Goal: Task Accomplishment & Management: Use online tool/utility

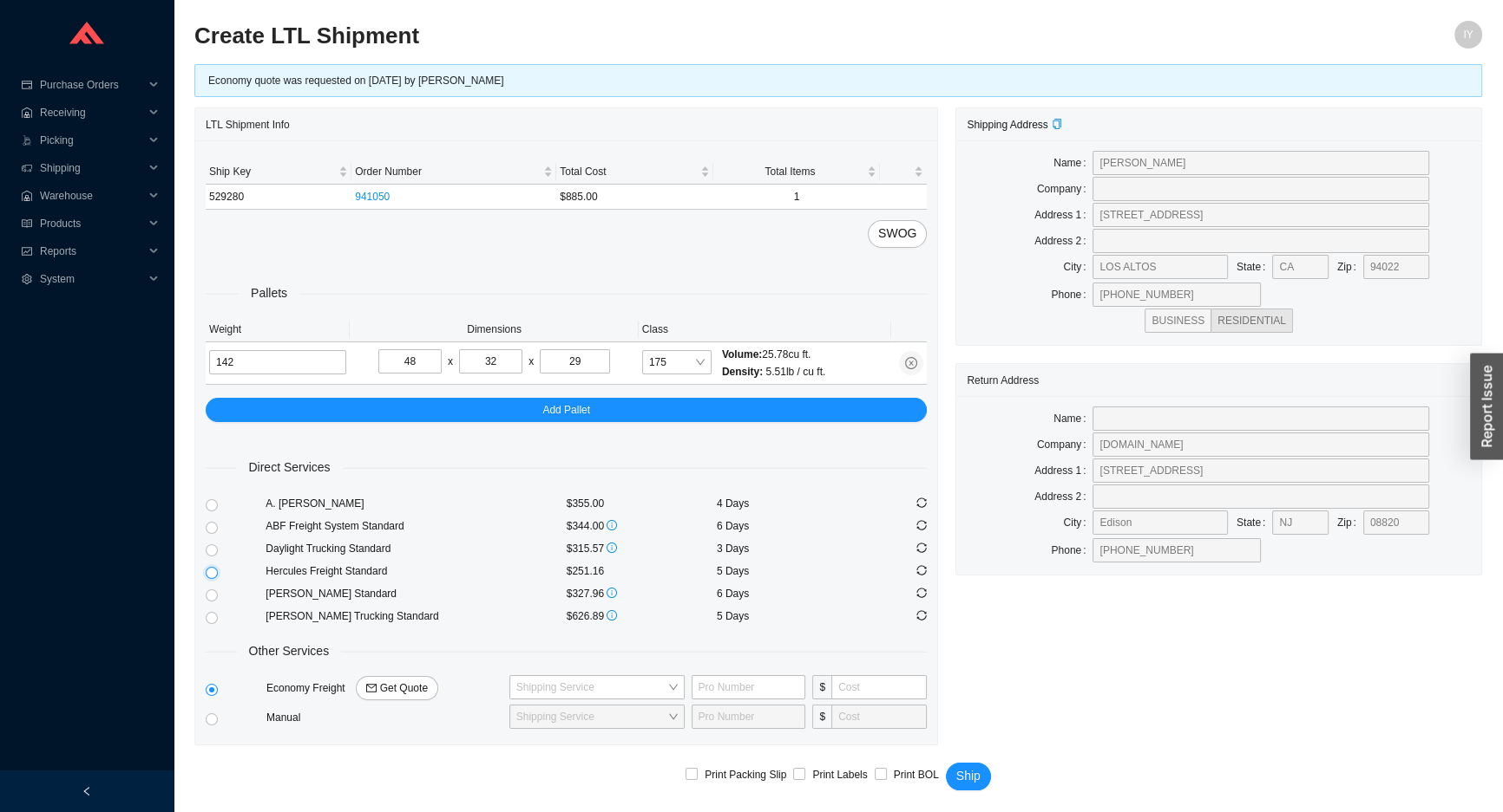
click at [205, 571] on input "radio" at bounding box center [211, 573] width 12 height 12
radio input "true"
checkbox input "true"
click at [962, 771] on span "Ship" at bounding box center [968, 776] width 24 height 20
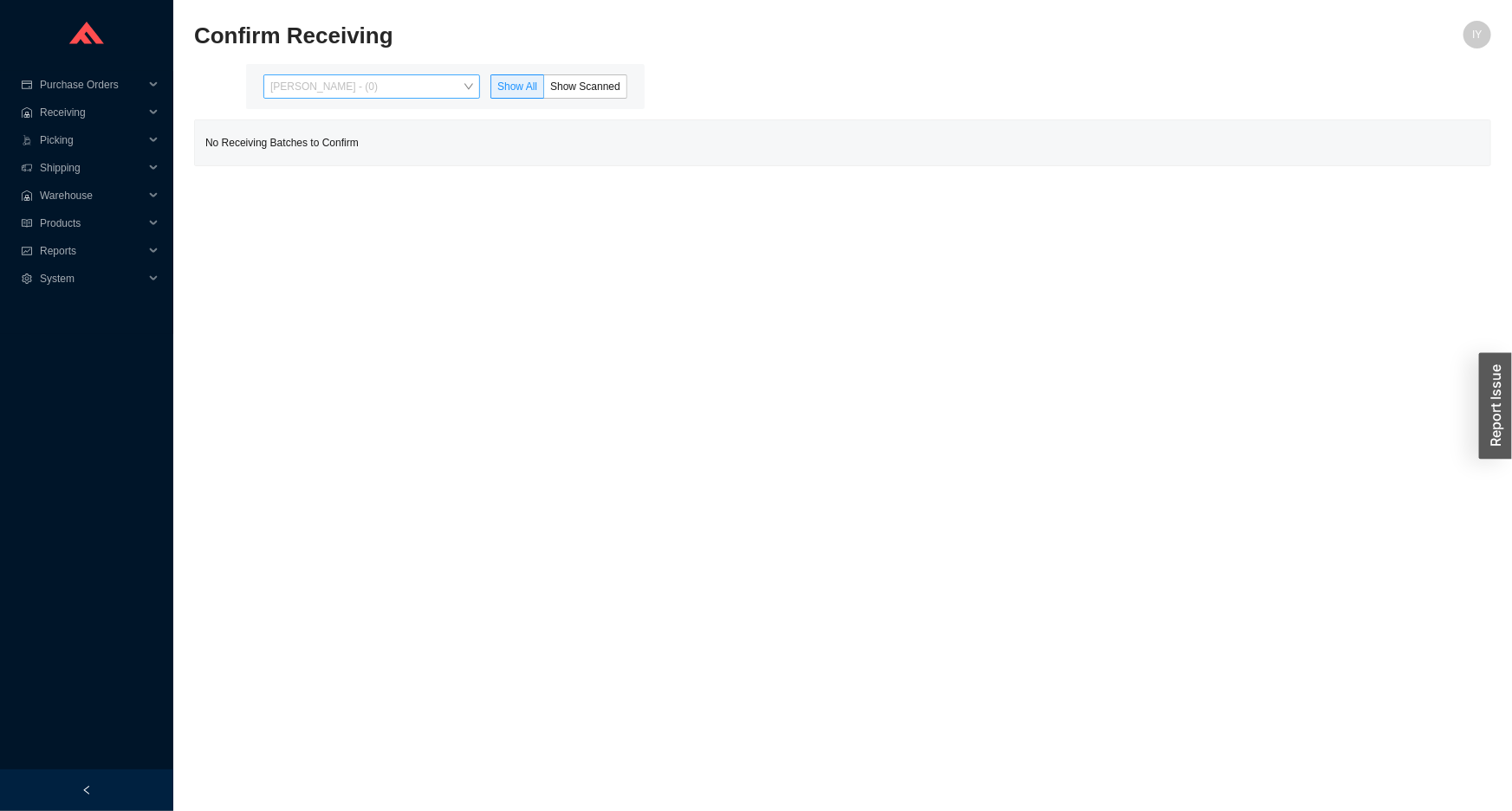
click at [430, 82] on span "Issac Yoselovsky - (0)" at bounding box center [371, 86] width 202 height 23
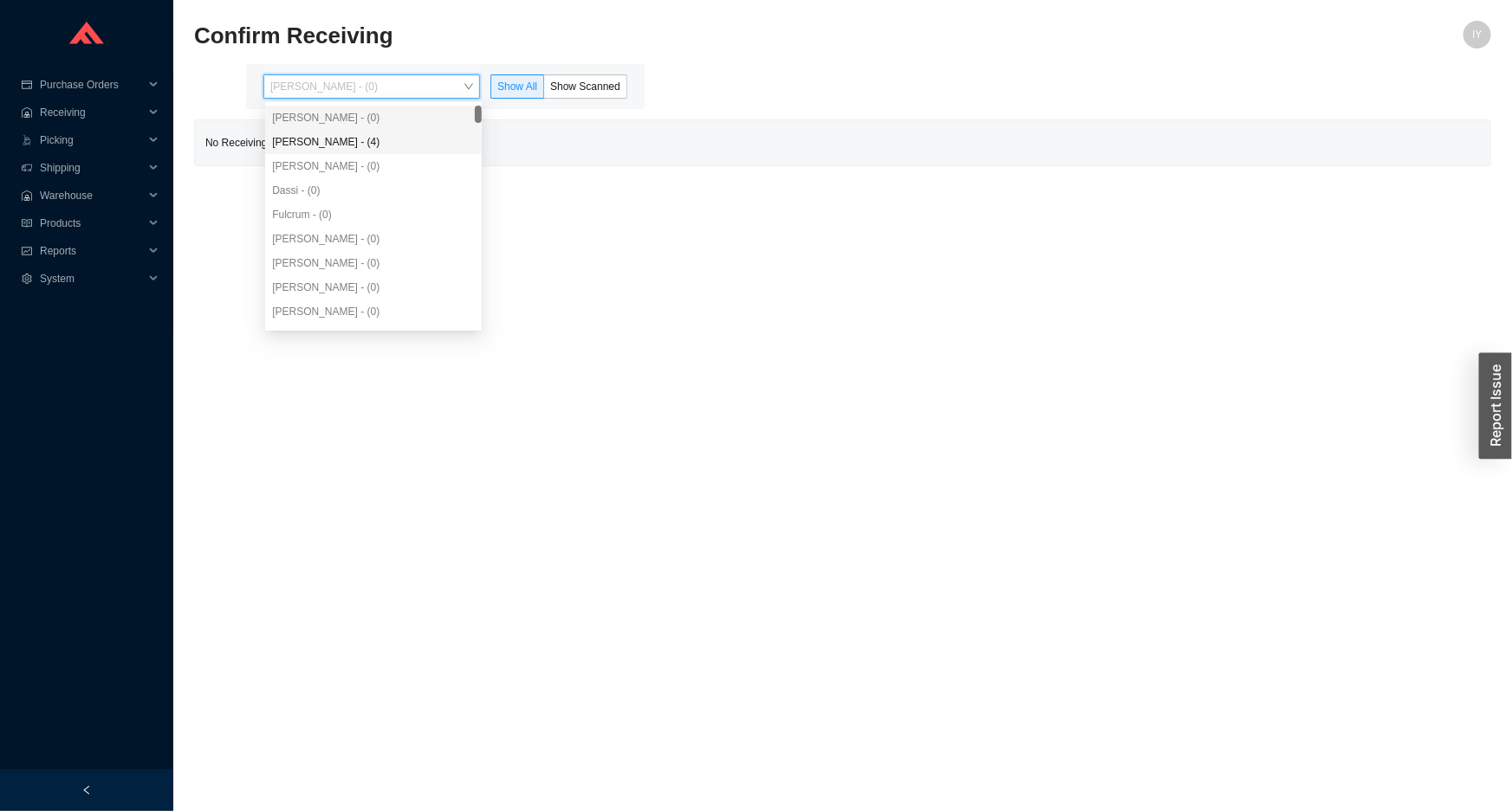
drag, startPoint x: 429, startPoint y: 136, endPoint x: 505, endPoint y: 104, distance: 82.5
click at [430, 135] on div "Angel Negron - (4)" at bounding box center [373, 142] width 202 height 16
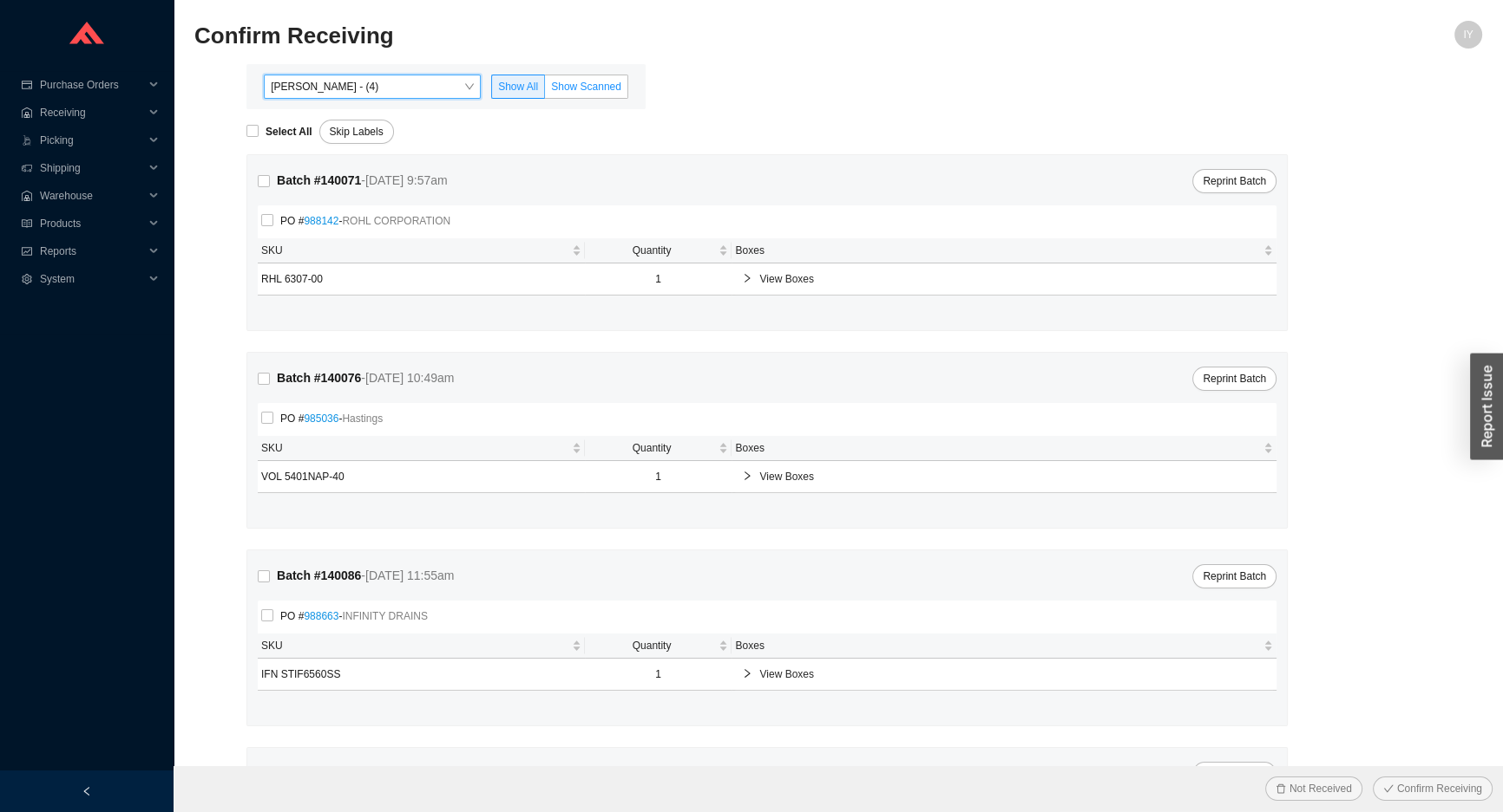
click at [557, 89] on span "Show Scanned" at bounding box center [586, 86] width 71 height 12
click at [545, 90] on input "Show Scanned" at bounding box center [545, 90] width 0 height 0
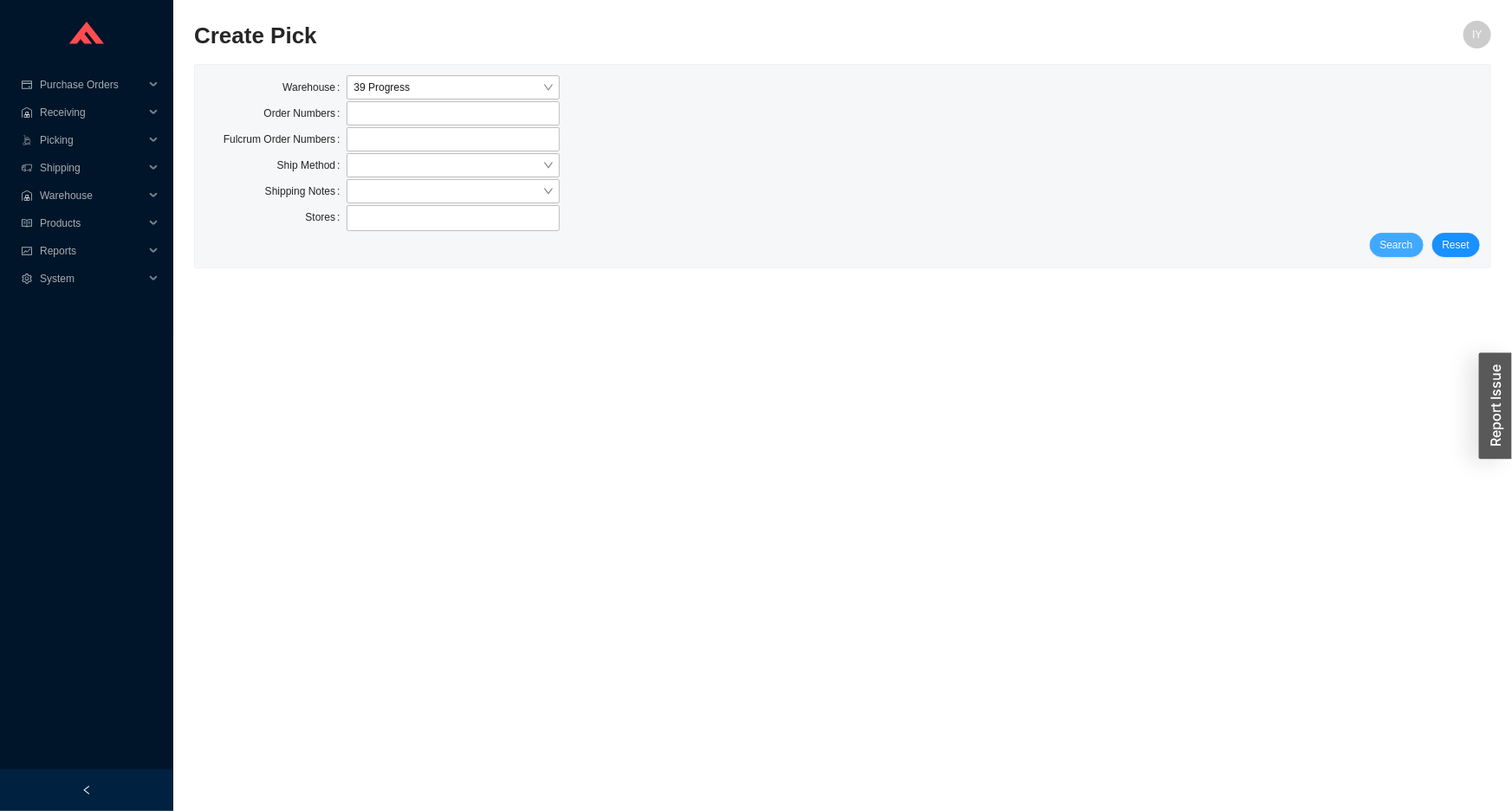
click at [1420, 238] on button "Search" at bounding box center [1397, 244] width 54 height 24
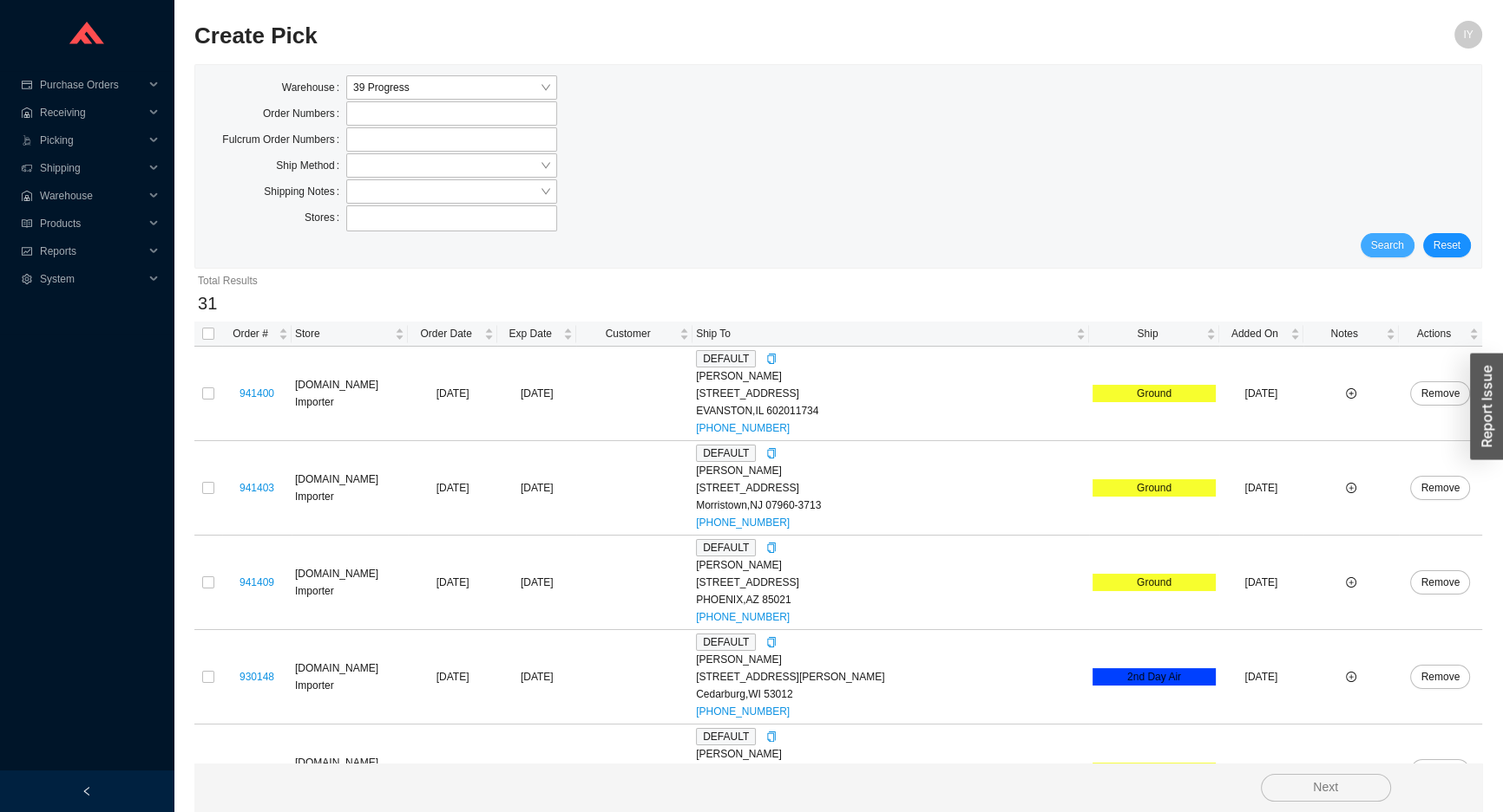
click at [1397, 234] on button "Search" at bounding box center [1387, 245] width 54 height 24
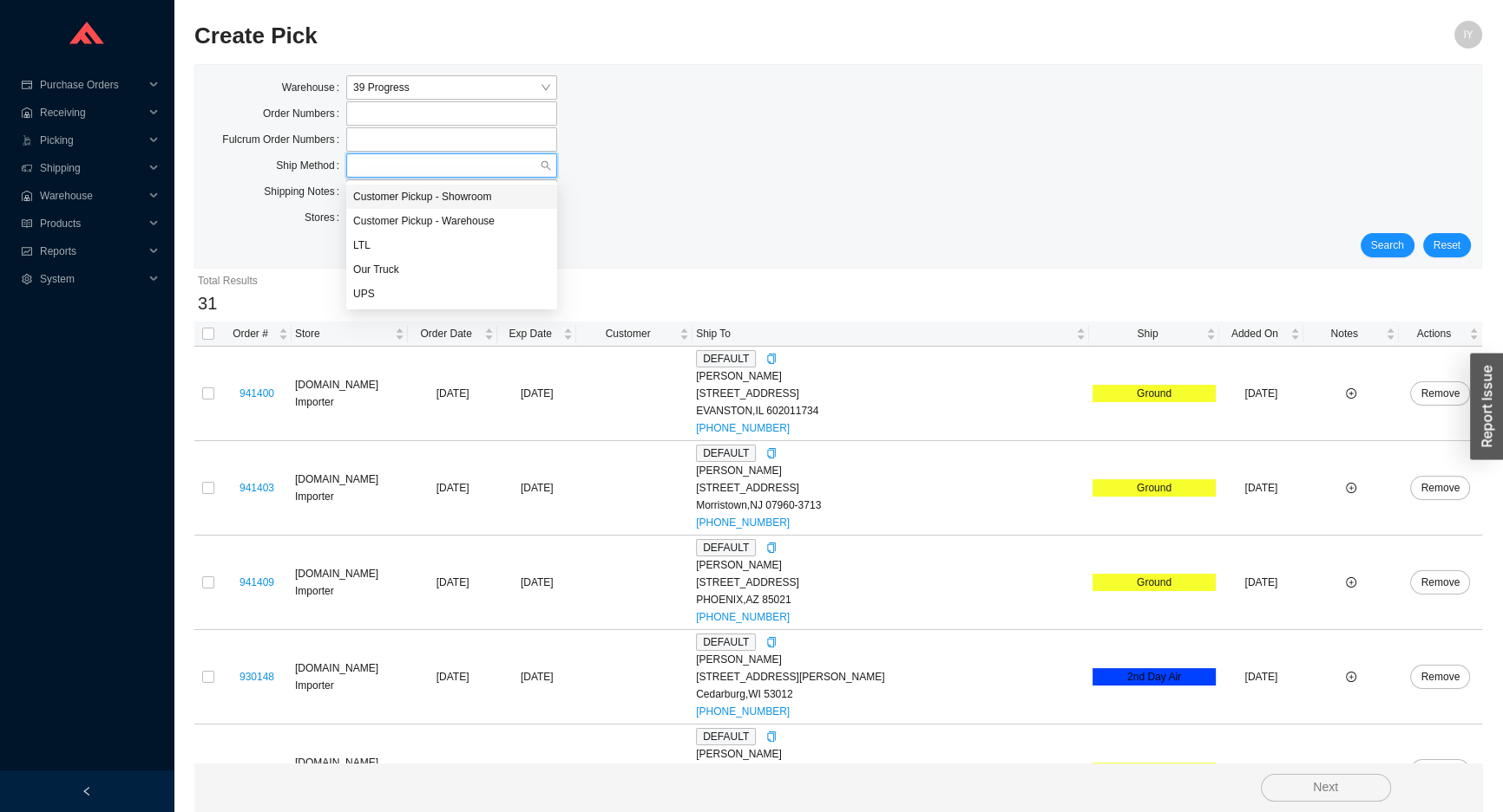
click at [398, 161] on input "search" at bounding box center [446, 165] width 186 height 23
click at [430, 286] on div "UPS" at bounding box center [451, 293] width 197 height 16
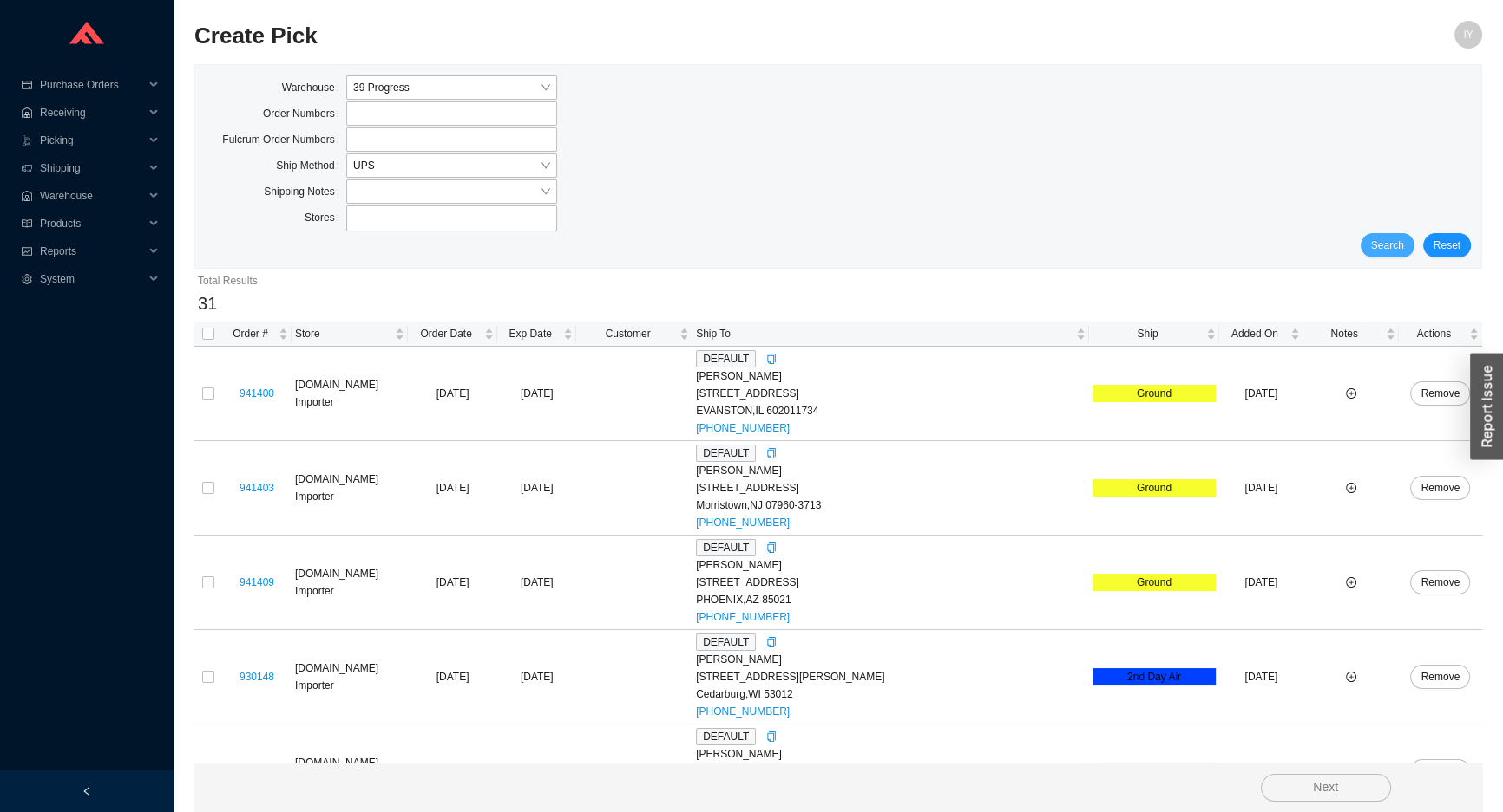
click at [1377, 234] on button "Search" at bounding box center [1387, 245] width 54 height 24
click at [202, 329] on th at bounding box center [208, 334] width 28 height 25
click at [204, 330] on input "checkbox" at bounding box center [207, 334] width 12 height 12
checkbox input "true"
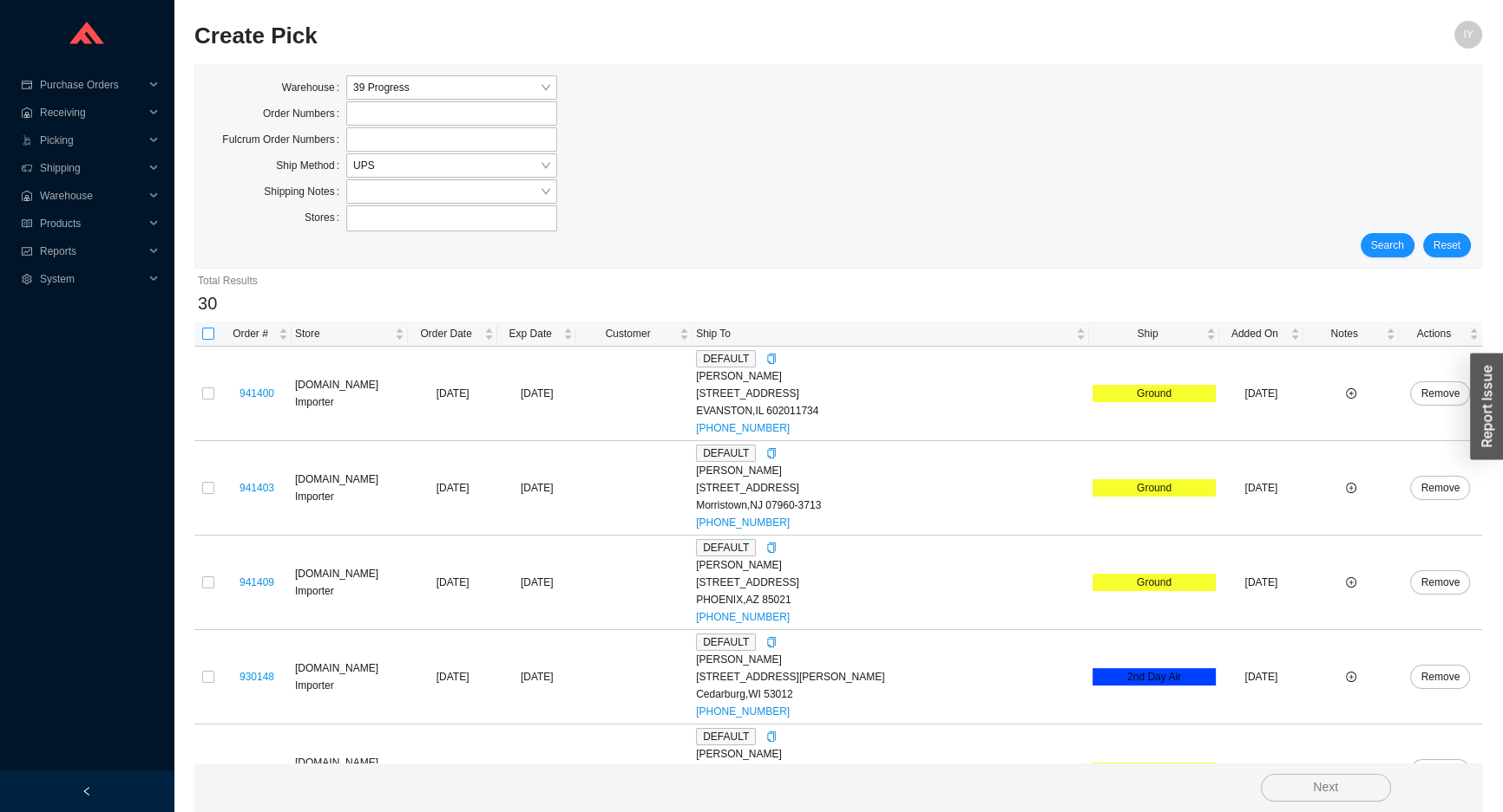
checkbox input "true"
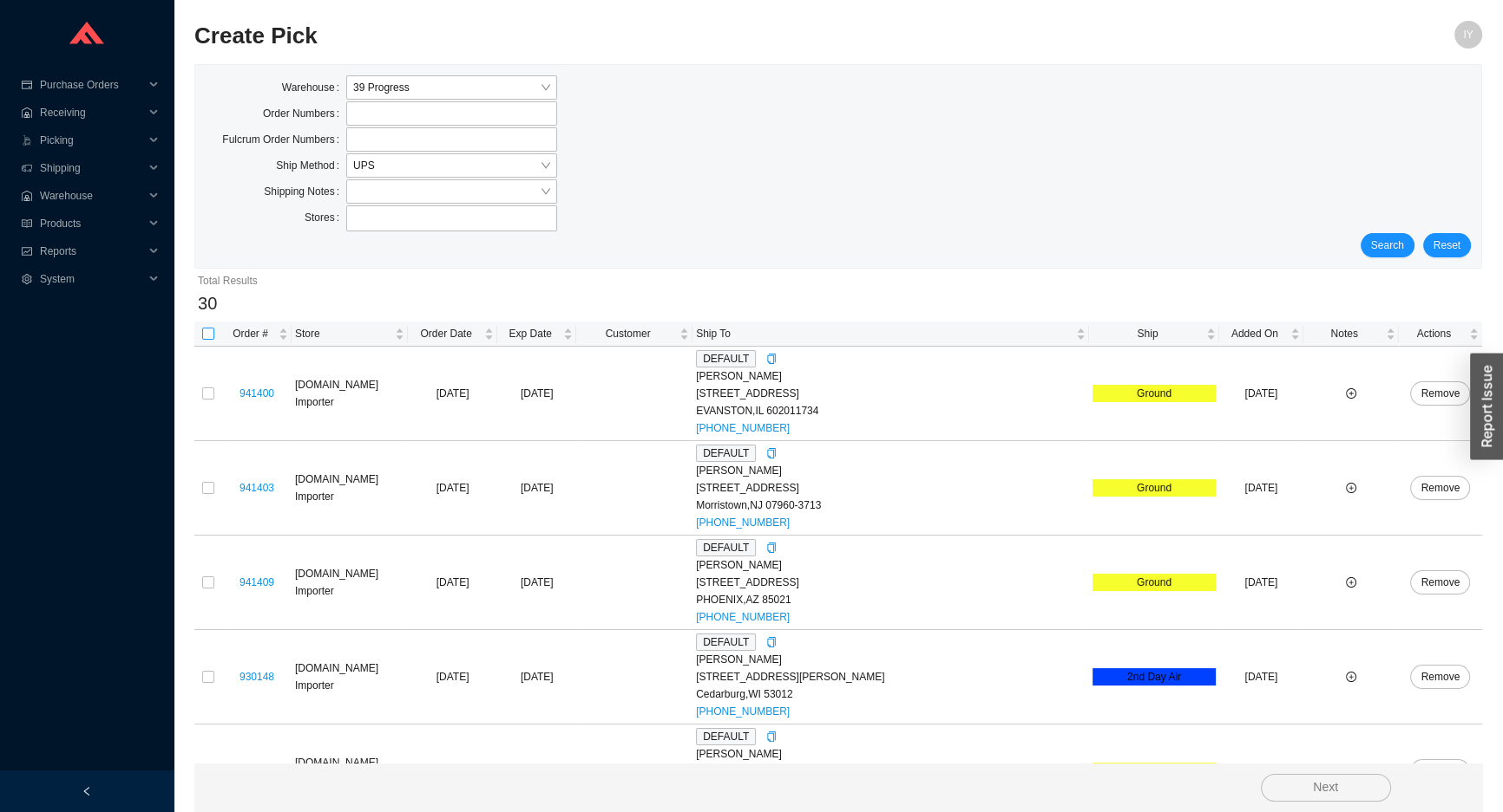
checkbox input "true"
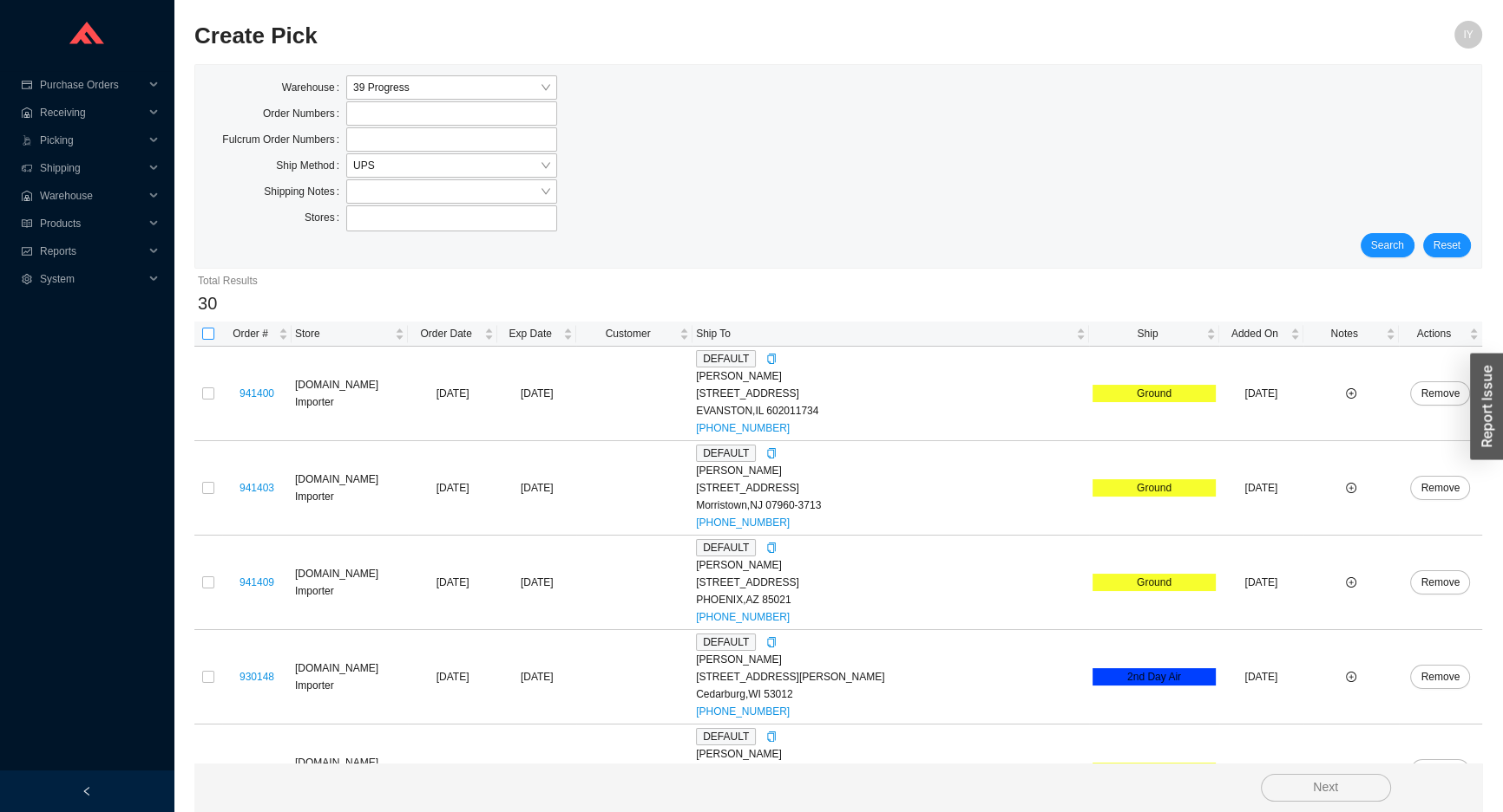
checkbox input "true"
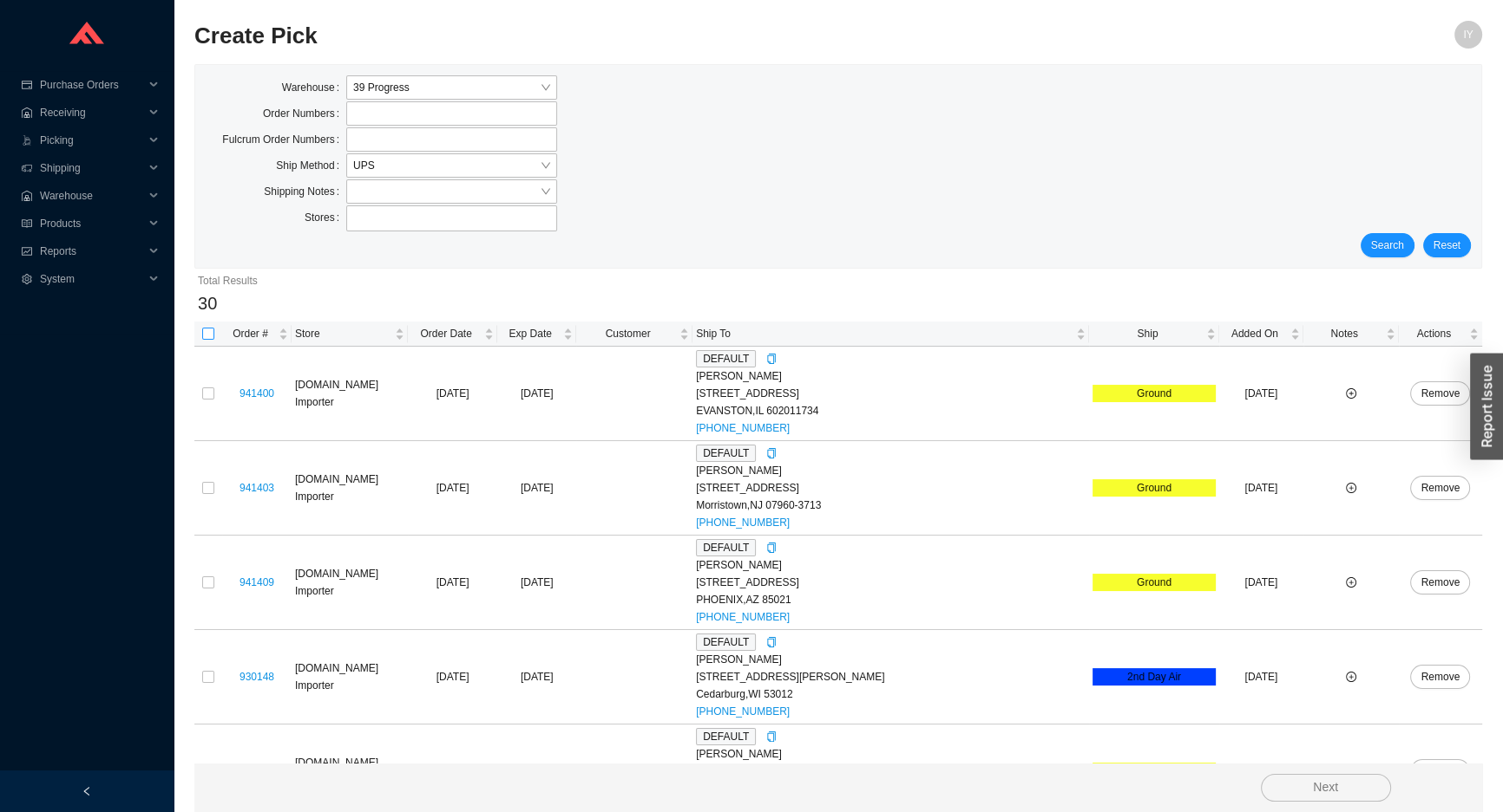
checkbox input "true"
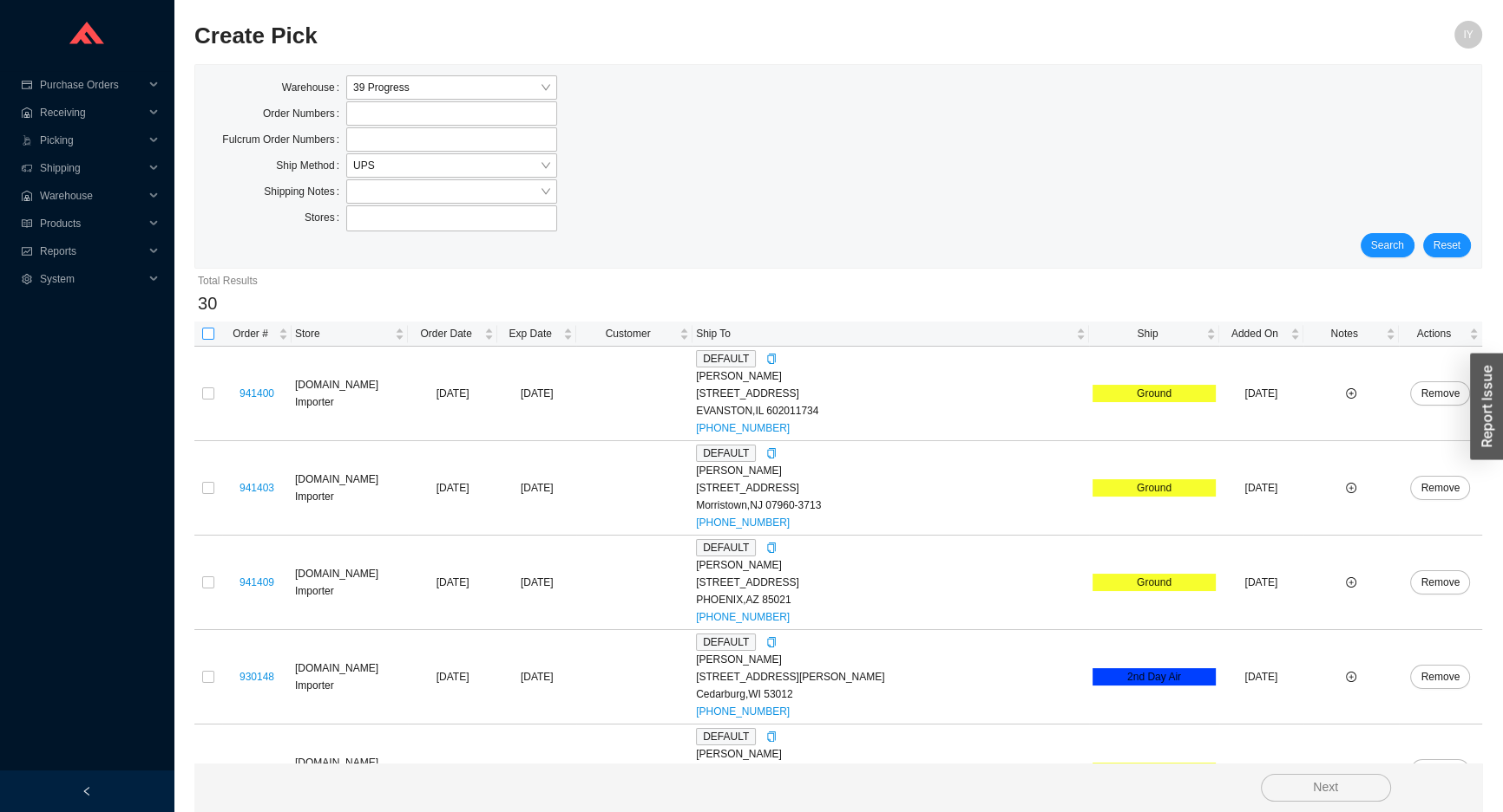
checkbox input "true"
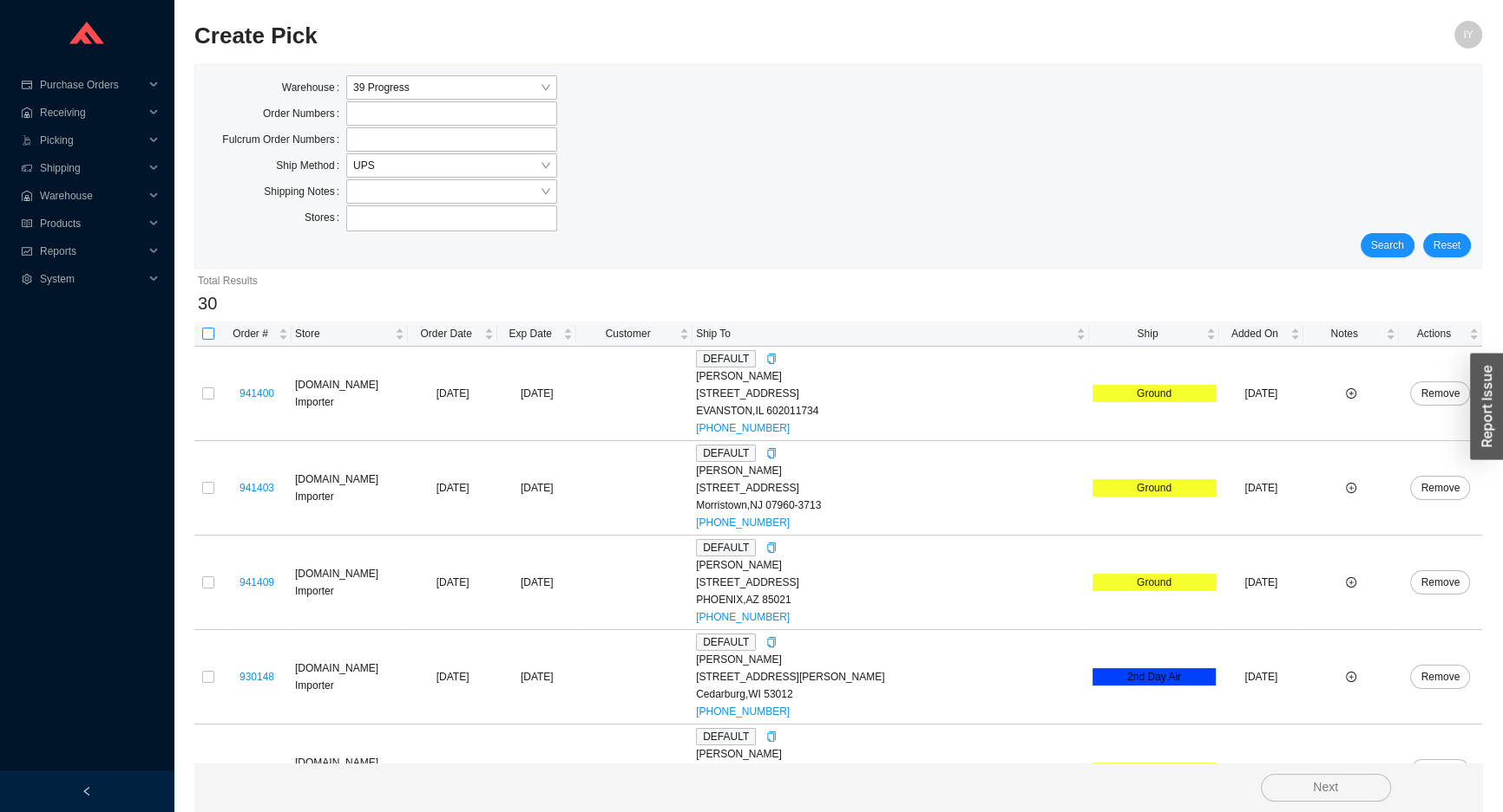
checkbox input "true"
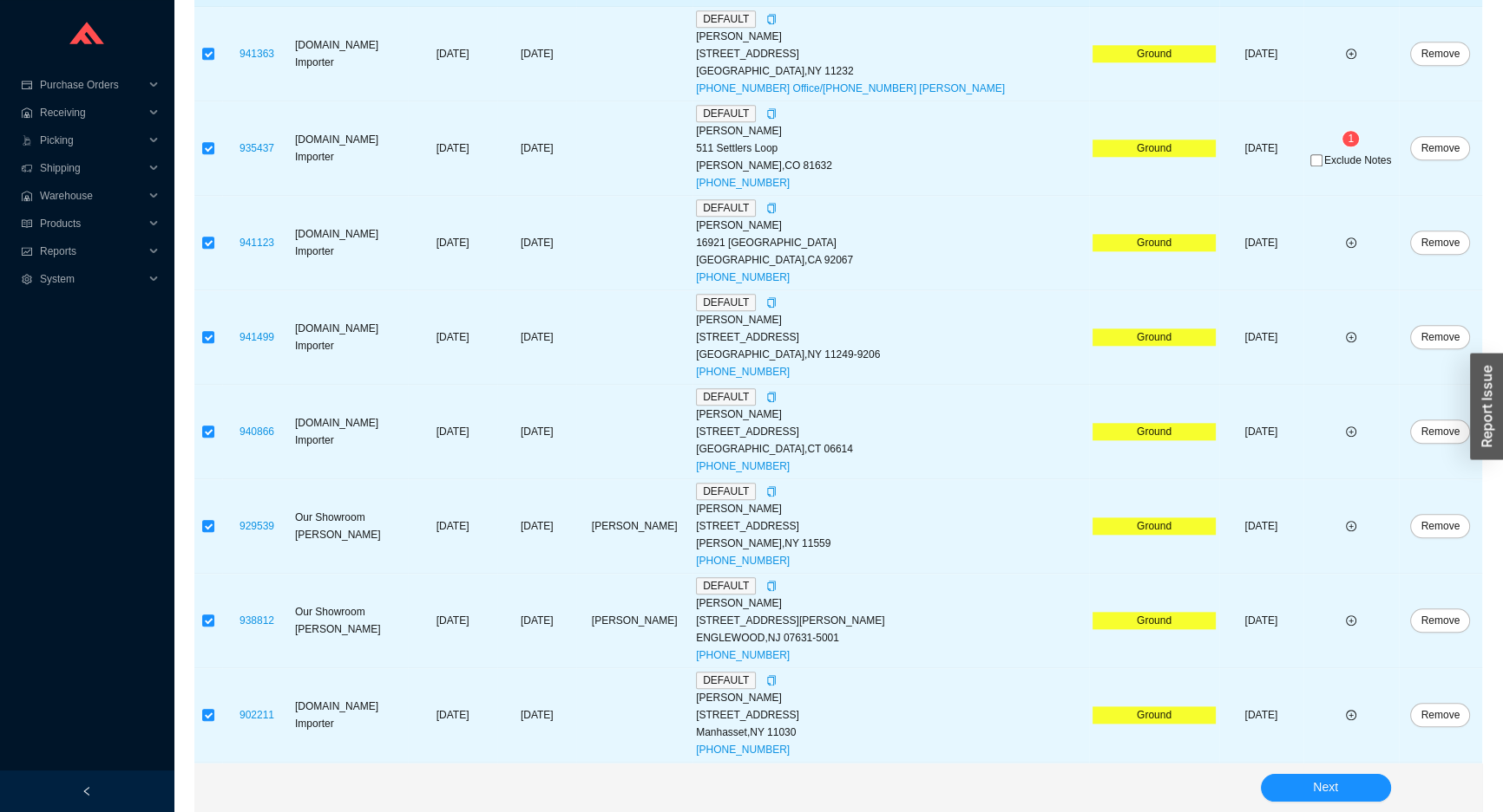
scroll to position [2178, 0]
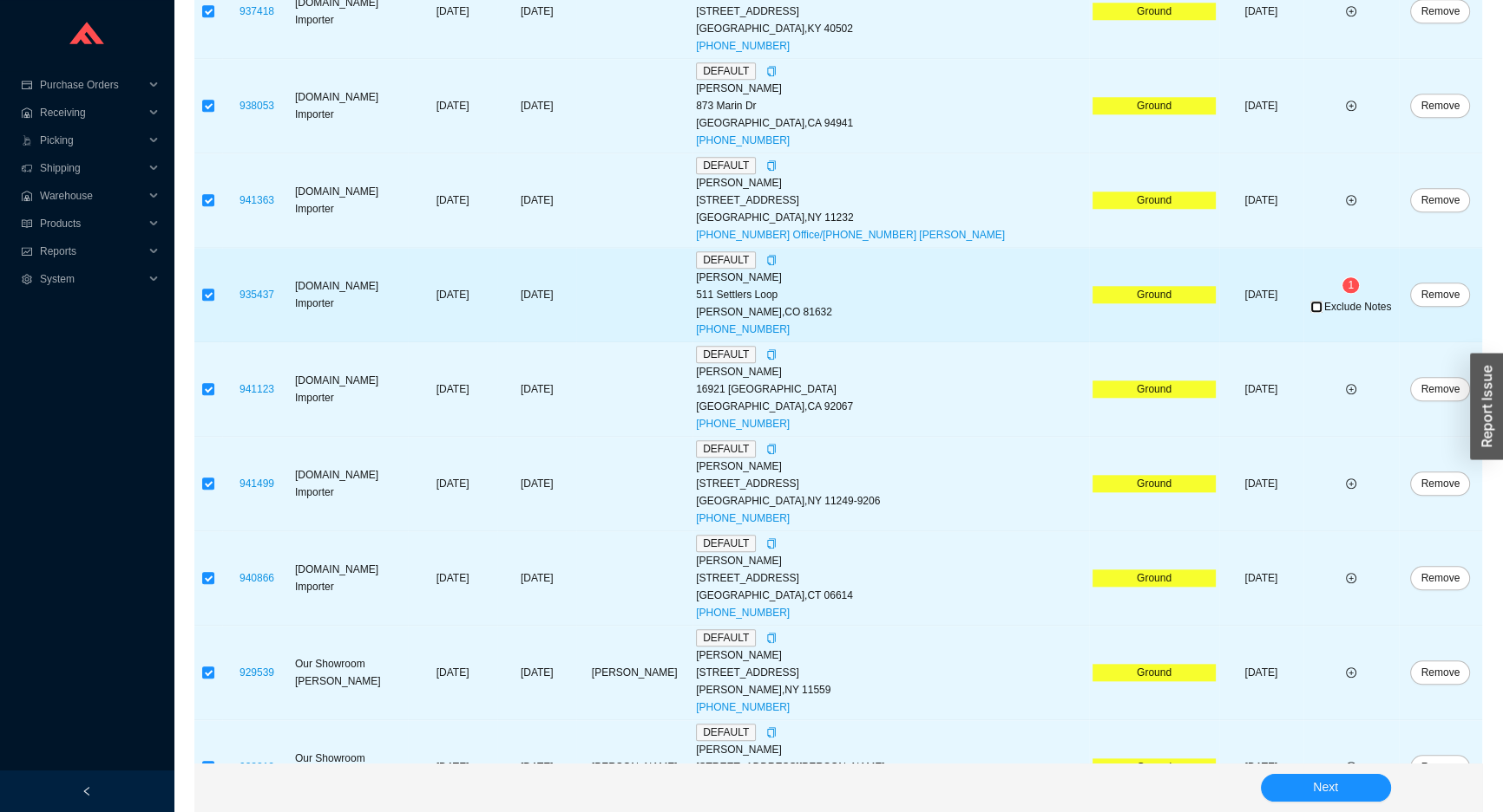
click at [1310, 302] on input "Exclude Notes" at bounding box center [1316, 306] width 12 height 12
checkbox input "true"
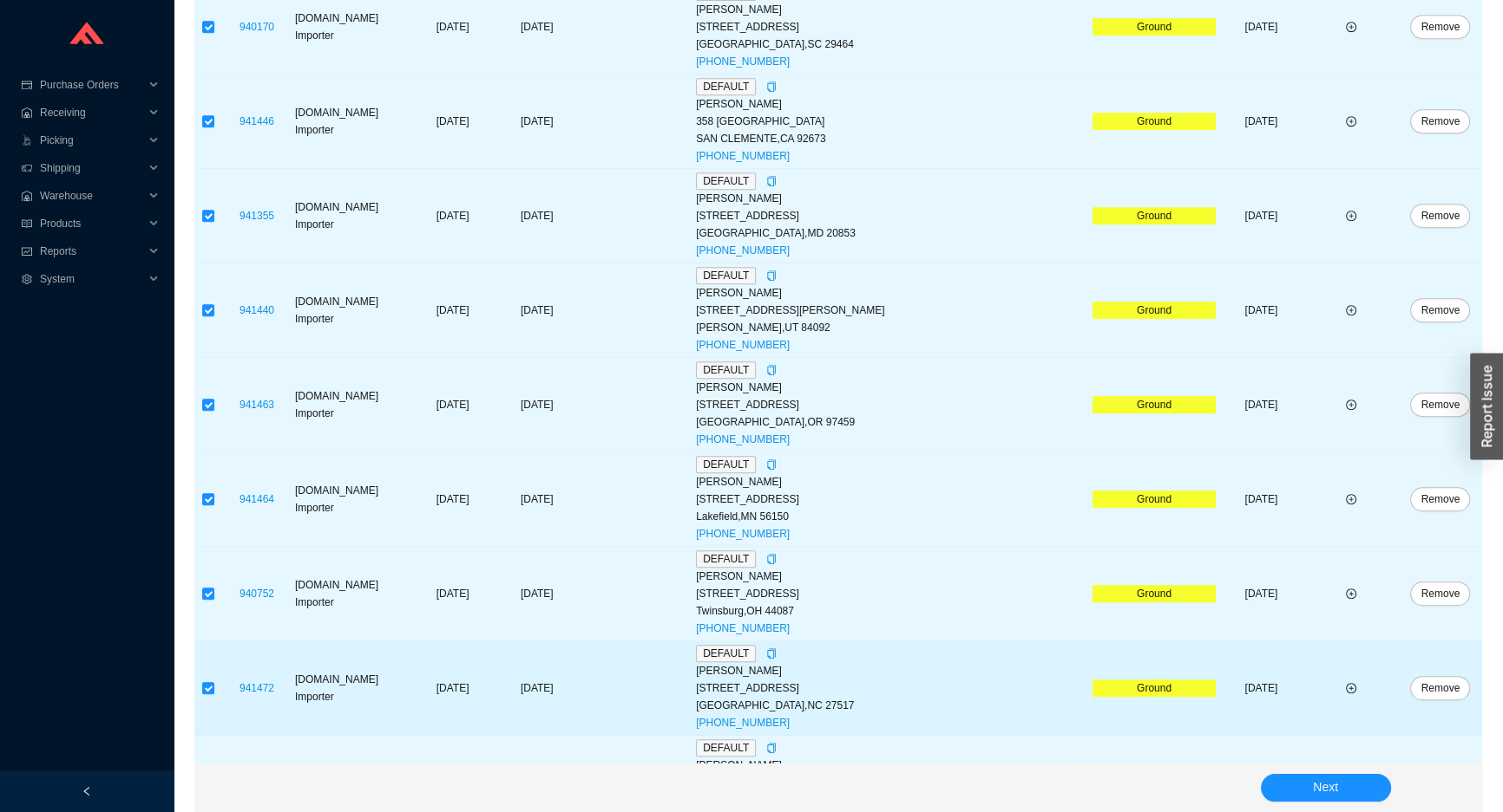
scroll to position [996, 0]
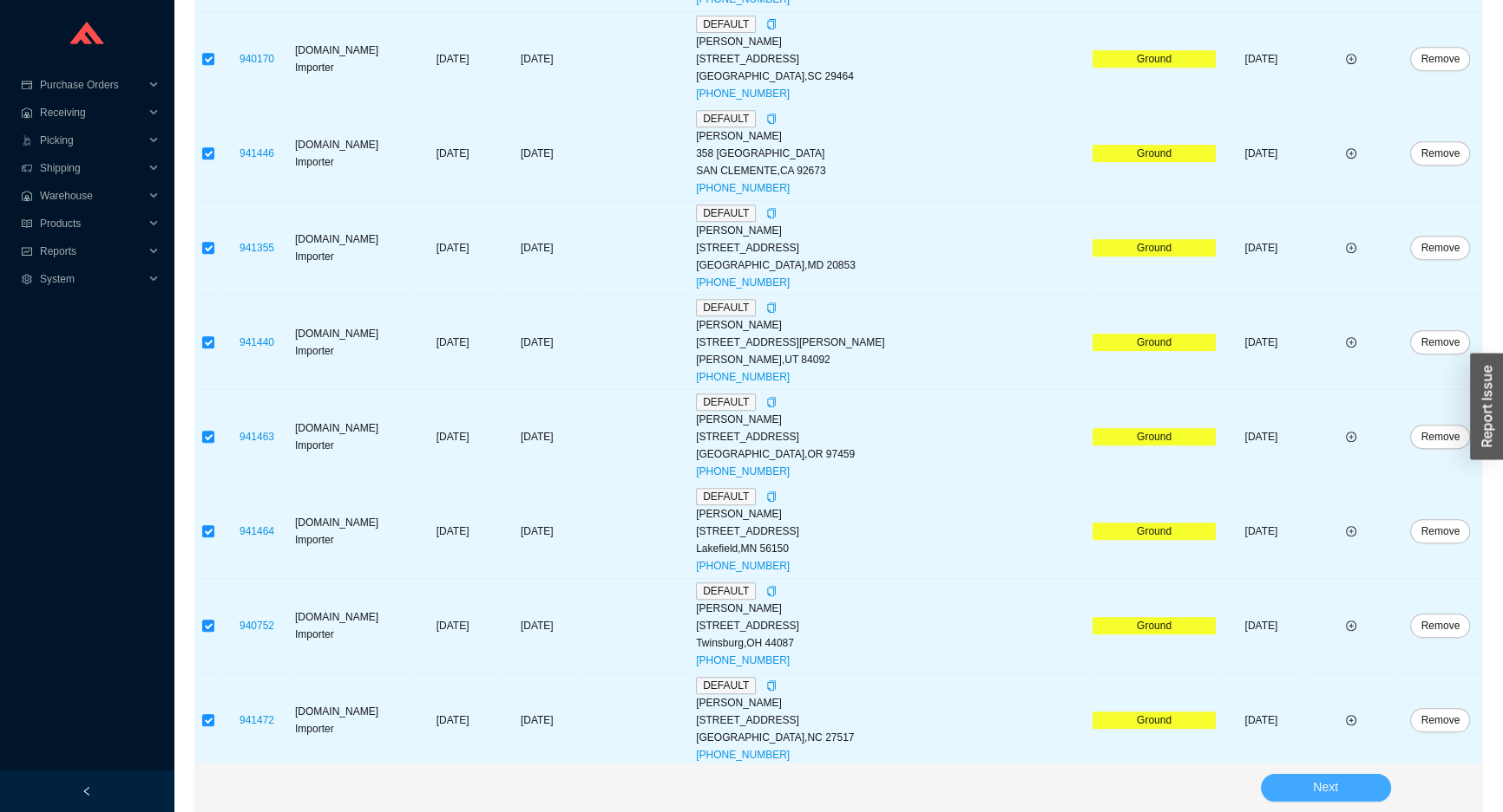
click at [1294, 782] on button "Next" at bounding box center [1326, 788] width 130 height 27
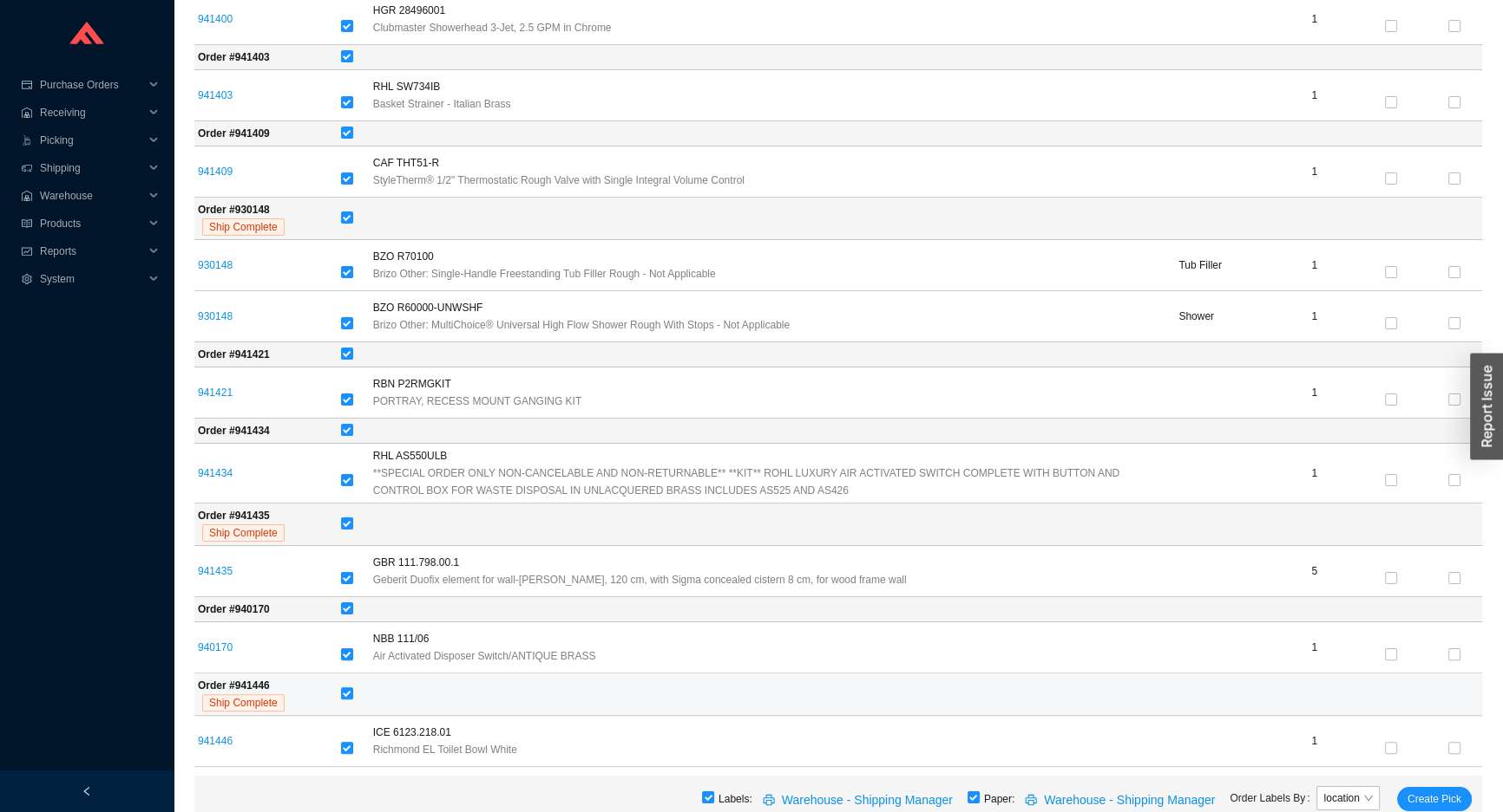
scroll to position [394, 0]
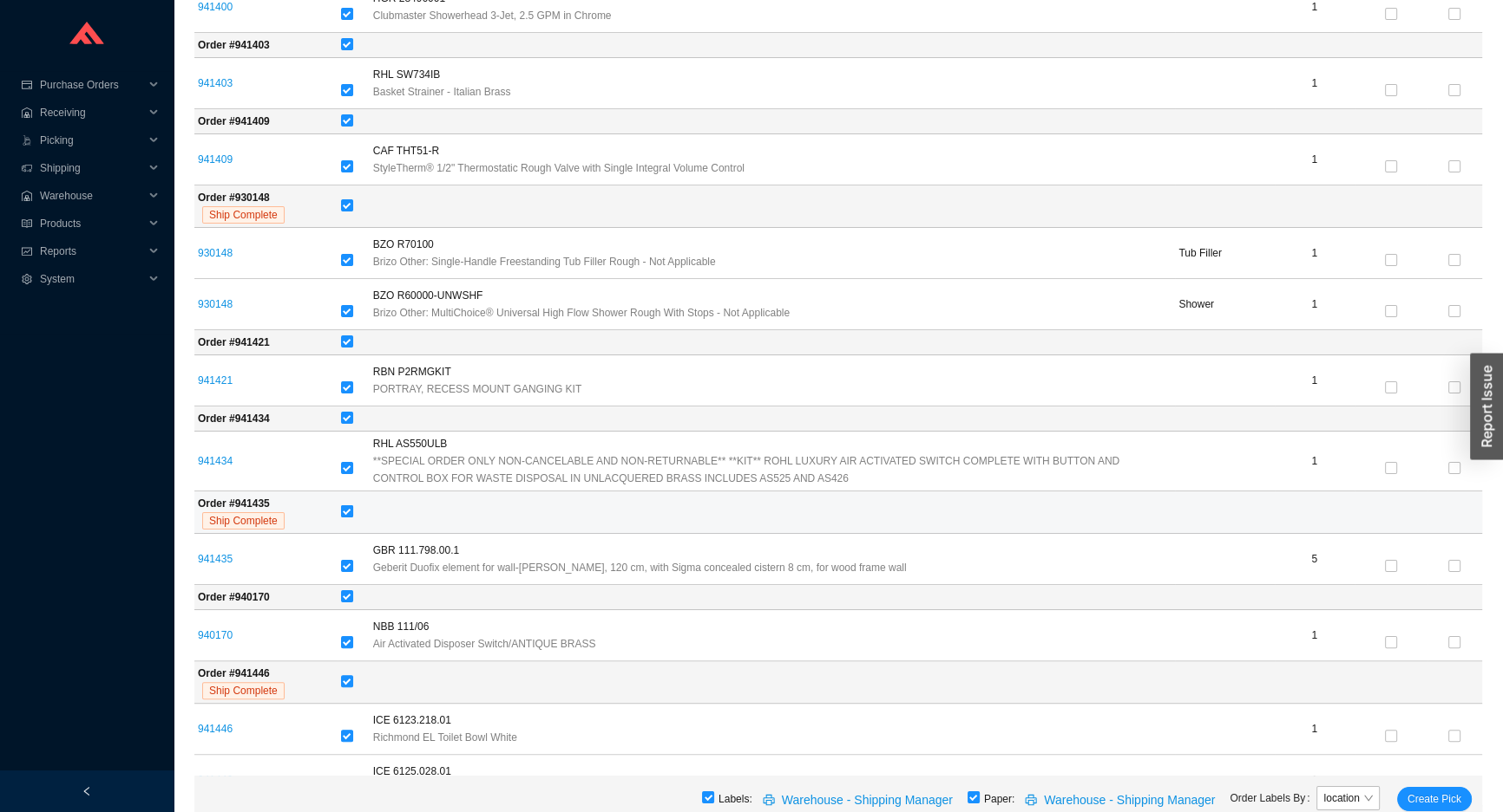
click at [347, 508] on input "checkbox" at bounding box center [347, 511] width 12 height 12
checkbox input "false"
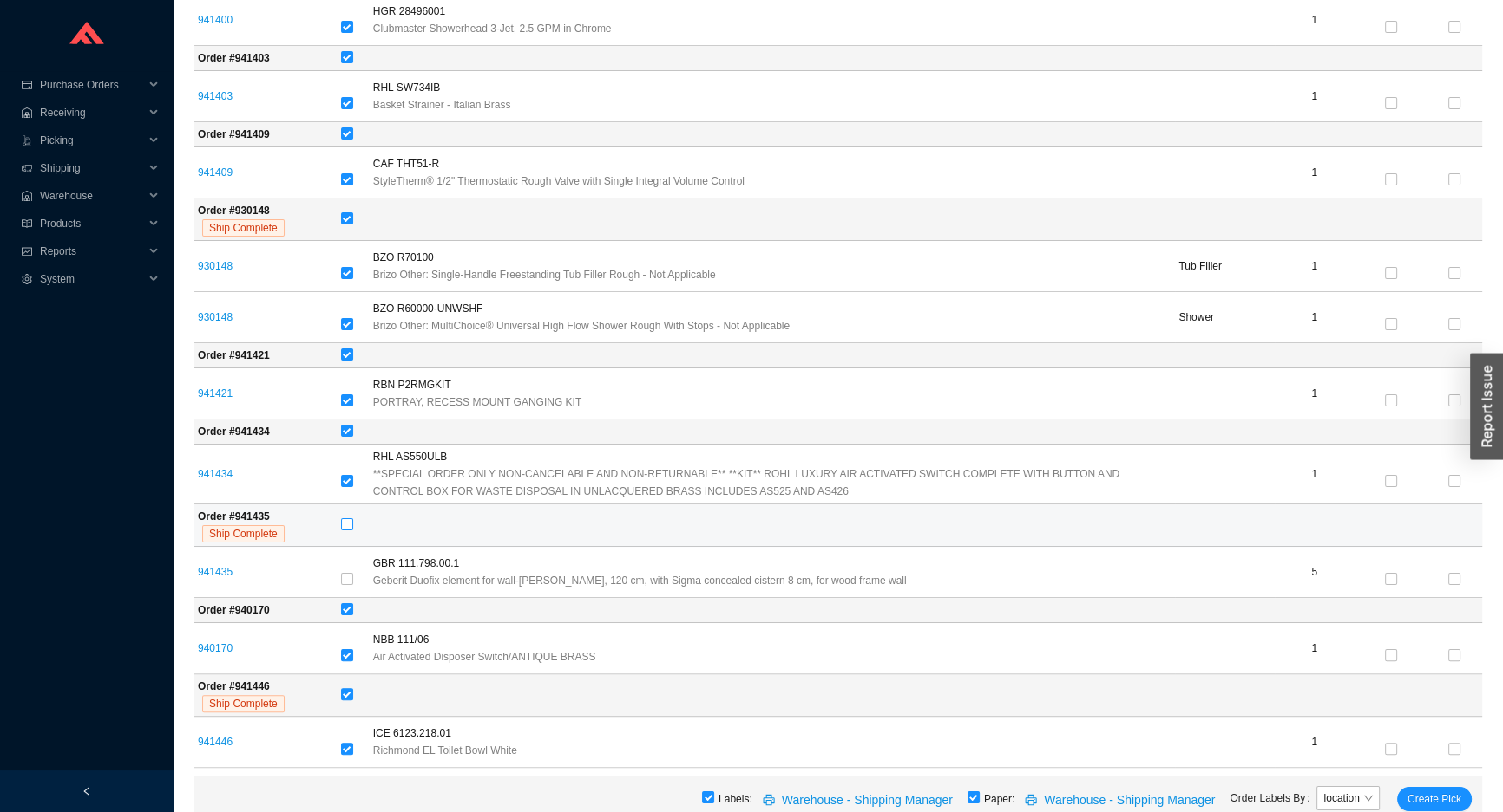
scroll to position [473, 0]
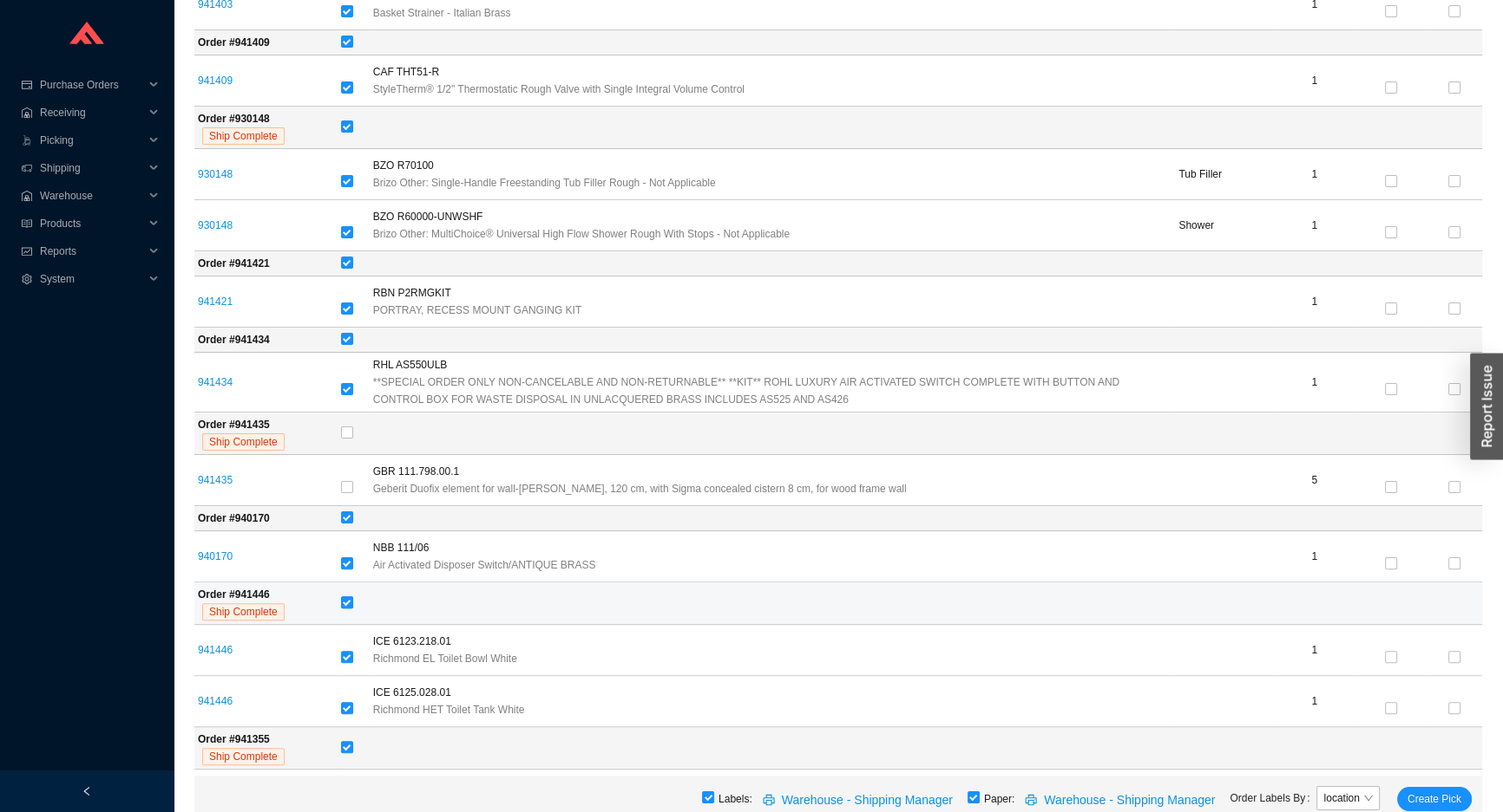
click at [347, 595] on label at bounding box center [347, 603] width 12 height 17
click at [347, 597] on input "checkbox" at bounding box center [347, 602] width 12 height 12
checkbox input "false"
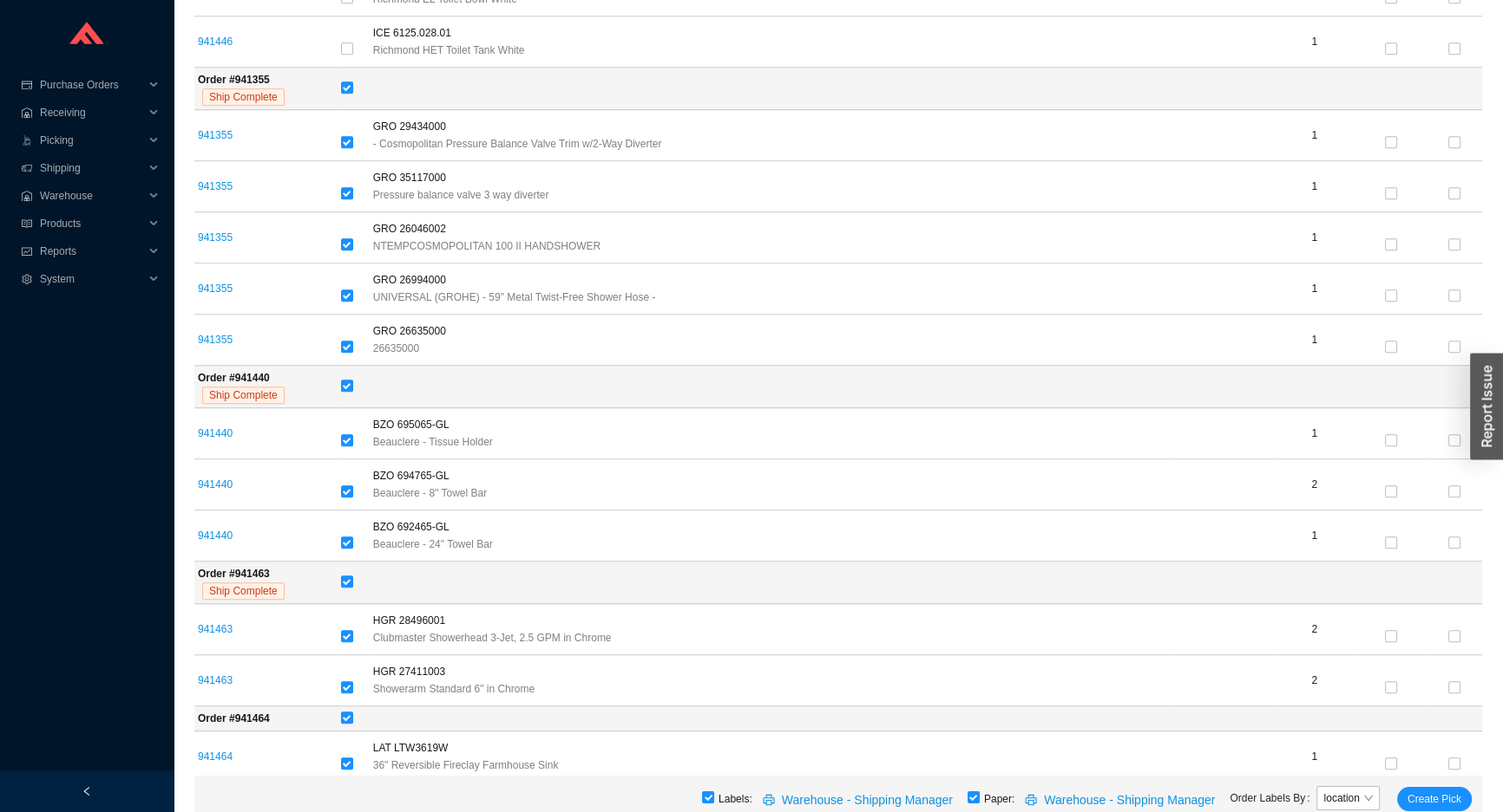
scroll to position [1419, 0]
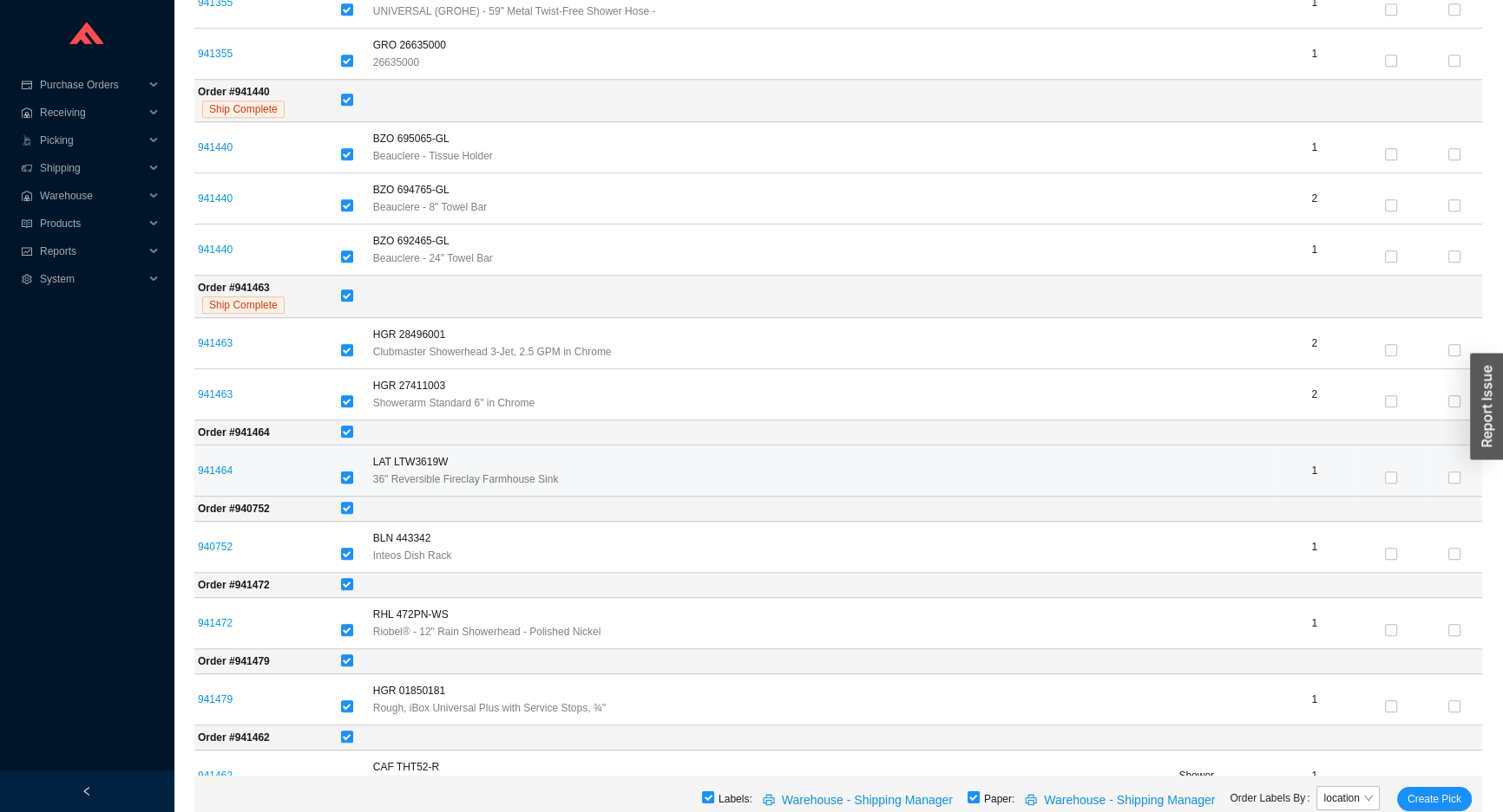
click at [342, 472] on input "checkbox" at bounding box center [347, 477] width 12 height 12
checkbox input "false"
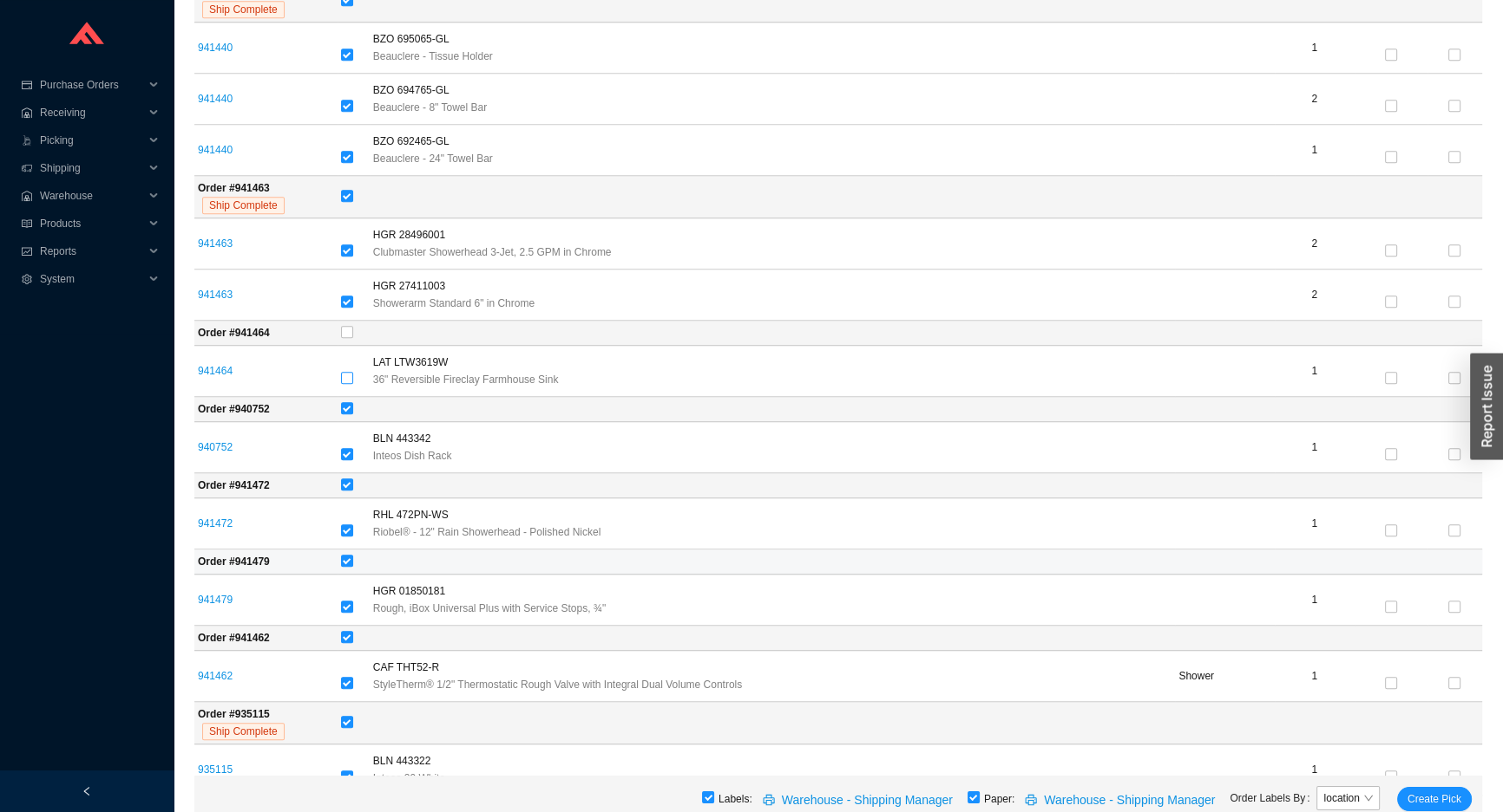
scroll to position [1734, 0]
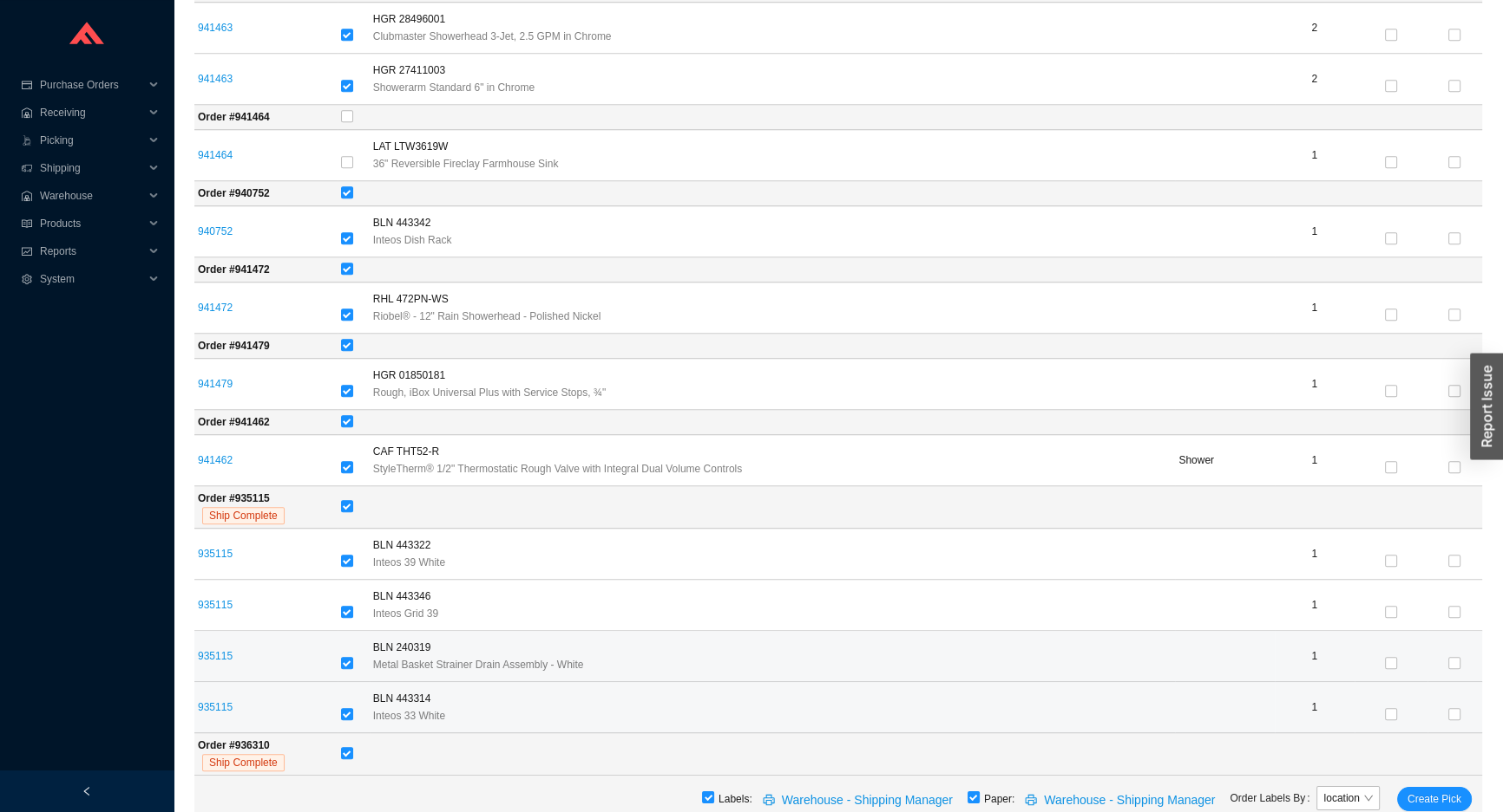
drag, startPoint x: 347, startPoint y: 711, endPoint x: 274, endPoint y: 630, distance: 109.0
click at [338, 697] on td at bounding box center [353, 708] width 32 height 51
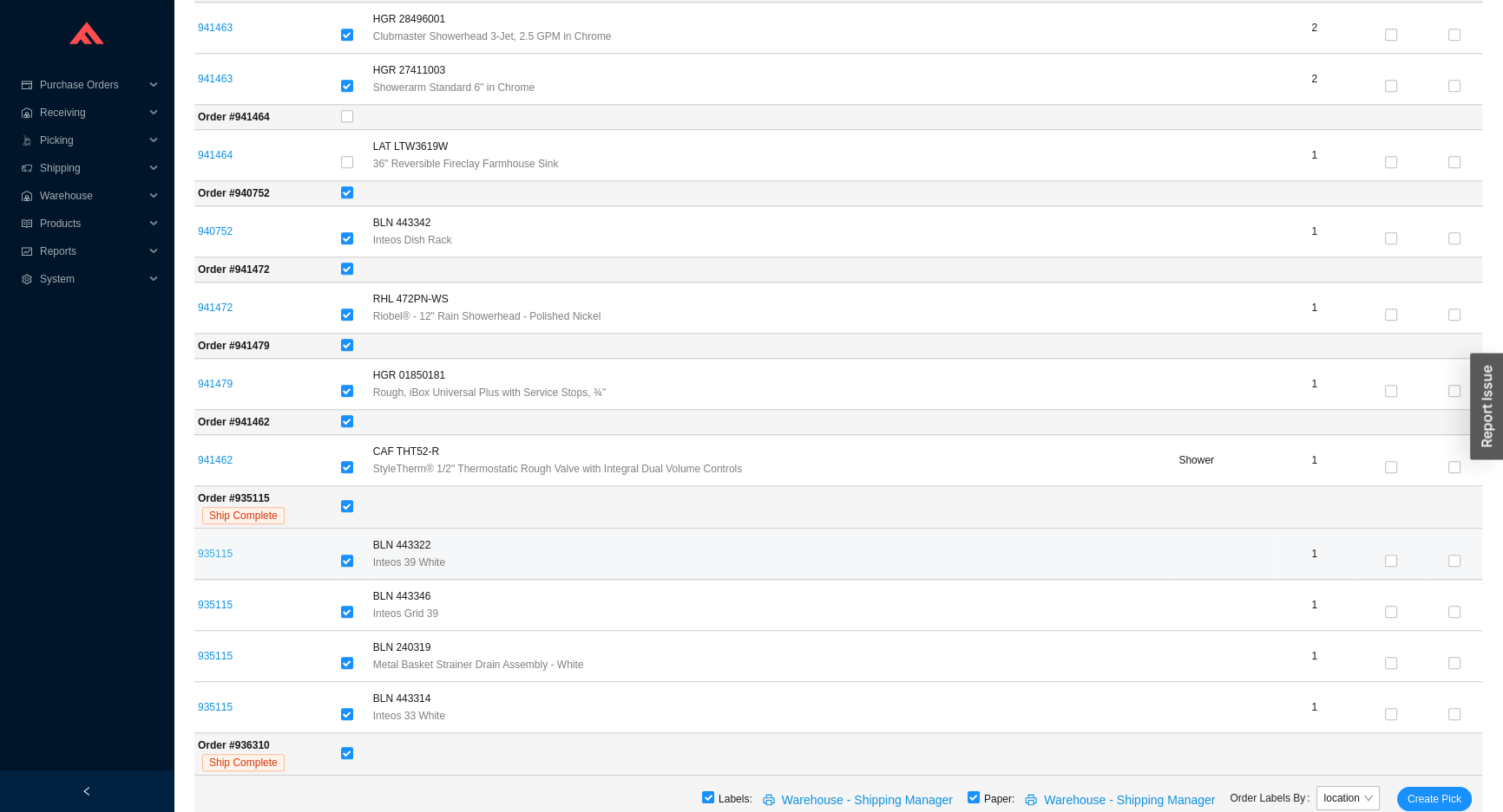
click at [226, 548] on link "935115" at bounding box center [216, 554] width 35 height 12
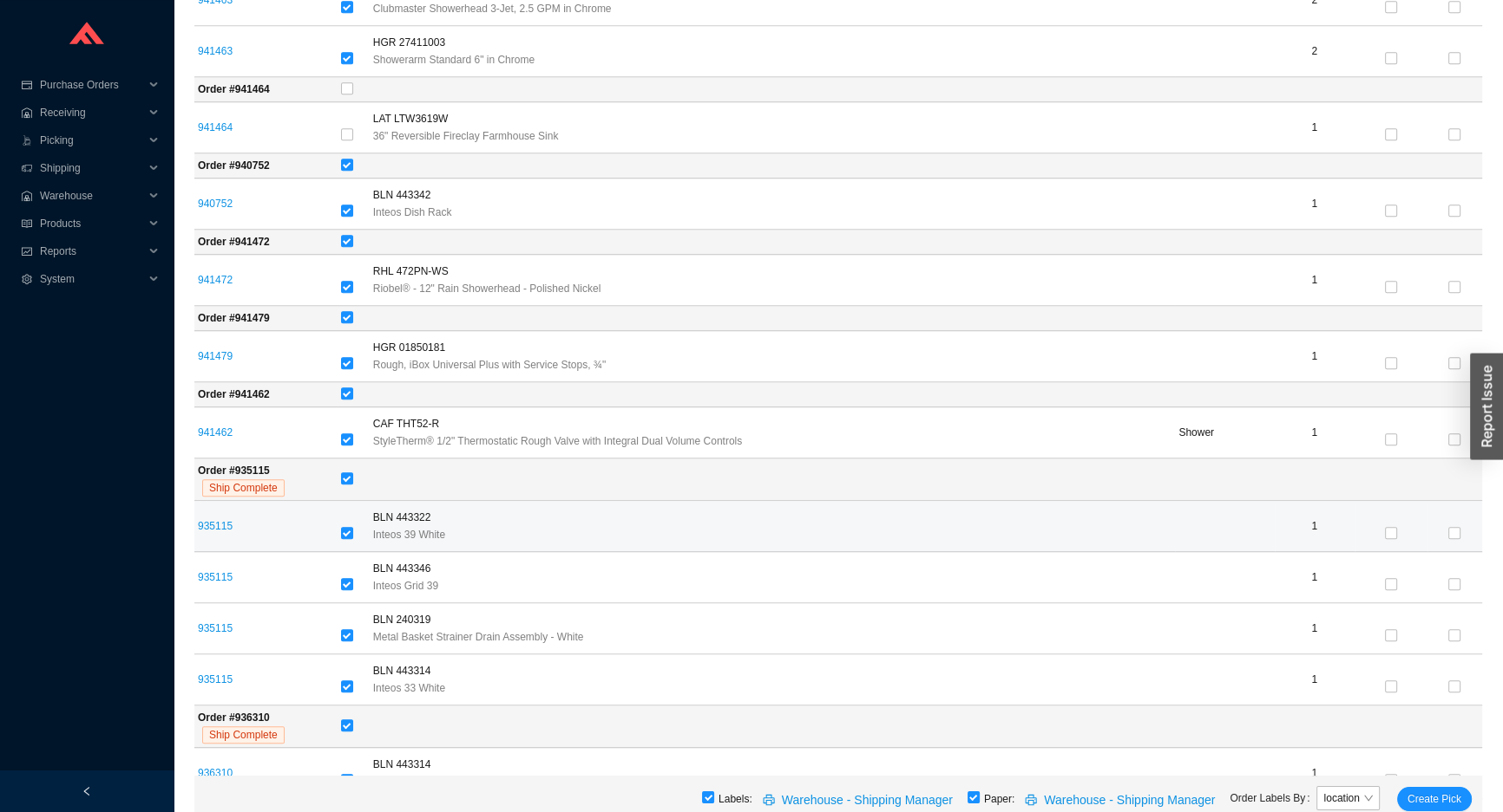
scroll to position [1812, 0]
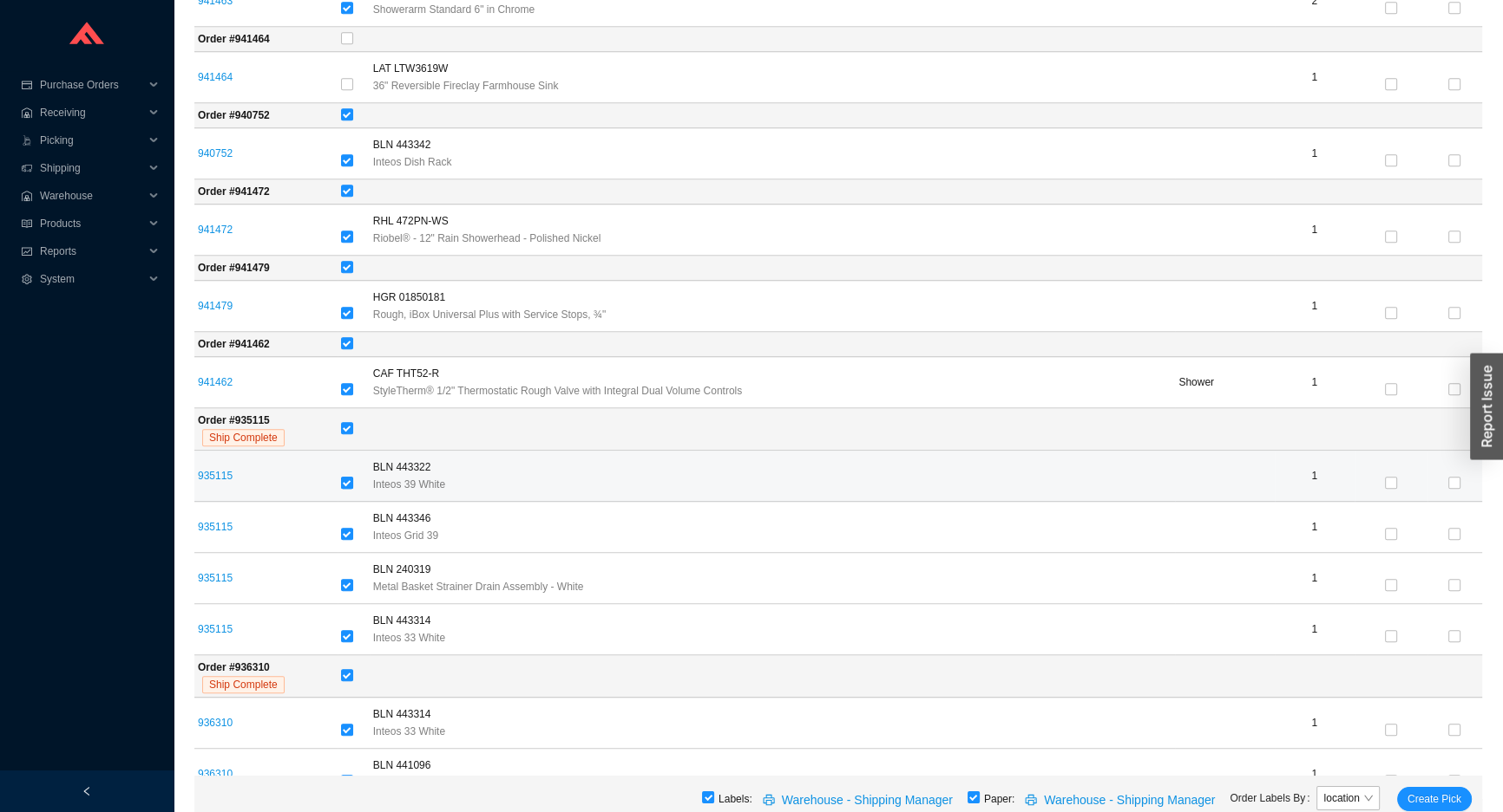
click at [344, 477] on input "checkbox" at bounding box center [347, 482] width 12 height 12
checkbox input "false"
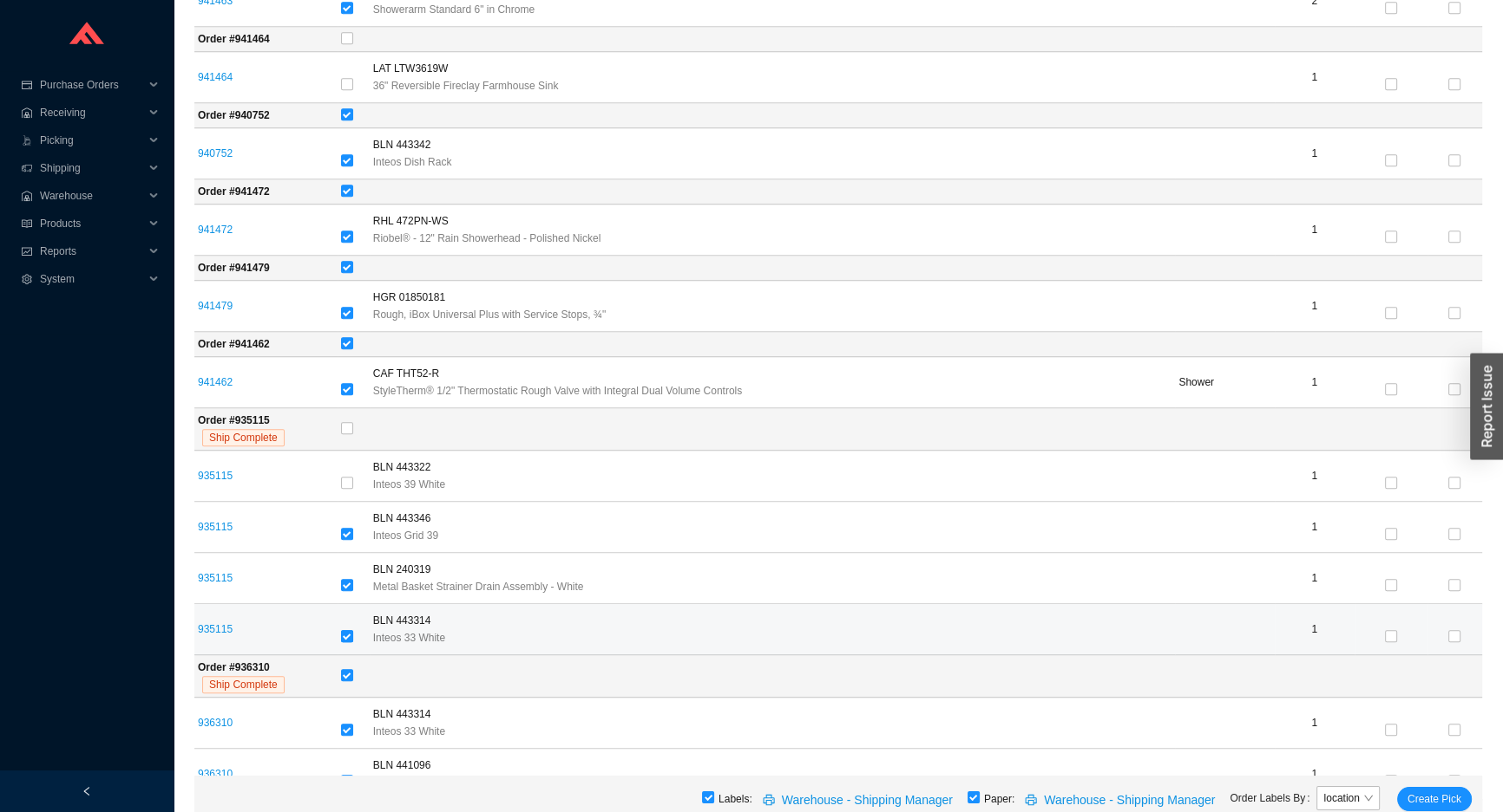
click at [349, 631] on input "checkbox" at bounding box center [347, 636] width 12 height 12
checkbox input "false"
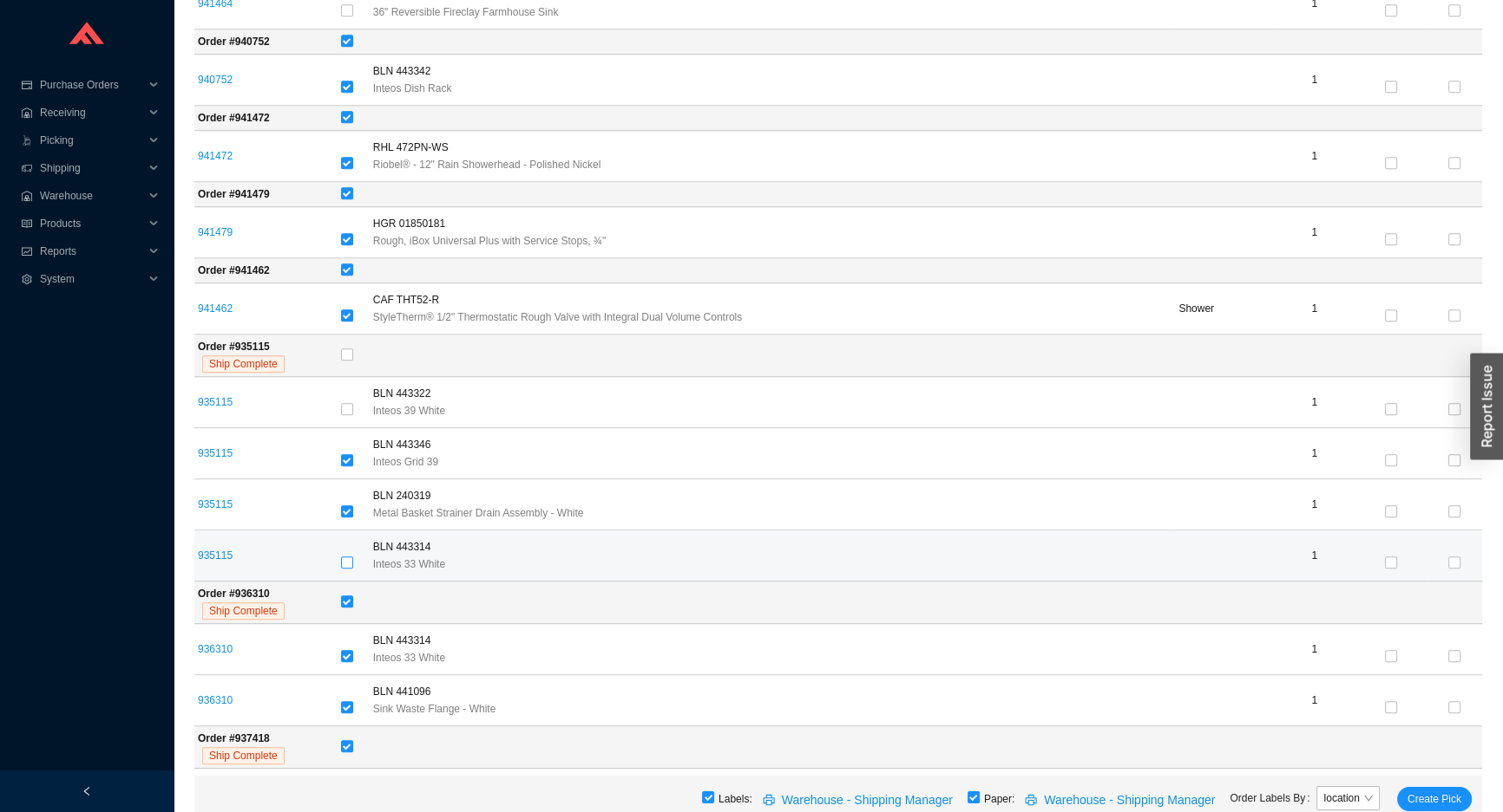
scroll to position [1970, 0]
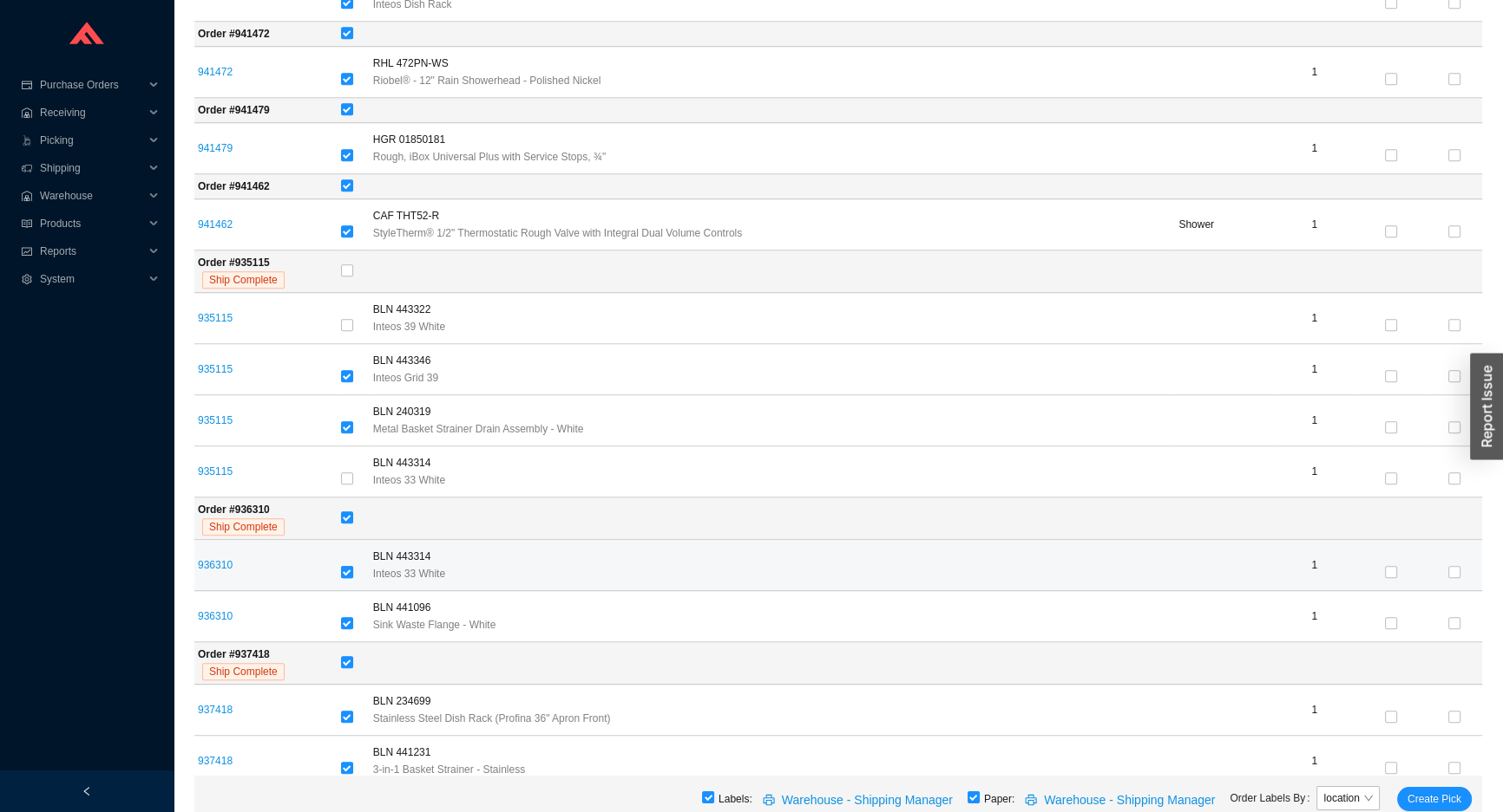
click at [348, 566] on input "checkbox" at bounding box center [347, 572] width 12 height 12
checkbox input "false"
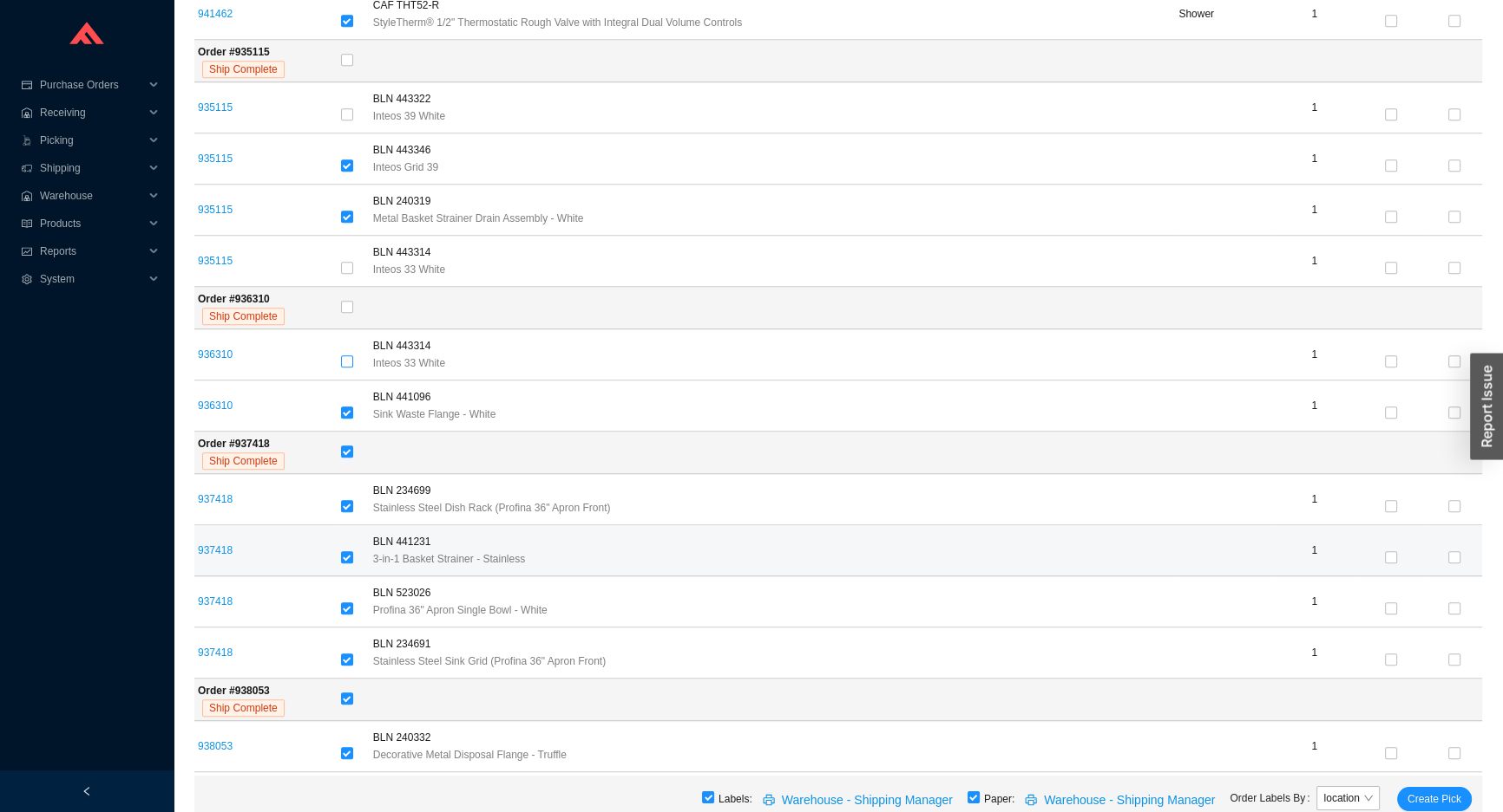
scroll to position [2207, 0]
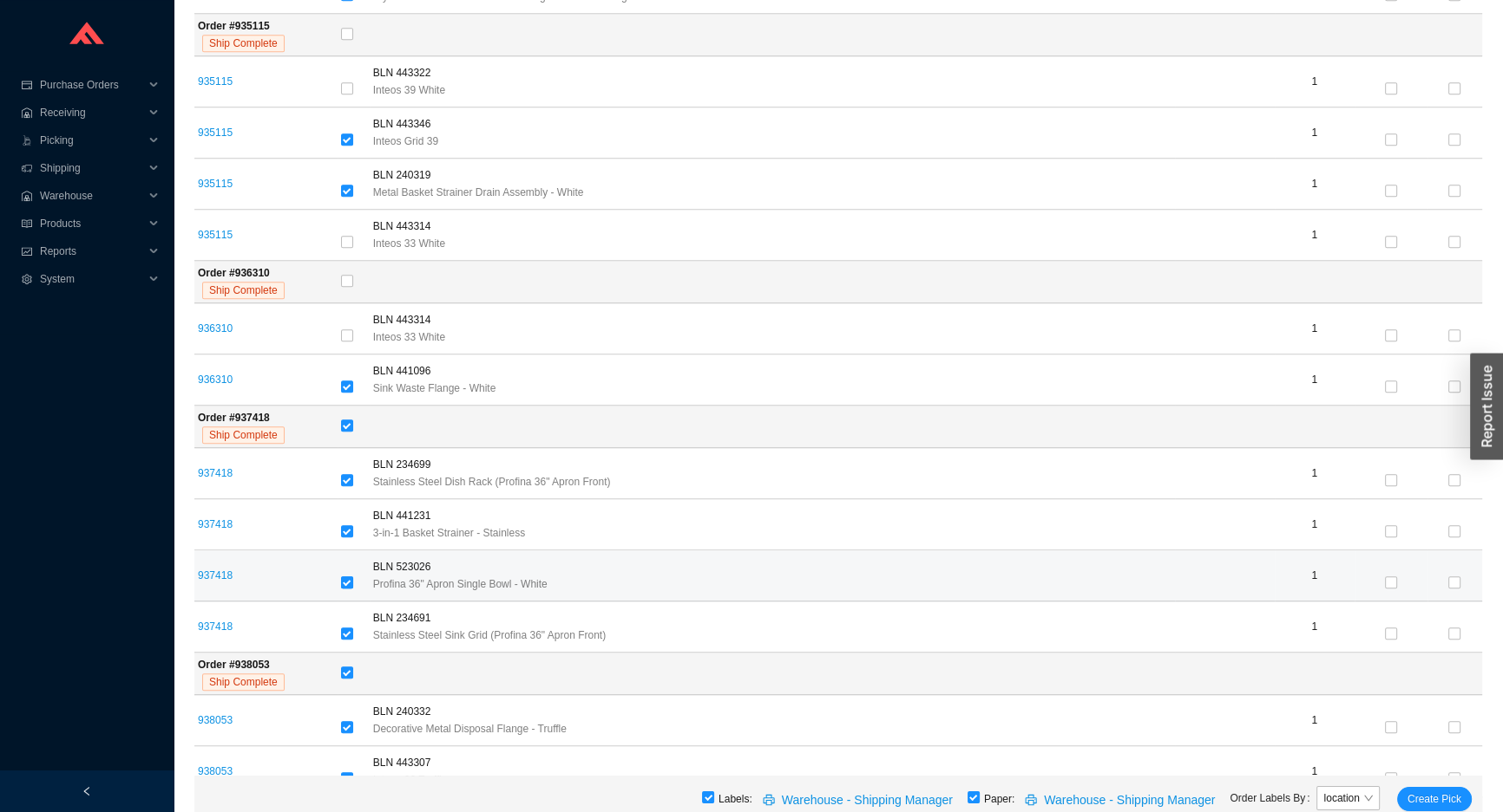
click at [349, 576] on input "checkbox" at bounding box center [347, 582] width 12 height 12
checkbox input "false"
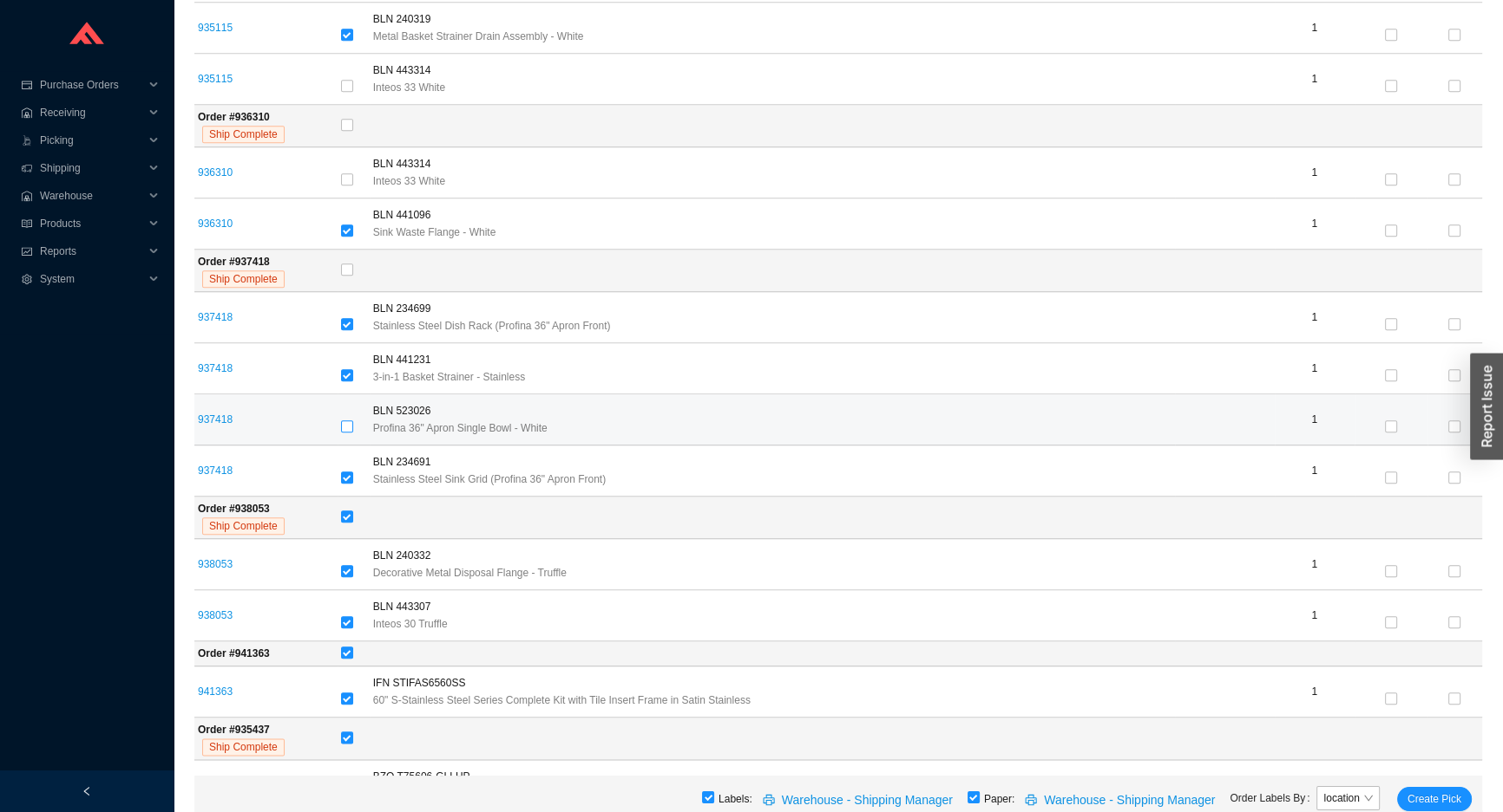
scroll to position [2365, 0]
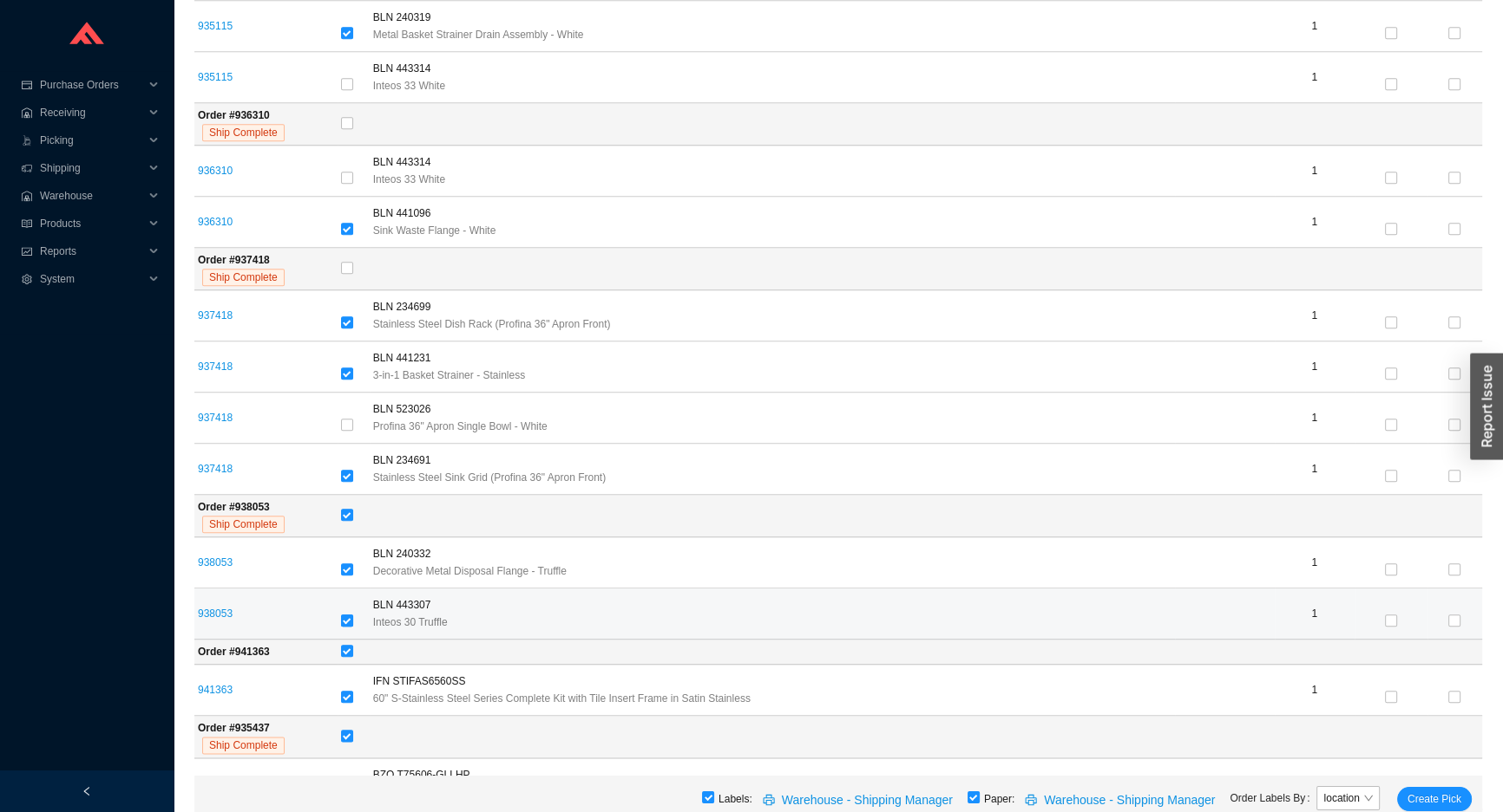
click at [348, 617] on input "checkbox" at bounding box center [347, 620] width 12 height 12
checkbox input "false"
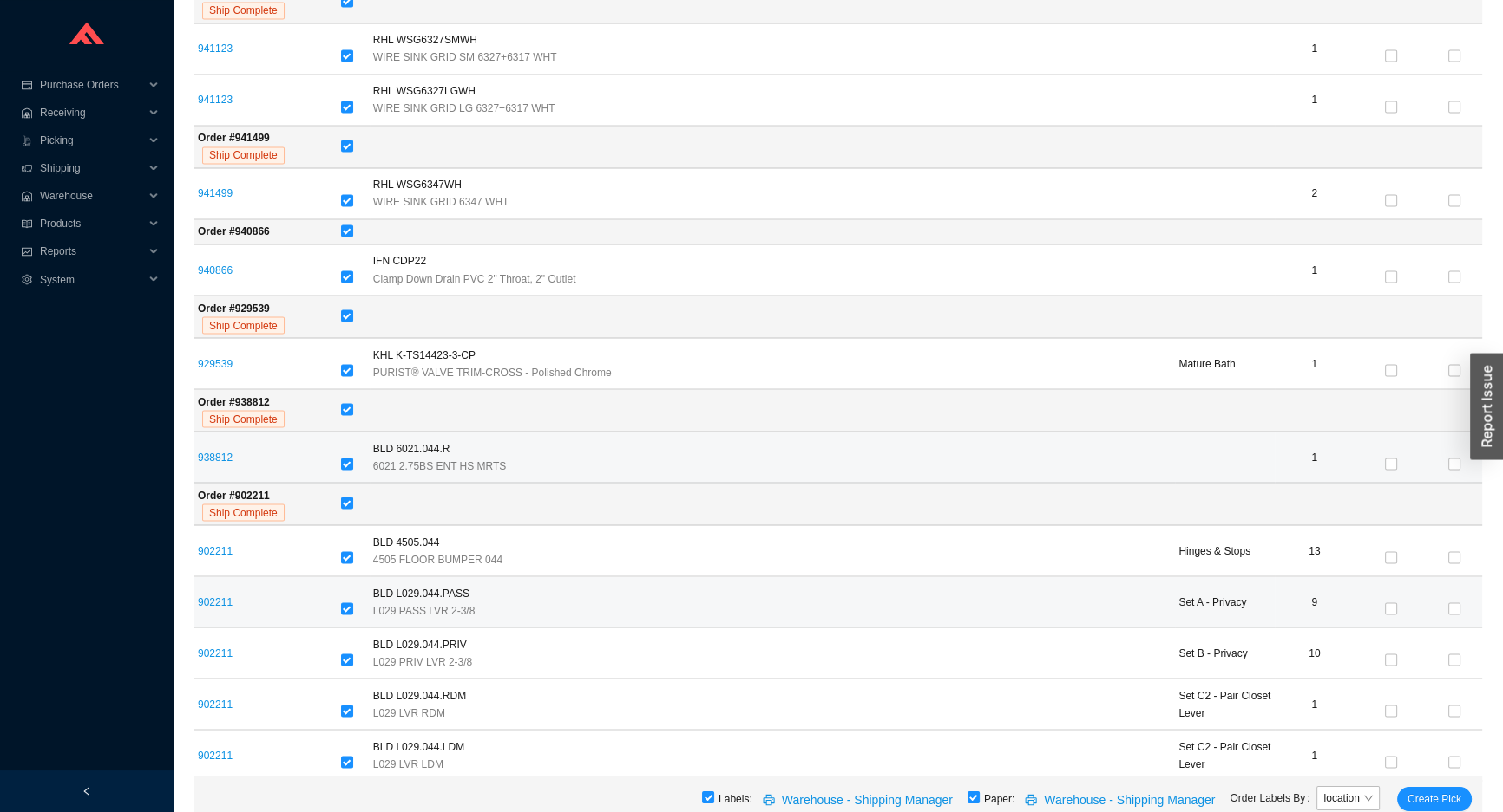
scroll to position [3862, 0]
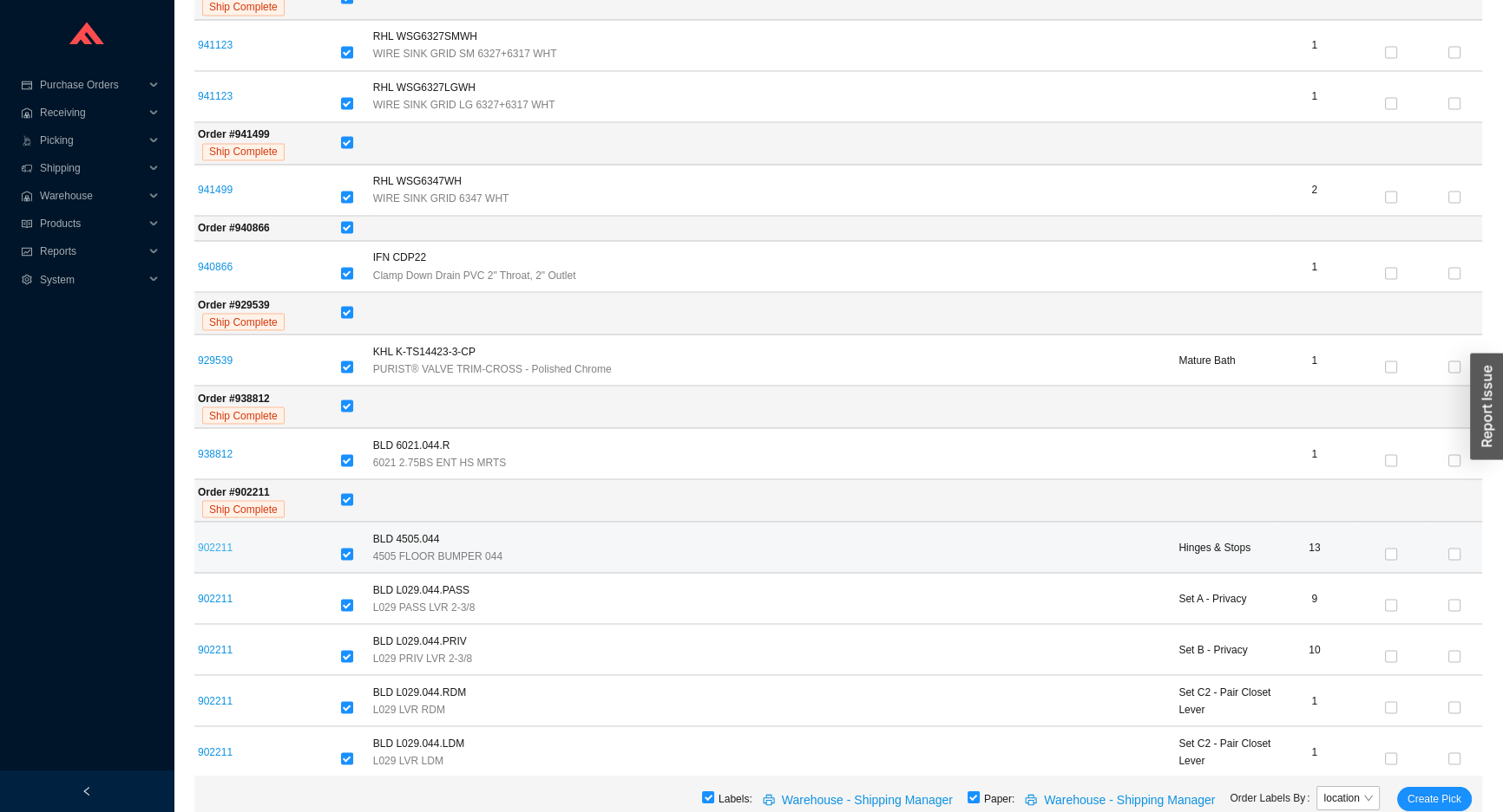
click at [223, 541] on link "902211" at bounding box center [216, 546] width 35 height 12
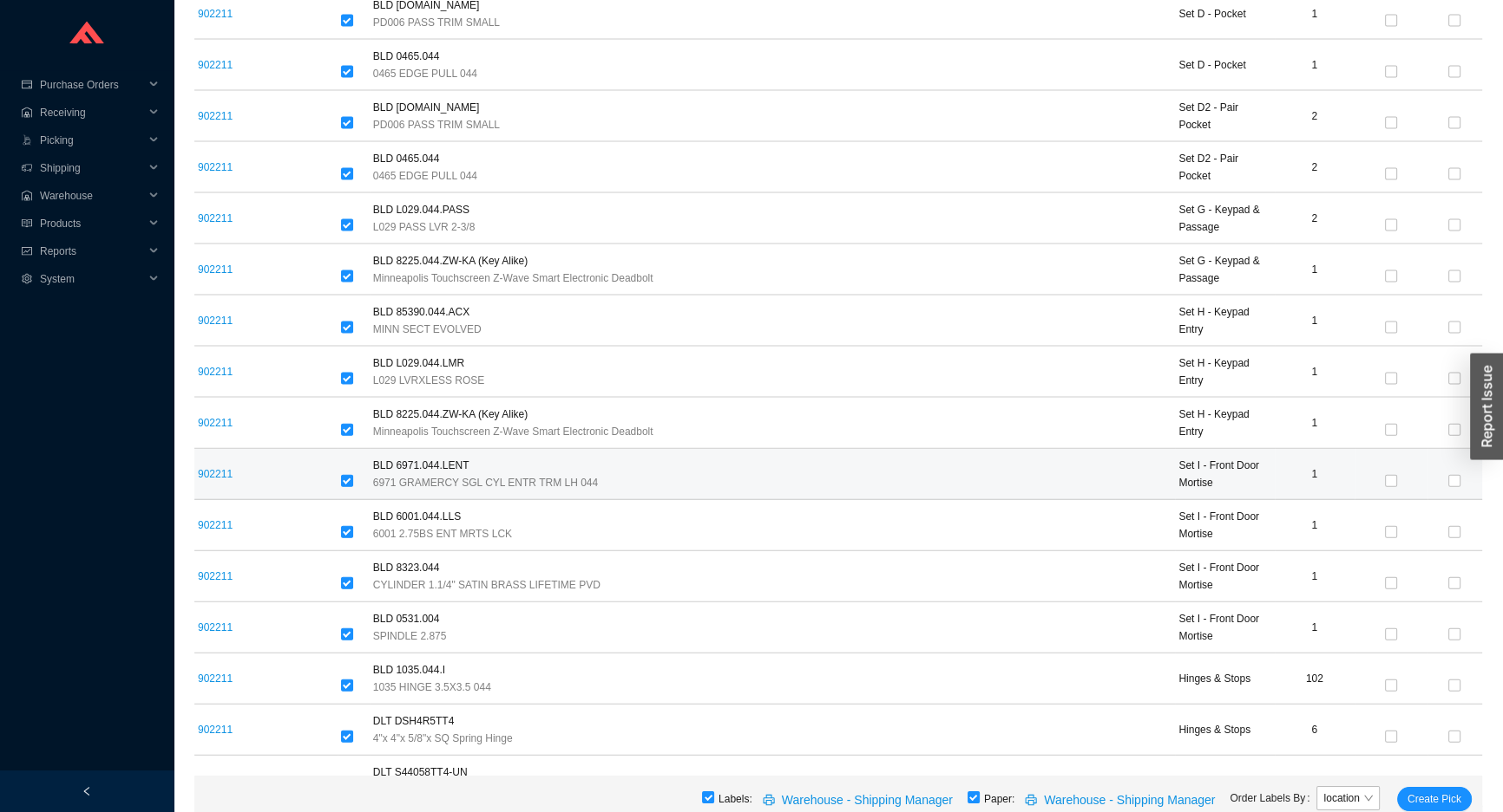
scroll to position [4858, 0]
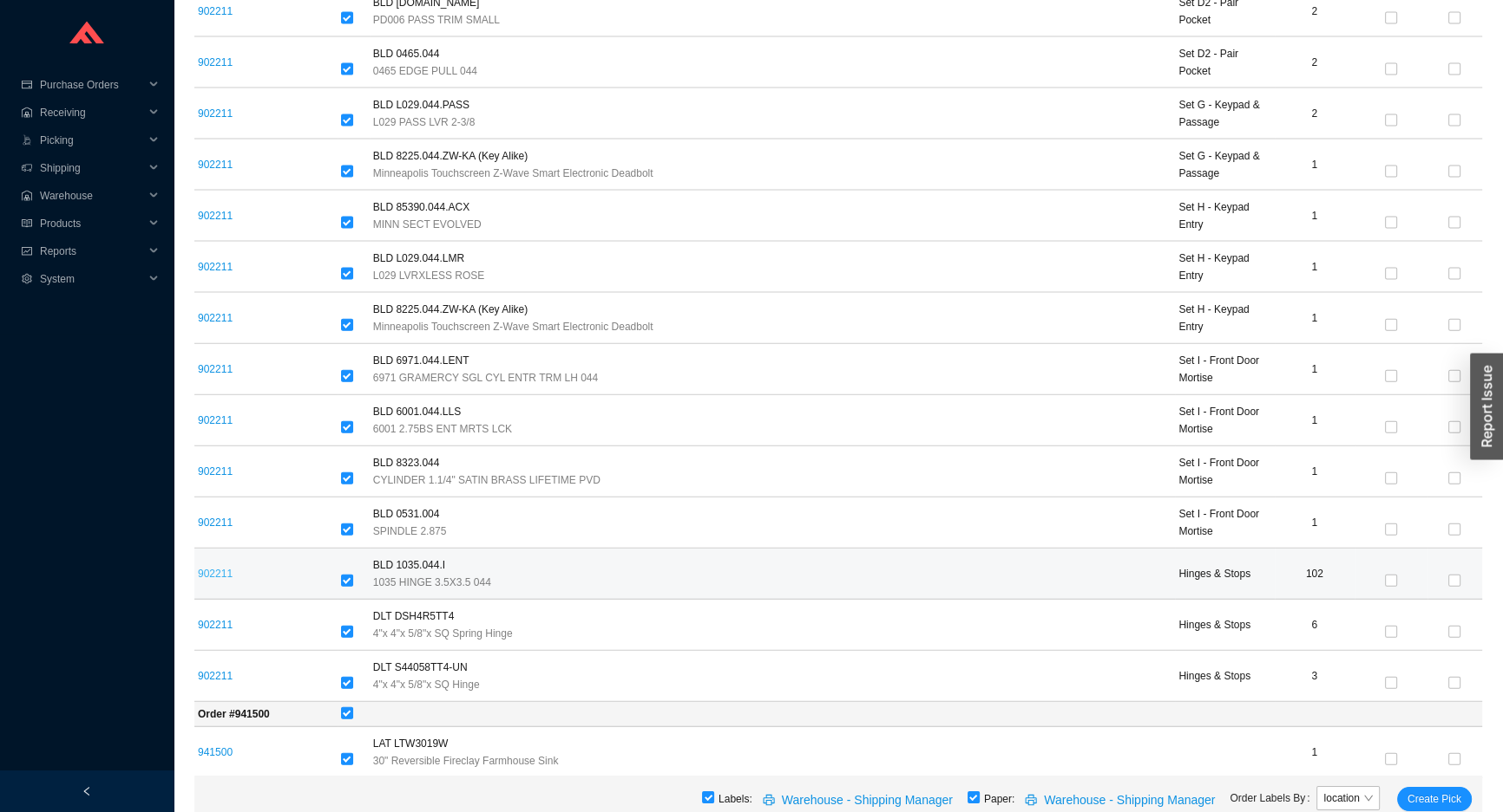
click at [198, 568] on link "902211" at bounding box center [216, 574] width 35 height 12
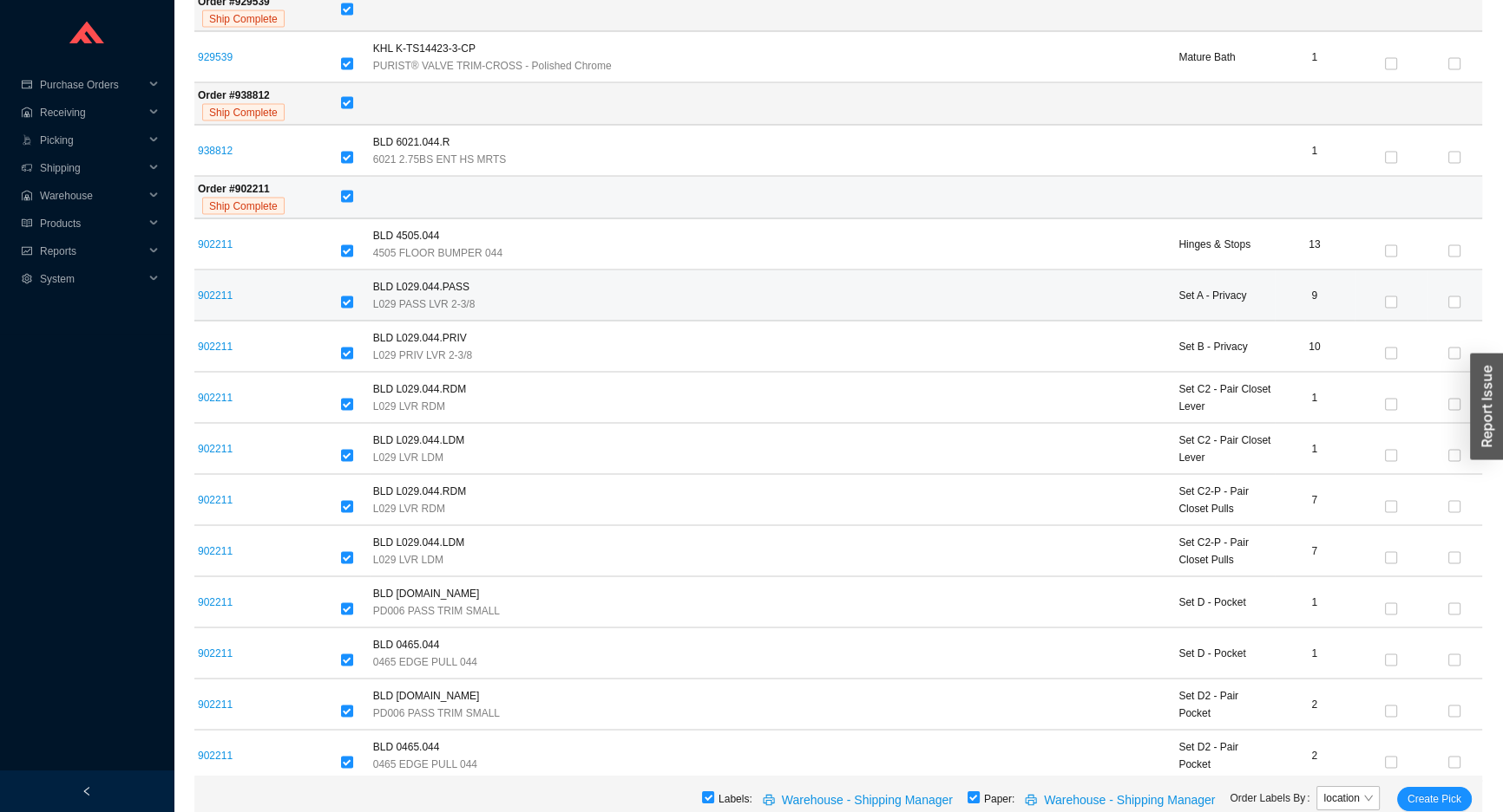
scroll to position [4149, 0]
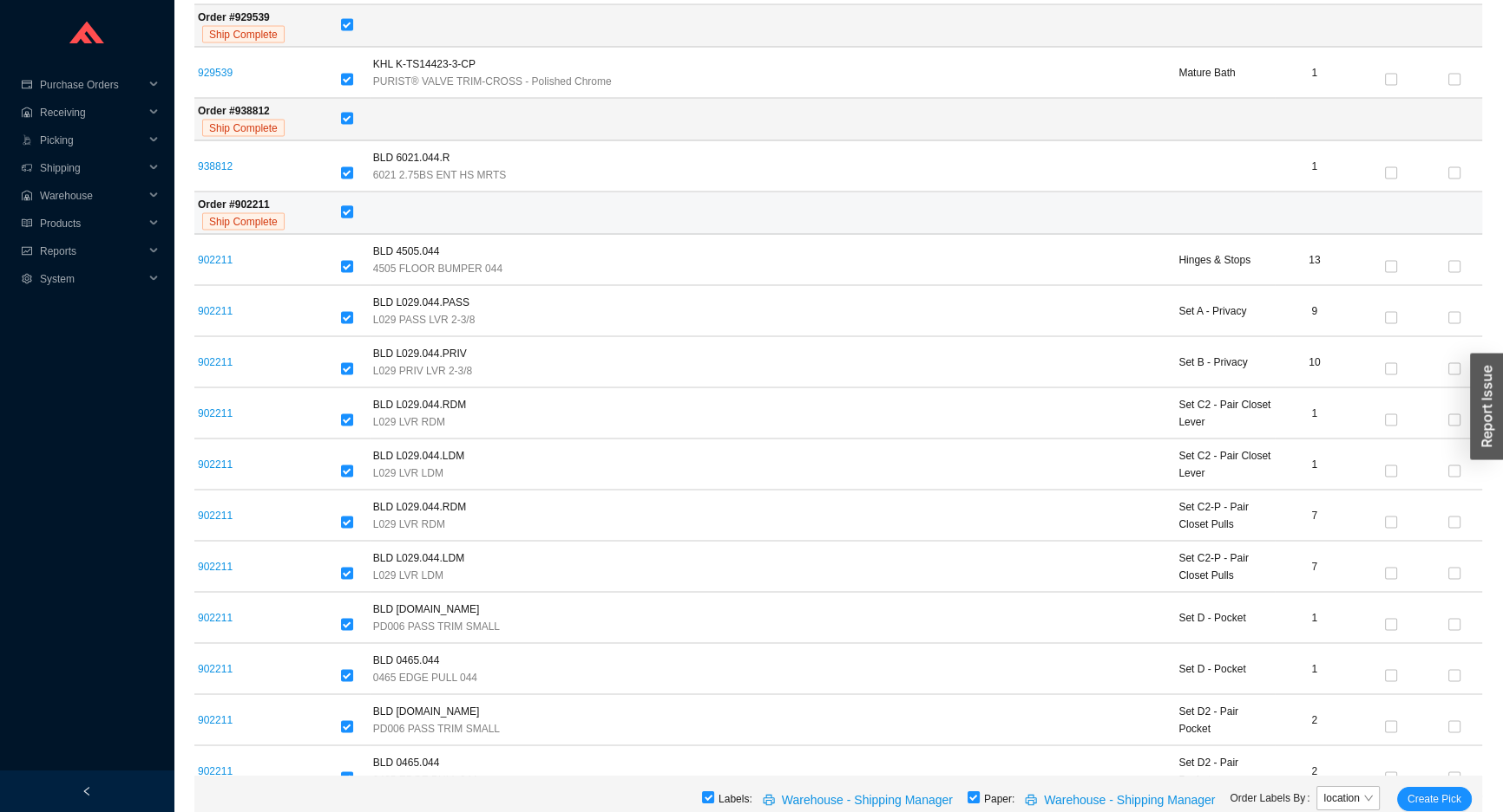
click at [347, 206] on input "checkbox" at bounding box center [347, 212] width 12 height 12
checkbox input "false"
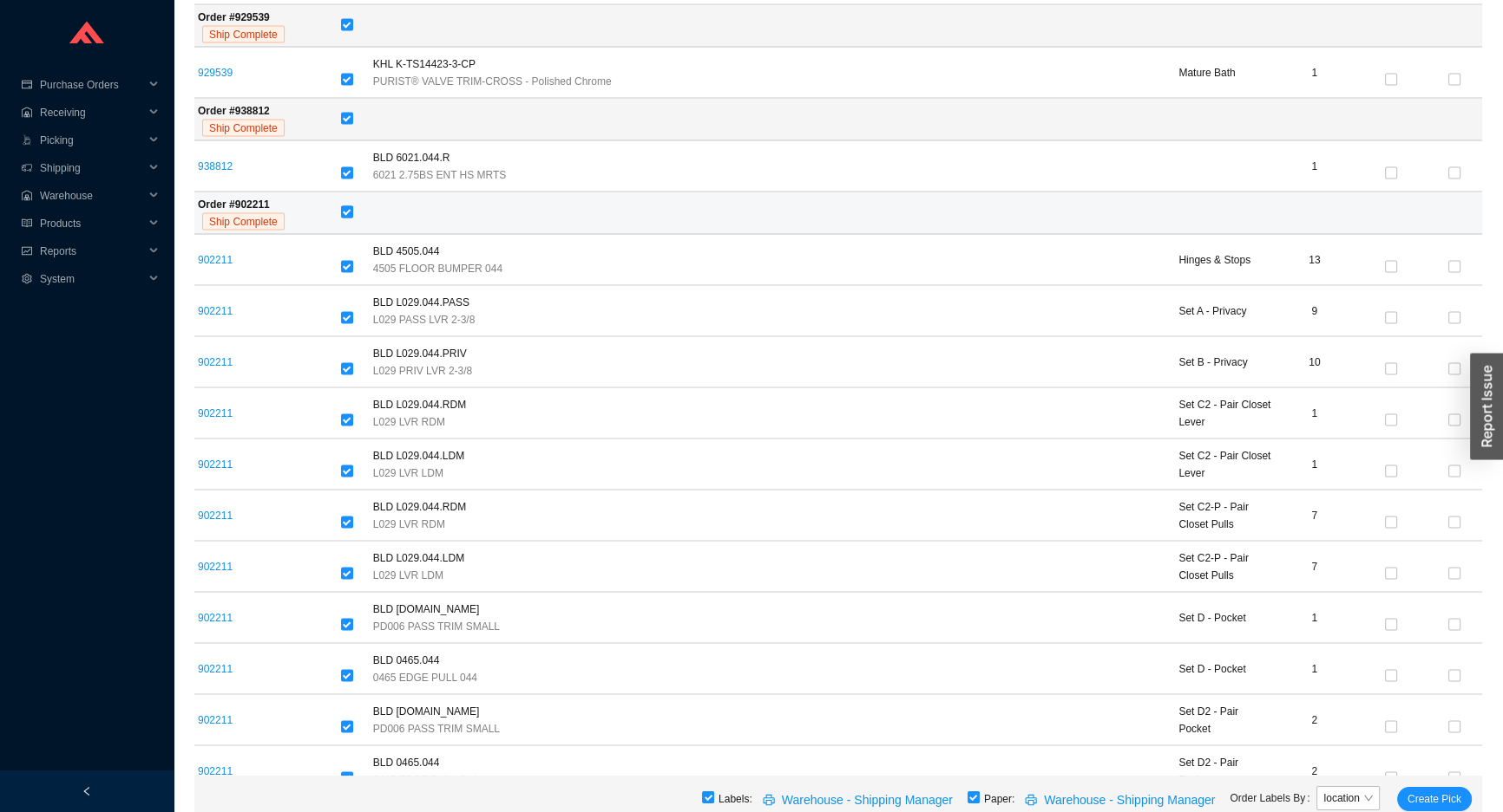
checkbox input "false"
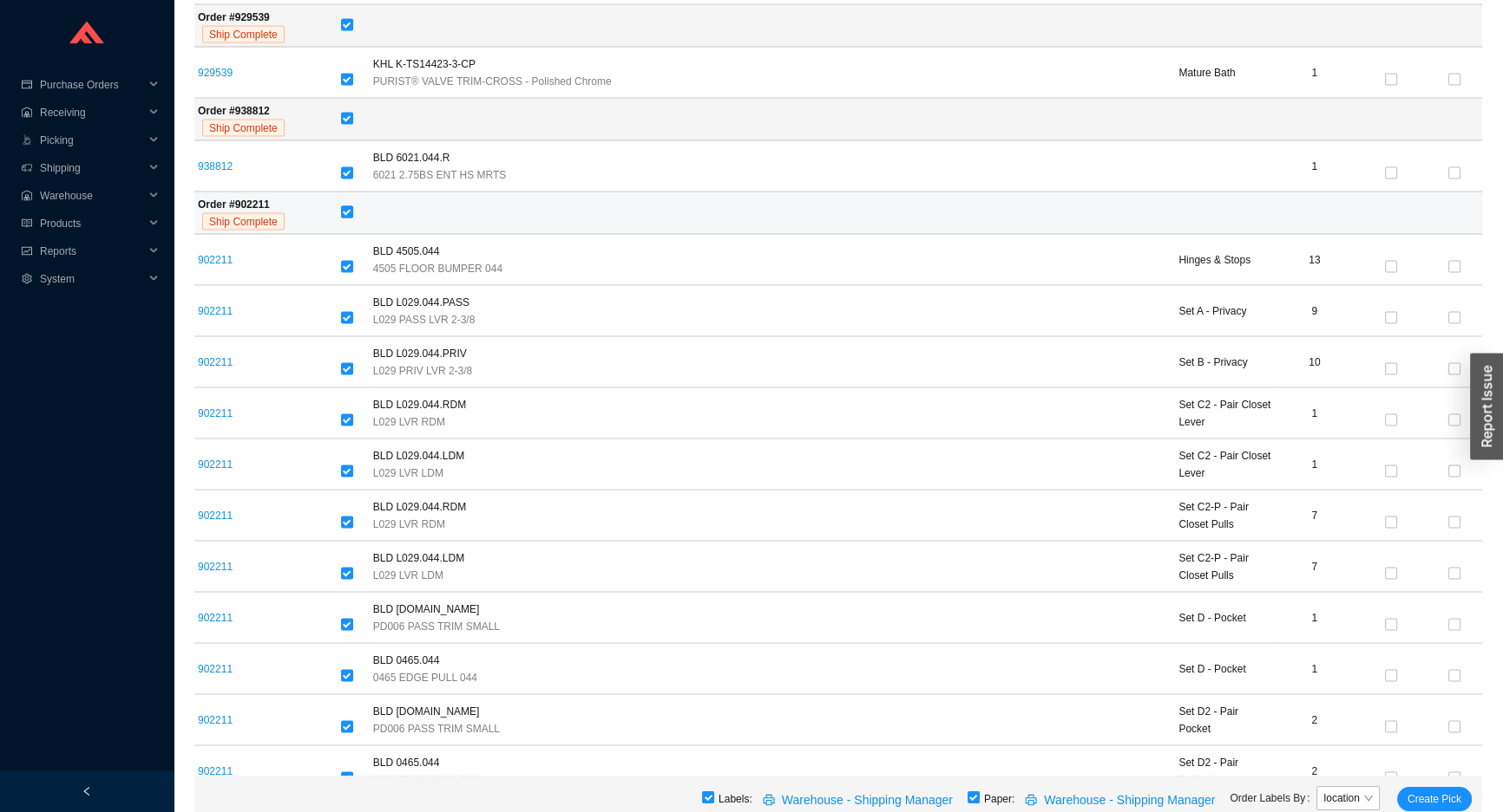
checkbox input "false"
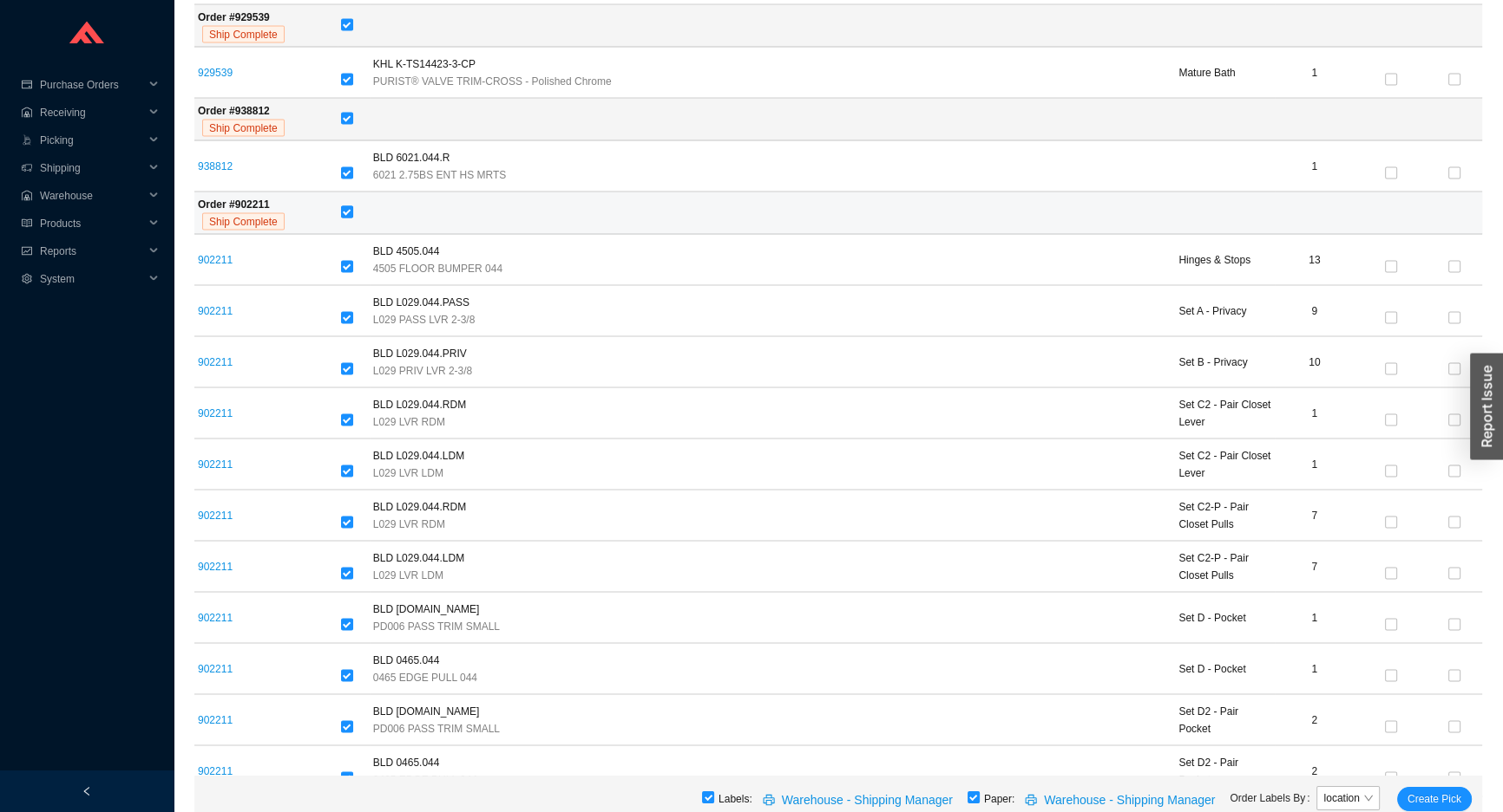
checkbox input "false"
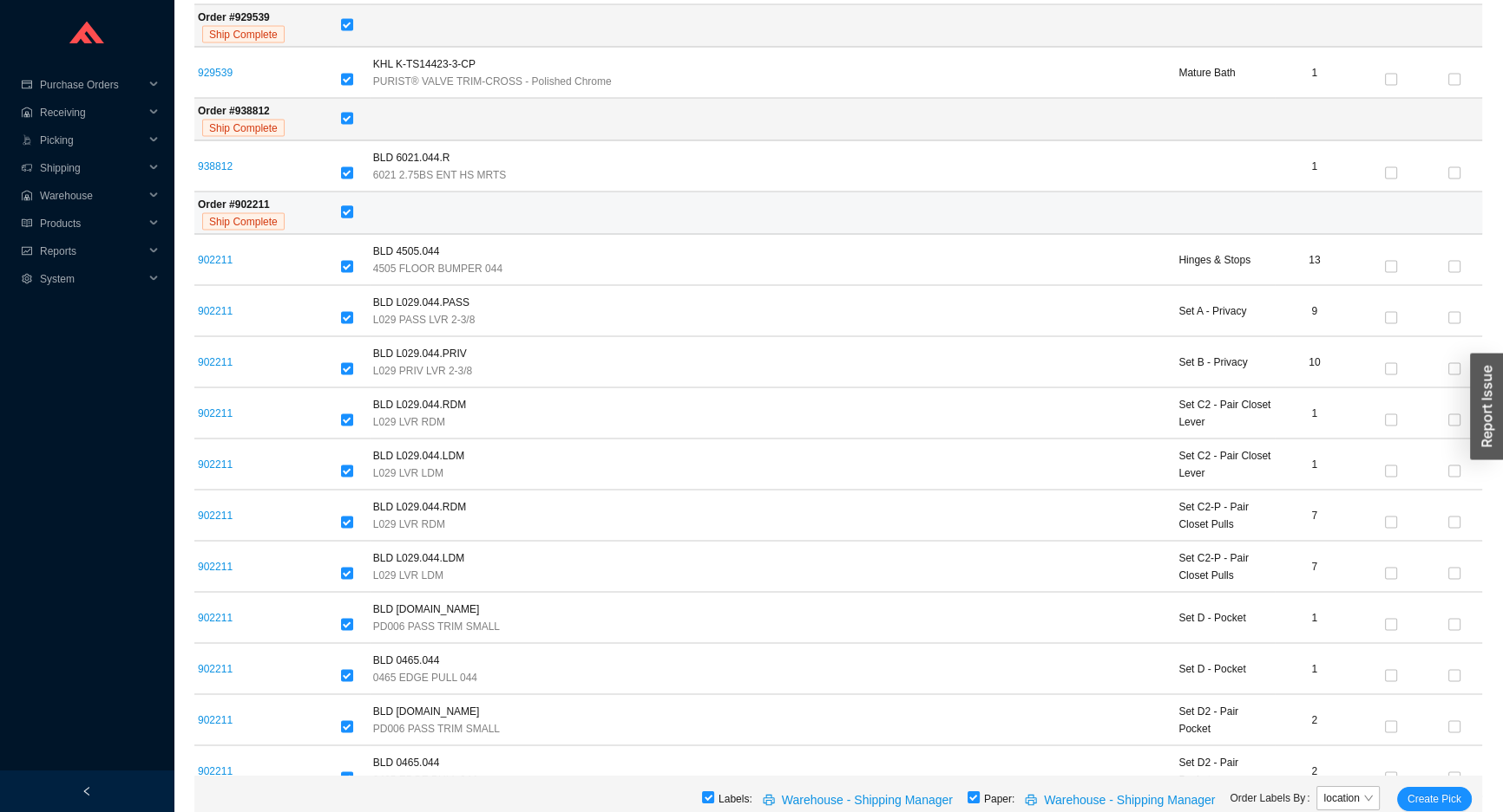
checkbox input "false"
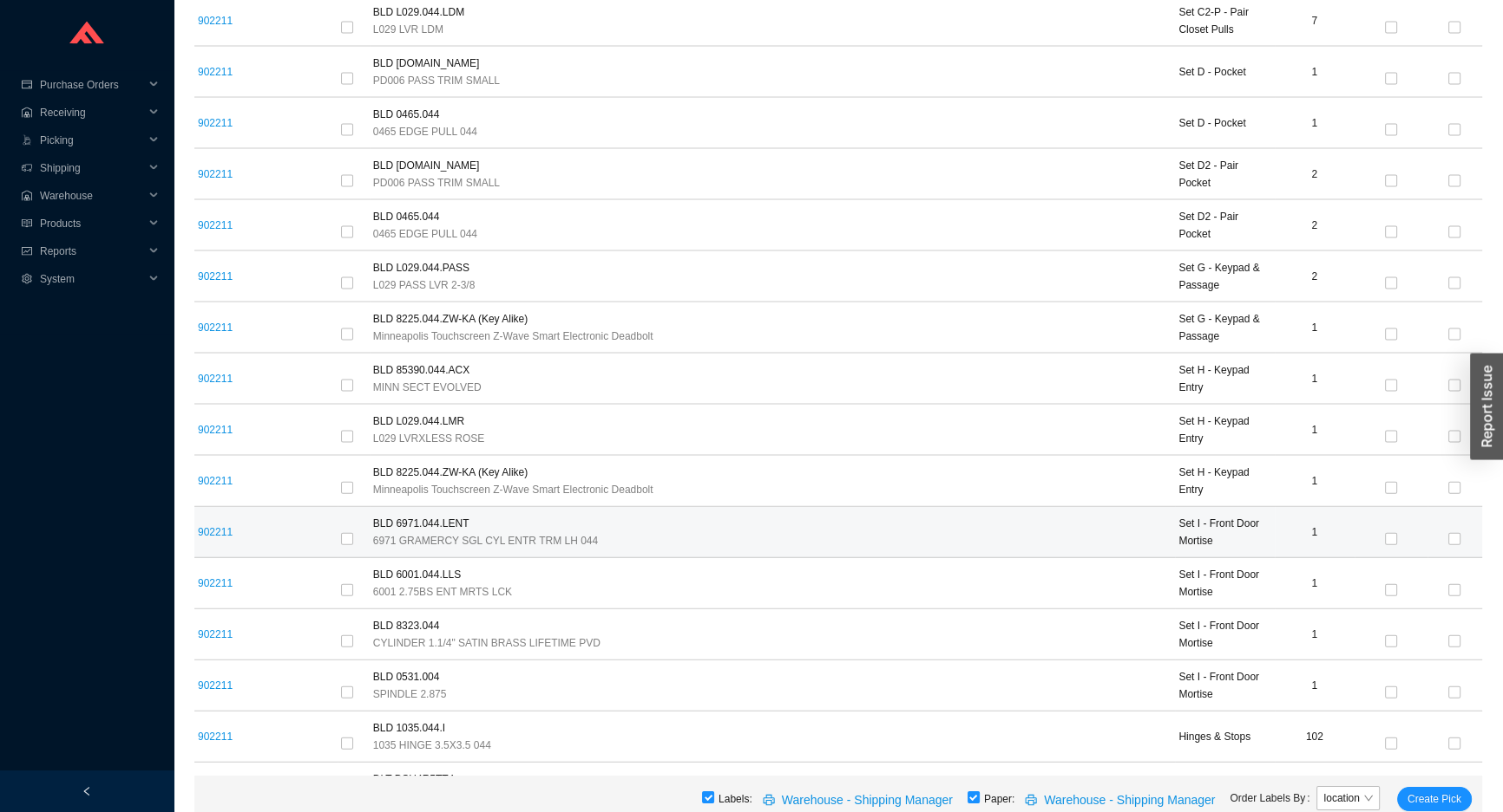
scroll to position [4858, 0]
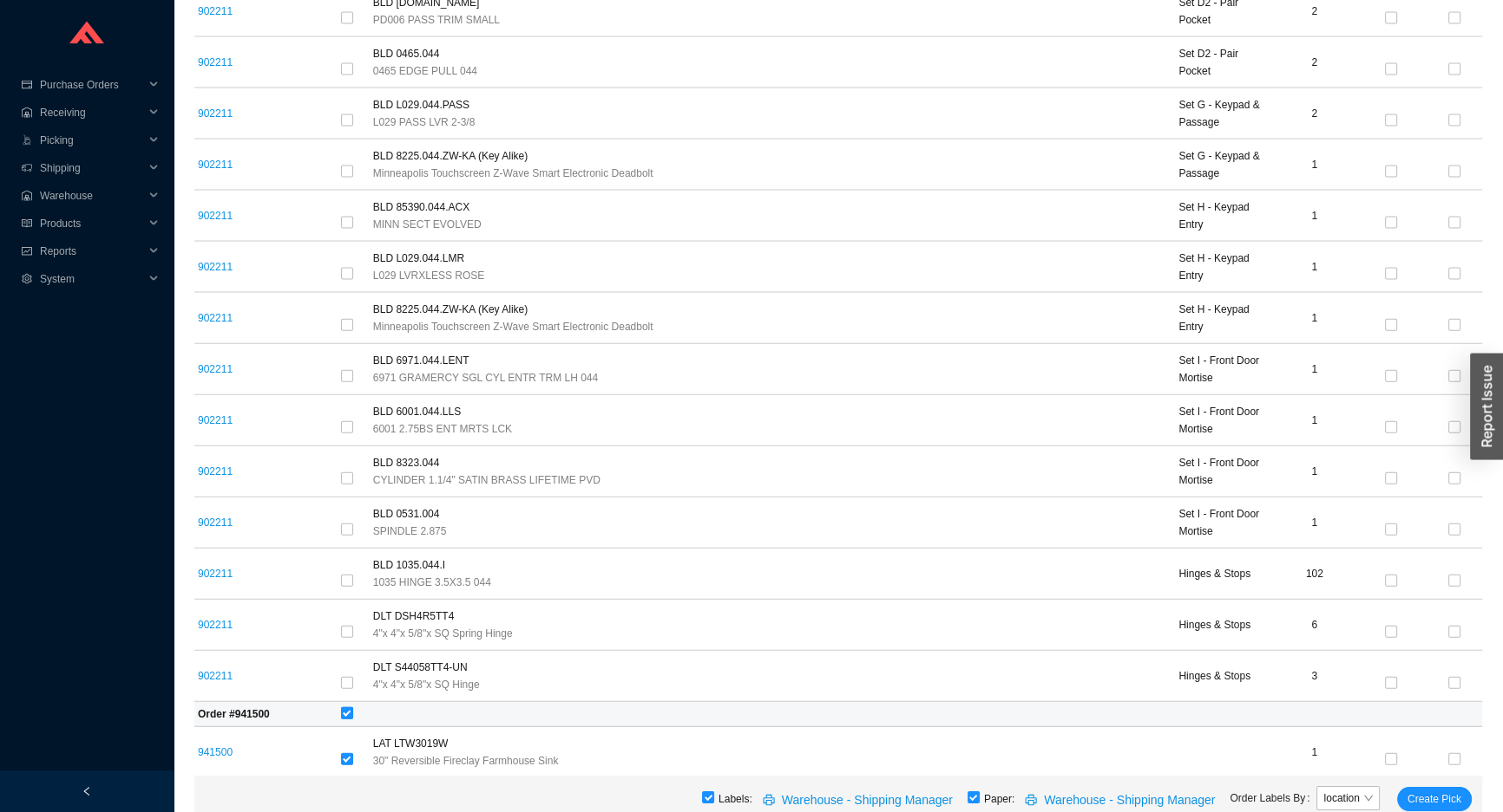
click at [344, 708] on label at bounding box center [347, 714] width 12 height 17
click at [344, 708] on input "checkbox" at bounding box center [347, 713] width 12 height 12
checkbox input "false"
click at [1442, 796] on span "Create Pick" at bounding box center [1434, 799] width 54 height 17
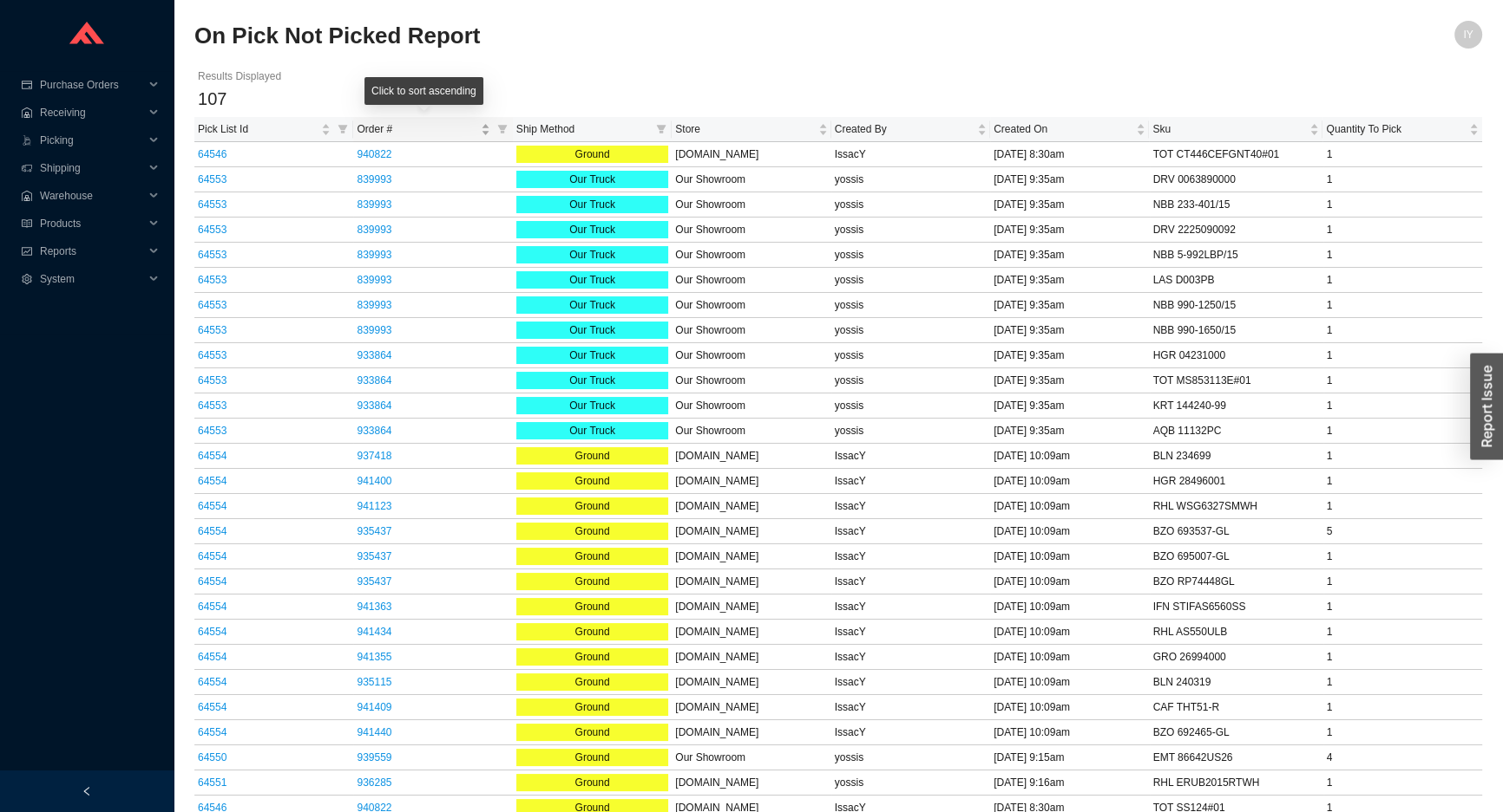
click at [374, 125] on span "Order #" at bounding box center [416, 129] width 120 height 17
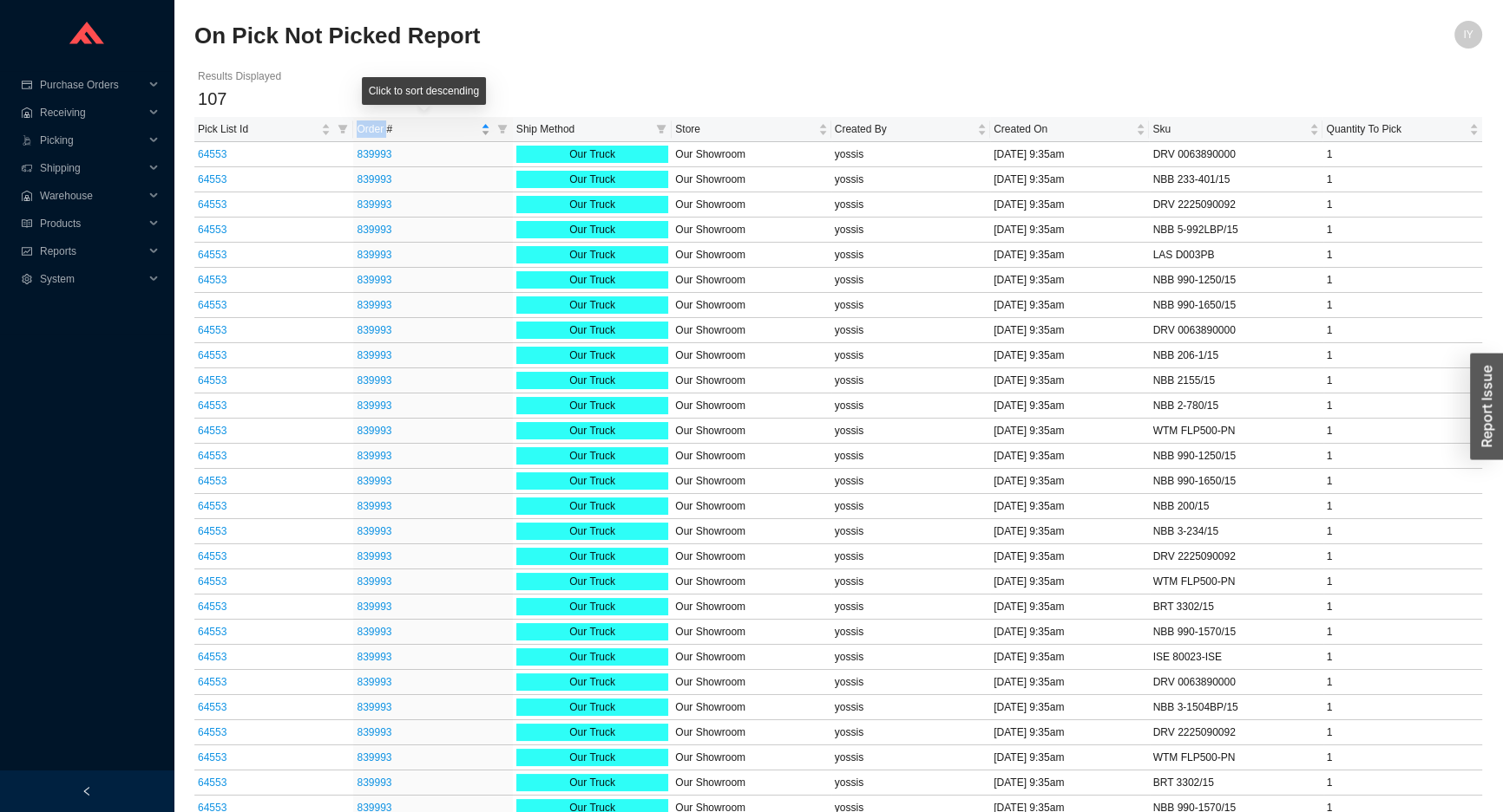
click at [374, 125] on span "Order #" at bounding box center [416, 129] width 120 height 17
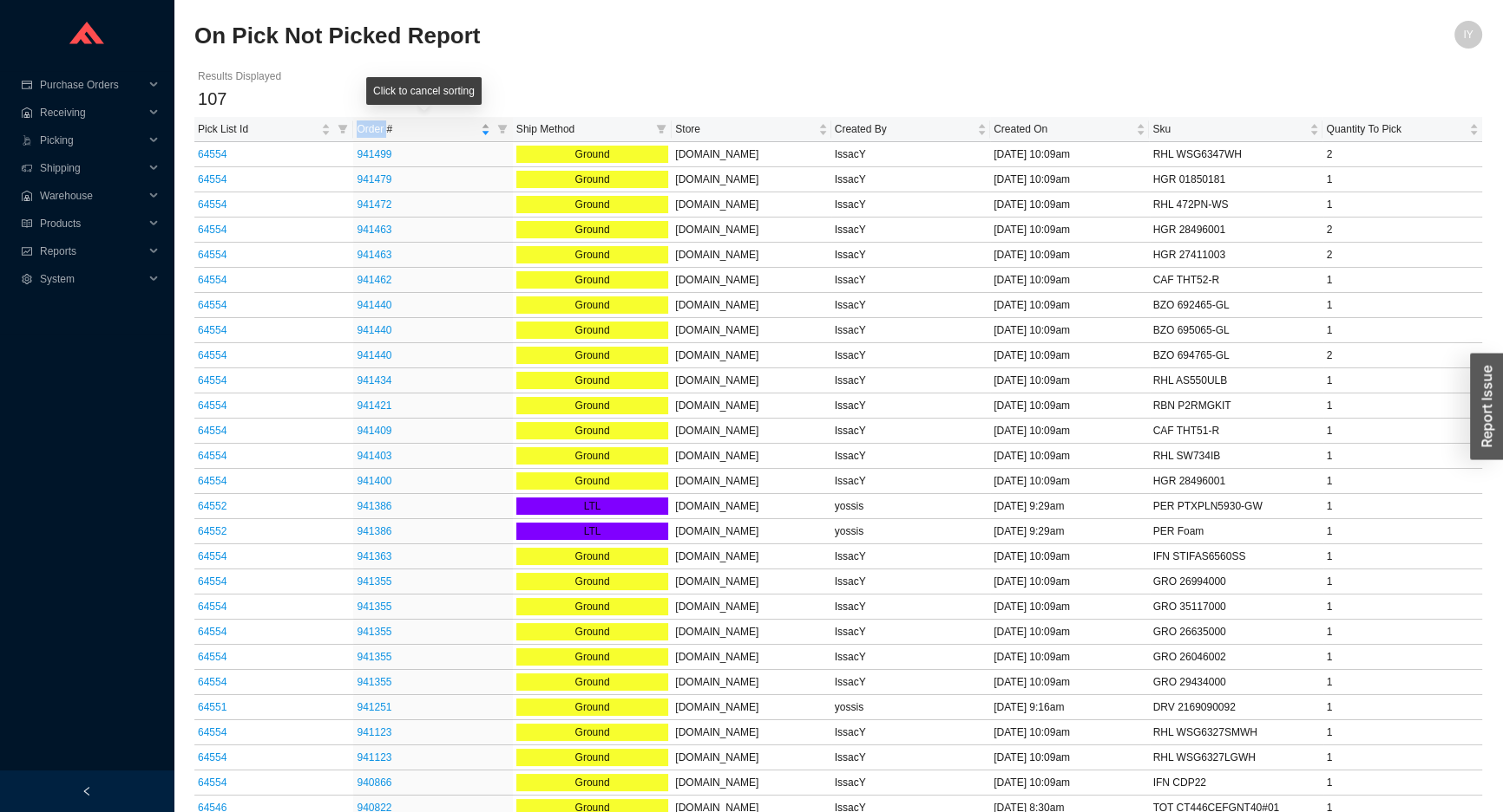
click at [374, 125] on span "Order #" at bounding box center [416, 129] width 120 height 17
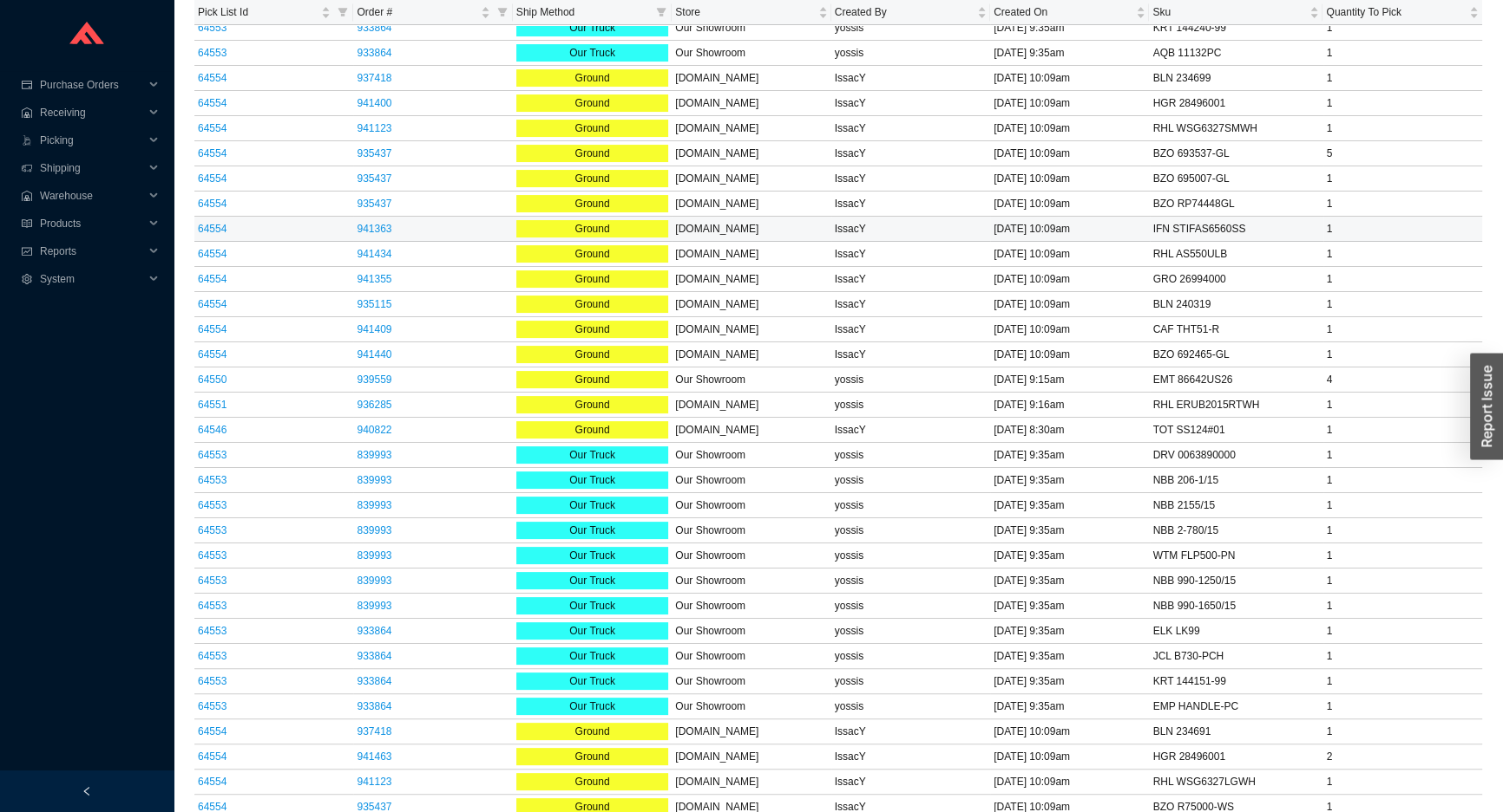
scroll to position [394, 0]
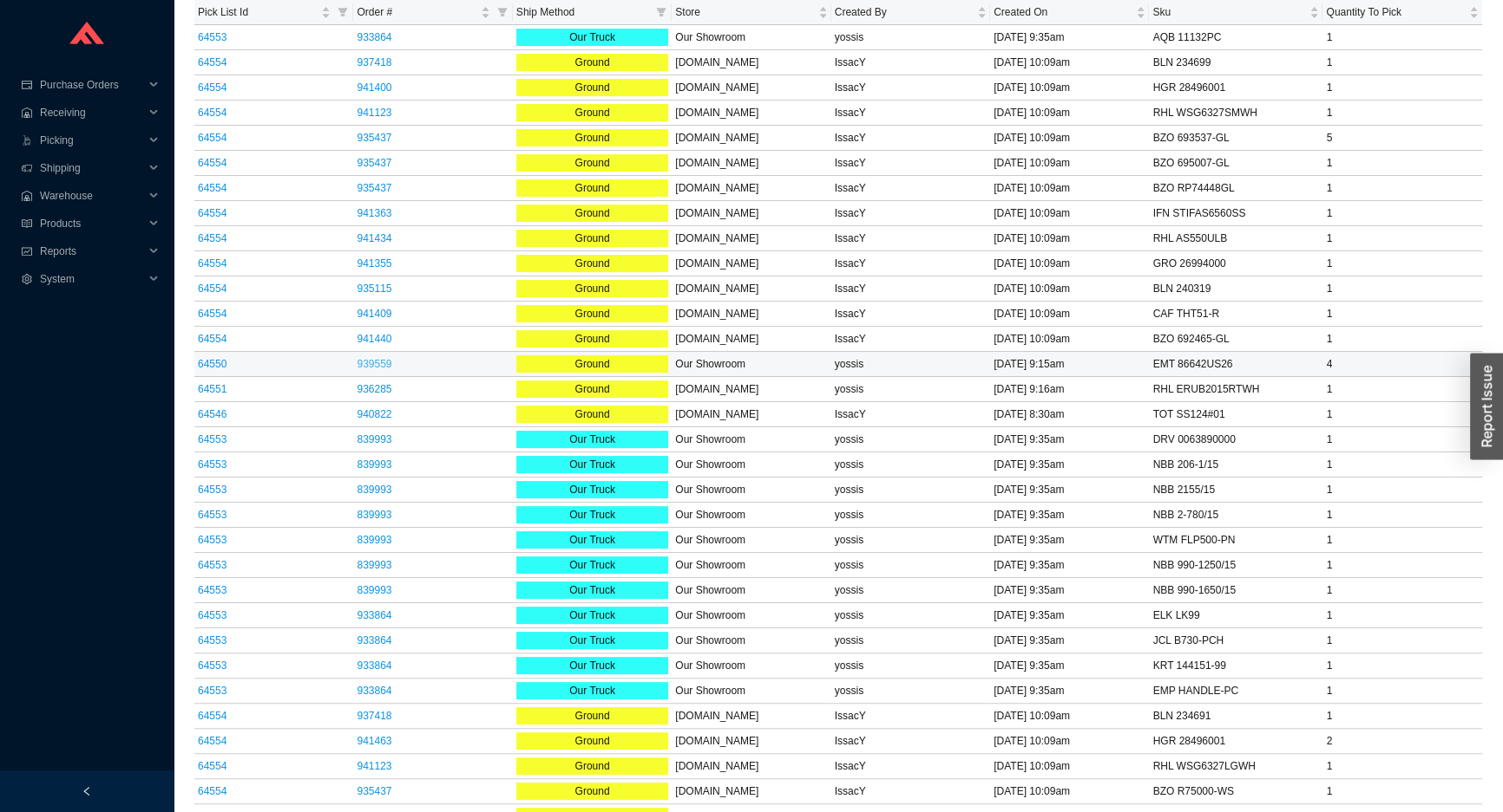
click at [372, 365] on link "939559" at bounding box center [374, 364] width 35 height 12
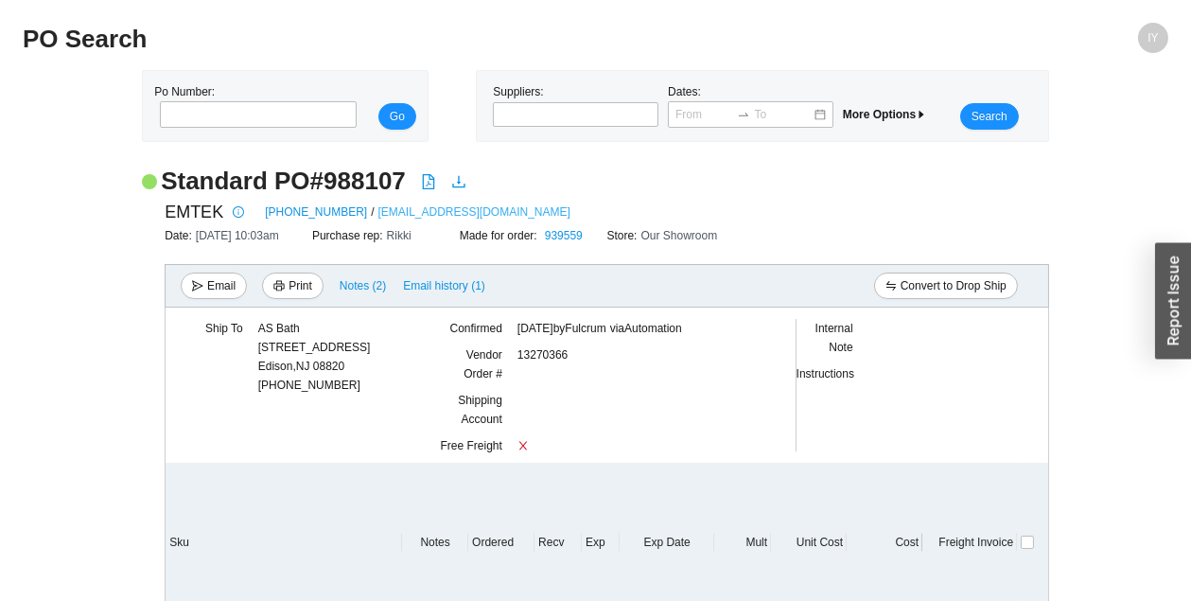
click at [378, 202] on link "[EMAIL_ADDRESS][DOMAIN_NAME]" at bounding box center [474, 211] width 192 height 19
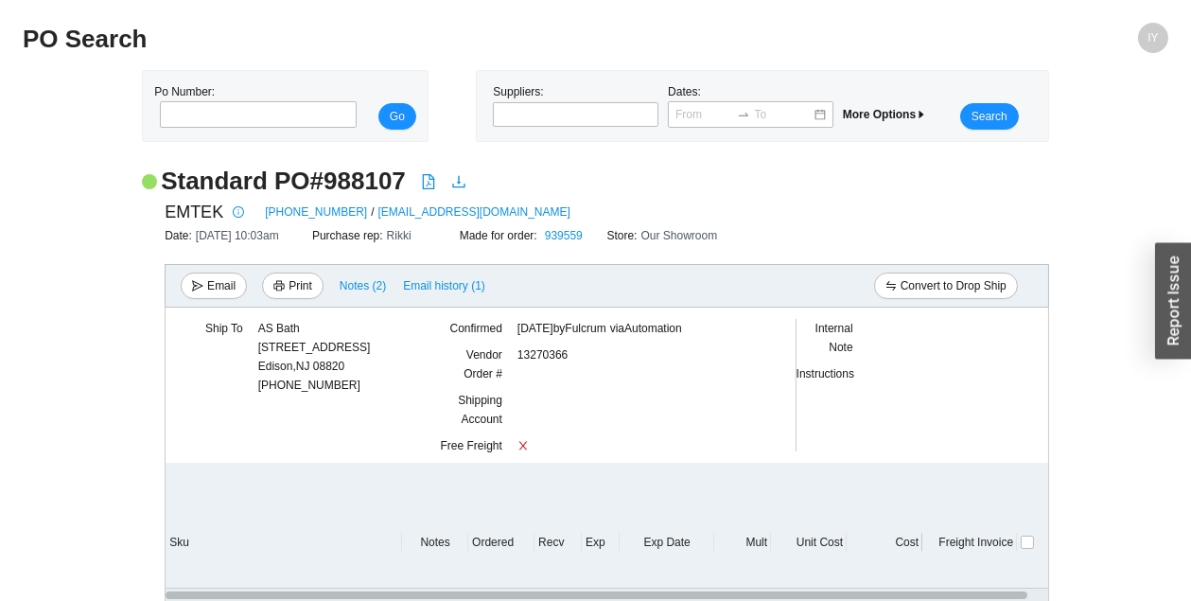
click at [348, 182] on h2 "Standard PO # 988107" at bounding box center [283, 181] width 245 height 33
copy h2 "988107"
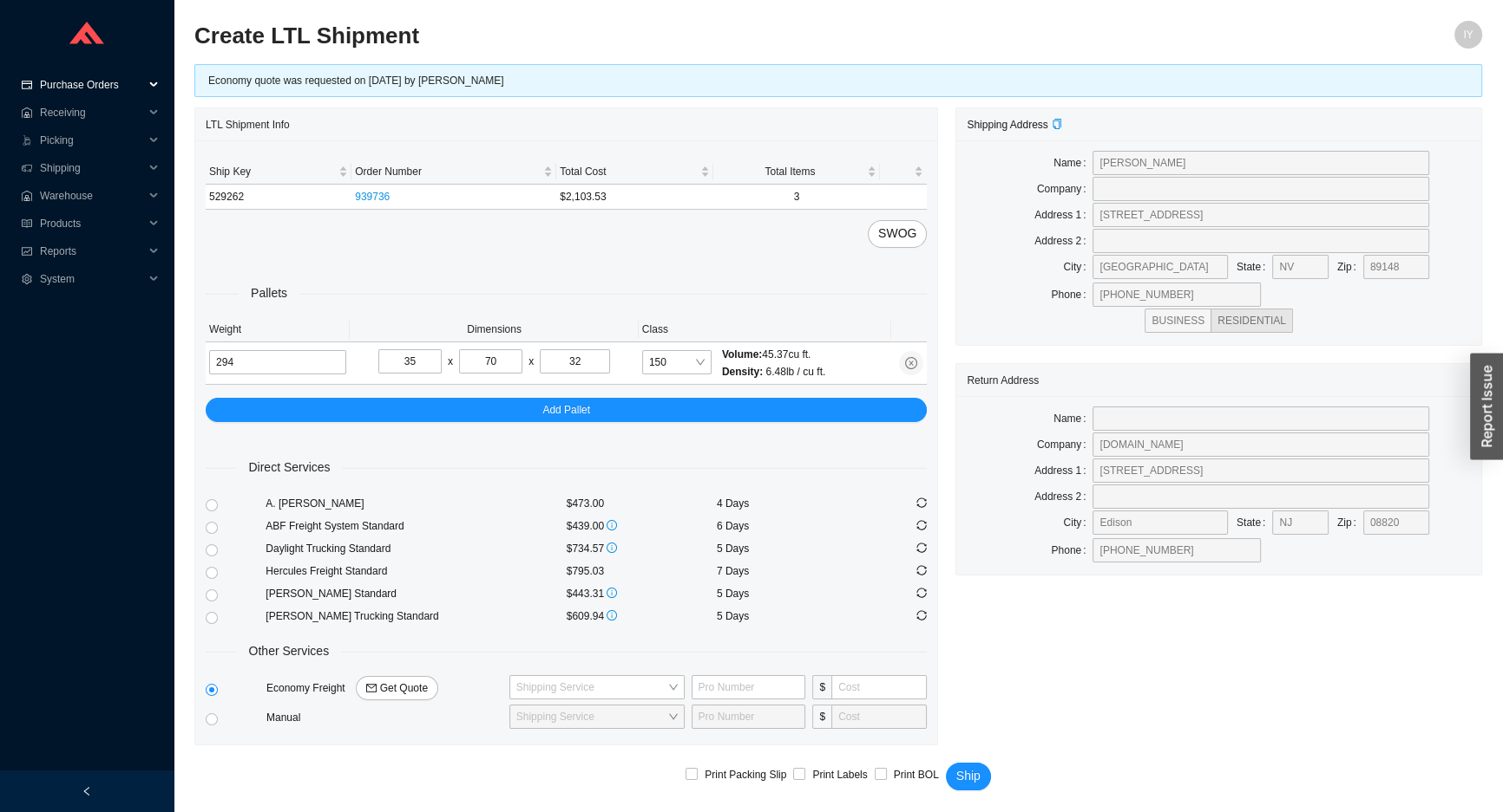
click at [121, 87] on span "Purchase Orders" at bounding box center [93, 85] width 105 height 27
click at [120, 159] on span "Receiving" at bounding box center [93, 168] width 105 height 27
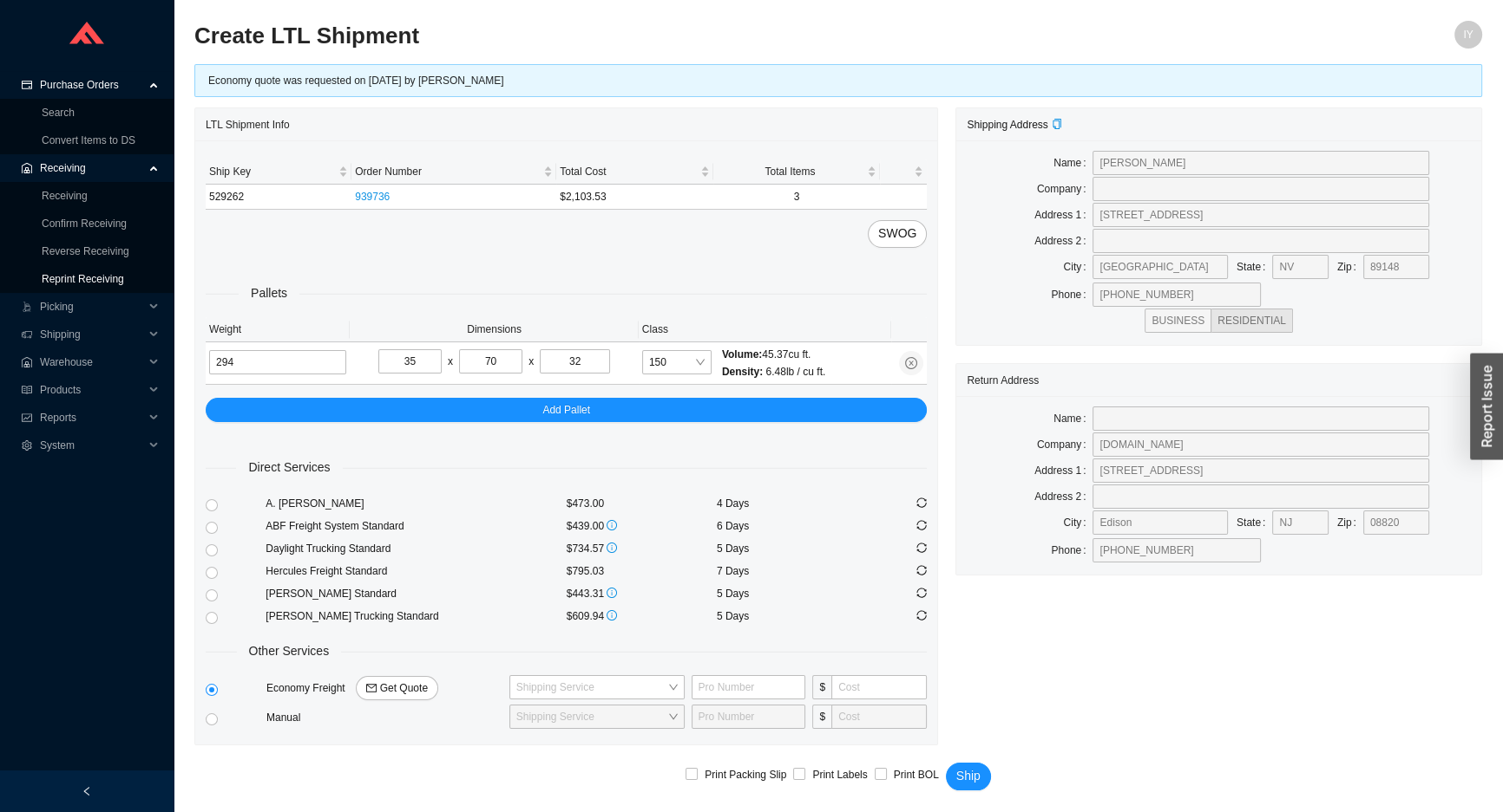
click at [123, 273] on link "Reprint Receiving" at bounding box center [83, 279] width 83 height 12
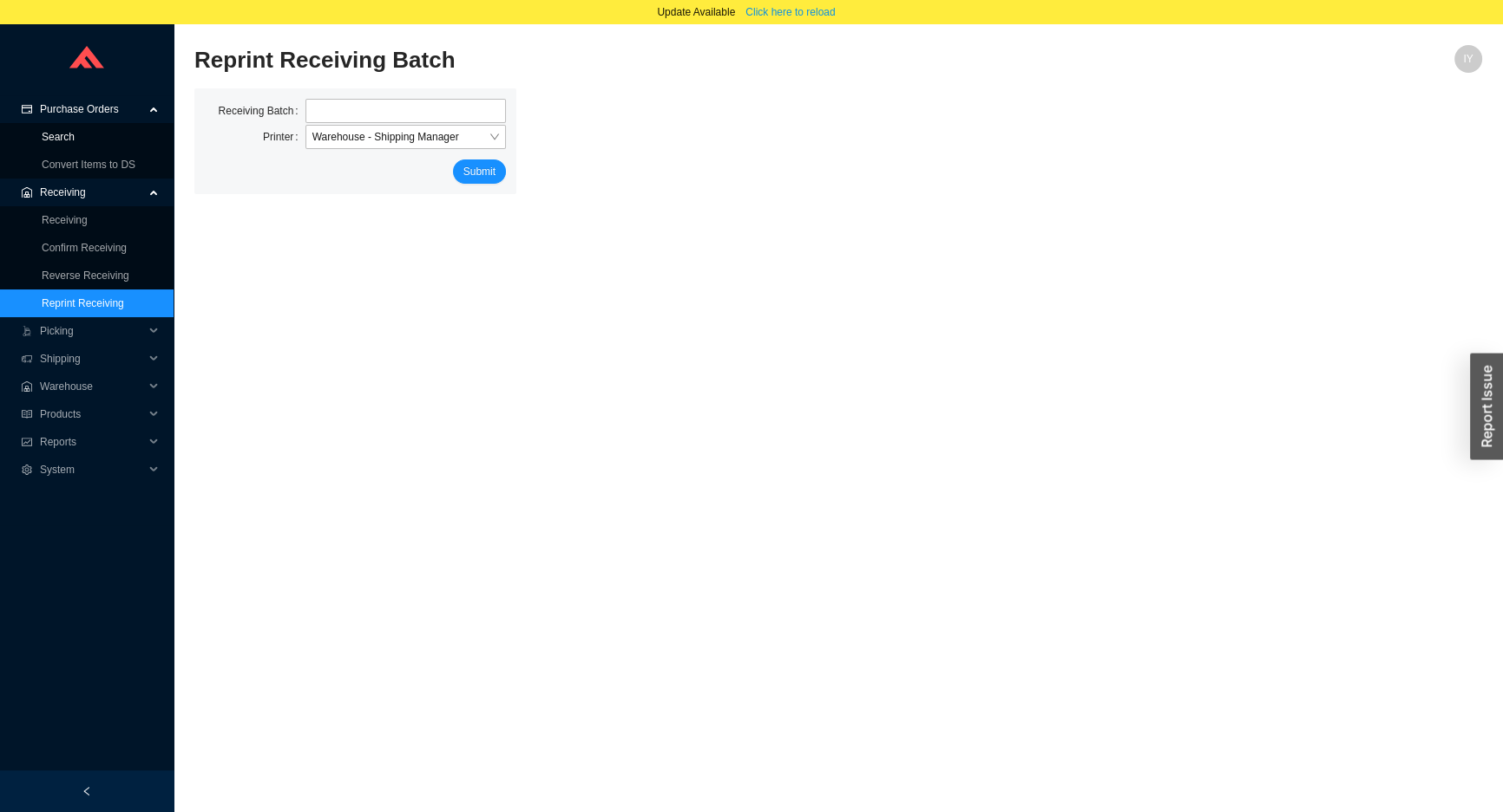
click at [74, 131] on link "Search" at bounding box center [58, 137] width 33 height 12
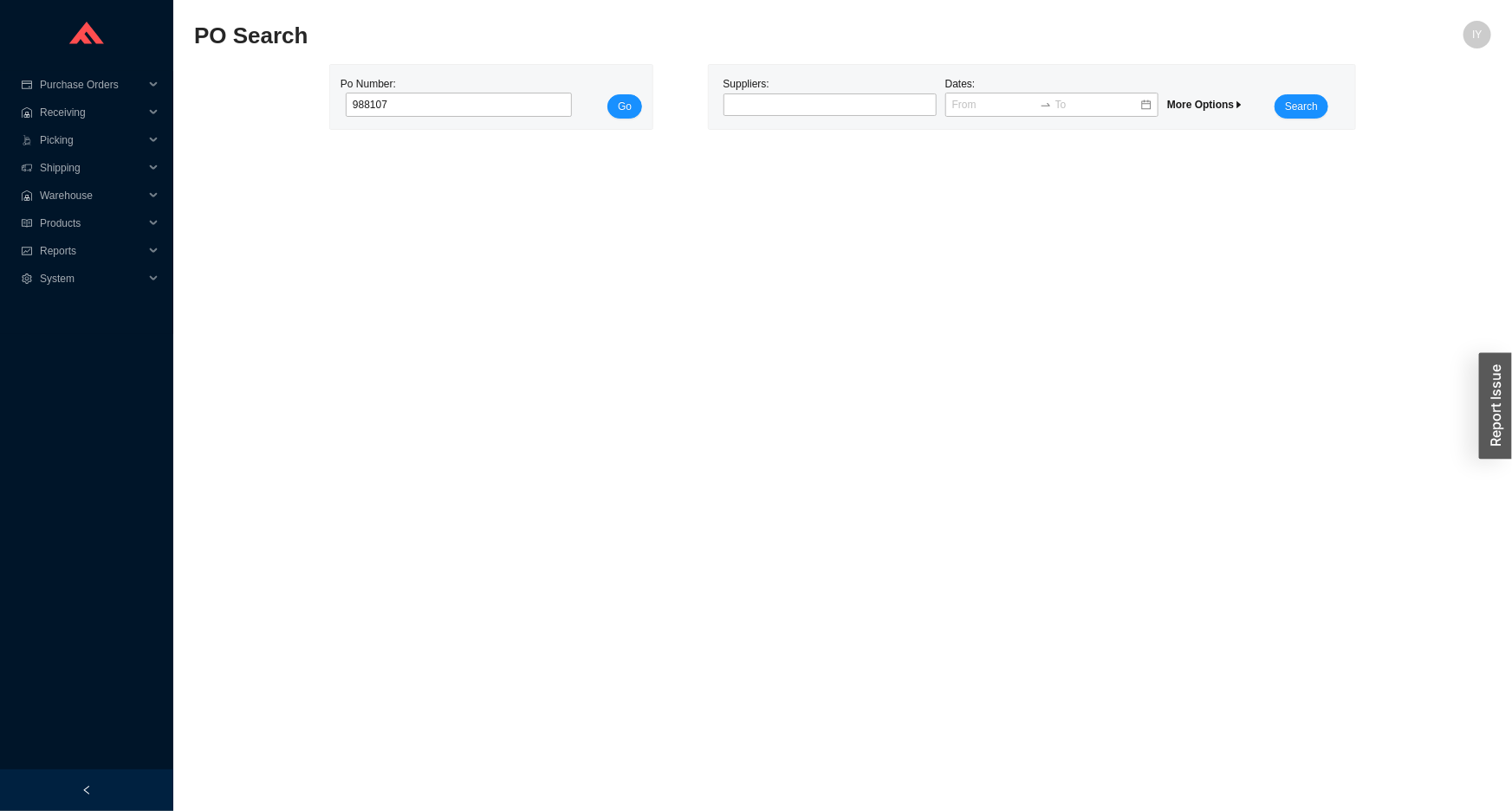
type input "988107"
click at [607, 94] on button "Go" at bounding box center [625, 106] width 35 height 24
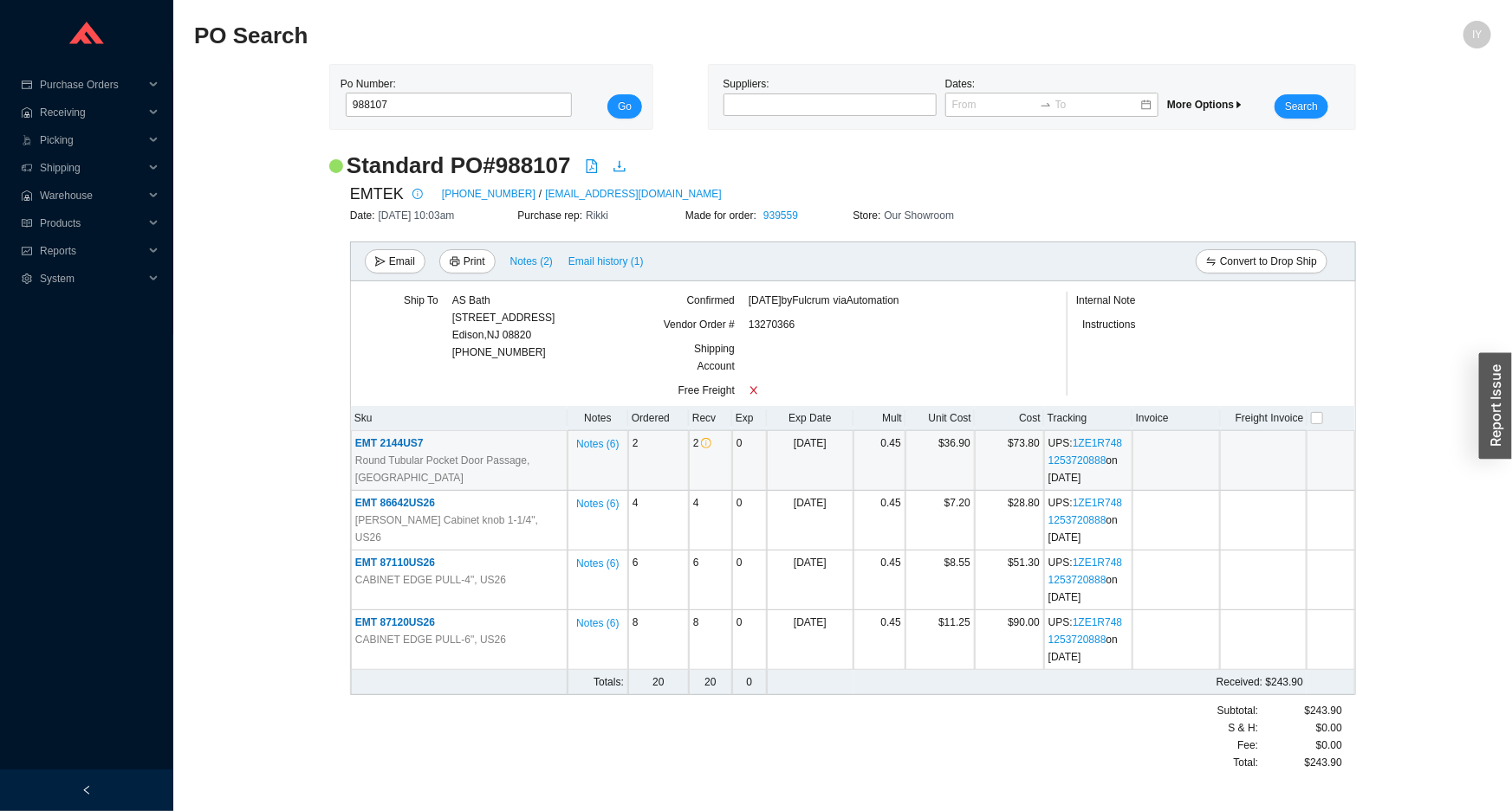
click at [405, 440] on span "EMT 2144US7" at bounding box center [389, 443] width 69 height 12
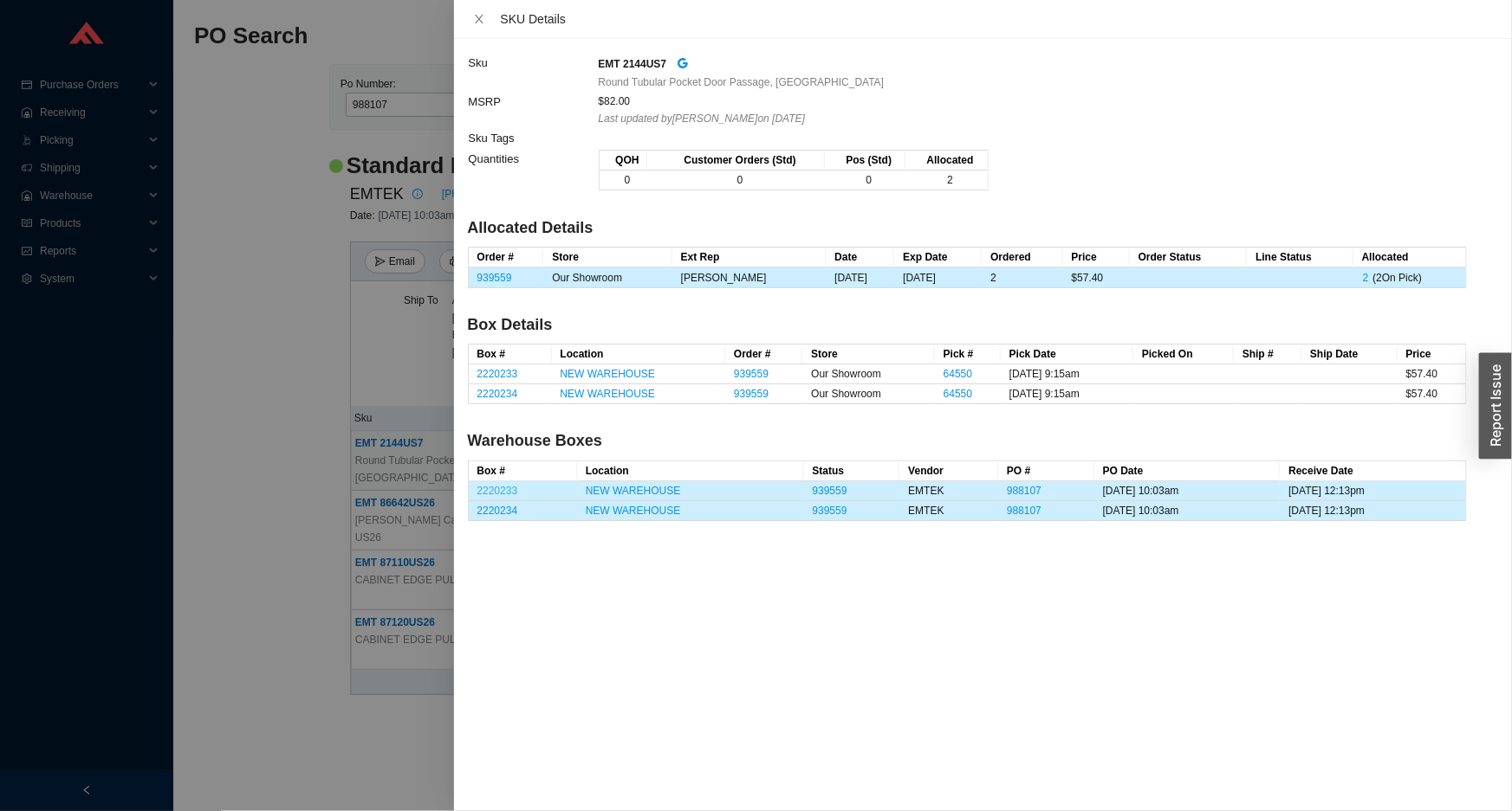
click at [511, 485] on link "2220233" at bounding box center [497, 491] width 40 height 12
click at [121, 114] on div at bounding box center [756, 406] width 1512 height 811
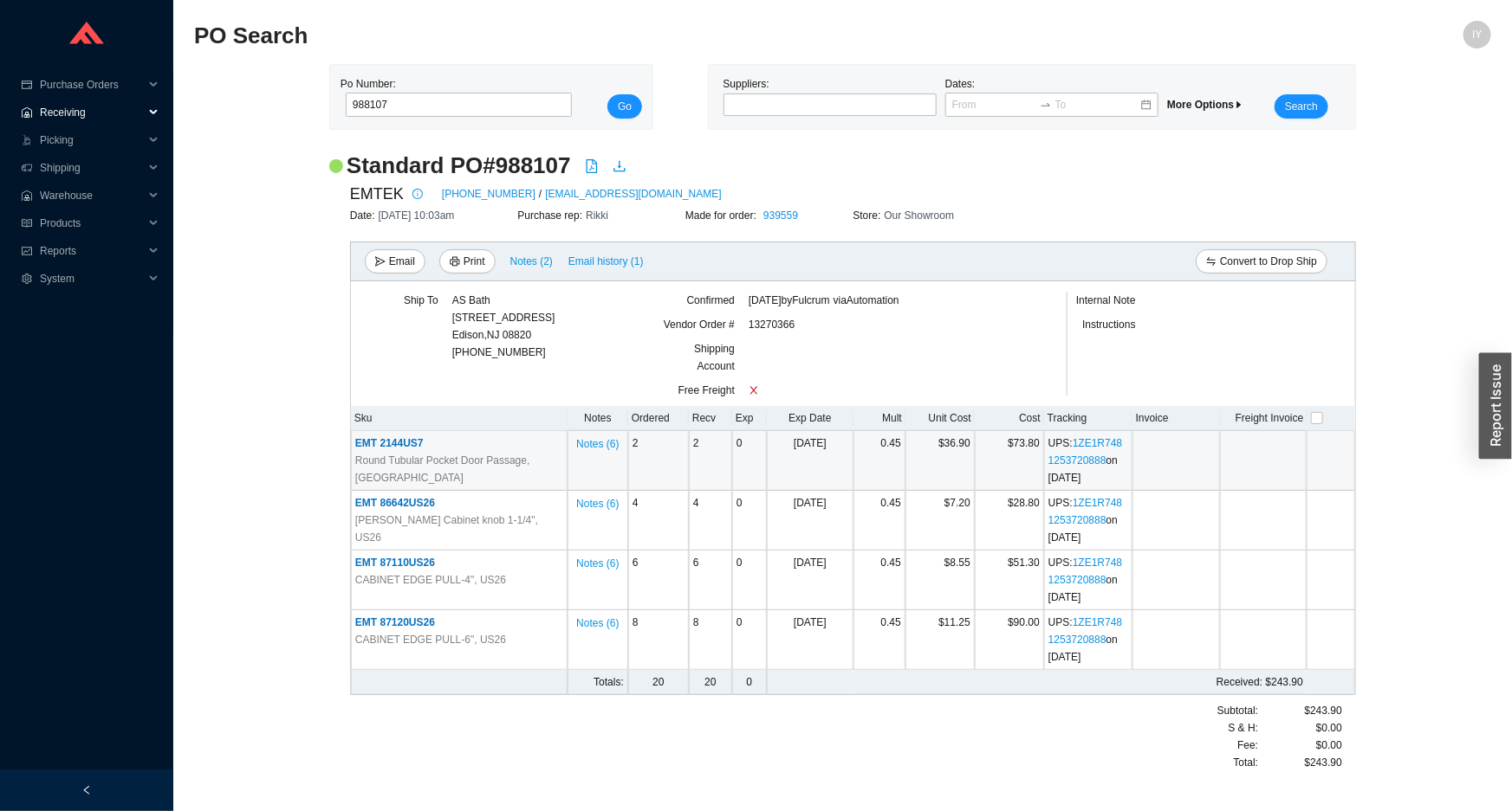
click at [120, 110] on span "Receiving" at bounding box center [92, 113] width 104 height 27
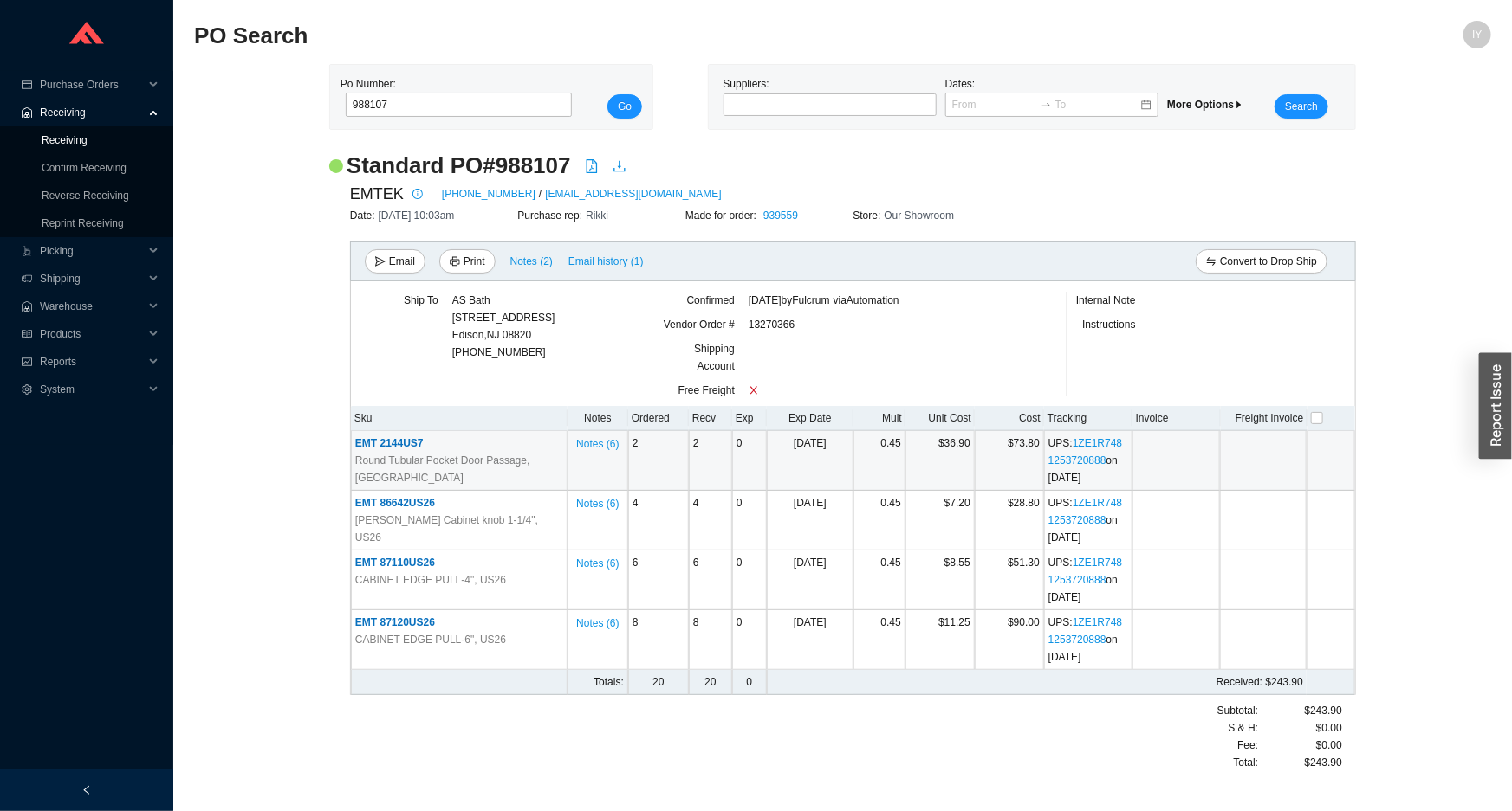
click at [88, 136] on link "Receiving" at bounding box center [64, 140] width 46 height 12
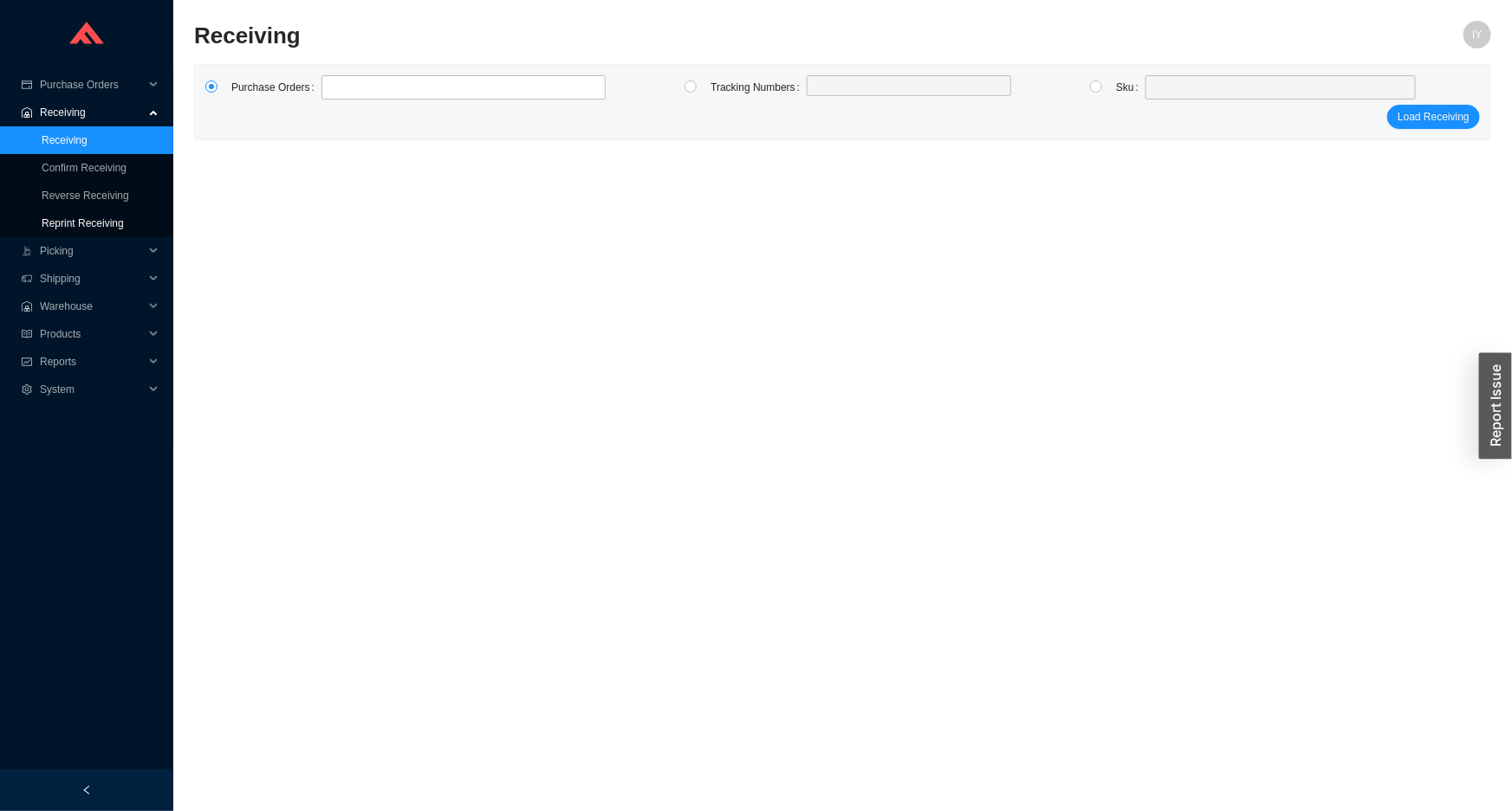
click at [124, 217] on link "Reprint Receiving" at bounding box center [82, 222] width 82 height 12
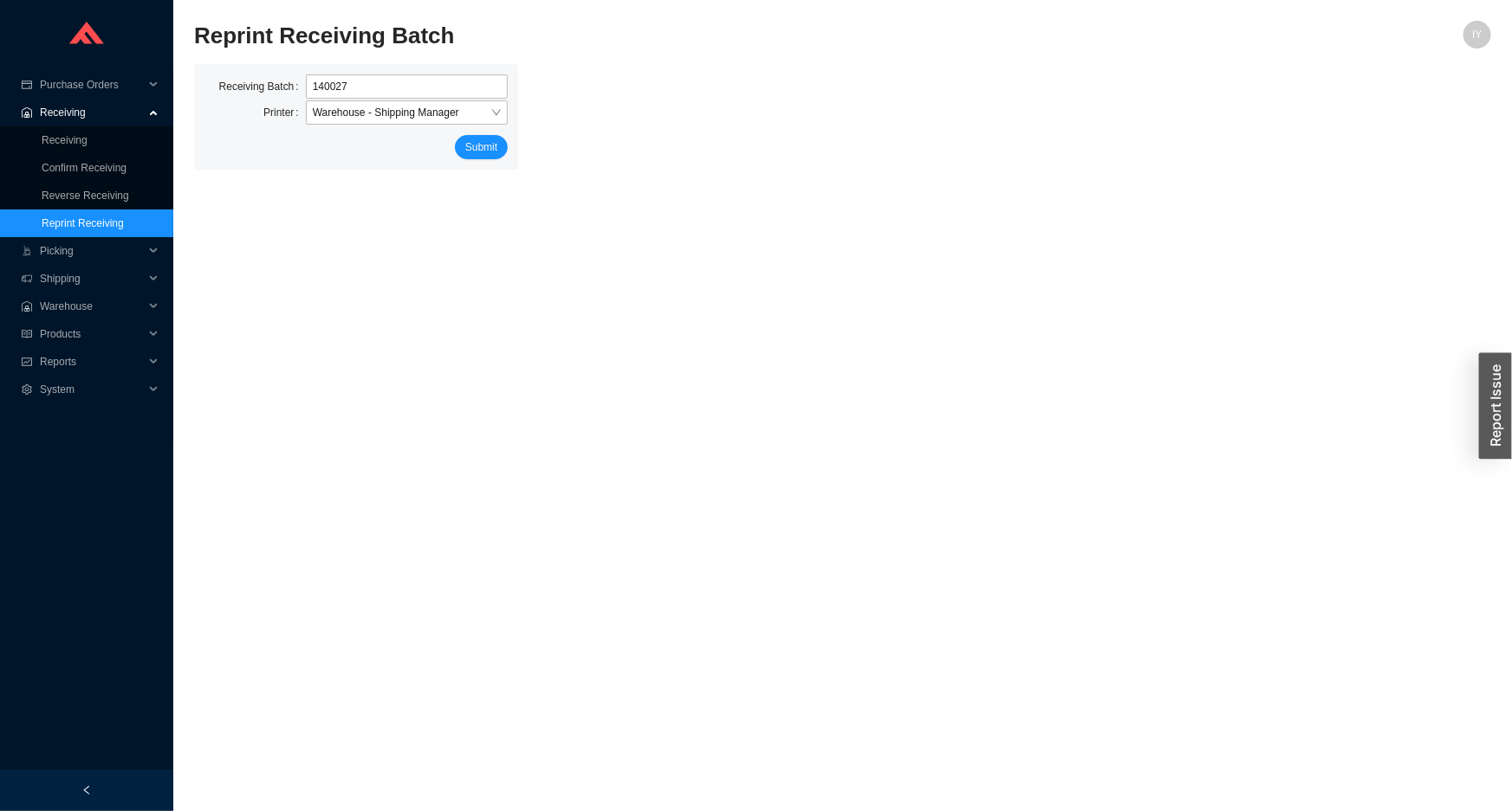
type input "140027"
click at [455, 135] on button "Submit" at bounding box center [482, 147] width 53 height 24
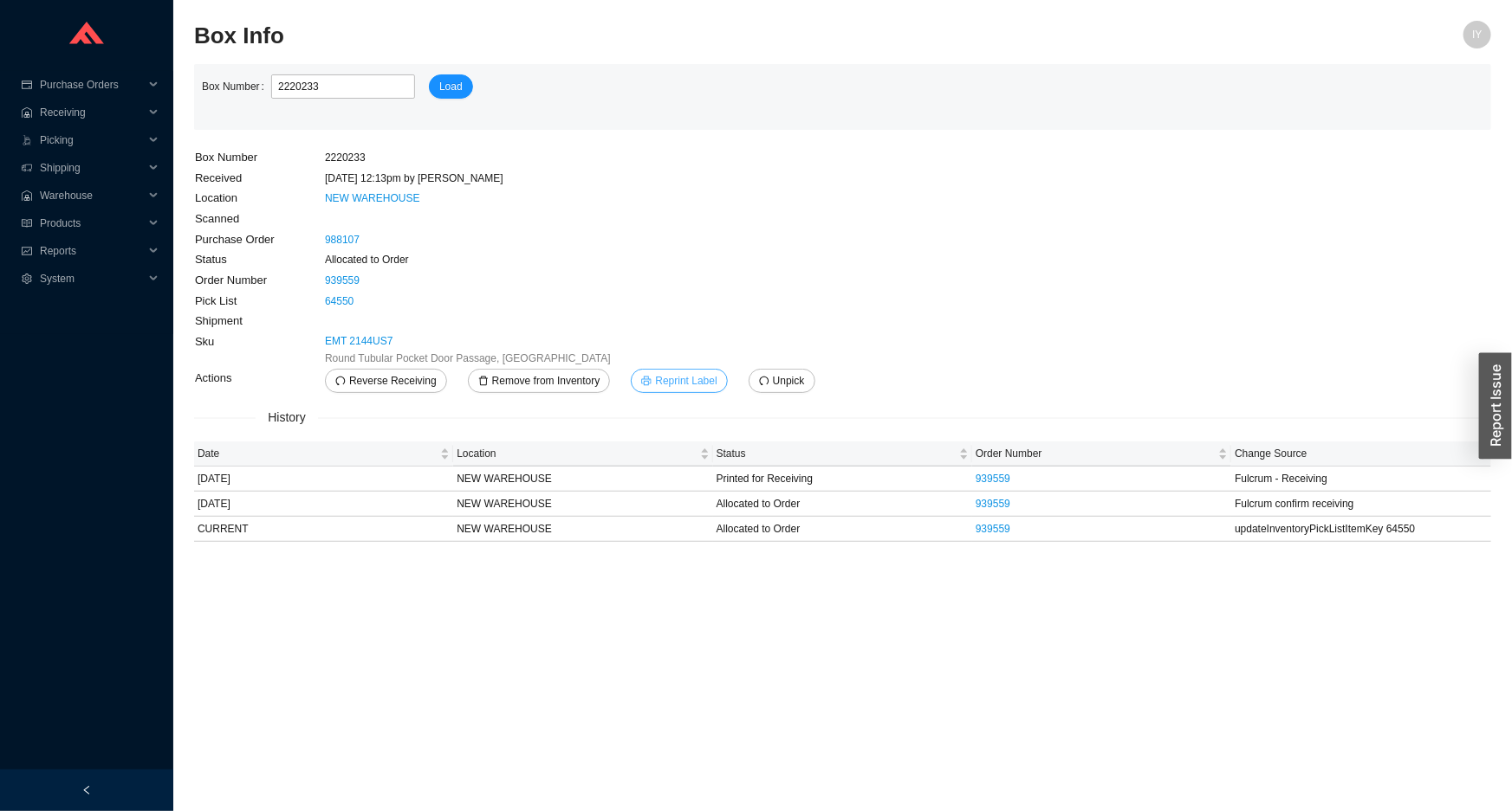
click at [663, 378] on span "Reprint Label" at bounding box center [685, 381] width 61 height 17
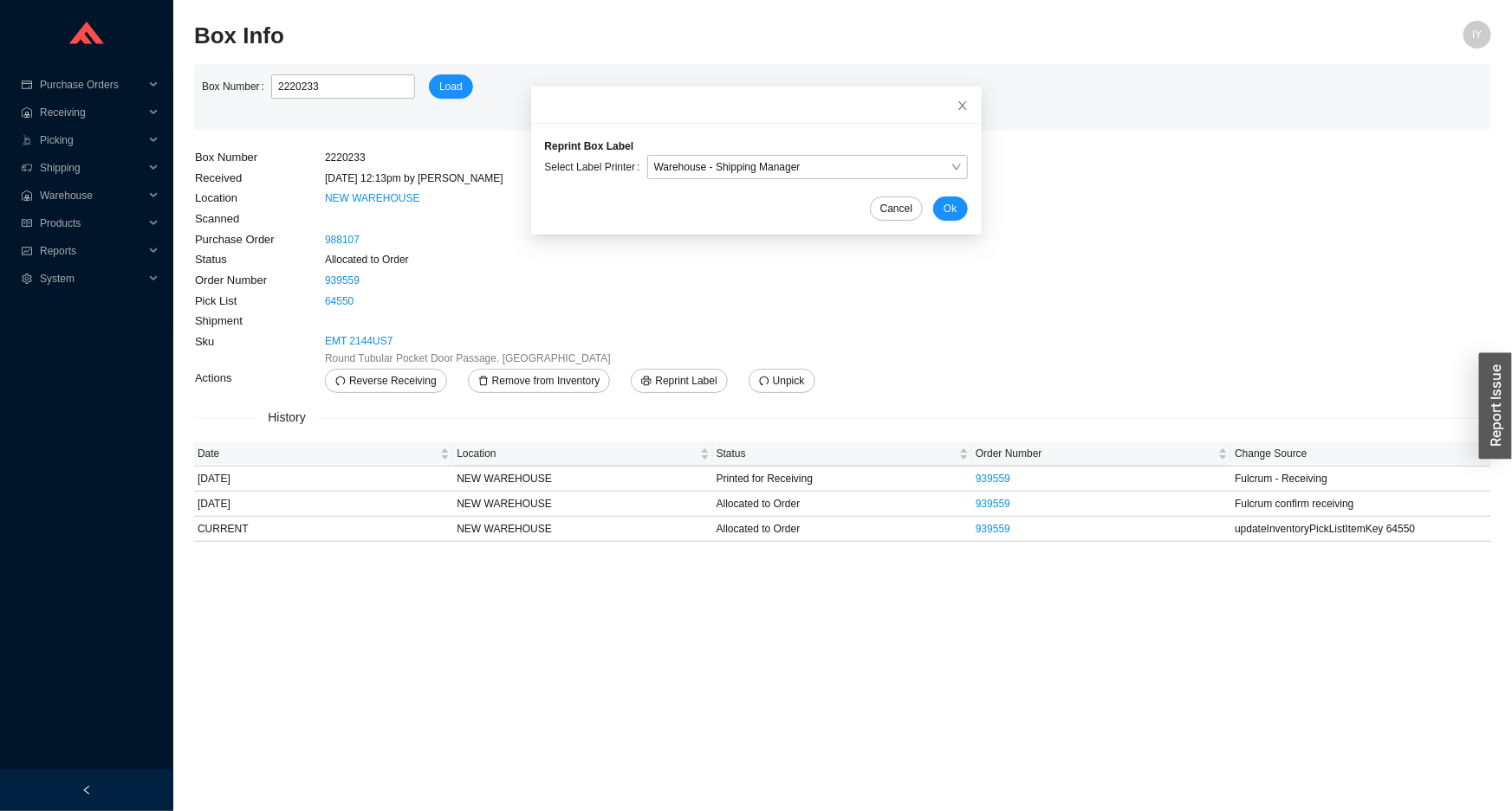
click at [936, 194] on form "Reprint Box Label Select Label Printer Warehouse - Shipping Manager Cancel Ok" at bounding box center [756, 178] width 423 height 83
click at [943, 207] on span "Ok" at bounding box center [950, 209] width 13 height 17
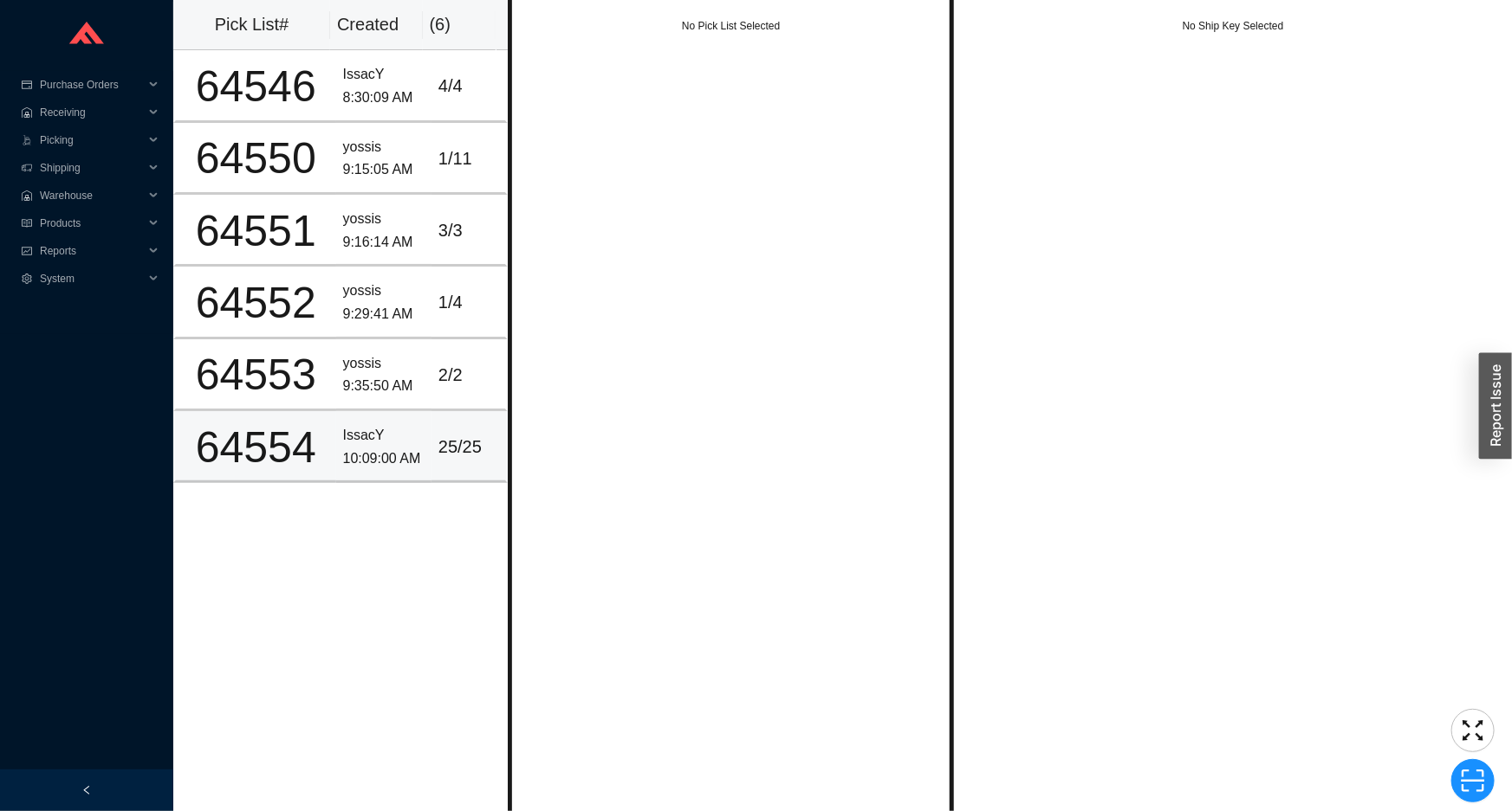
click at [364, 431] on div "IssacY" at bounding box center [384, 437] width 82 height 24
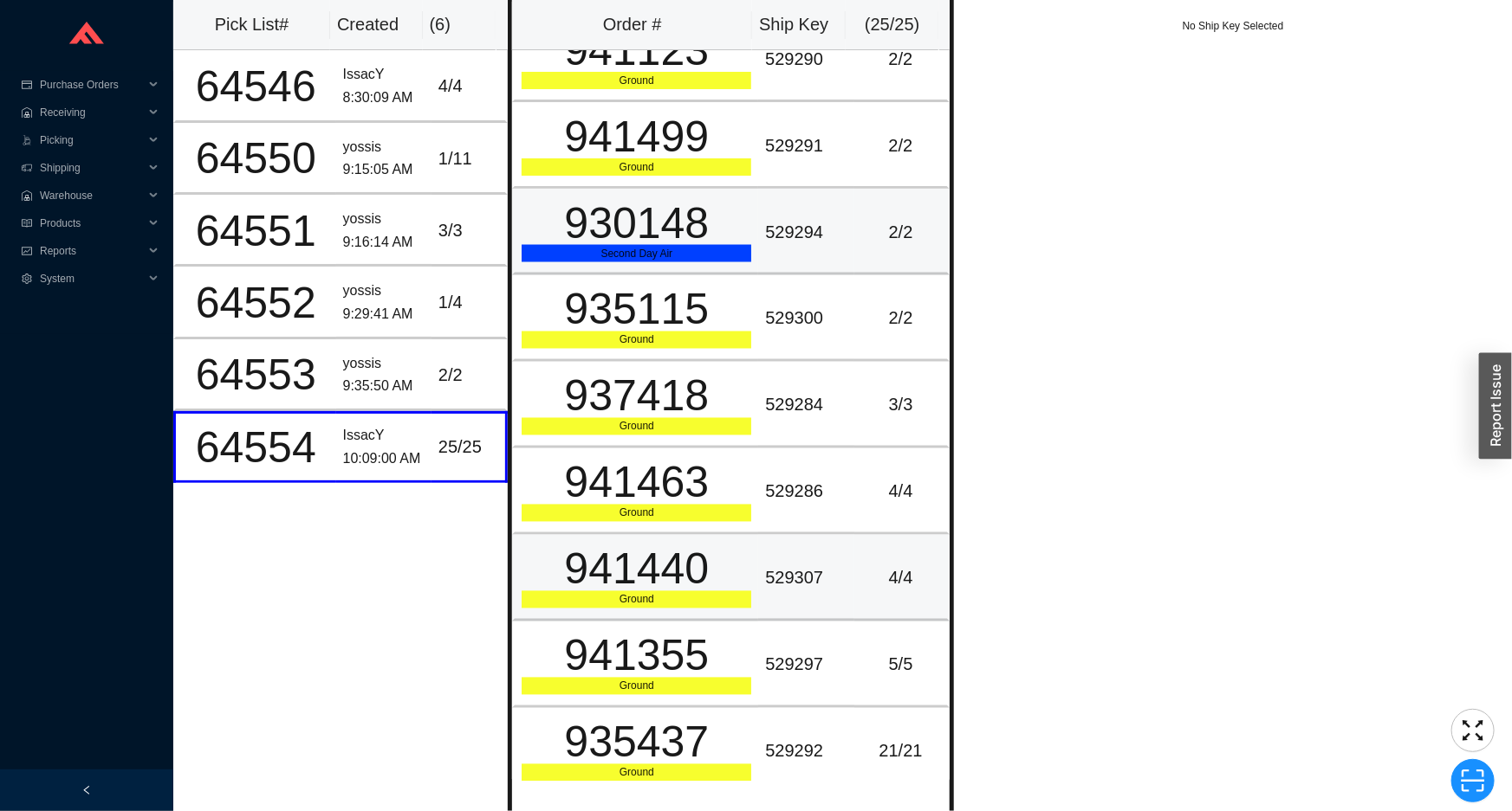
scroll to position [1421, 0]
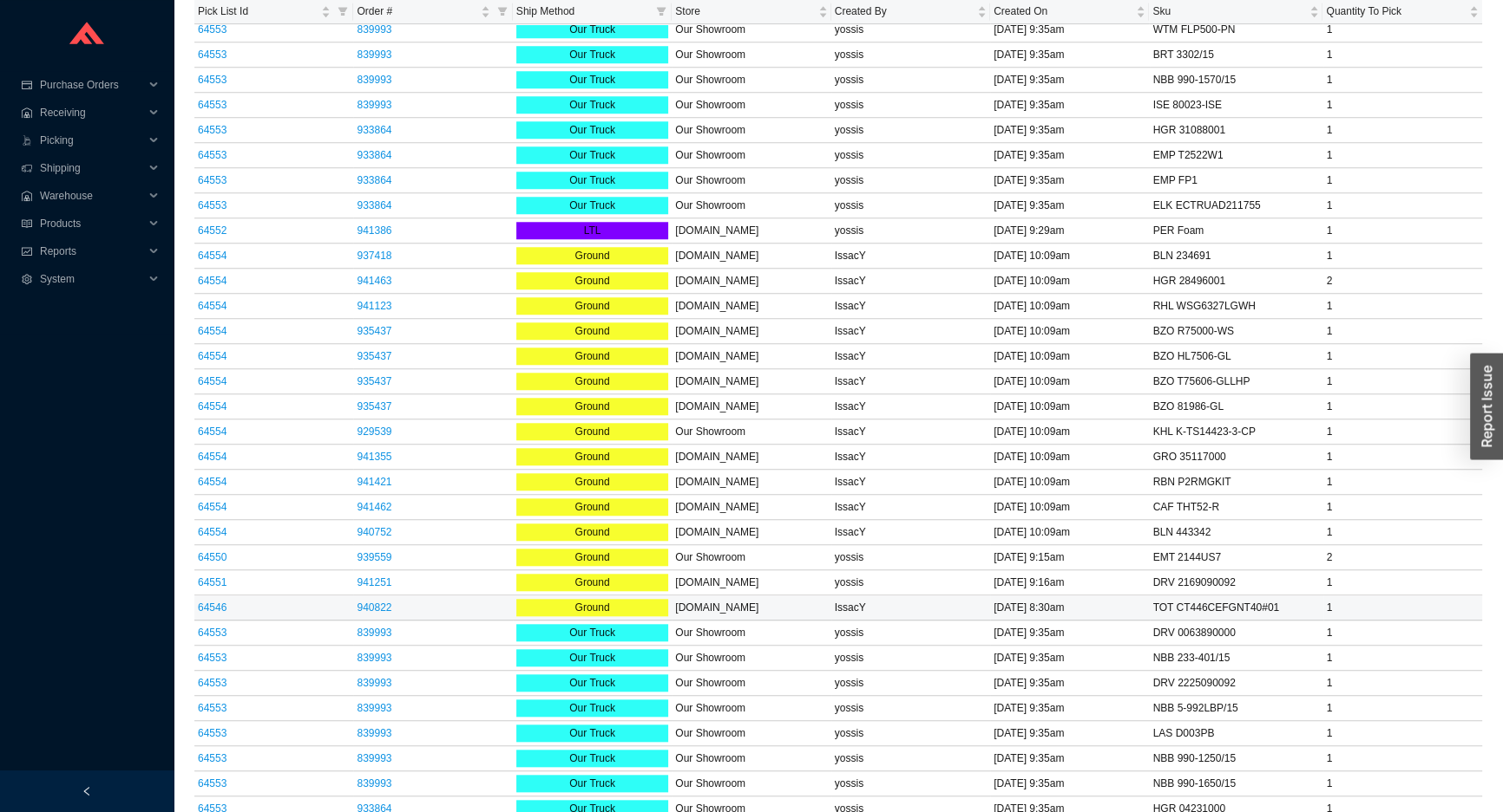
scroll to position [1852, 0]
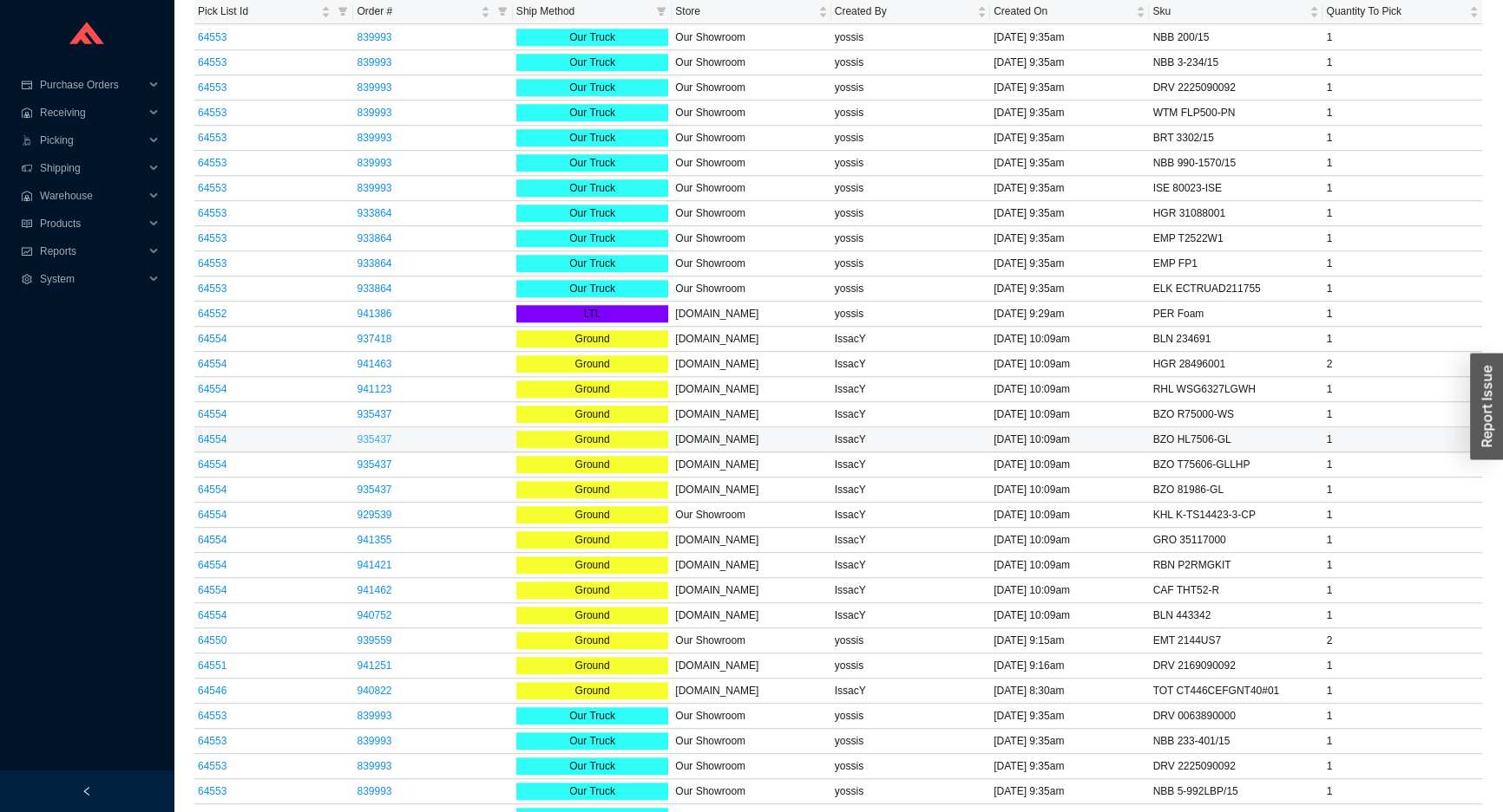
click at [381, 437] on link "935437" at bounding box center [374, 439] width 35 height 12
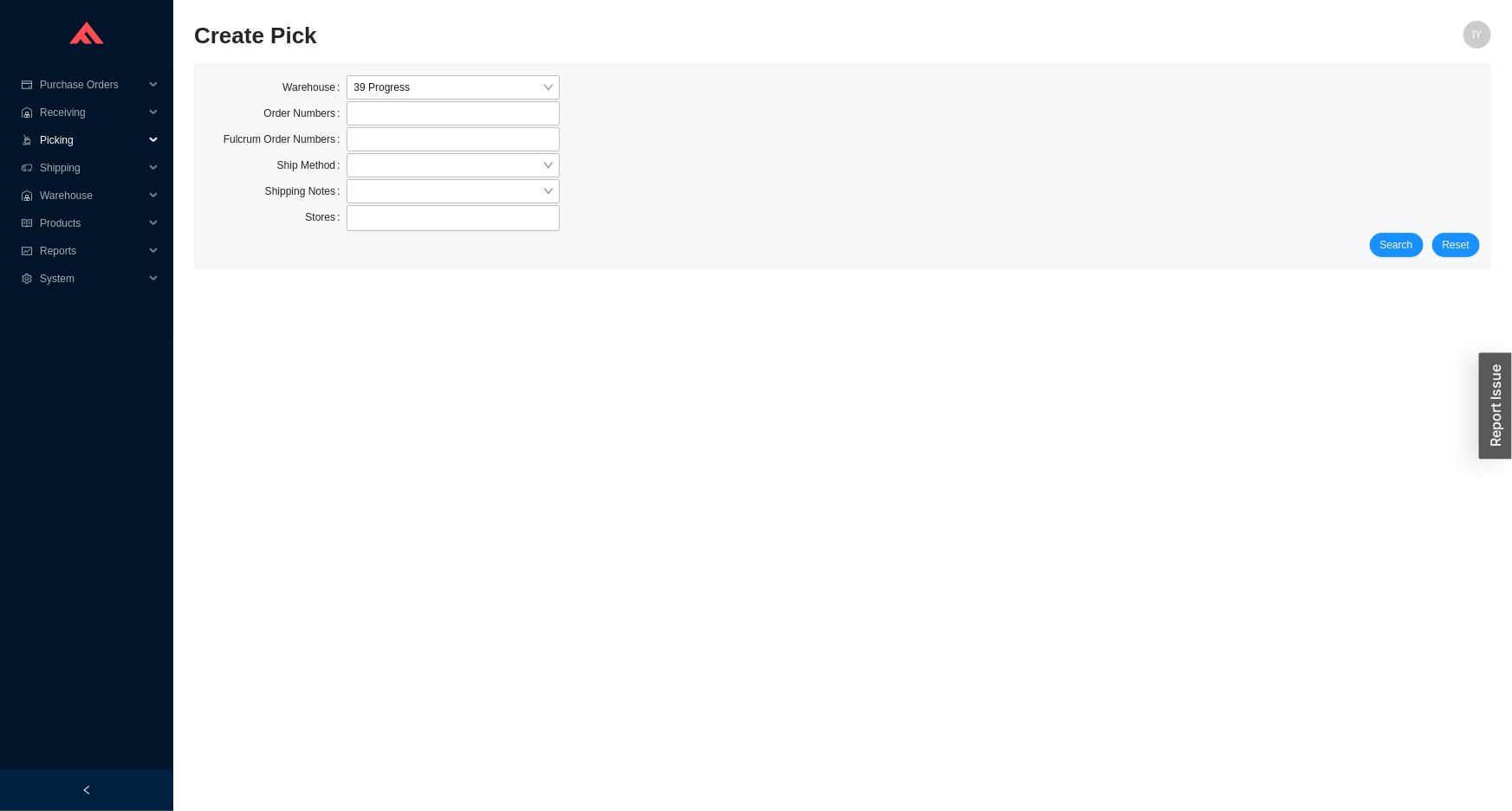
click at [61, 143] on span "Picking" at bounding box center [92, 140] width 104 height 27
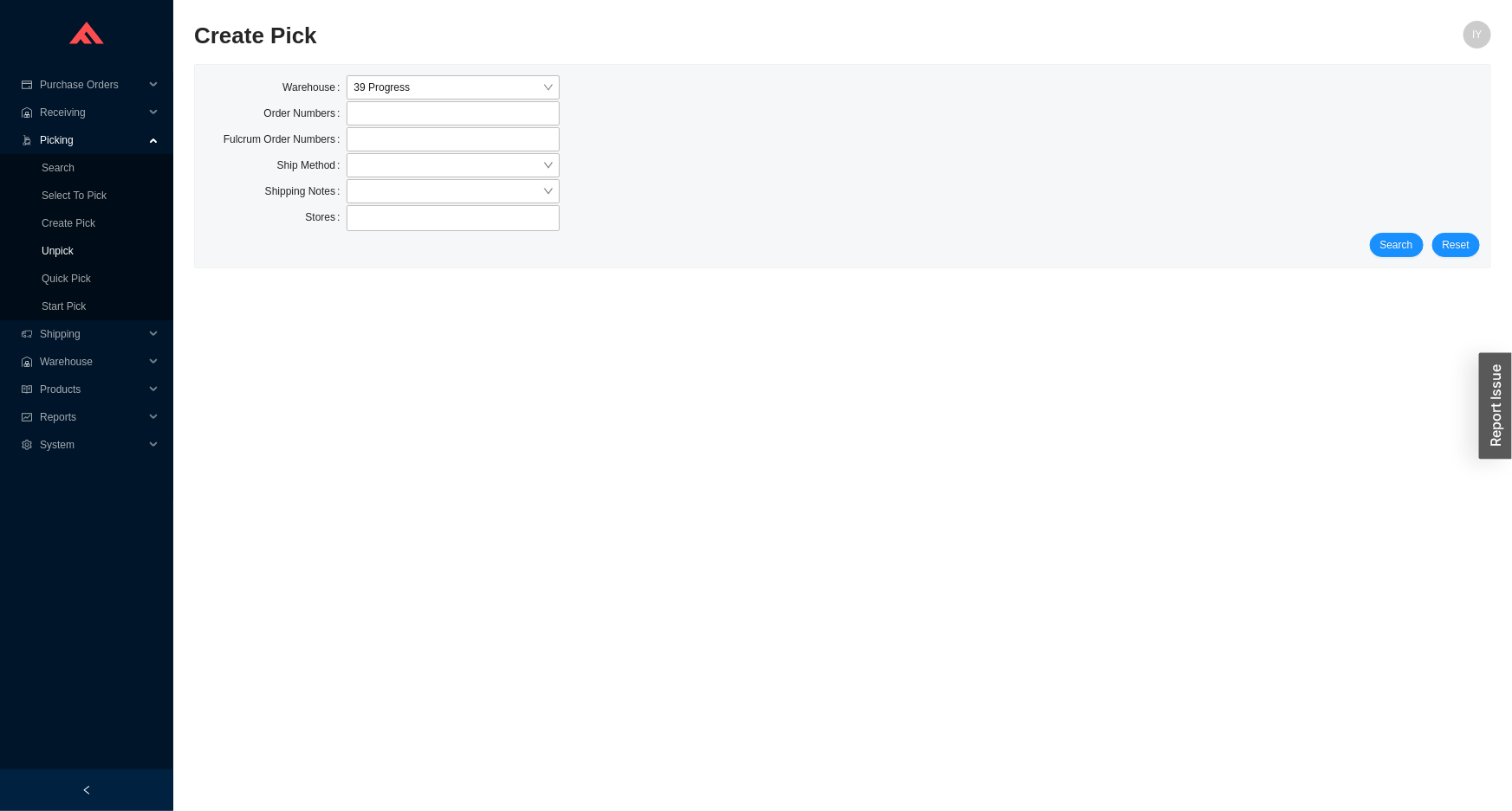
click at [73, 254] on link "Unpick" at bounding box center [57, 251] width 32 height 12
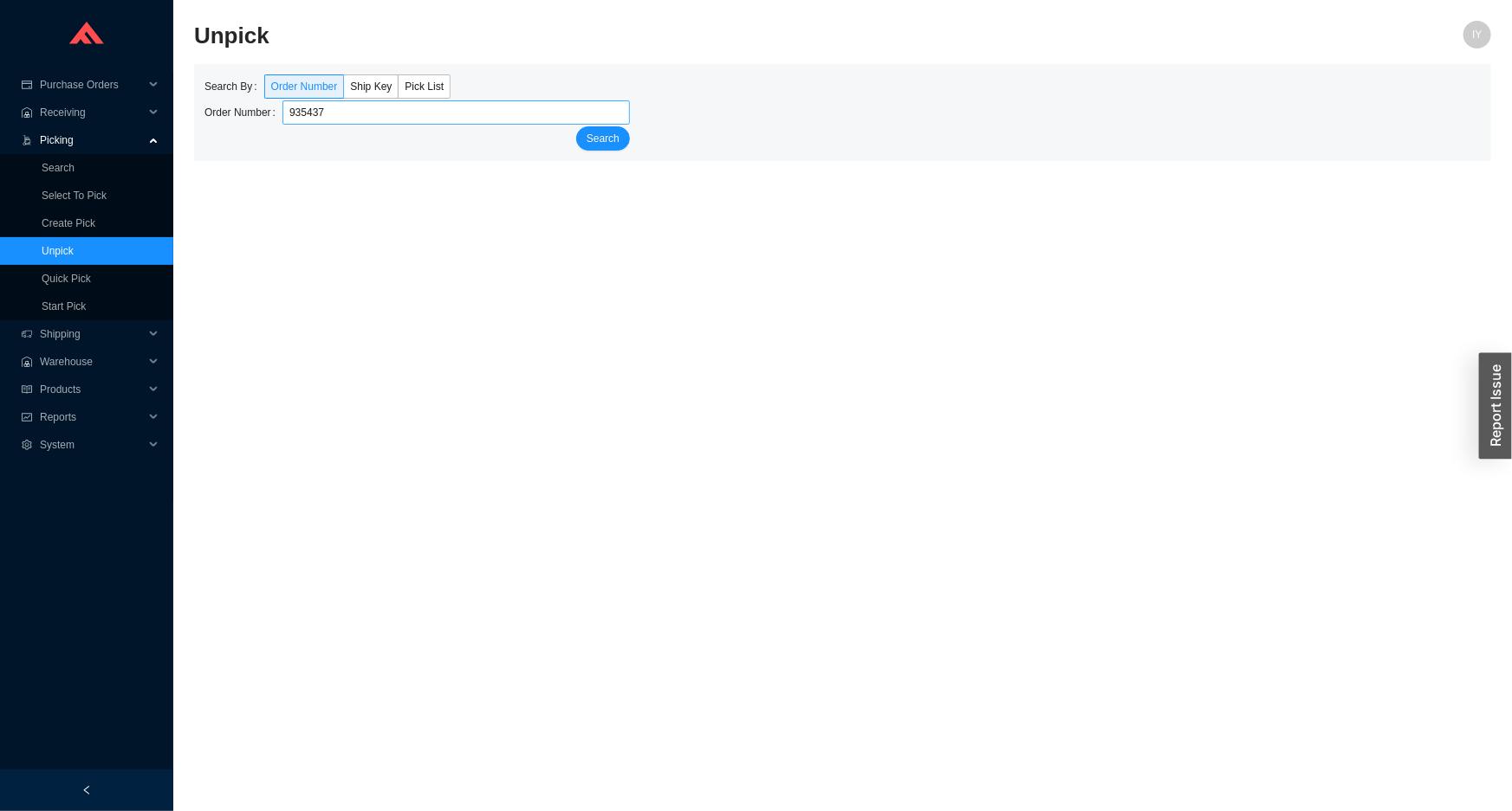
type input "935437"
click at [576, 126] on button "Search" at bounding box center [603, 138] width 54 height 24
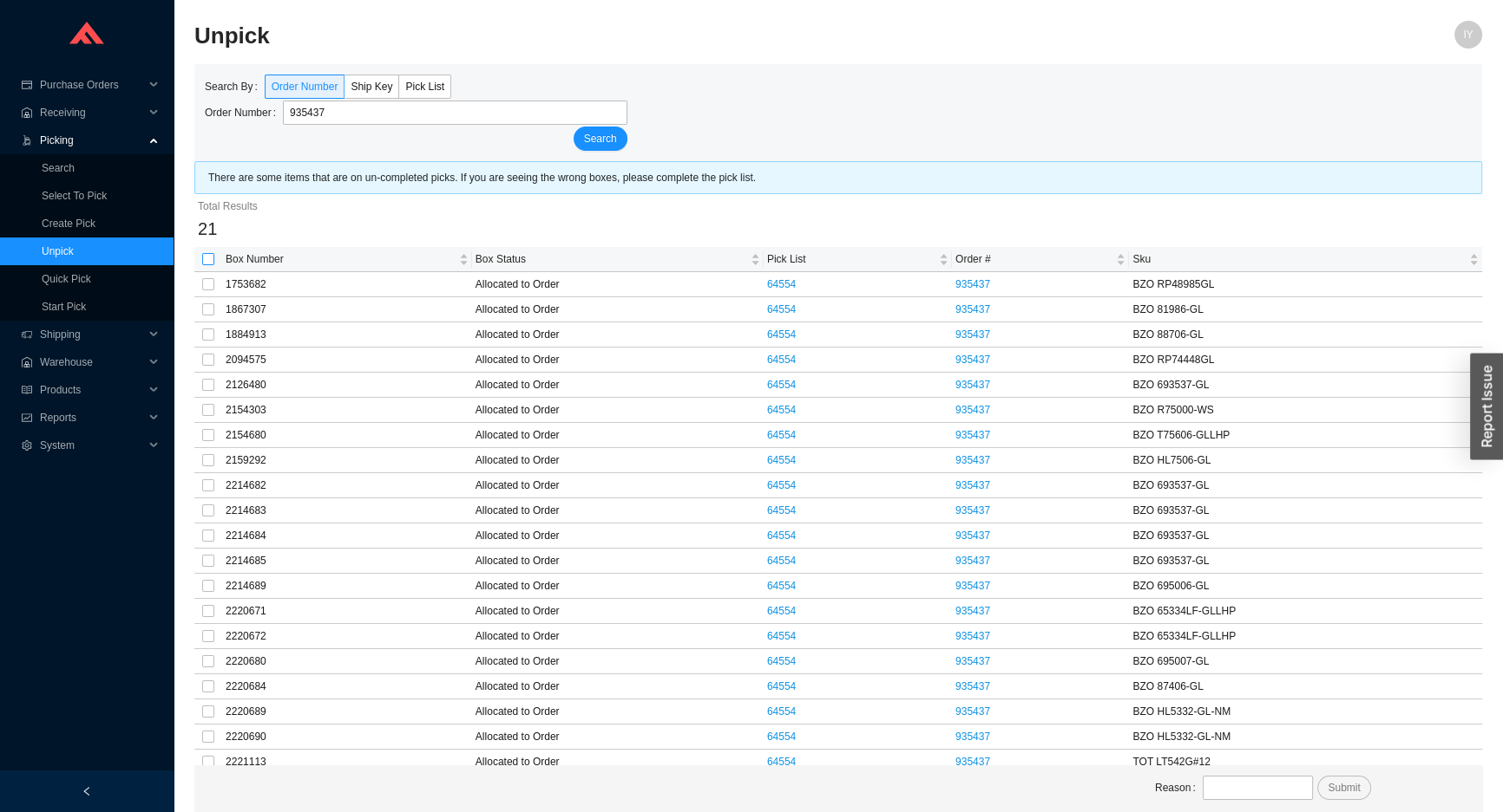
click at [207, 261] on input "checkbox" at bounding box center [207, 258] width 12 height 12
checkbox input "true"
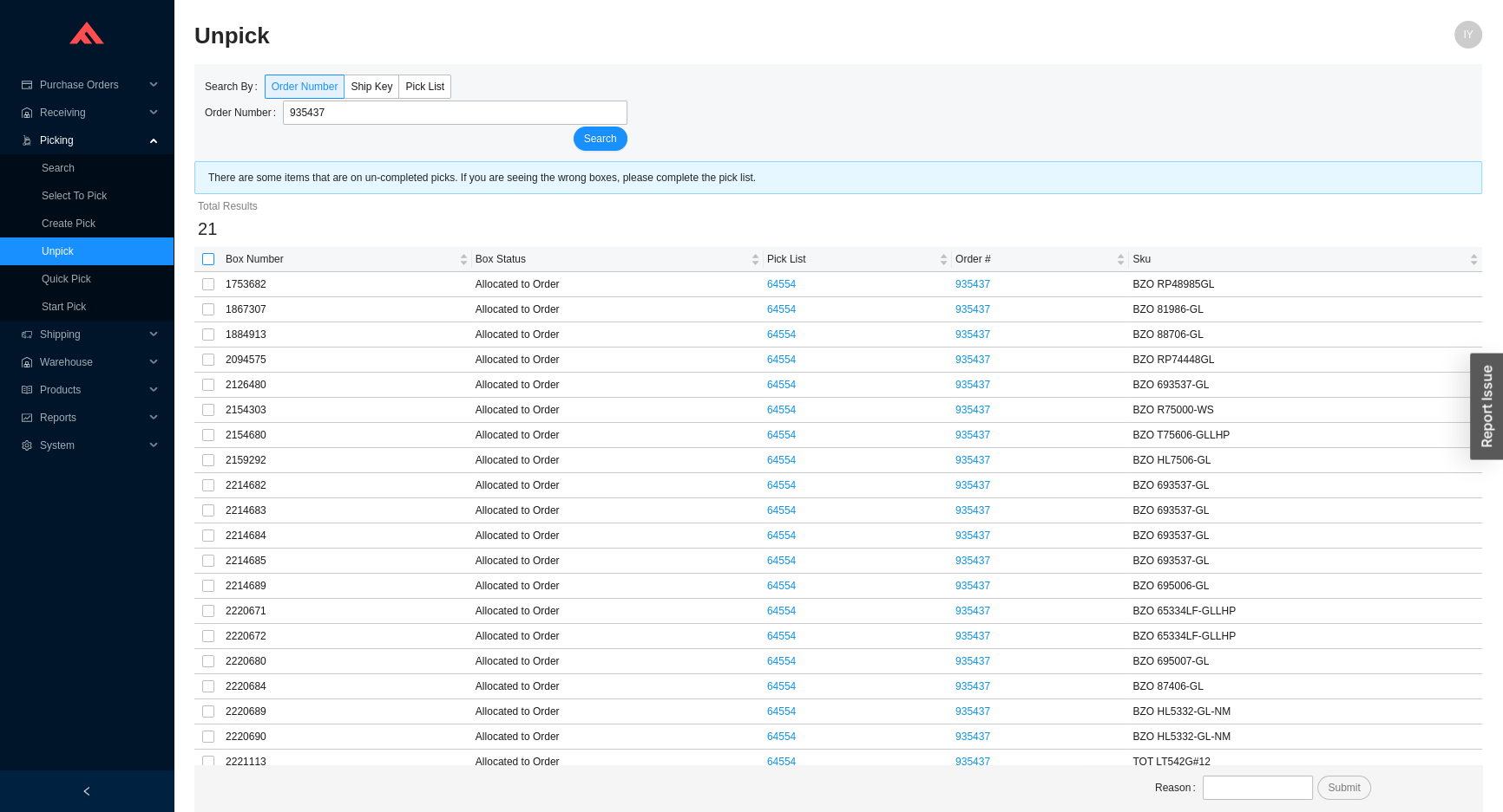
checkbox input "true"
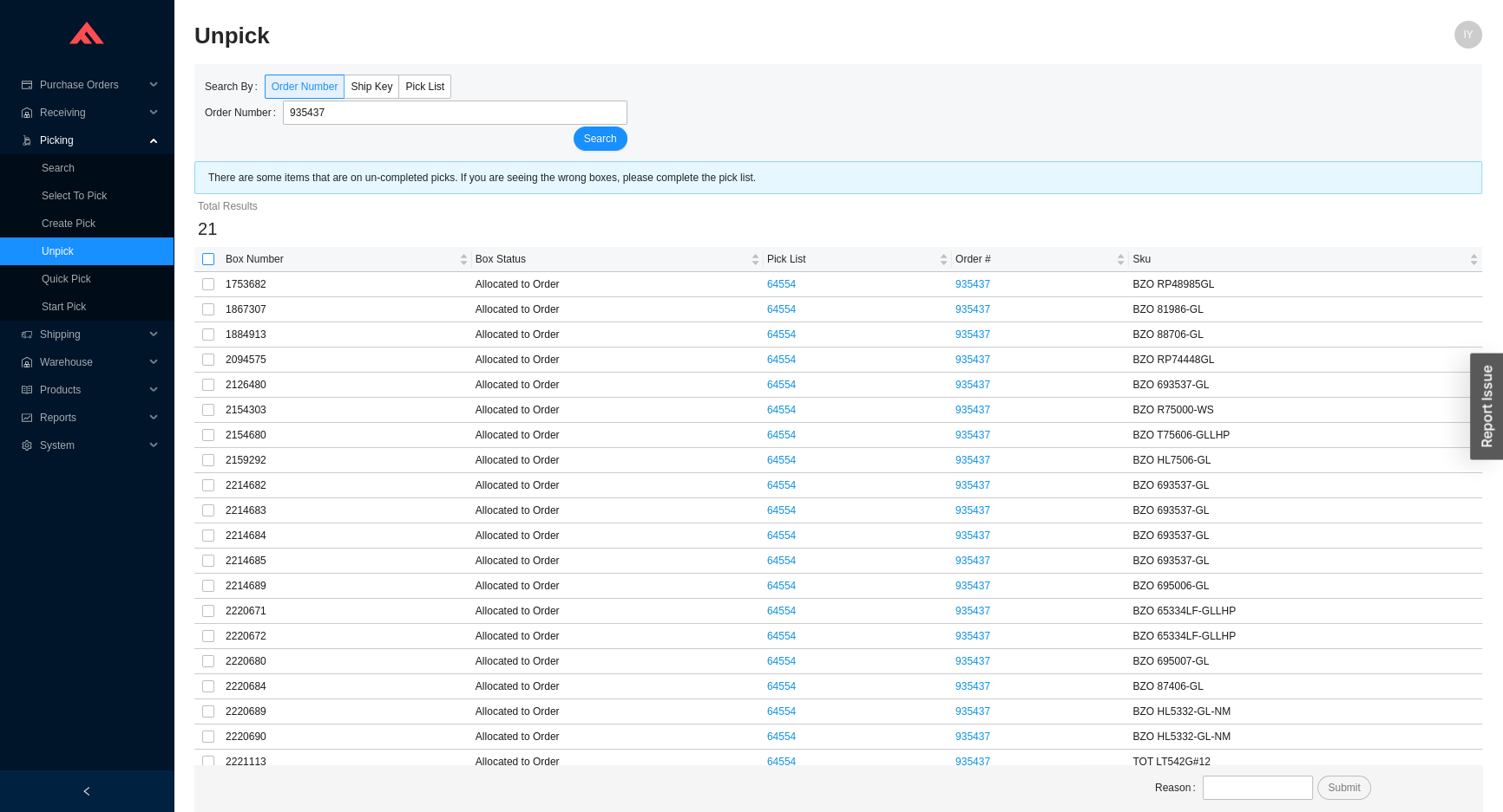
checkbox input "true"
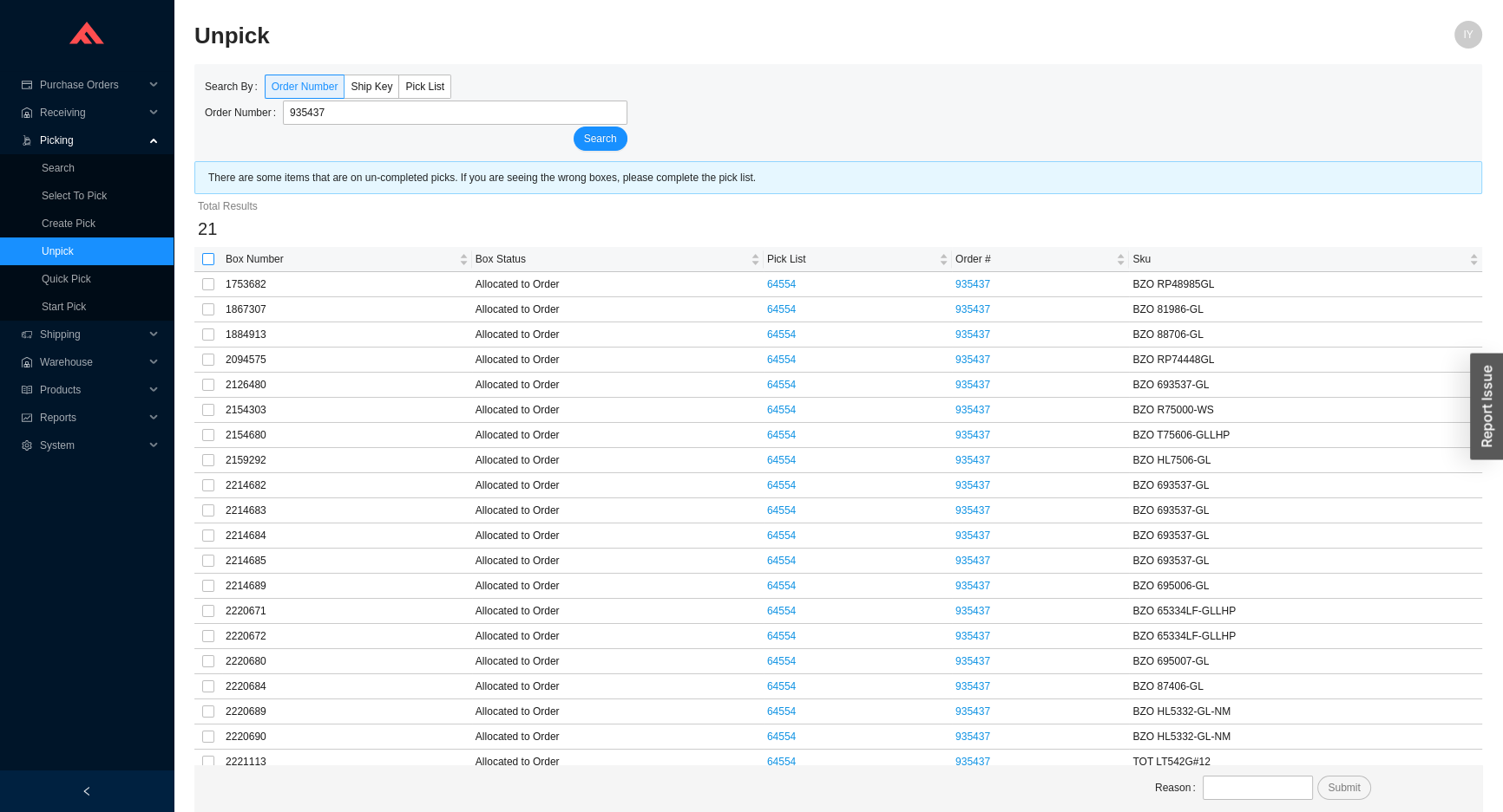
checkbox input "true"
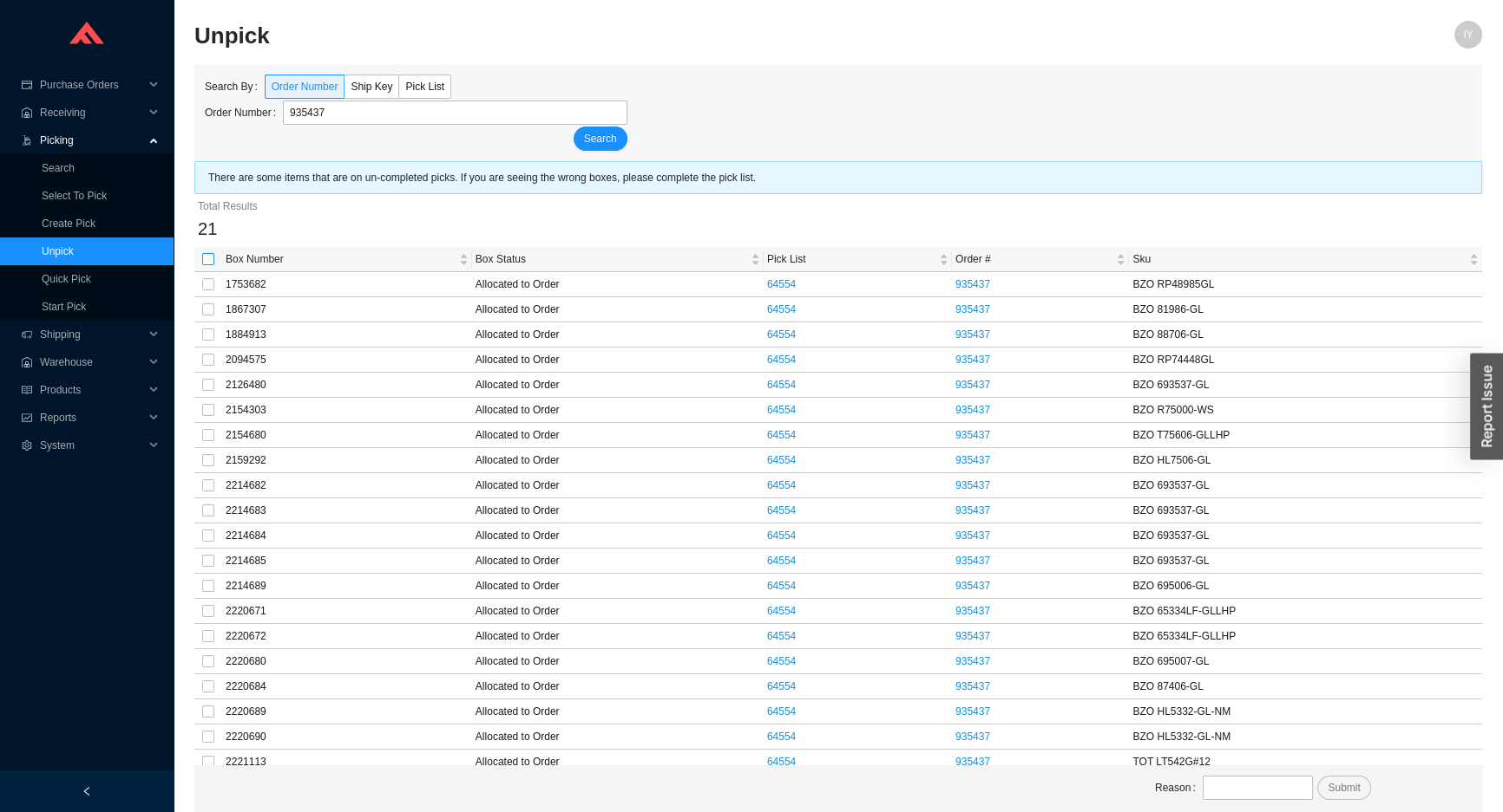
checkbox input "true"
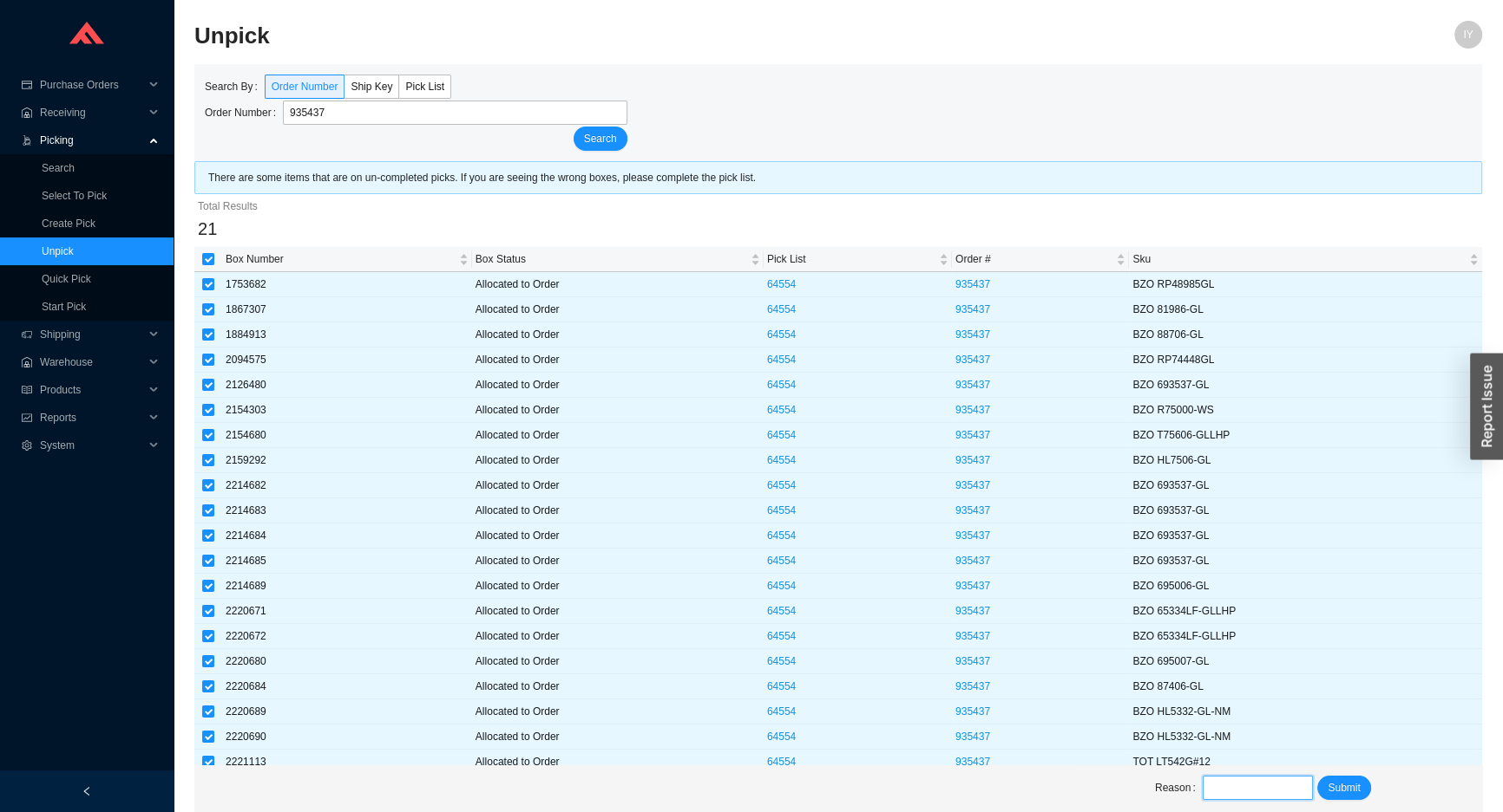
click at [1214, 783] on input "text" at bounding box center [1257, 788] width 111 height 24
type input "unpick"
click at [1347, 781] on span "Submit" at bounding box center [1343, 788] width 32 height 17
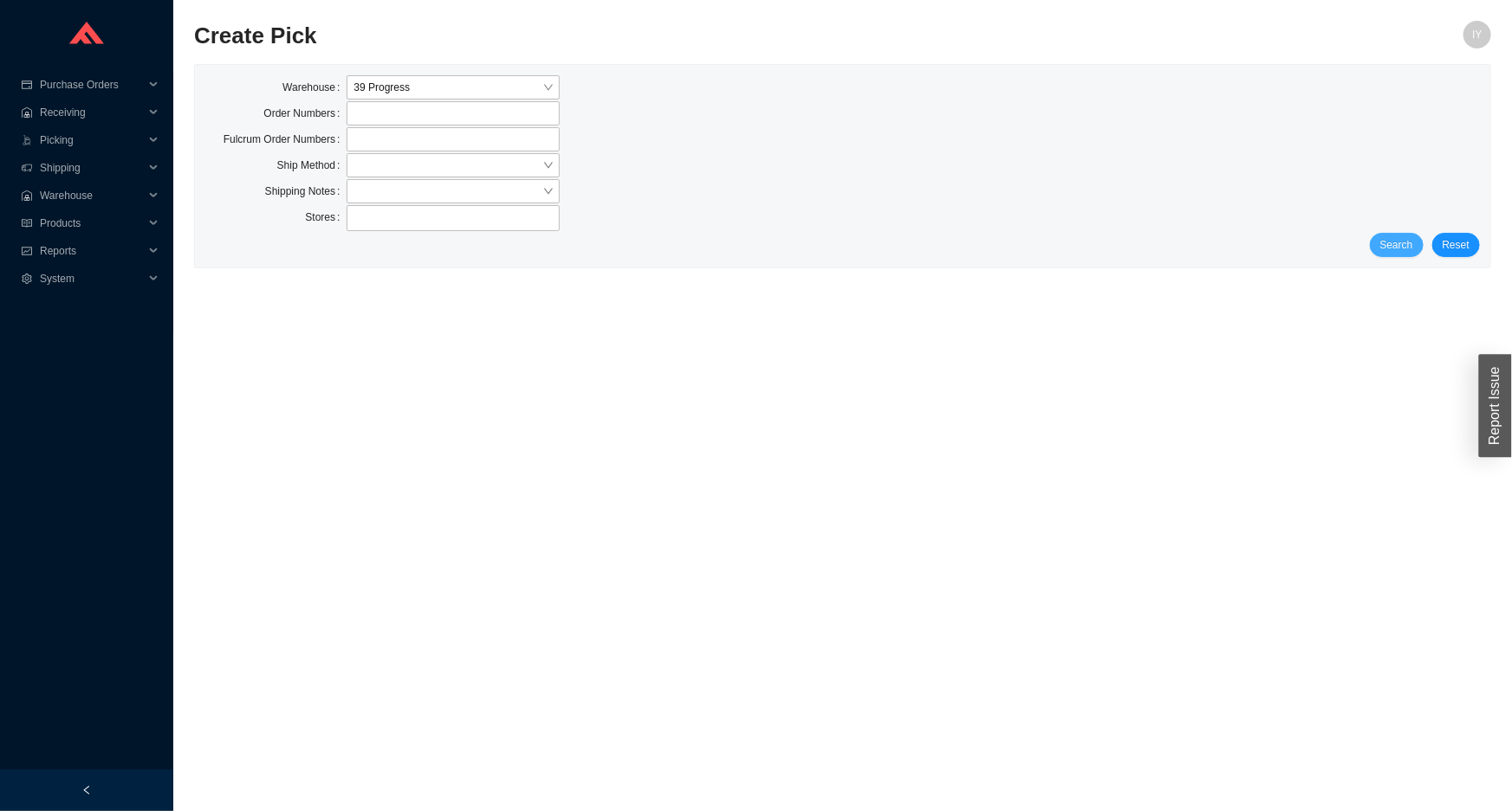
click at [1421, 245] on button "Search" at bounding box center [1397, 244] width 54 height 24
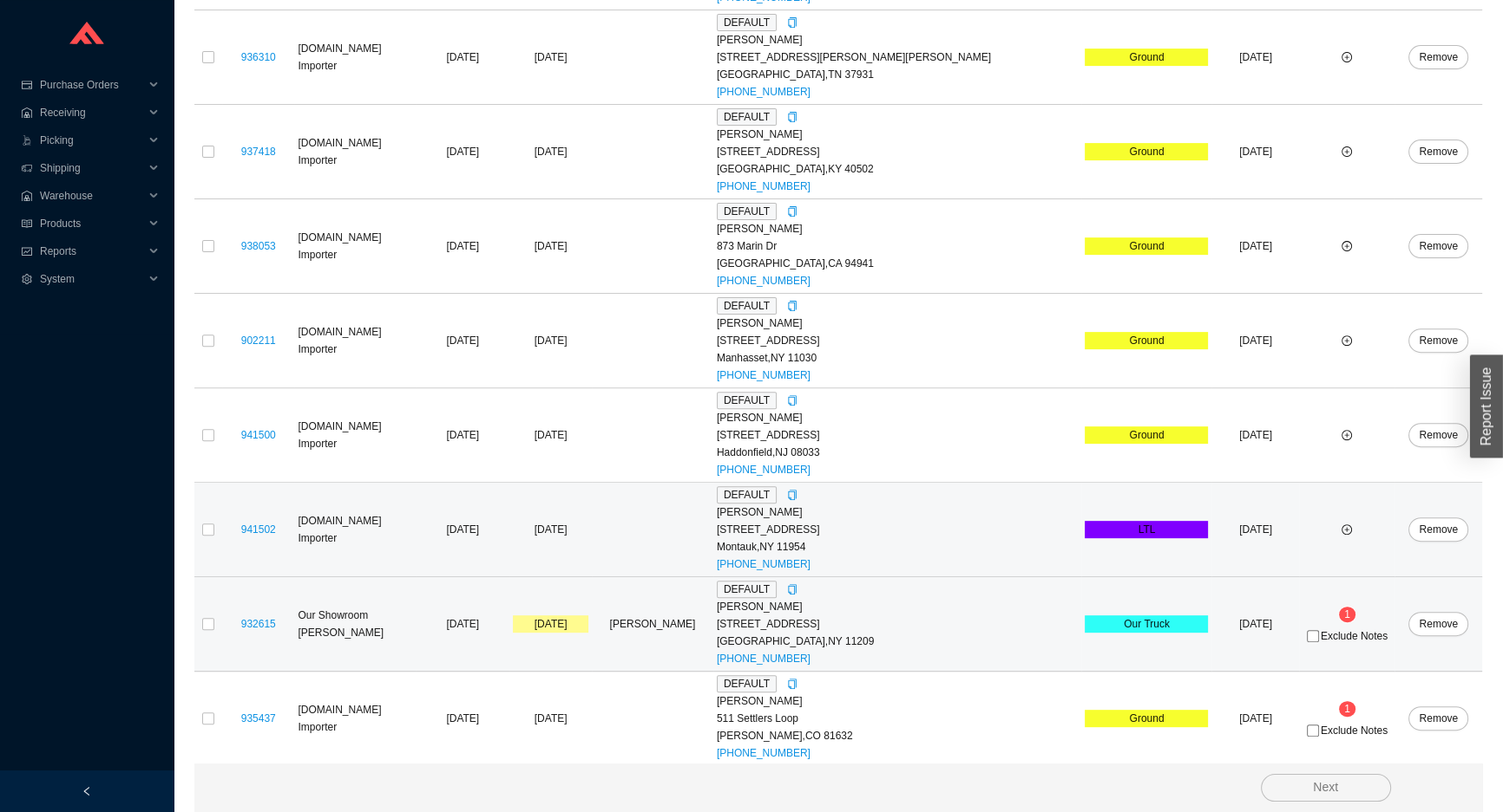
scroll to position [716, 0]
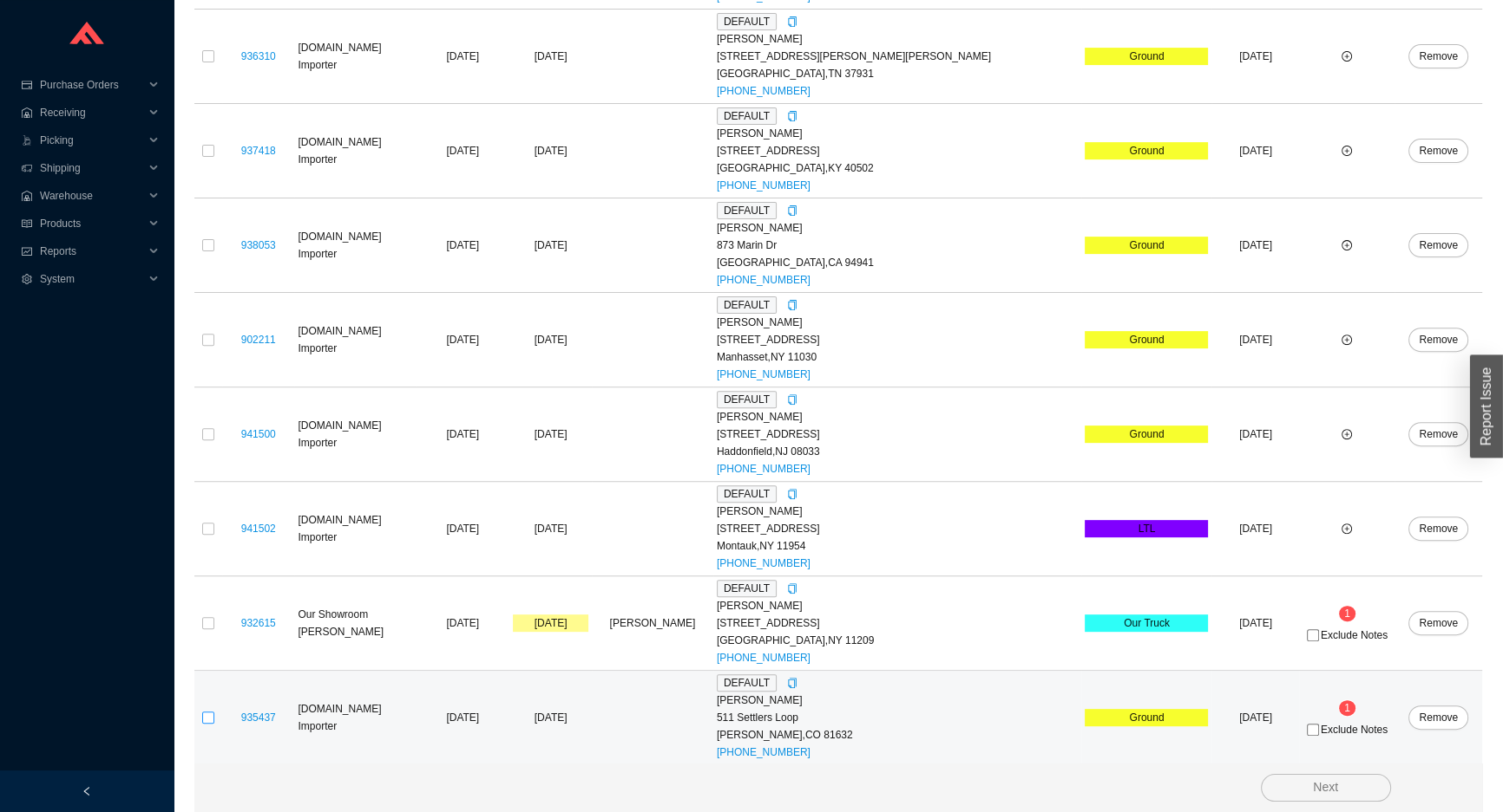
click at [204, 717] on input "checkbox" at bounding box center [207, 718] width 12 height 12
checkbox input "true"
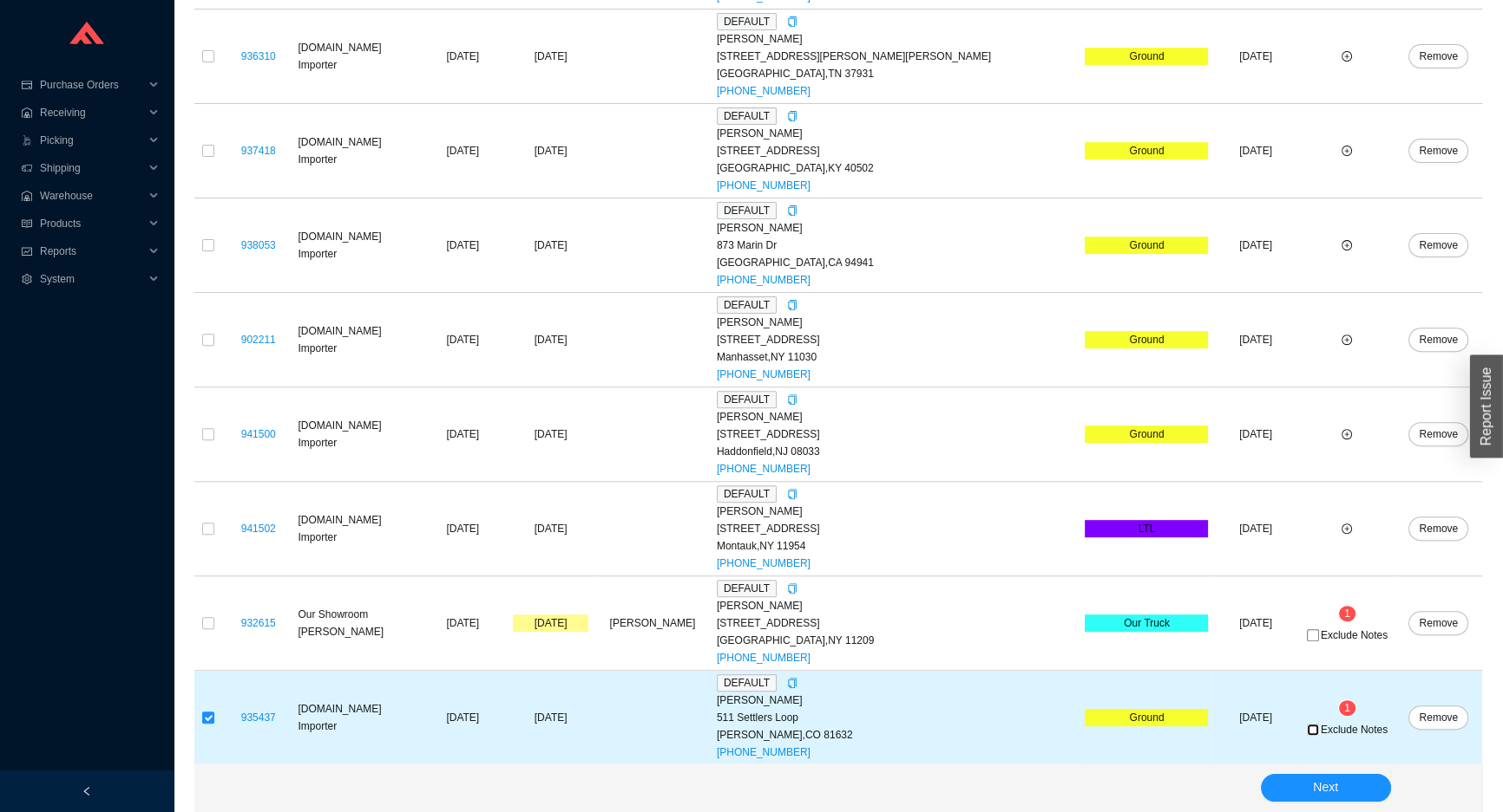
click at [1307, 728] on input "Exclude Notes" at bounding box center [1312, 730] width 12 height 12
checkbox input "true"
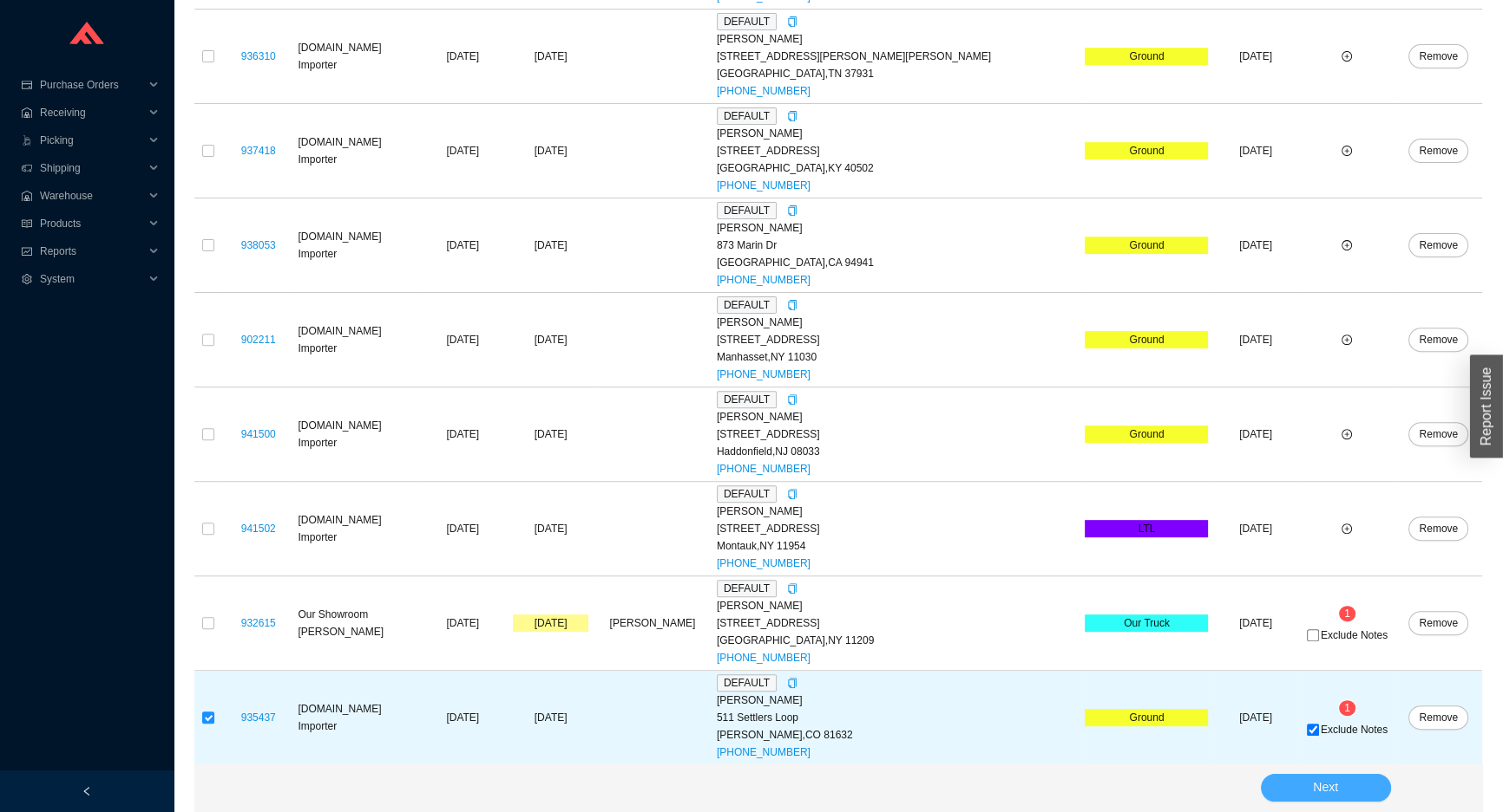
click at [1355, 781] on button "Next" at bounding box center [1326, 788] width 130 height 27
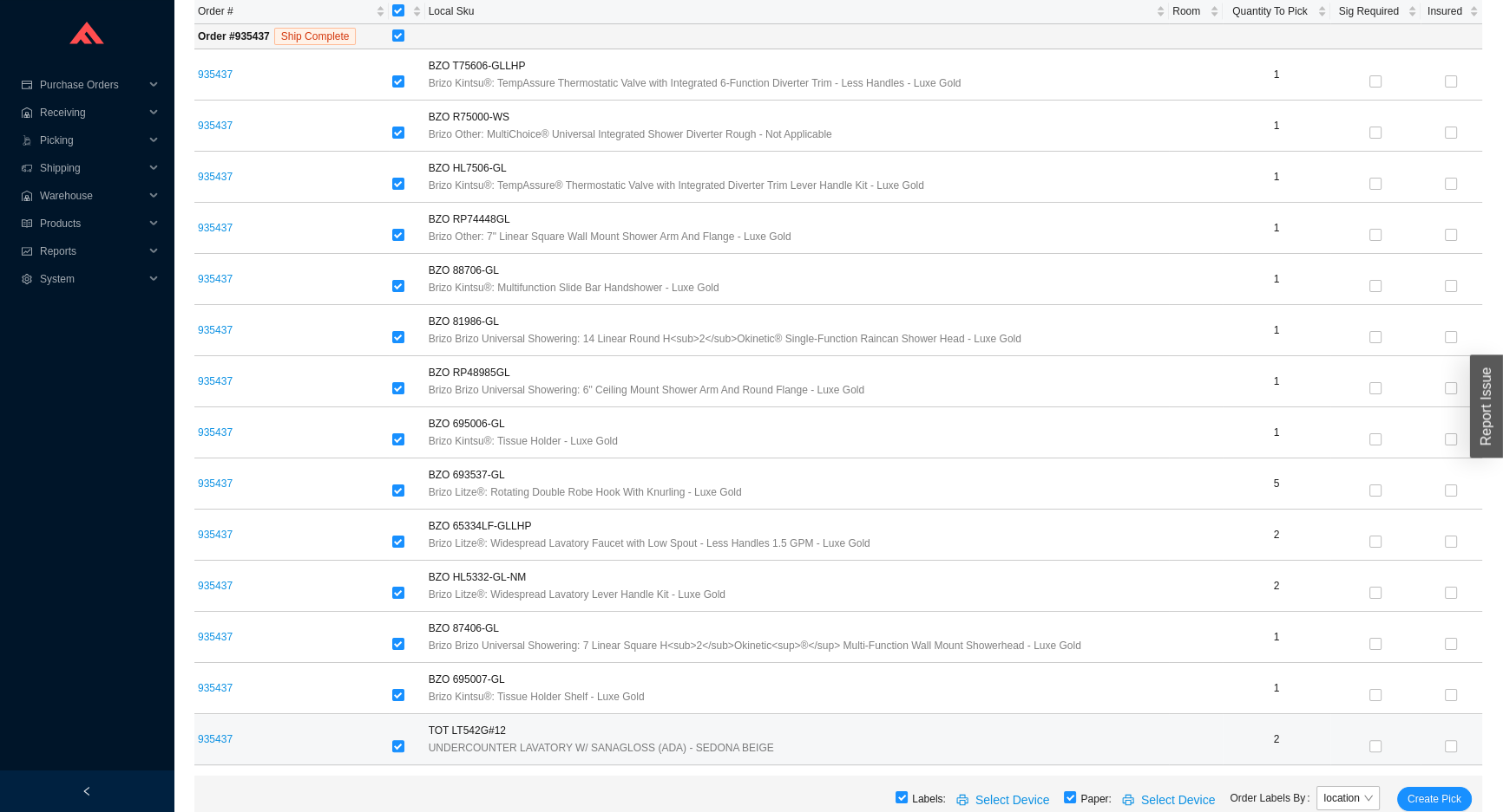
scroll to position [306, 0]
click at [399, 748] on input "checkbox" at bounding box center [398, 749] width 12 height 12
checkbox input "false"
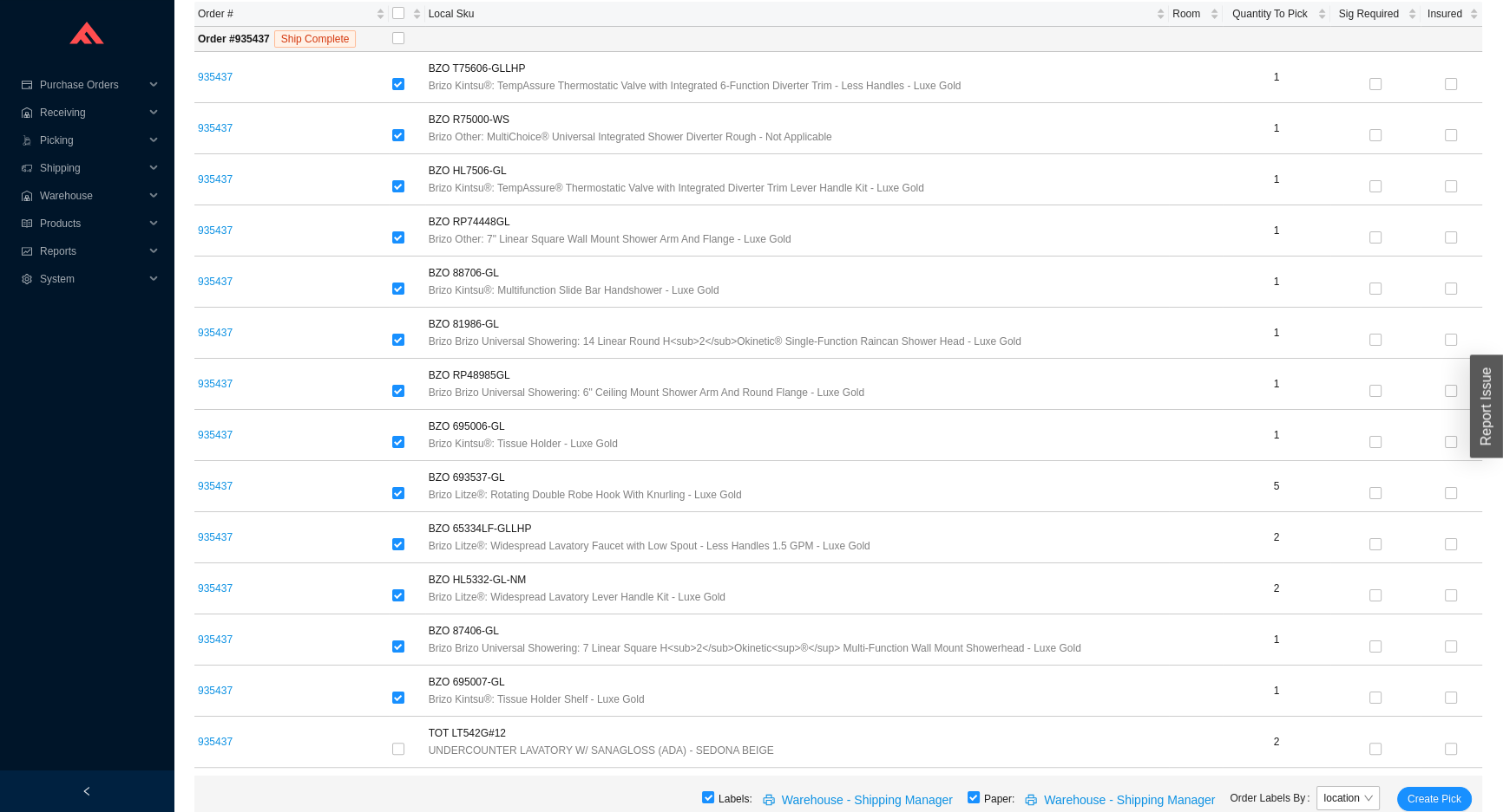
click at [989, 795] on div "Labels: Warehouse - Shipping Manager Paper: Warehouse - Shipping Manager Order …" at bounding box center [838, 799] width 1287 height 47
click at [979, 800] on input "checkbox" at bounding box center [973, 797] width 12 height 12
checkbox input "false"
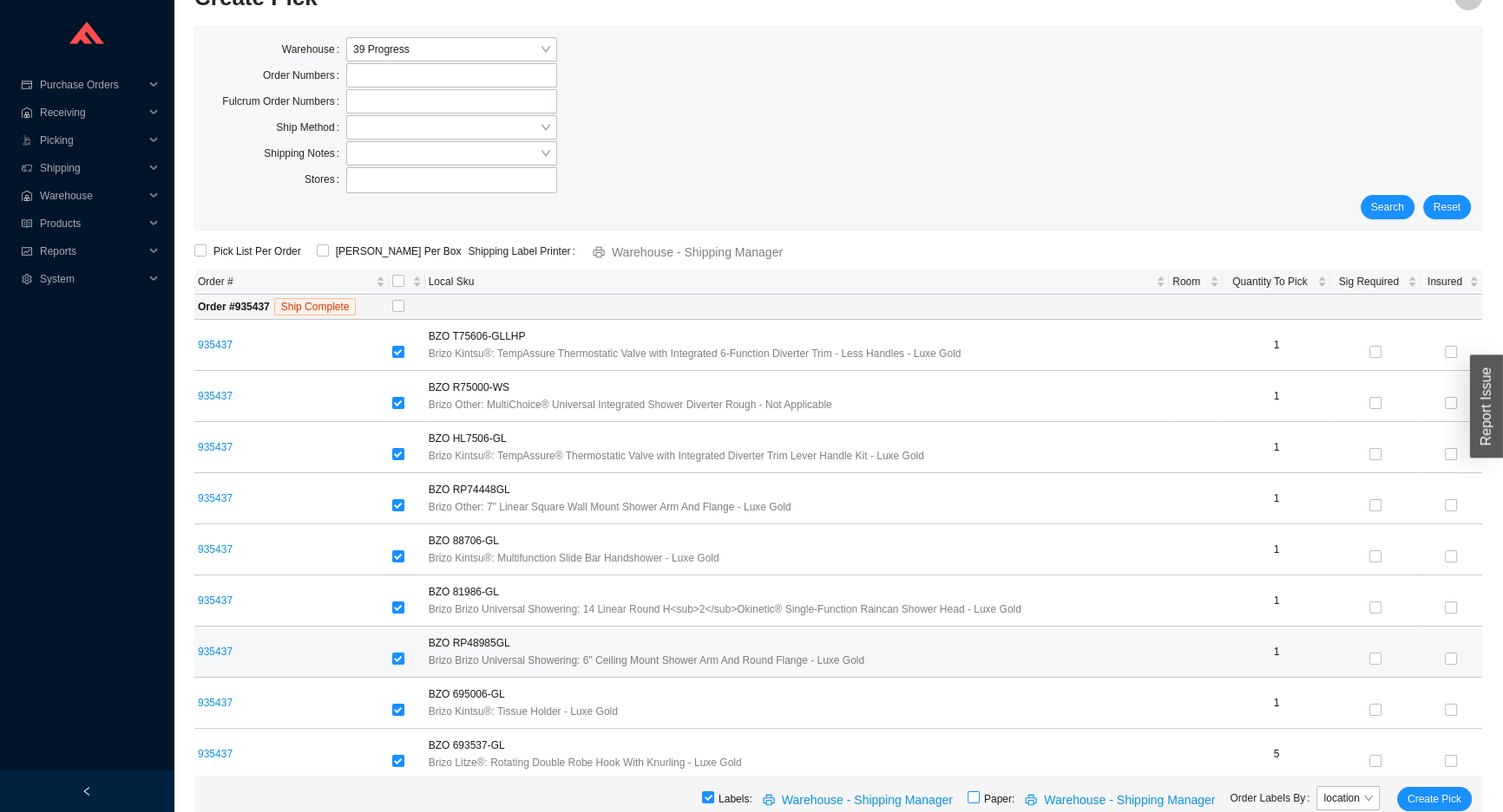
scroll to position [0, 0]
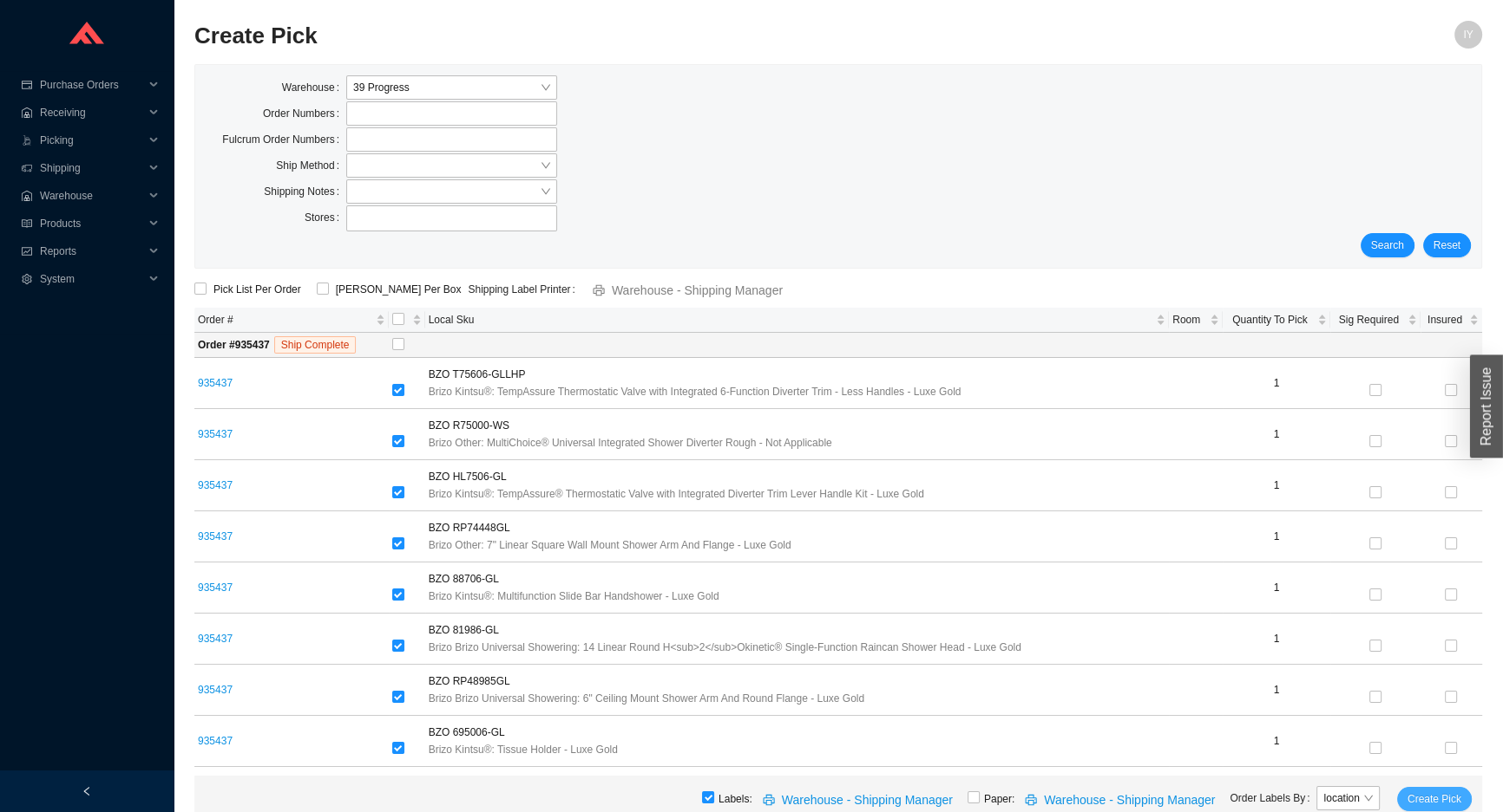
click at [1422, 788] on button "Create Pick" at bounding box center [1433, 799] width 74 height 24
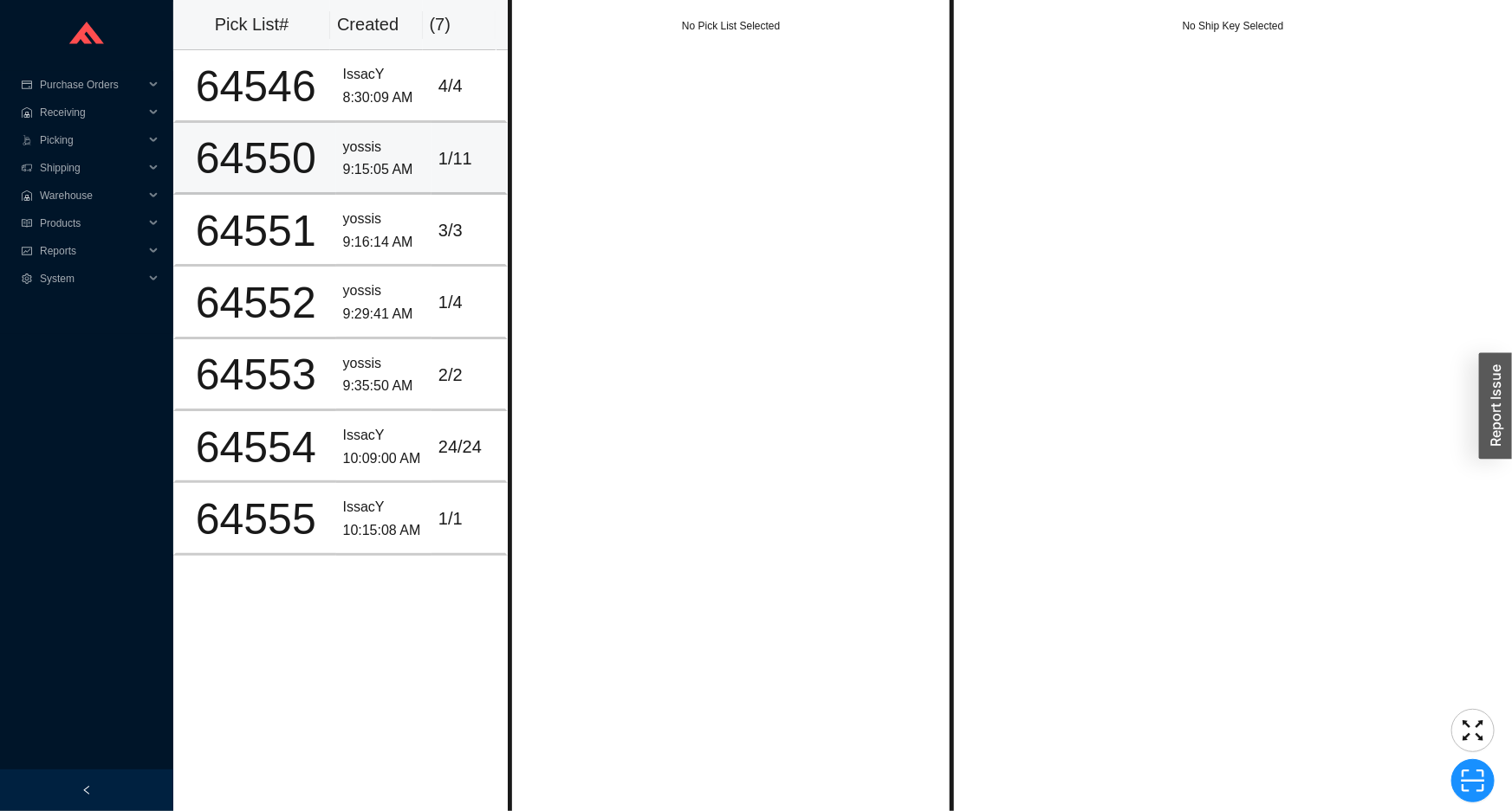
drag, startPoint x: 359, startPoint y: 139, endPoint x: 752, endPoint y: 156, distance: 393.4
click at [361, 139] on div "yossis" at bounding box center [384, 148] width 82 height 24
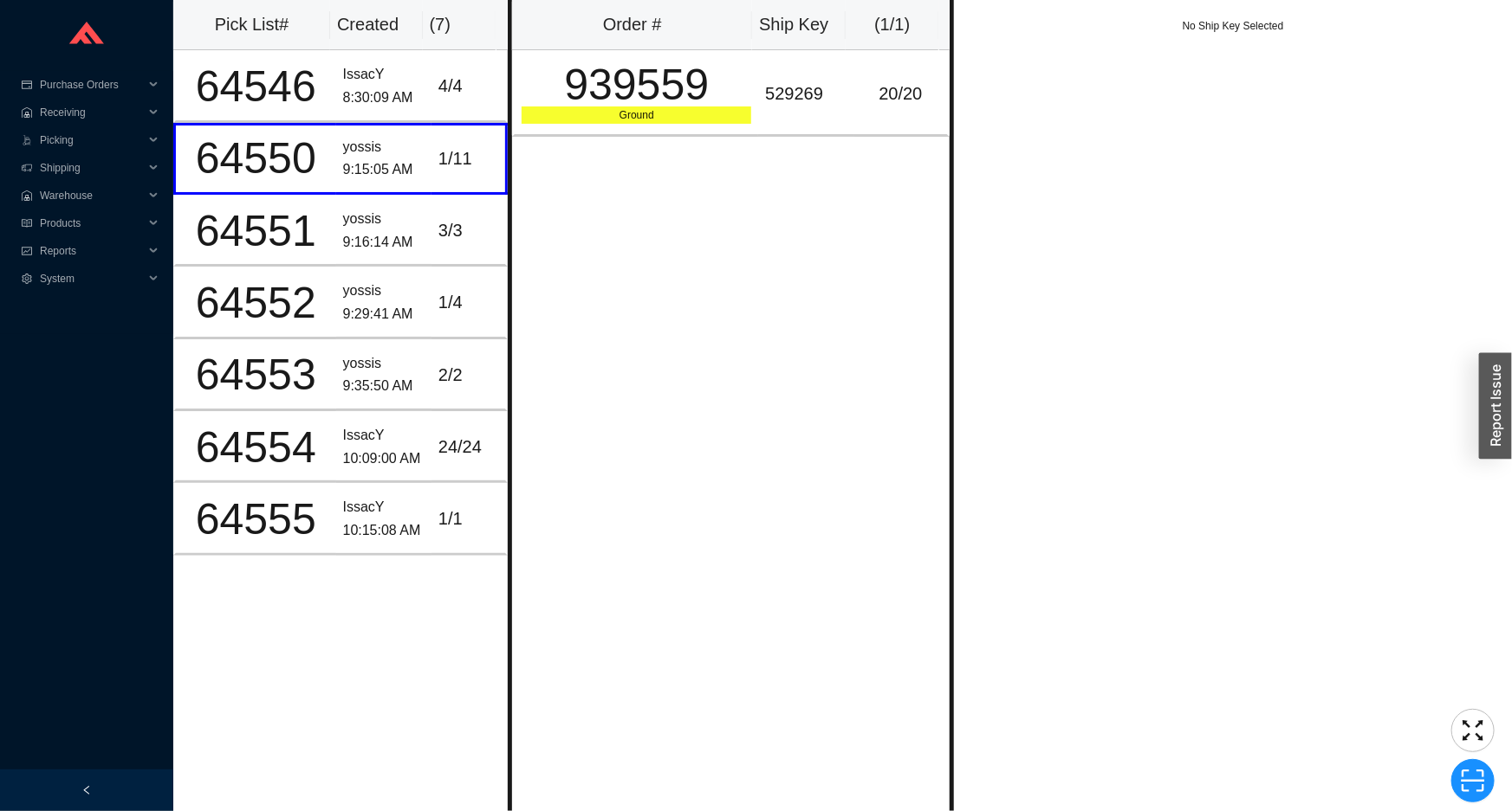
click at [789, 159] on div "Order # Ship Key ( 1 / 1 ) 939559 Ground 529269 20 / 20" at bounding box center [730, 406] width 446 height 811
click at [743, 89] on div "939559" at bounding box center [636, 84] width 230 height 43
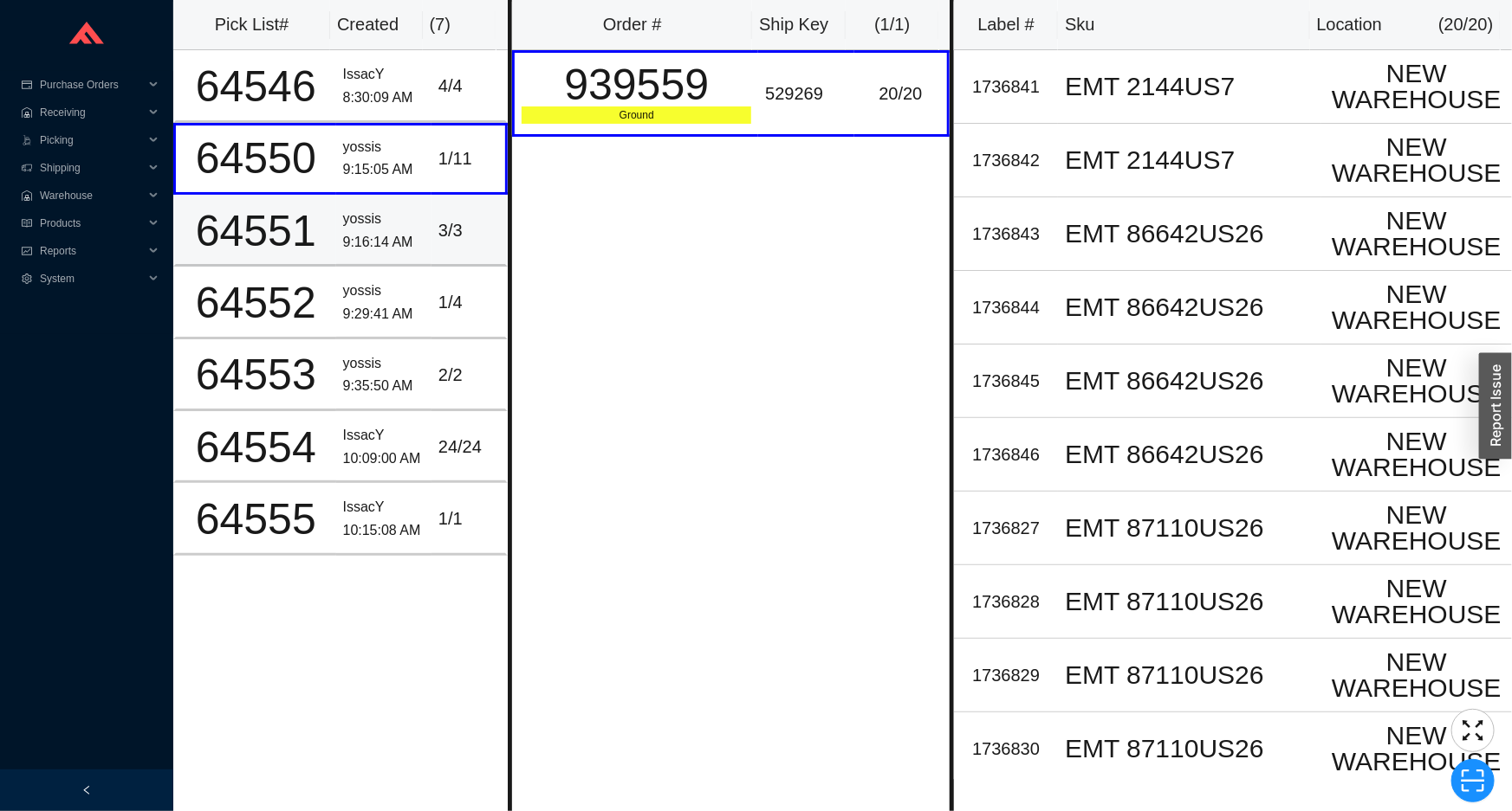
click at [411, 252] on td "yossis 9:16:14 AM" at bounding box center [384, 231] width 95 height 72
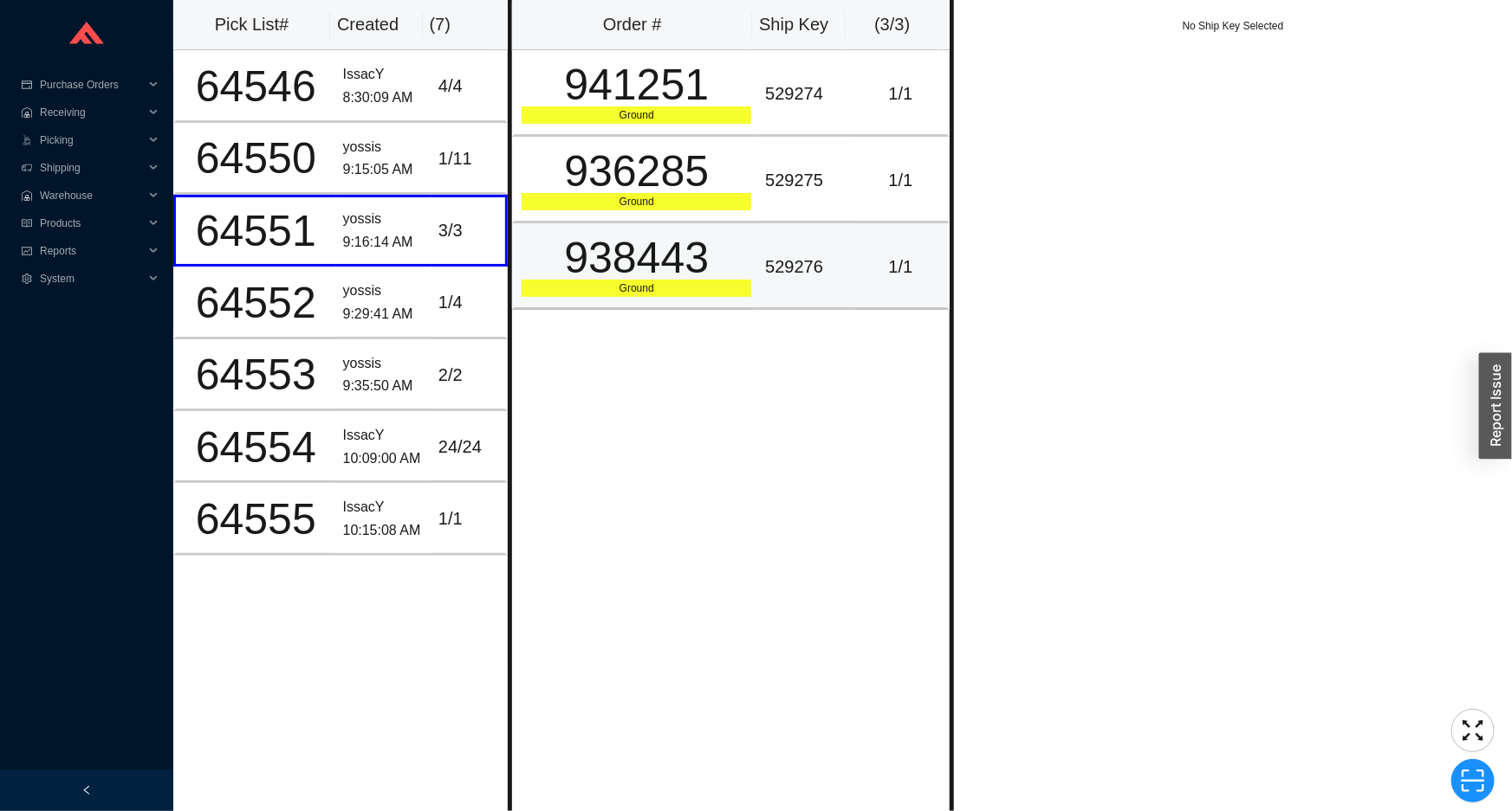
click at [744, 243] on div "938443" at bounding box center [636, 257] width 230 height 43
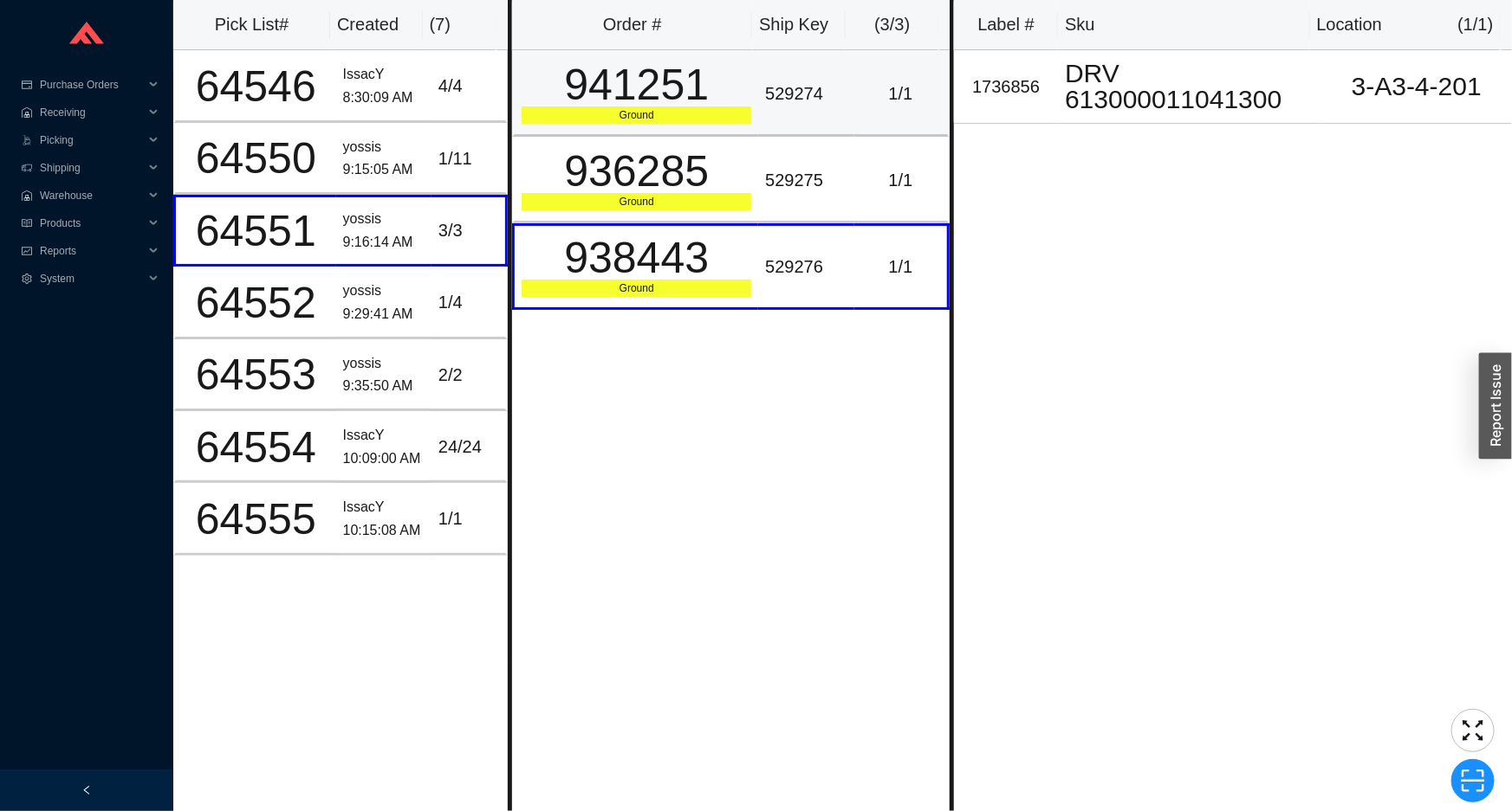
click at [676, 128] on td "941251 Ground" at bounding box center [635, 93] width 246 height 87
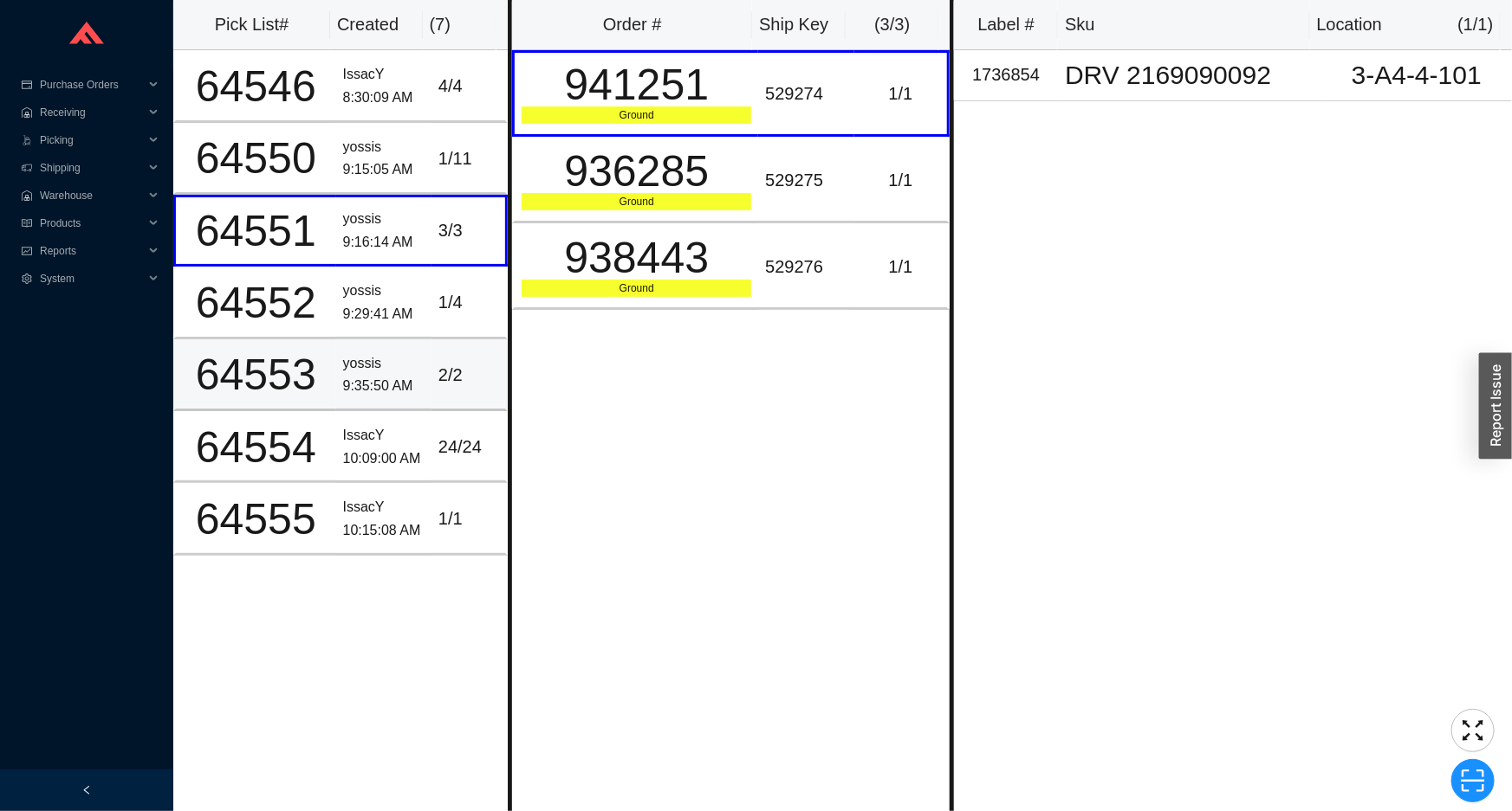
click at [467, 362] on div "2 / 2" at bounding box center [468, 375] width 60 height 28
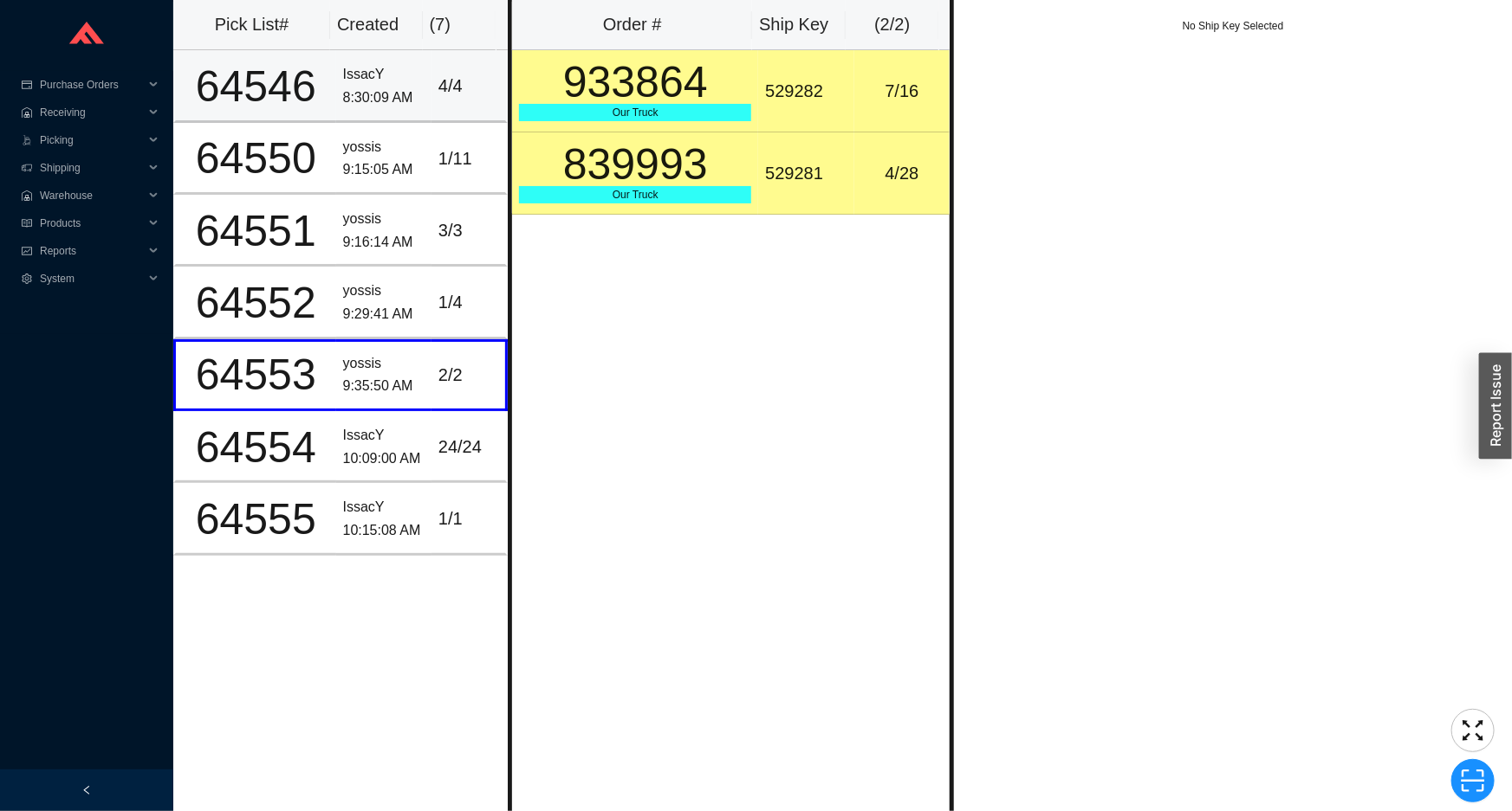
click at [409, 106] on div "8:30:09 AM" at bounding box center [384, 99] width 82 height 24
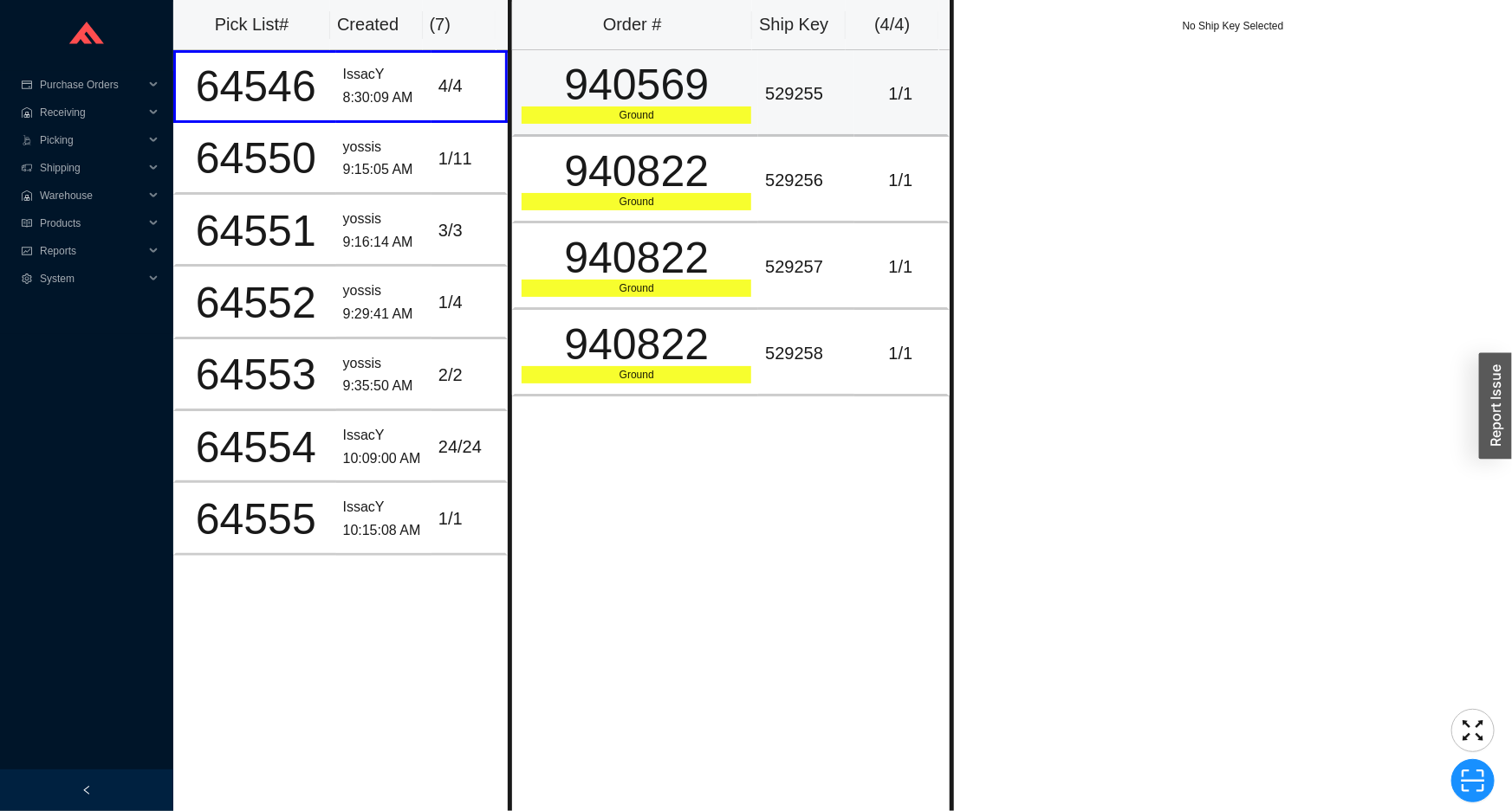
drag, startPoint x: 686, startPoint y: 70, endPoint x: 702, endPoint y: 90, distance: 25.6
click at [687, 70] on div "940569" at bounding box center [636, 84] width 230 height 43
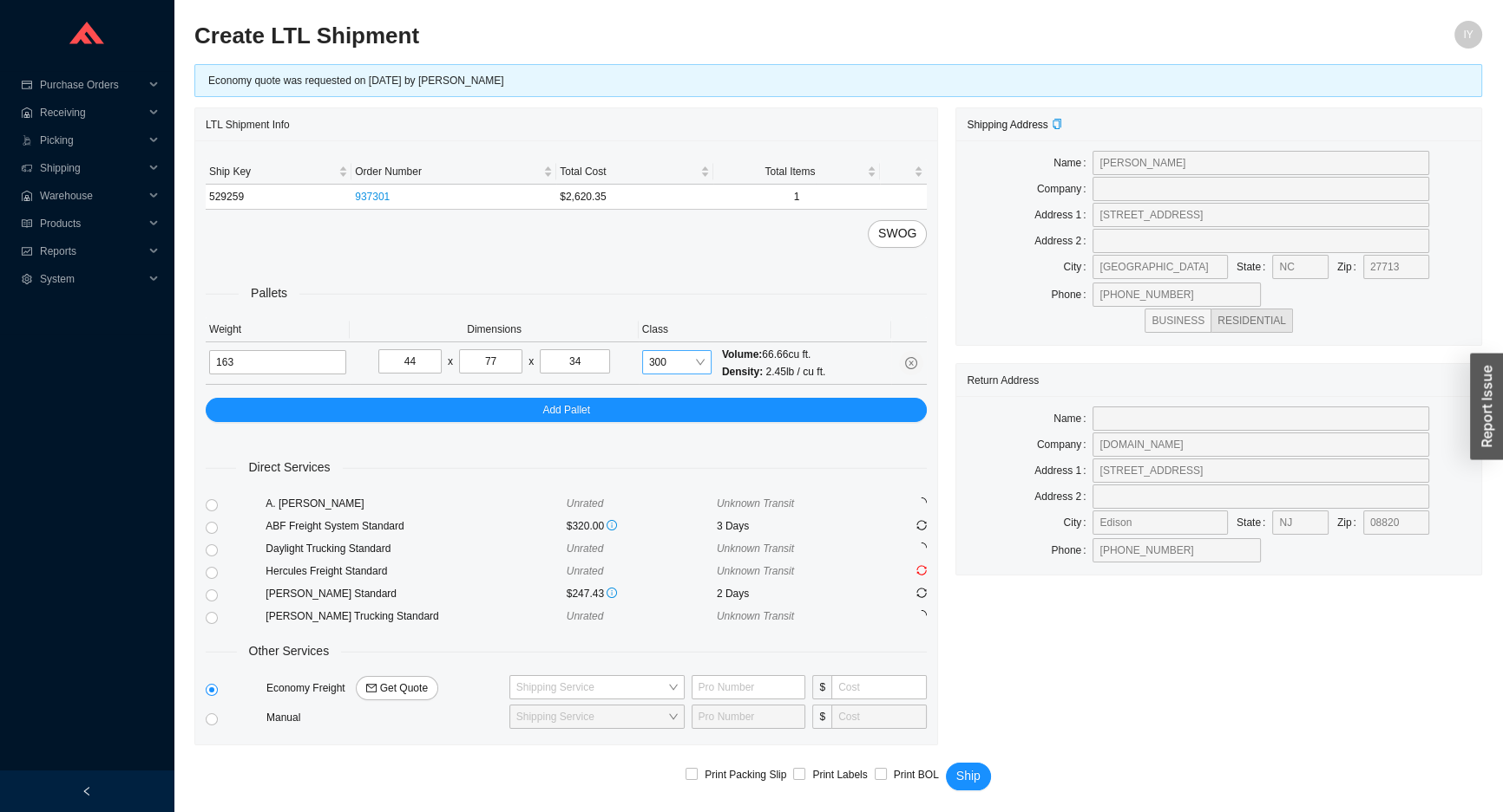
click at [706, 357] on div "300" at bounding box center [677, 362] width 70 height 24
click at [676, 561] on div "250" at bounding box center [677, 567] width 56 height 16
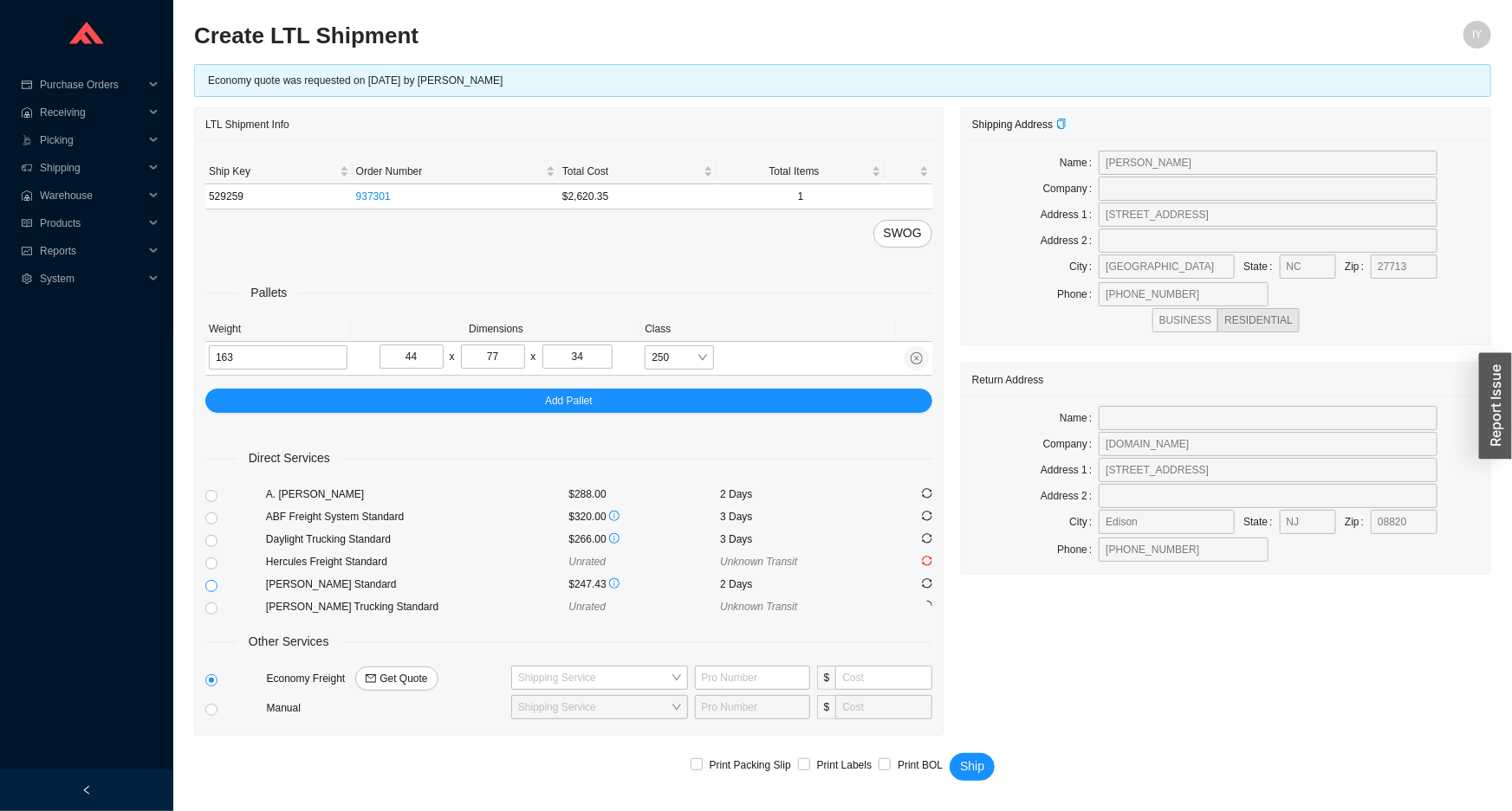
click at [211, 577] on label at bounding box center [211, 584] width 12 height 23
click at [211, 580] on input "radio" at bounding box center [211, 586] width 12 height 12
radio input "true"
checkbox input "true"
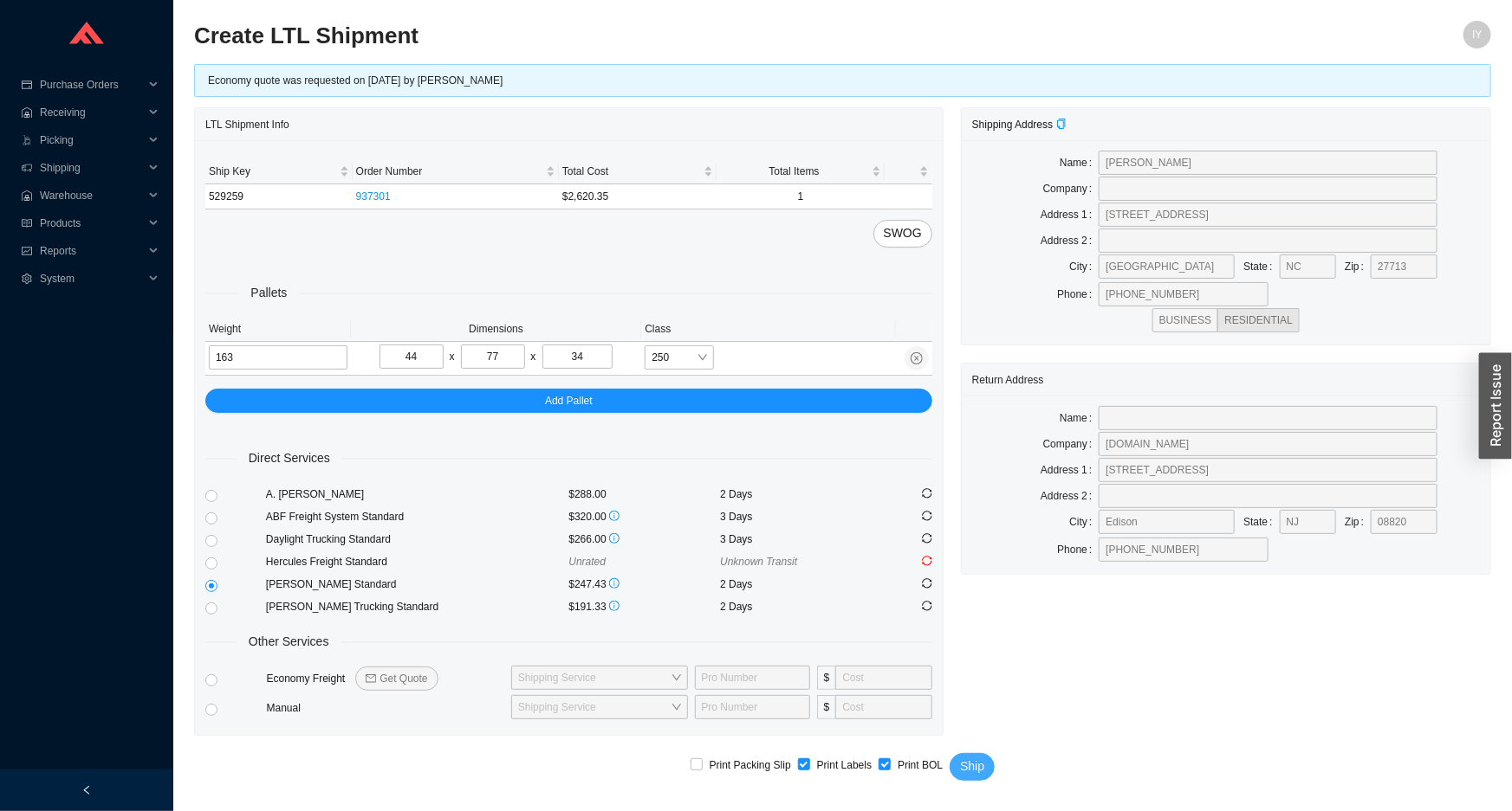
click at [970, 764] on span "Ship" at bounding box center [972, 767] width 24 height 20
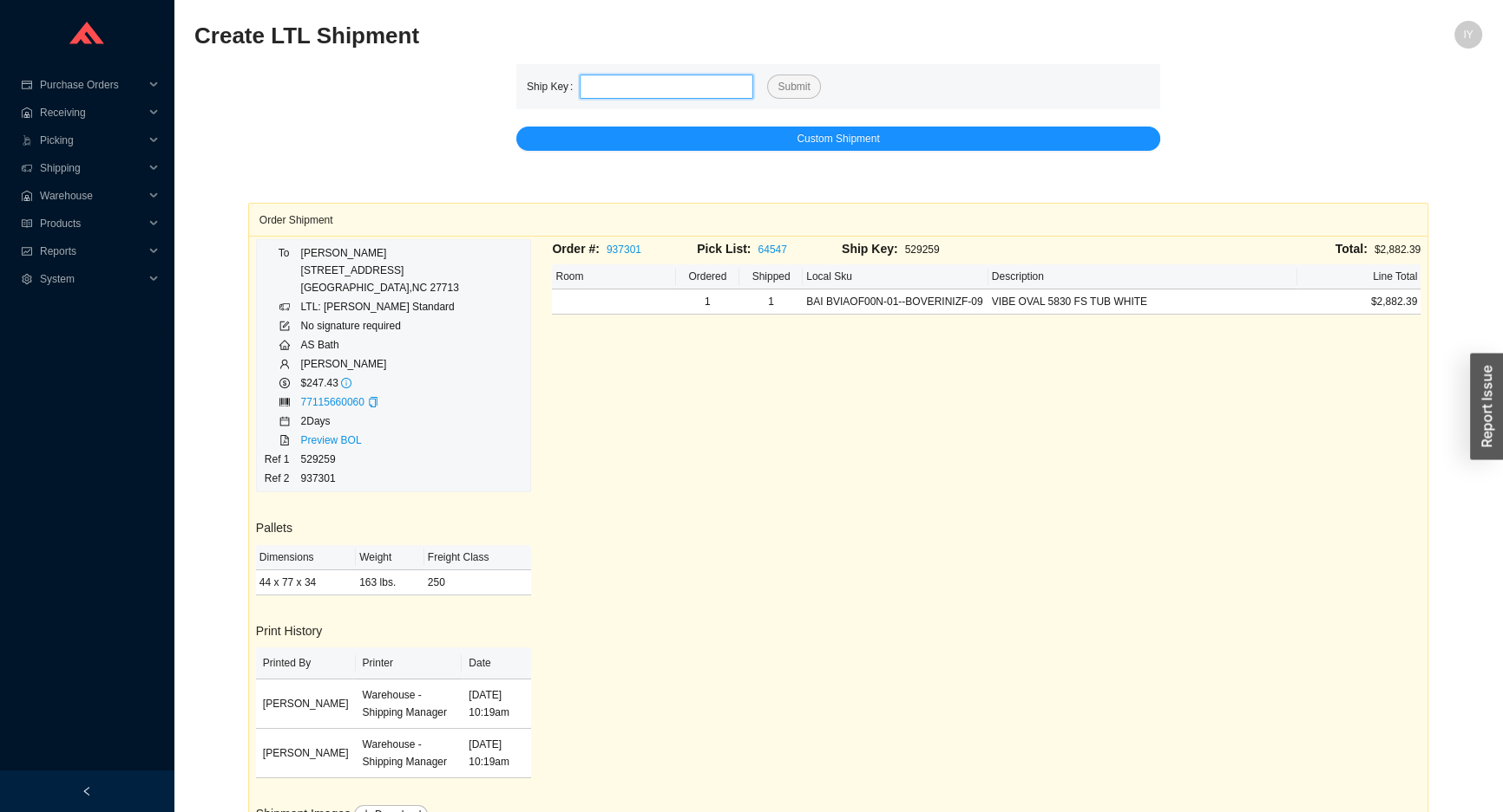
click at [664, 85] on input "tel" at bounding box center [666, 86] width 173 height 24
paste input "529262"
type input "529262"
click at [767, 74] on button "Submit" at bounding box center [793, 86] width 53 height 24
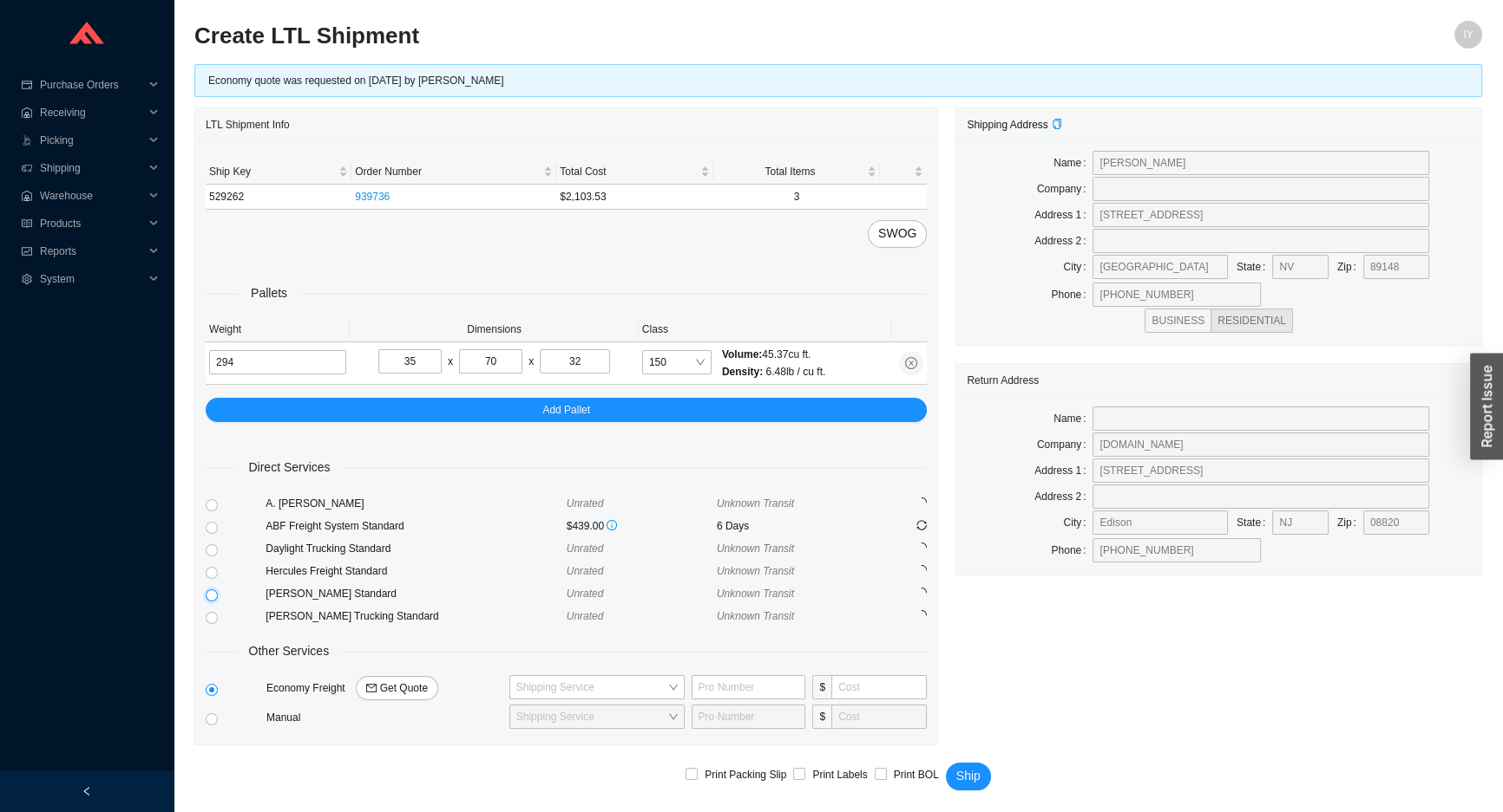
click at [209, 589] on input "radio" at bounding box center [211, 595] width 12 height 12
radio input "true"
checkbox input "true"
click at [967, 772] on span "Ship" at bounding box center [968, 776] width 24 height 20
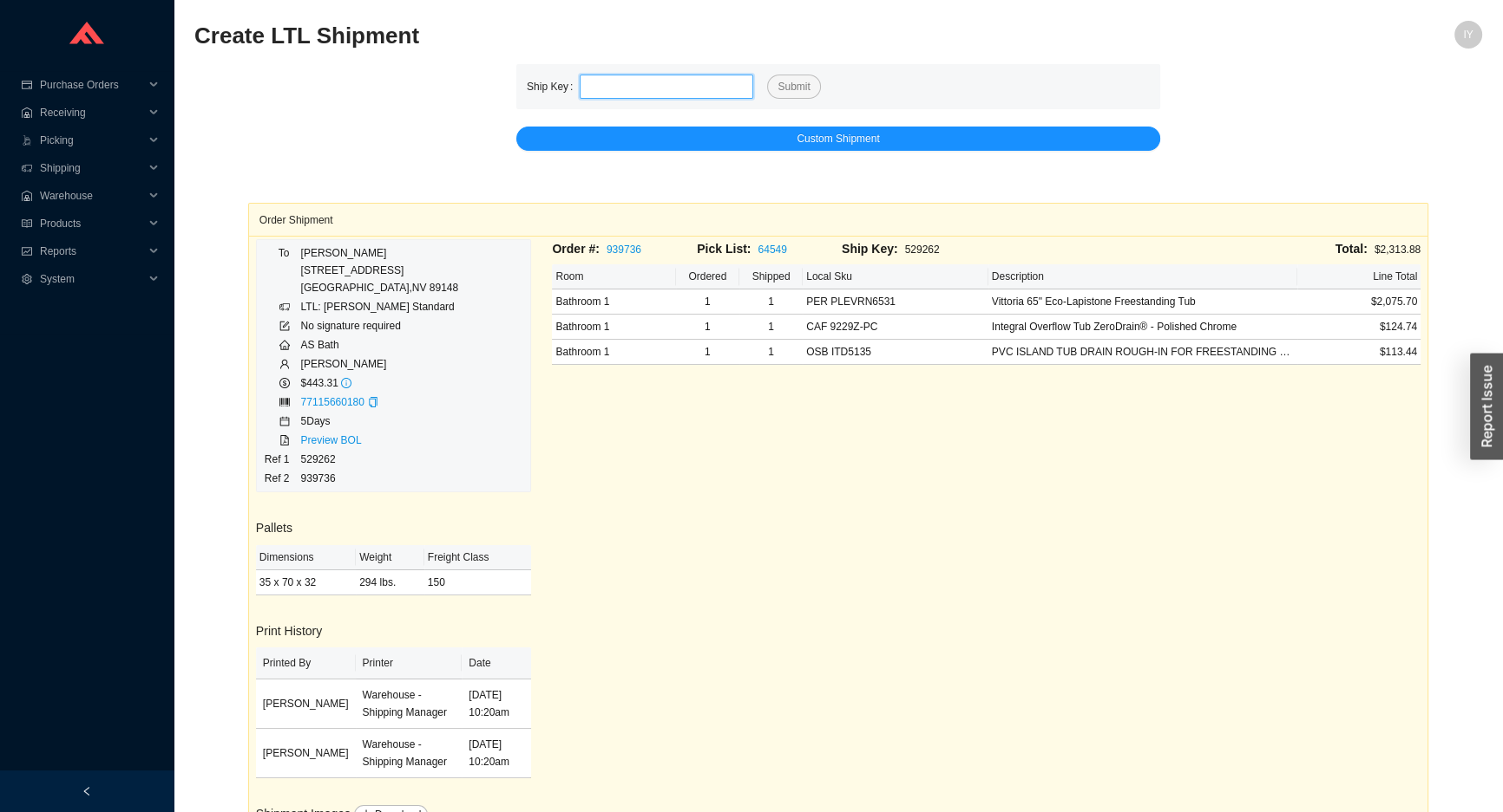
click at [683, 88] on input "tel" at bounding box center [666, 86] width 173 height 24
paste input "529252"
type input "529252"
click at [767, 74] on button "Submit" at bounding box center [793, 86] width 53 height 24
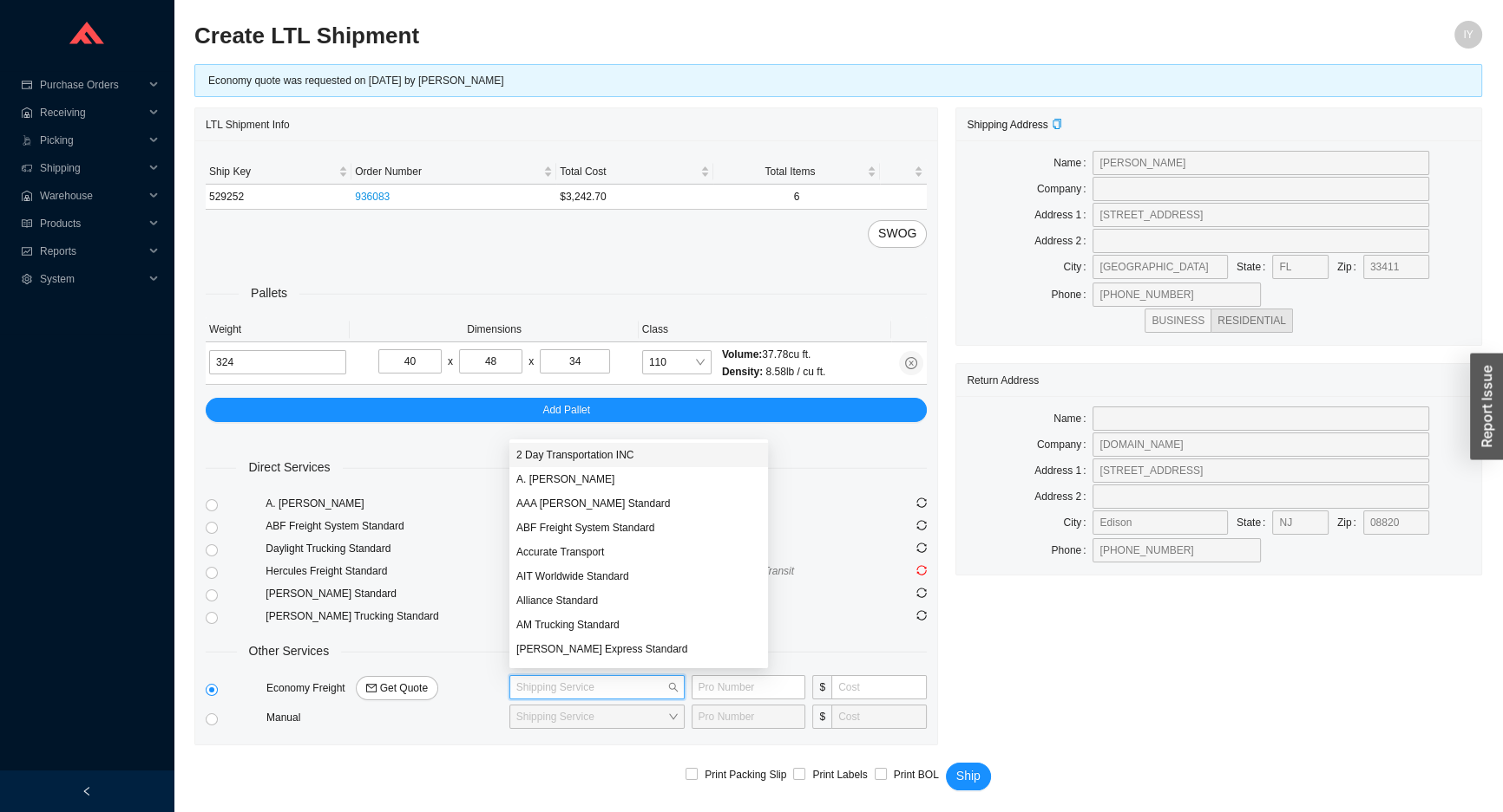
click at [627, 686] on input "search" at bounding box center [591, 687] width 151 height 23
type input "ED"
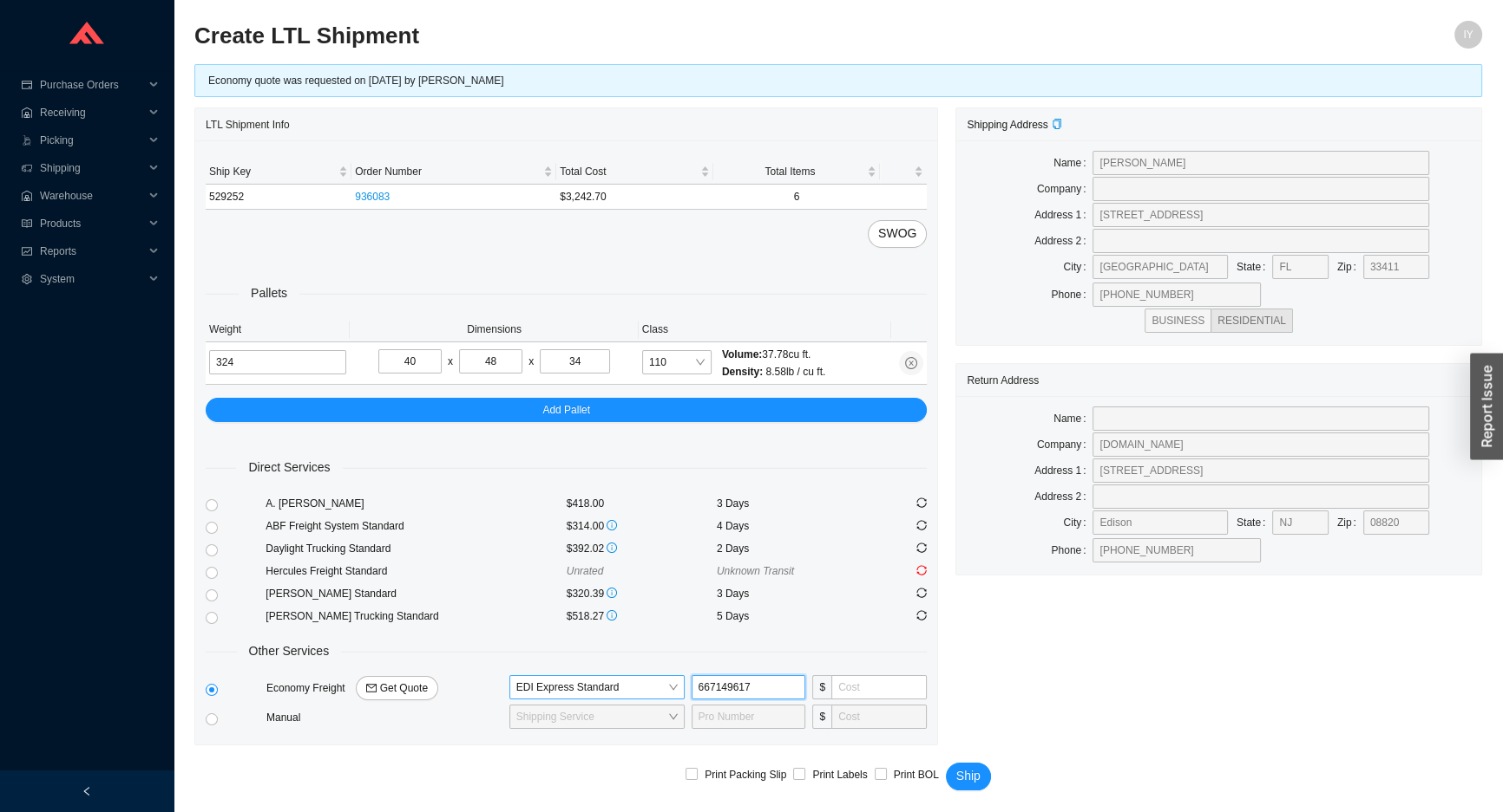
type input "667149617"
type input "220"
click at [973, 774] on span "Ship" at bounding box center [968, 776] width 24 height 20
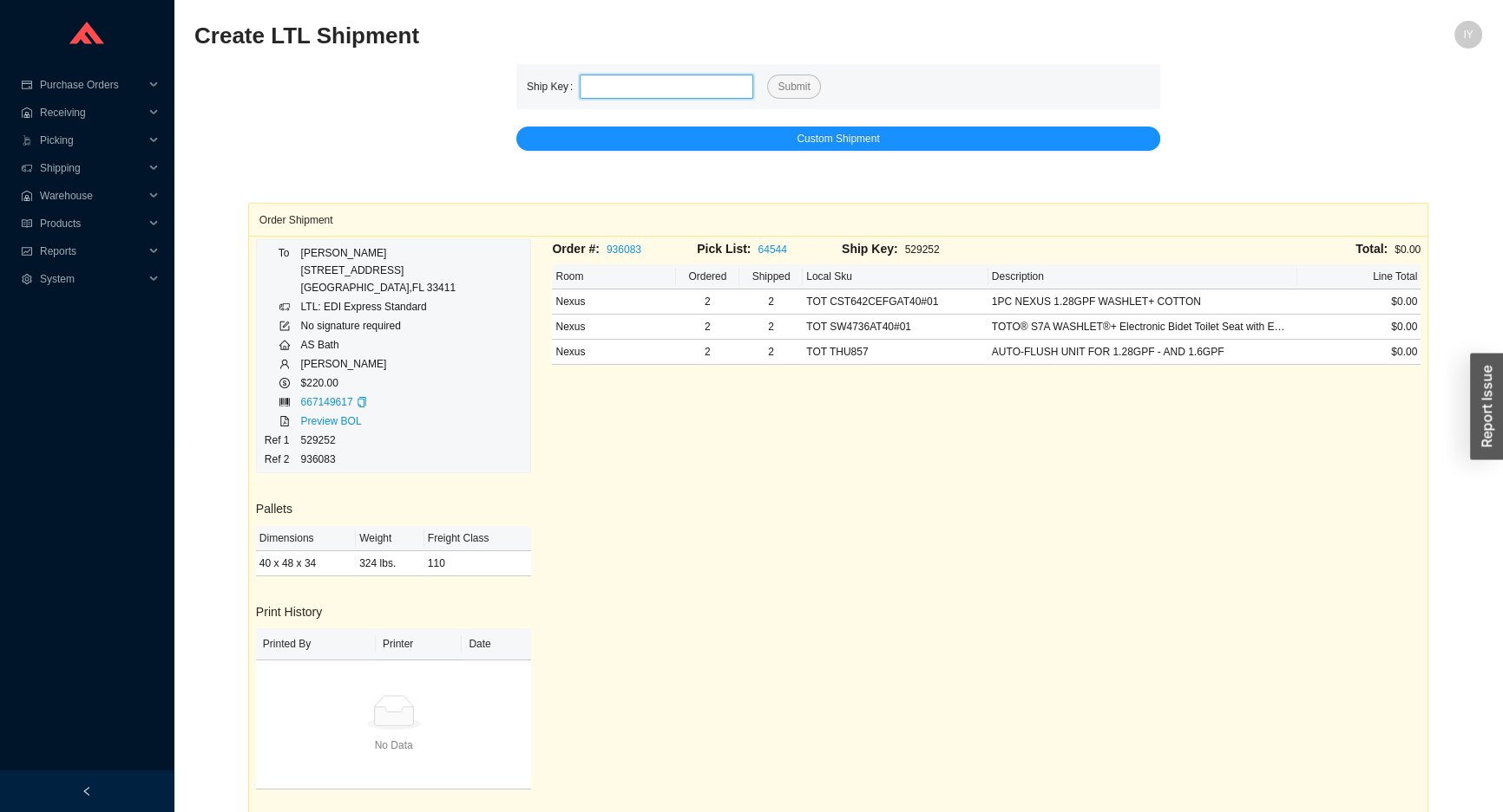
click at [693, 86] on input "tel" at bounding box center [666, 86] width 173 height 24
paste input "529278"
type input "529278"
click at [767, 74] on button "Submit" at bounding box center [793, 86] width 53 height 24
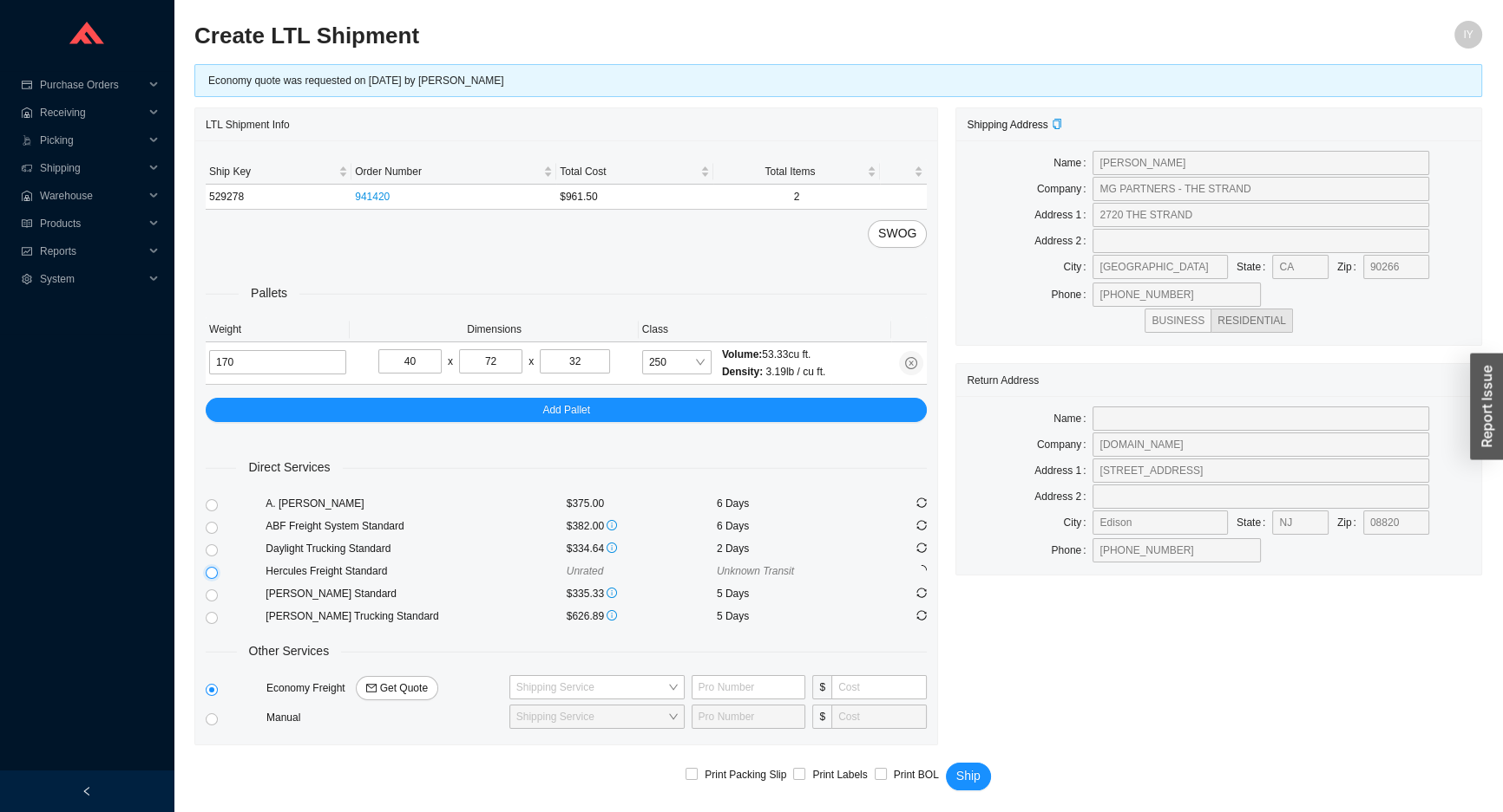
click at [209, 572] on input "radio" at bounding box center [211, 573] width 12 height 12
radio input "true"
checkbox input "true"
click at [204, 499] on div "Ship Key Order Number Total Cost Total Items 529279 941390 $2,780.77 1 SWOG Pal…" at bounding box center [566, 442] width 742 height 604
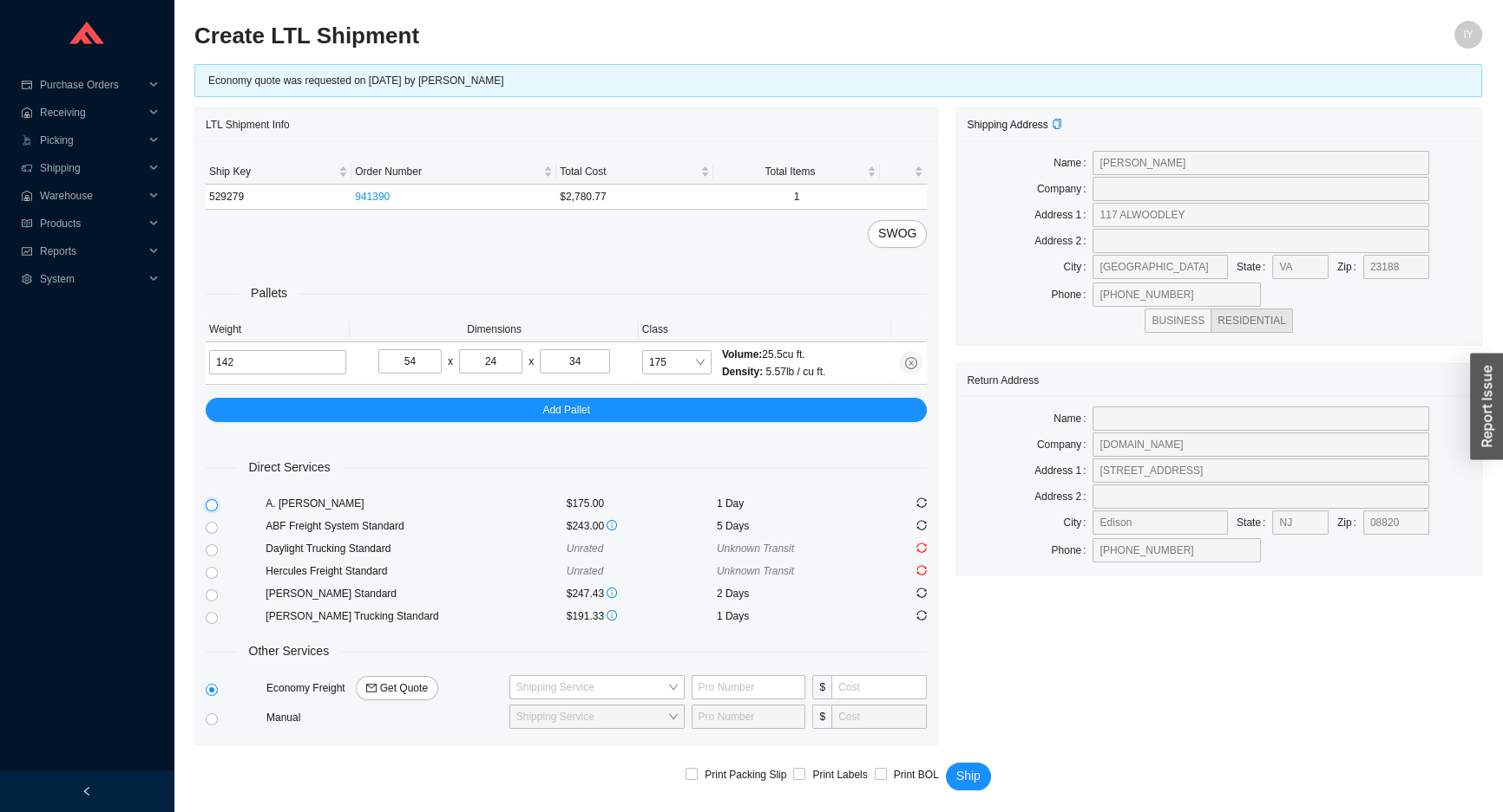
click at [211, 501] on input "radio" at bounding box center [211, 505] width 12 height 12
radio input "true"
checkbox input "true"
click at [957, 771] on span "Ship" at bounding box center [968, 776] width 24 height 20
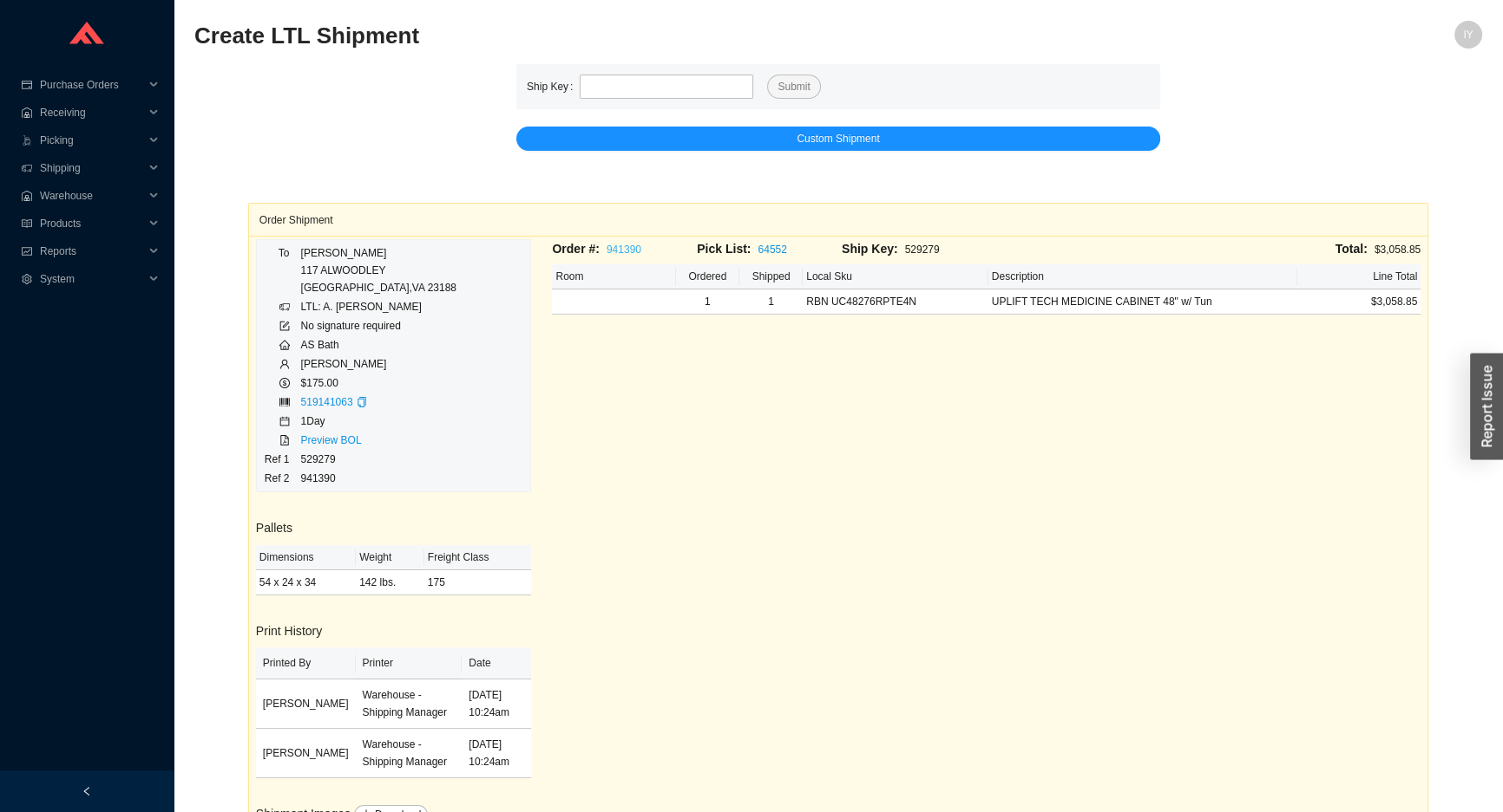
click at [627, 246] on link "941390" at bounding box center [624, 249] width 35 height 12
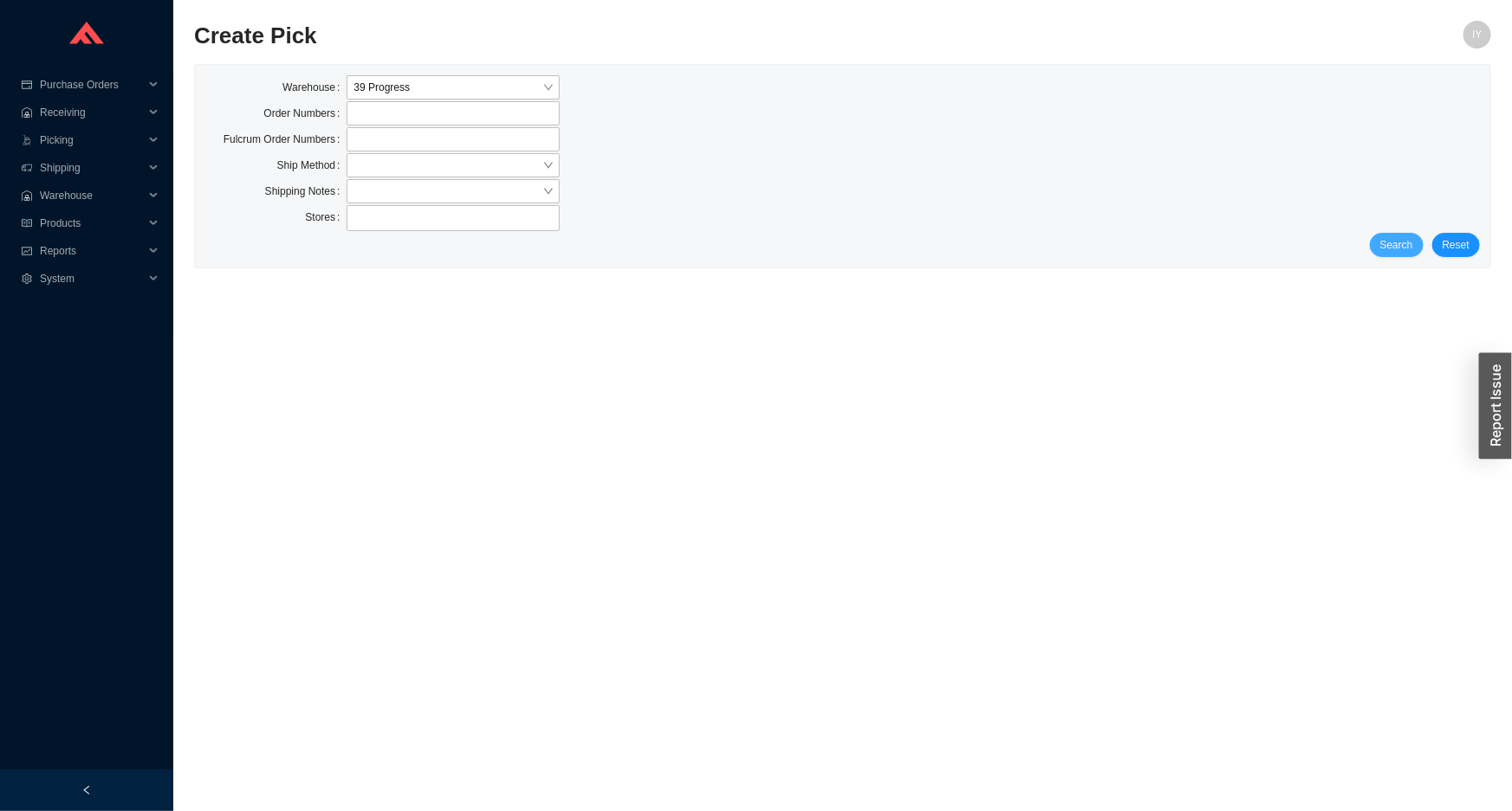
click at [1402, 245] on span "Search" at bounding box center [1397, 244] width 33 height 17
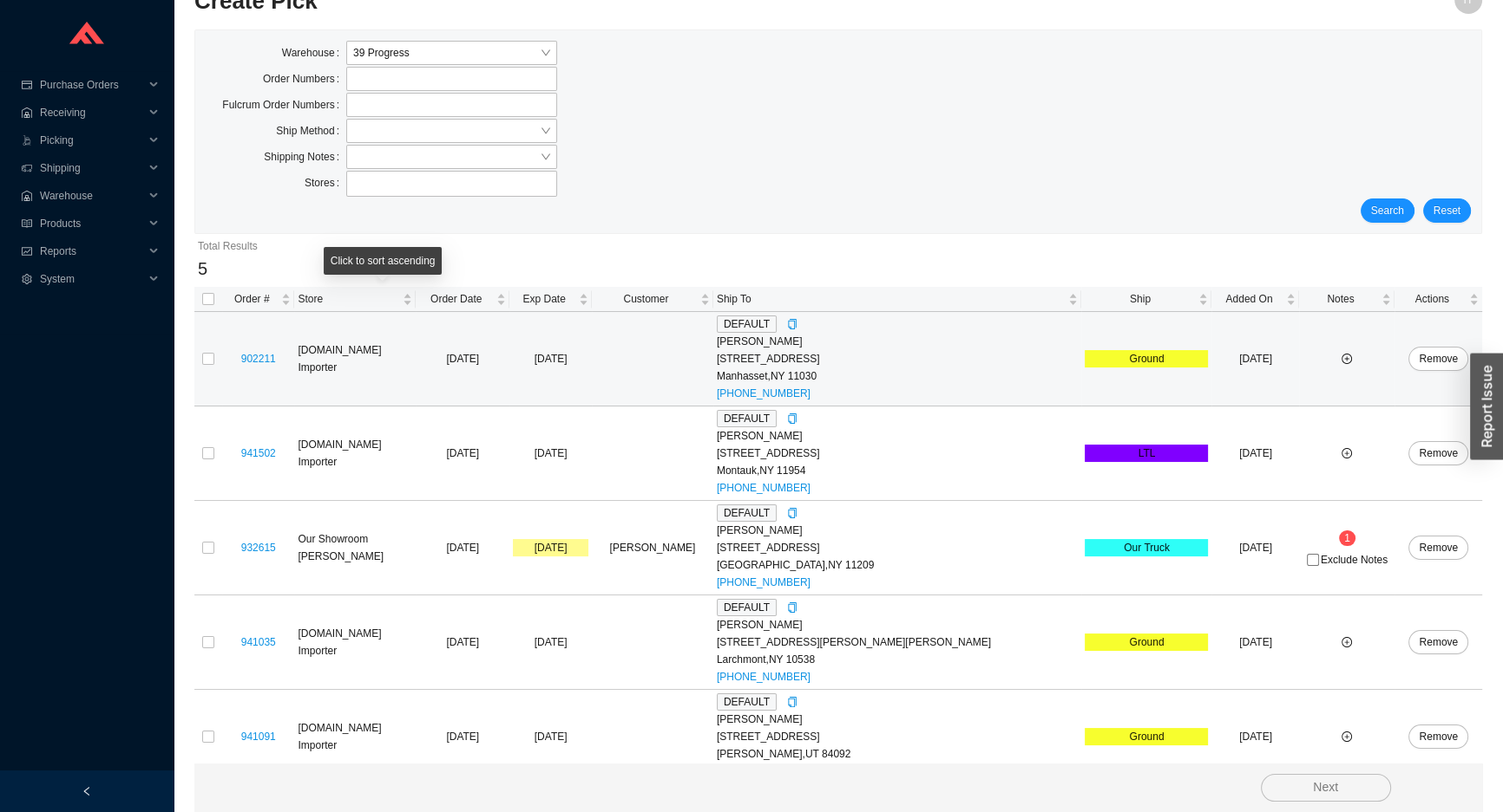
scroll to position [54, 0]
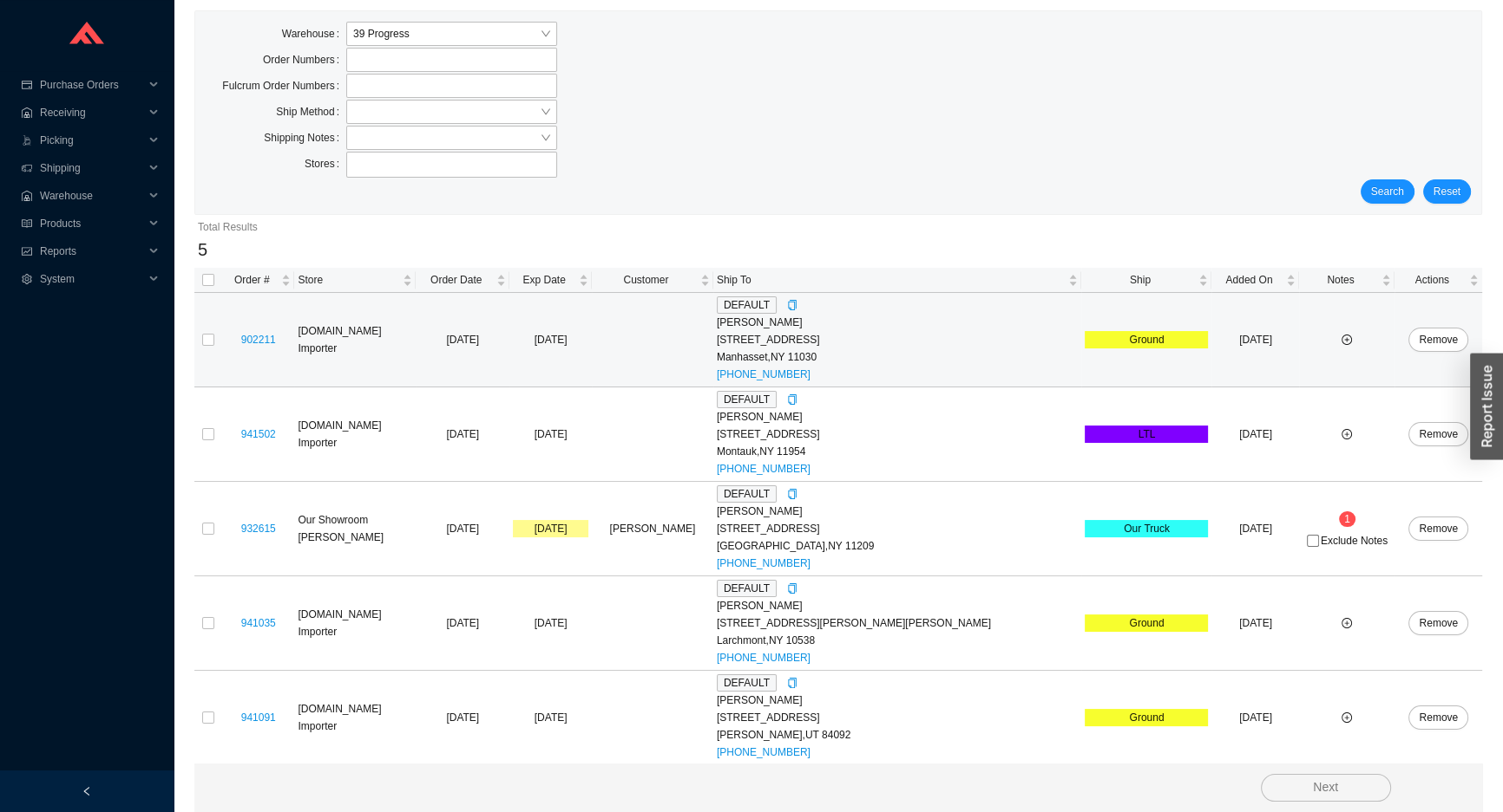
click at [215, 344] on td at bounding box center [208, 340] width 28 height 94
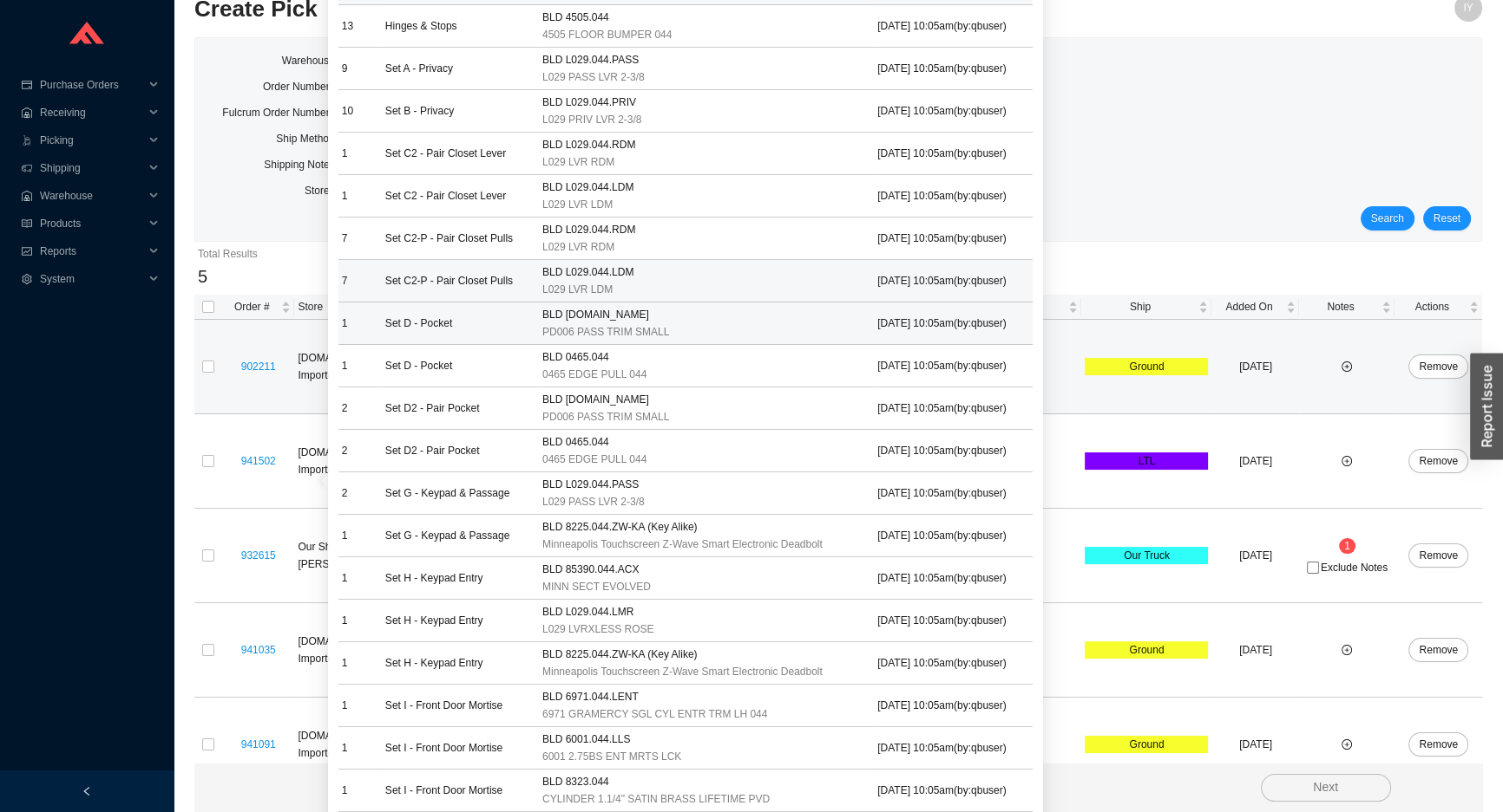
scroll to position [0, 0]
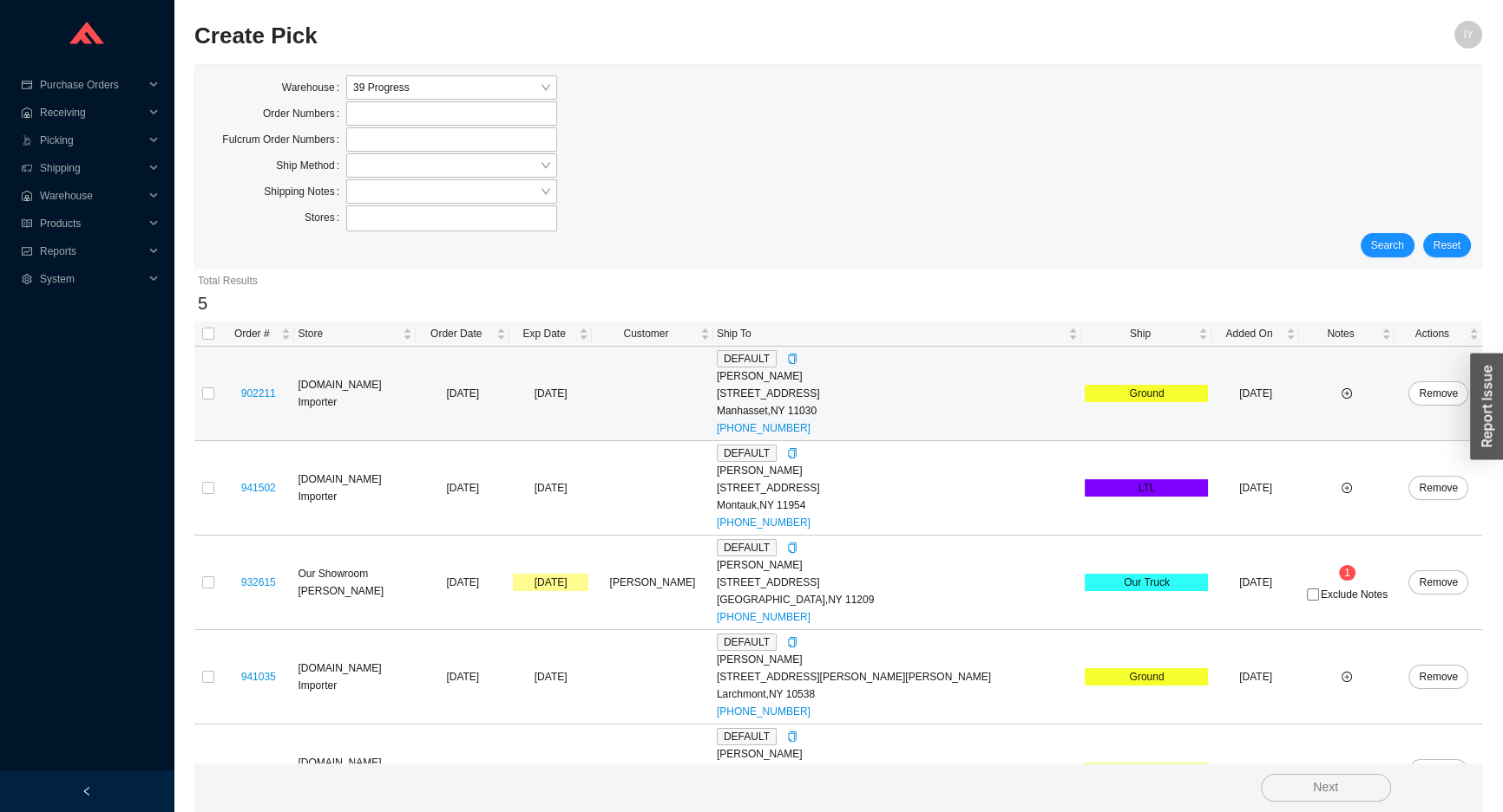
click at [264, 382] on td "902211" at bounding box center [258, 393] width 72 height 94
click at [269, 390] on link "902211" at bounding box center [259, 393] width 35 height 12
click at [208, 398] on input "checkbox" at bounding box center [207, 393] width 12 height 12
checkbox input "true"
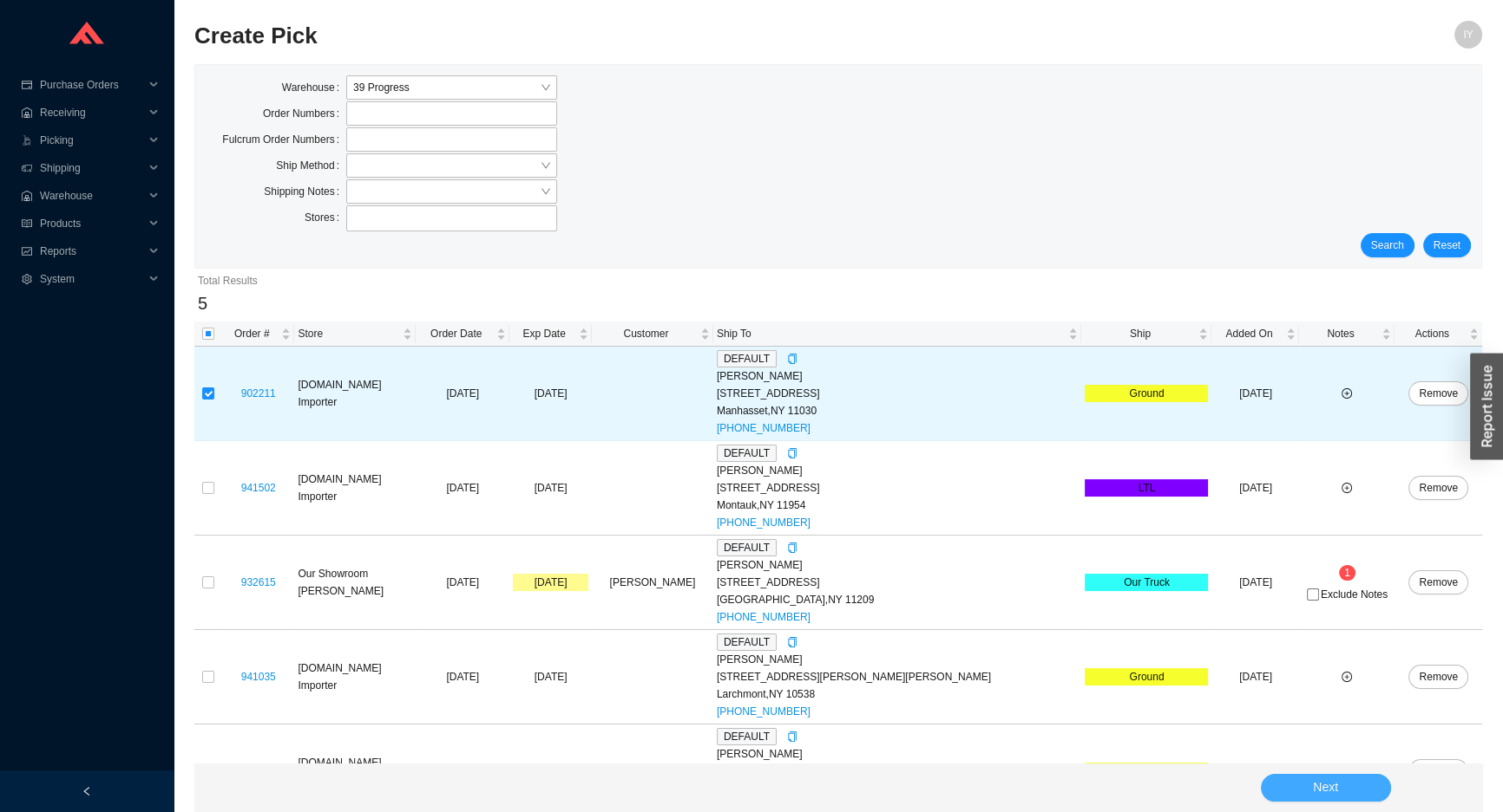
click at [1313, 785] on span "Next" at bounding box center [1324, 788] width 25 height 20
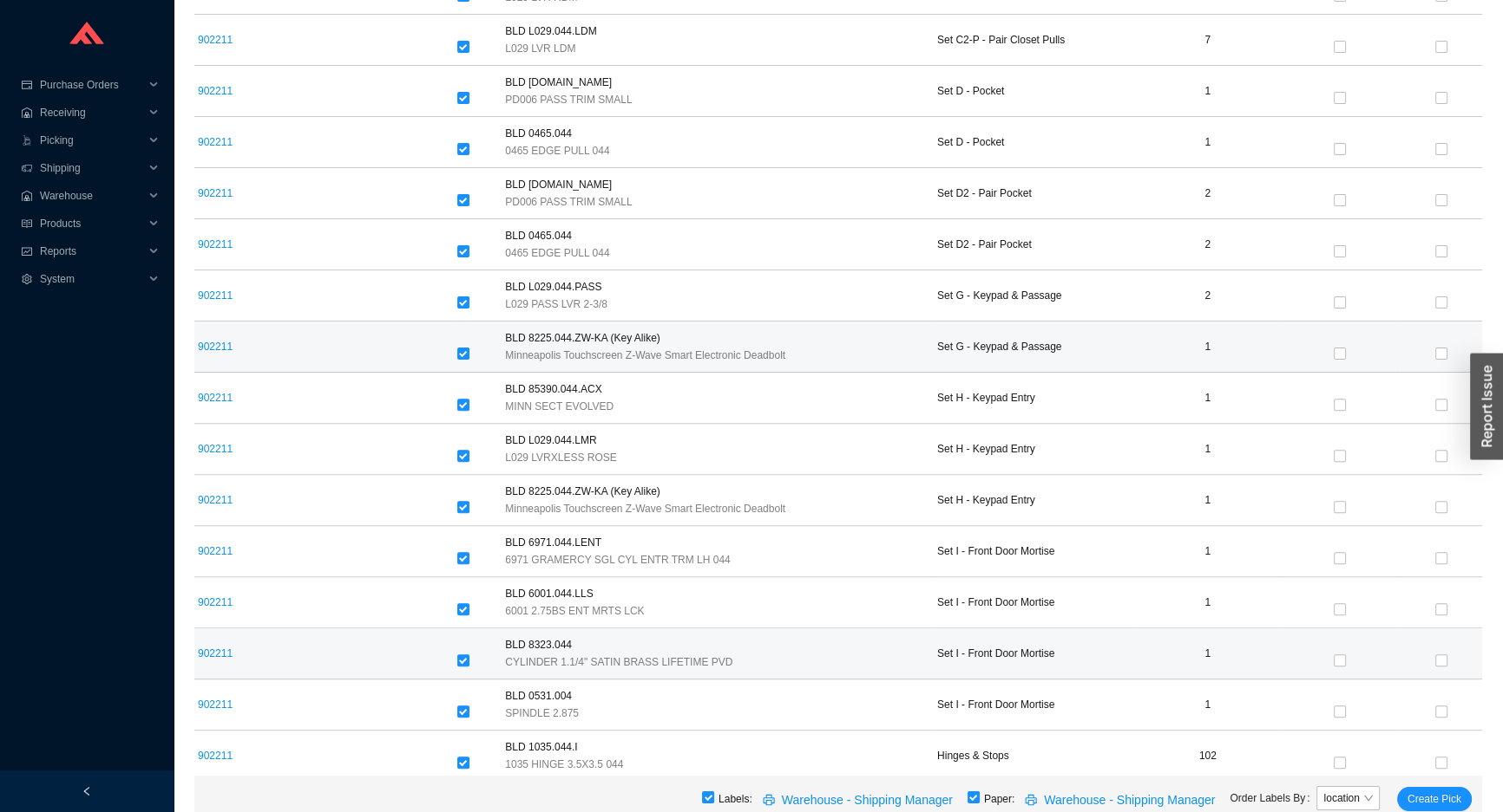
scroll to position [765, 0]
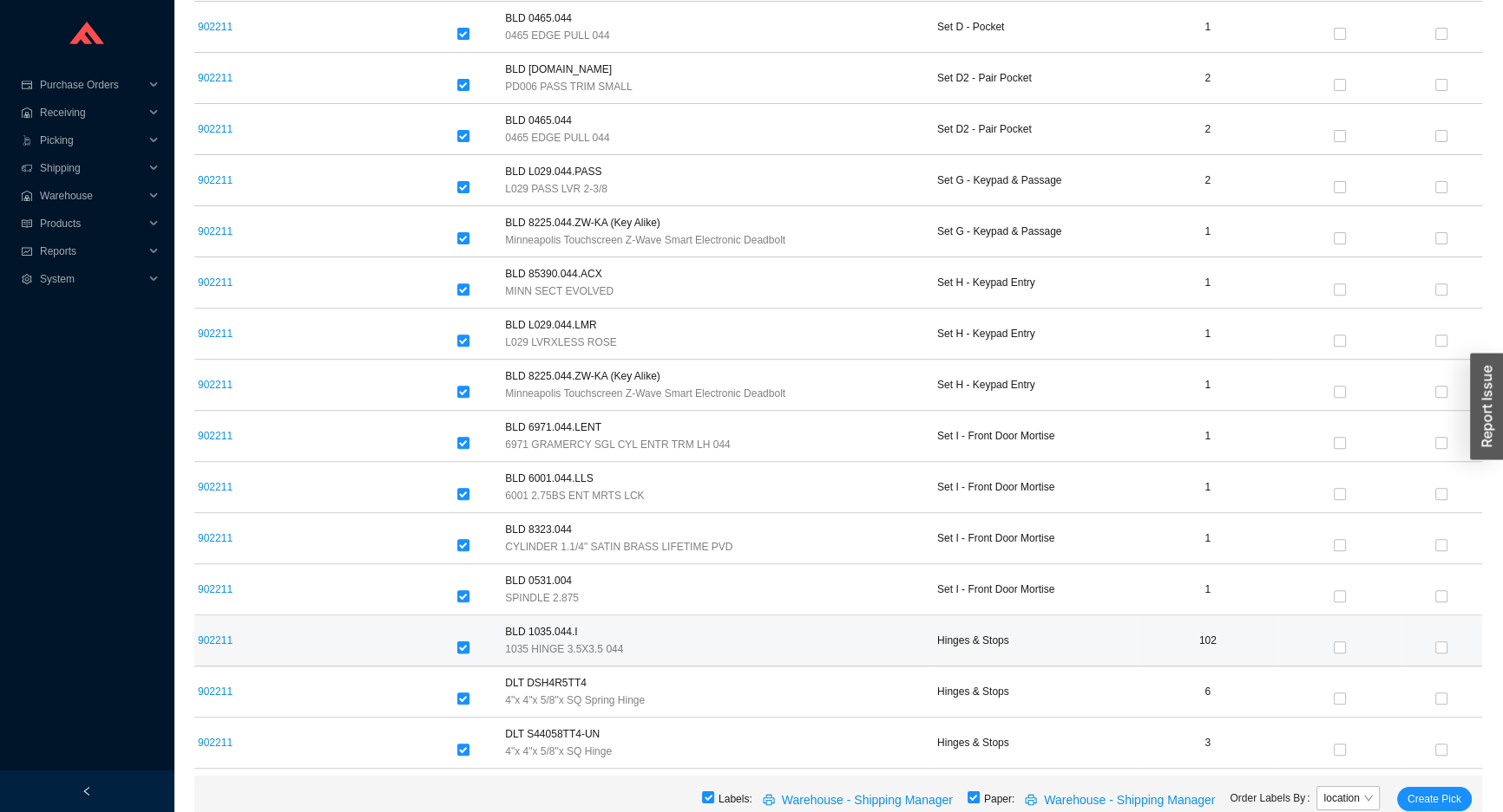
click at [461, 647] on input "checkbox" at bounding box center [463, 647] width 12 height 12
checkbox input "false"
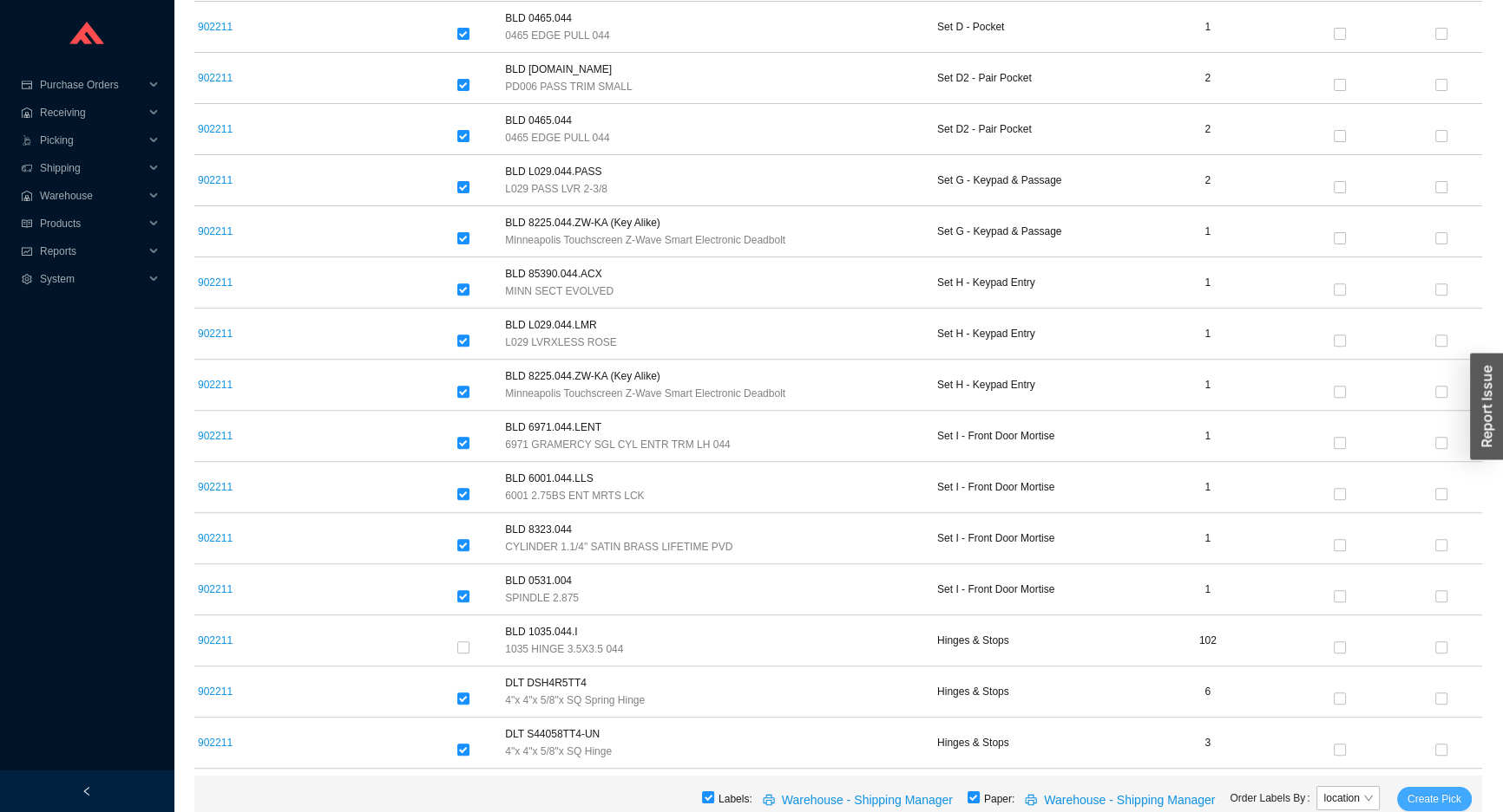
click at [1423, 796] on span "Create Pick" at bounding box center [1434, 799] width 54 height 17
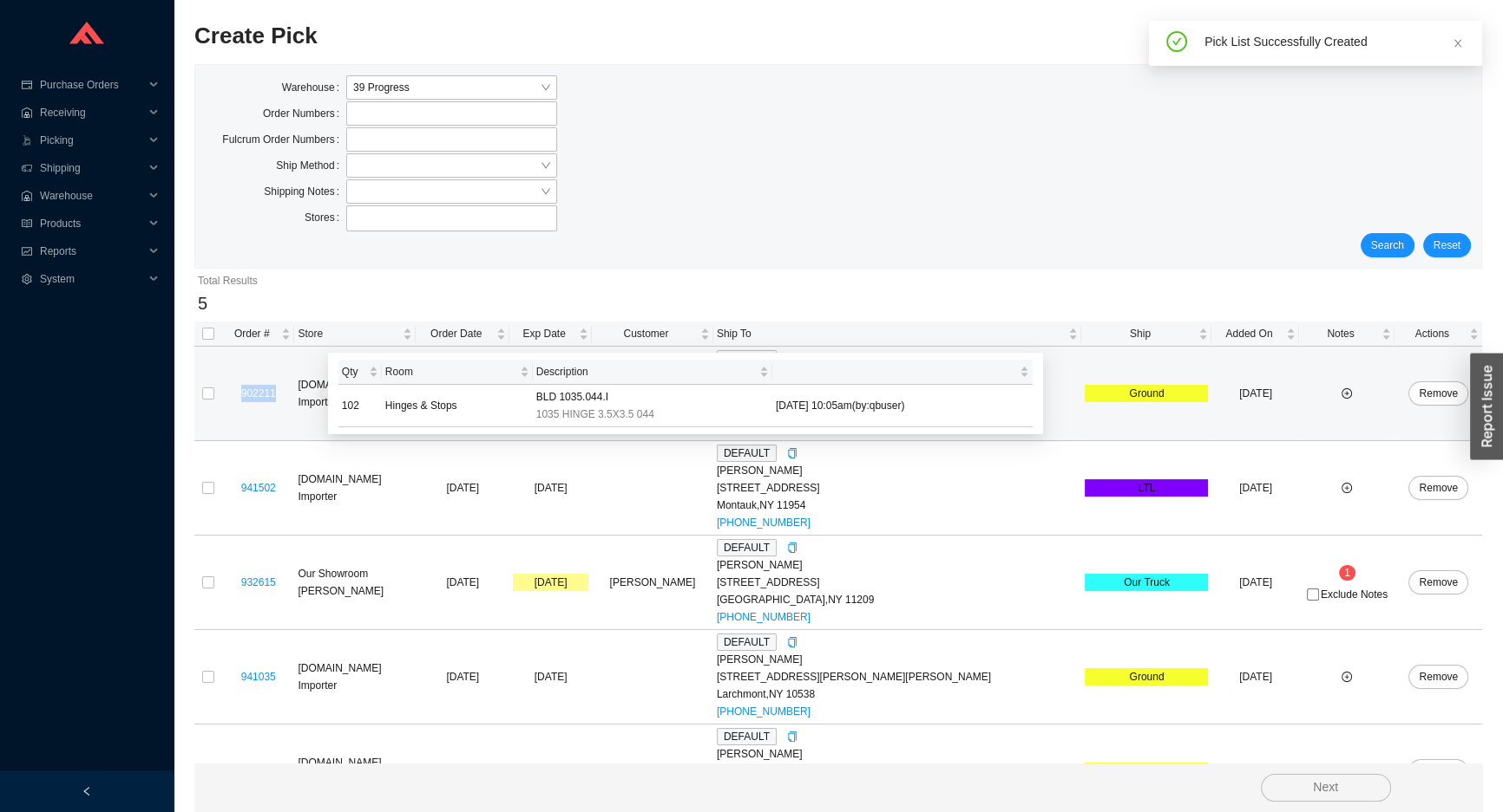
drag, startPoint x: 290, startPoint y: 392, endPoint x: 251, endPoint y: 393, distance: 39.0
click at [251, 393] on div "902211" at bounding box center [258, 393] width 65 height 17
copy link "902211"
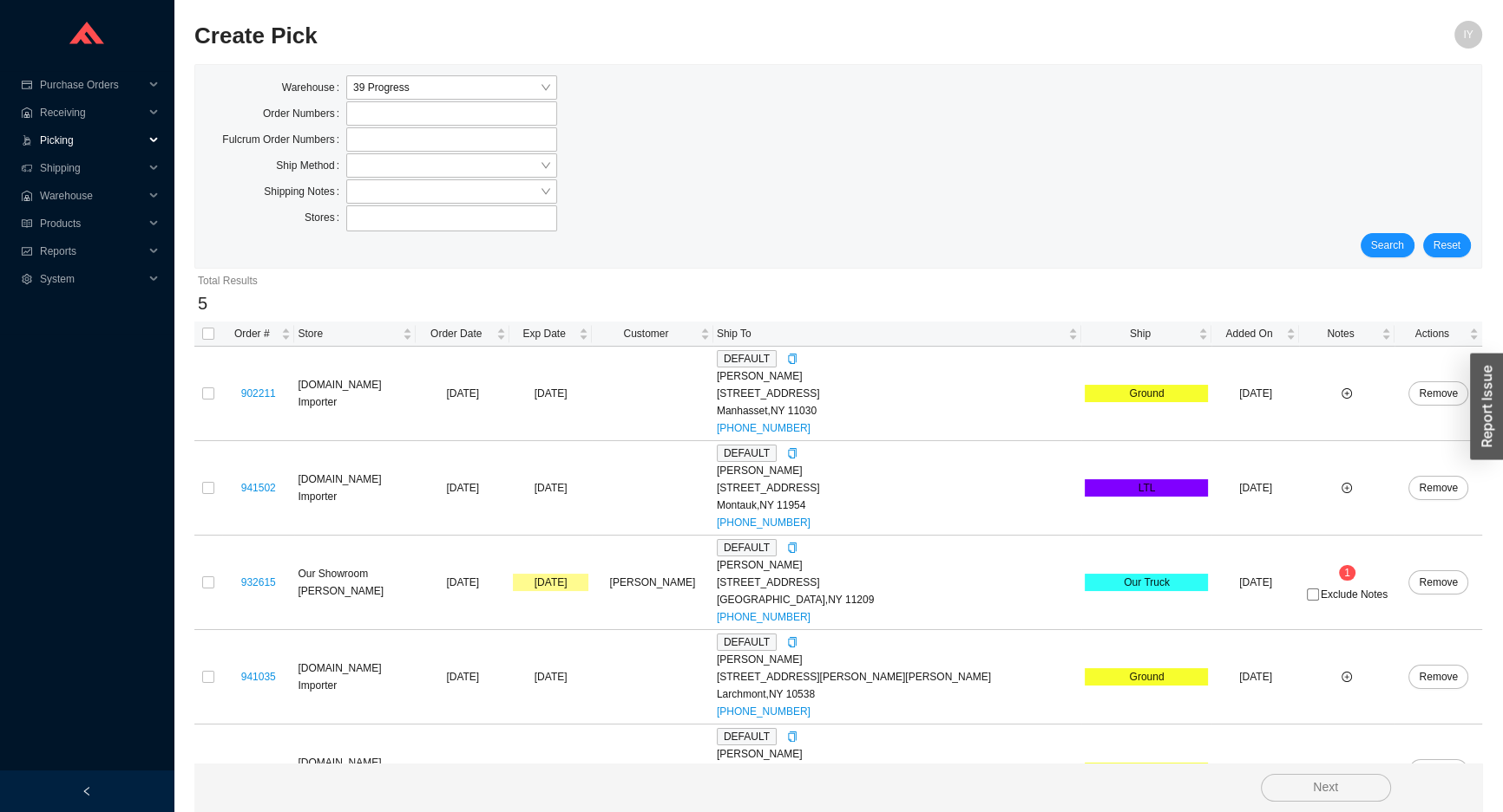
click at [95, 135] on span "Picking" at bounding box center [93, 140] width 105 height 27
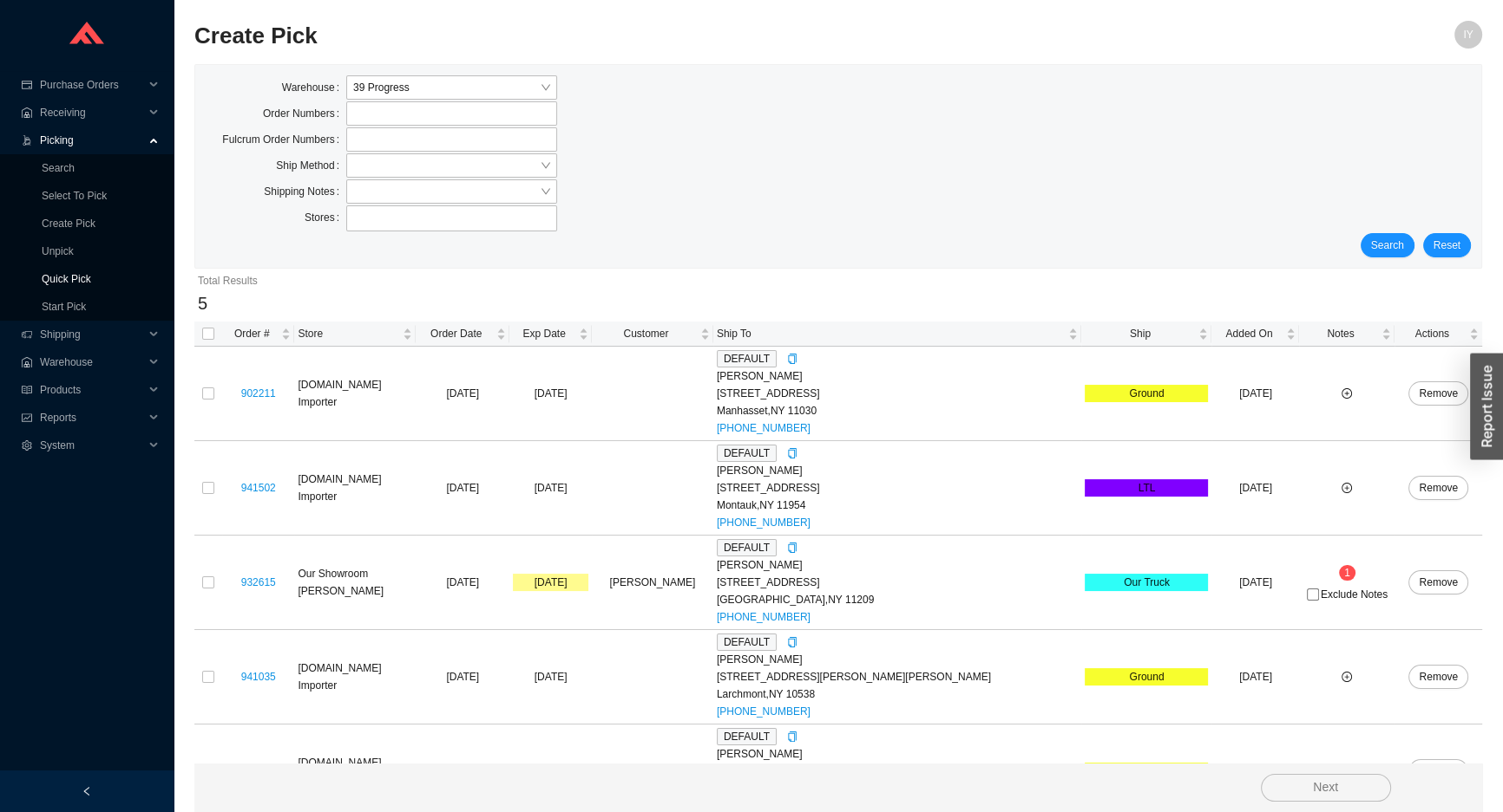
click at [91, 274] on link "Quick Pick" at bounding box center [66, 279] width 50 height 12
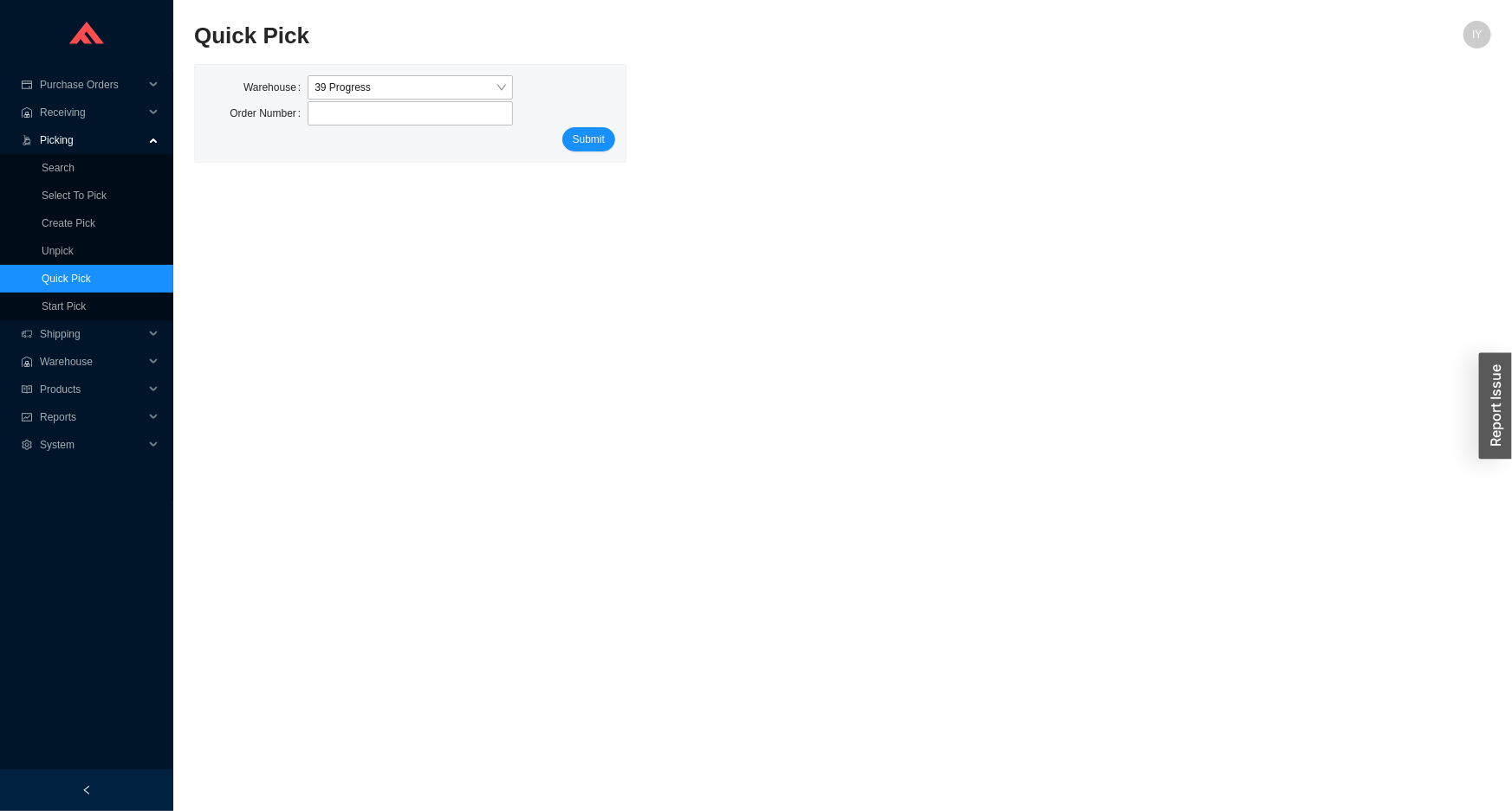
type input "902211"
click button "Submit" at bounding box center [589, 139] width 53 height 24
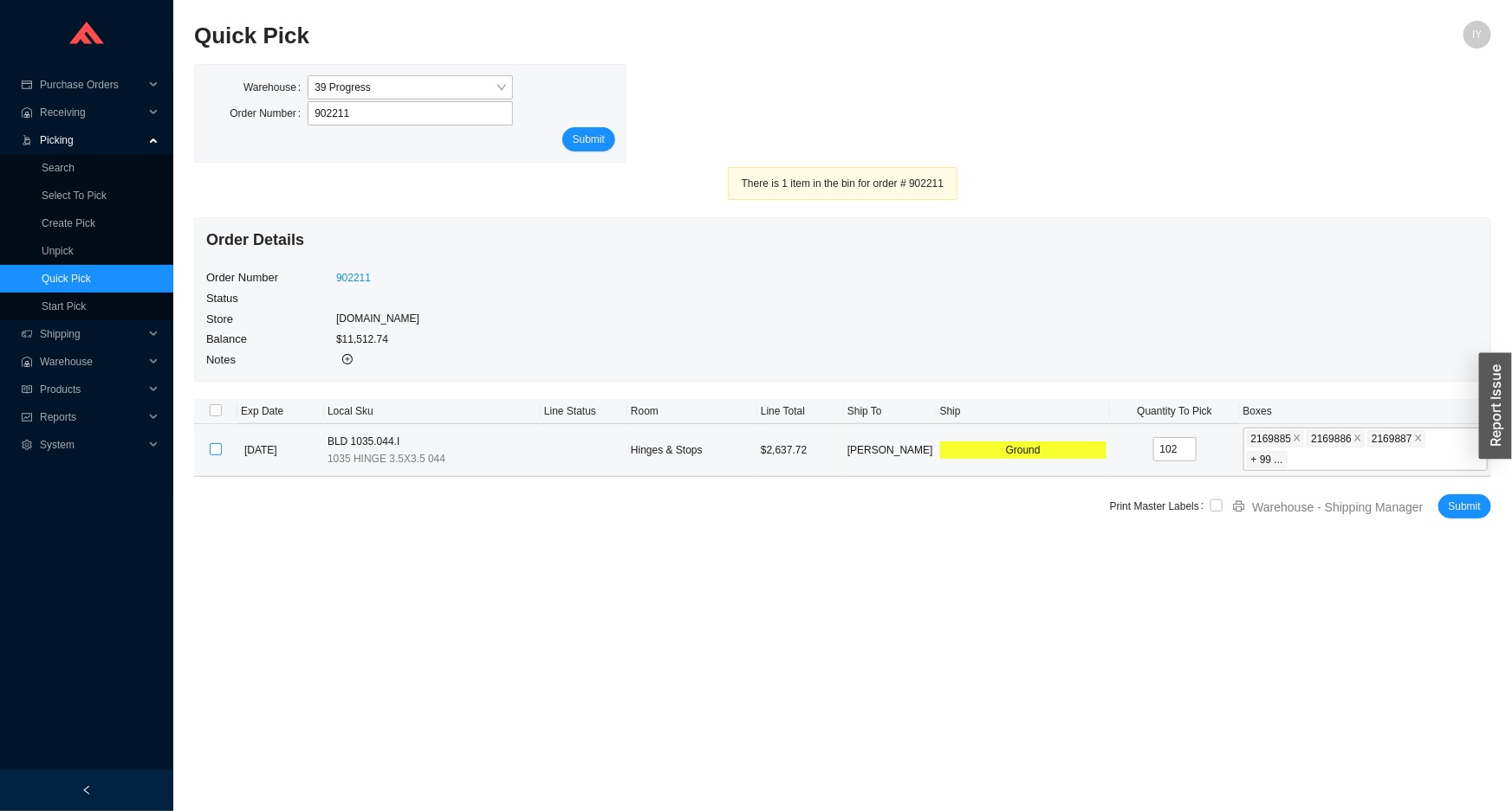
click at [216, 443] on input "checkbox" at bounding box center [215, 449] width 12 height 12
checkbox input "true"
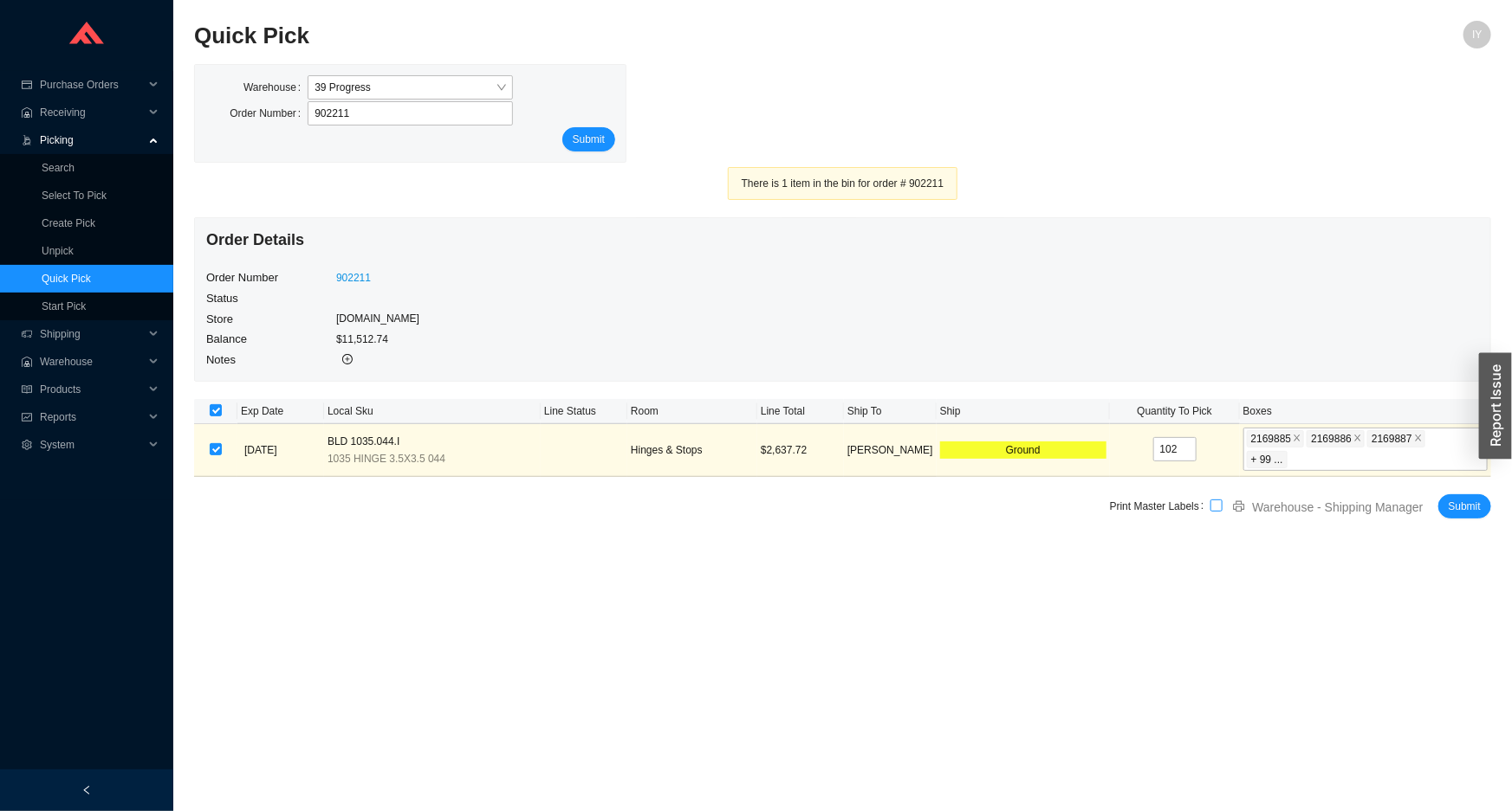
click at [1218, 500] on input "checkbox" at bounding box center [1216, 505] width 12 height 12
checkbox input "true"
click at [1473, 498] on span "Submit" at bounding box center [1464, 506] width 32 height 17
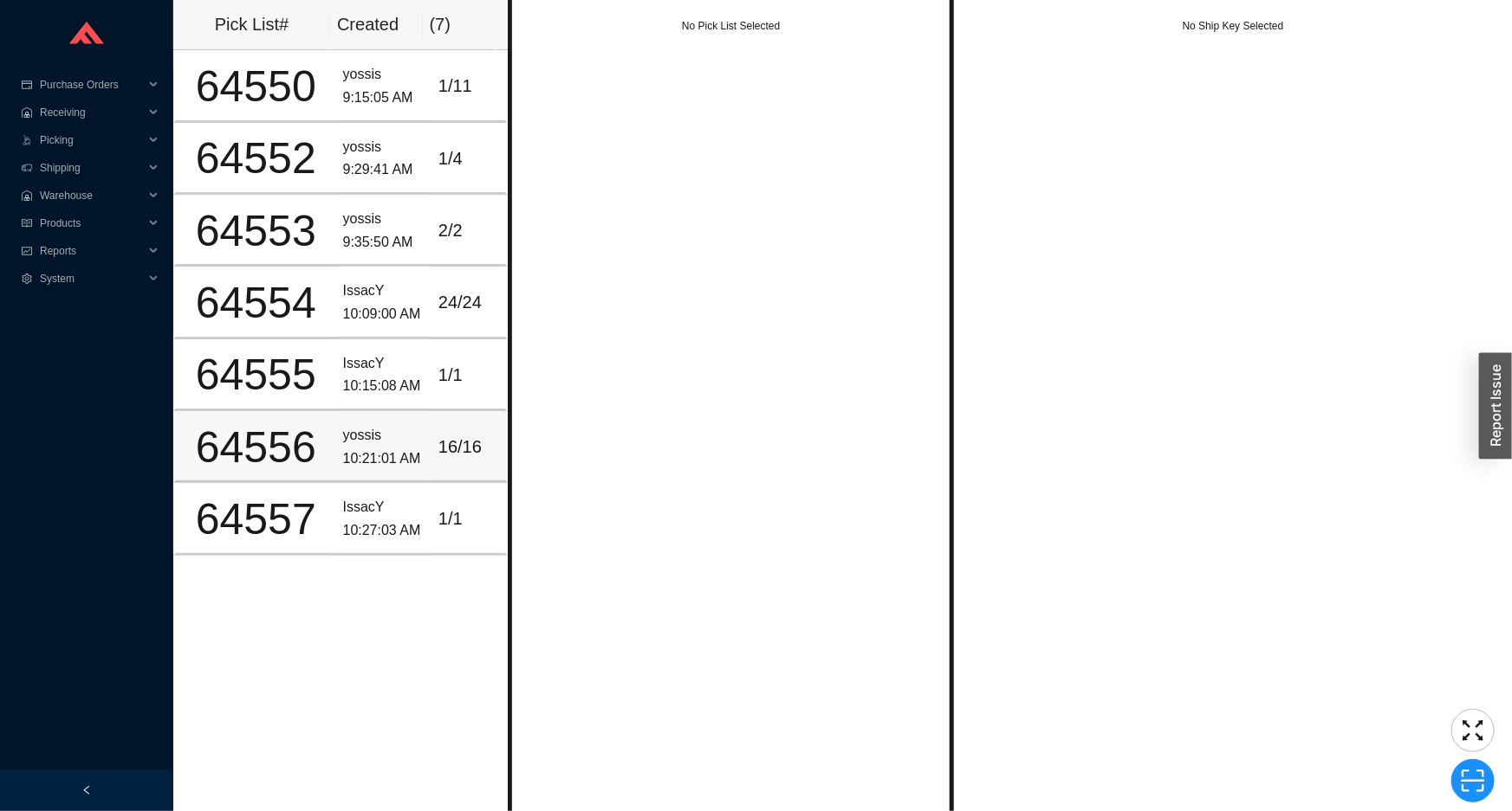
click at [407, 438] on div "yossis" at bounding box center [384, 437] width 82 height 24
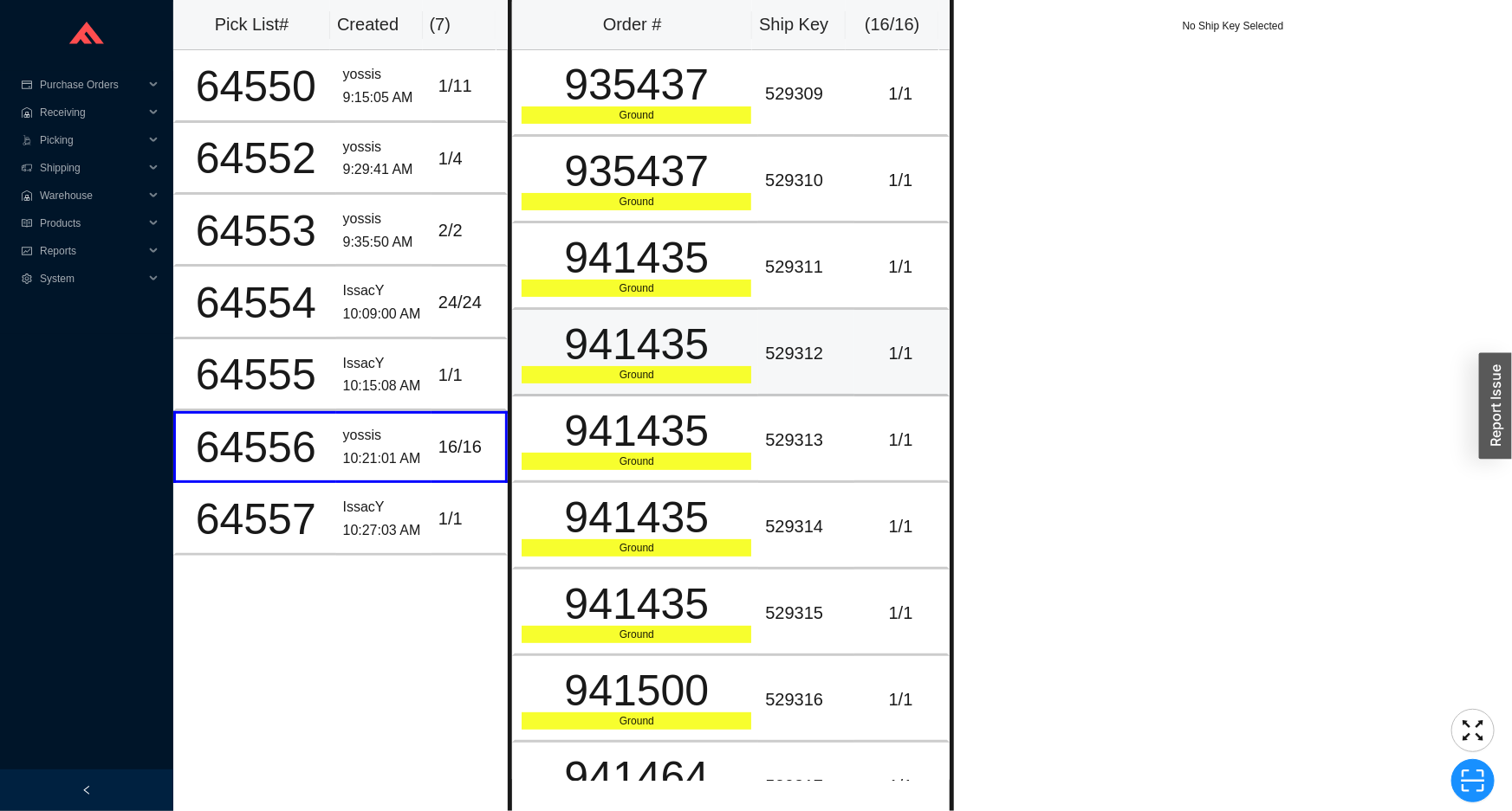
click at [621, 387] on td "941435 Ground" at bounding box center [635, 353] width 246 height 87
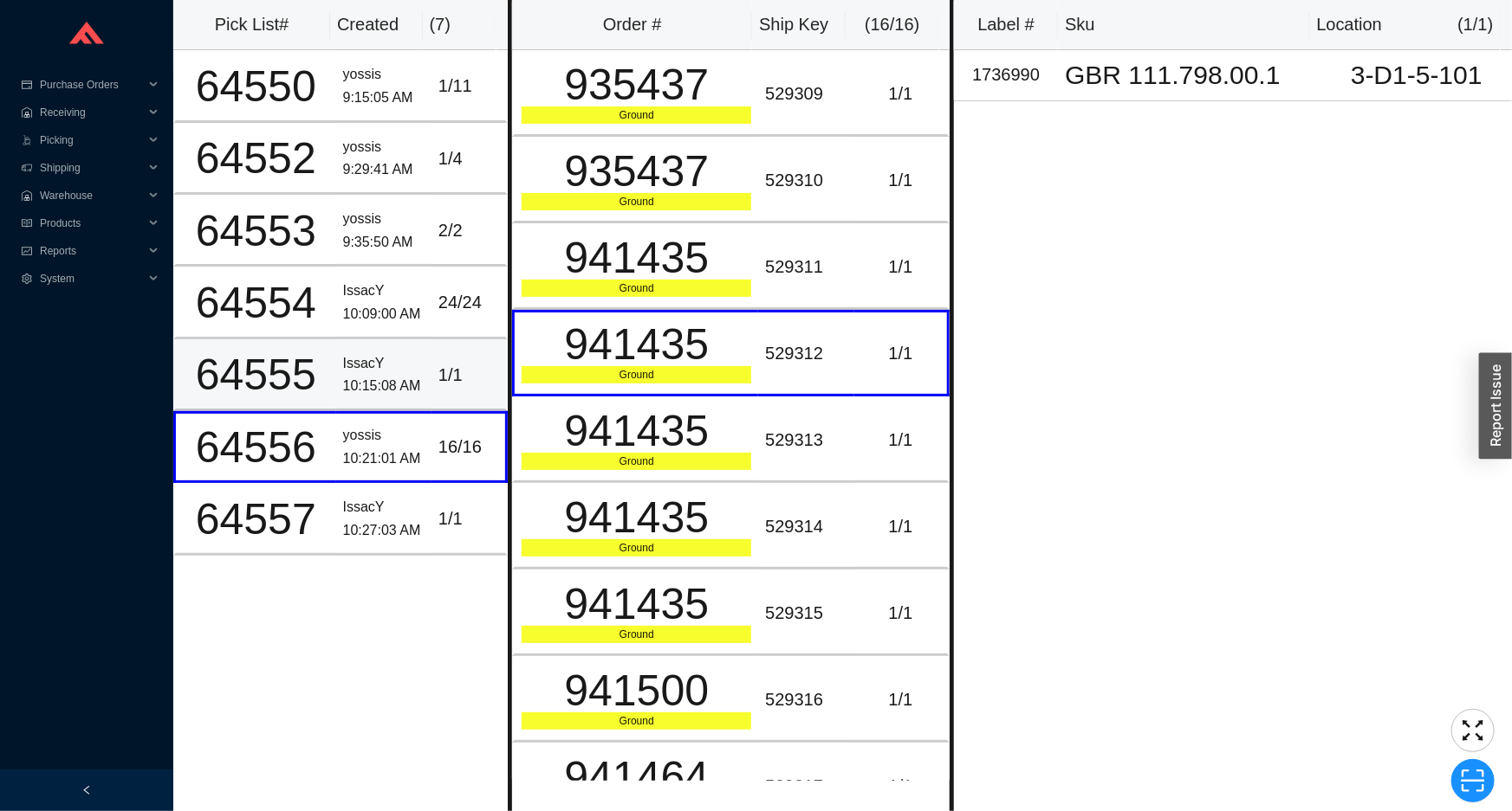
click at [411, 377] on div "10:15:08 AM" at bounding box center [384, 387] width 82 height 24
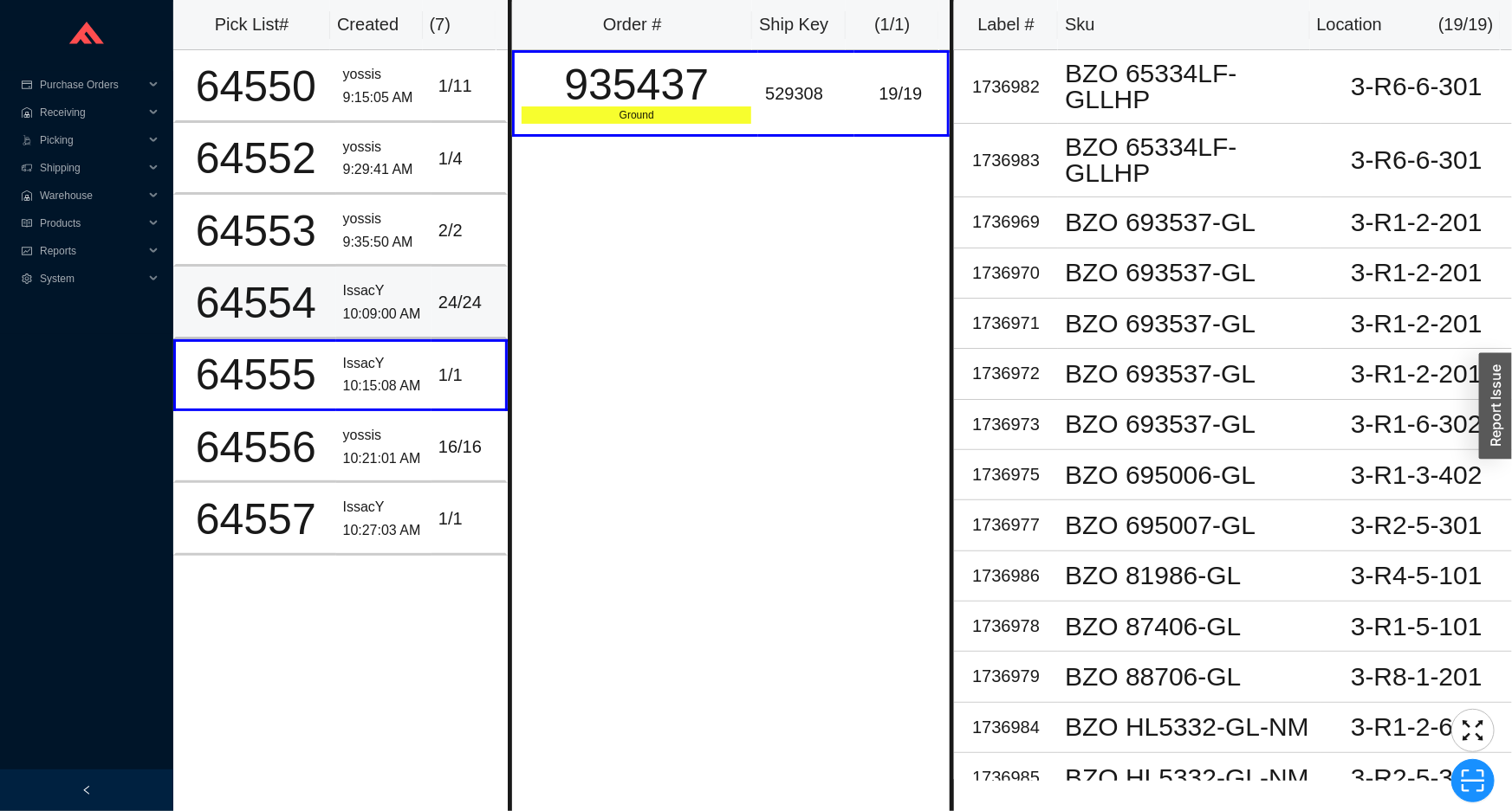
click at [443, 308] on div "24 / 24" at bounding box center [468, 302] width 60 height 28
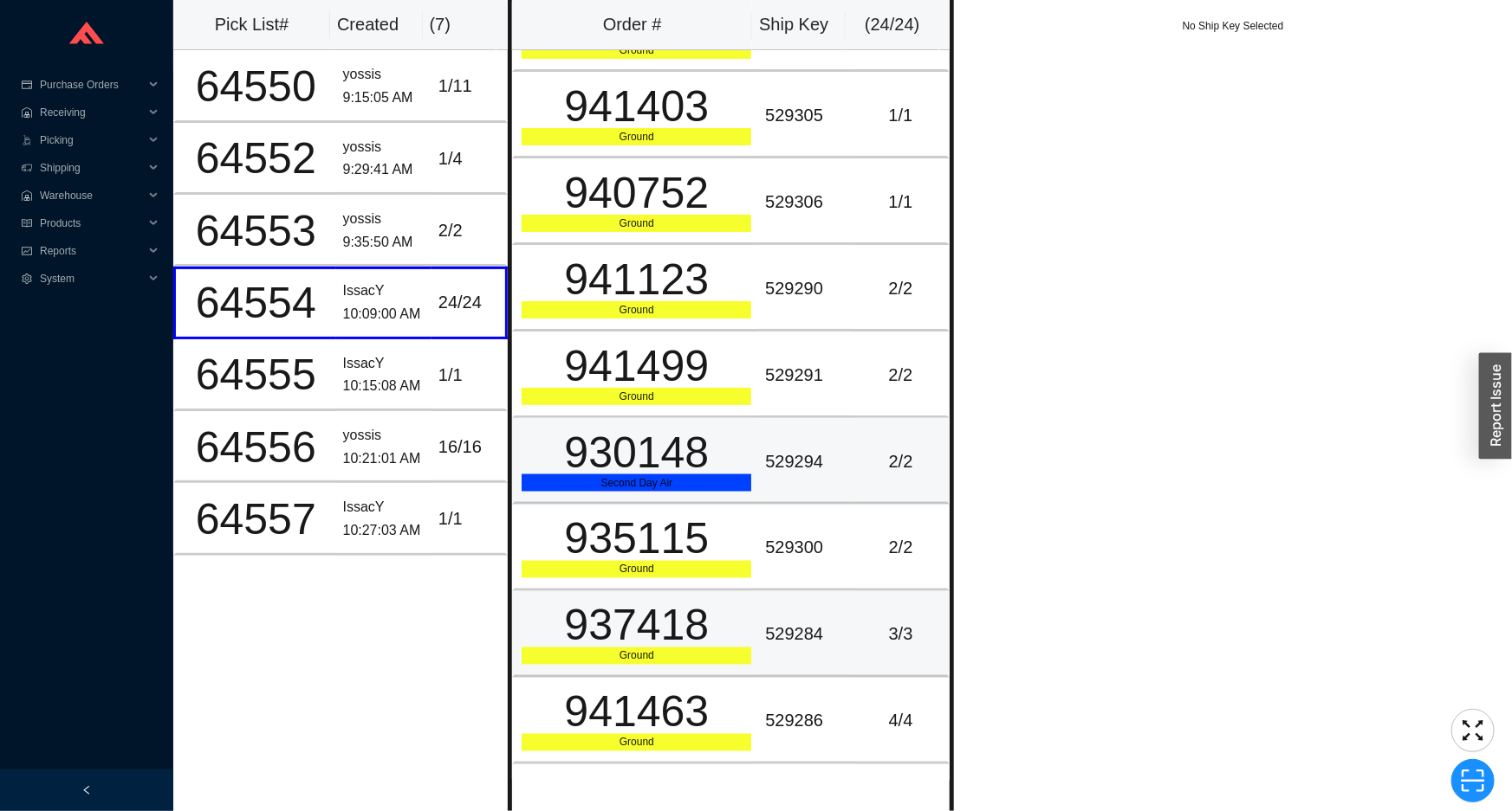
scroll to position [1335, 0]
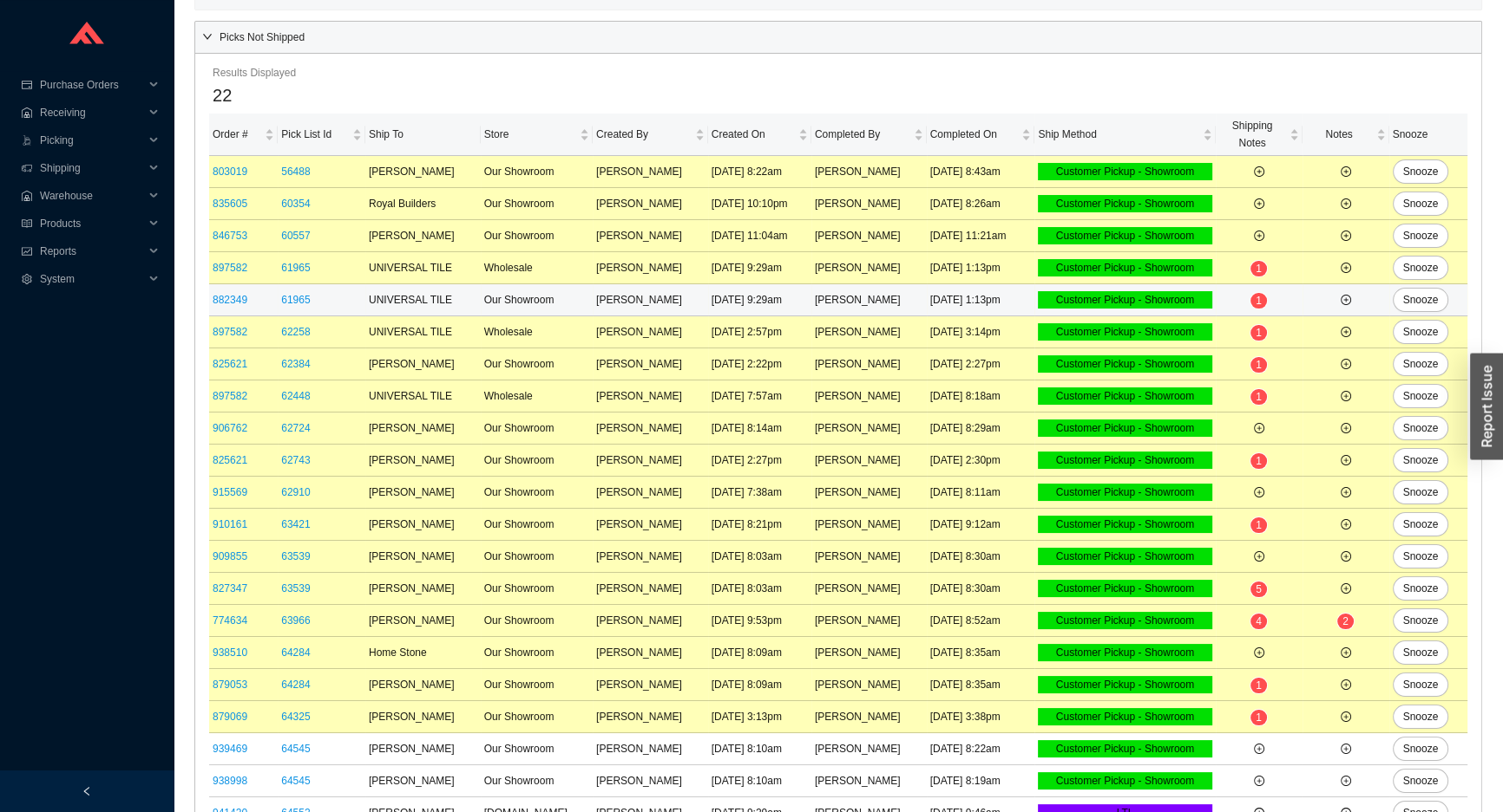
scroll to position [191, 0]
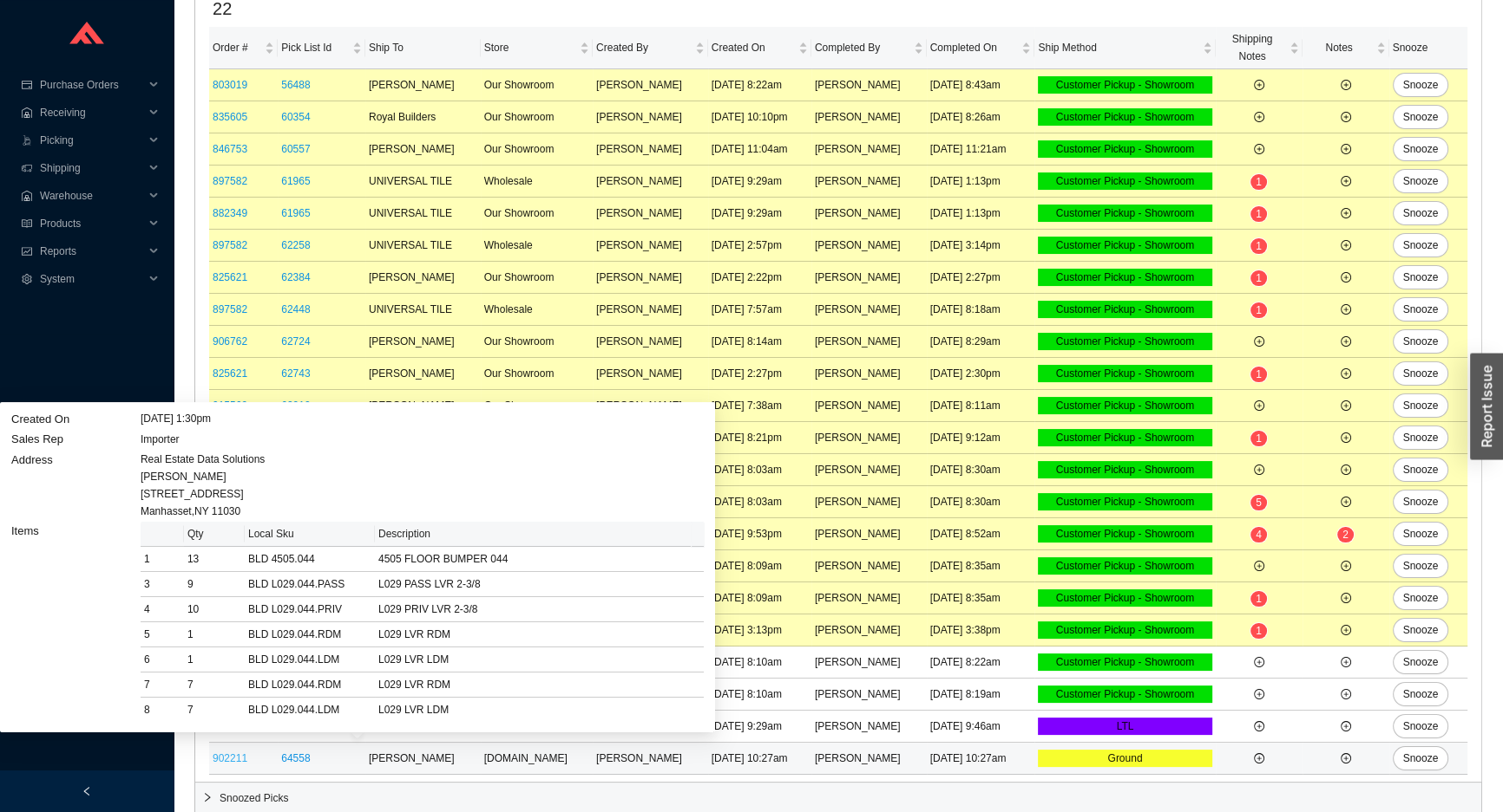
click at [233, 753] on link "902211" at bounding box center [230, 758] width 35 height 12
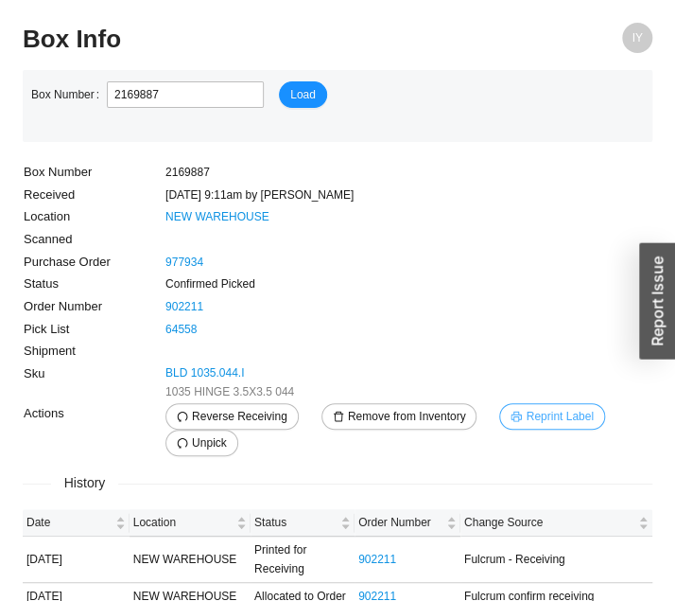
click at [558, 419] on span "Reprint Label" at bounding box center [559, 416] width 67 height 19
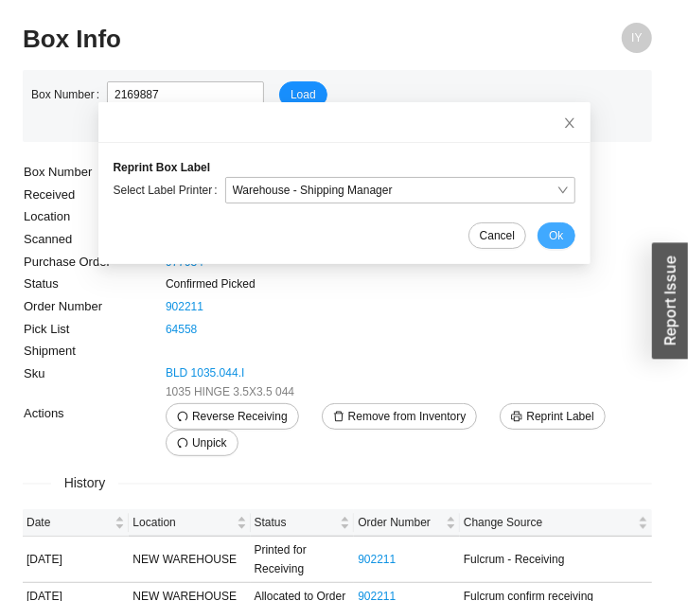
click at [549, 238] on span "Ok" at bounding box center [556, 235] width 14 height 19
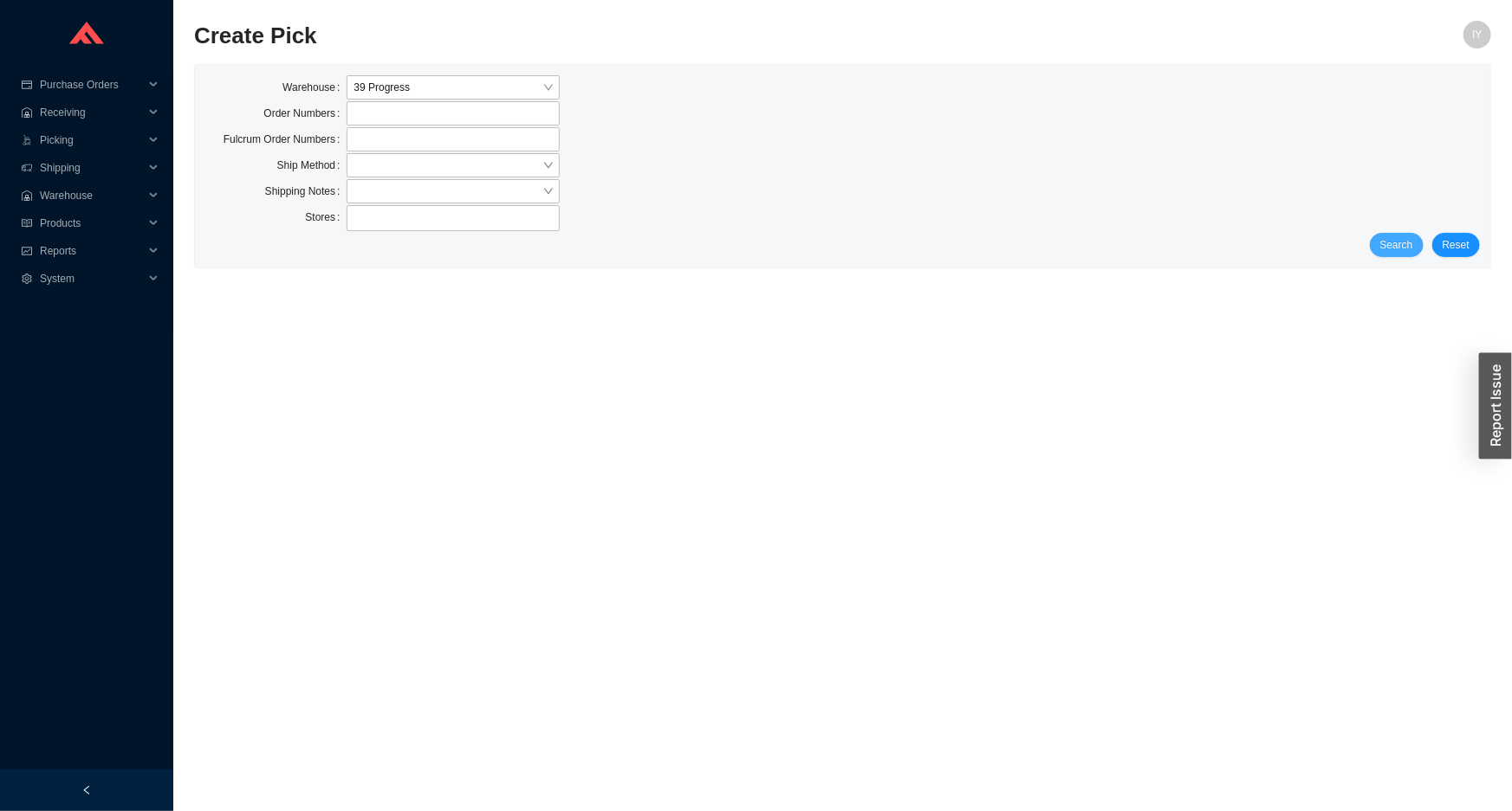
click at [1405, 237] on span "Search" at bounding box center [1397, 244] width 33 height 17
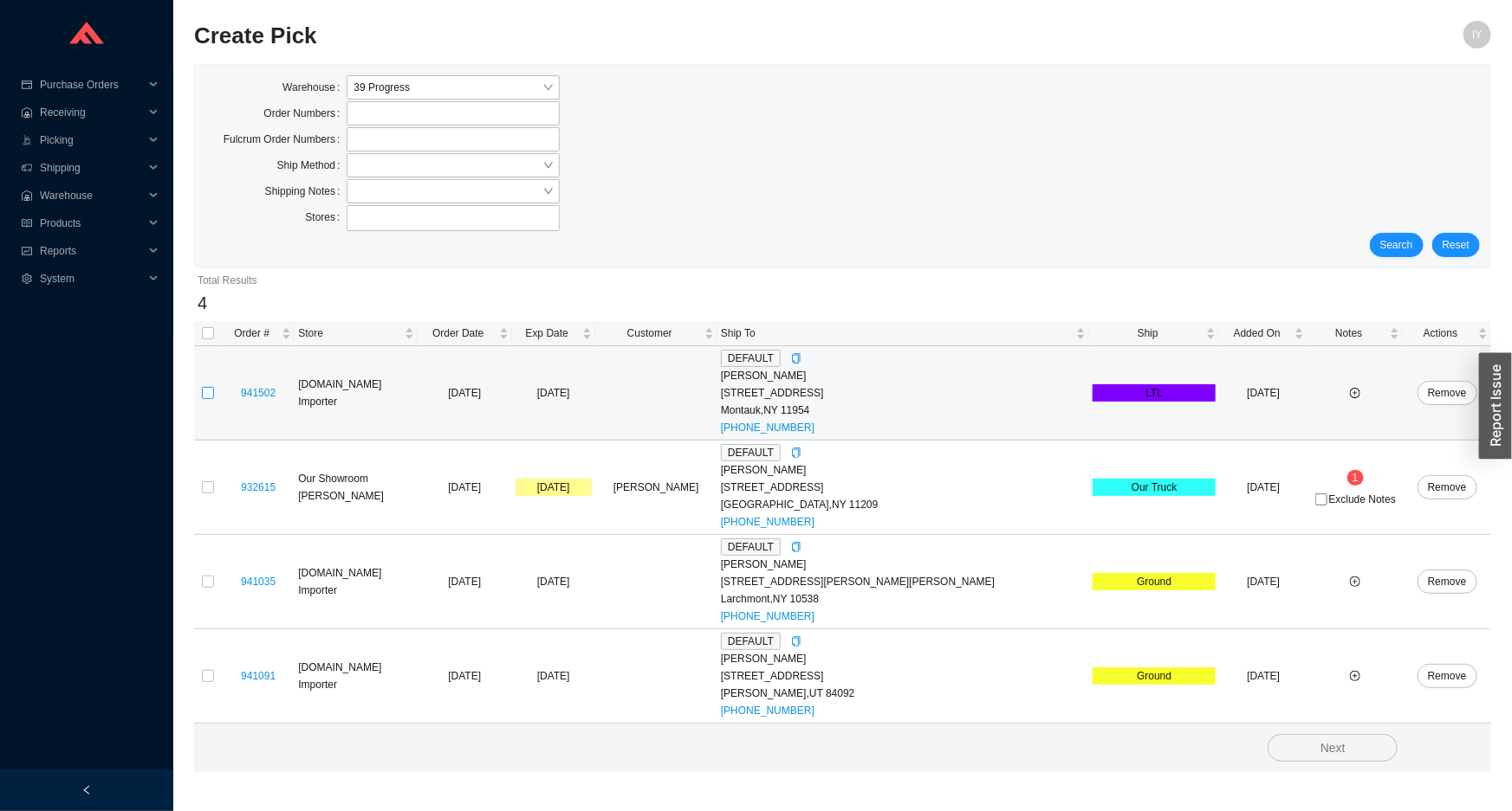
click at [204, 394] on input "checkbox" at bounding box center [207, 393] width 12 height 12
checkbox input "true"
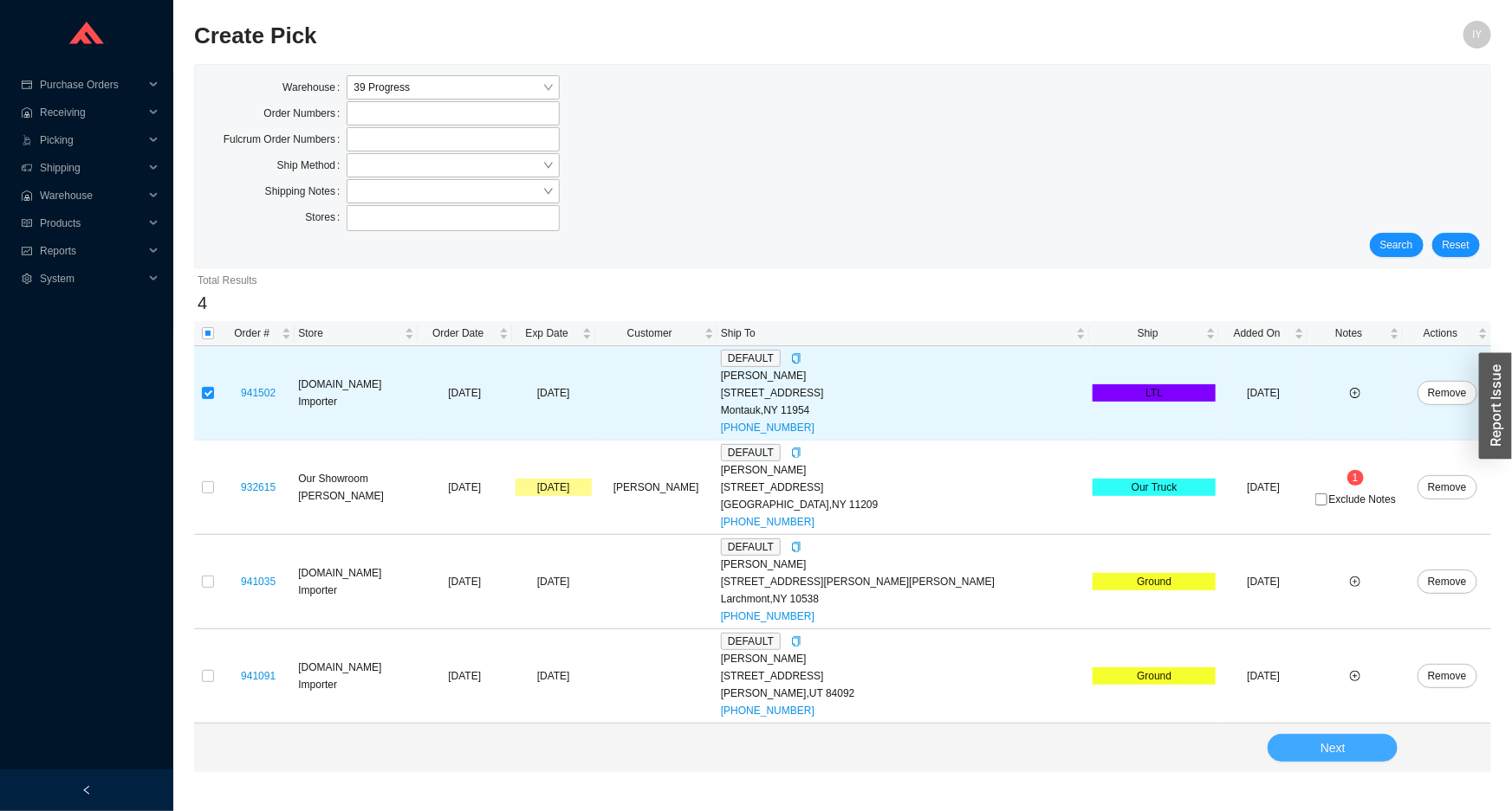
click at [1322, 739] on span "Next" at bounding box center [1333, 749] width 25 height 20
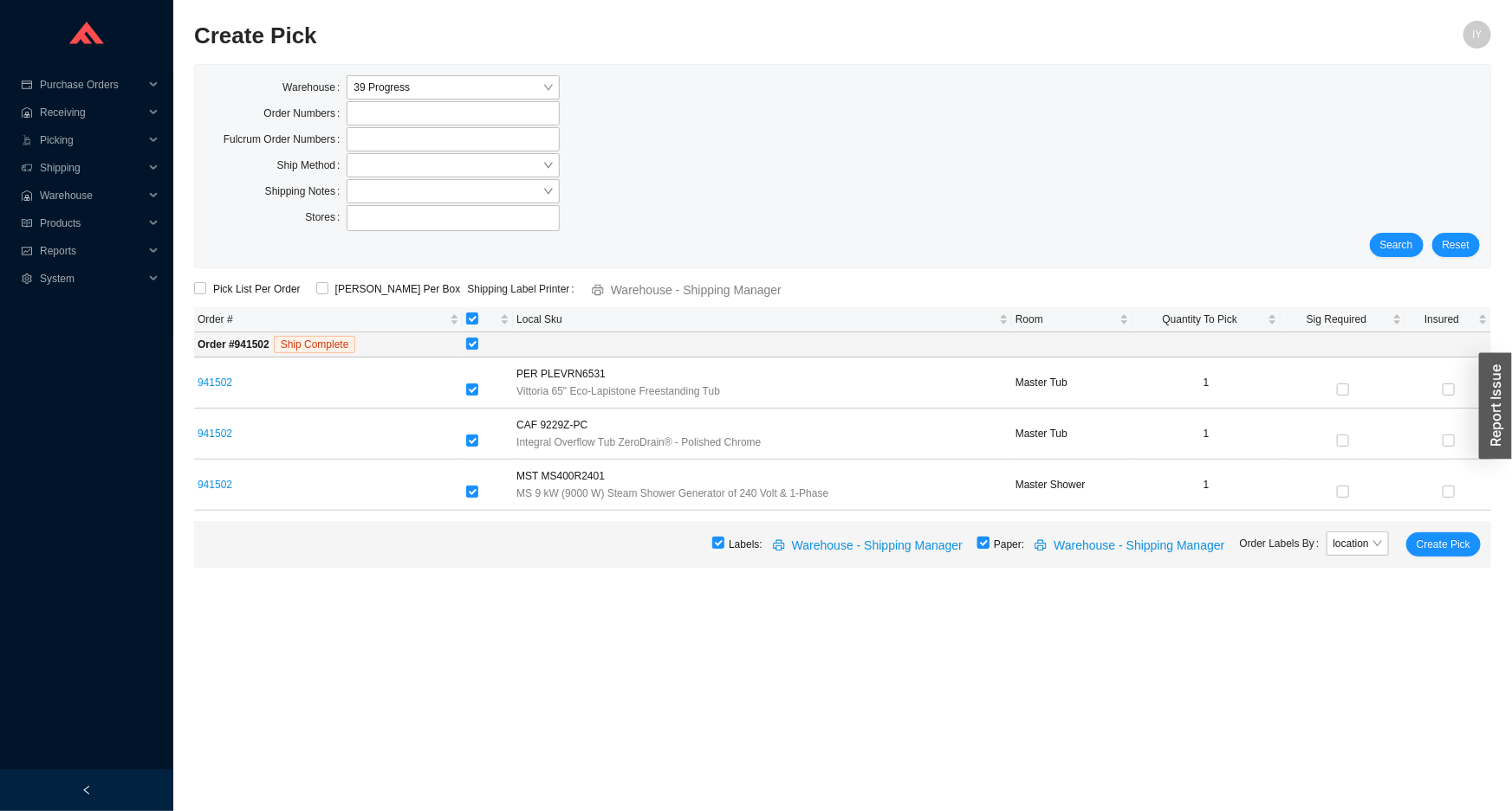
click at [988, 544] on input "checkbox" at bounding box center [983, 543] width 12 height 12
checkbox input "false"
click at [1441, 542] on span "Create Pick" at bounding box center [1443, 545] width 54 height 17
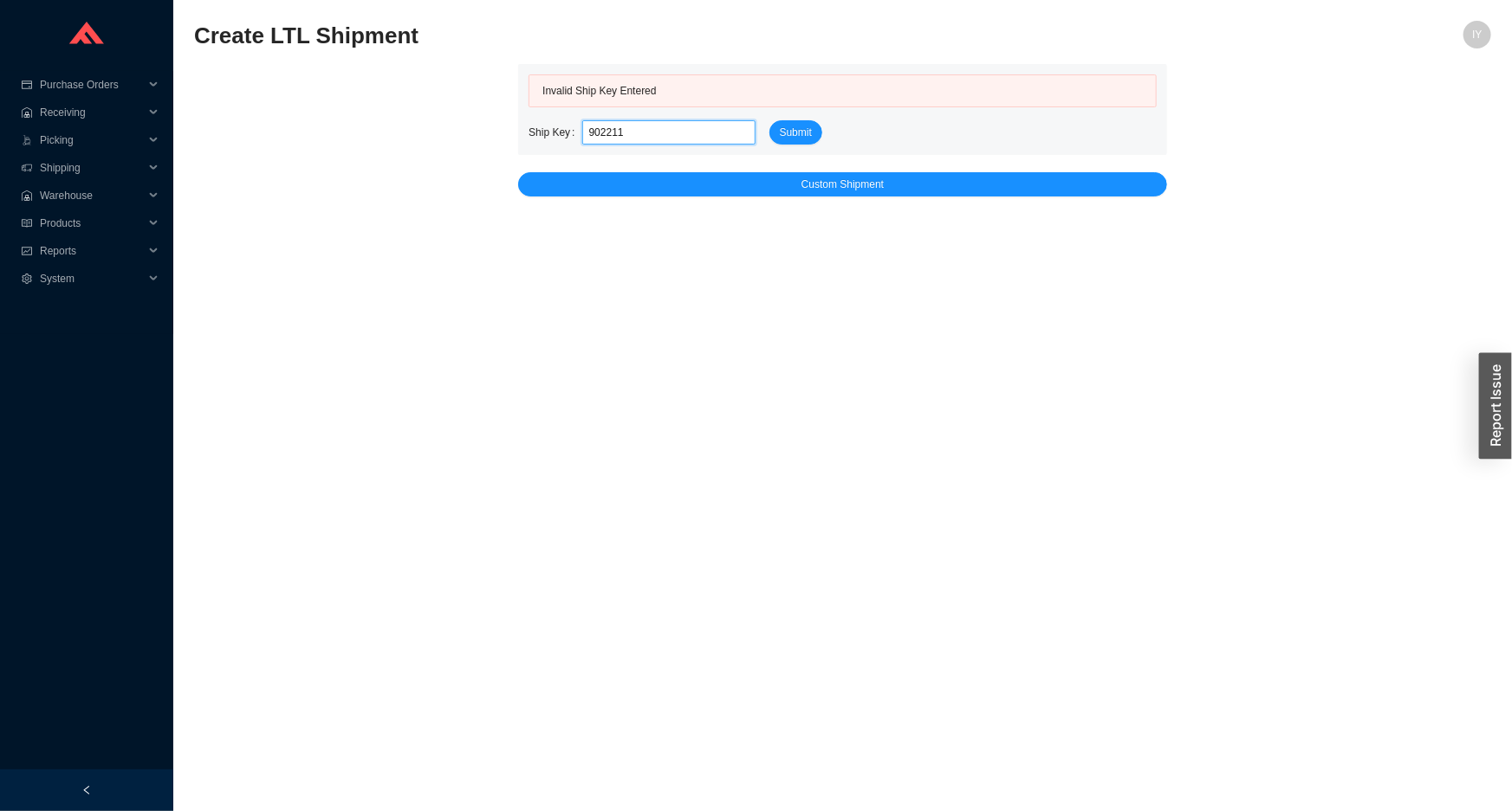
click at [593, 130] on input "902211" at bounding box center [669, 133] width 173 height 24
paste input "529278"
type input "529278"
click at [804, 131] on span "Submit" at bounding box center [795, 132] width 32 height 17
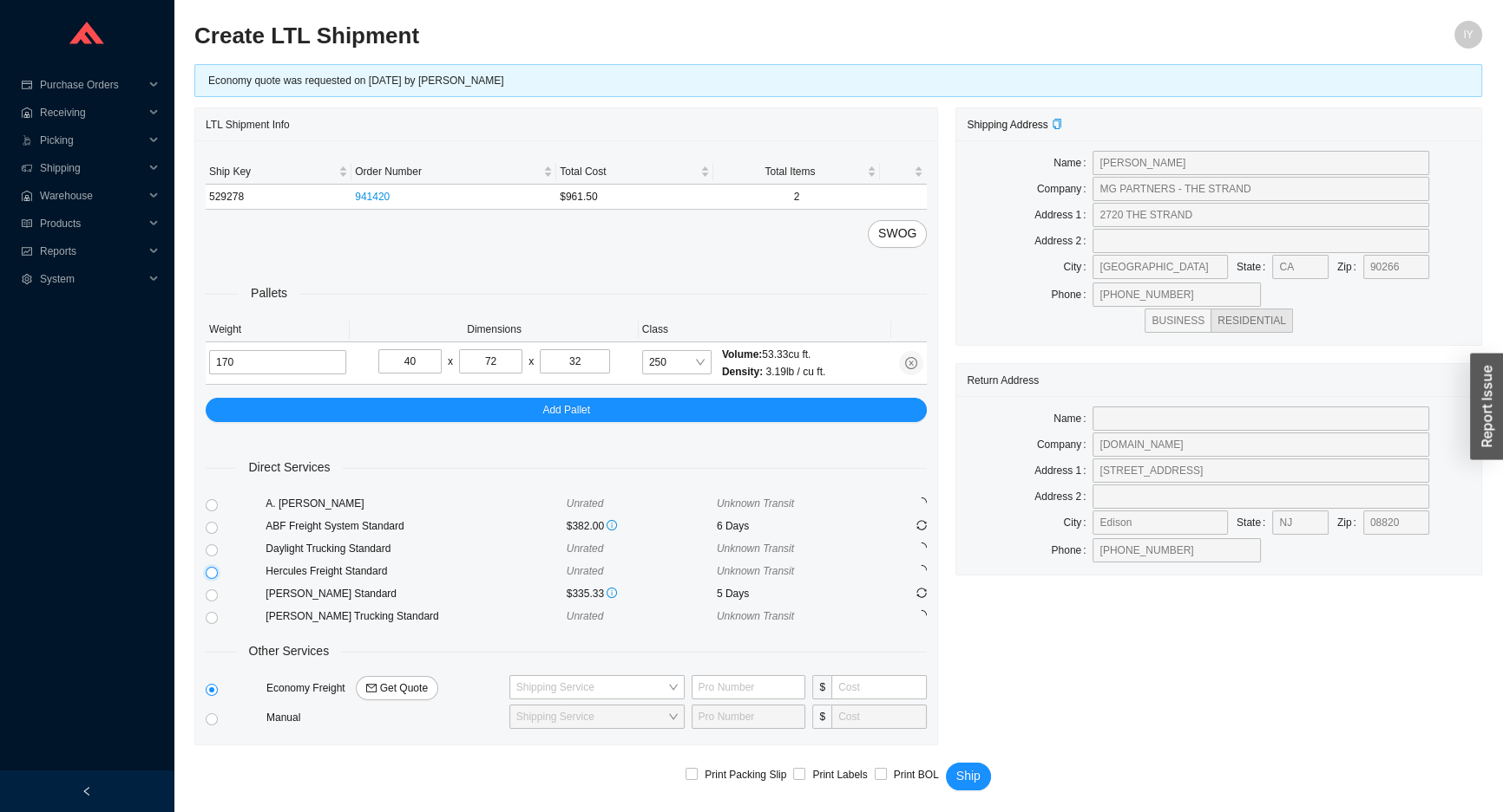
click at [212, 571] on input "radio" at bounding box center [211, 573] width 12 height 12
radio input "true"
checkbox input "true"
click at [964, 766] on span "Ship" at bounding box center [968, 776] width 24 height 20
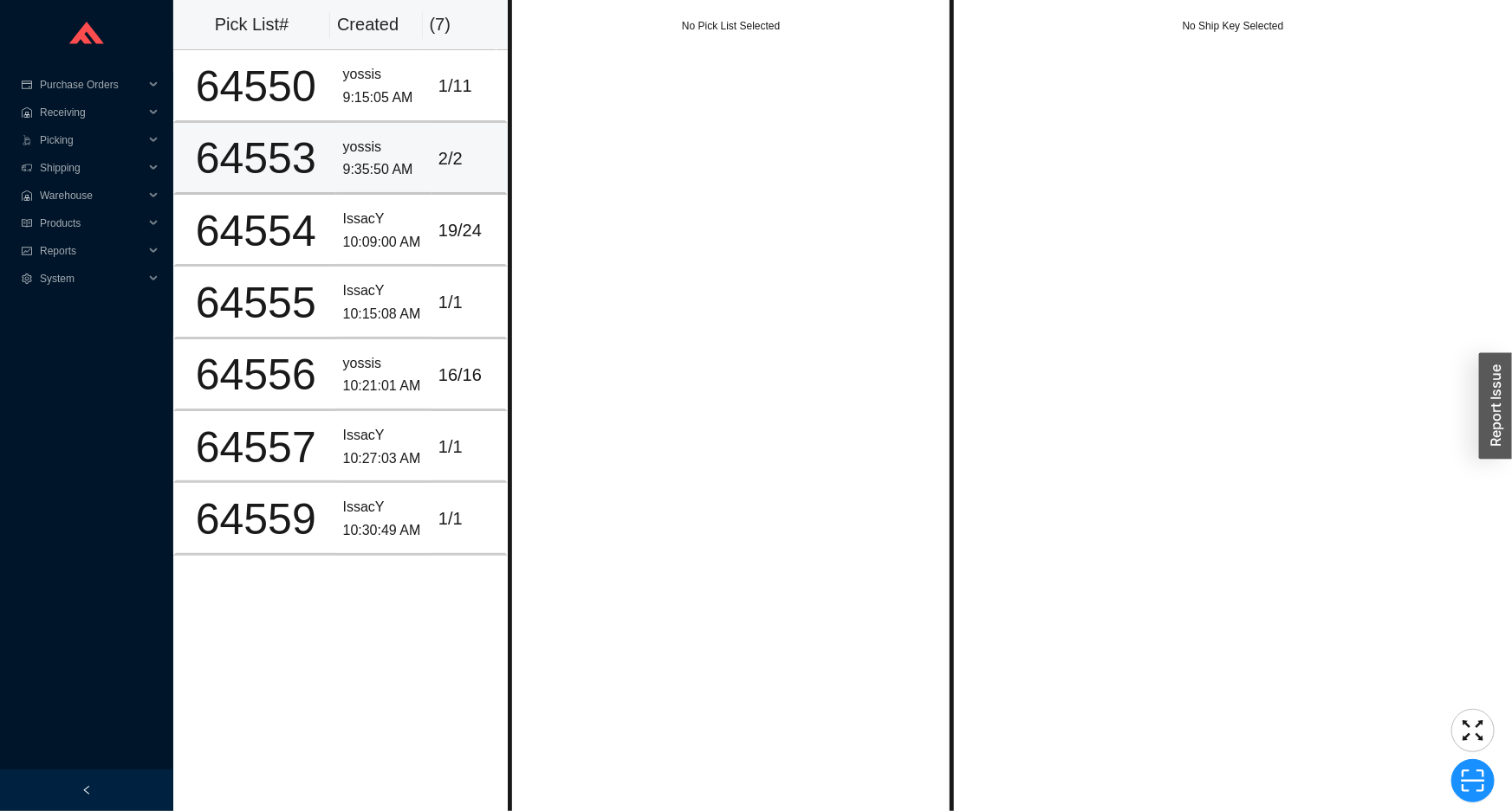
click at [441, 130] on td "2 / 2" at bounding box center [469, 158] width 76 height 72
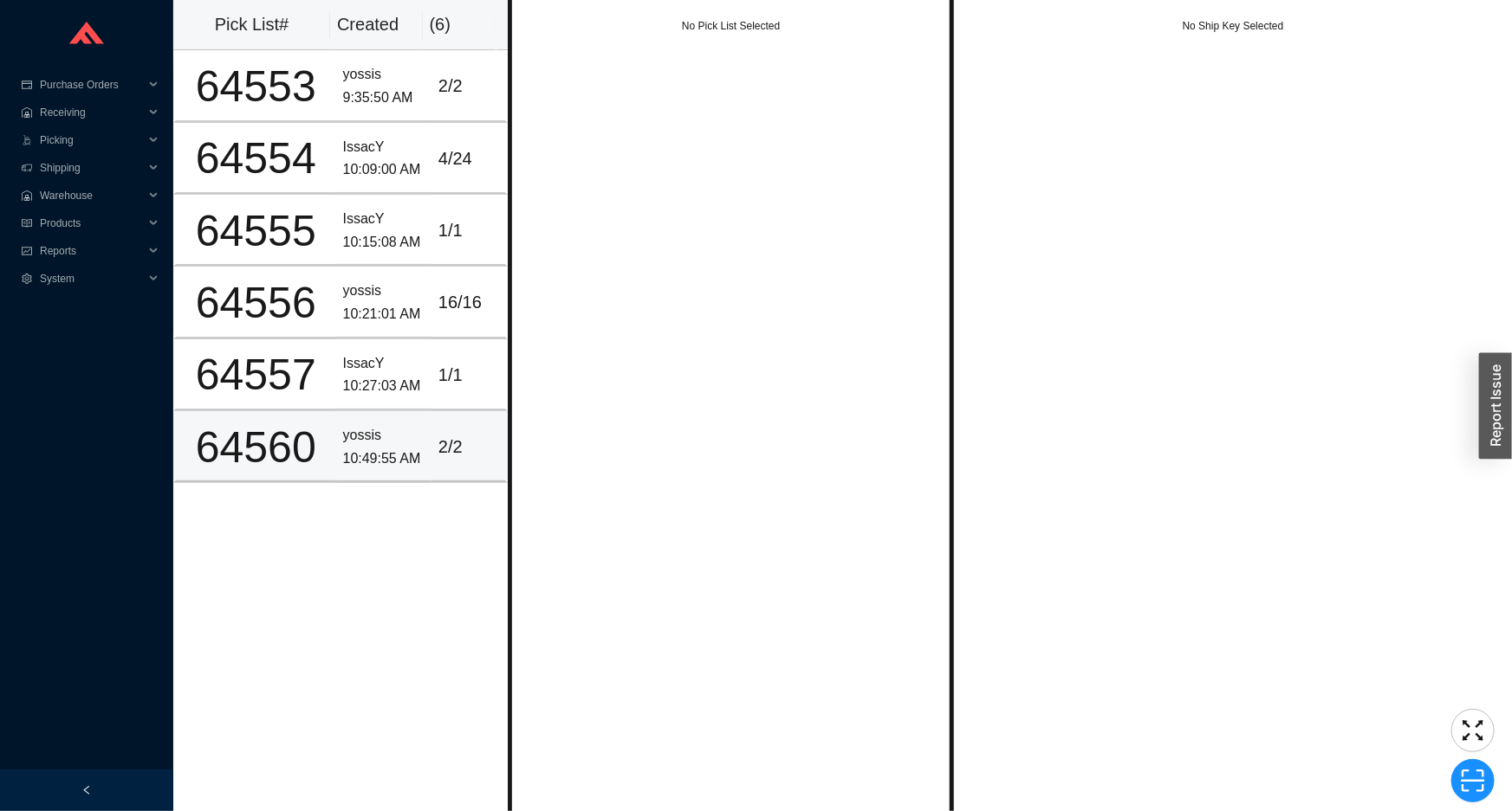
drag, startPoint x: 441, startPoint y: 458, endPoint x: 503, endPoint y: 428, distance: 68.9
click at [441, 457] on div "2 / 2" at bounding box center [468, 447] width 60 height 28
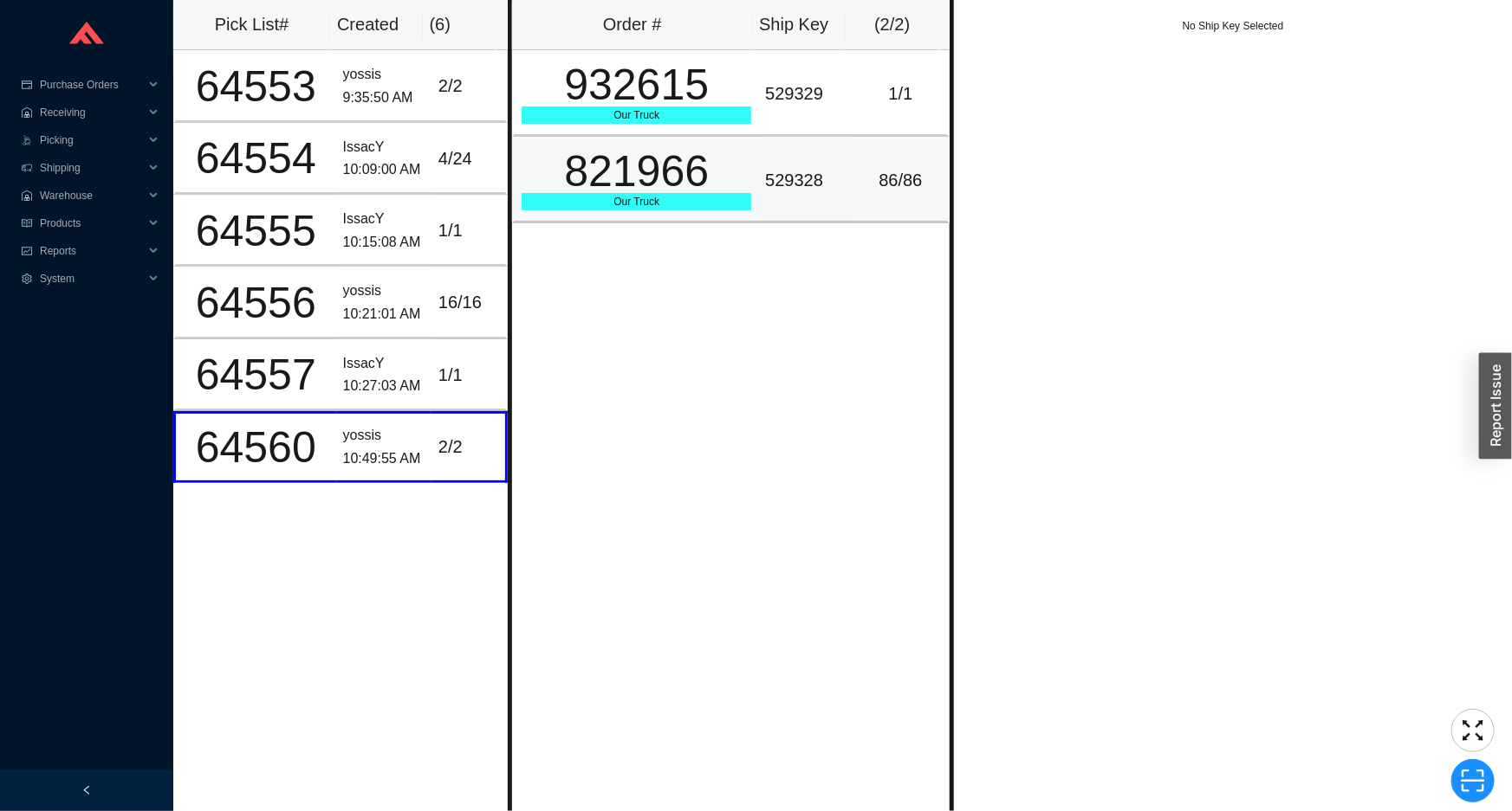
click at [801, 185] on div "529328" at bounding box center [805, 180] width 82 height 28
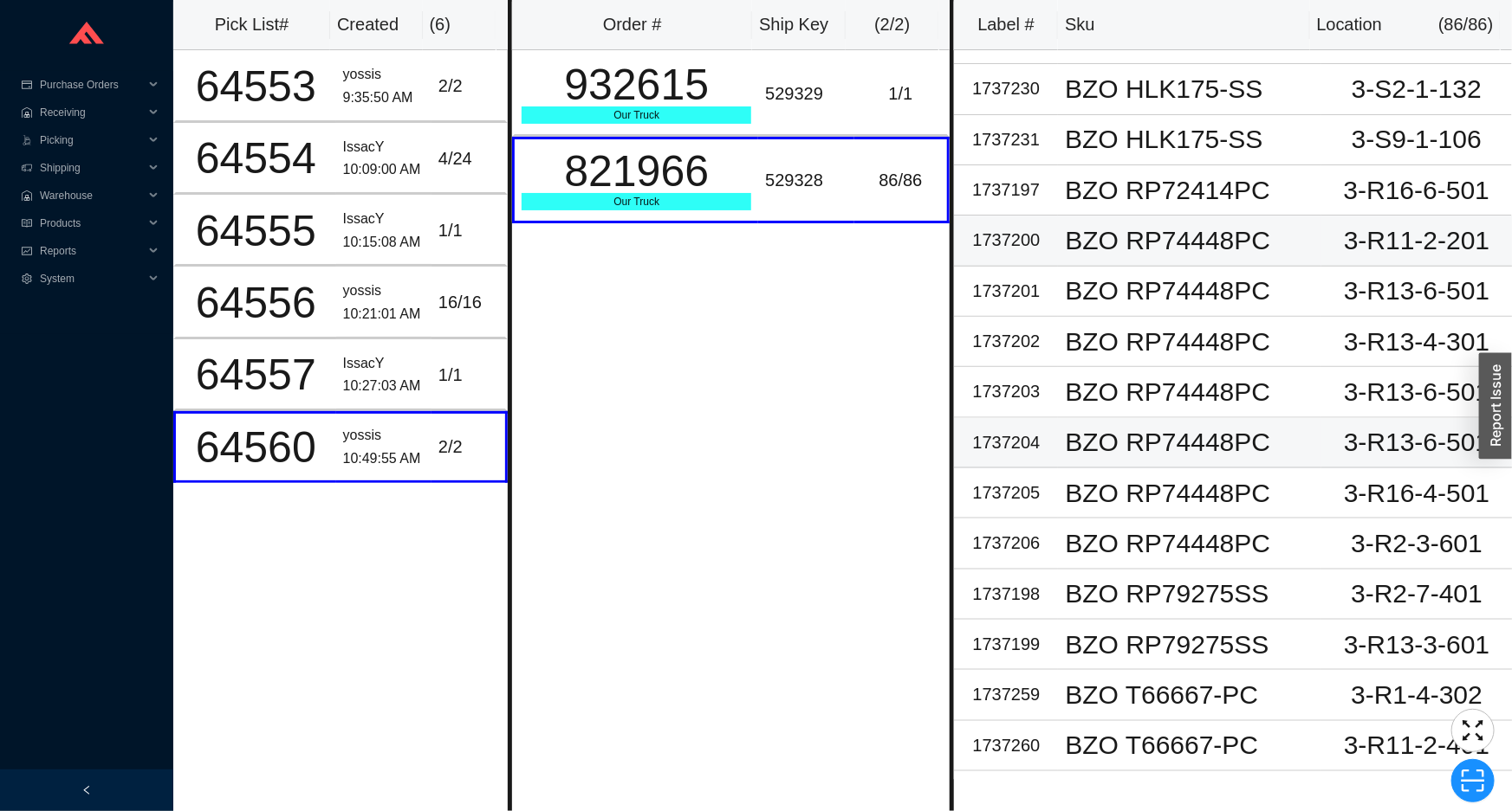
scroll to position [866, 0]
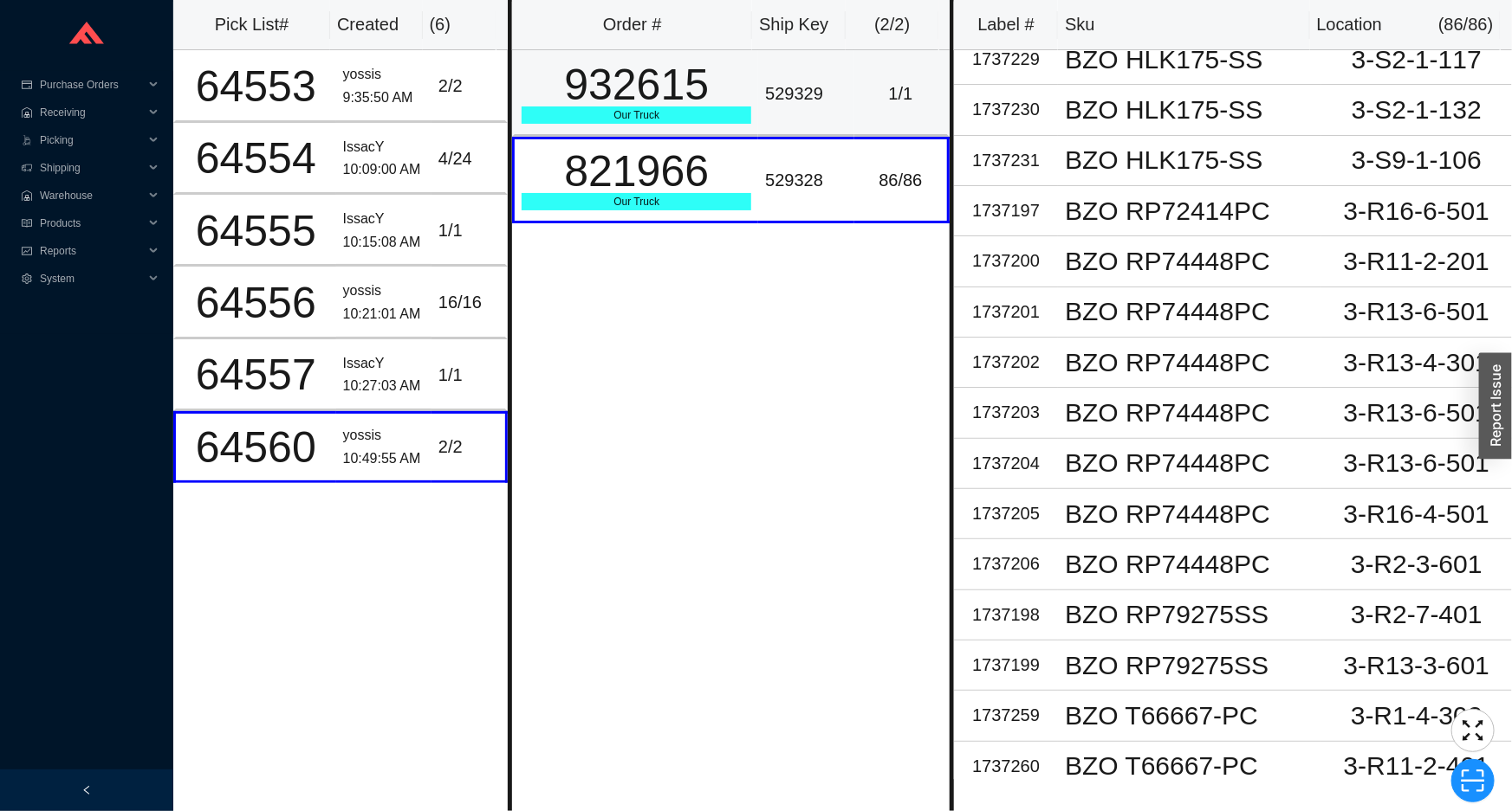
click at [842, 70] on td "529329" at bounding box center [806, 93] width 95 height 87
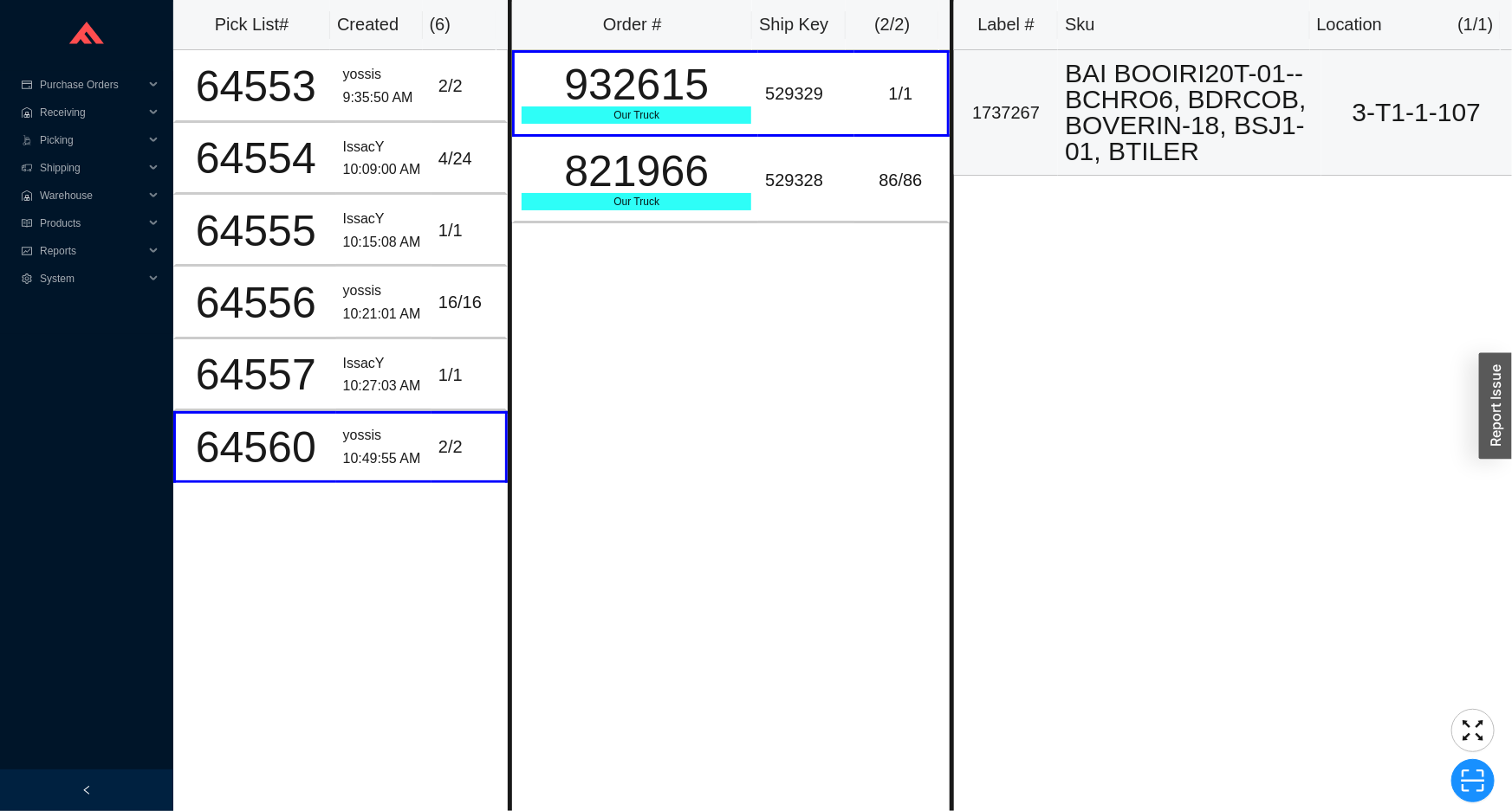
click at [1117, 101] on div "BAI BOOIRI20T-01--BCHRO6, BDRCOB, BOVERIN-18, BSJ1-01, BTILER" at bounding box center [1190, 113] width 249 height 104
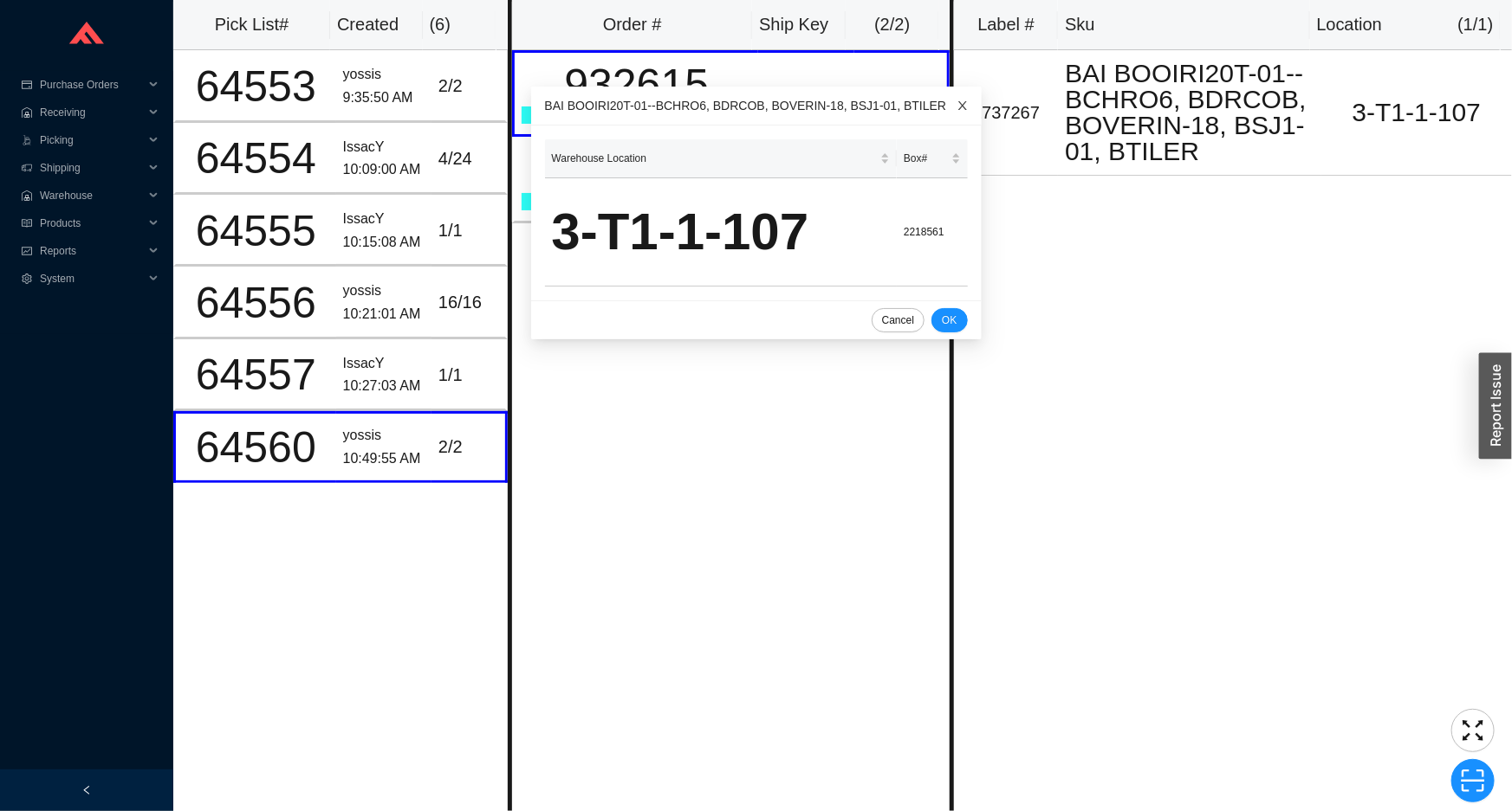
click at [953, 103] on span "Close" at bounding box center [963, 106] width 38 height 38
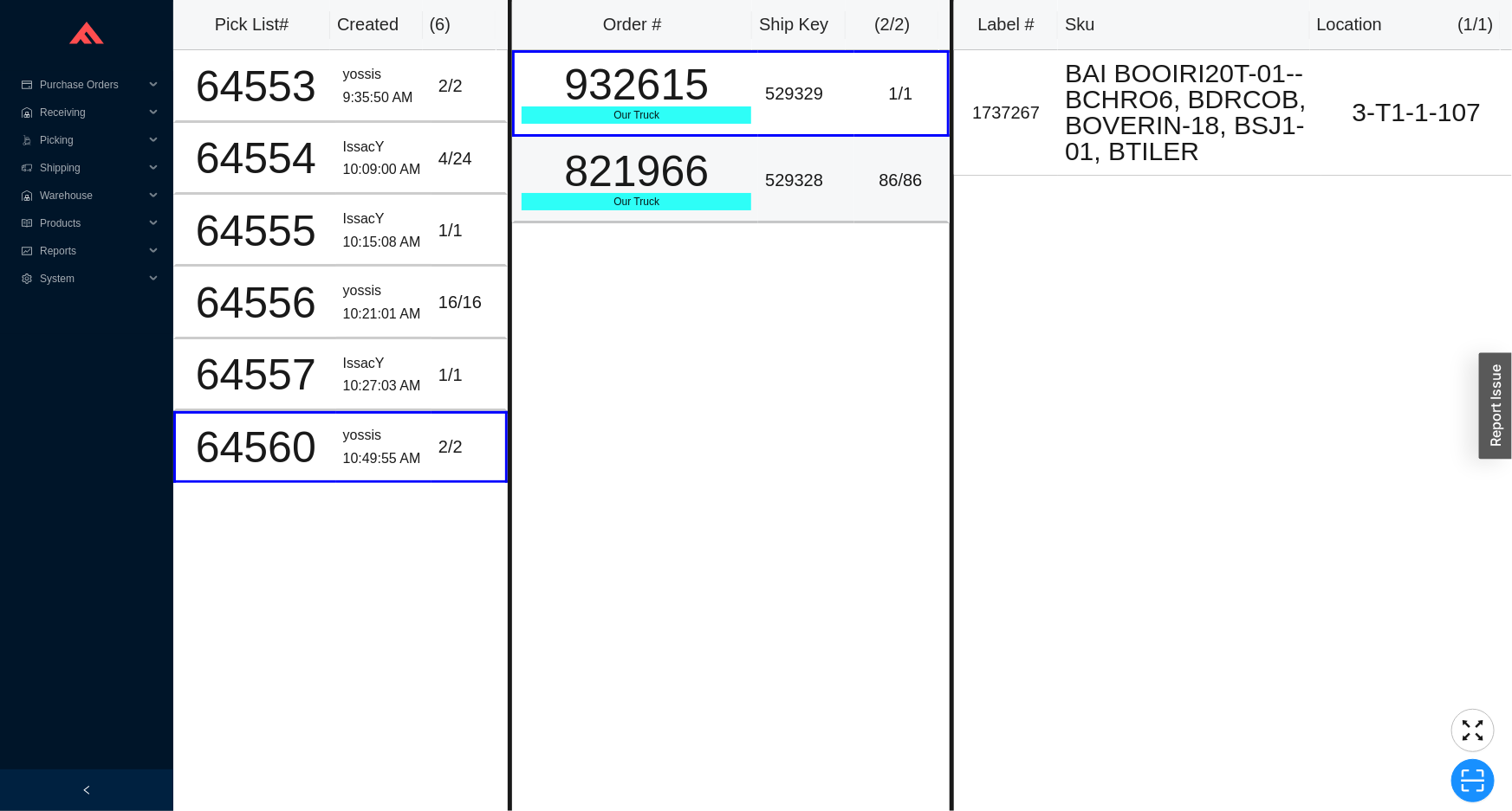
click at [867, 142] on td "86 / 86" at bounding box center [902, 179] width 95 height 87
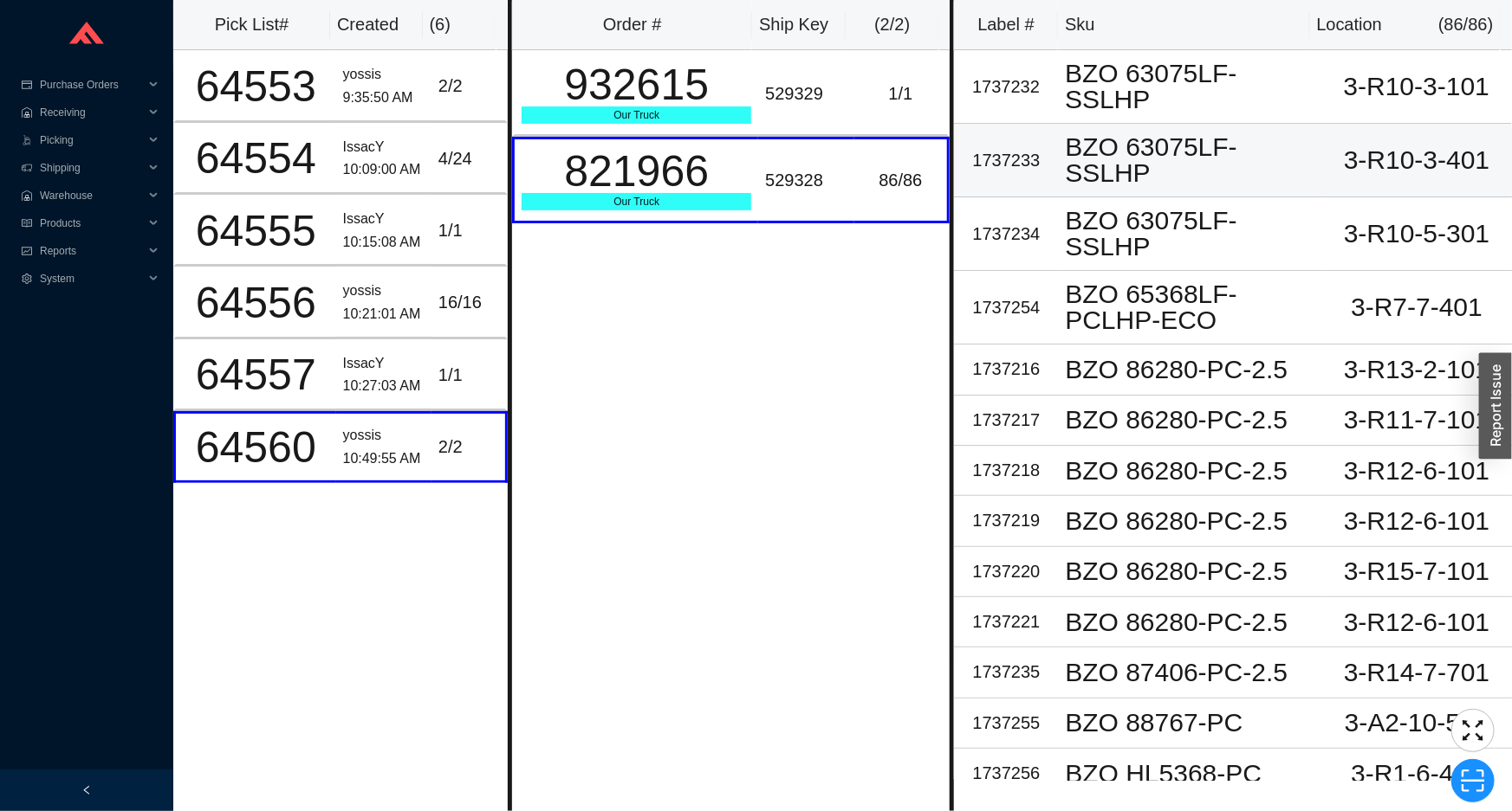
click at [1031, 146] on div "1737233" at bounding box center [1006, 160] width 90 height 28
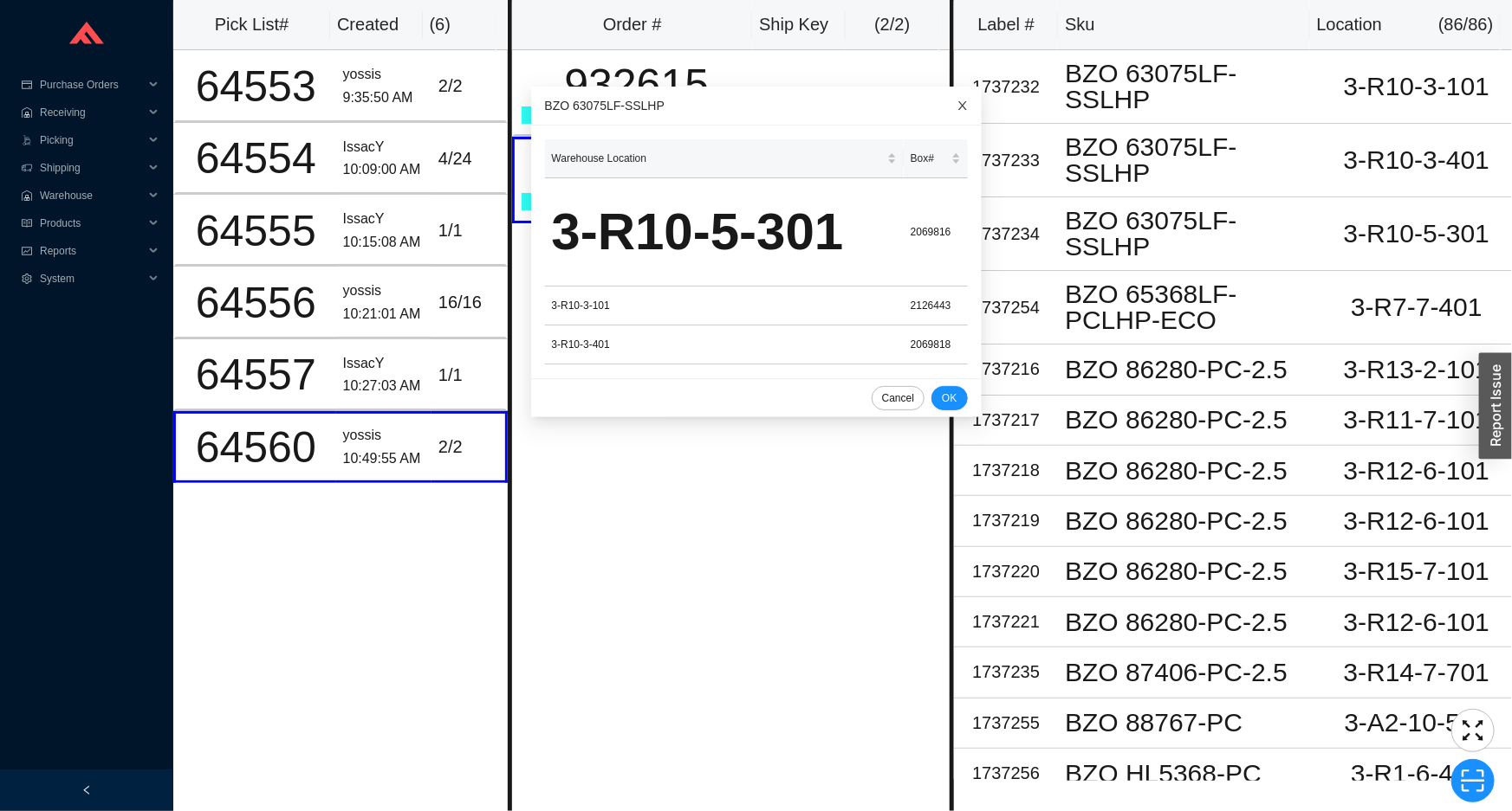
click at [958, 103] on icon "close" at bounding box center [962, 105] width 8 height 8
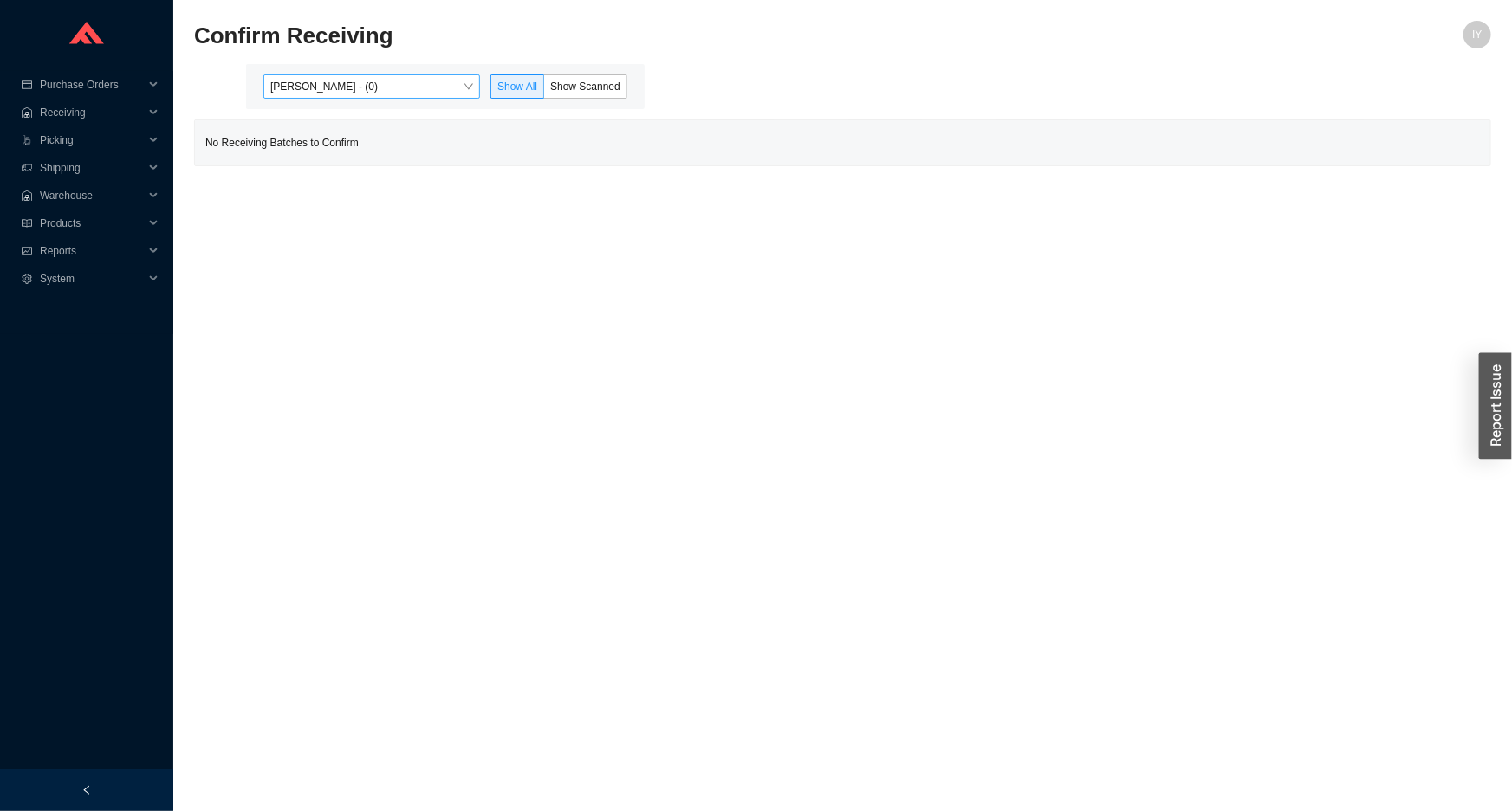
click at [400, 76] on div "[PERSON_NAME] - (0)" at bounding box center [372, 86] width 217 height 24
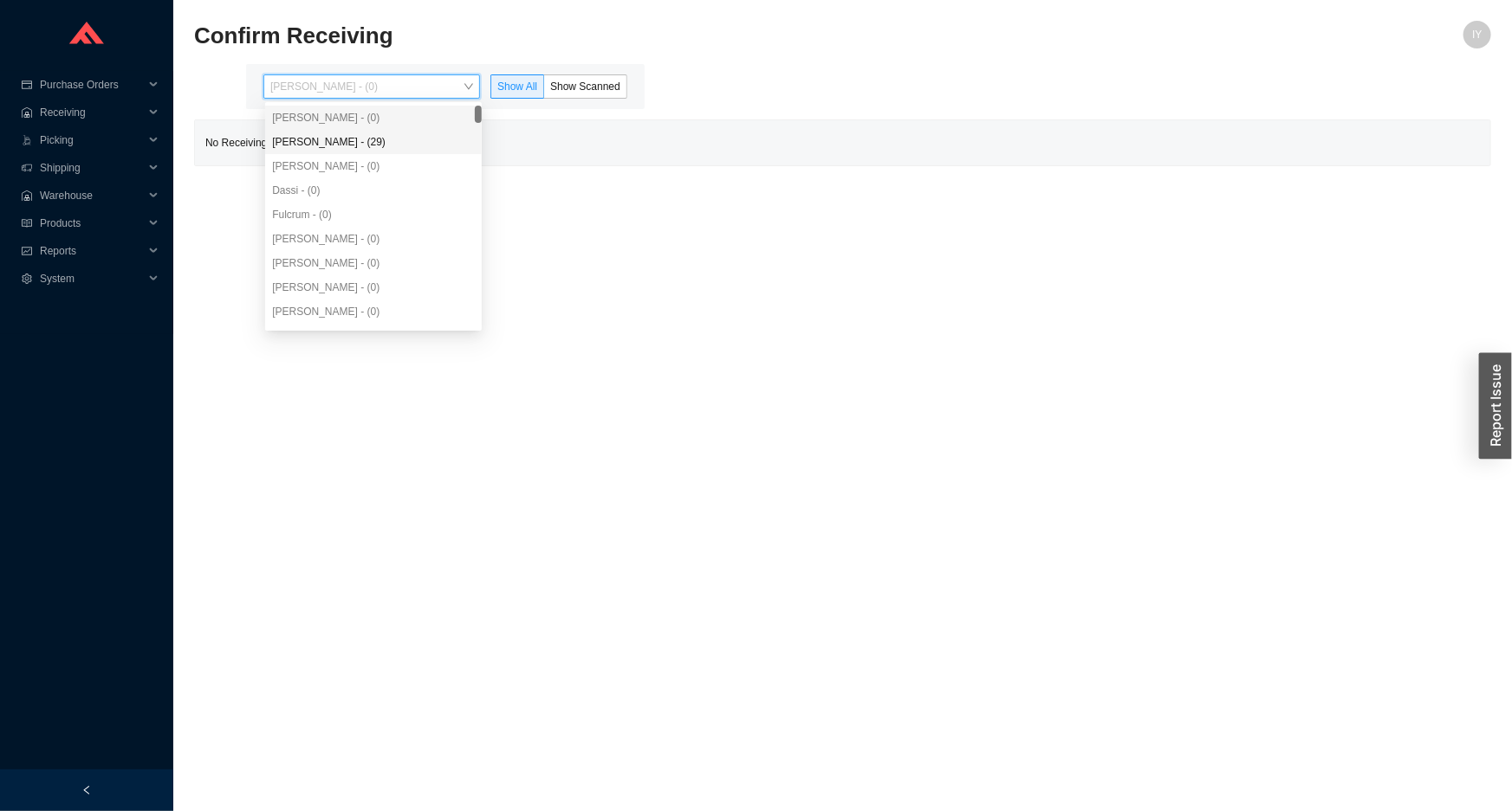
drag, startPoint x: 408, startPoint y: 147, endPoint x: 546, endPoint y: 105, distance: 144.2
click at [415, 147] on div "[PERSON_NAME] - (29)" at bounding box center [373, 142] width 202 height 16
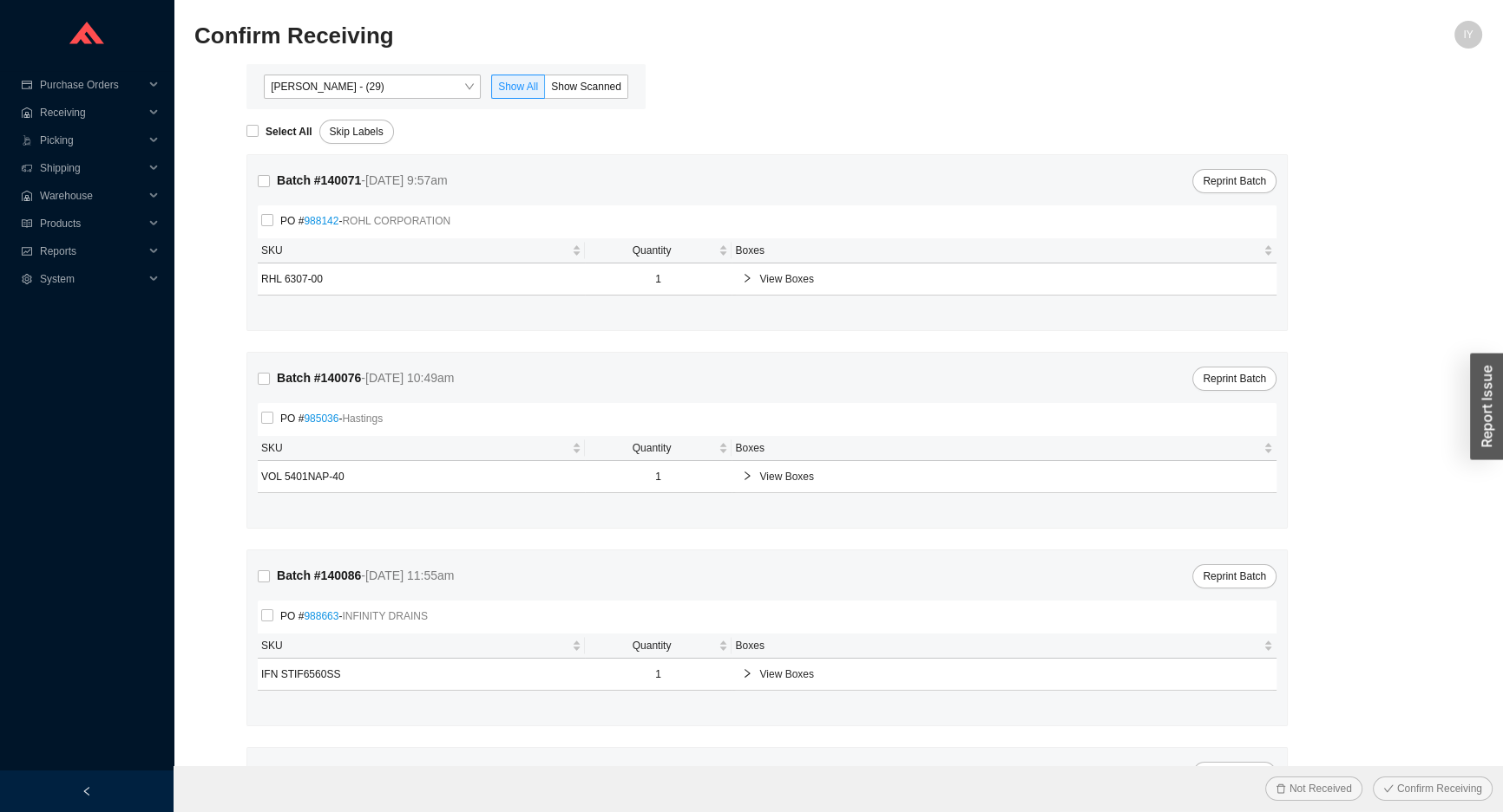
click at [587, 70] on div "[PERSON_NAME] - (29) Show All Show Scanned" at bounding box center [446, 86] width 399 height 45
click at [579, 81] on span "Show Scanned" at bounding box center [586, 86] width 71 height 12
click at [545, 90] on input "Show Scanned" at bounding box center [545, 90] width 0 height 0
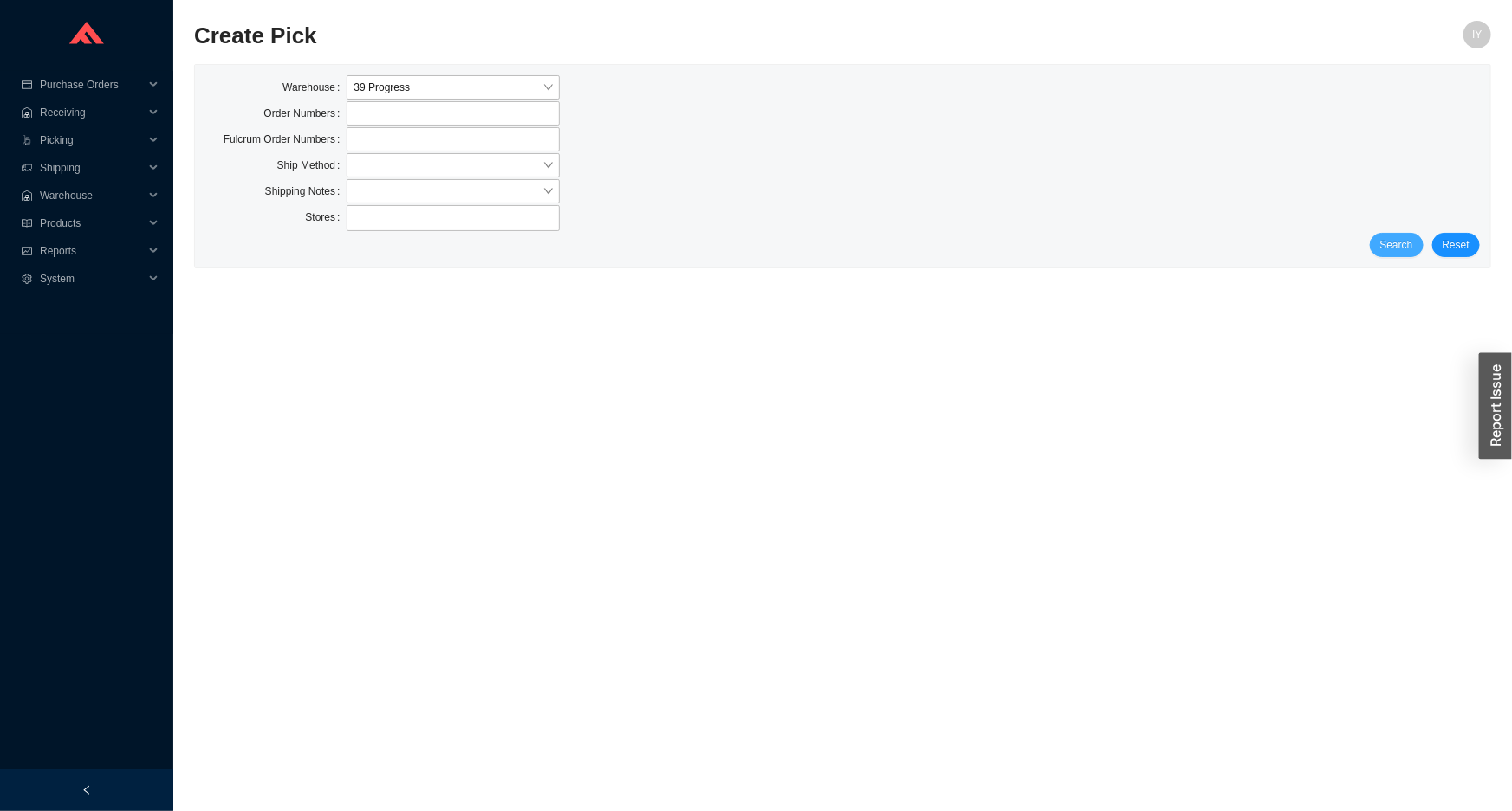
click at [1406, 250] on span "Search" at bounding box center [1397, 244] width 33 height 17
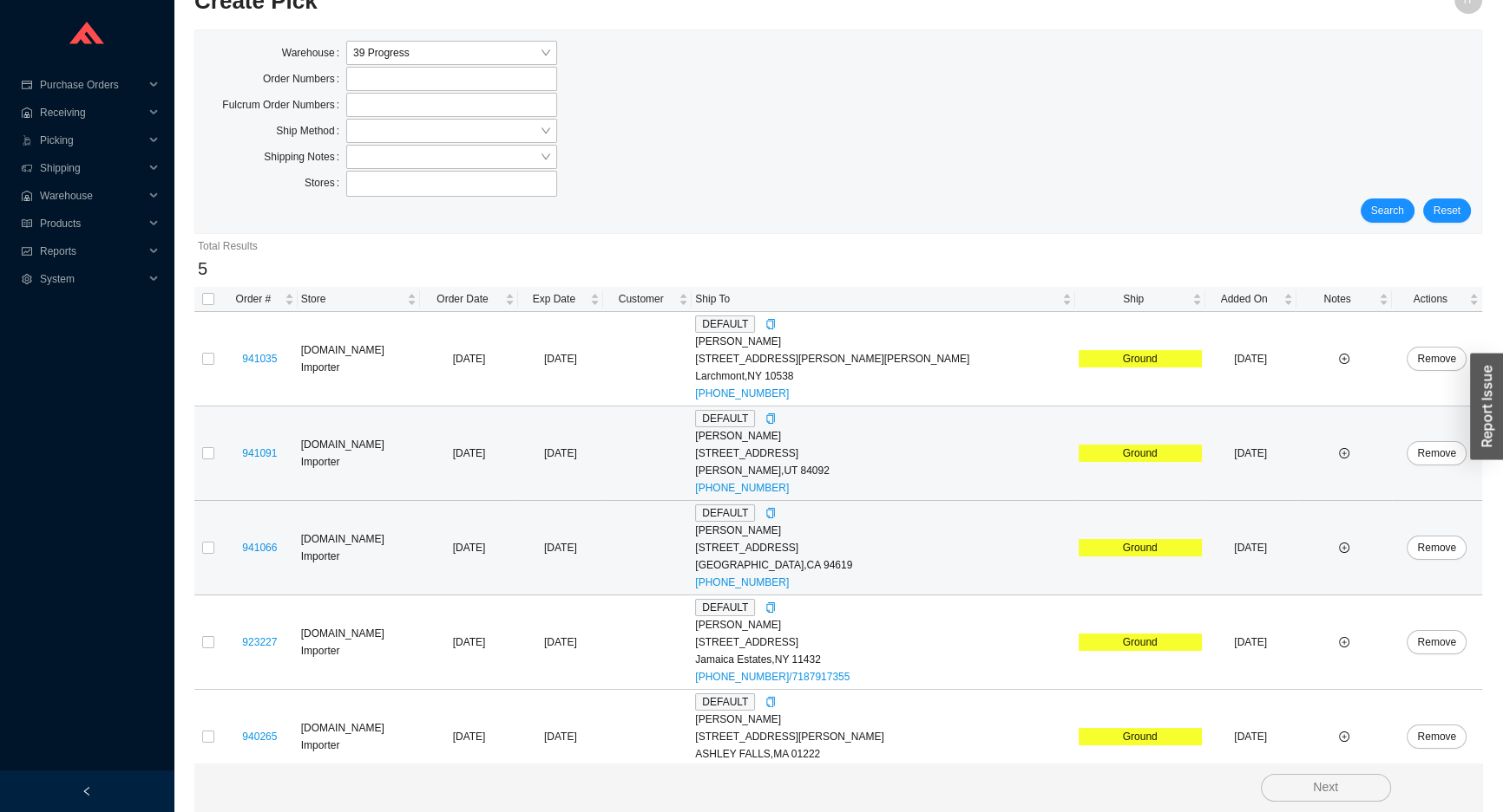
scroll to position [54, 0]
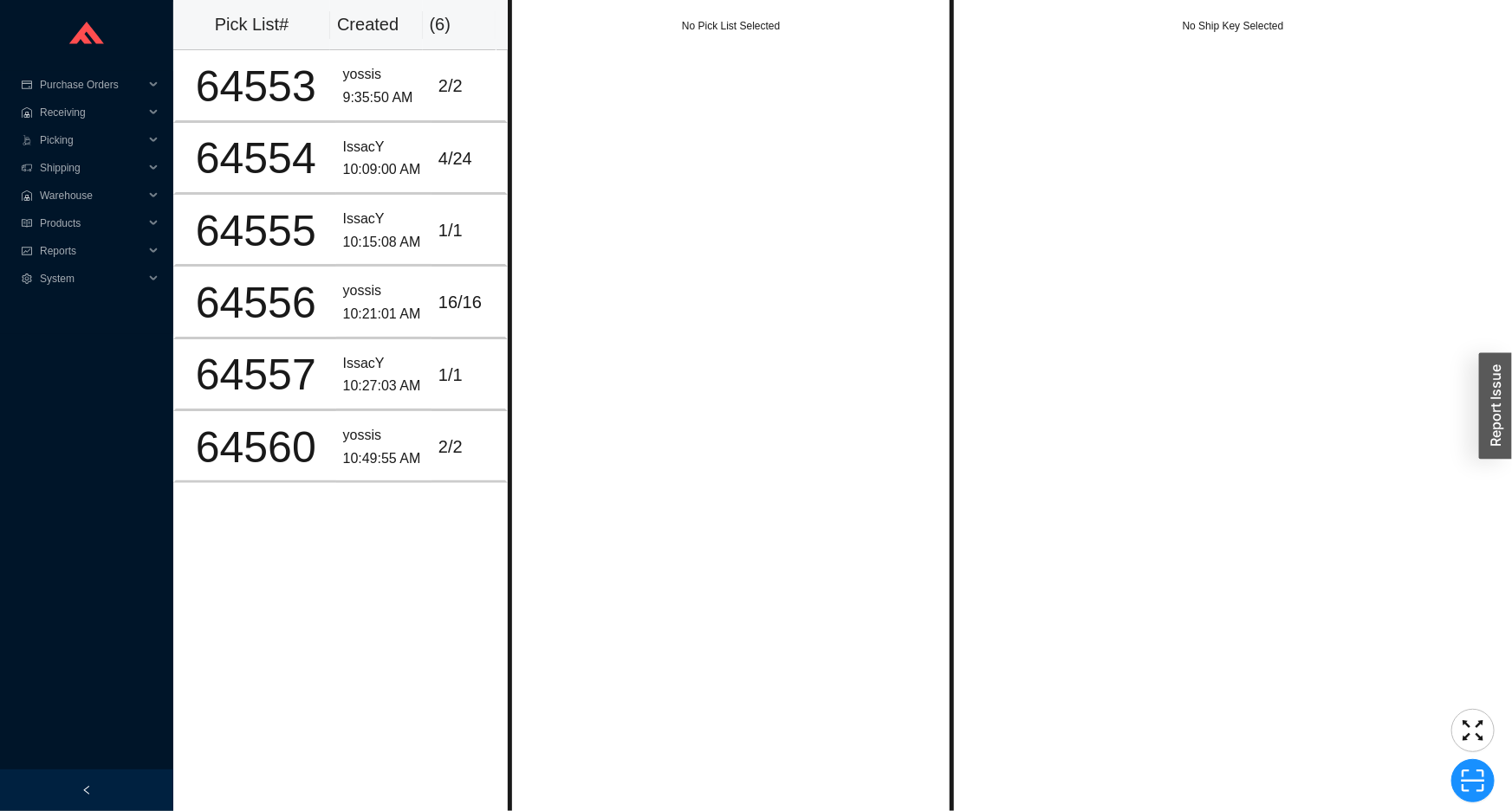
click at [639, 145] on div "No Pick List Selected" at bounding box center [730, 406] width 446 height 811
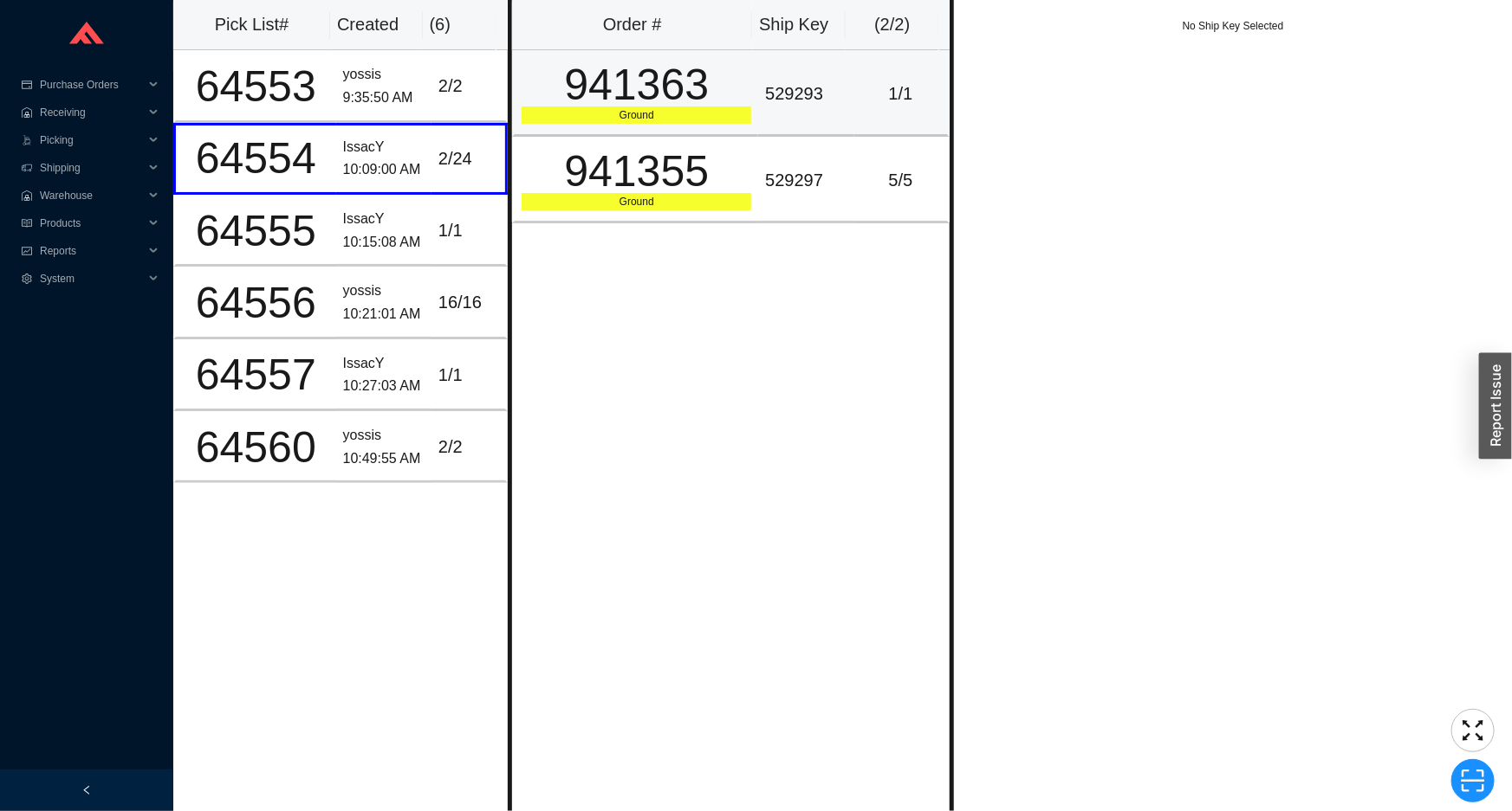
click at [875, 119] on td "1 / 1" at bounding box center [902, 93] width 95 height 87
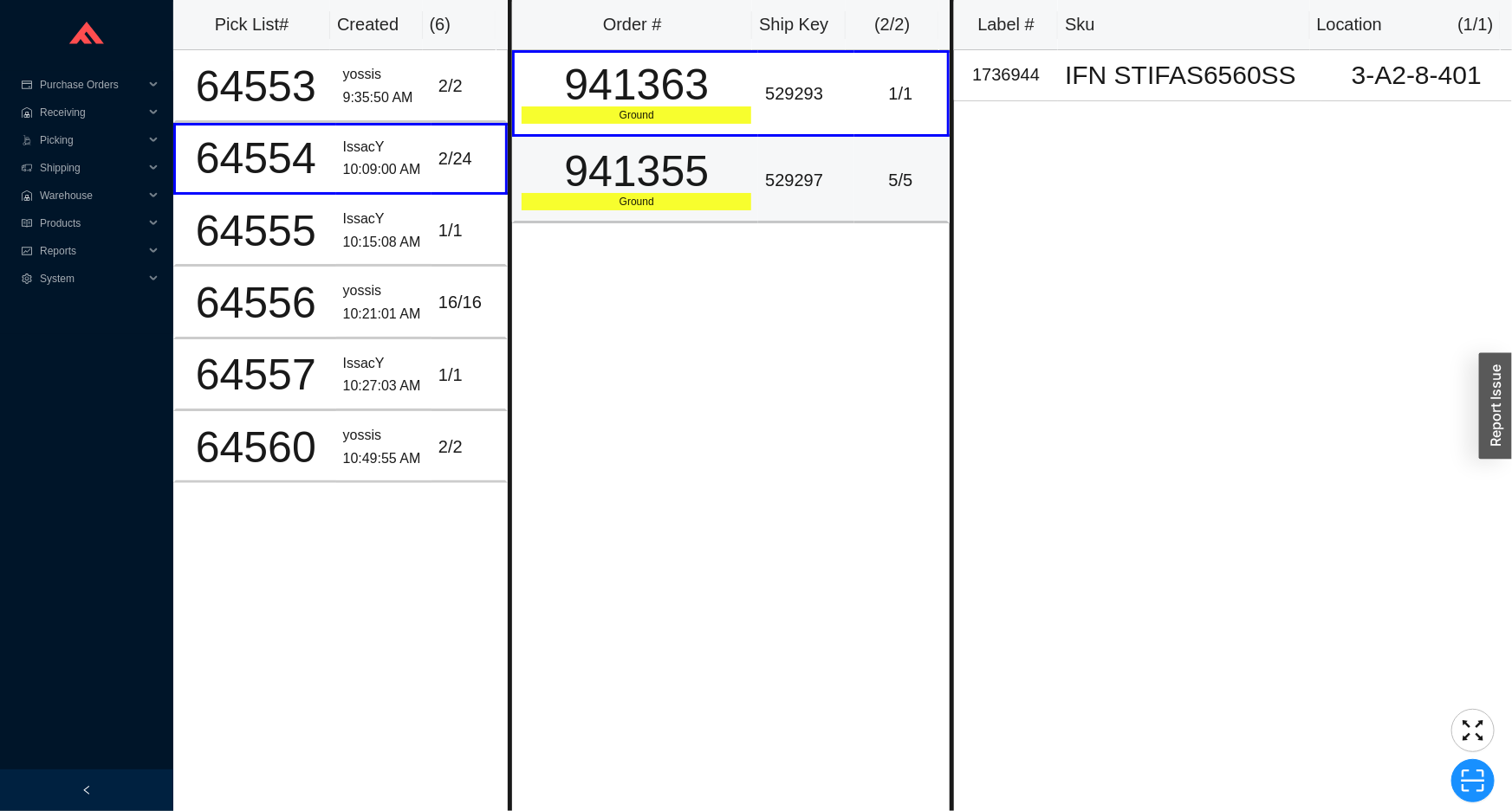
click at [871, 164] on td "5 / 5" at bounding box center [902, 179] width 95 height 87
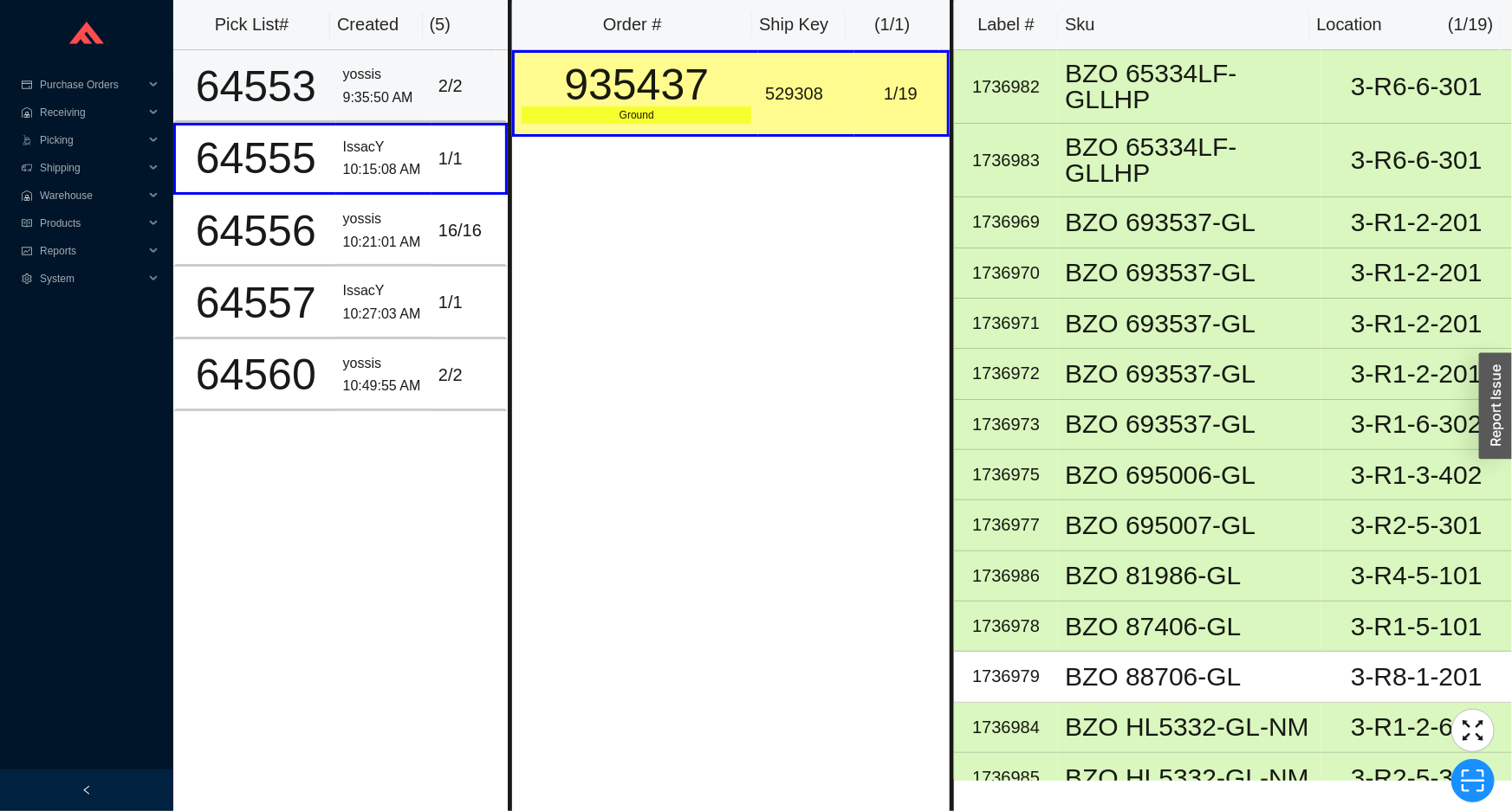
click at [403, 92] on div "9:35:50 AM" at bounding box center [384, 99] width 82 height 24
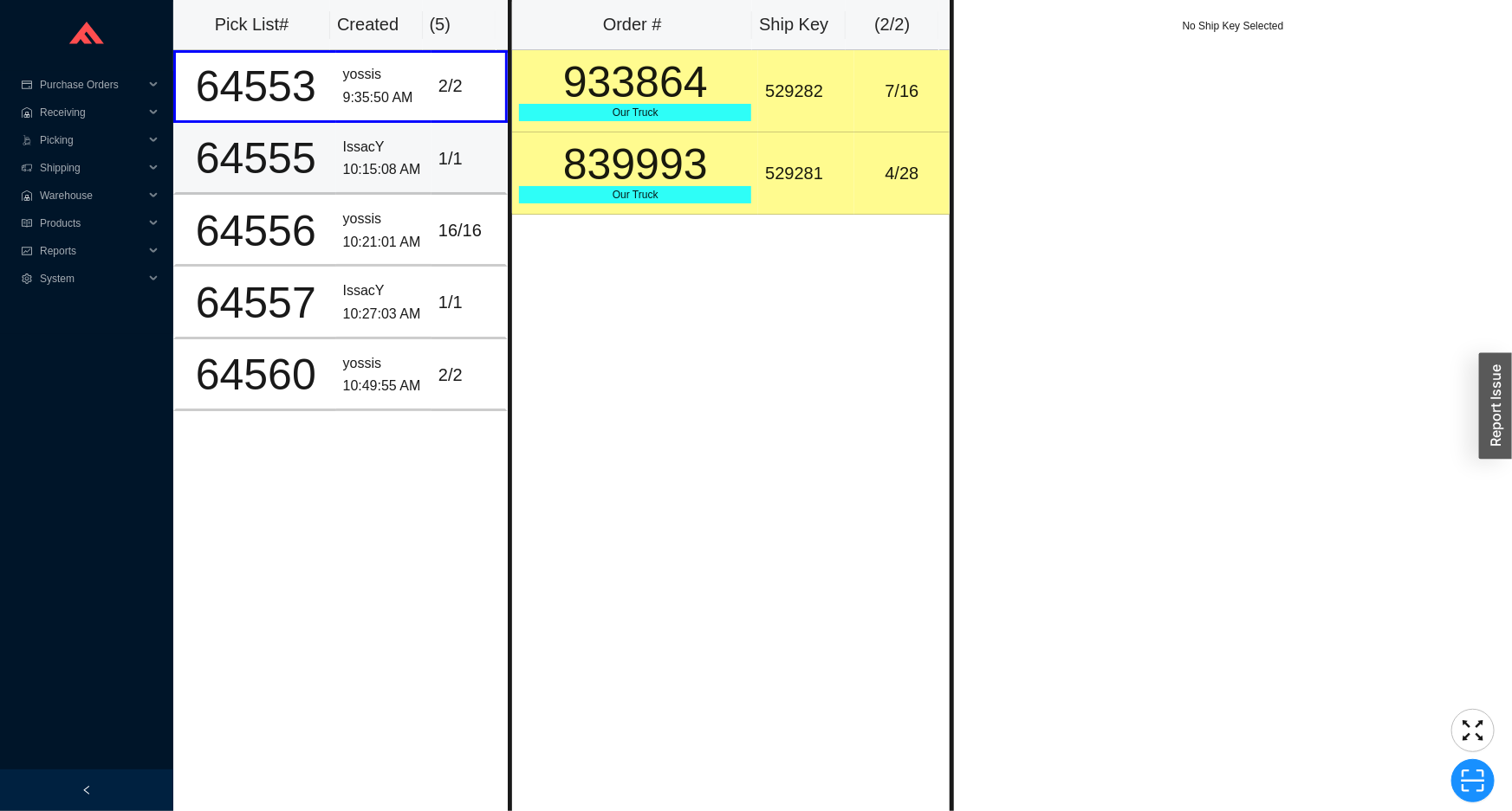
click at [441, 159] on div "1 / 1" at bounding box center [468, 158] width 60 height 28
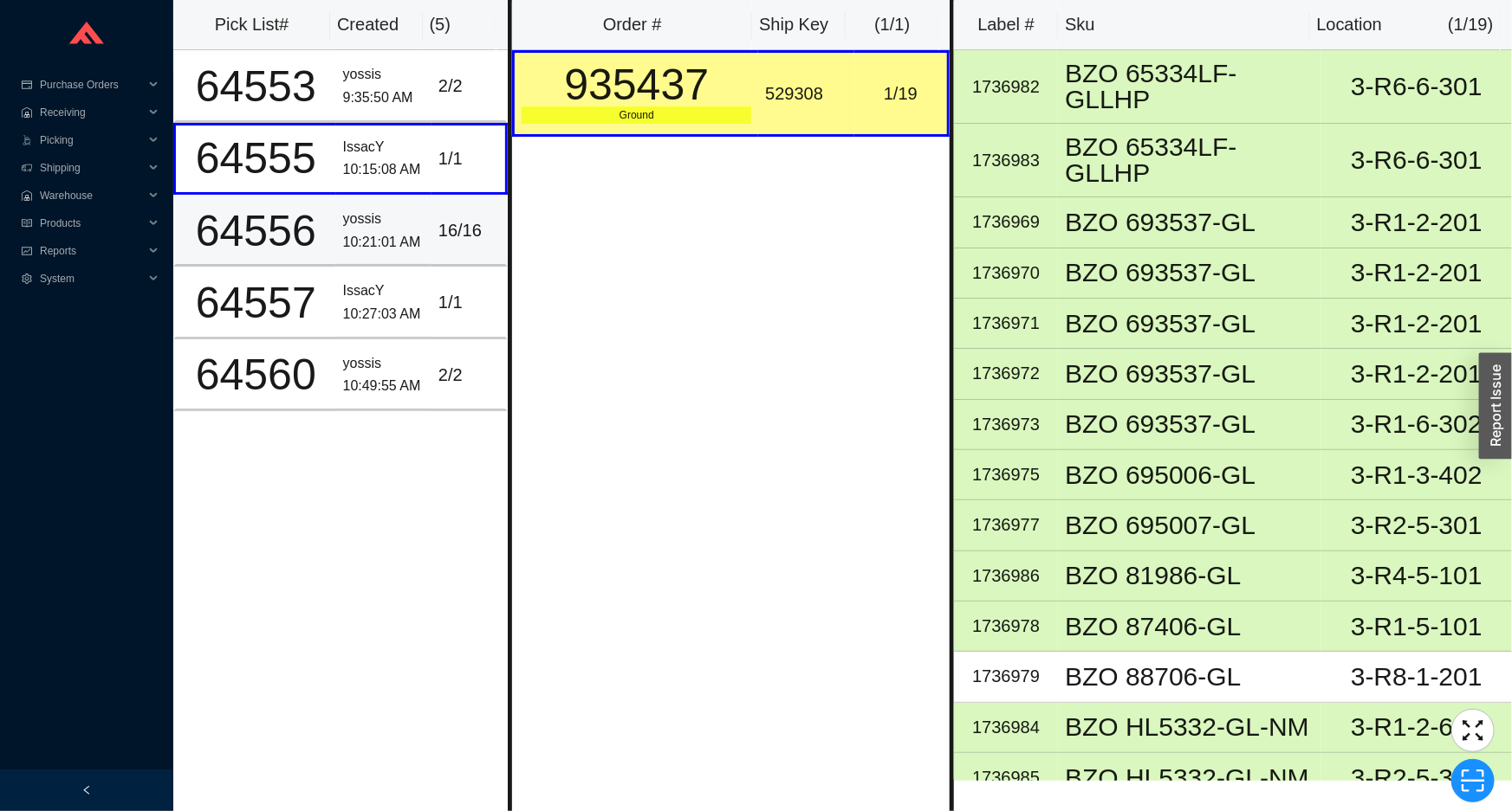
click at [447, 243] on div "16 / 16" at bounding box center [468, 231] width 60 height 28
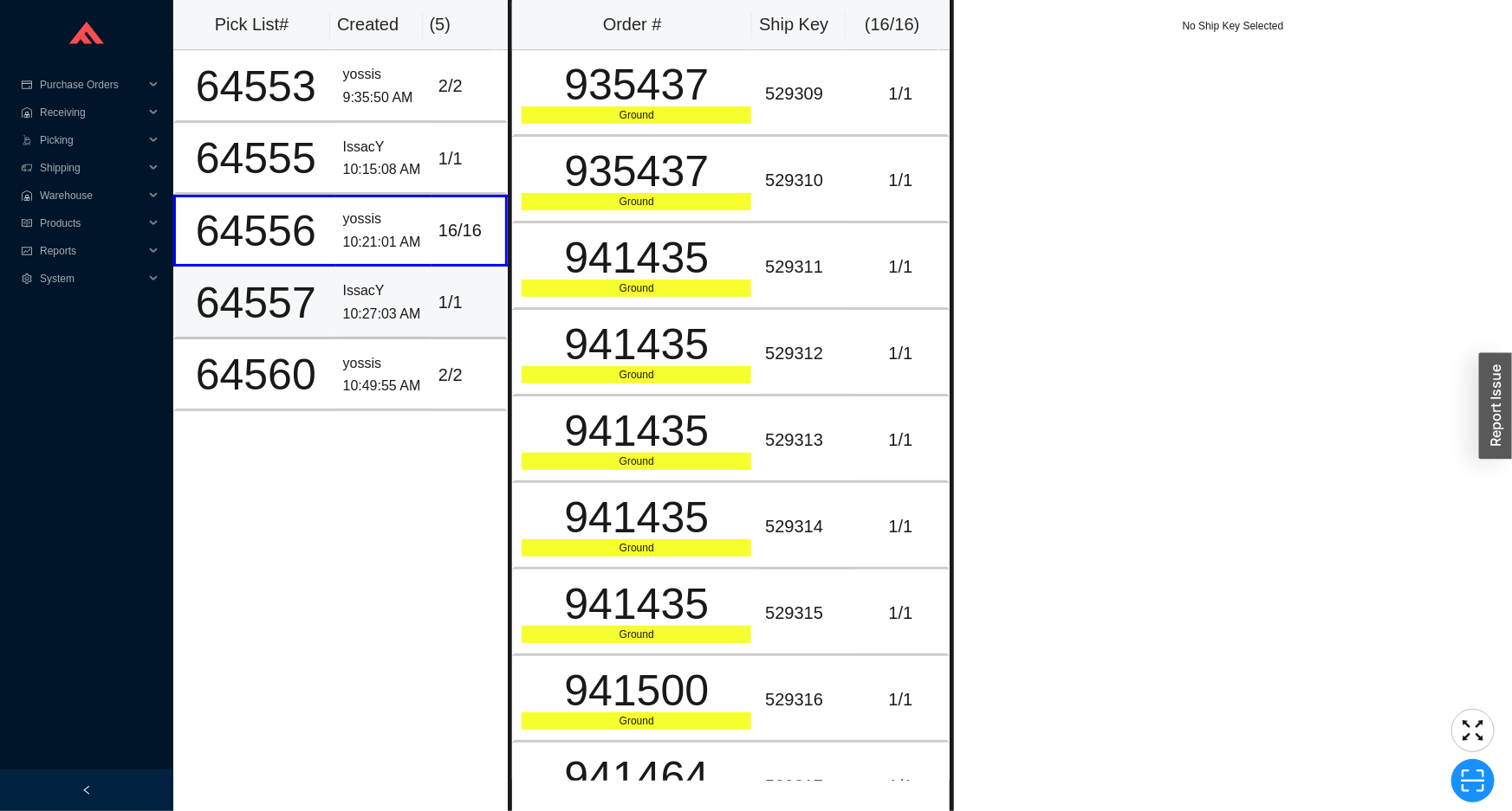
click at [431, 299] on td "1 / 1" at bounding box center [469, 302] width 76 height 72
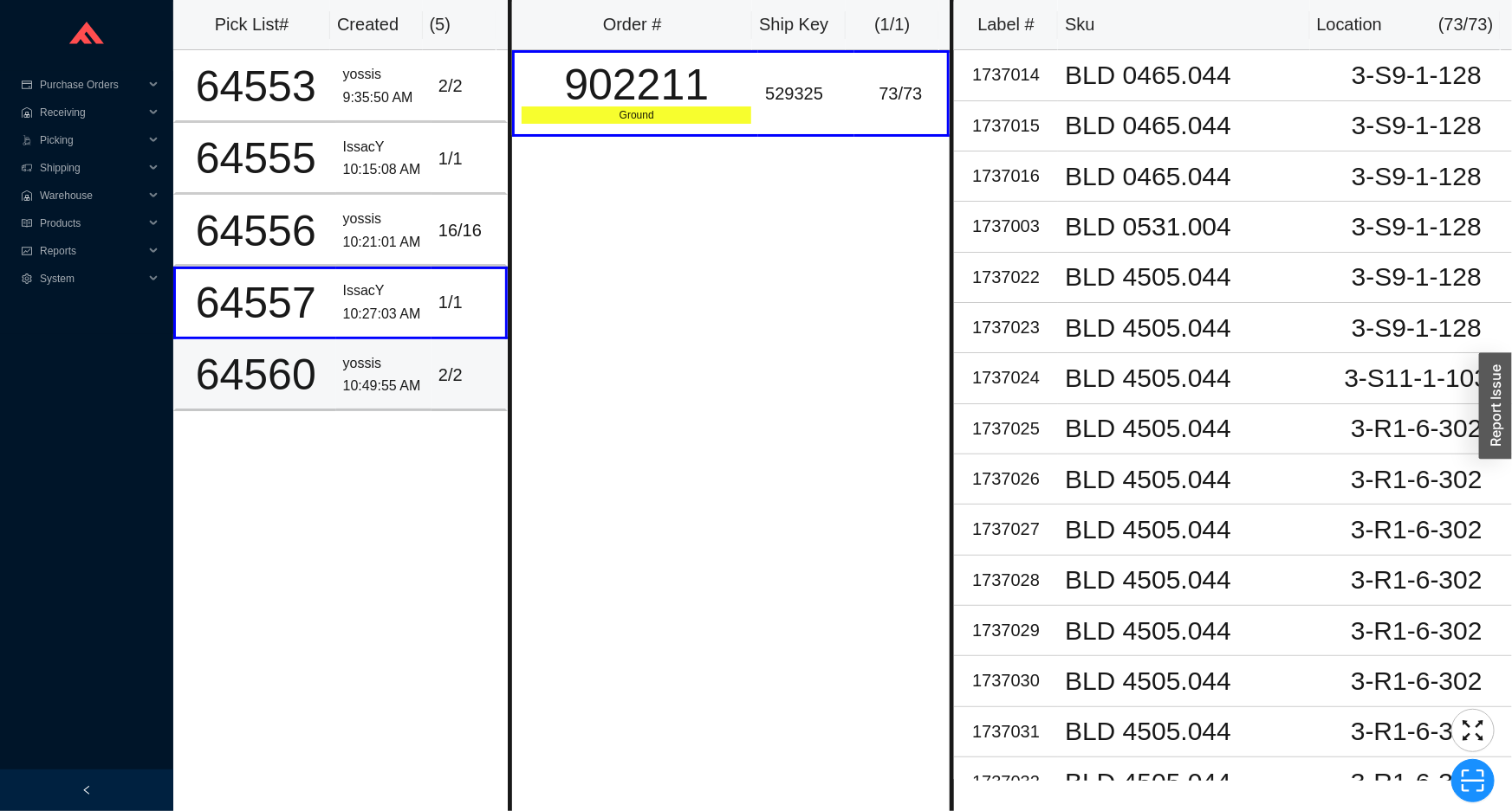
click at [439, 386] on div "2 / 2" at bounding box center [468, 375] width 60 height 28
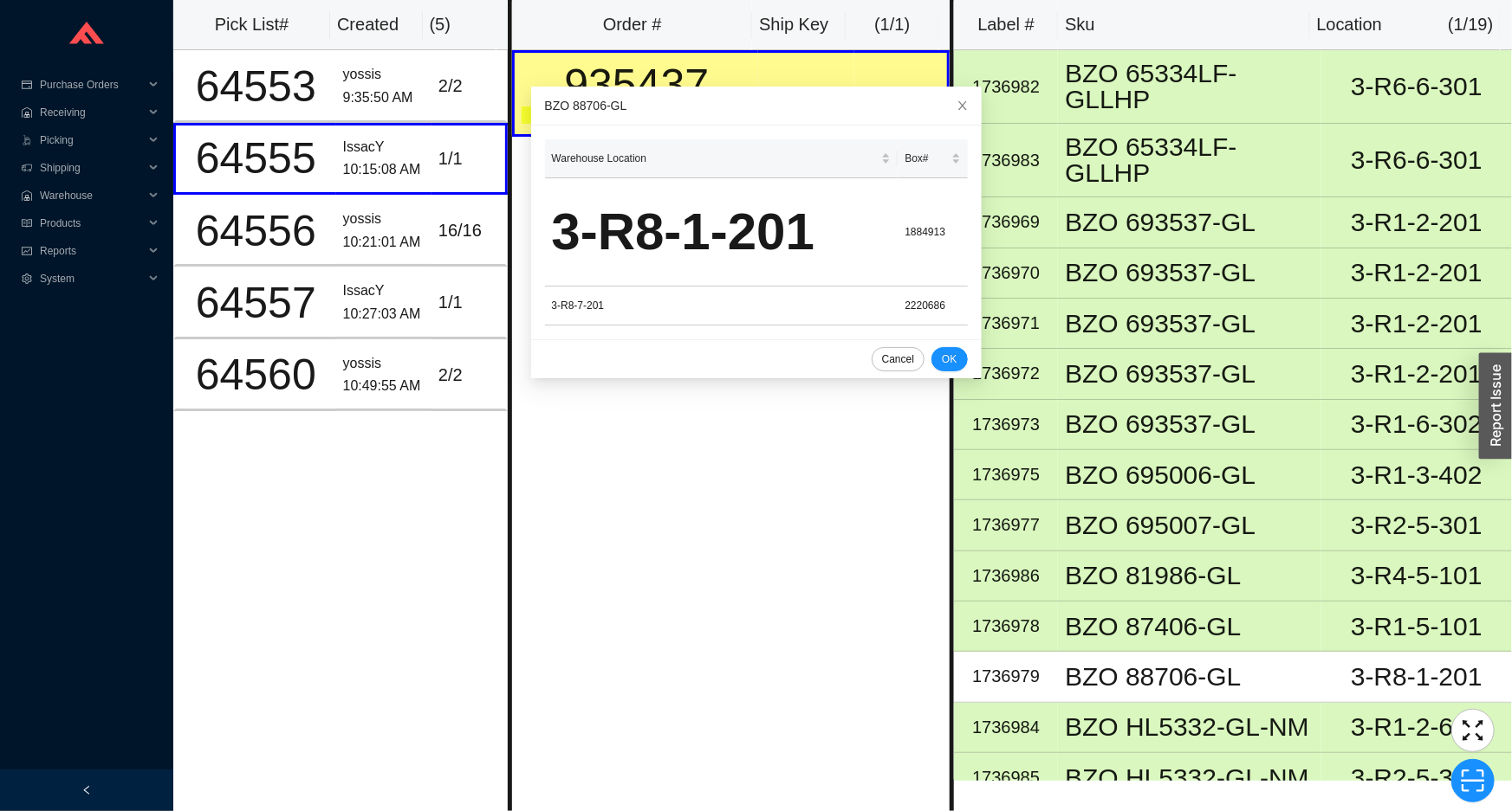
click at [770, 627] on div "Order # Ship Key ( 1 / 1 ) 935437 Ground 529308 1 / 19" at bounding box center [730, 406] width 446 height 811
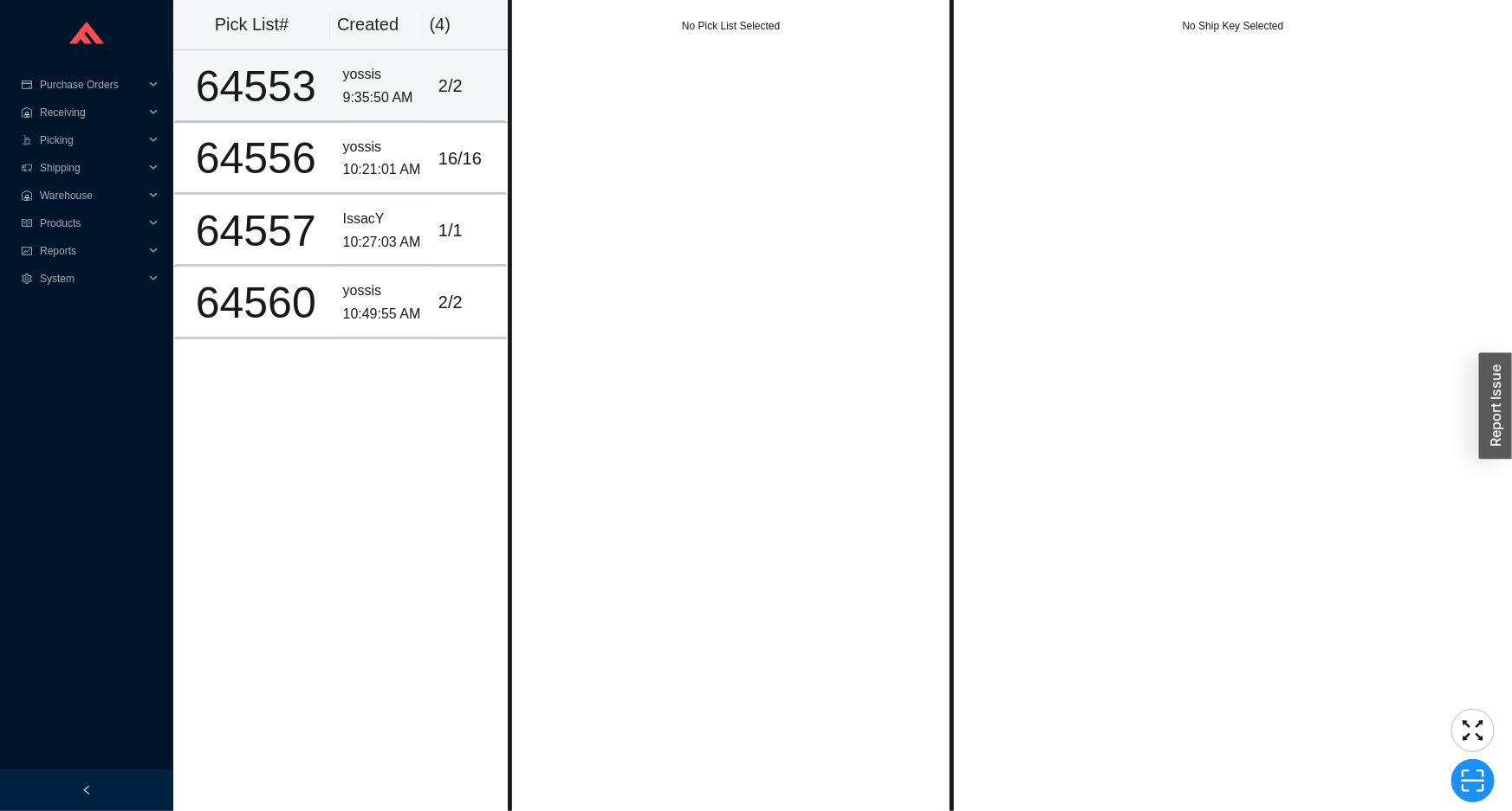
click at [397, 85] on div "yossis" at bounding box center [384, 75] width 82 height 24
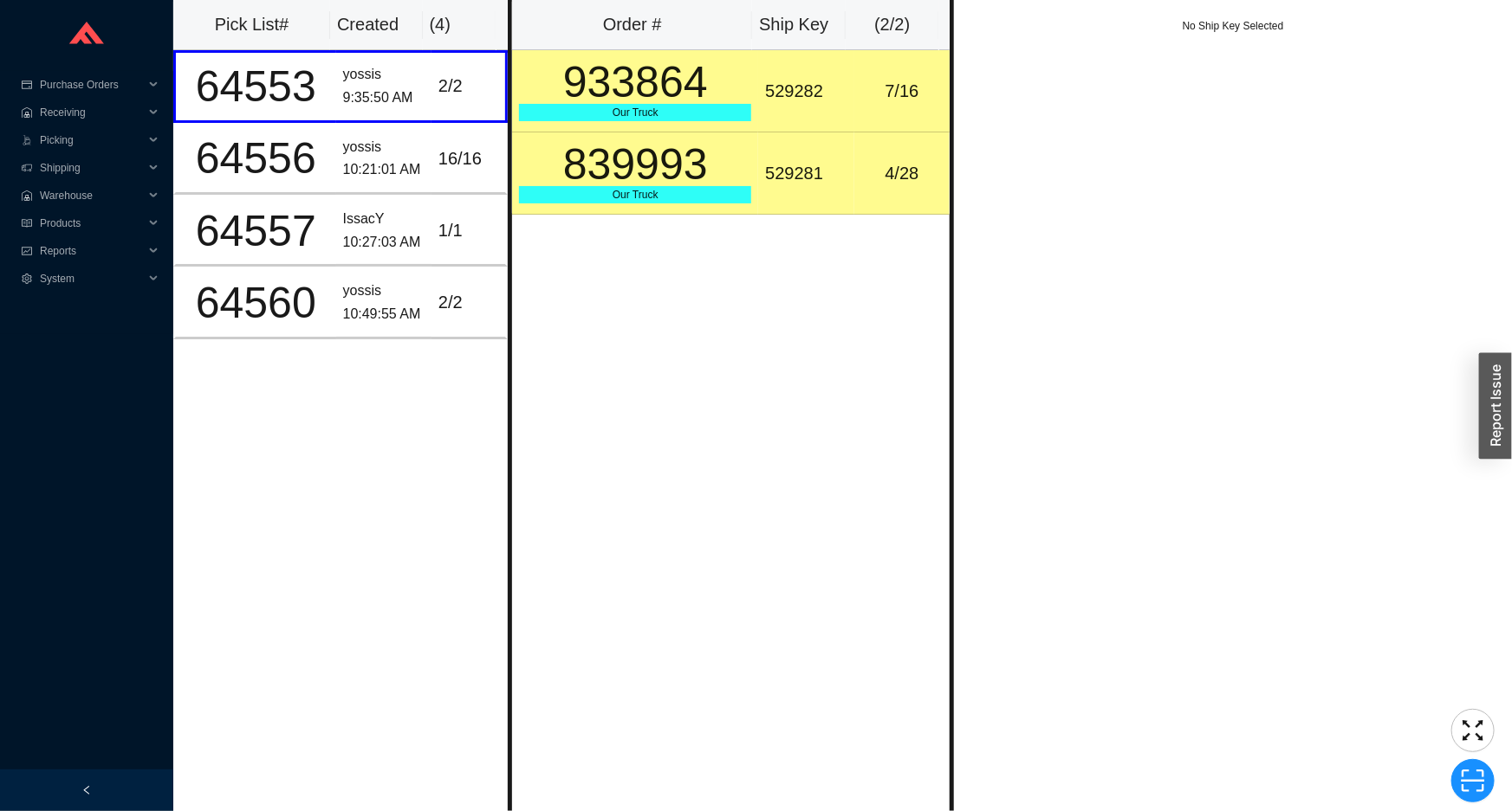
click at [592, 95] on div "933864" at bounding box center [636, 81] width 233 height 43
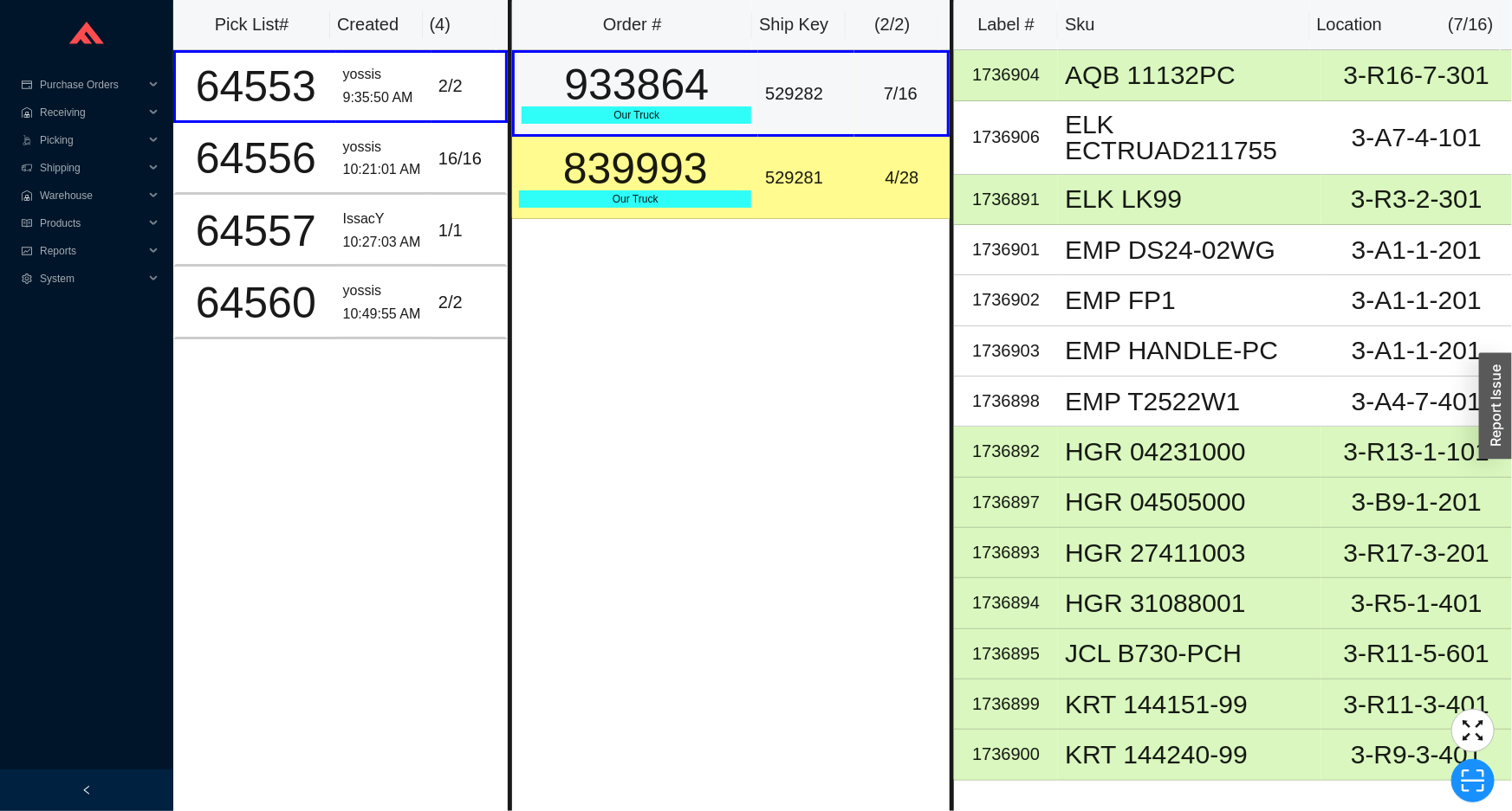
click at [604, 151] on div "839993" at bounding box center [636, 168] width 233 height 43
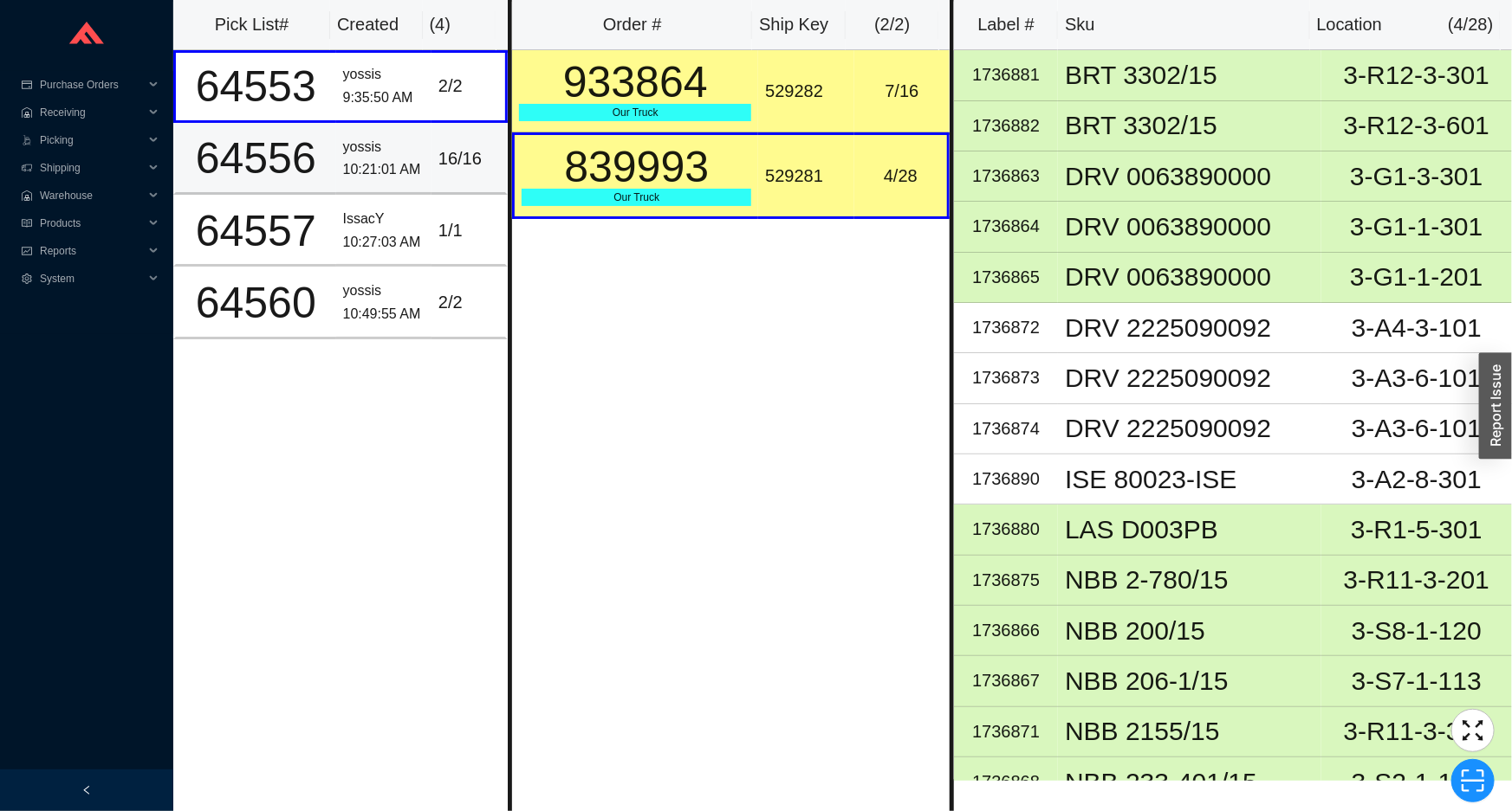
click at [394, 159] on div "10:21:01 AM" at bounding box center [384, 170] width 82 height 24
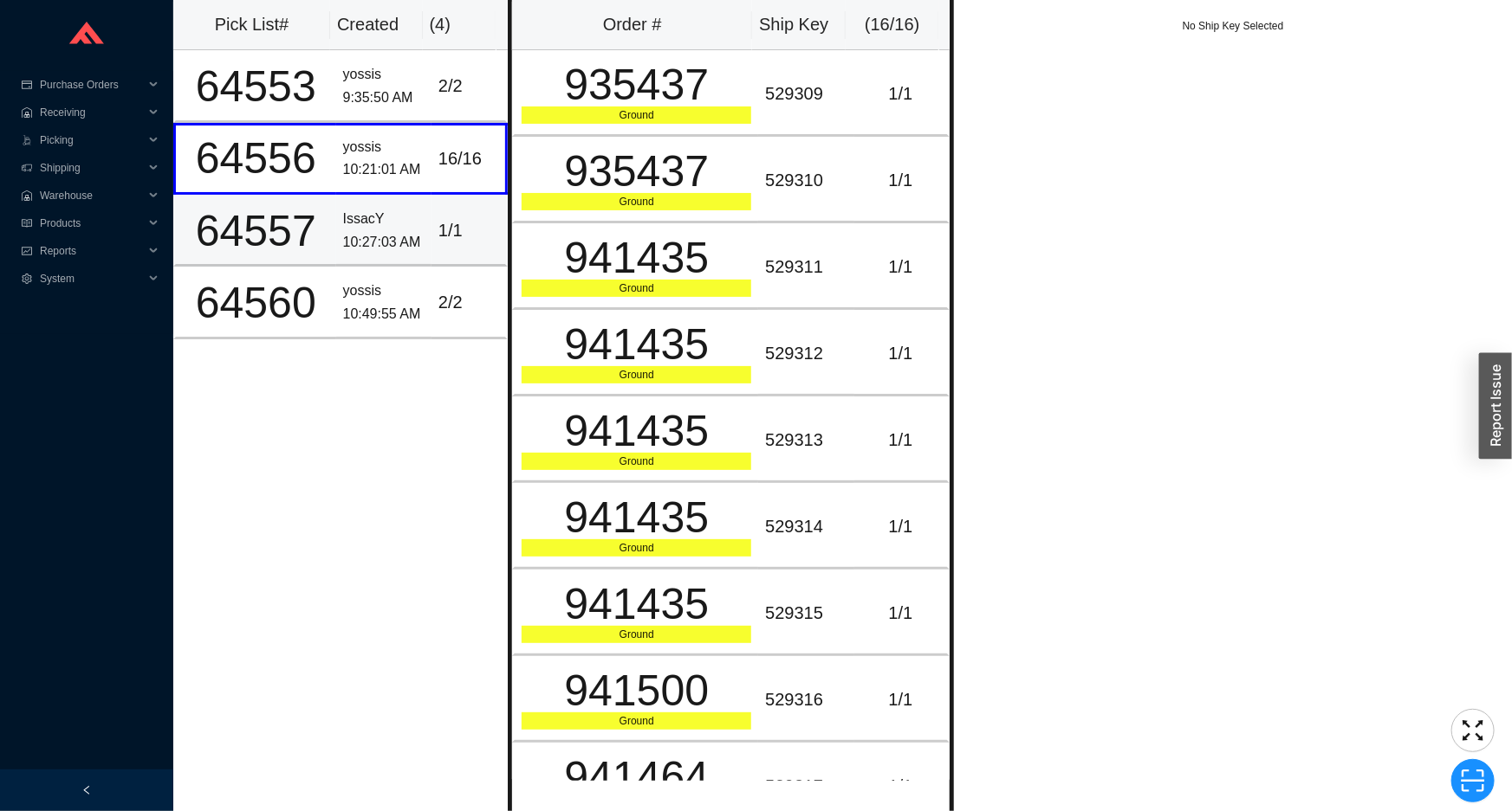
click at [431, 229] on td "1 / 1" at bounding box center [469, 231] width 76 height 72
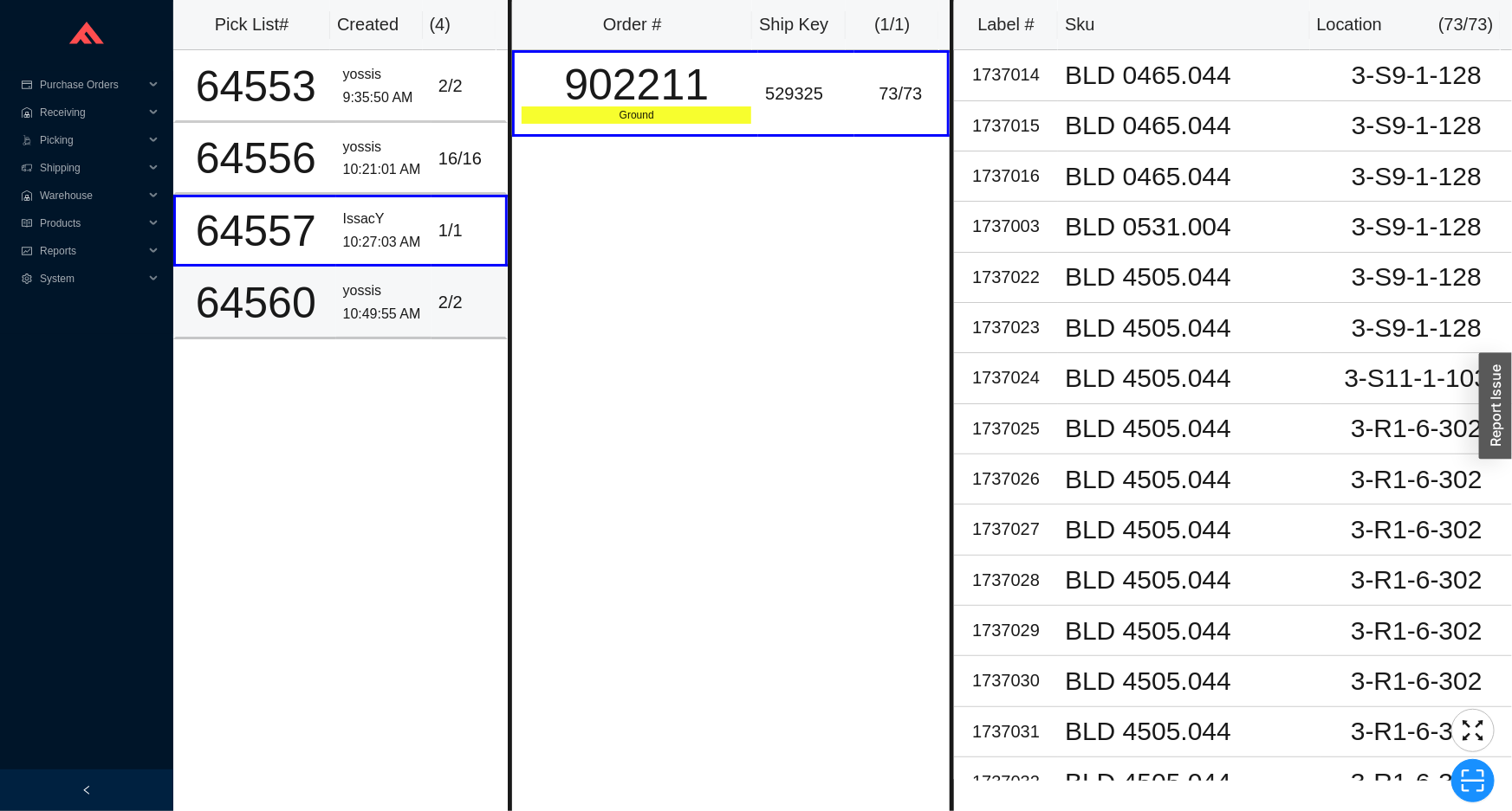
click at [448, 299] on div "2 / 2" at bounding box center [468, 302] width 60 height 28
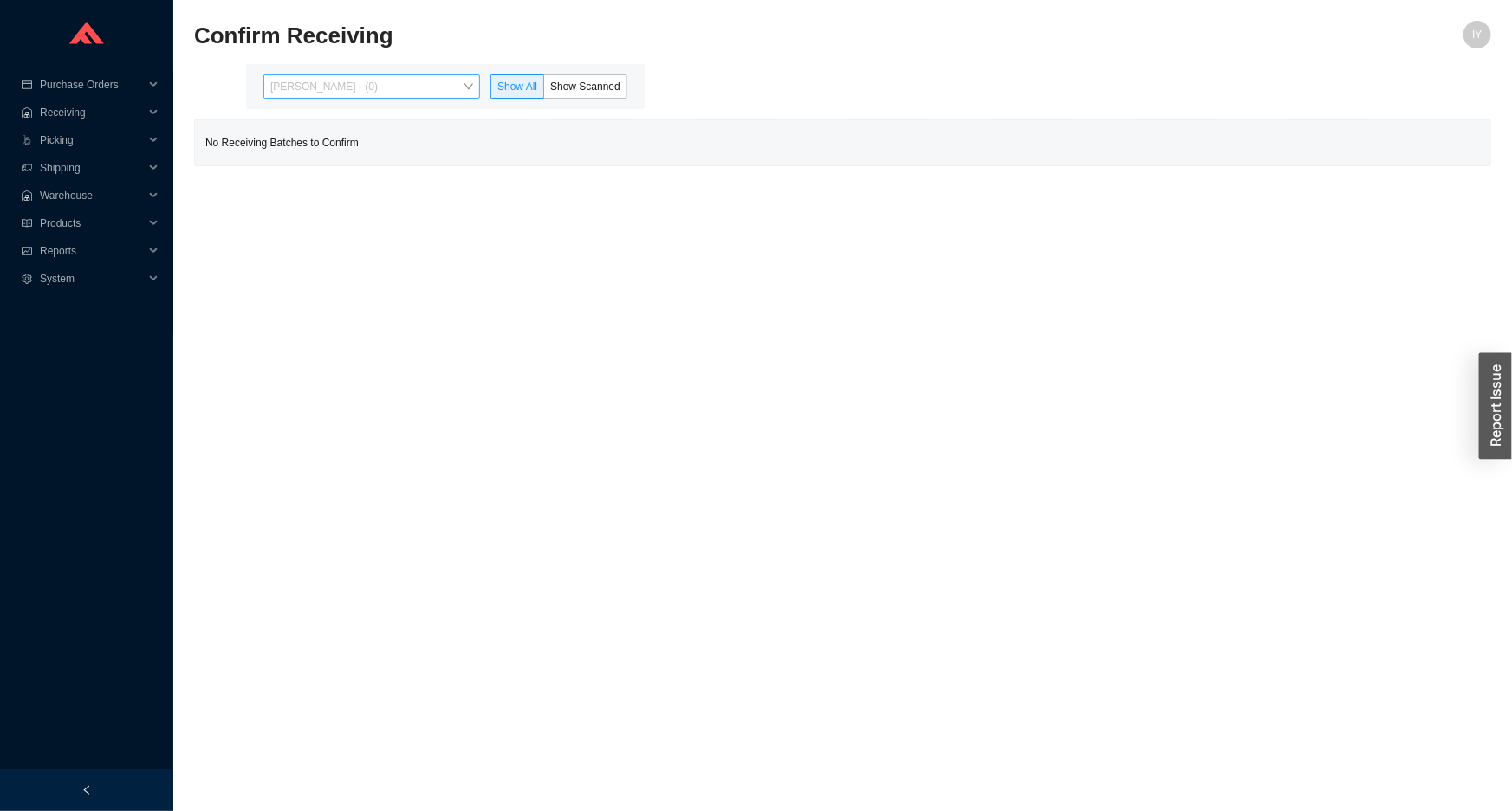
click at [382, 86] on span "Issac Yoselovsky - (0)" at bounding box center [371, 86] width 202 height 23
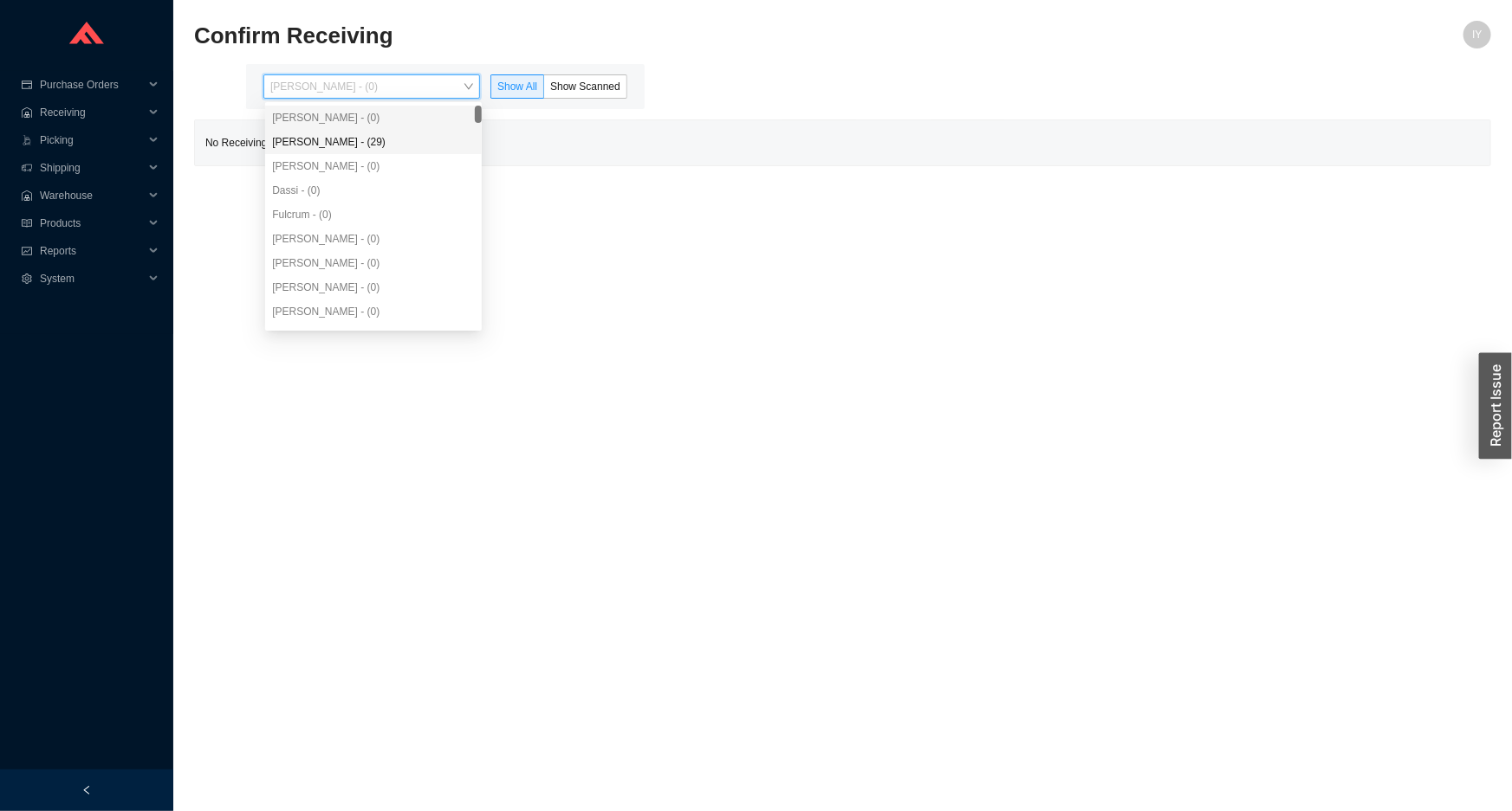
click at [353, 145] on div "Angel Negron - (29)" at bounding box center [373, 142] width 202 height 16
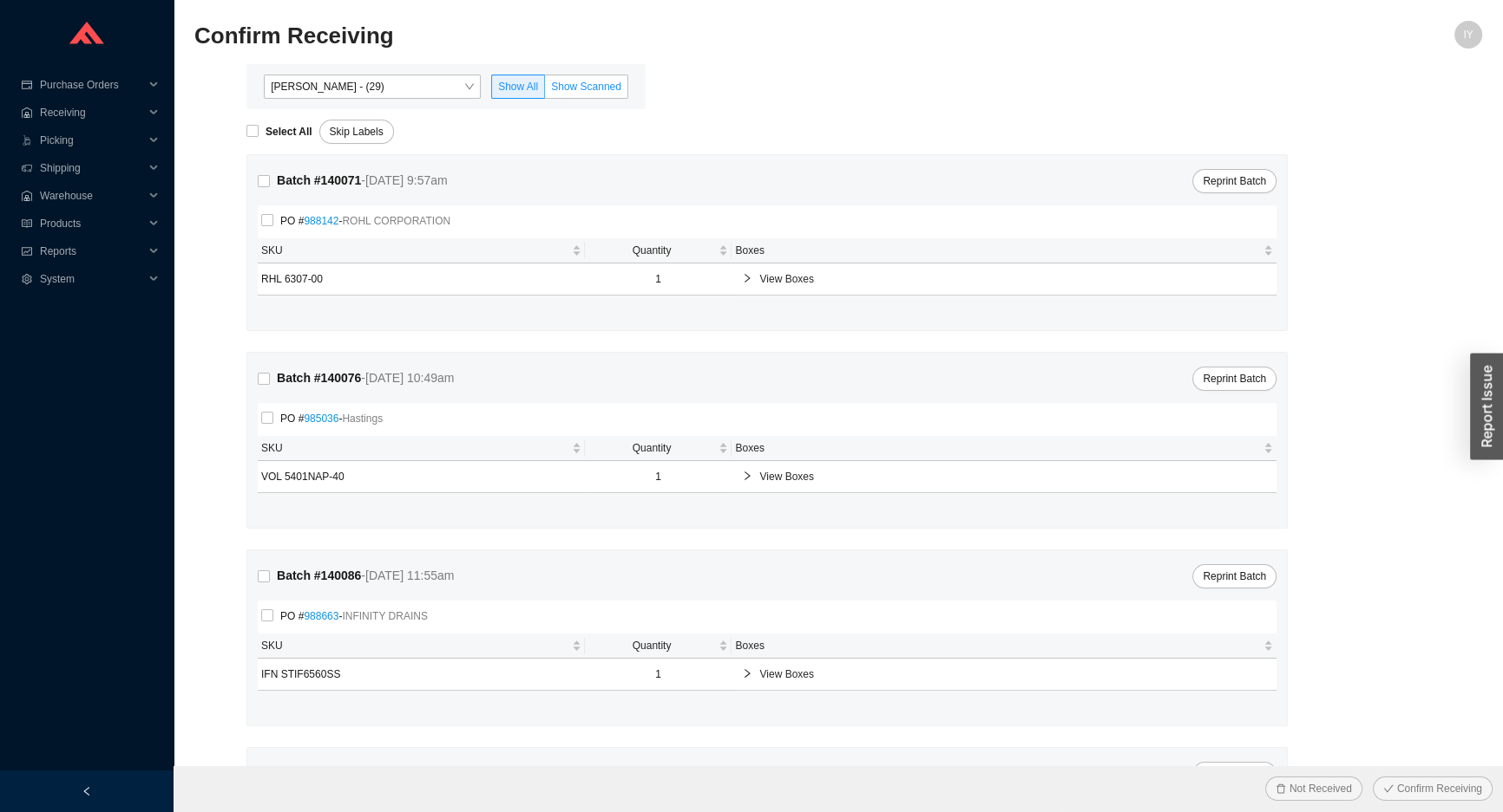
click at [609, 92] on span "Show Scanned" at bounding box center [586, 86] width 71 height 12
click at [545, 90] on input "Show Scanned" at bounding box center [545, 90] width 0 height 0
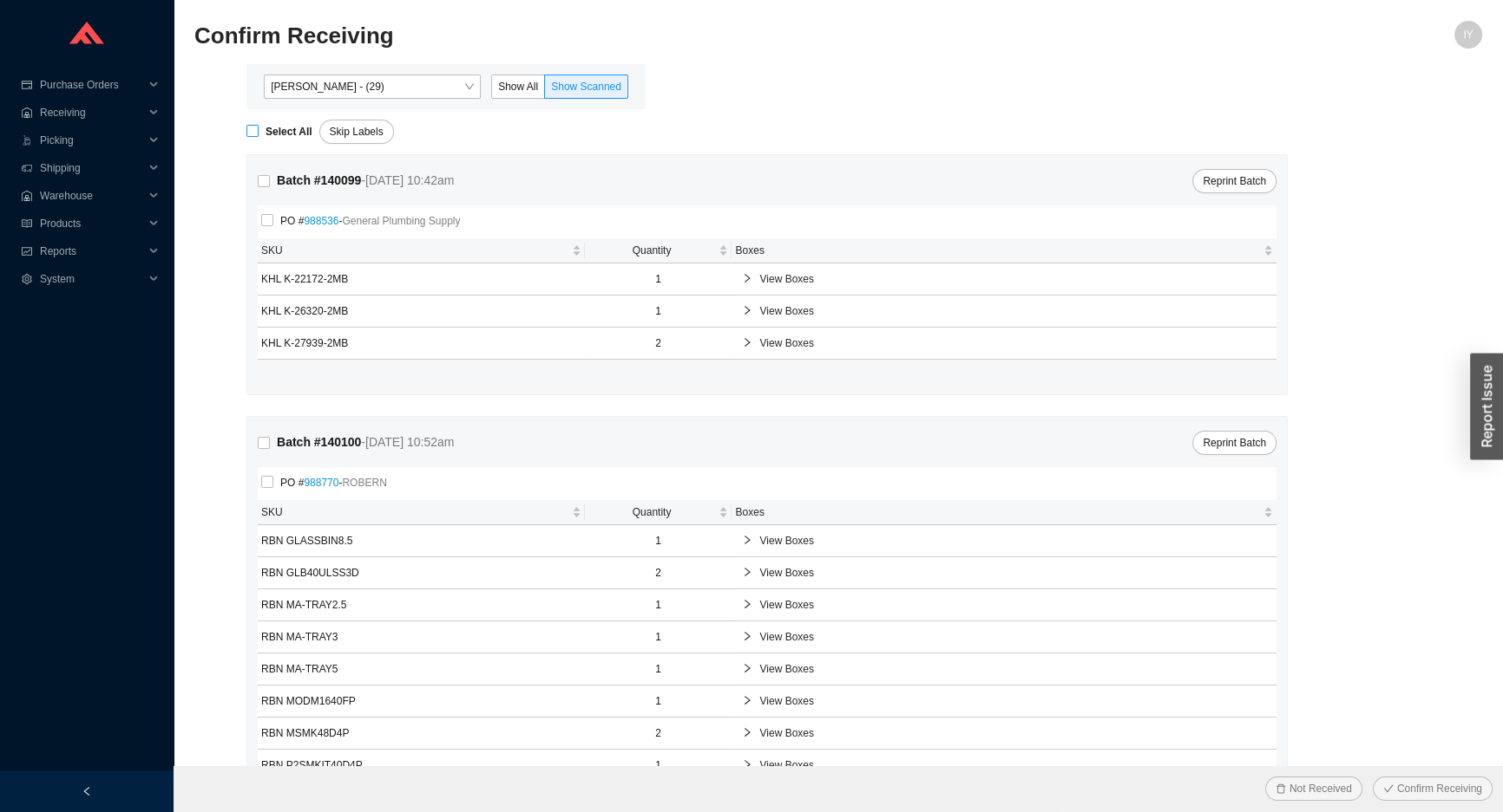
click at [263, 132] on span "Select All" at bounding box center [289, 131] width 61 height 17
click at [259, 132] on input "Select All" at bounding box center [252, 130] width 12 height 12
checkbox input "true"
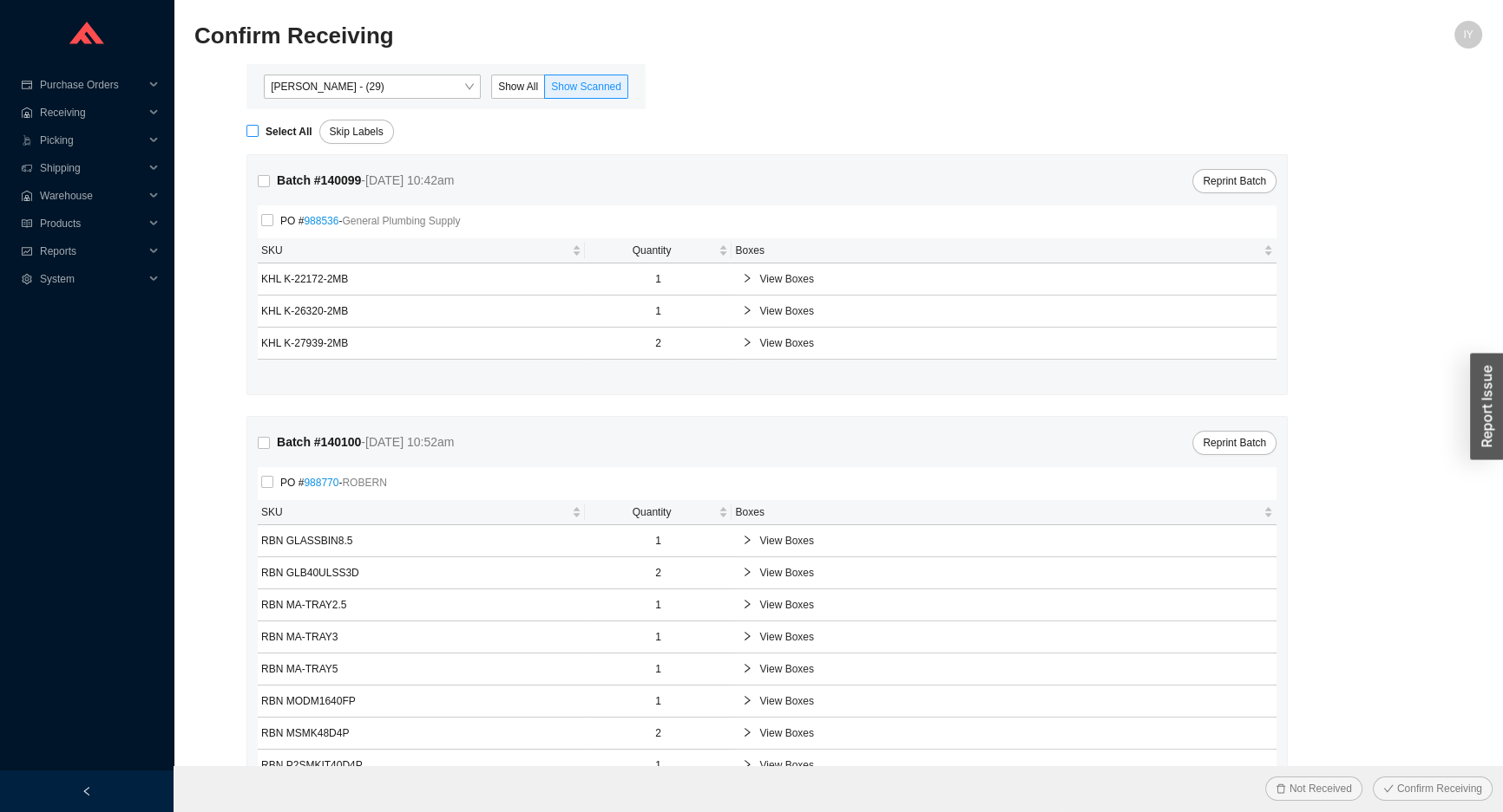
checkbox input "true"
click at [1390, 777] on button "Confirm Receiving" at bounding box center [1432, 789] width 120 height 24
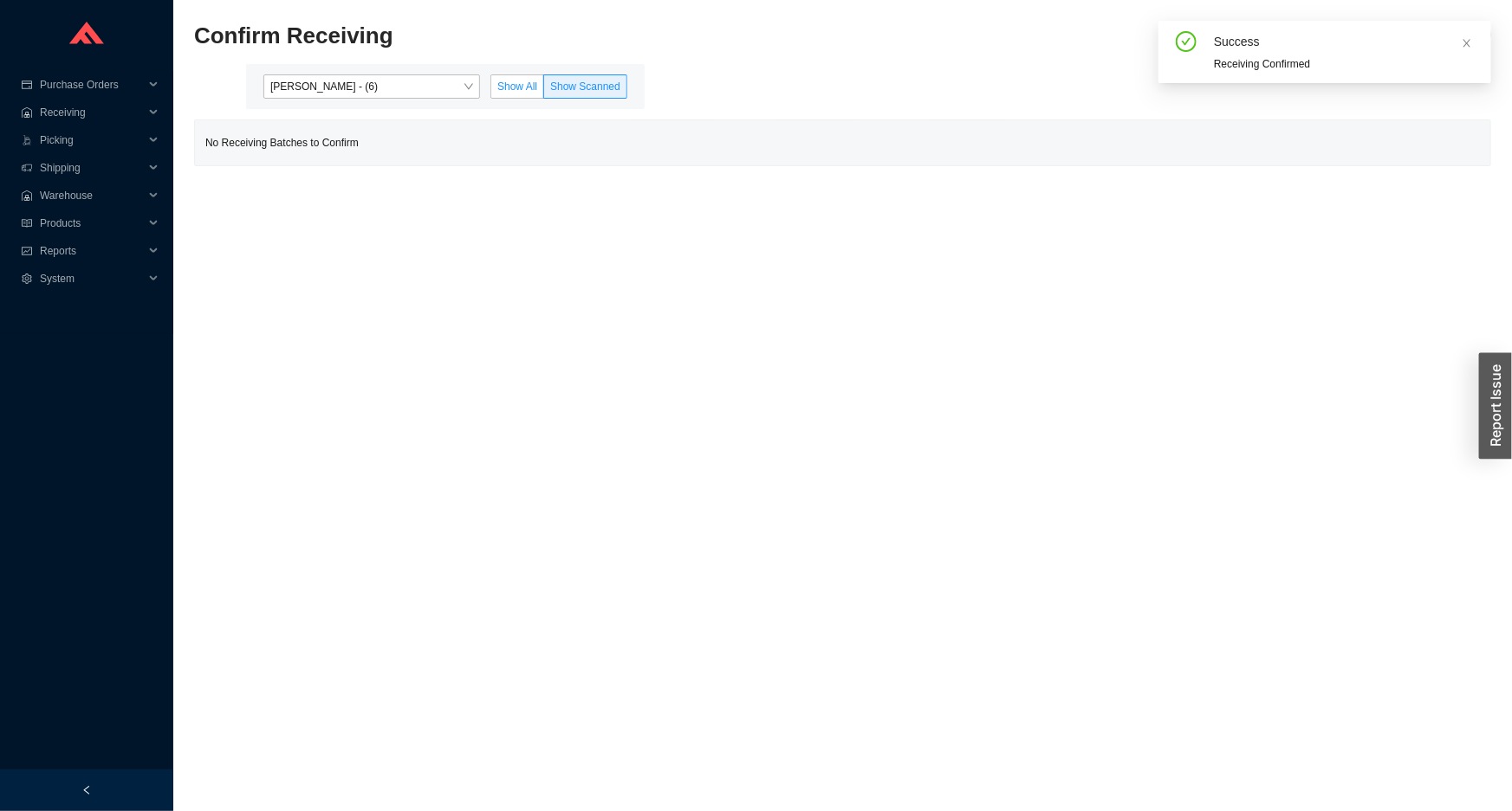
drag, startPoint x: 490, startPoint y: 78, endPoint x: 520, endPoint y: 85, distance: 30.8
click at [499, 81] on div "Angel Negron - (6) Show All Show Scanned" at bounding box center [445, 86] width 377 height 24
click at [522, 85] on span "Show All" at bounding box center [517, 86] width 40 height 12
click at [491, 90] on input "Show All" at bounding box center [491, 90] width 0 height 0
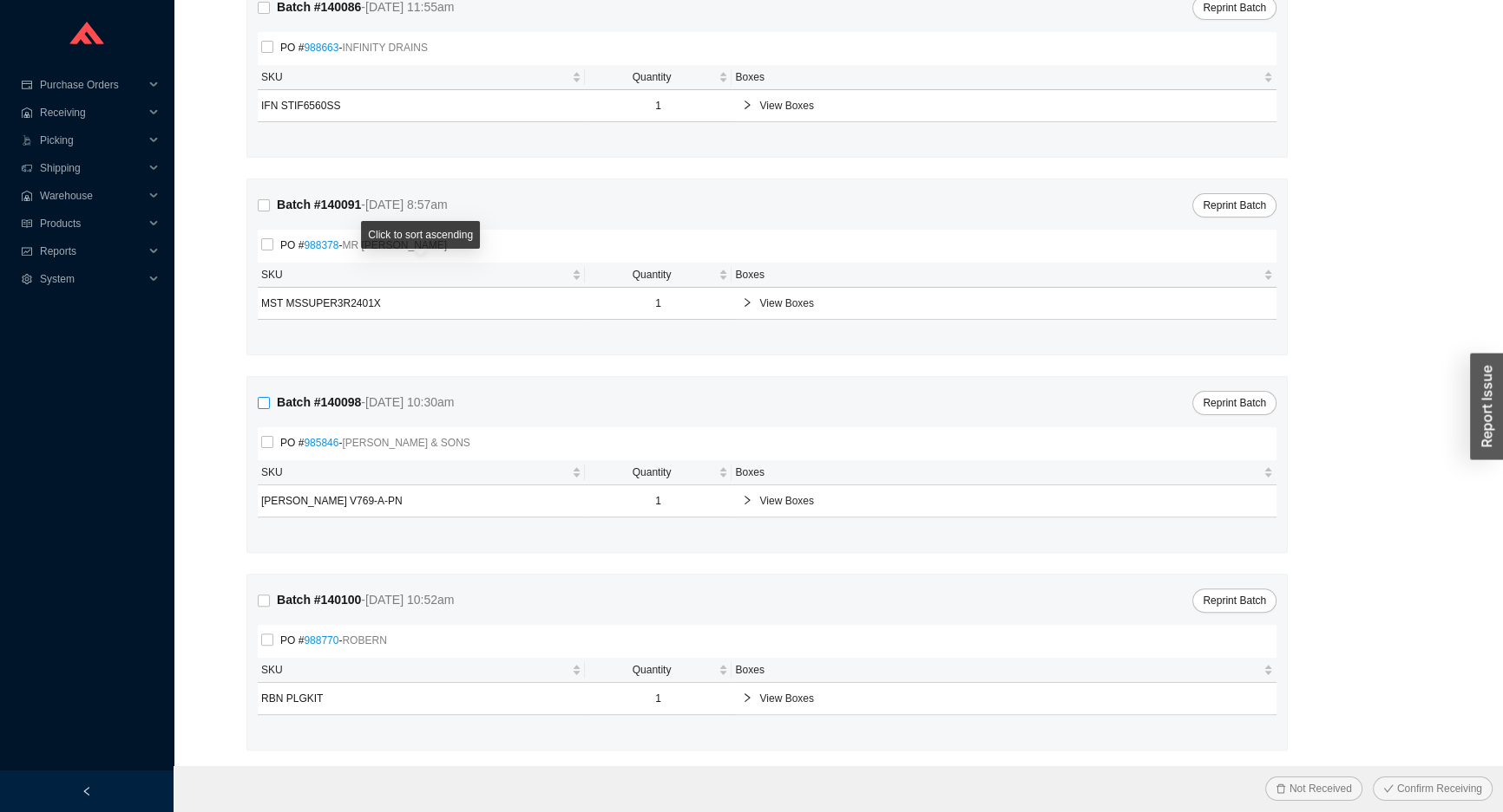
scroll to position [571, 0]
click at [48, 251] on span "Reports" at bounding box center [93, 251] width 105 height 27
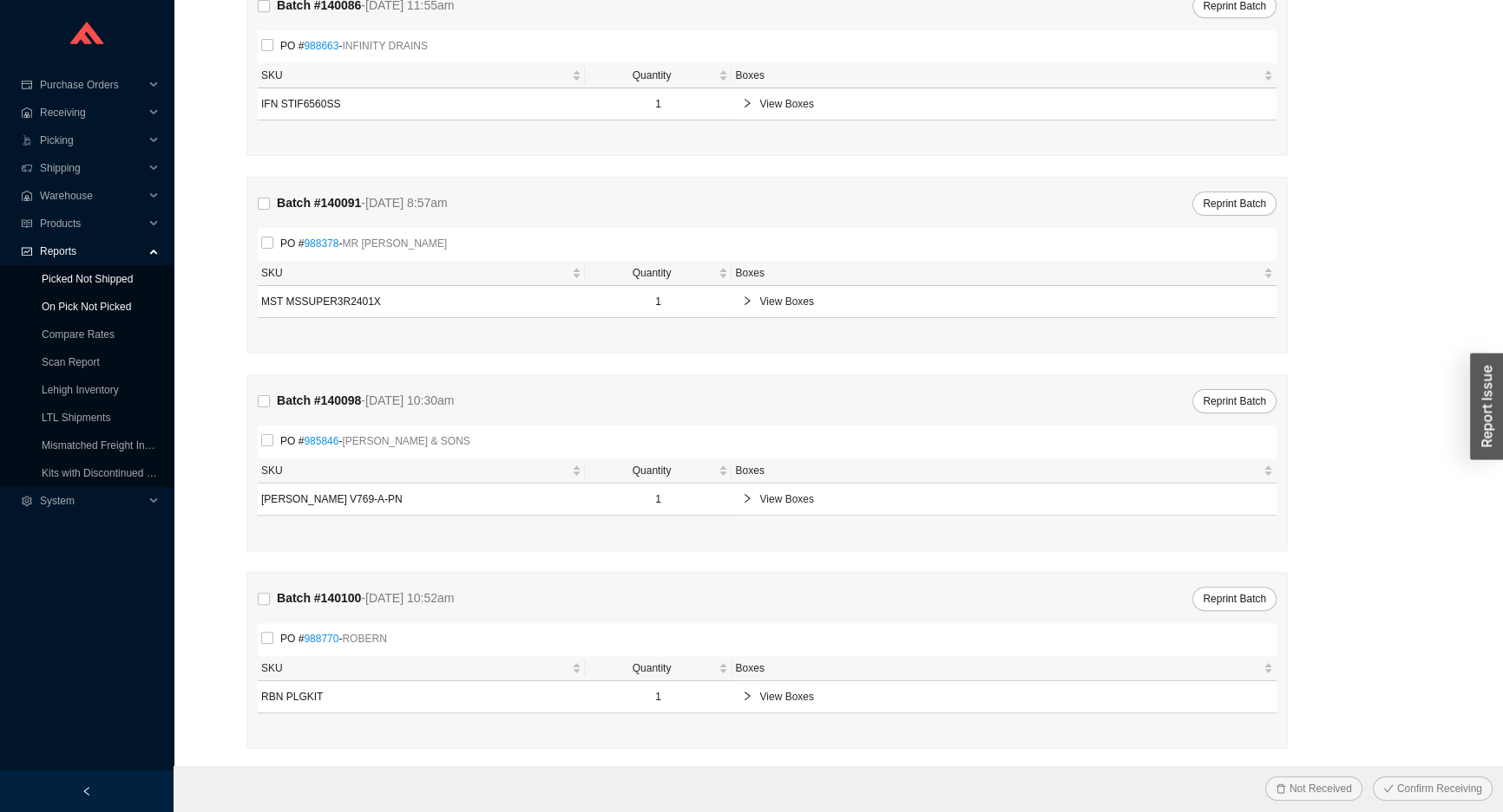
click at [69, 306] on link "On Pick Not Picked" at bounding box center [85, 306] width 89 height 12
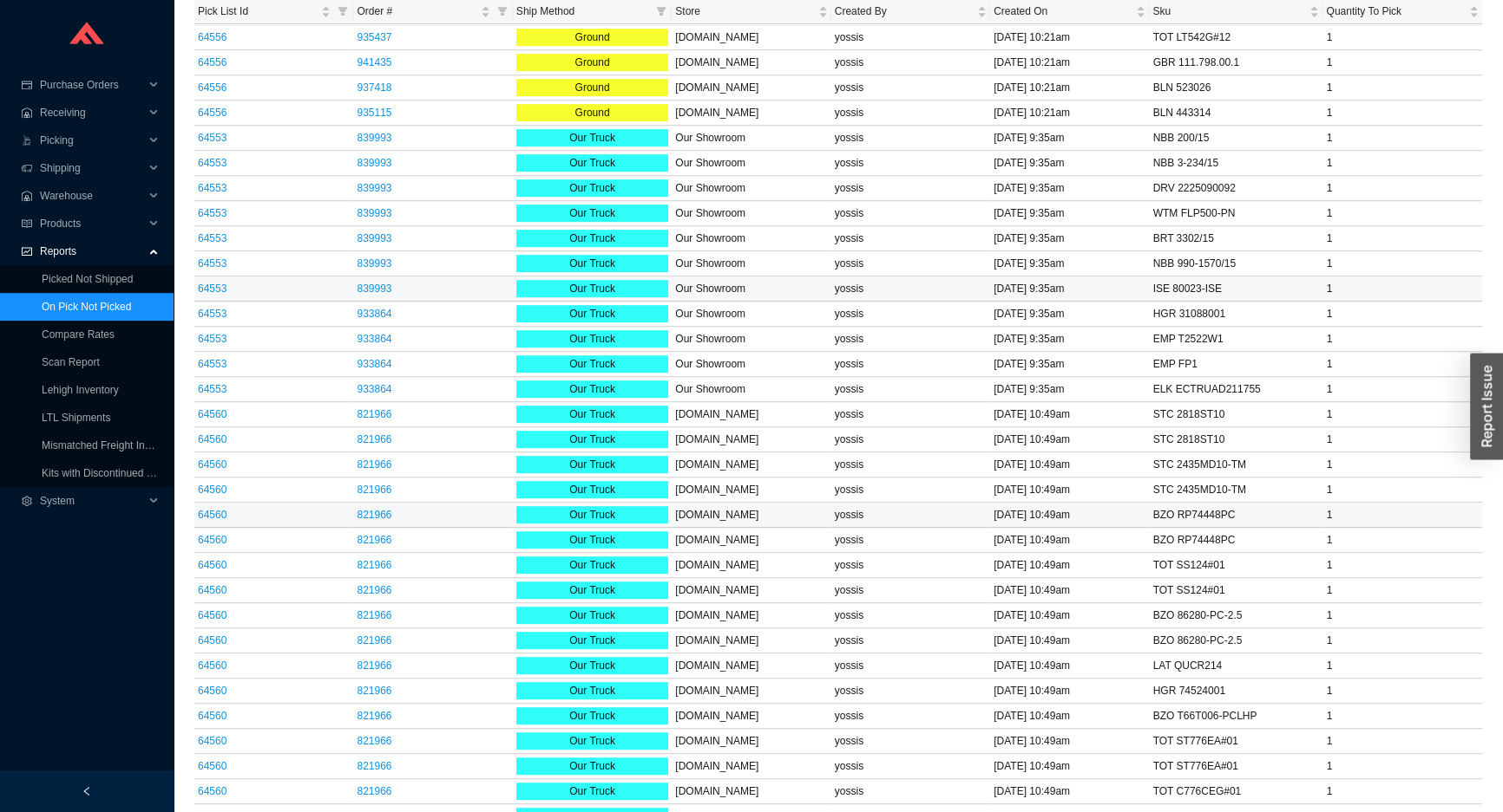
scroll to position [1181, 0]
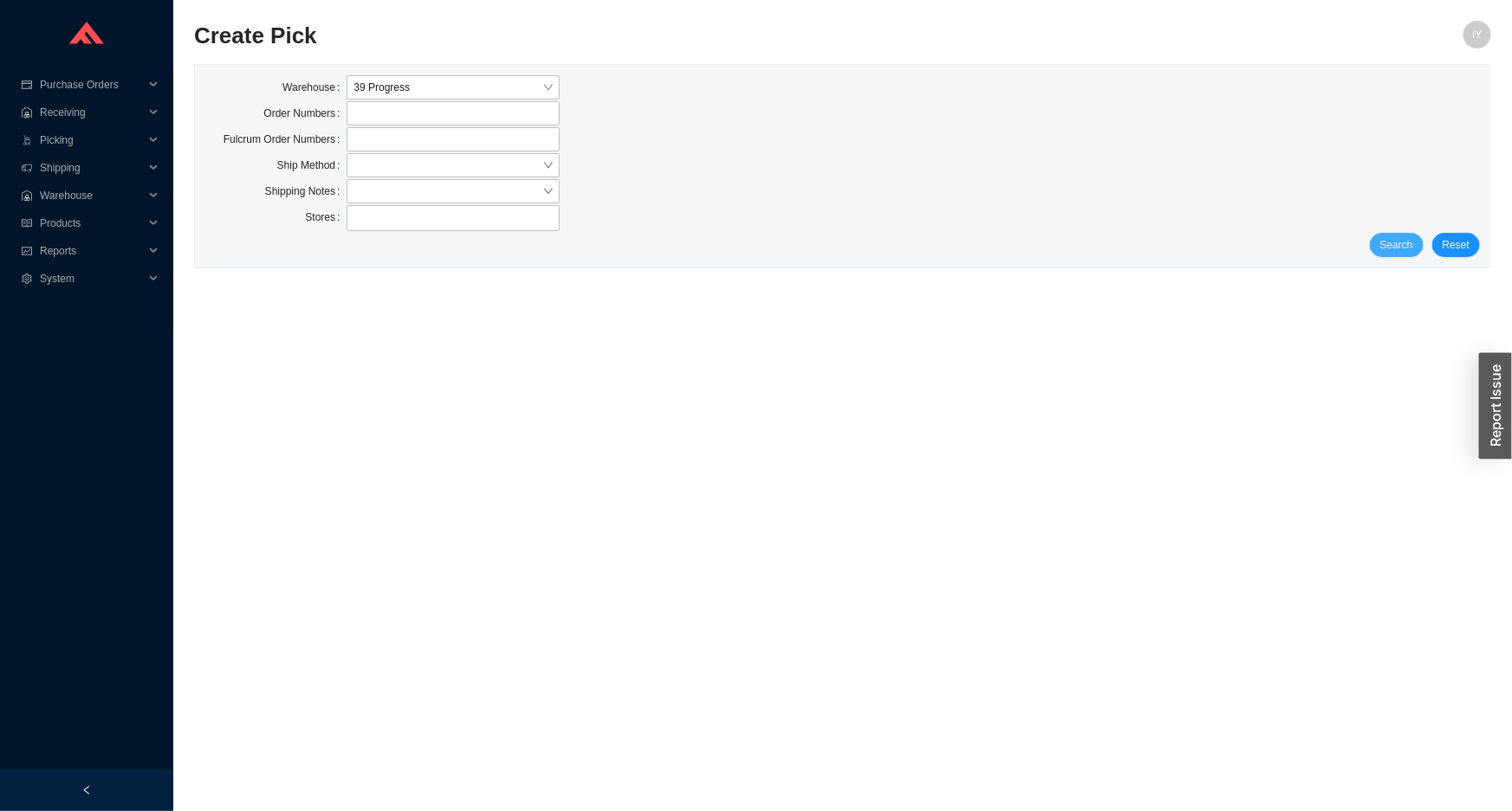
click at [1388, 242] on span "Search" at bounding box center [1397, 244] width 33 height 17
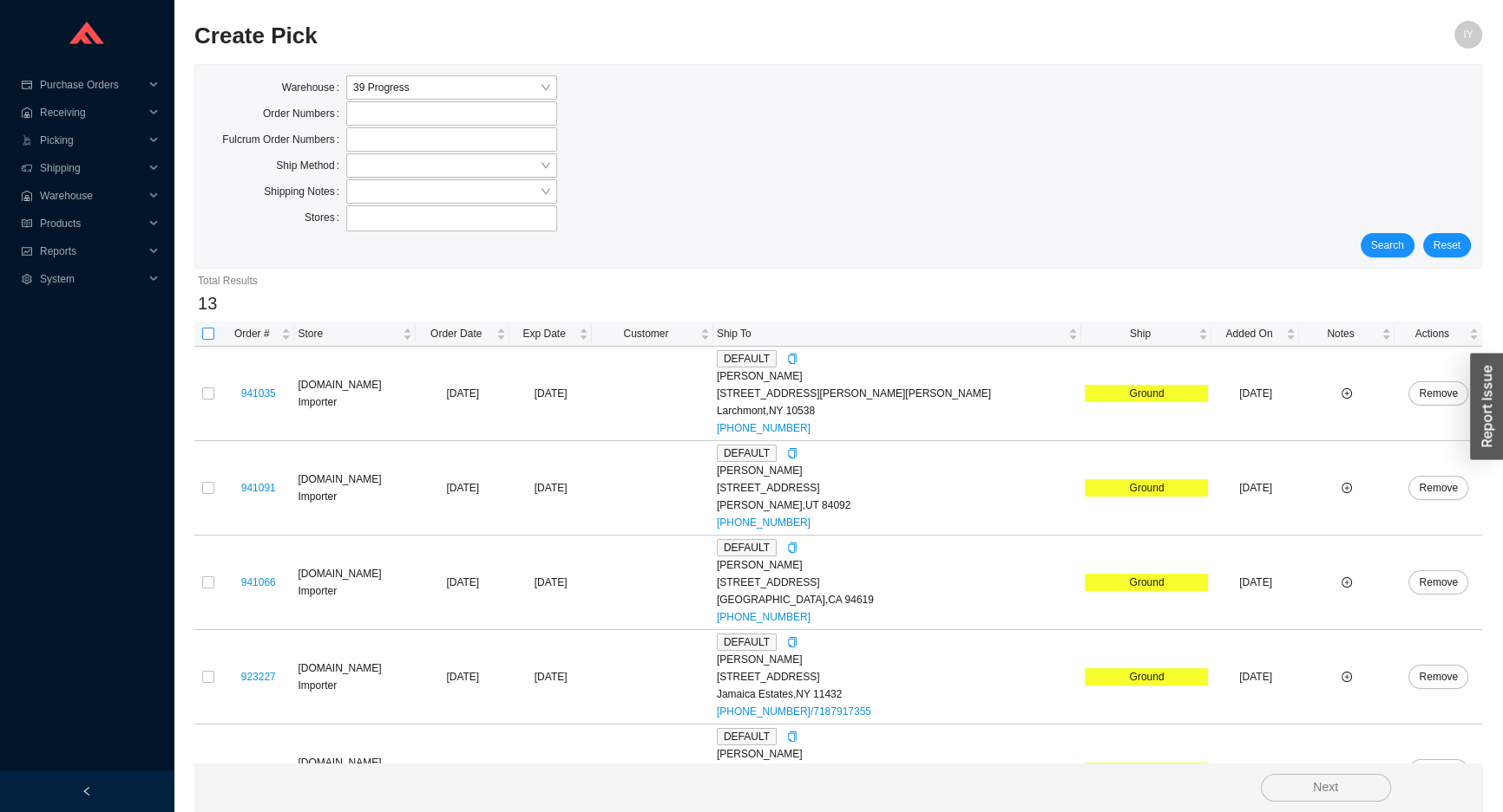
click at [207, 333] on input "checkbox" at bounding box center [207, 334] width 12 height 12
checkbox input "true"
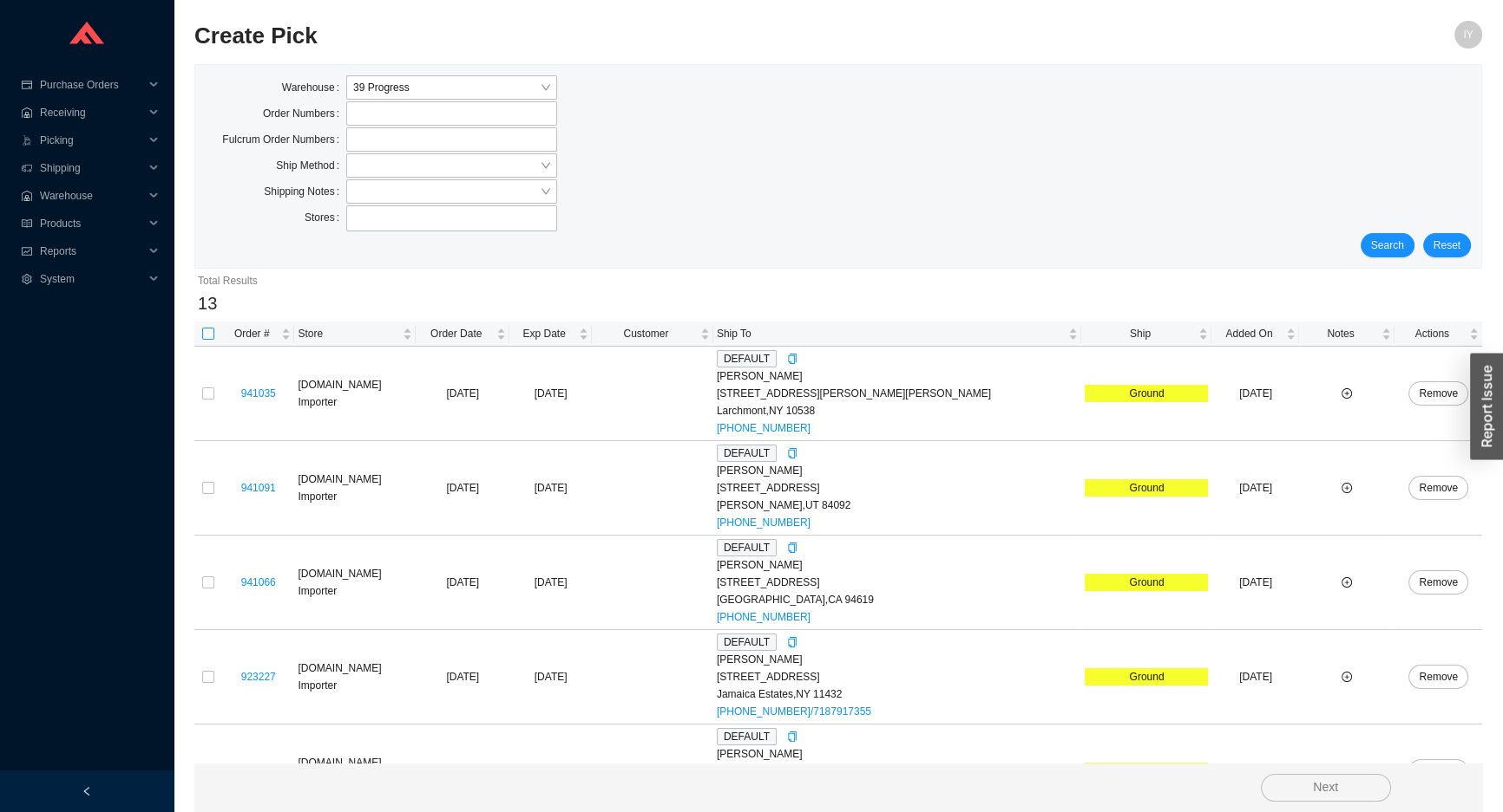
checkbox input "true"
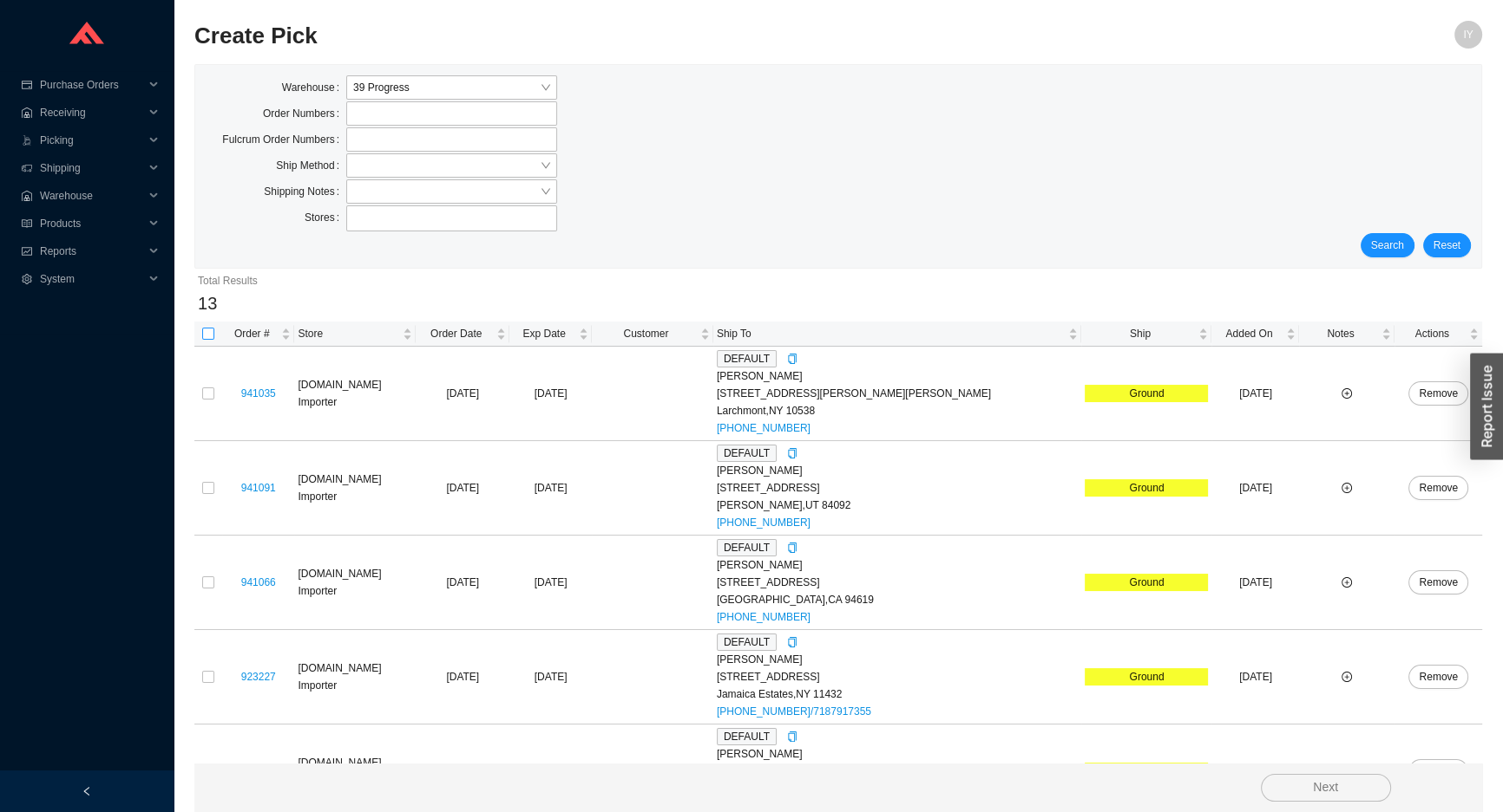
checkbox input "true"
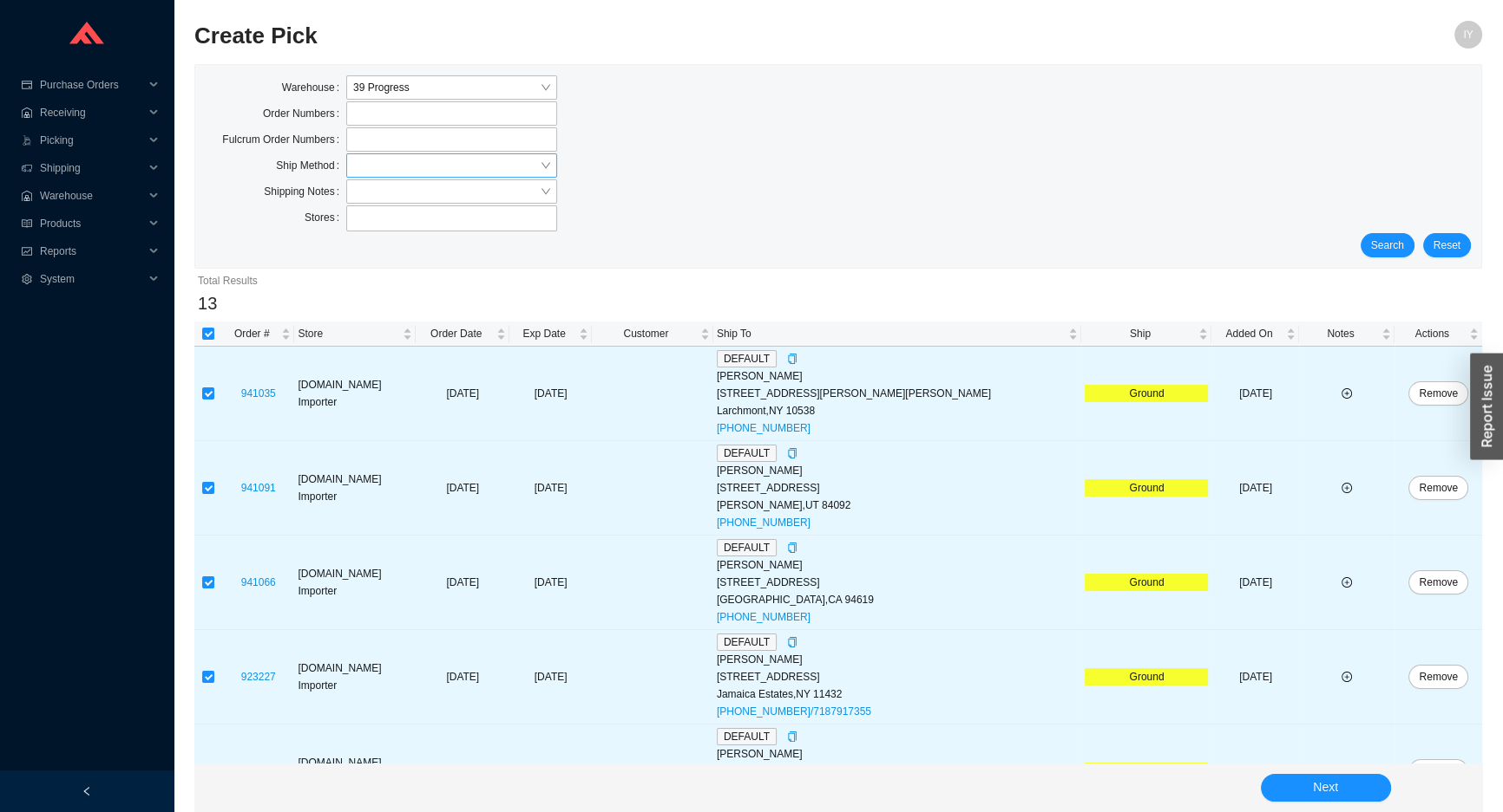
click at [410, 166] on input "search" at bounding box center [446, 165] width 186 height 23
click at [407, 243] on div "LTL" at bounding box center [451, 245] width 197 height 16
click at [1404, 240] on span "Search" at bounding box center [1387, 245] width 33 height 17
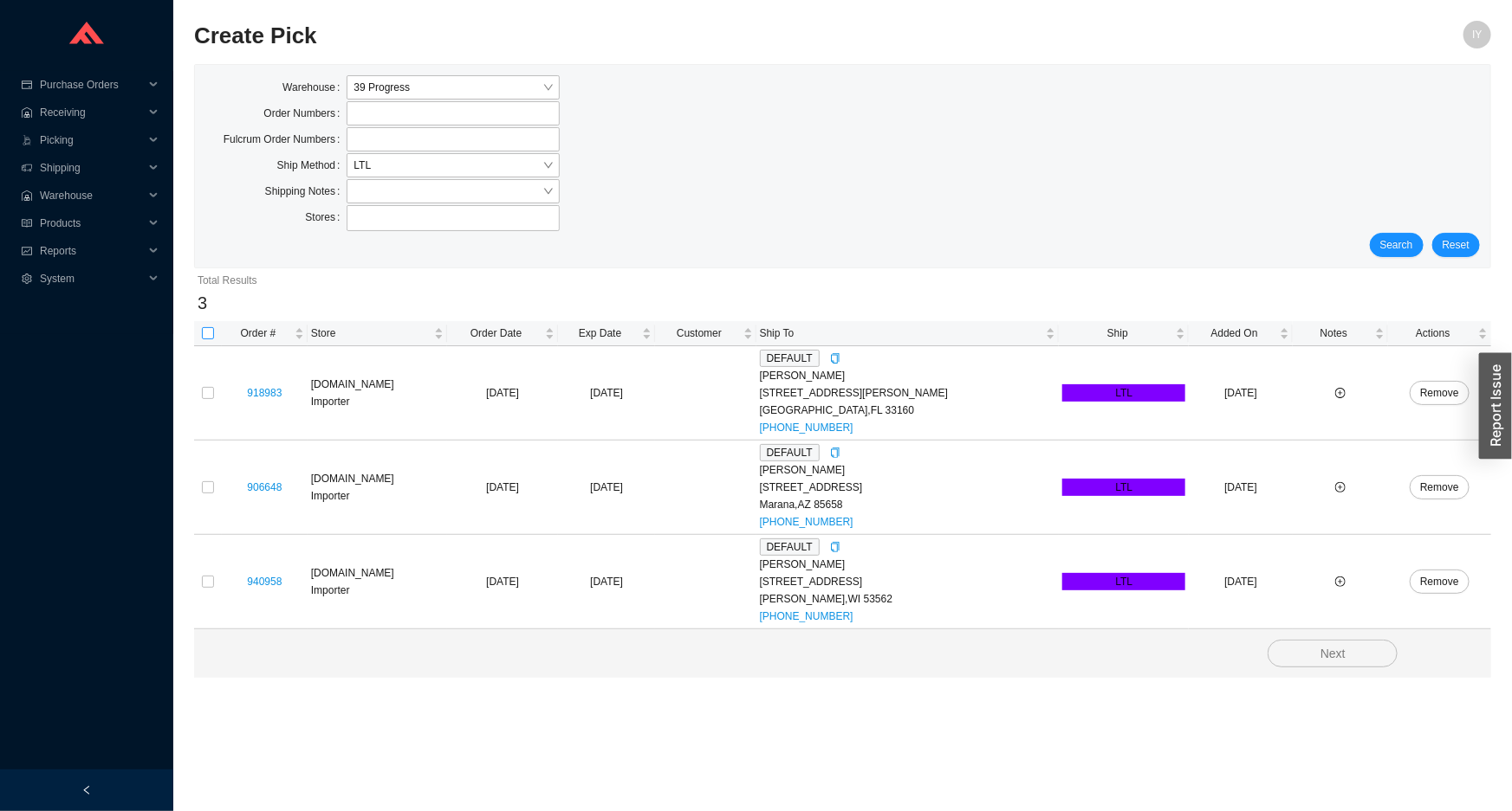
click at [210, 330] on input "checkbox" at bounding box center [207, 333] width 12 height 12
checkbox input "true"
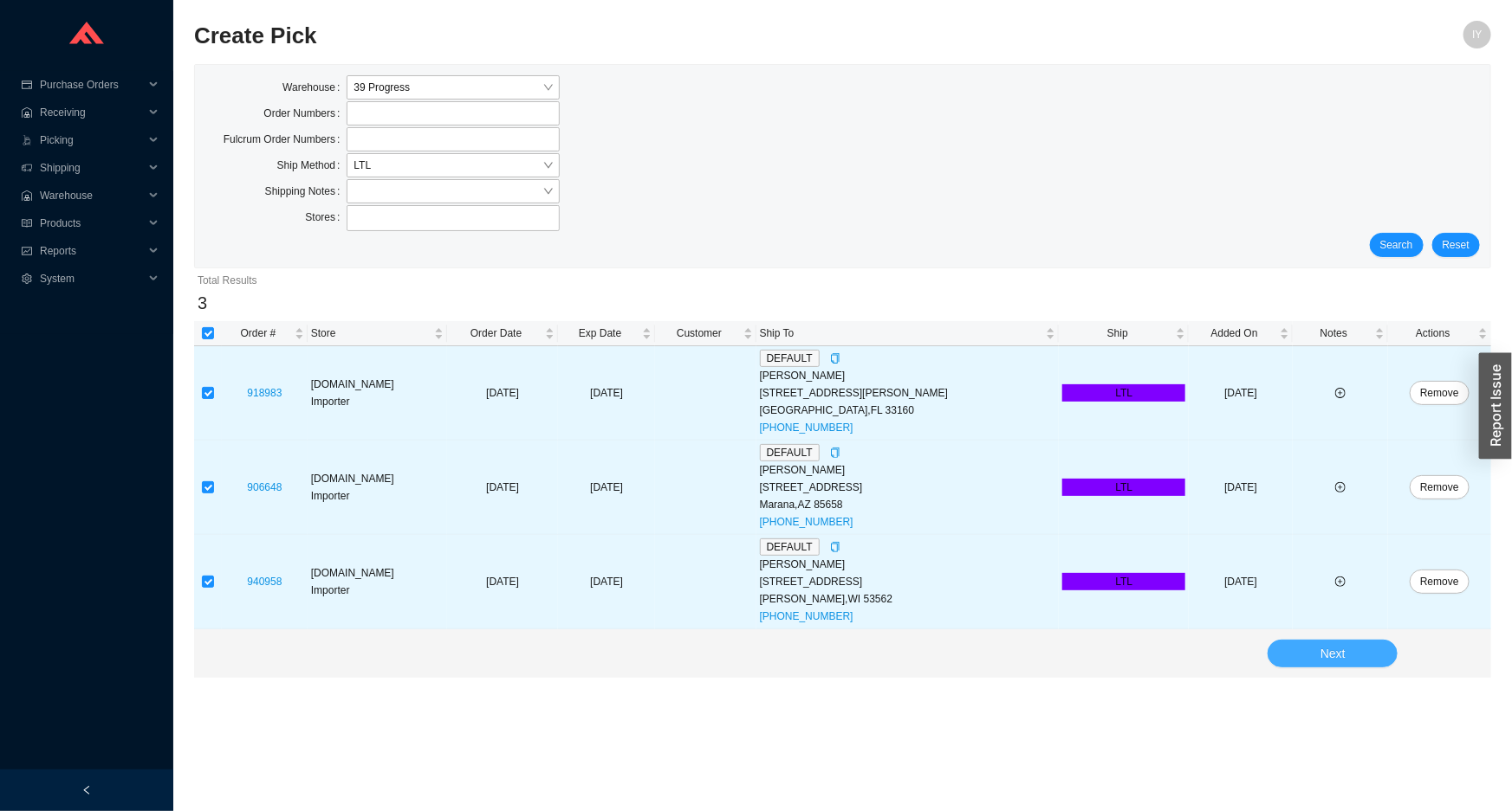
click at [1354, 648] on button "Next" at bounding box center [1333, 654] width 130 height 27
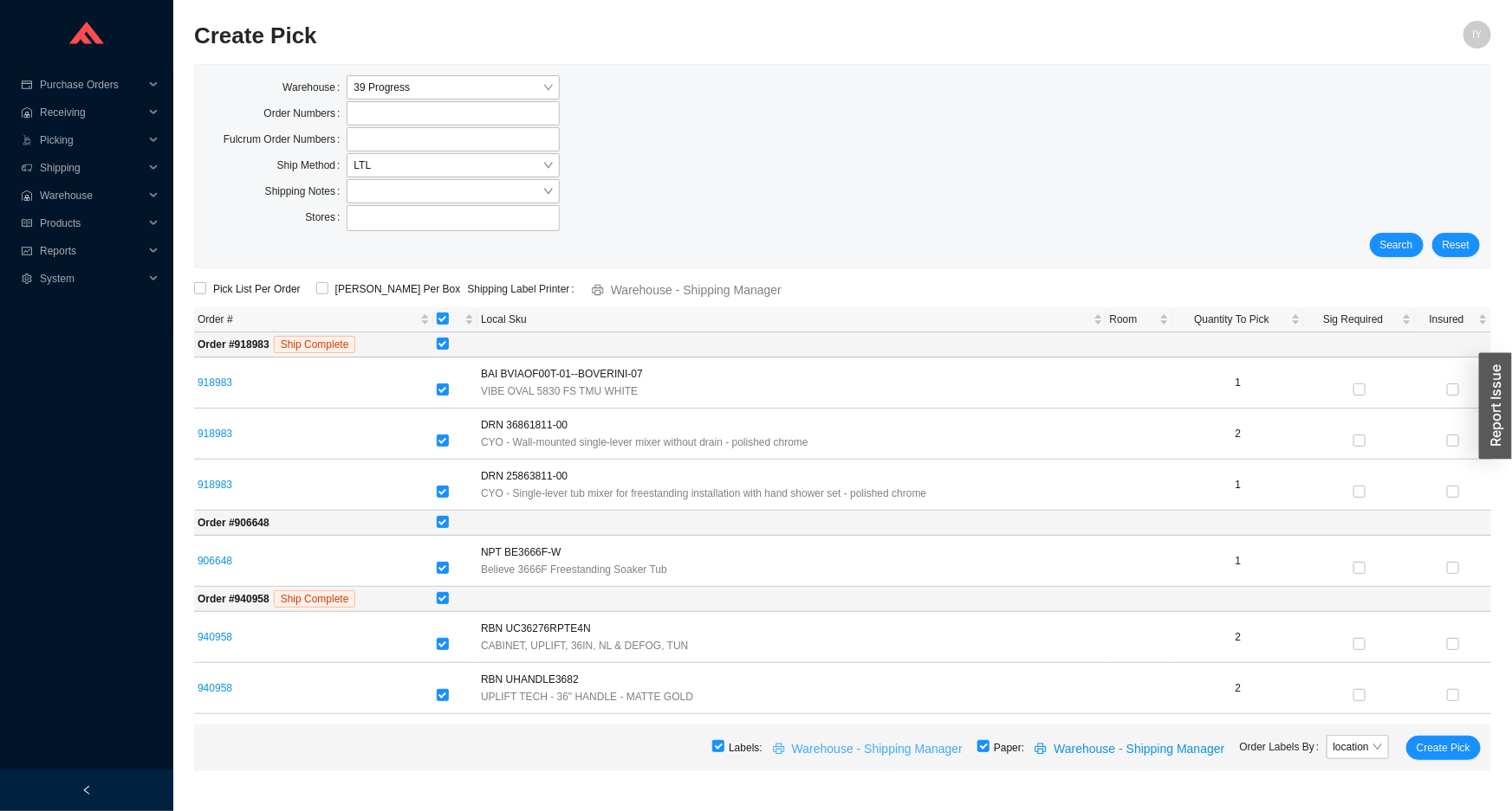
click at [973, 752] on button "Warehouse - Shipping Manager" at bounding box center [870, 748] width 215 height 24
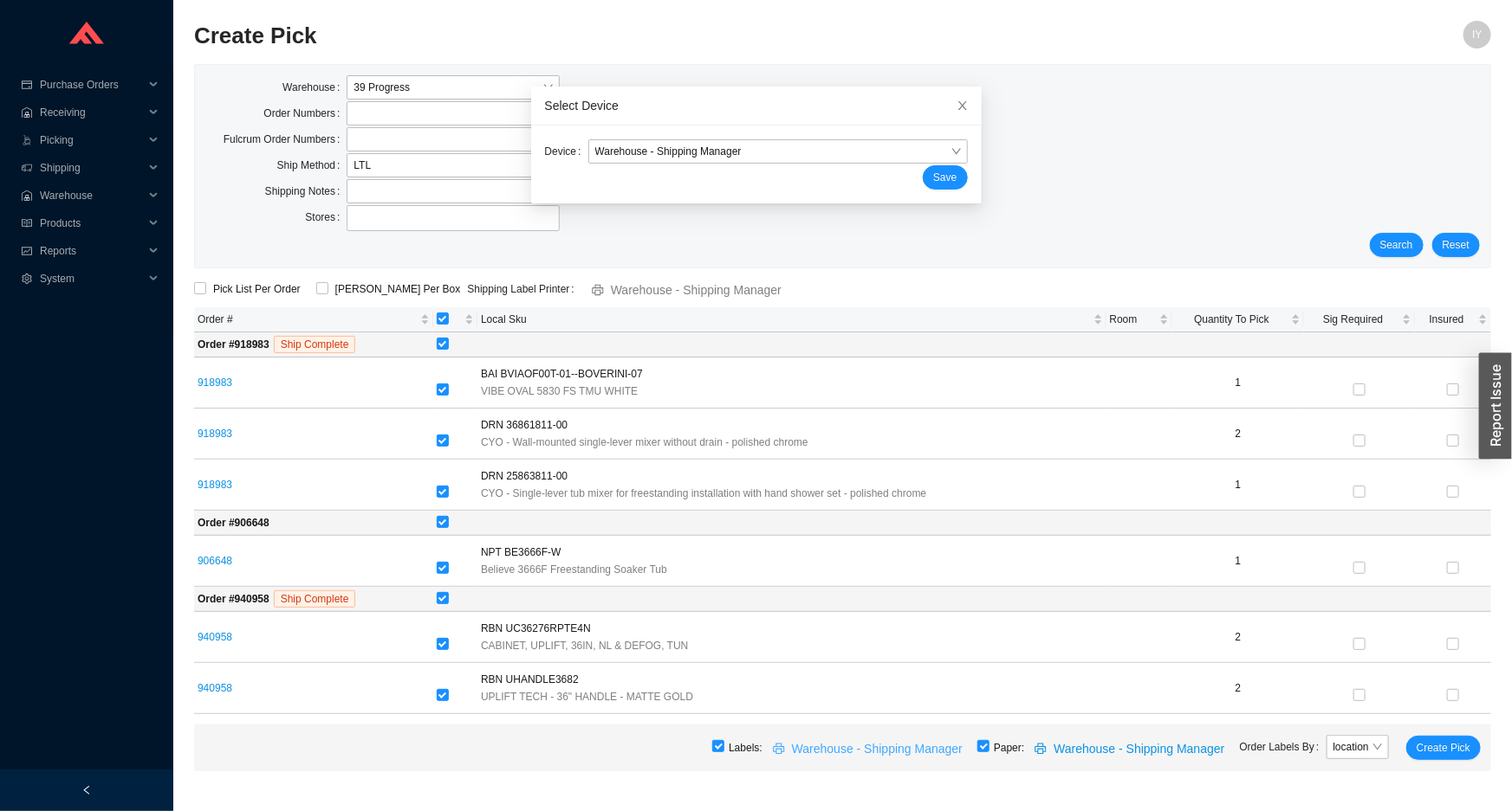
click at [977, 744] on button "Warehouse - Shipping Manager" at bounding box center [870, 748] width 215 height 24
click at [988, 744] on input "checkbox" at bounding box center [983, 746] width 12 height 12
checkbox input "false"
click at [1436, 751] on span "Create Pick" at bounding box center [1443, 748] width 54 height 17
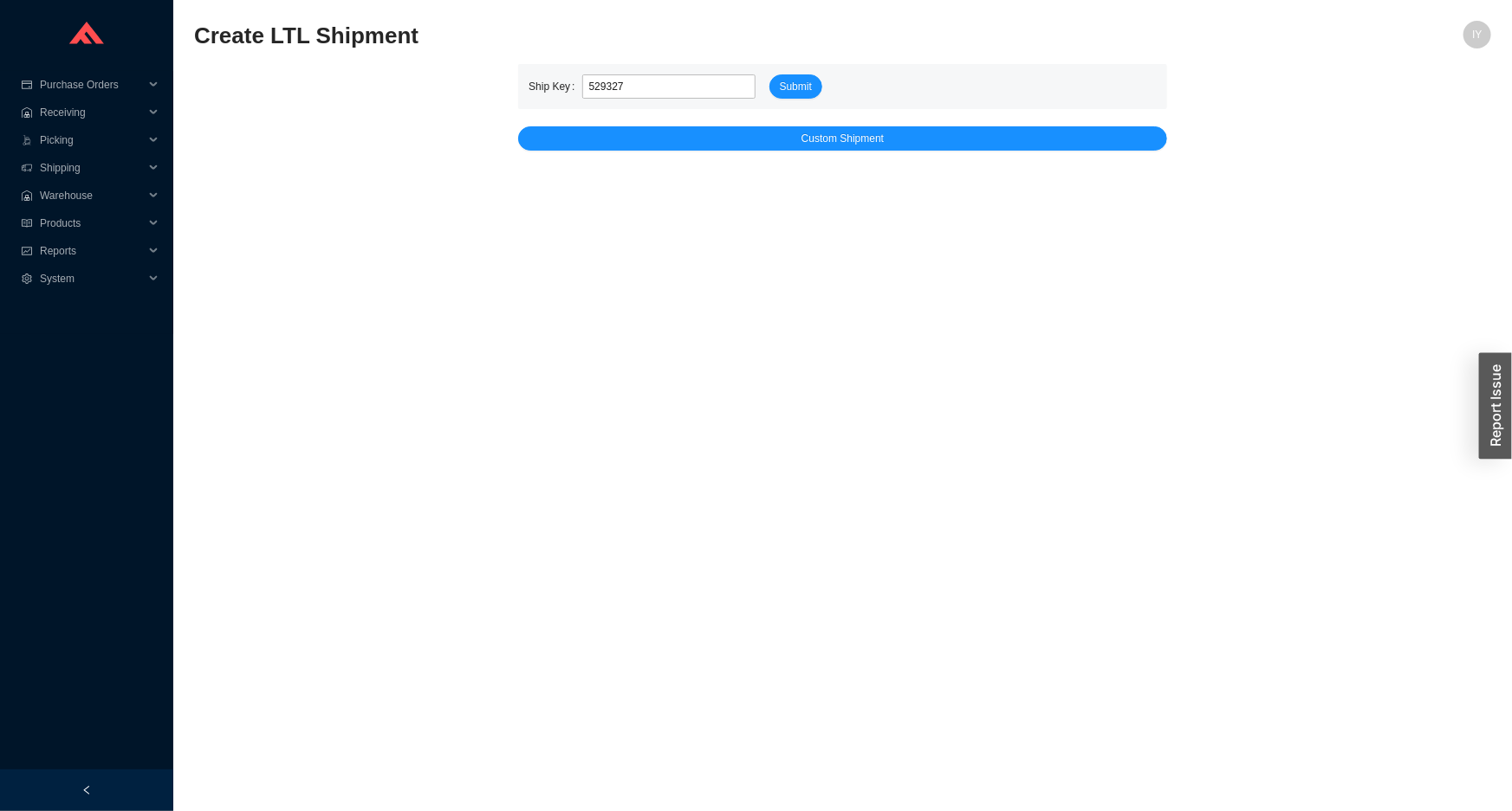
type input "529327"
click at [769, 74] on button "Submit" at bounding box center [796, 86] width 53 height 24
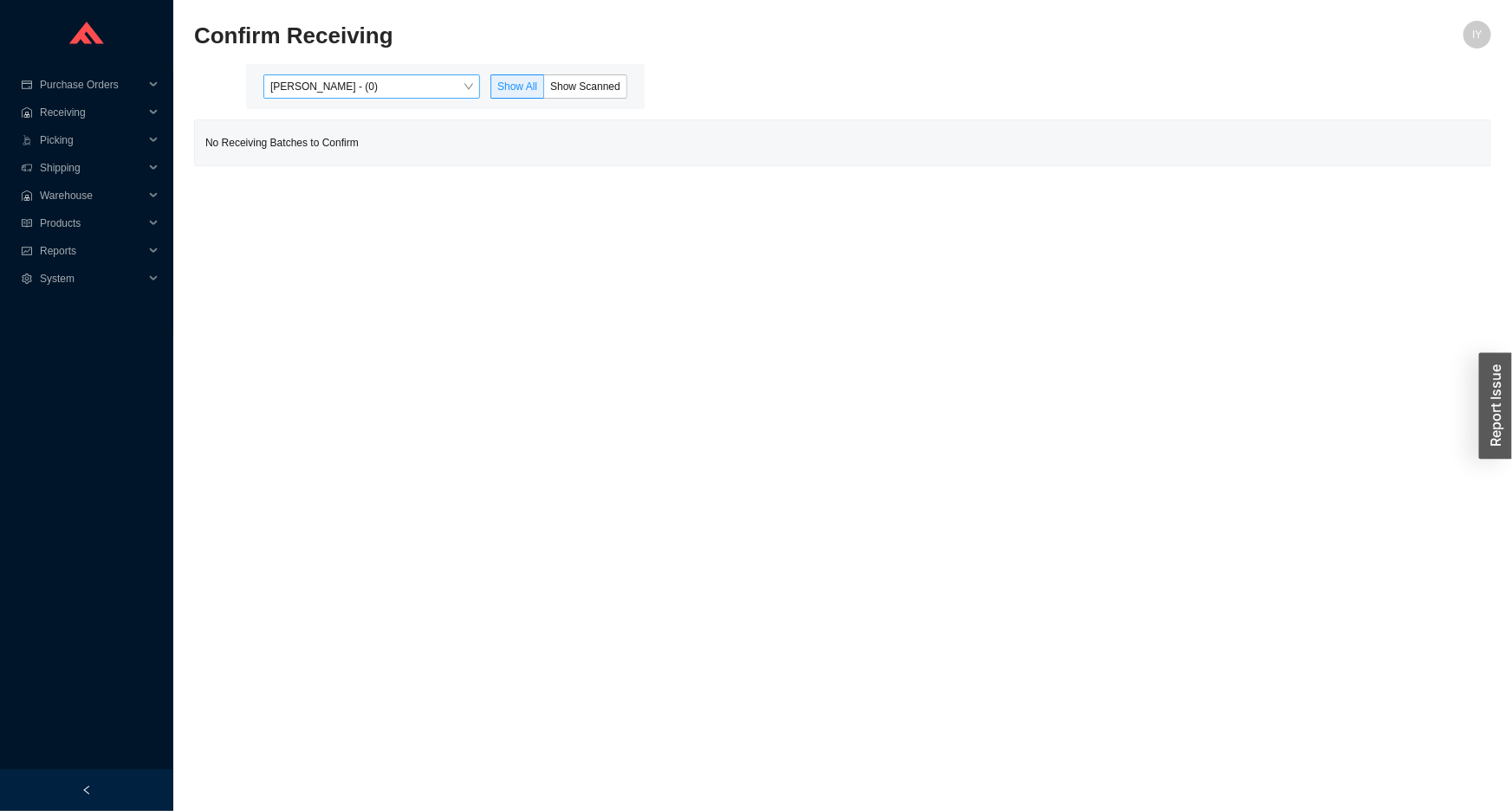
click at [462, 78] on span "[PERSON_NAME] - (0)" at bounding box center [371, 86] width 202 height 23
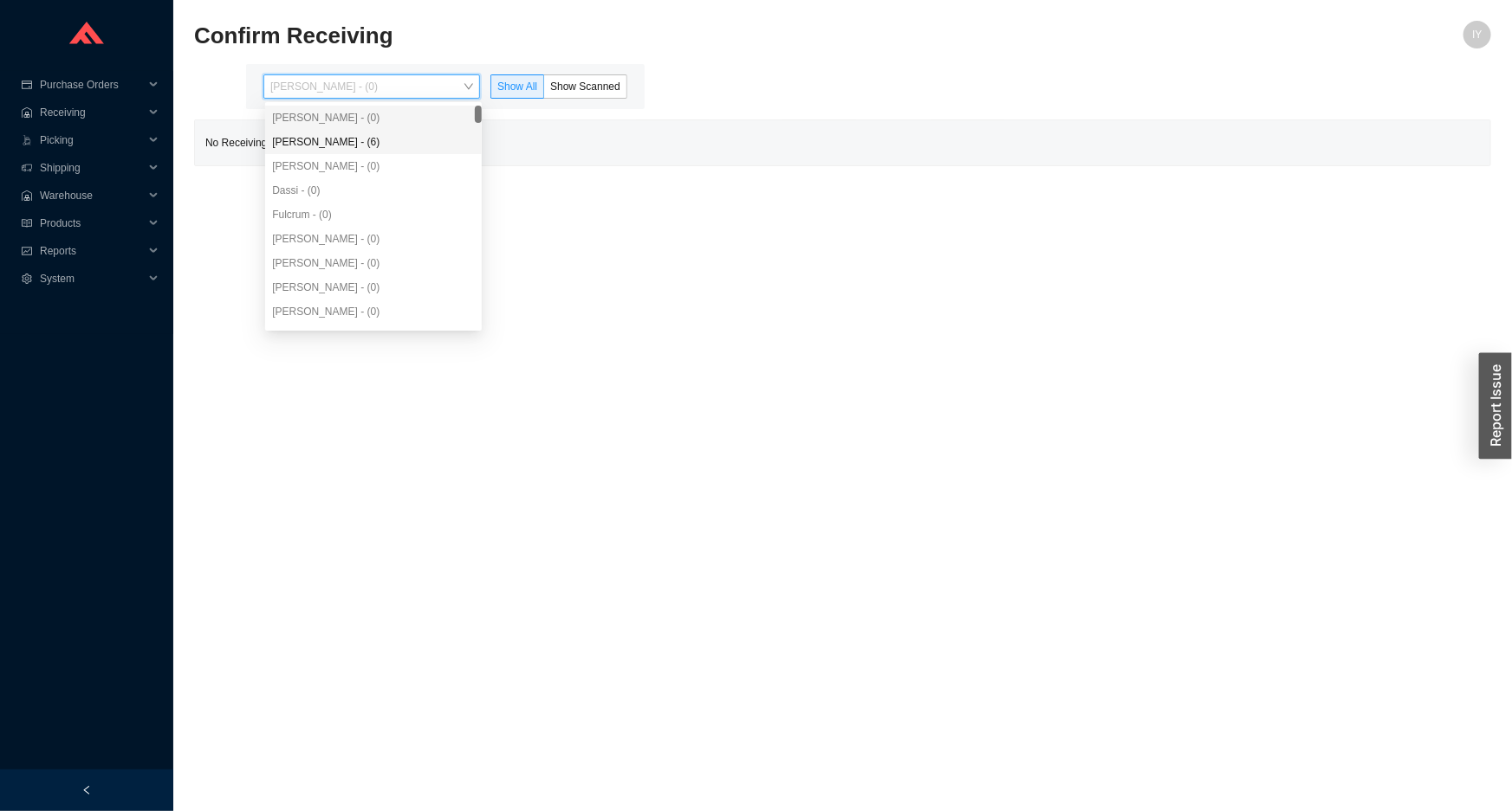
click at [416, 135] on div "[PERSON_NAME] - (6)" at bounding box center [373, 142] width 202 height 16
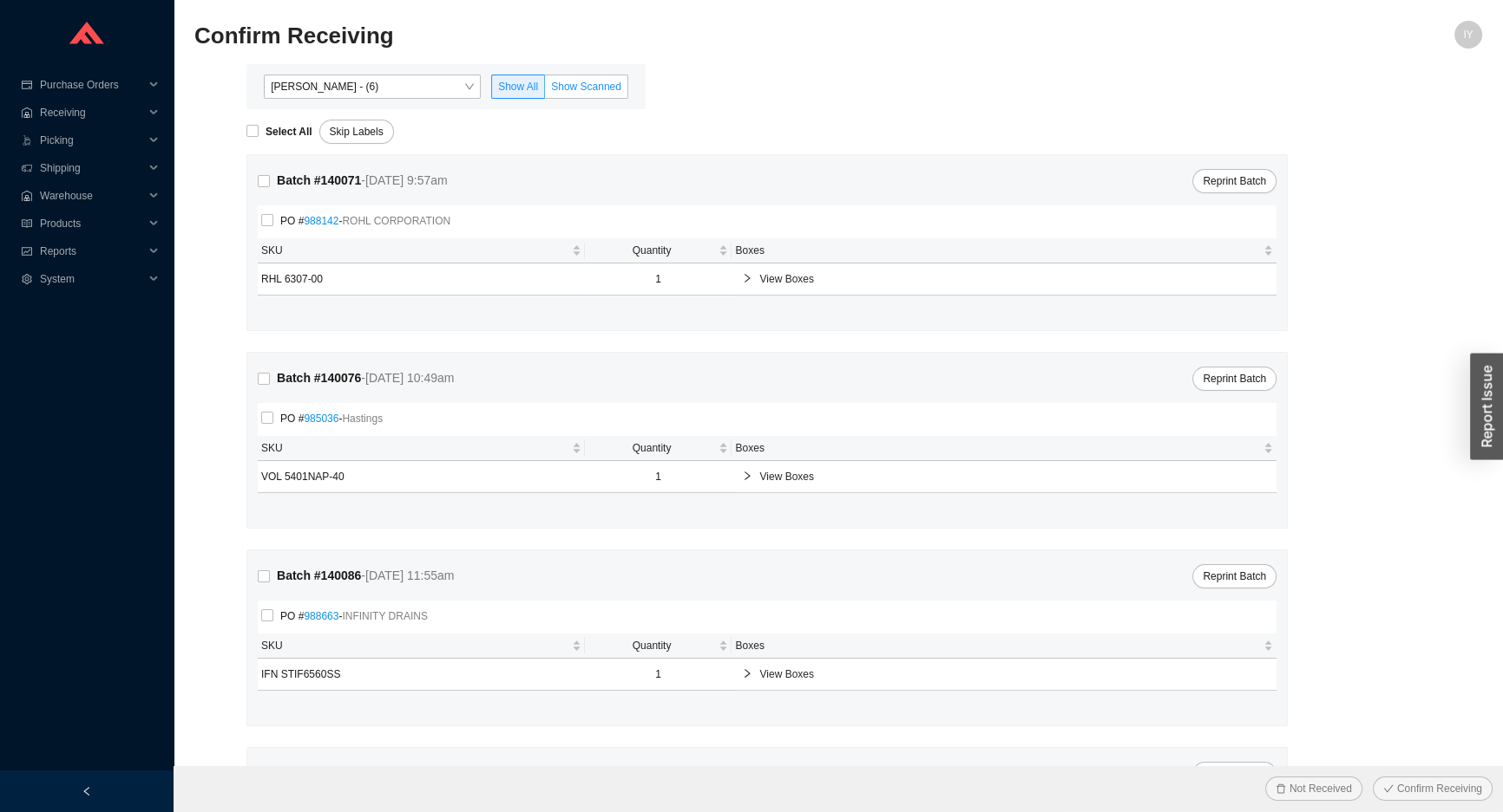
click at [578, 87] on span "Show Scanned" at bounding box center [586, 86] width 71 height 12
click at [545, 90] on input "Show Scanned" at bounding box center [545, 90] width 0 height 0
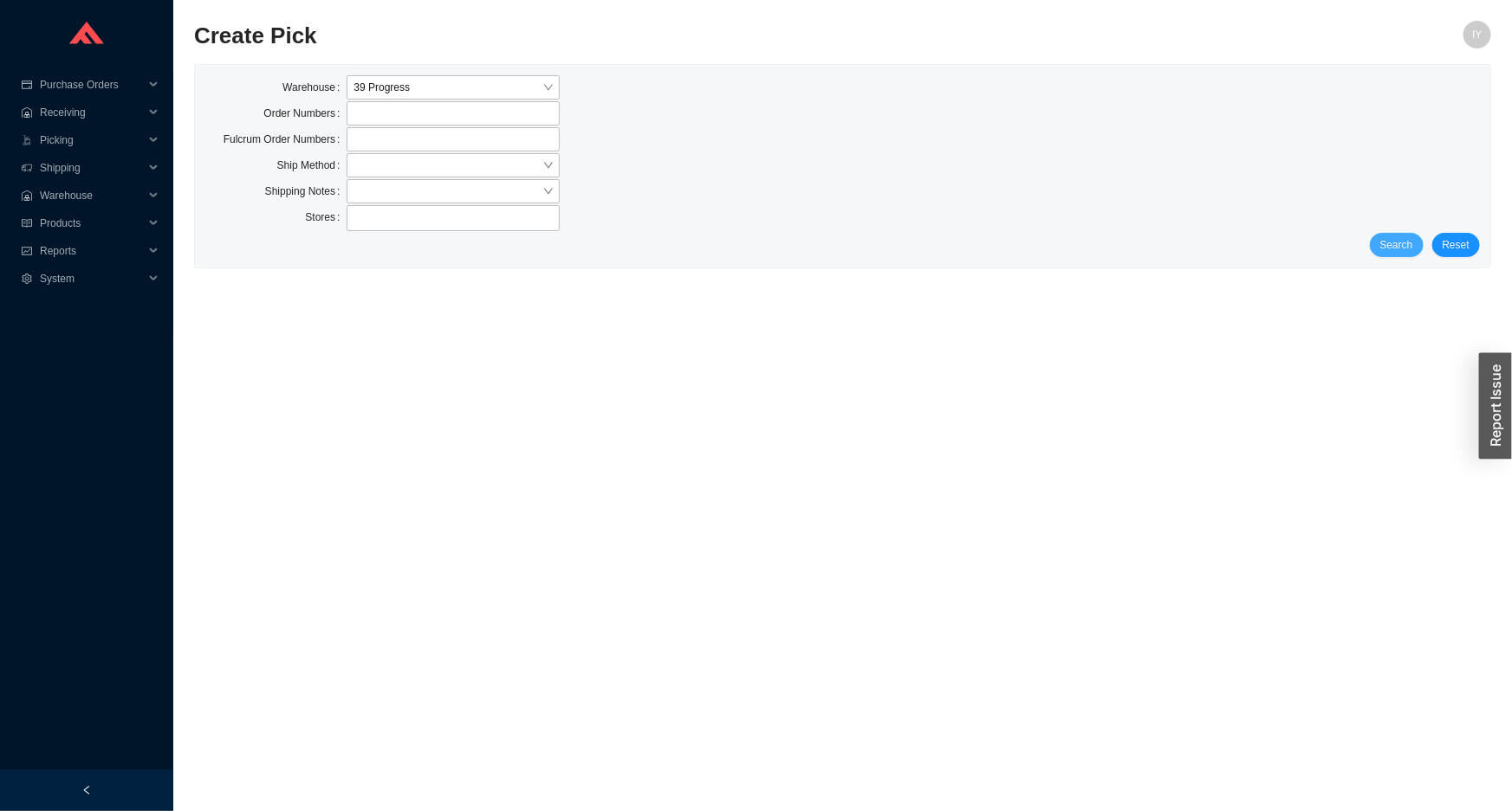
click at [1410, 249] on span "Search" at bounding box center [1397, 244] width 33 height 17
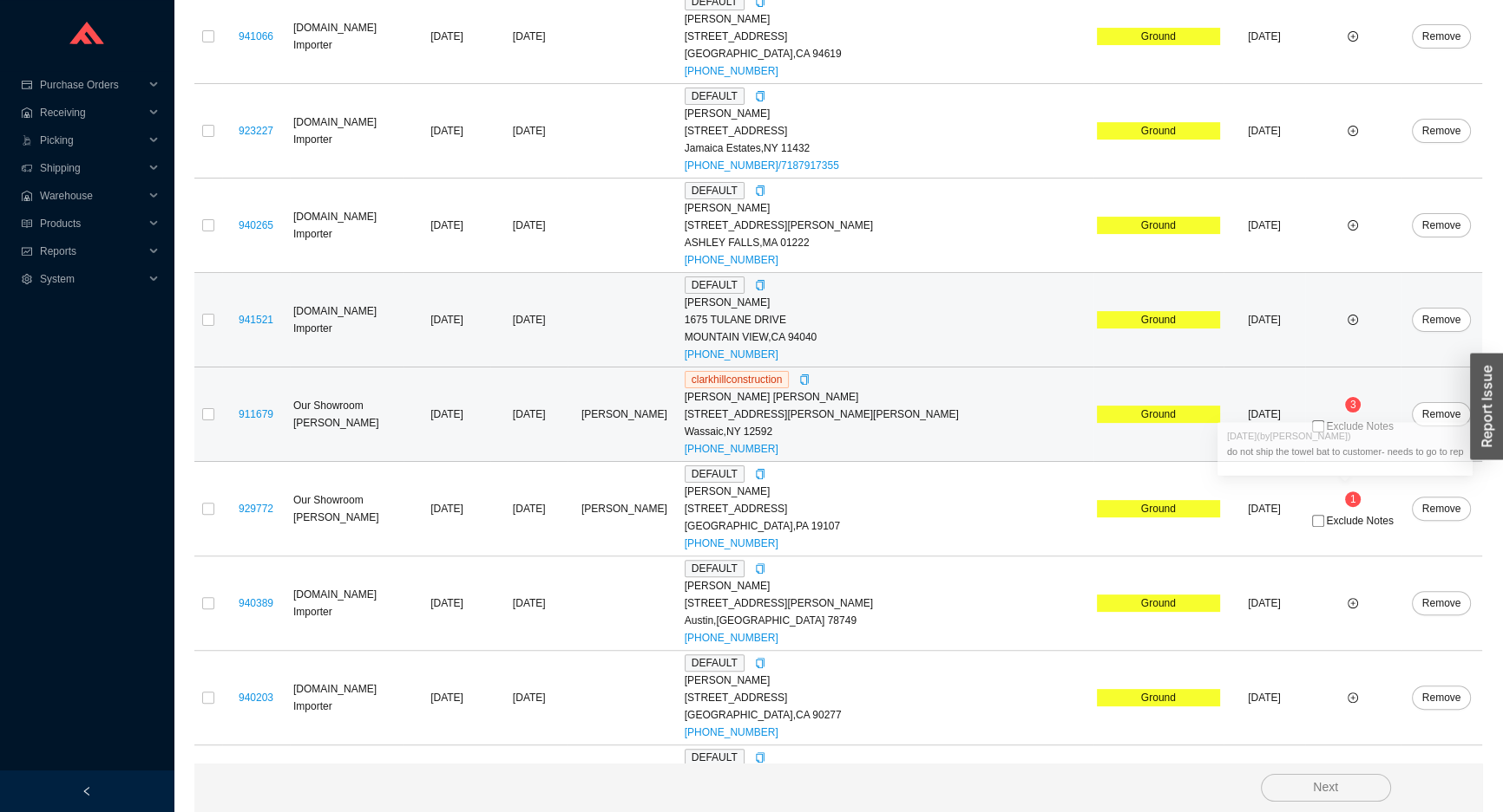
scroll to position [384, 0]
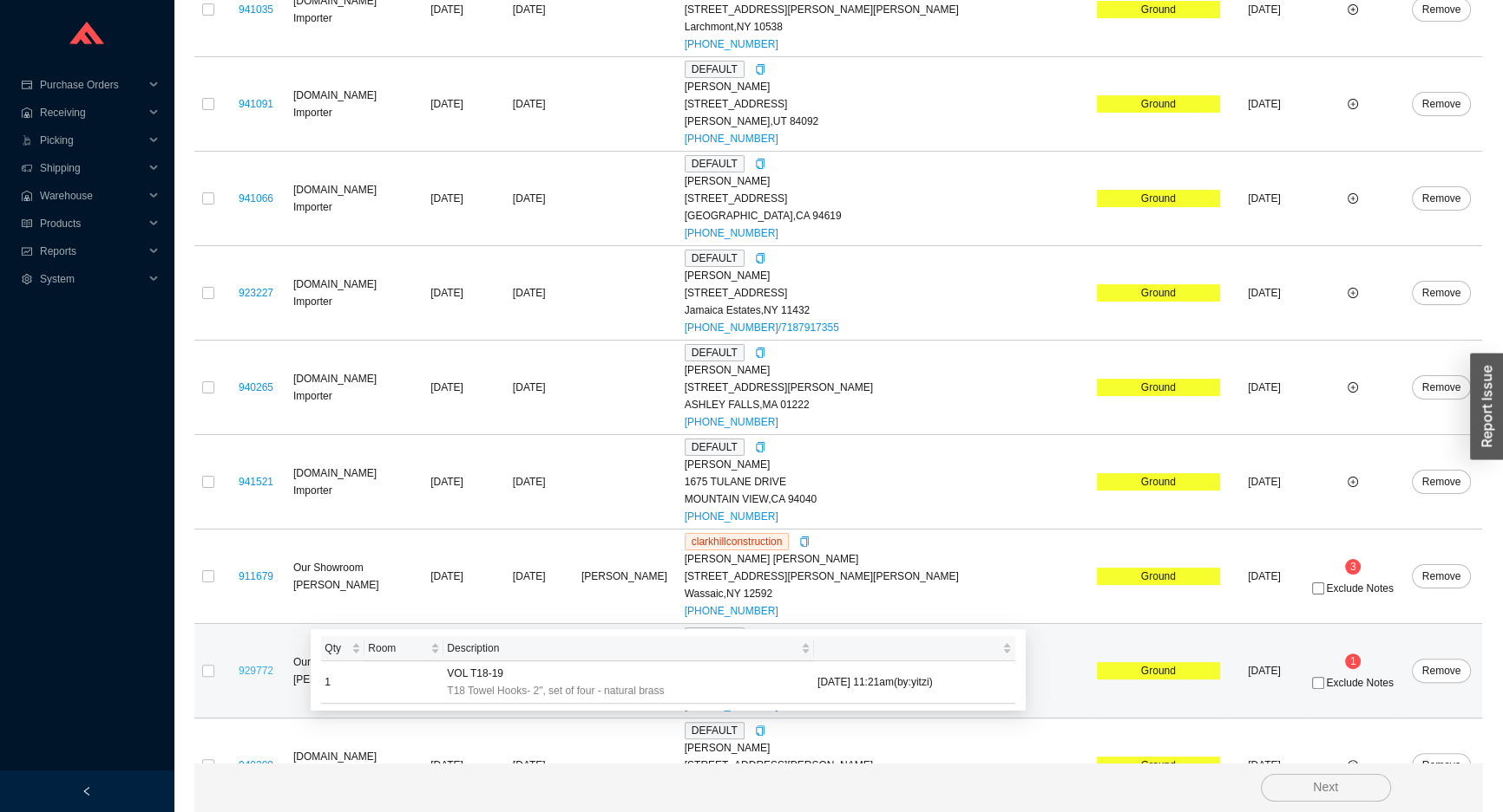
click at [260, 668] on link "929772" at bounding box center [256, 671] width 35 height 12
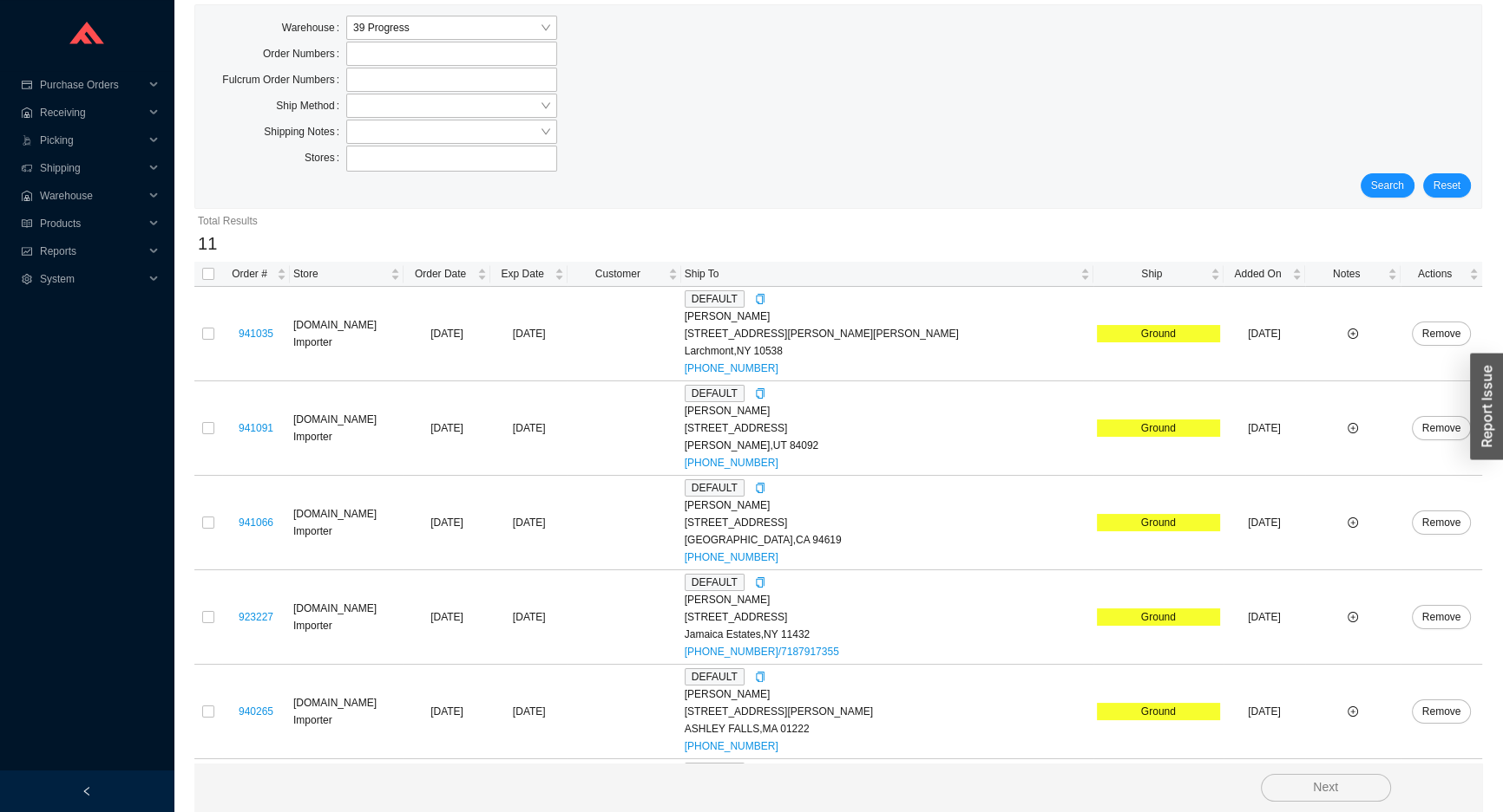
scroll to position [0, 0]
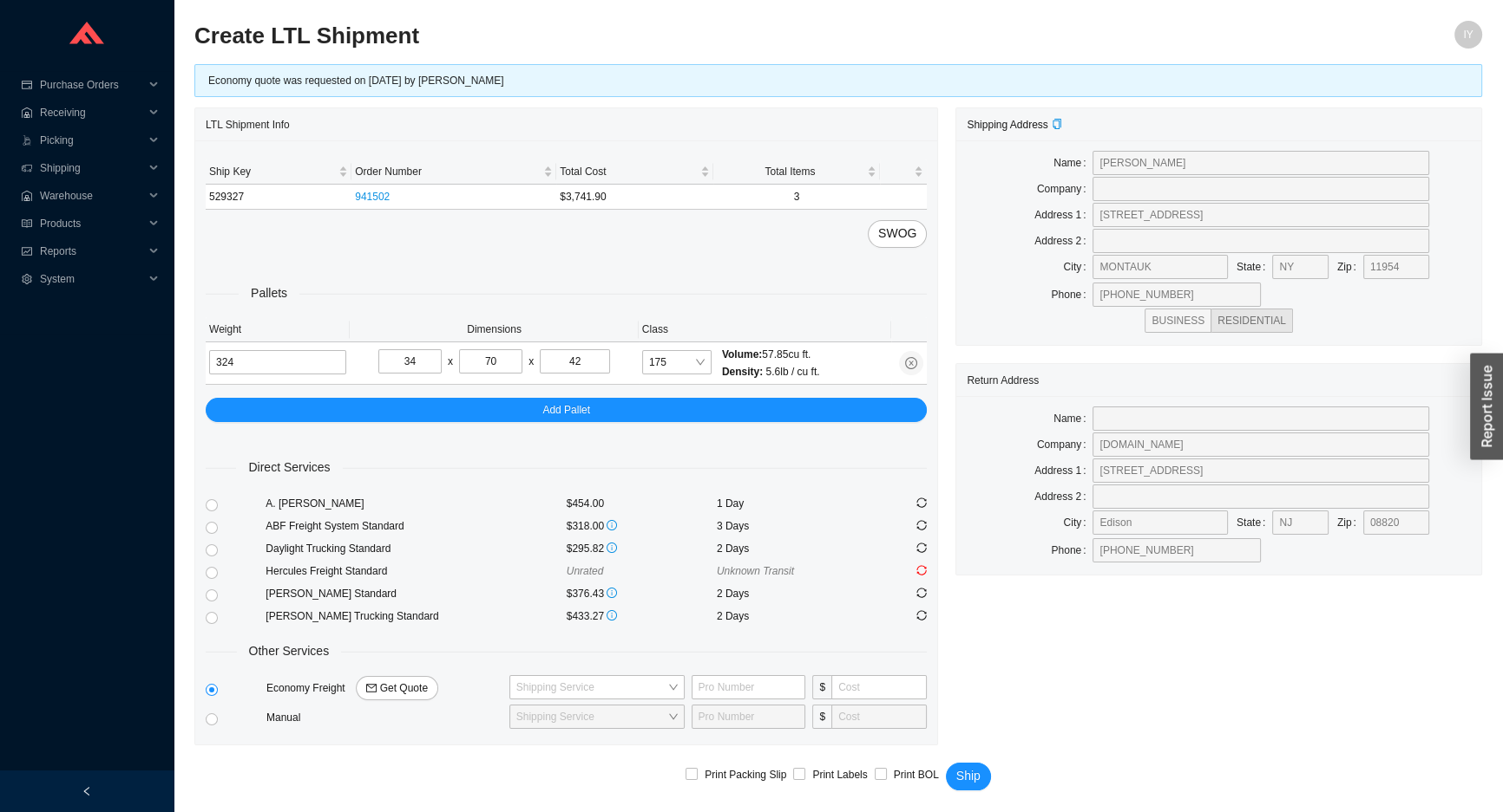
click at [628, 705] on div "Shipping Service" at bounding box center [596, 717] width 175 height 24
click at [625, 692] on input "search" at bounding box center [591, 687] width 151 height 23
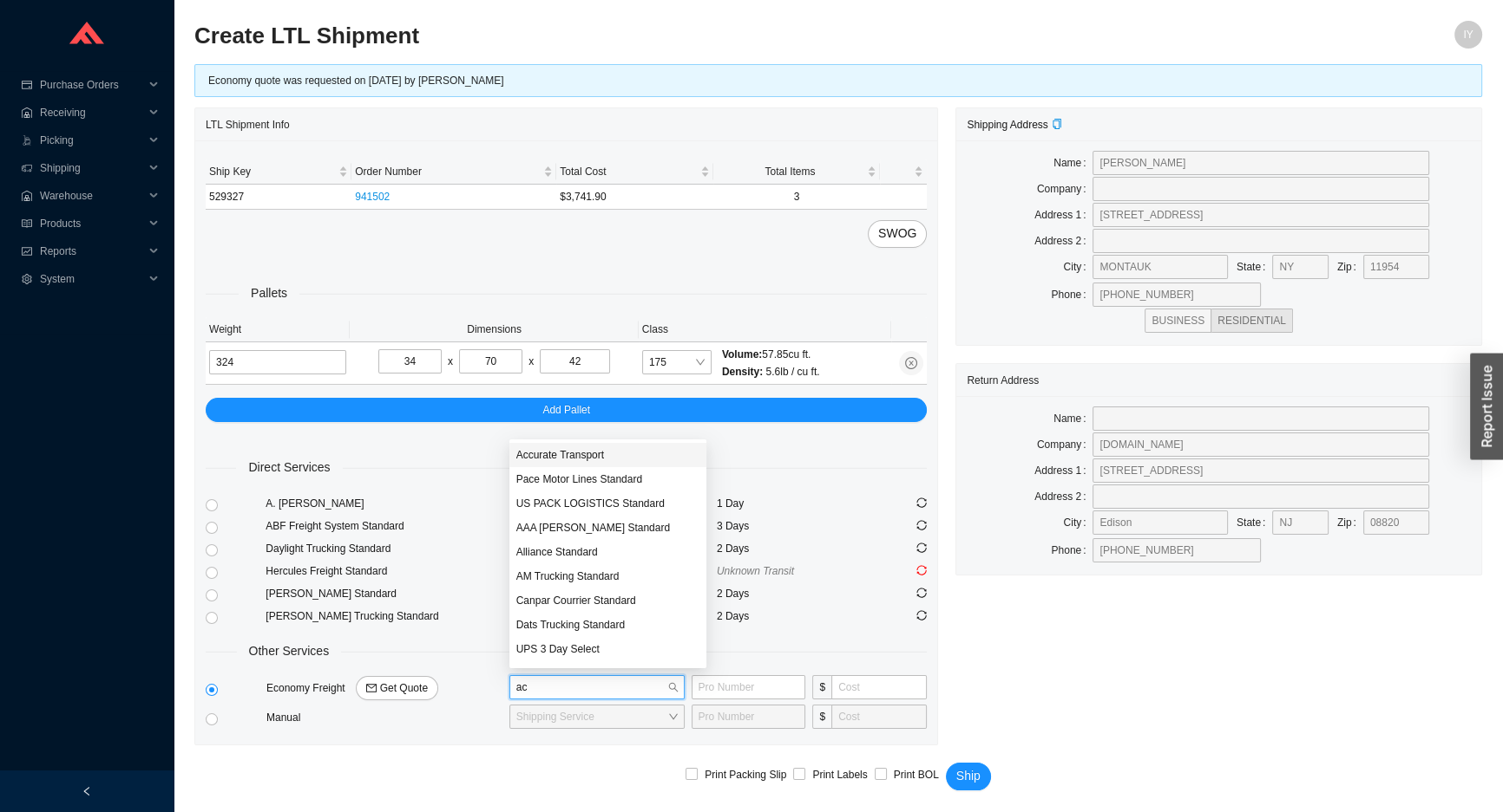
type input "acc"
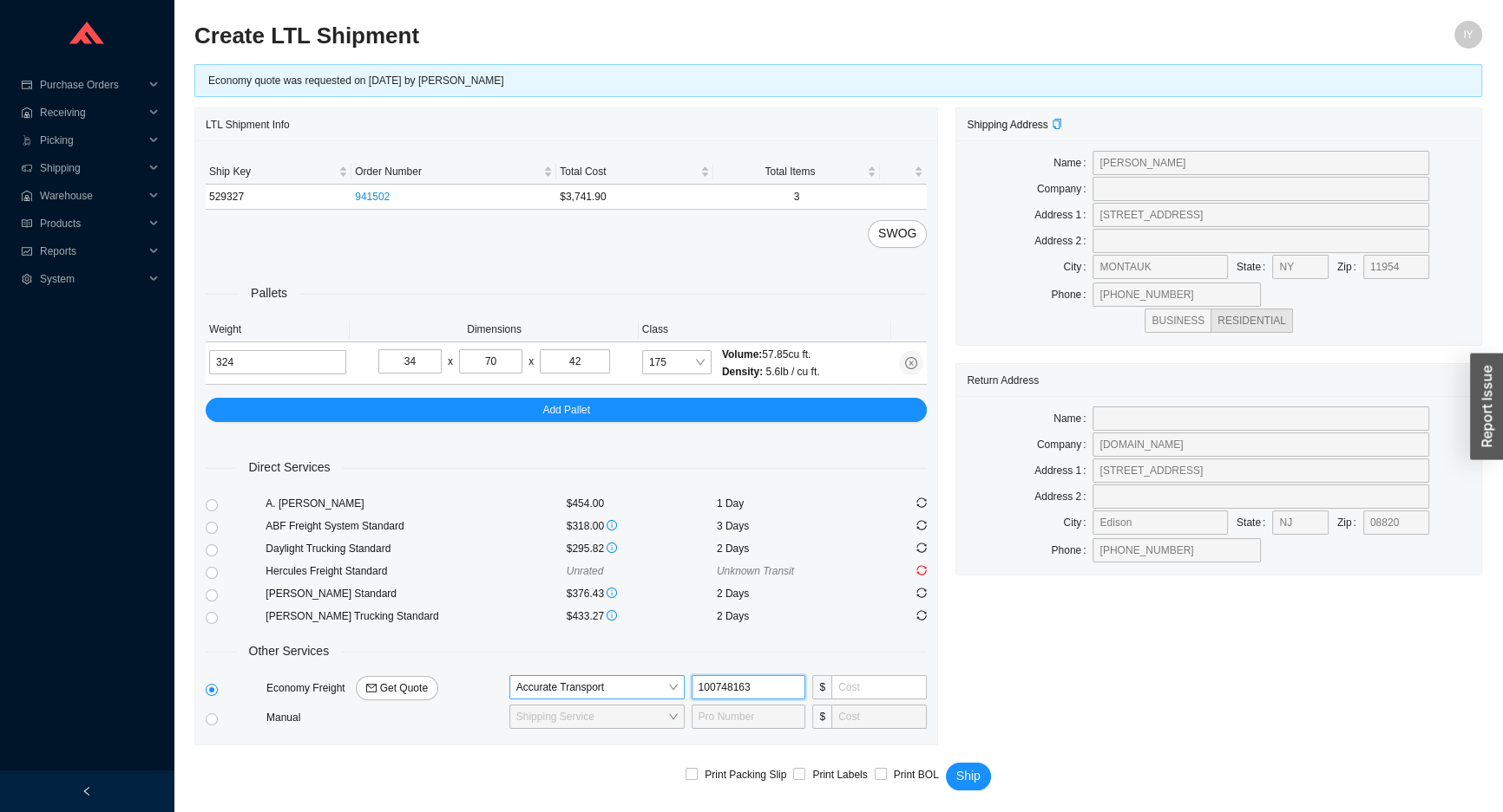
type input "100748163"
type input "225"
click at [945, 763] on button "Ship" at bounding box center [967, 777] width 45 height 27
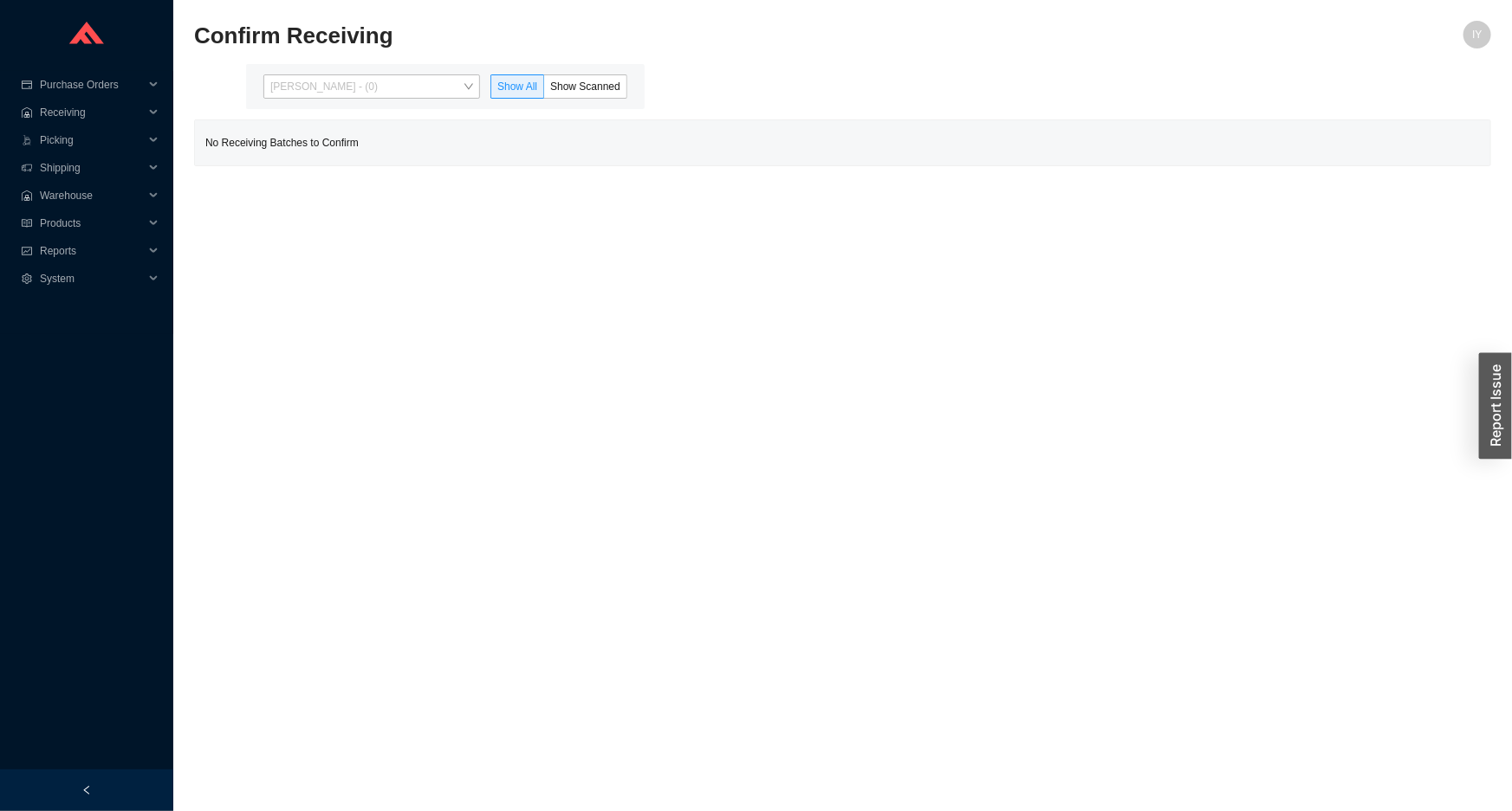
drag, startPoint x: 447, startPoint y: 91, endPoint x: 433, endPoint y: 132, distance: 43.3
click at [446, 92] on span "Issac Yoselovsky - (0)" at bounding box center [371, 86] width 202 height 23
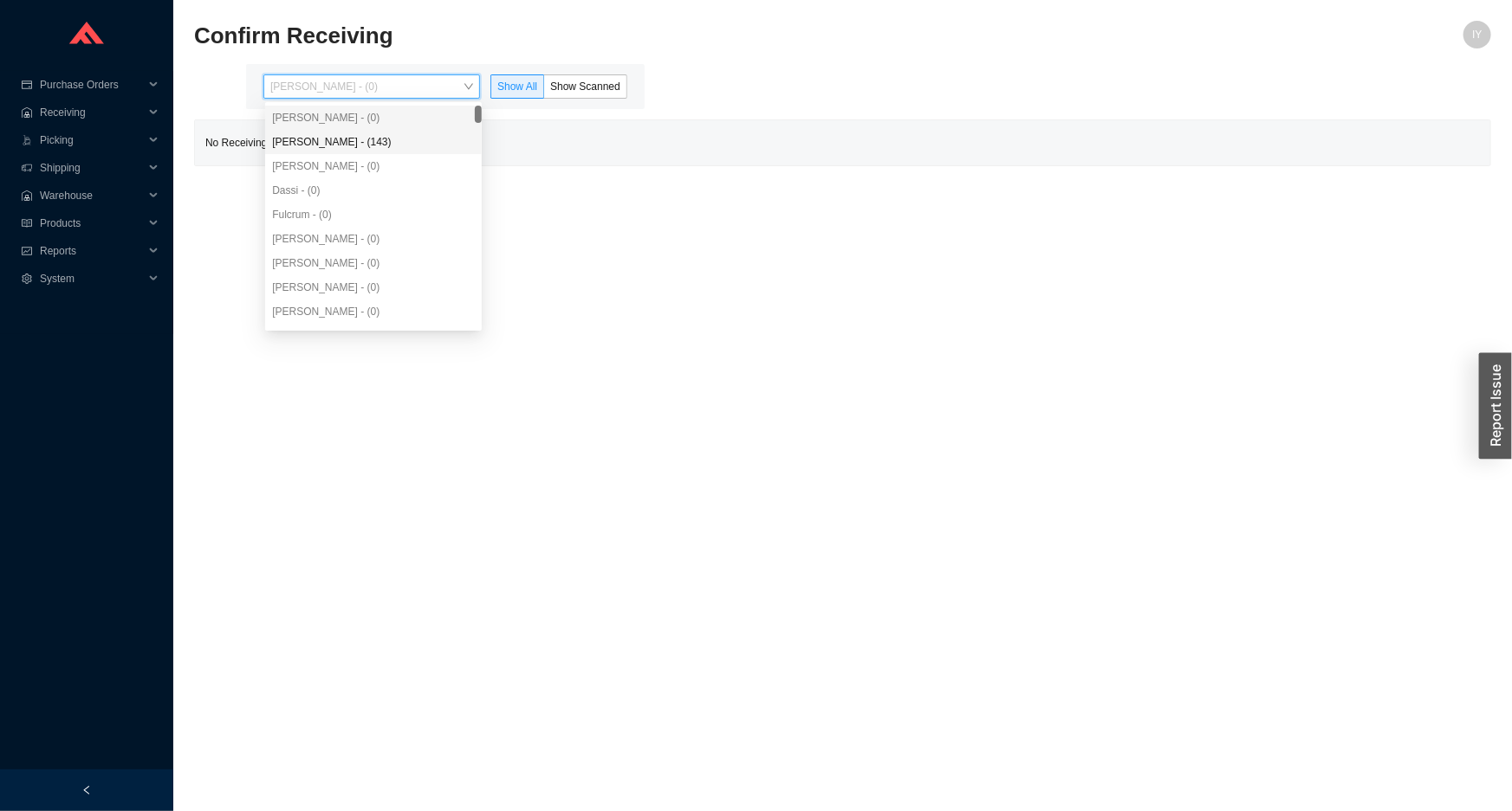
click at [432, 135] on div "Angel Negron - (143)" at bounding box center [373, 142] width 202 height 16
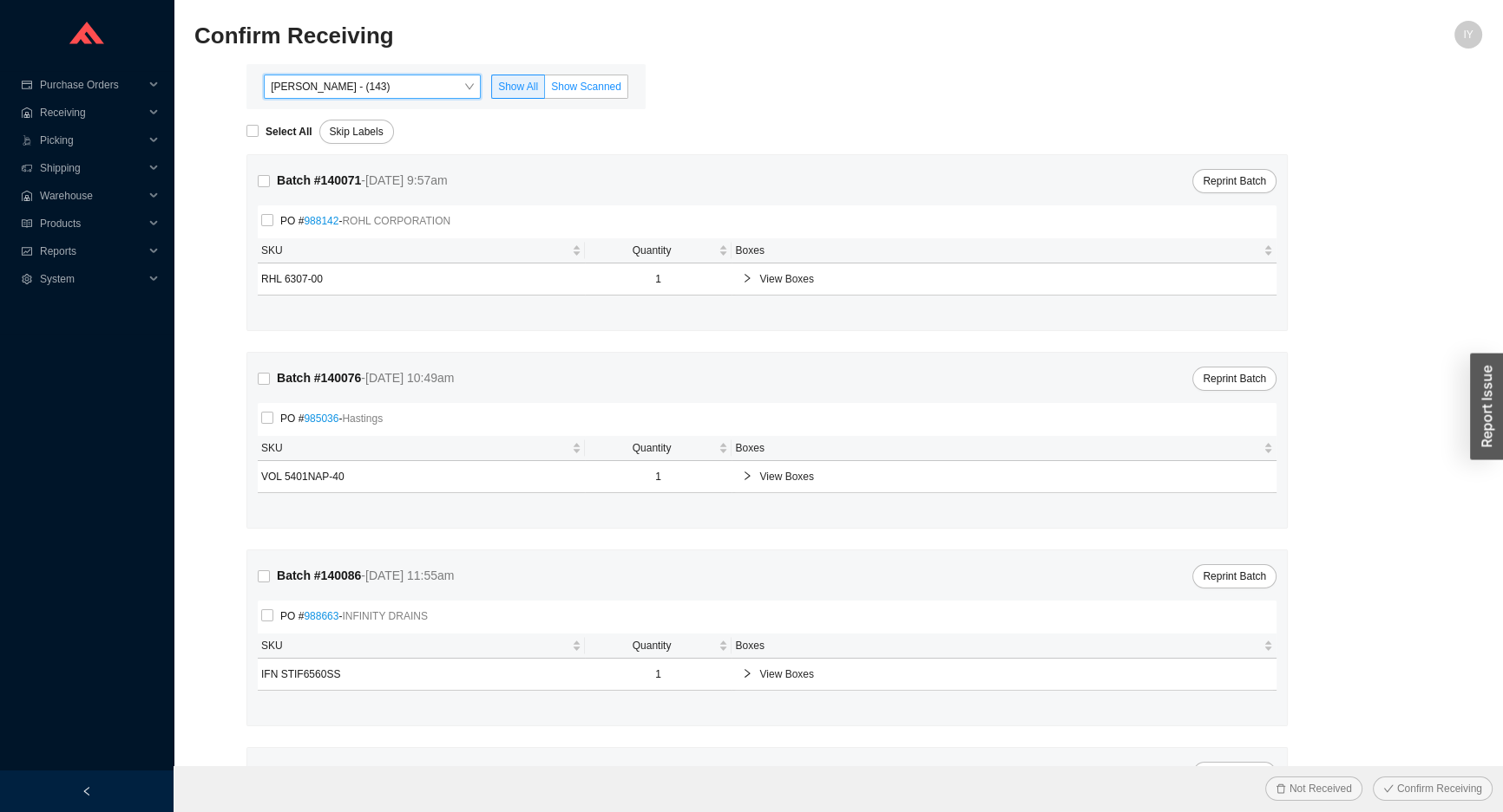
click at [567, 81] on span "Show Scanned" at bounding box center [586, 86] width 71 height 12
click at [545, 90] on input "Show Scanned" at bounding box center [545, 90] width 0 height 0
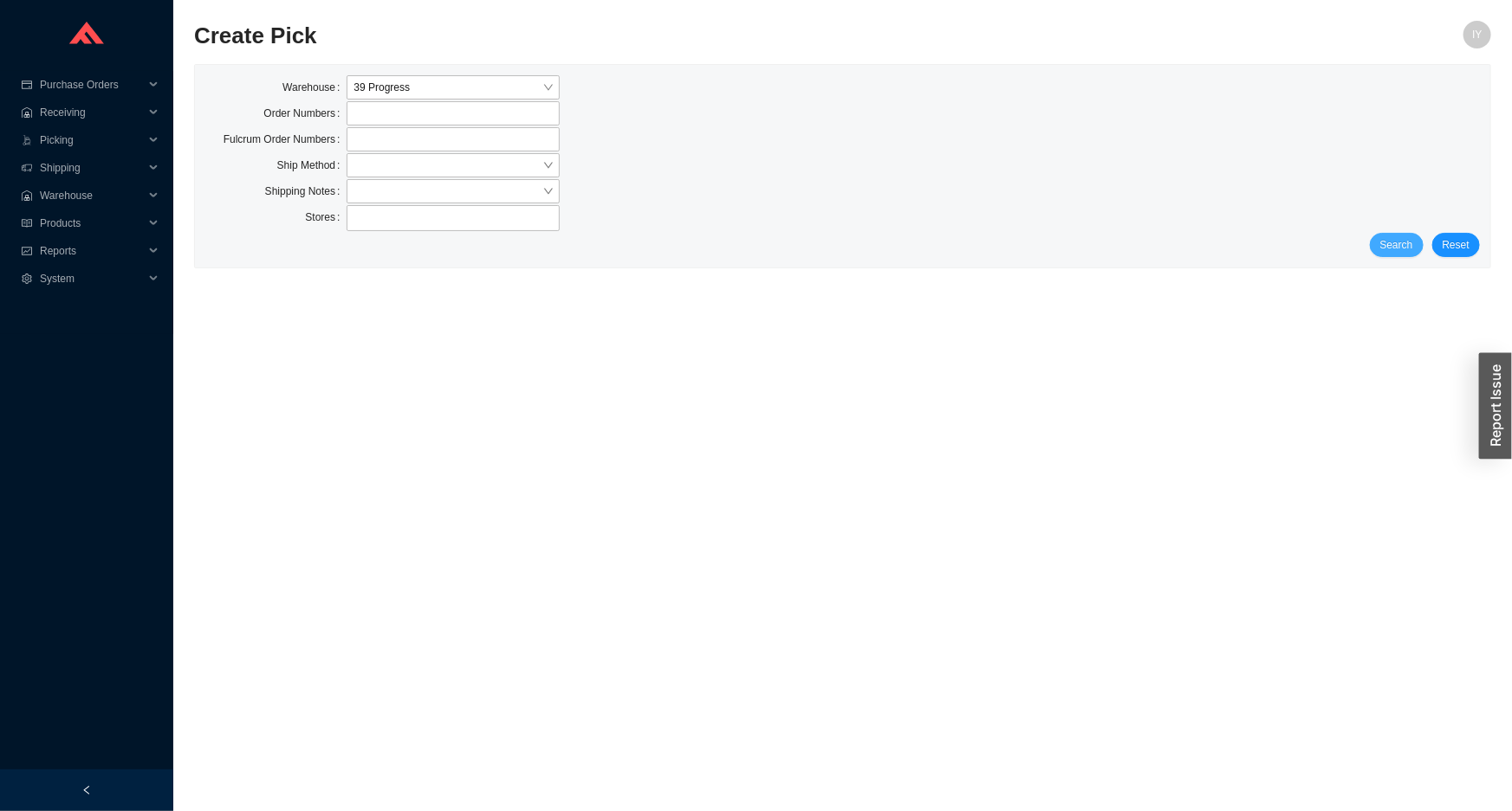
click at [1395, 236] on span "Search" at bounding box center [1397, 244] width 33 height 17
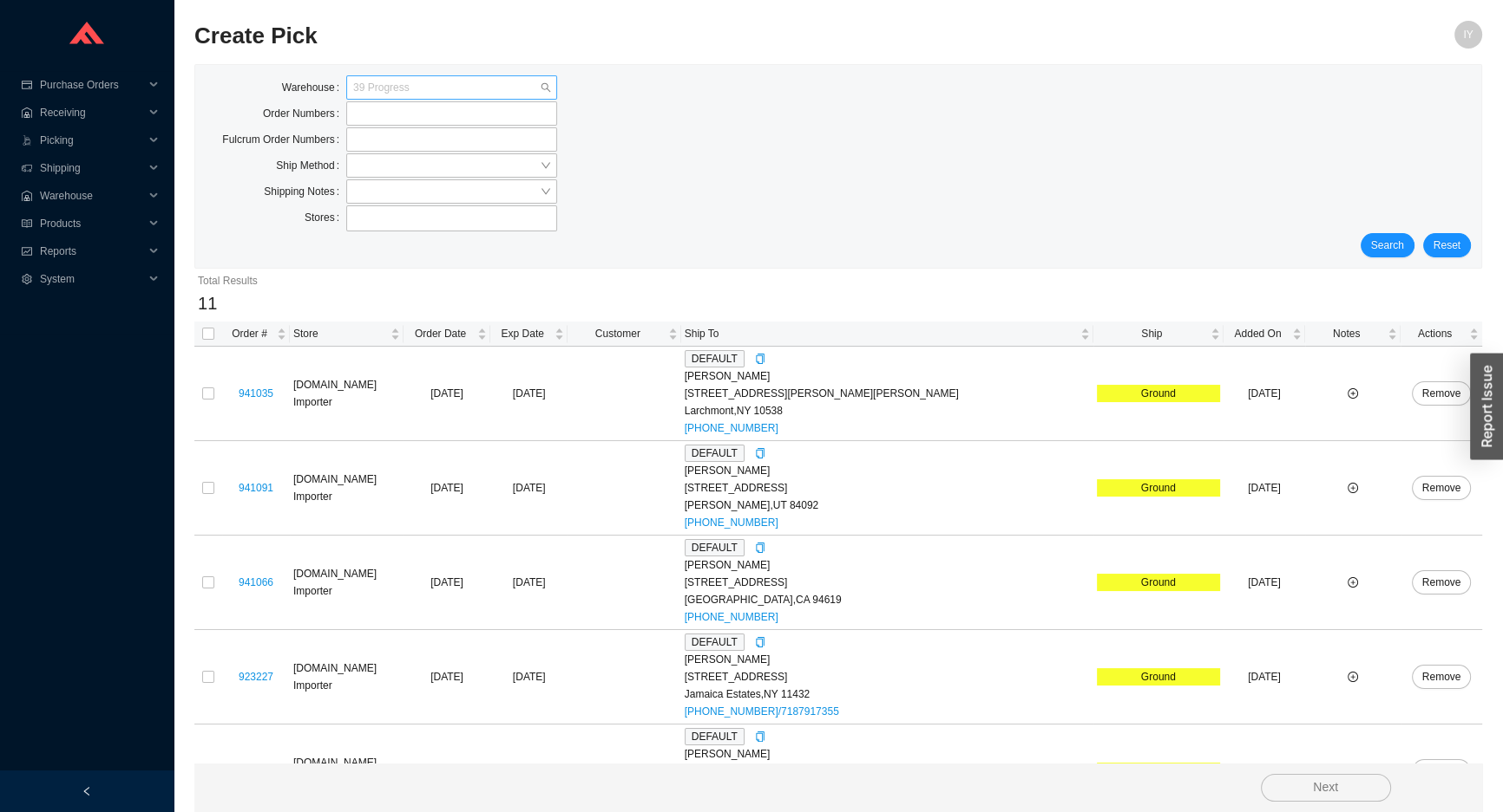
click at [437, 93] on span "39 Progress" at bounding box center [451, 87] width 197 height 23
click at [430, 139] on div "39 Progress" at bounding box center [451, 143] width 197 height 16
click at [438, 173] on input "search" at bounding box center [446, 165] width 186 height 23
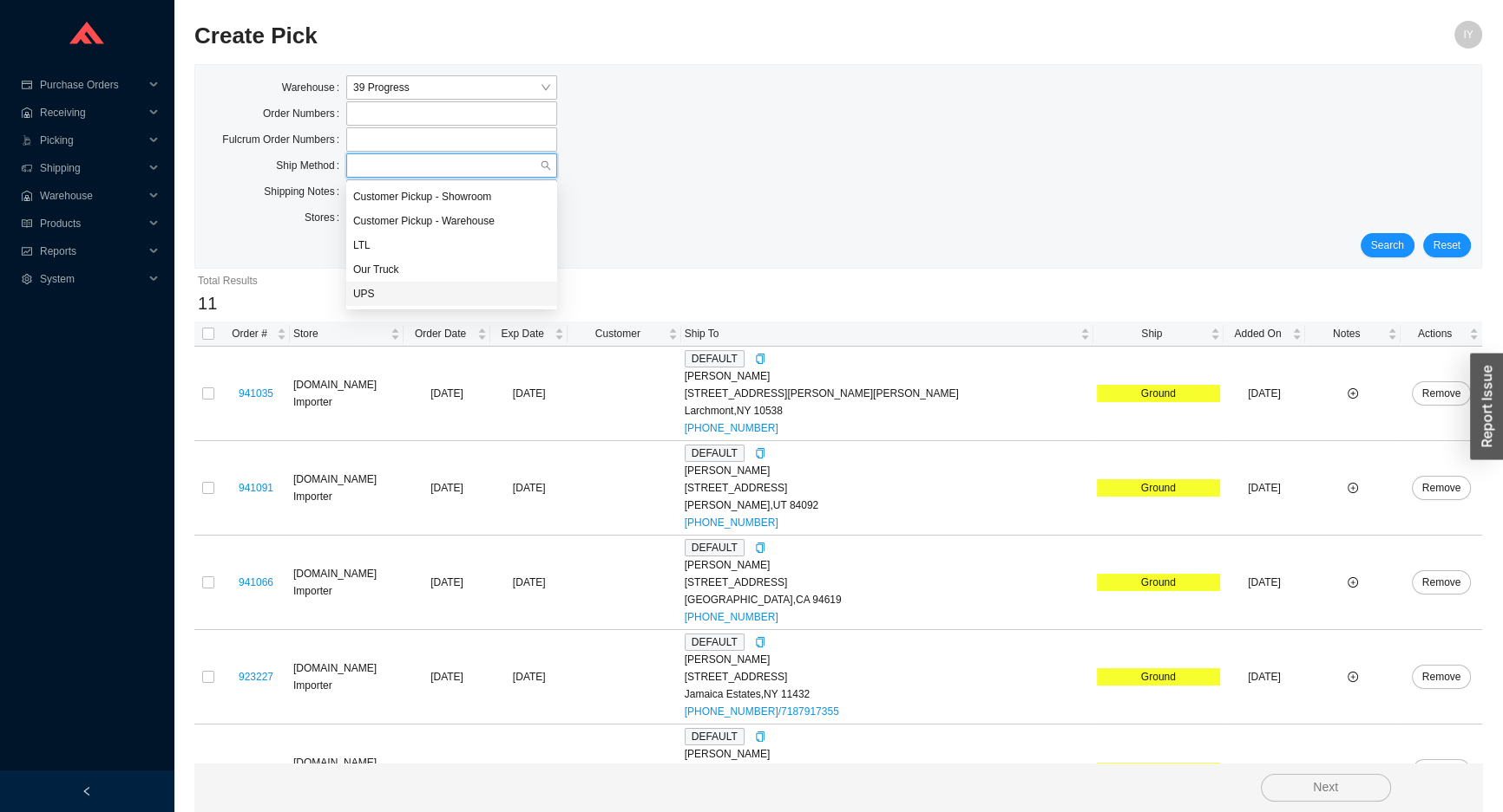
click at [434, 289] on div "UPS" at bounding box center [451, 293] width 197 height 16
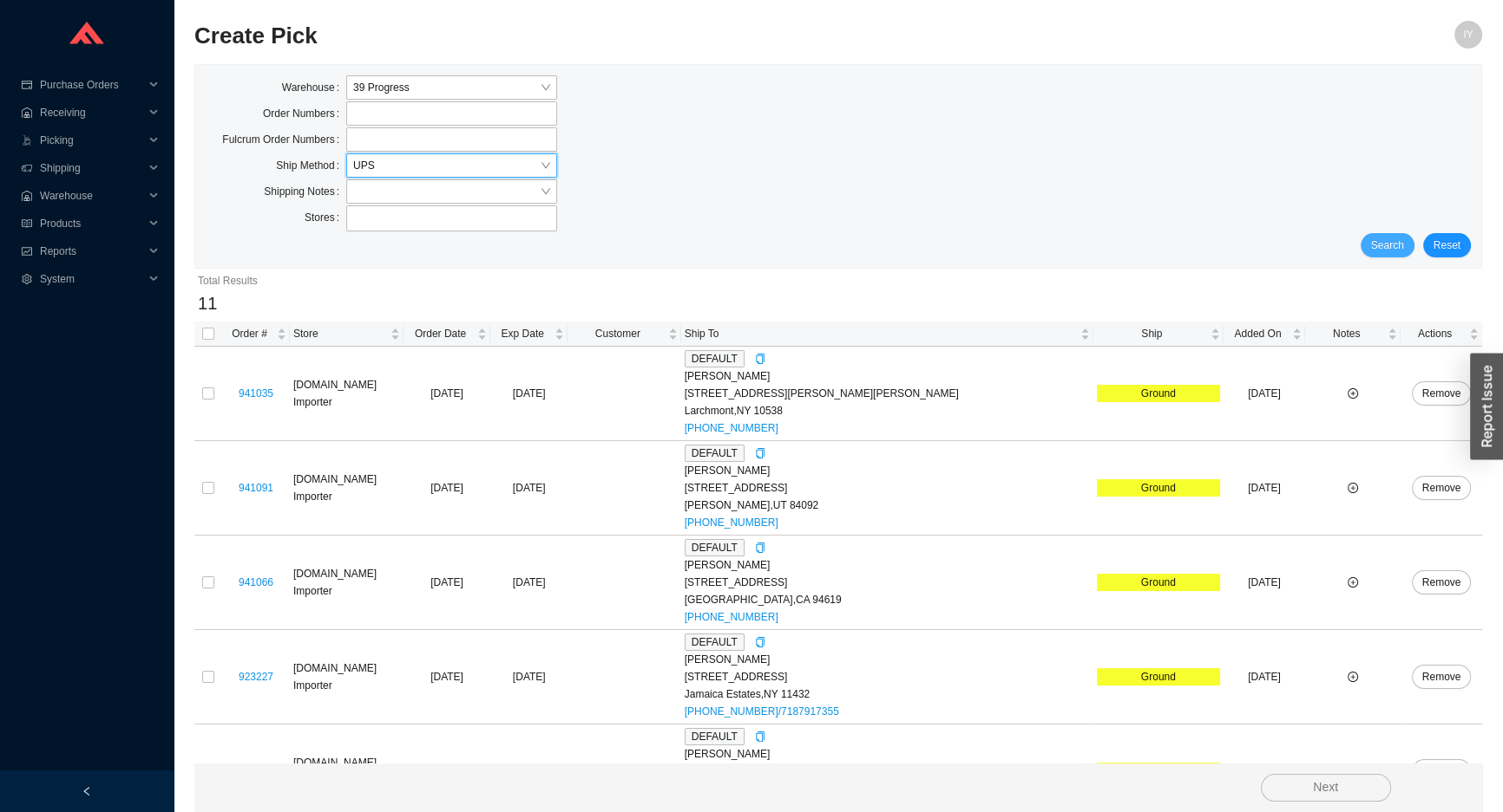
click at [1389, 255] on button "Search" at bounding box center [1387, 245] width 54 height 24
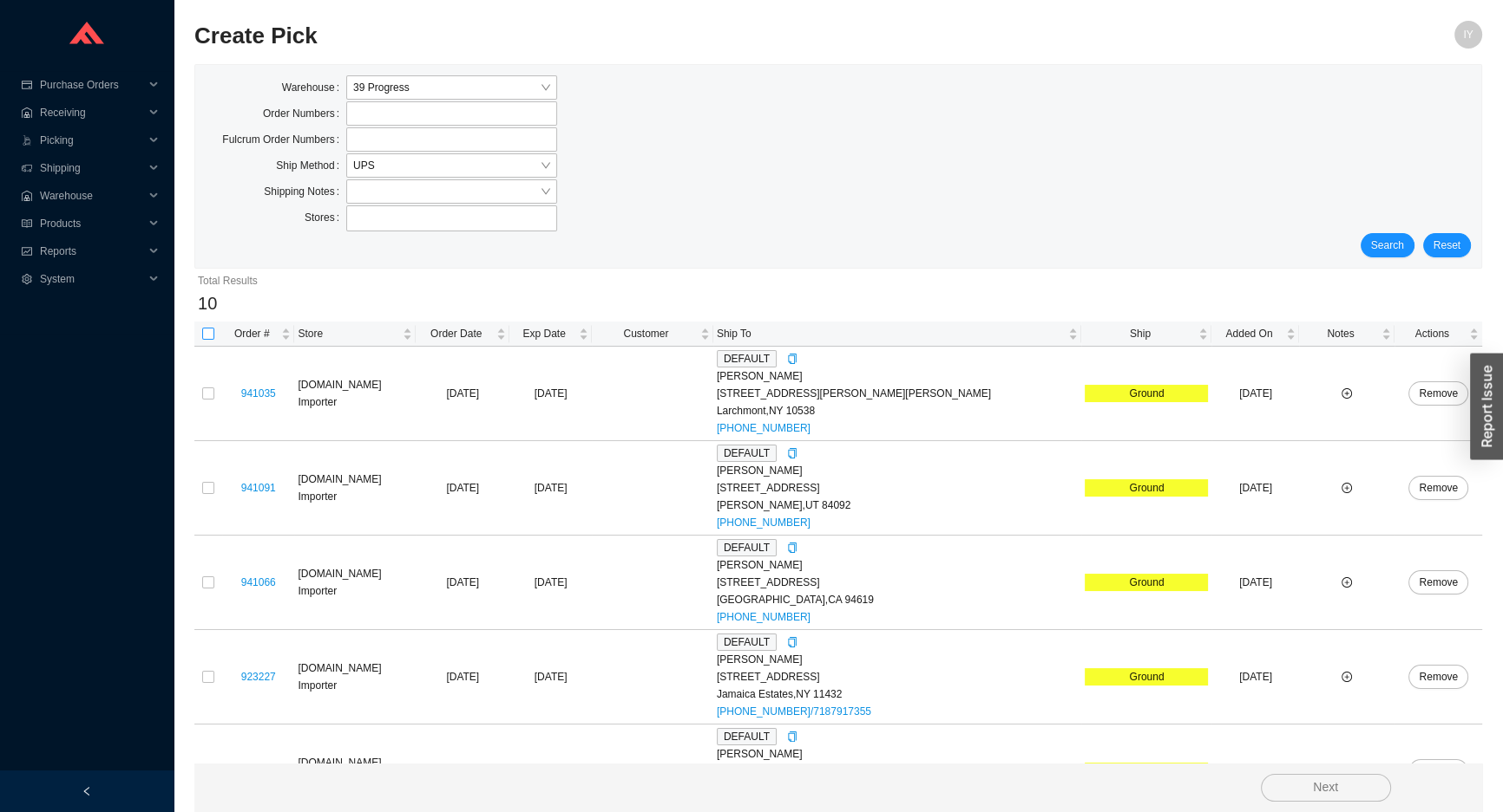
click at [207, 333] on input "checkbox" at bounding box center [207, 334] width 12 height 12
checkbox input "true"
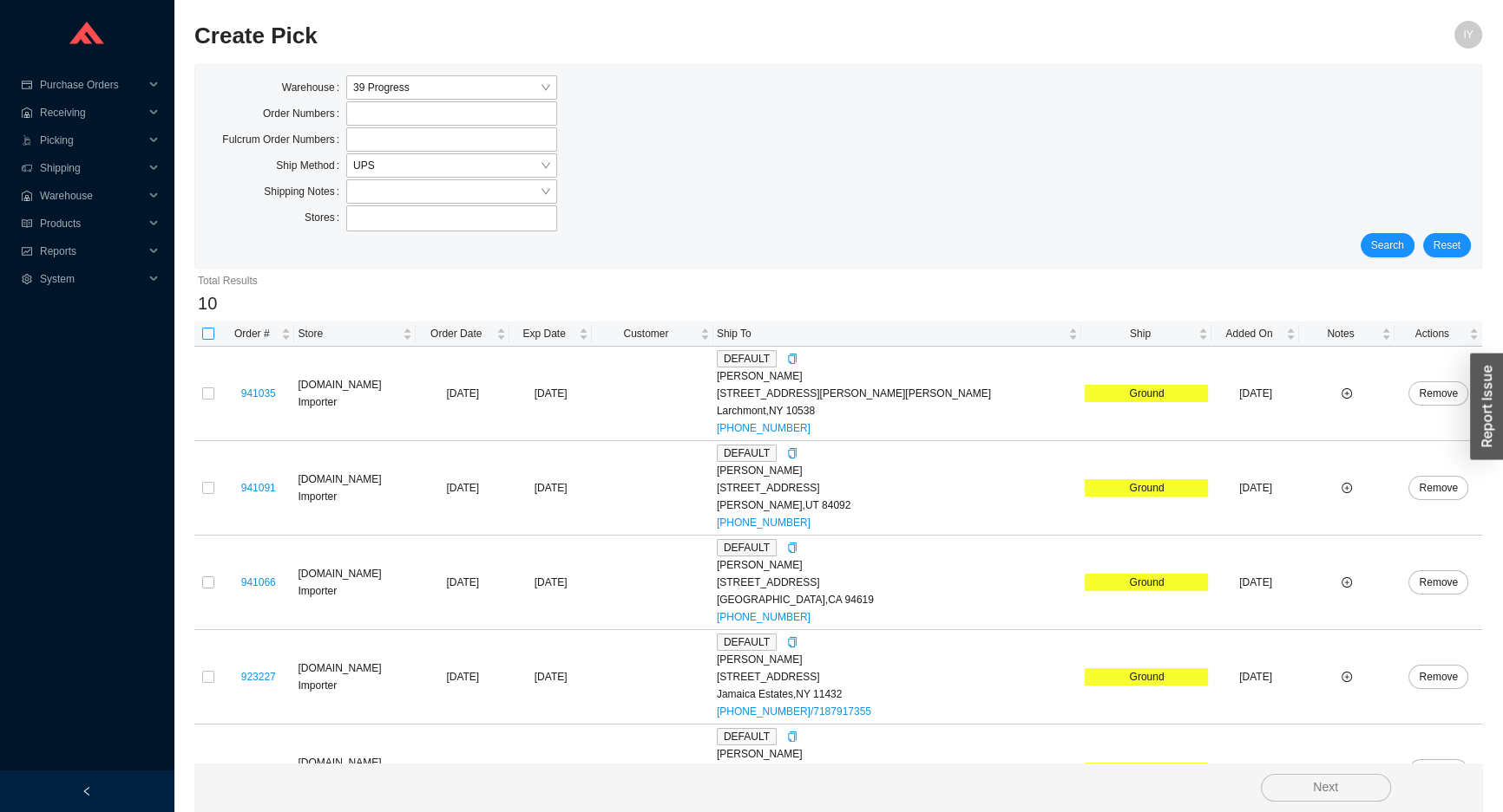
checkbox input "true"
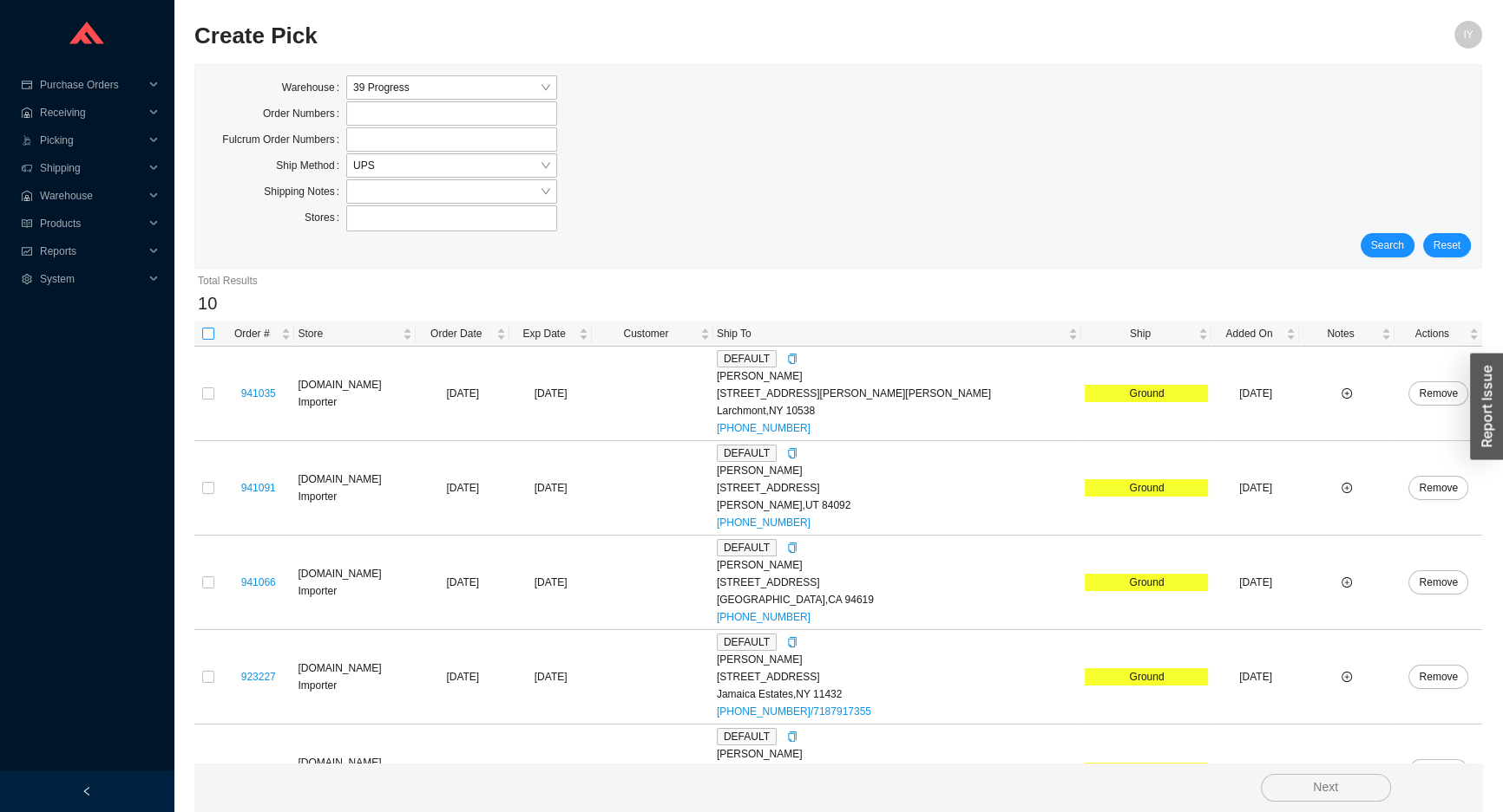
checkbox input "true"
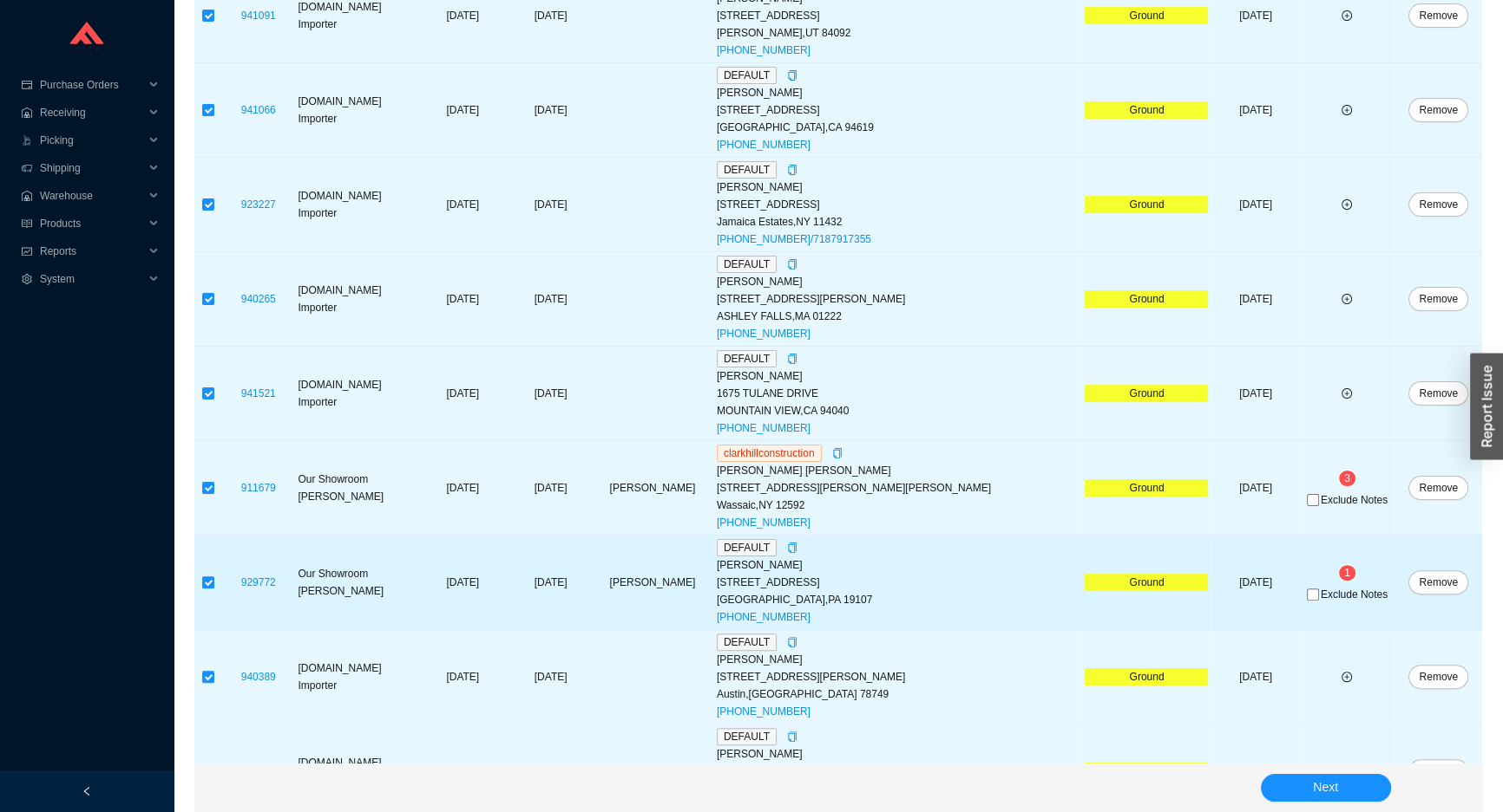
scroll to position [526, 0]
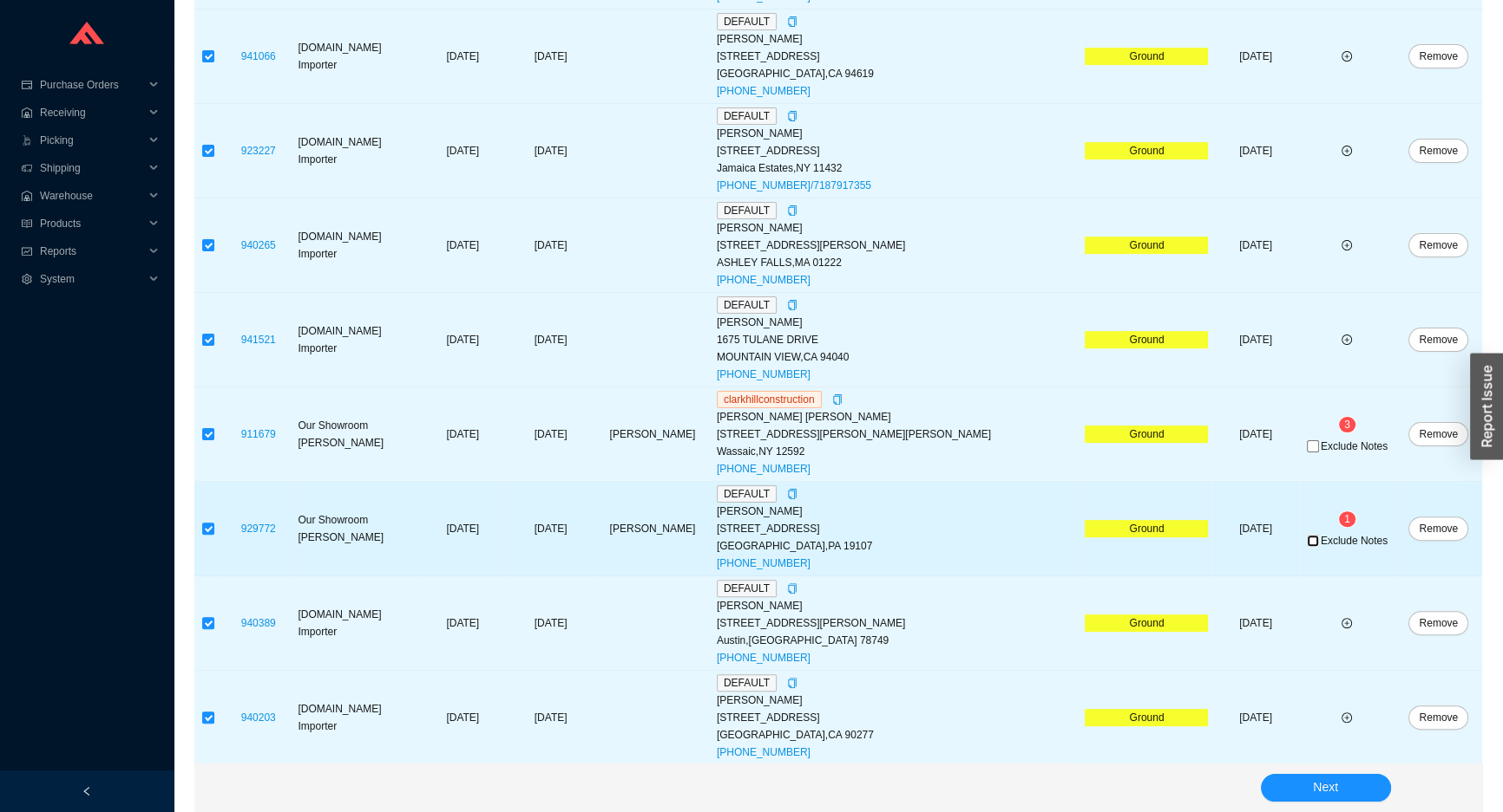
click at [1307, 538] on input "Exclude Notes" at bounding box center [1312, 541] width 12 height 12
checkbox input "true"
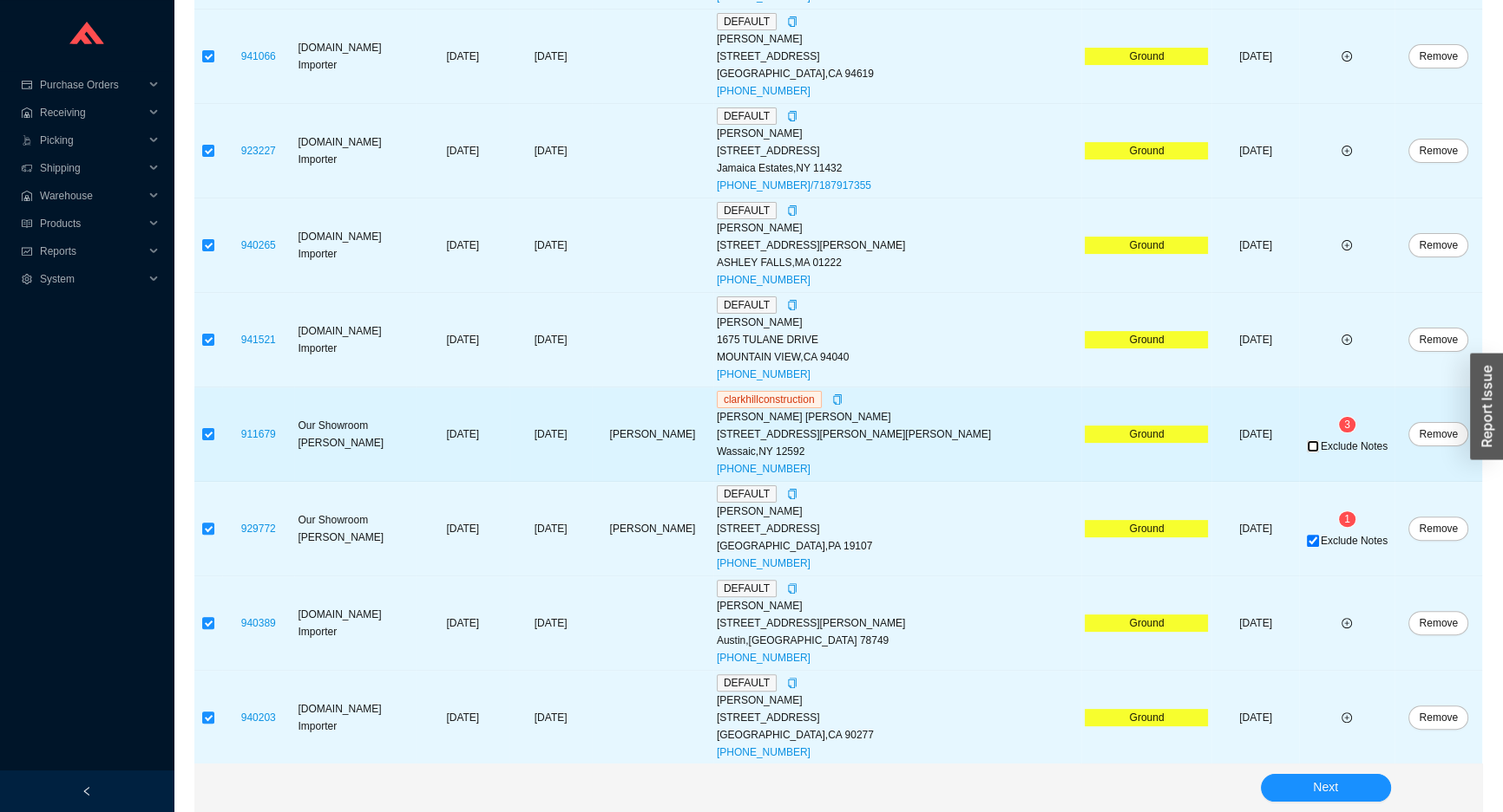
click at [1307, 450] on input "Exclude Notes" at bounding box center [1312, 446] width 12 height 12
checkbox input "true"
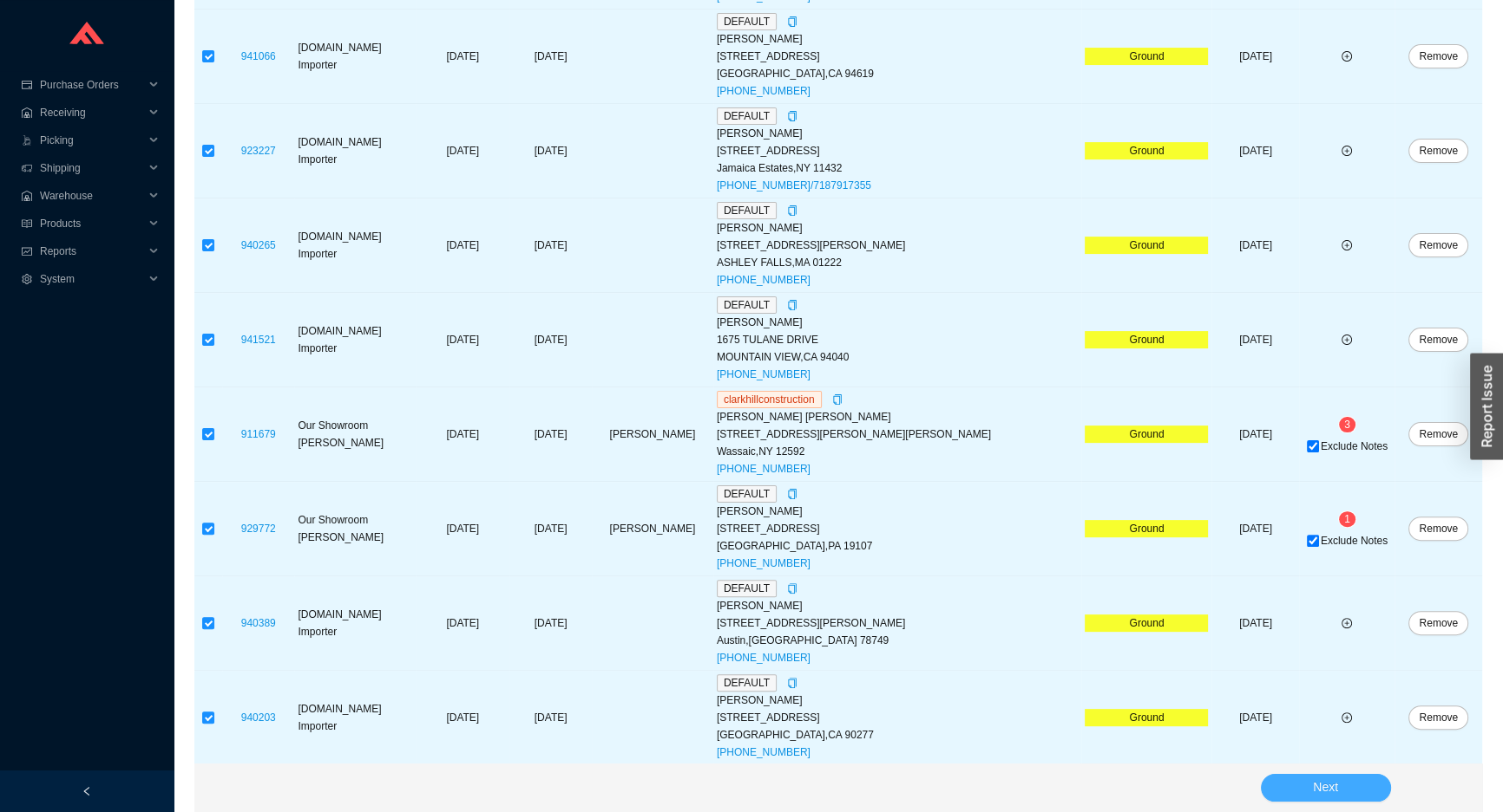
click at [1327, 780] on span "Next" at bounding box center [1324, 788] width 25 height 20
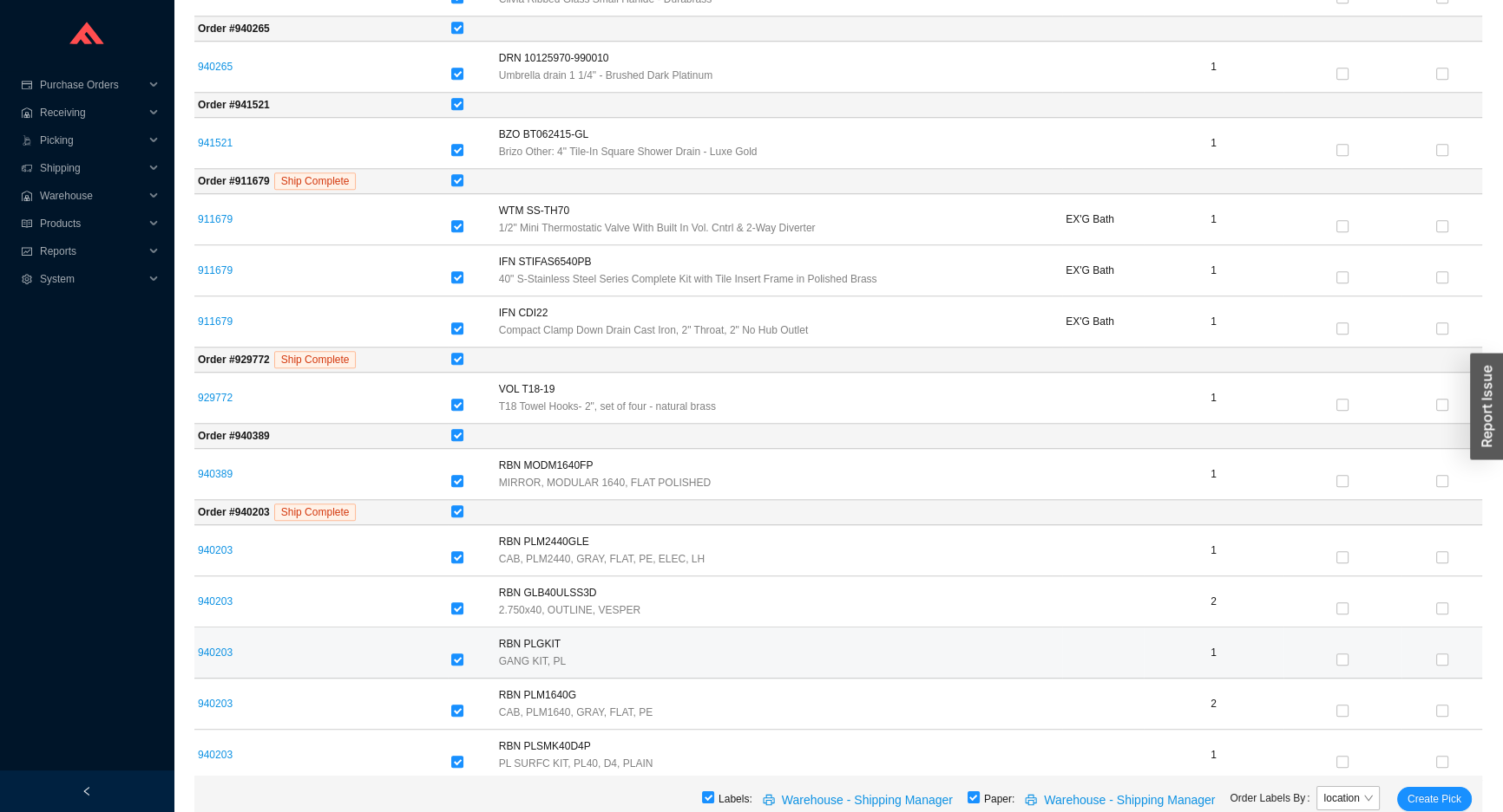
scroll to position [1041, 0]
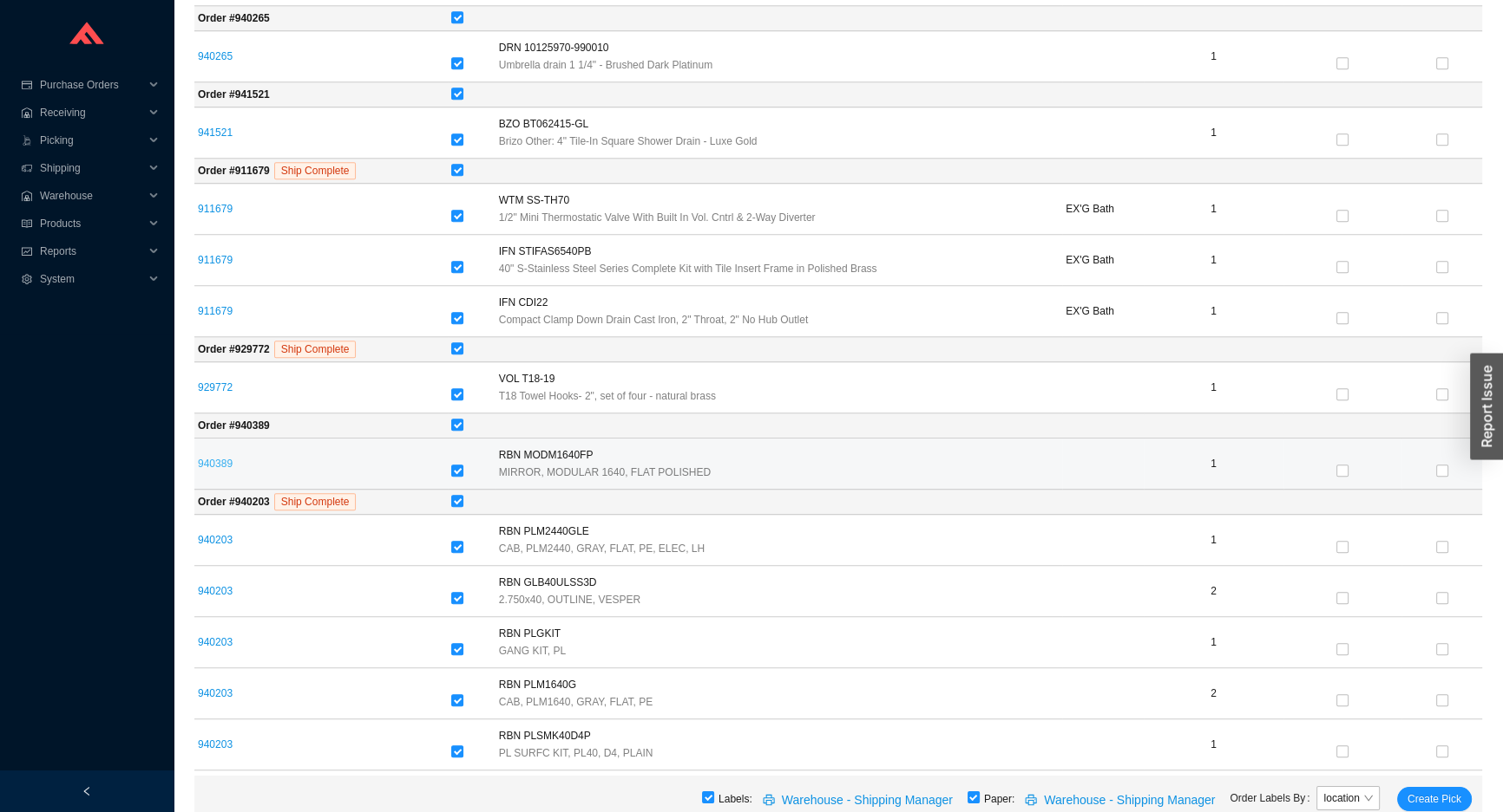
click at [210, 459] on link "940389" at bounding box center [216, 464] width 35 height 12
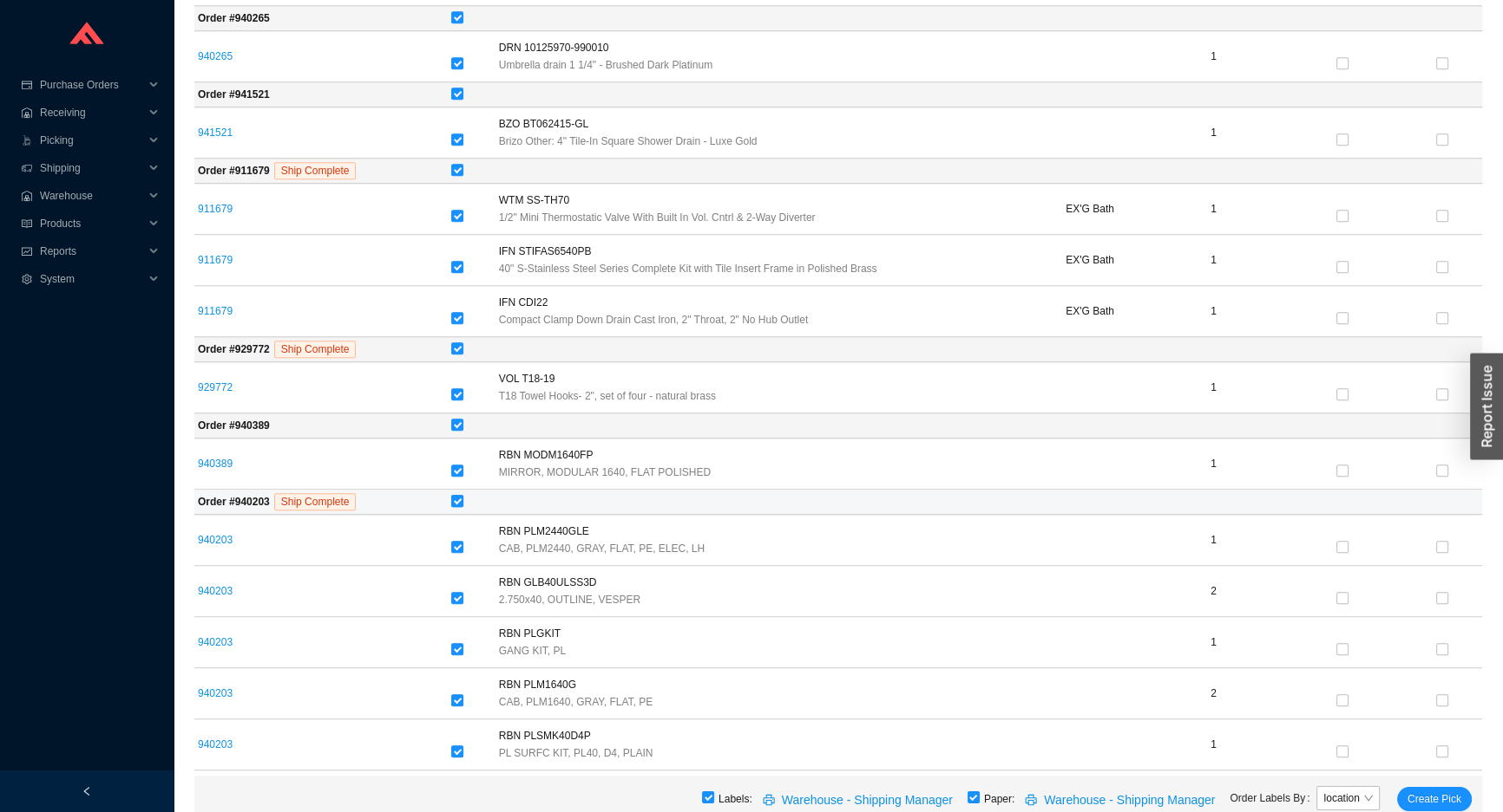
click at [459, 493] on label at bounding box center [457, 501] width 12 height 17
click at [459, 495] on input "checkbox" at bounding box center [457, 500] width 12 height 12
checkbox input "false"
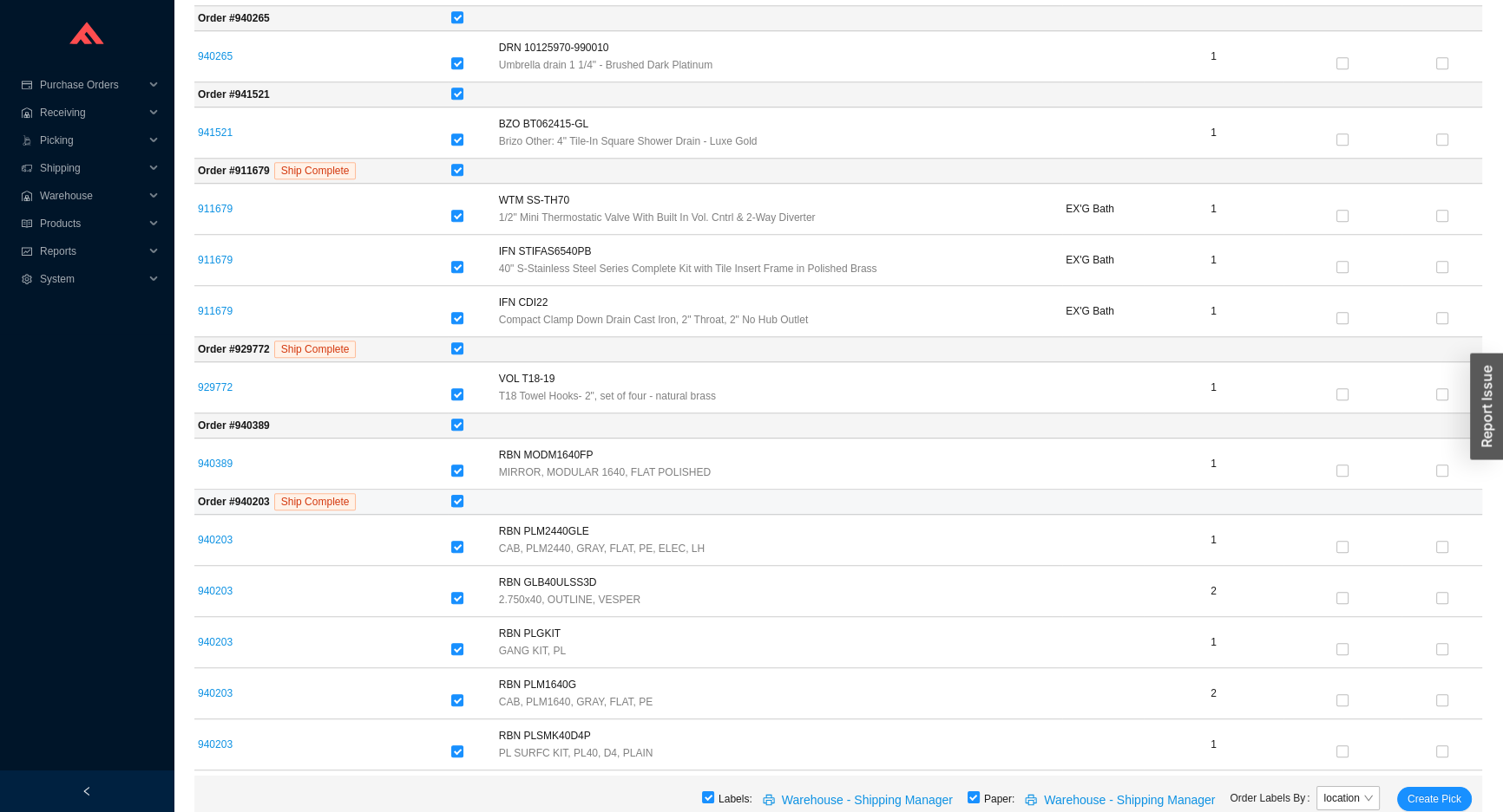
checkbox input "false"
click at [459, 495] on input "checkbox" at bounding box center [457, 500] width 12 height 12
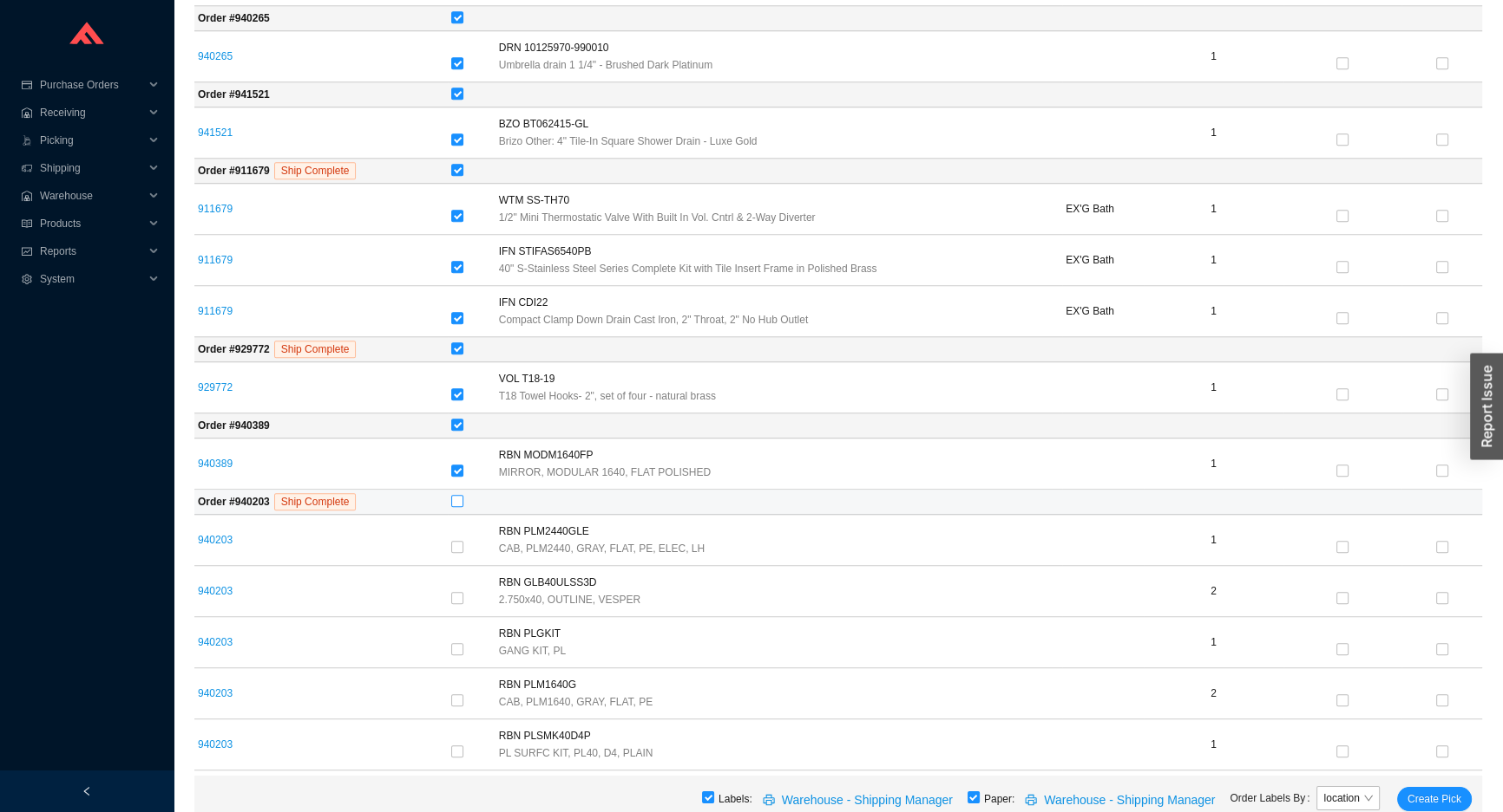
checkbox input "true"
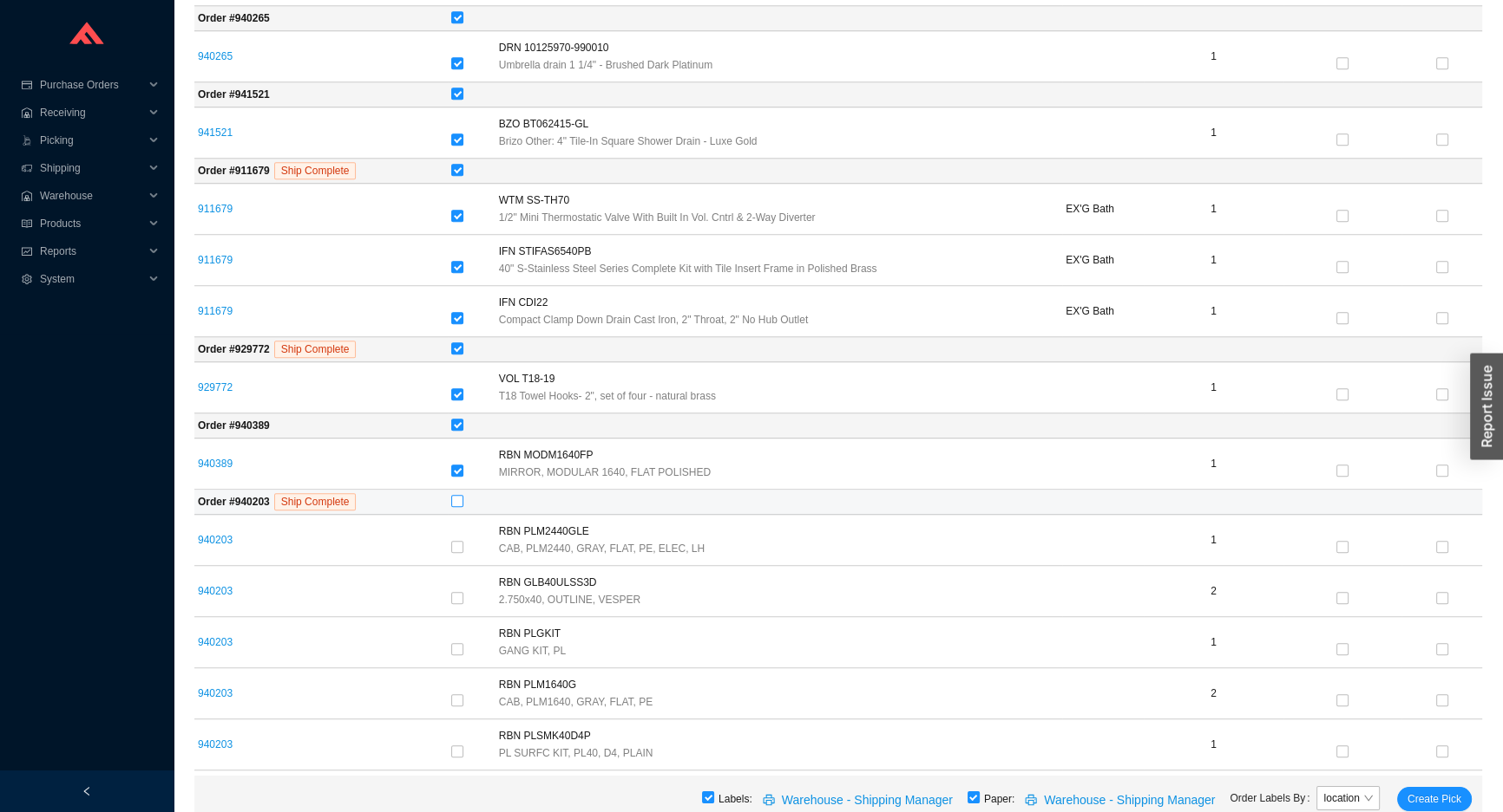
checkbox input "true"
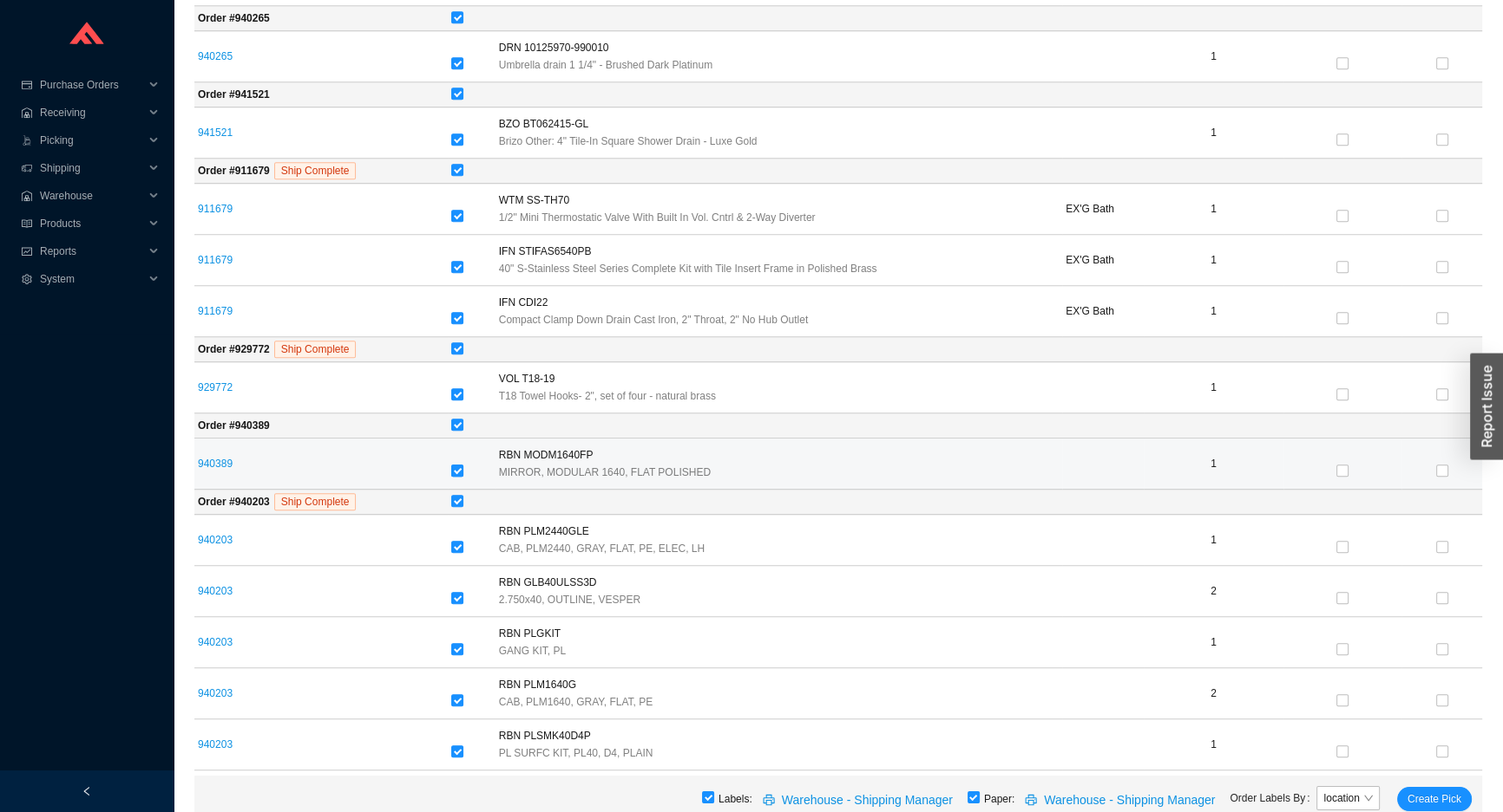
click at [462, 472] on input "checkbox" at bounding box center [457, 470] width 12 height 12
checkbox input "false"
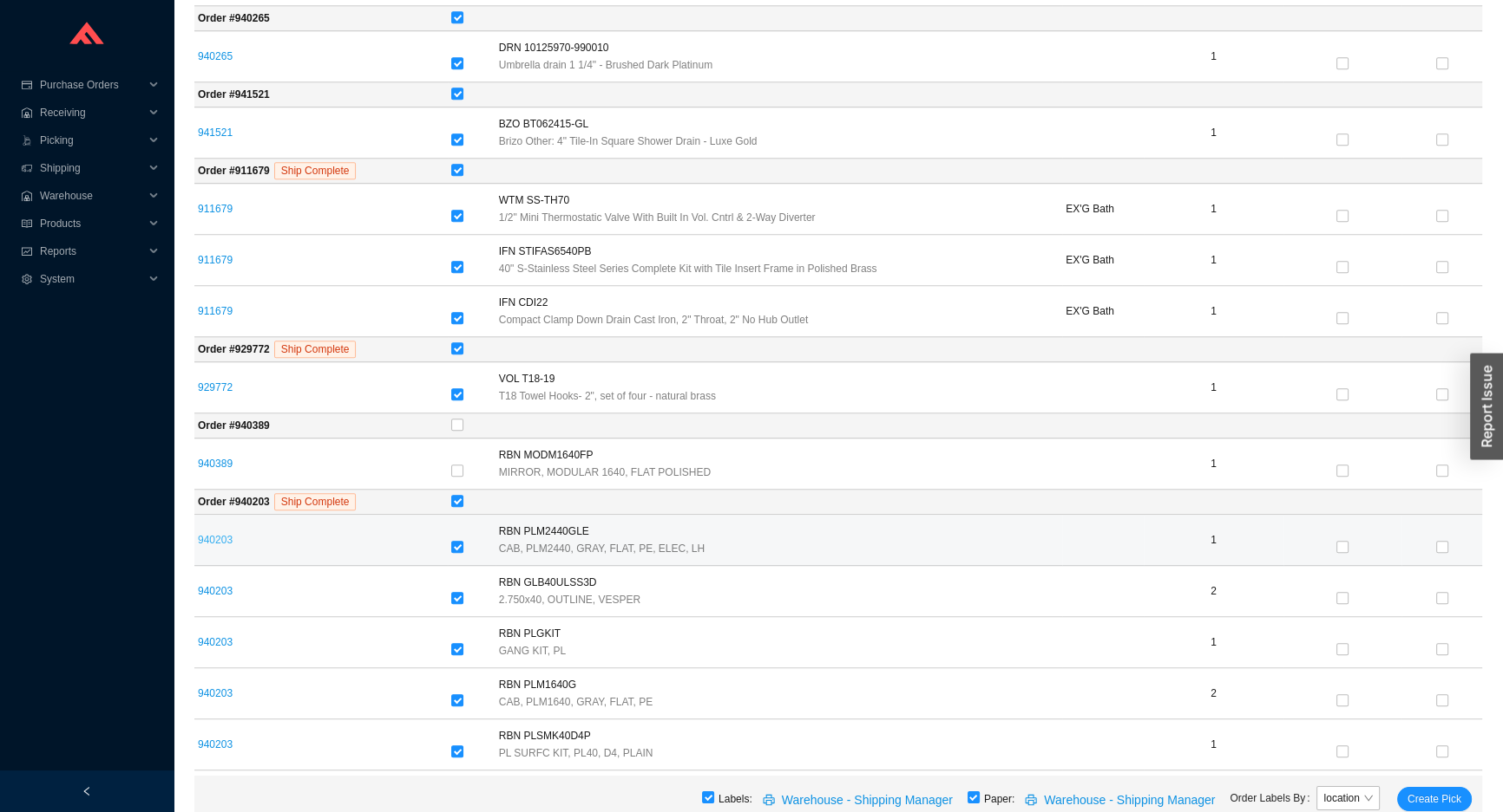
click at [214, 538] on link "940203" at bounding box center [216, 540] width 35 height 12
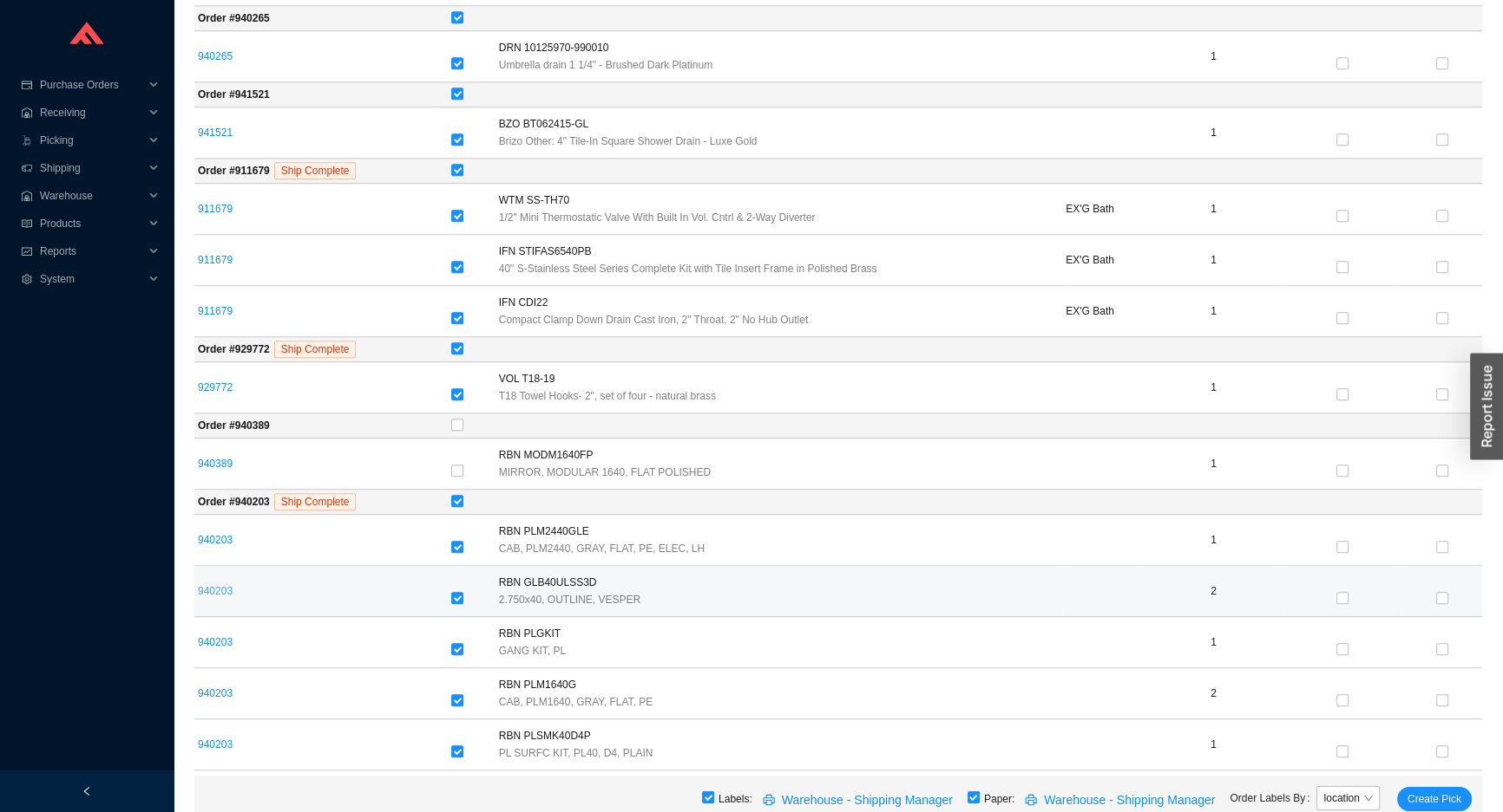
click at [210, 586] on link "940203" at bounding box center [216, 591] width 35 height 12
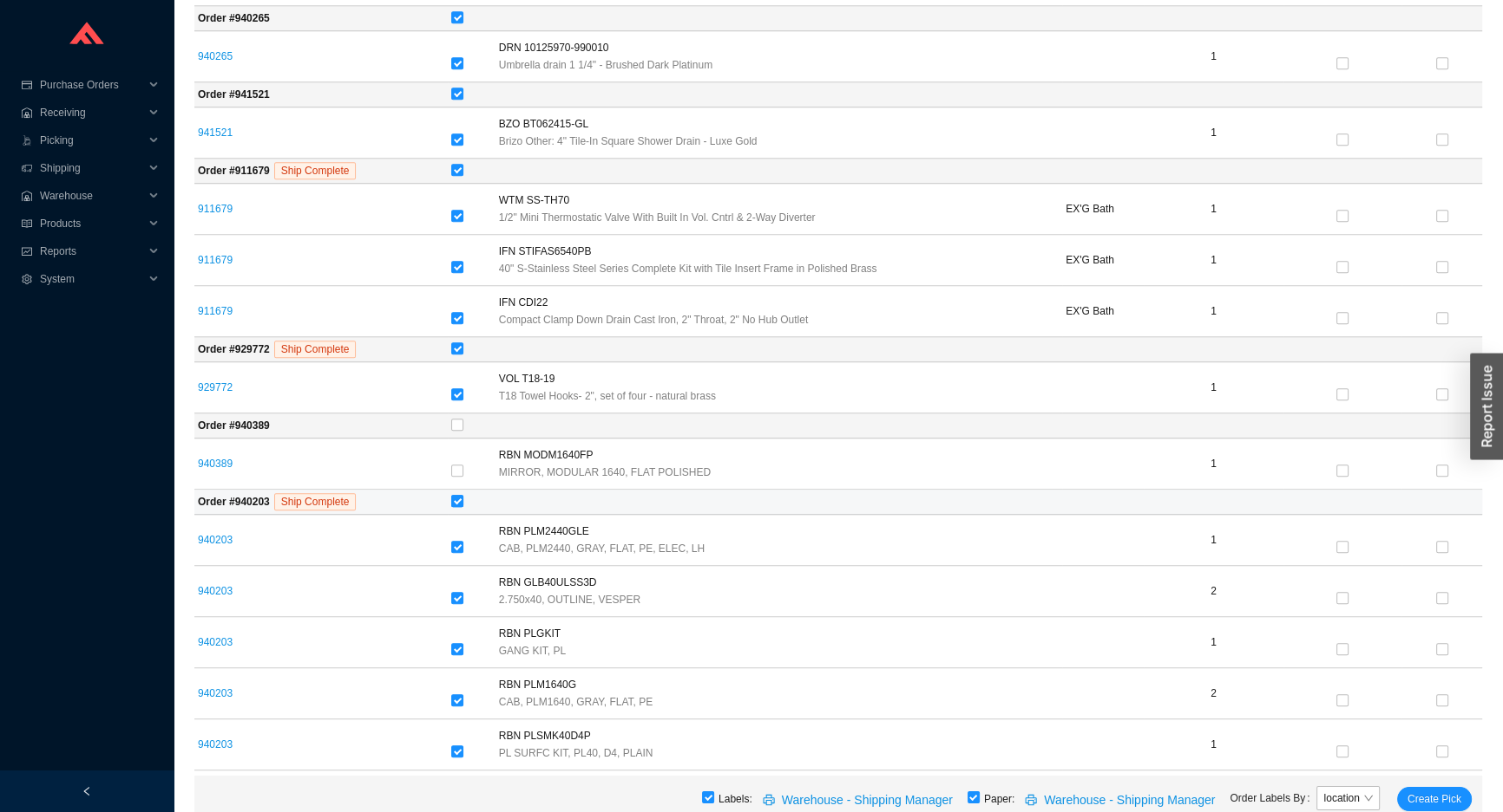
click at [461, 499] on input "checkbox" at bounding box center [457, 500] width 12 height 12
checkbox input "false"
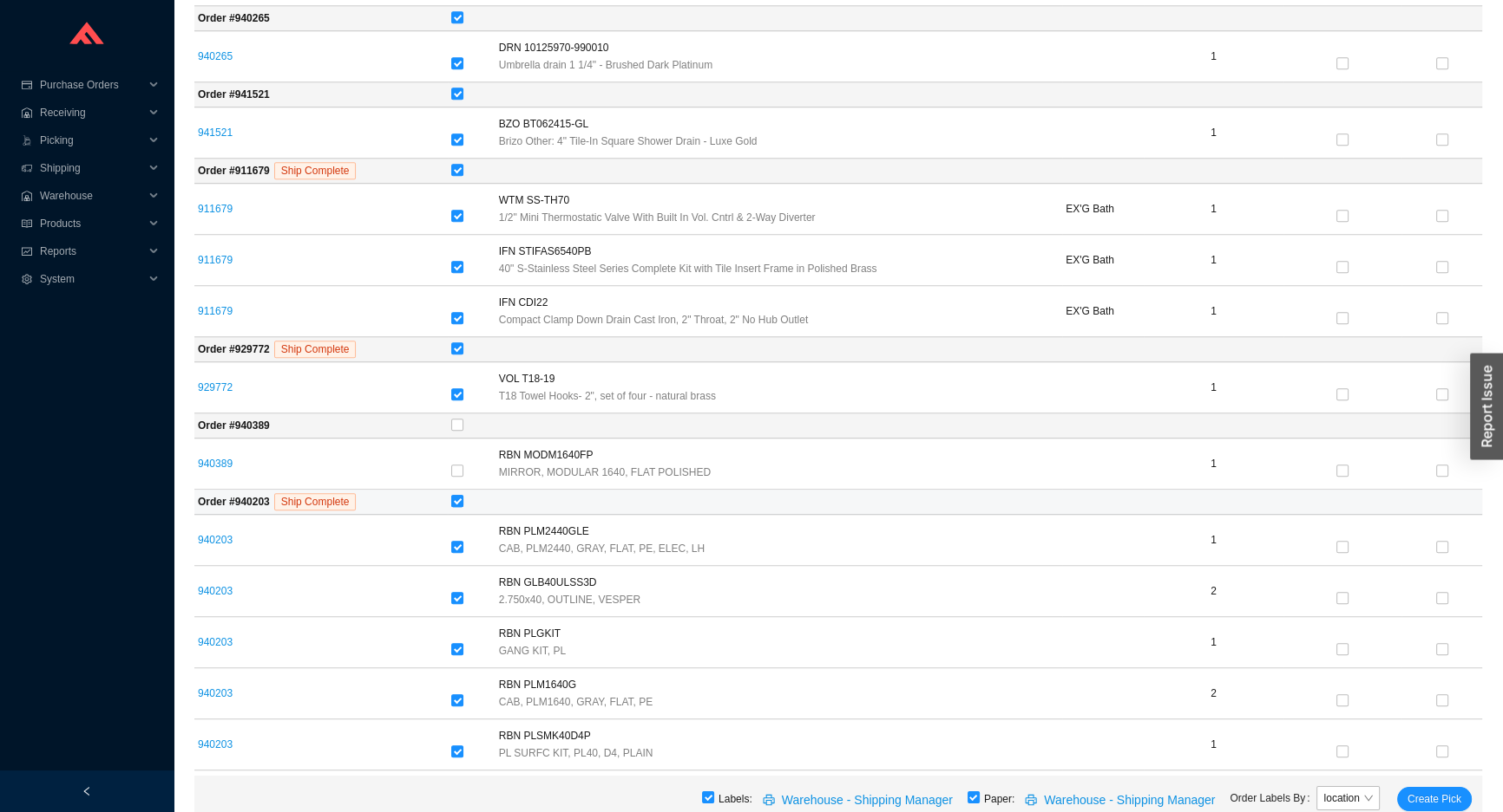
checkbox input "false"
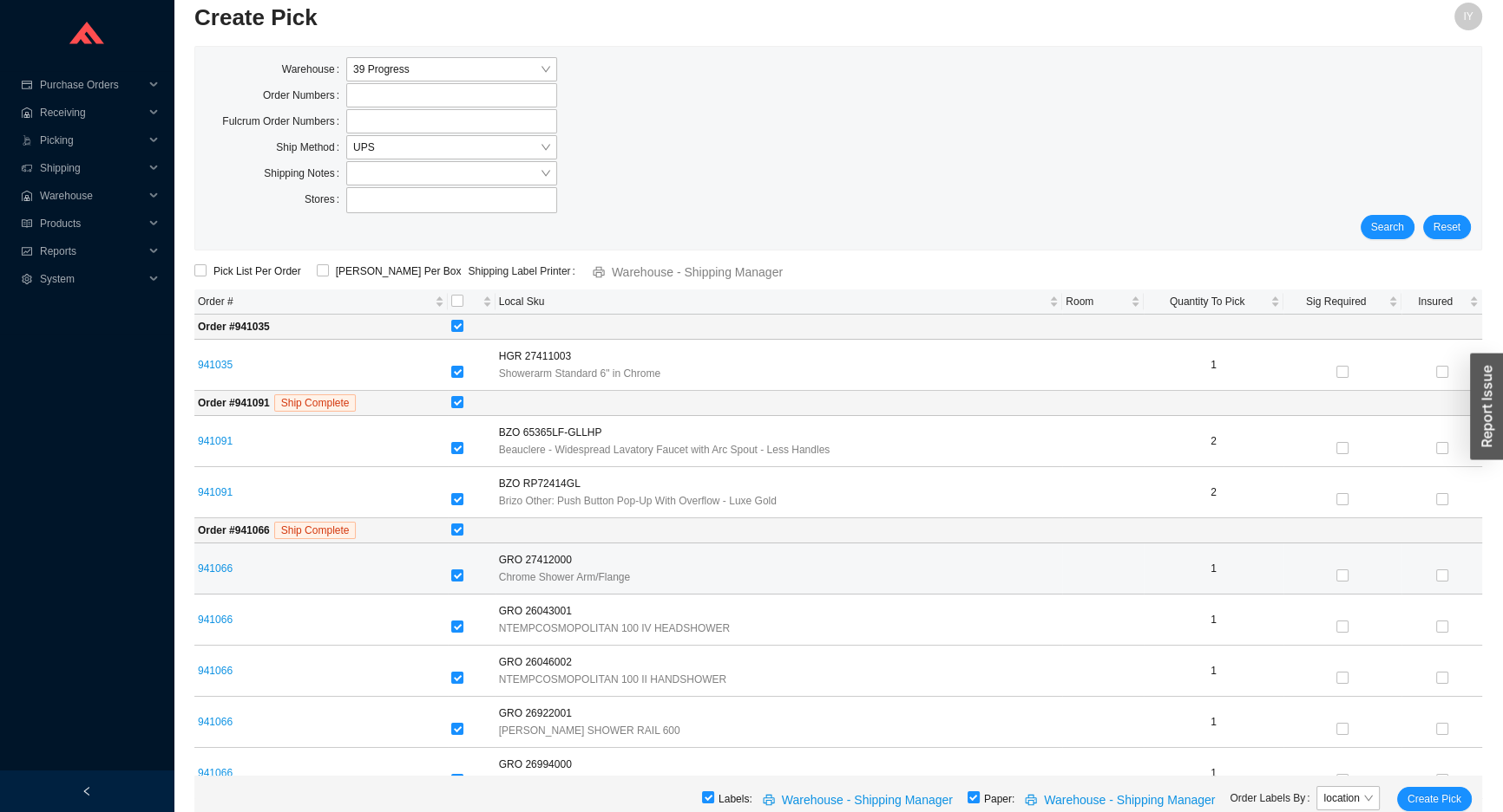
scroll to position [17, 0]
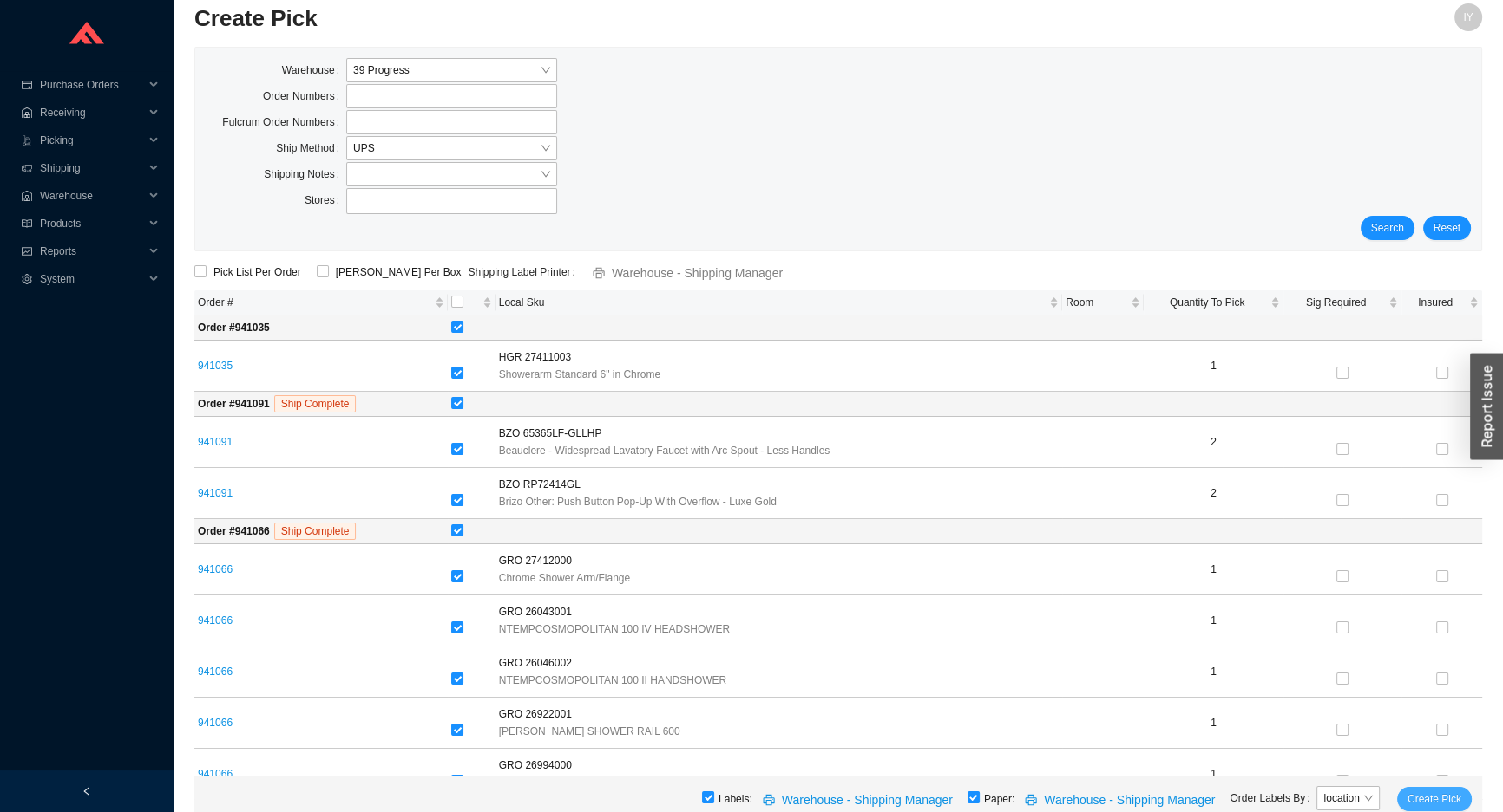
click at [1411, 792] on span "Create Pick" at bounding box center [1434, 799] width 54 height 17
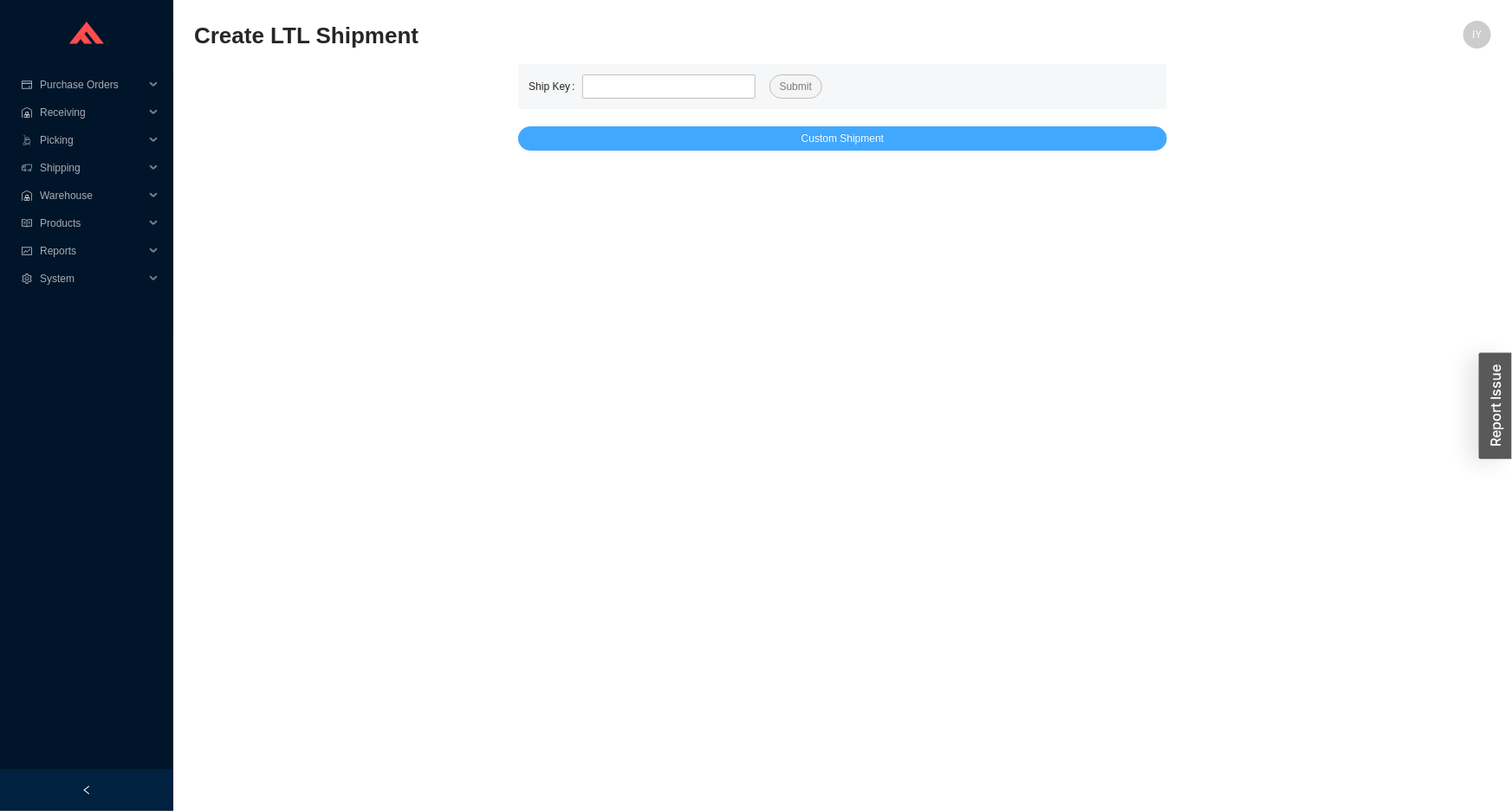
click at [874, 148] on button "Custom Shipment" at bounding box center [843, 138] width 649 height 24
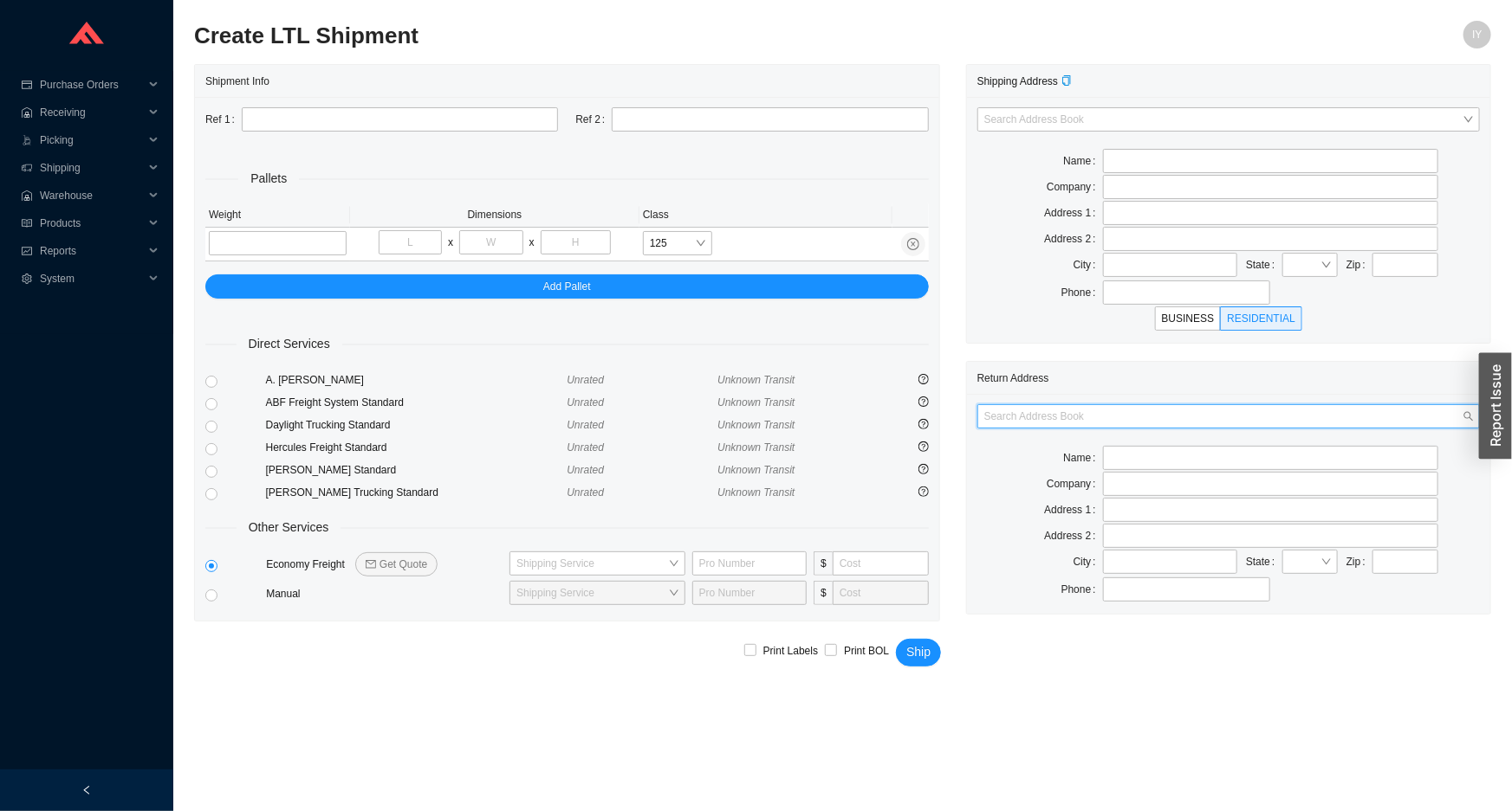
click at [1390, 409] on input "search" at bounding box center [1224, 416] width 478 height 23
click at [1387, 444] on div "AS Bath" at bounding box center [1229, 447] width 490 height 16
type input "AS Bath"
type input "39 Progress St"
type input "Edison"
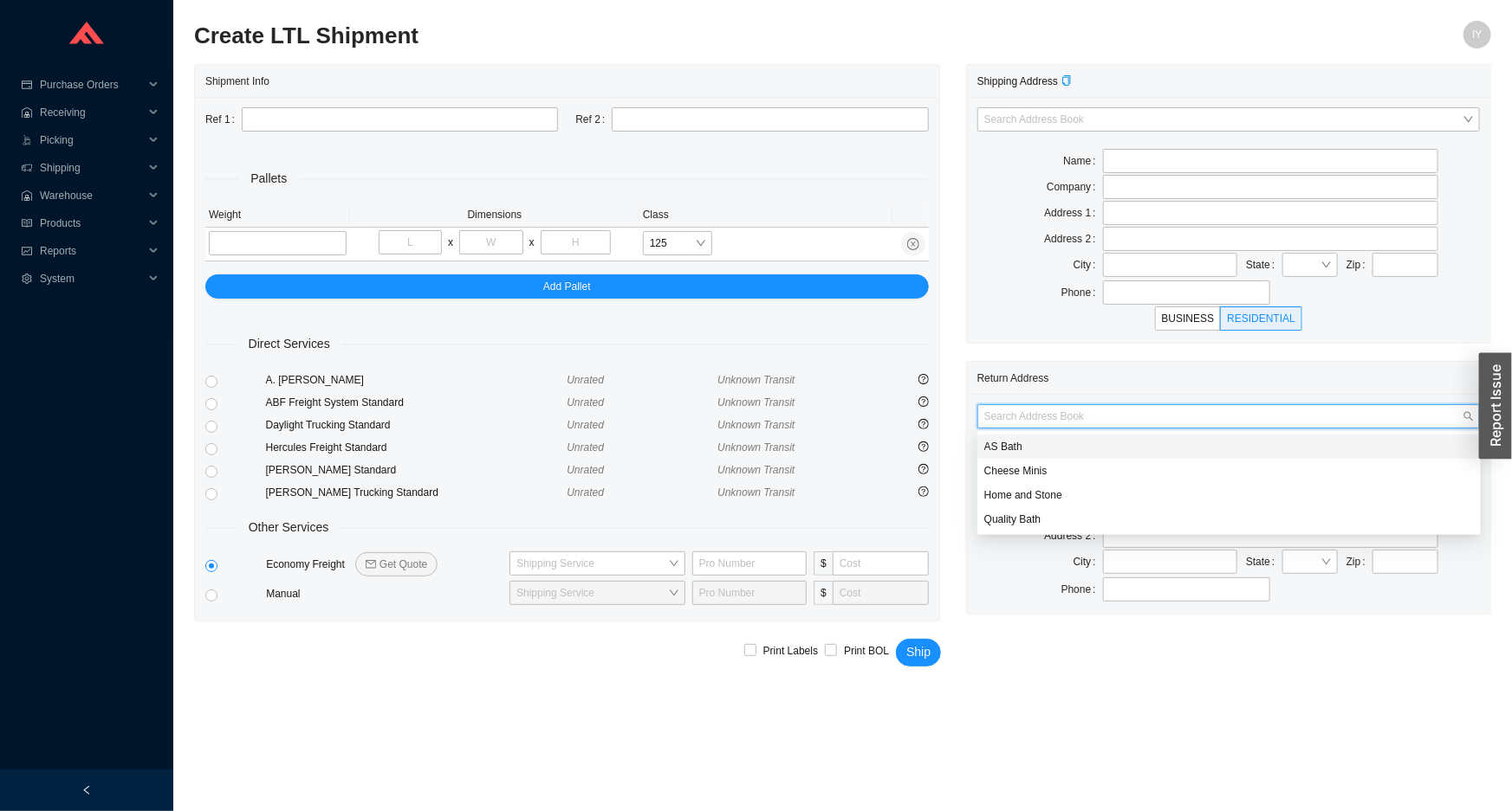
type input "08820"
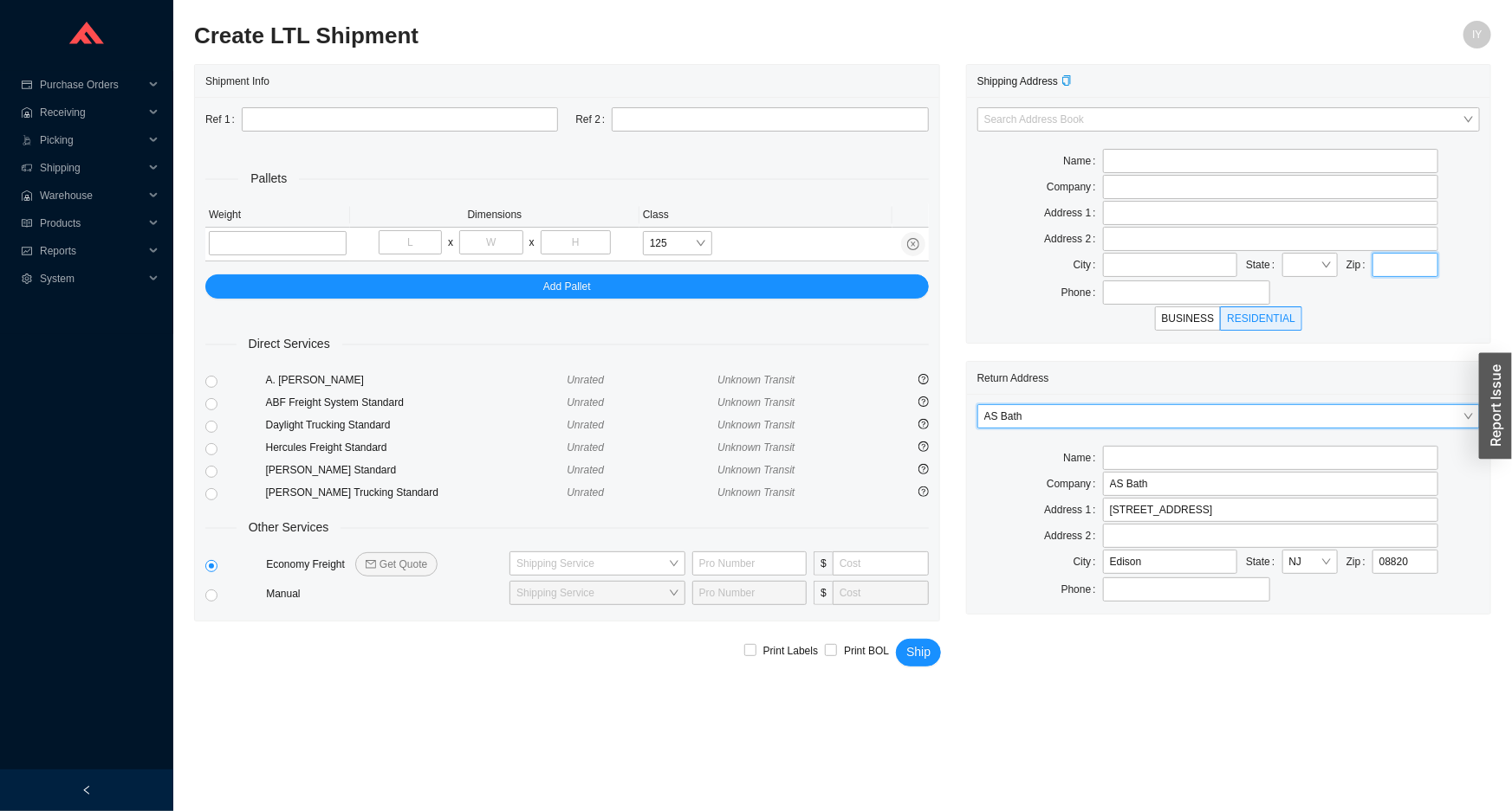
click at [1404, 267] on input "text" at bounding box center [1406, 265] width 66 height 24
type input "90277"
type input "REDONDO BEACH"
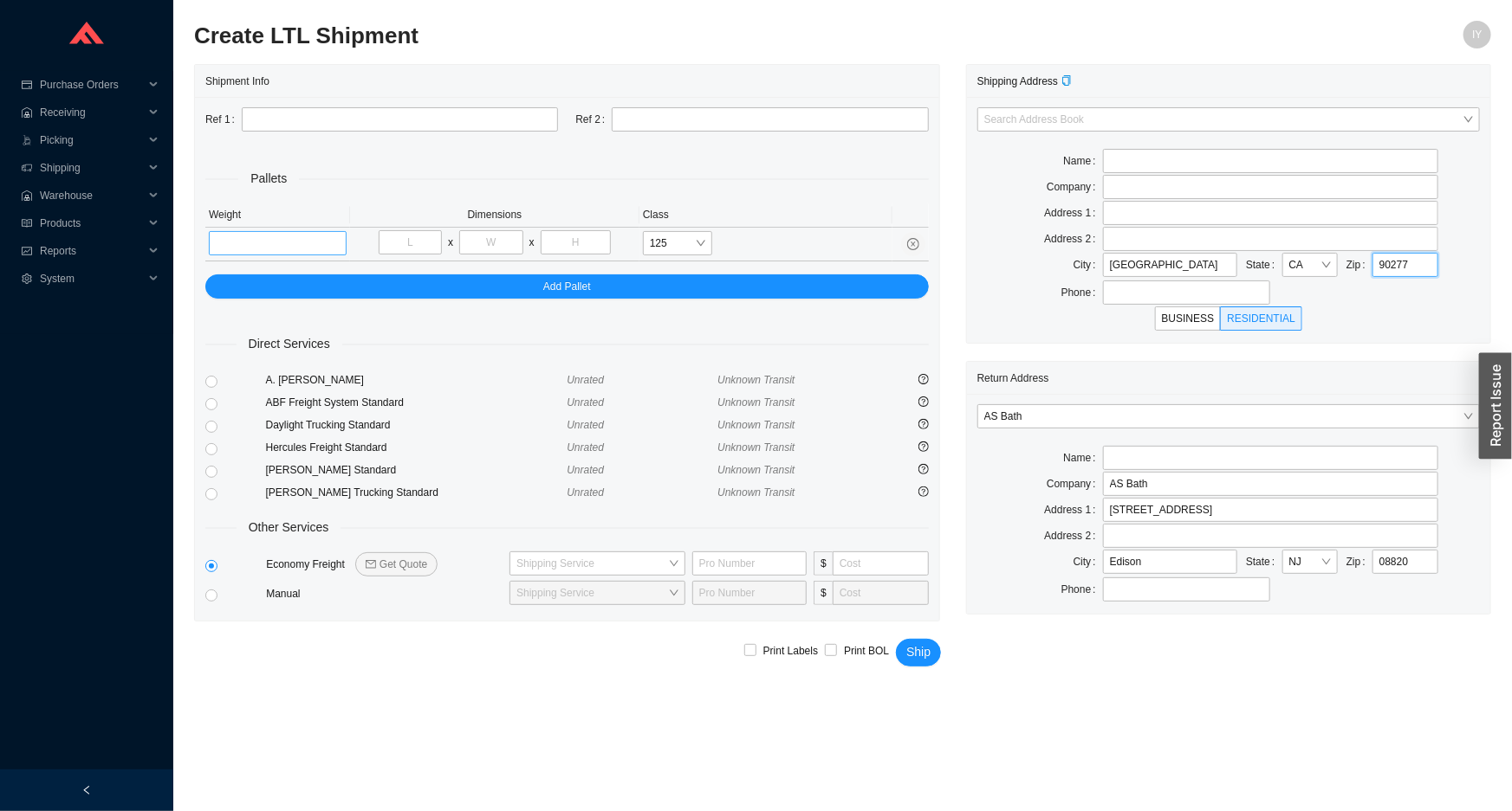
type input "90277"
click at [299, 251] on input "tel" at bounding box center [277, 243] width 137 height 24
type input "40"
type input "48"
type input "35"
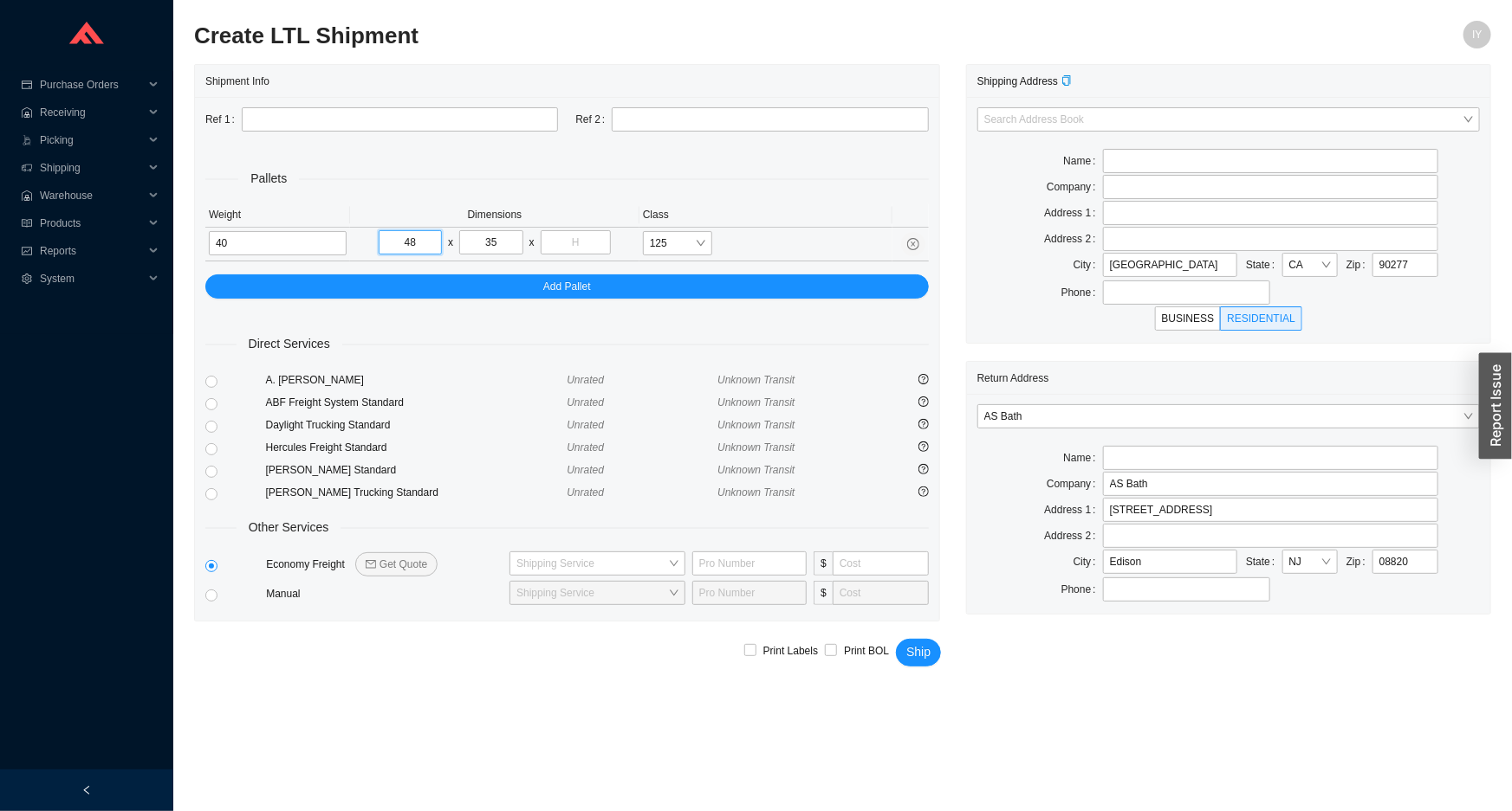
click at [427, 246] on input "48" at bounding box center [409, 243] width 63 height 24
type input "4"
type input "40"
type input "48"
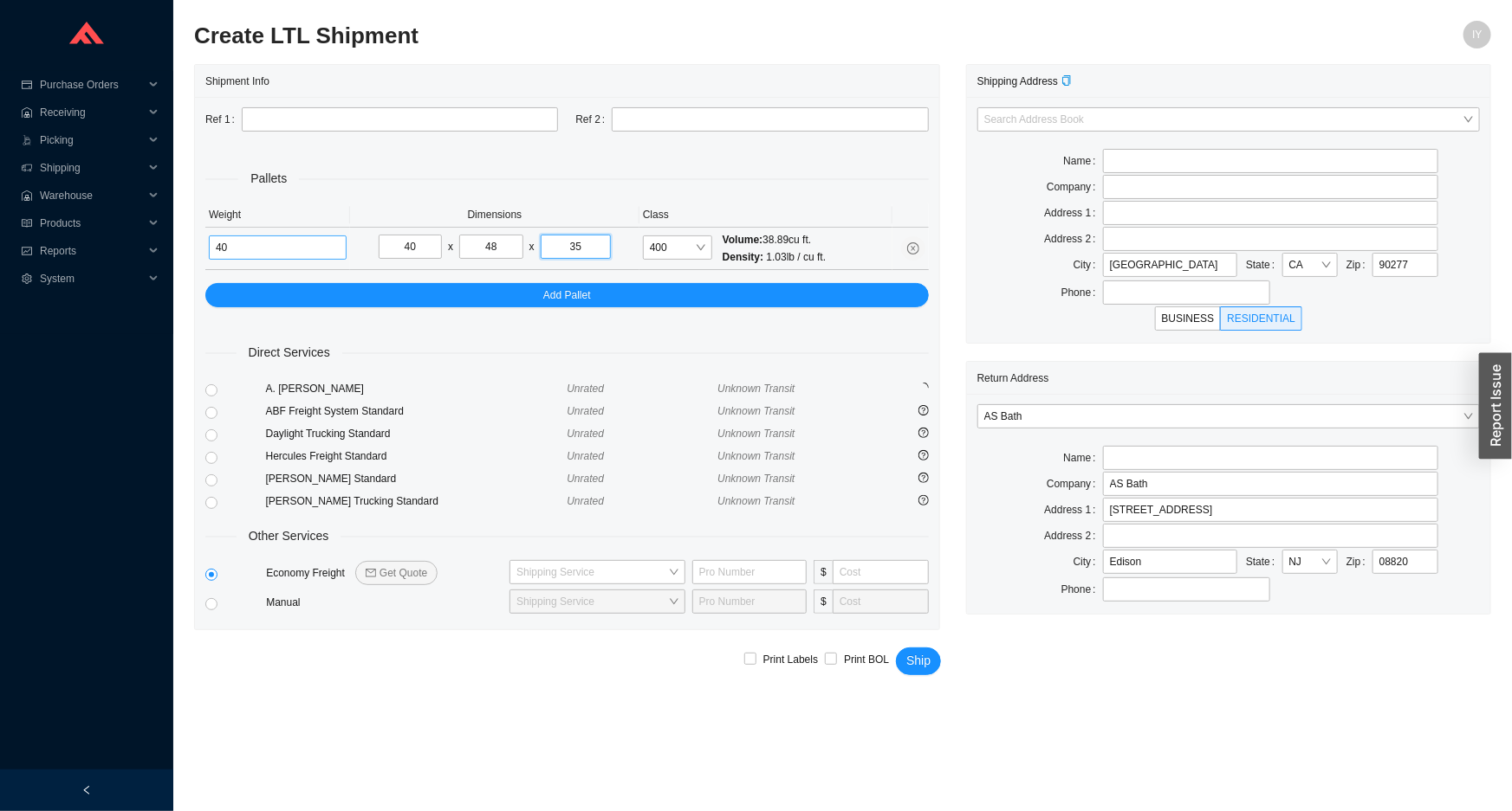
type input "35"
click at [288, 243] on input "40" at bounding box center [277, 247] width 137 height 24
type input "4"
type input "150"
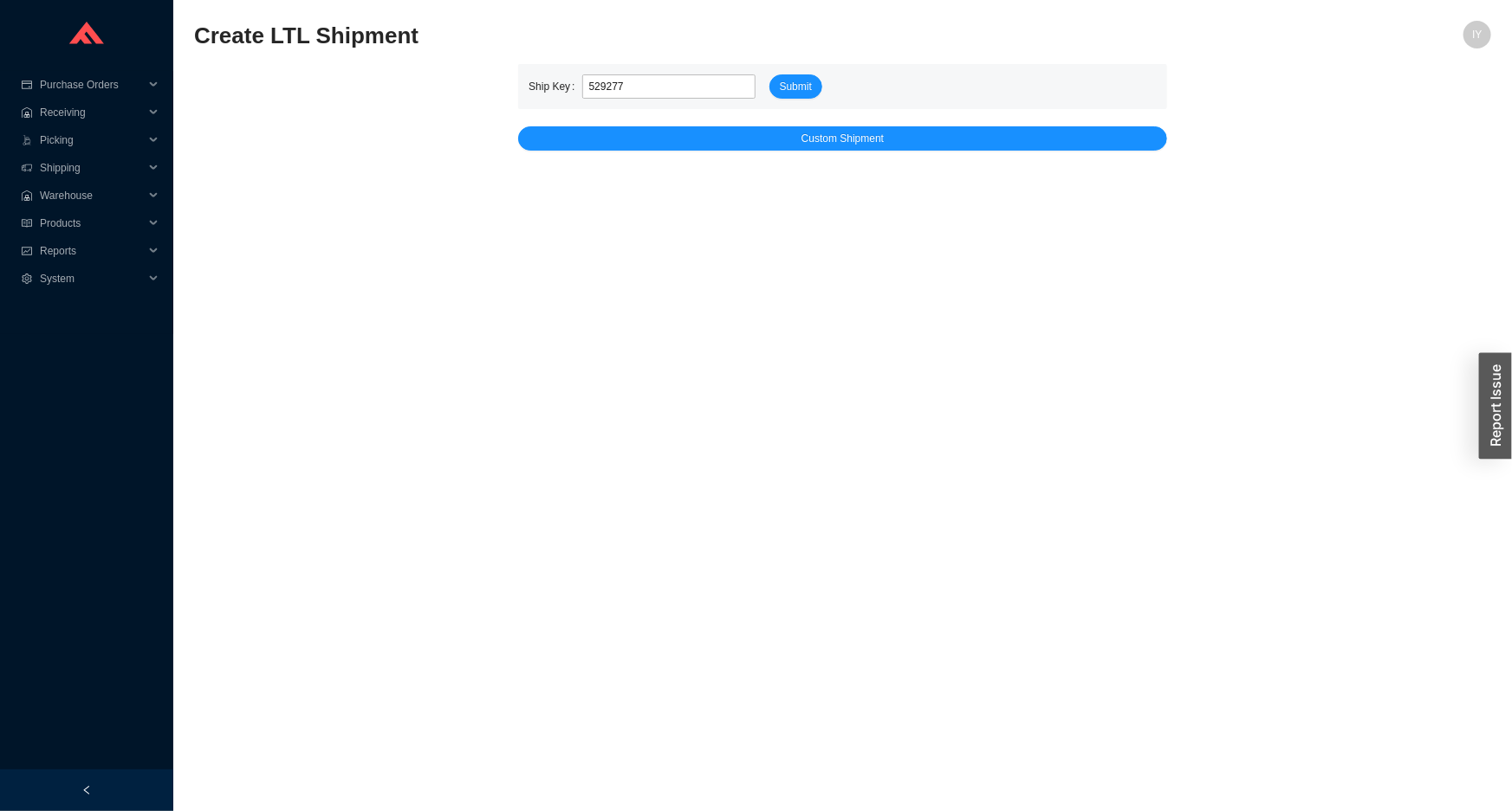
type input "529277"
click at [769, 74] on button "Submit" at bounding box center [796, 86] width 53 height 24
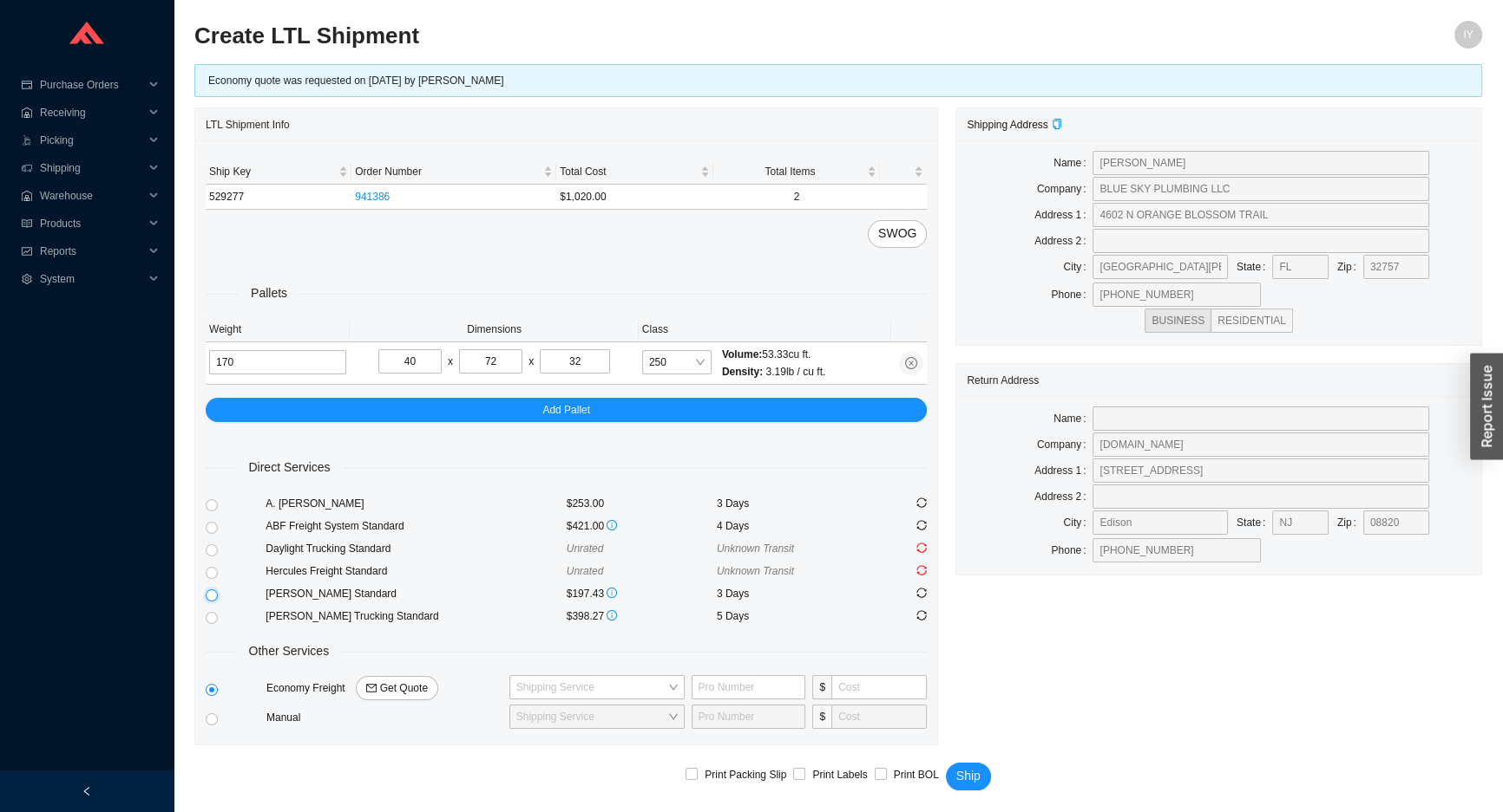
click at [210, 596] on input "radio" at bounding box center [211, 595] width 12 height 12
radio input "true"
checkbox input "true"
click at [970, 776] on span "Ship" at bounding box center [968, 776] width 24 height 20
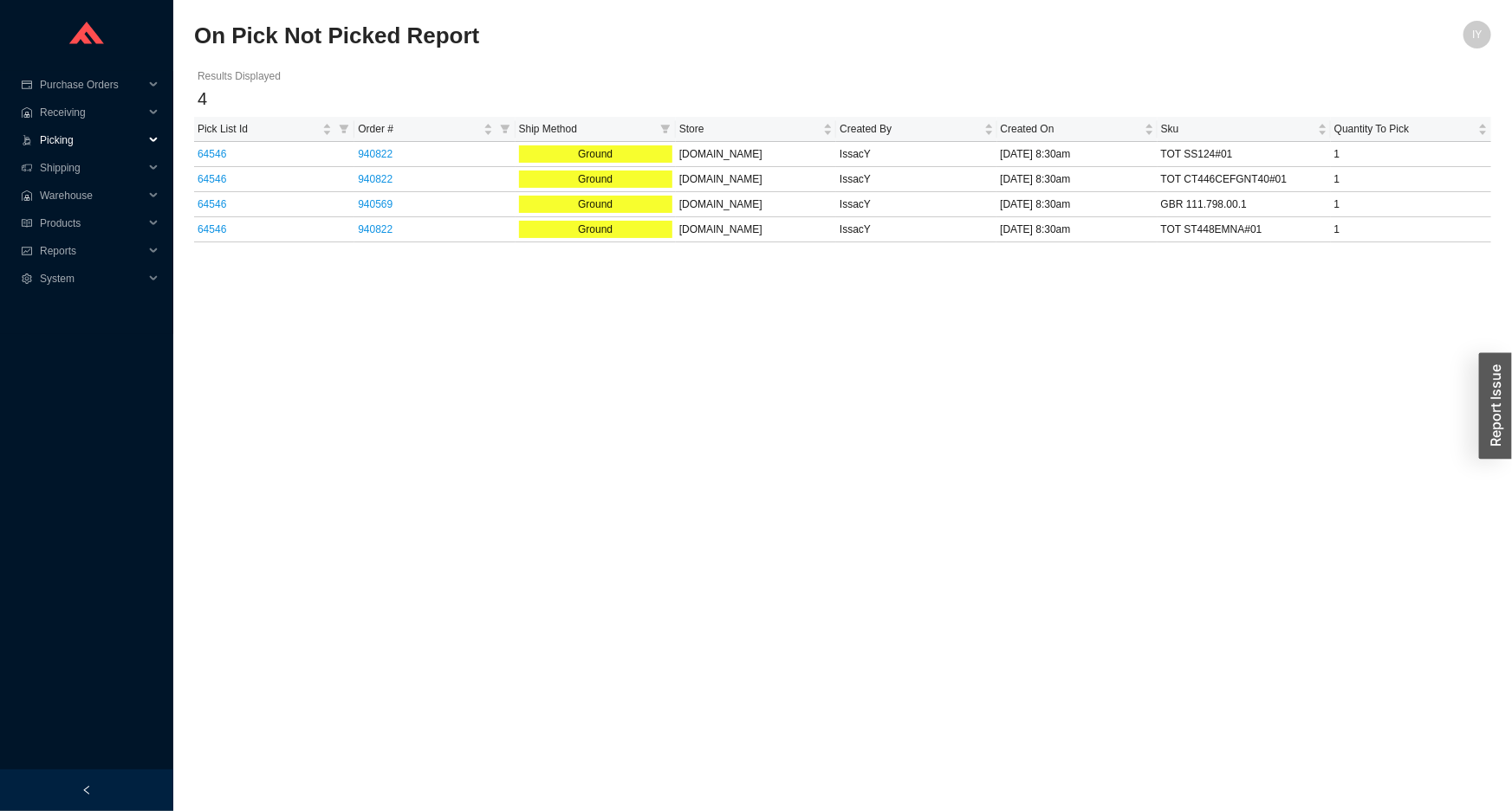
click at [114, 145] on span "Picking" at bounding box center [92, 140] width 104 height 27
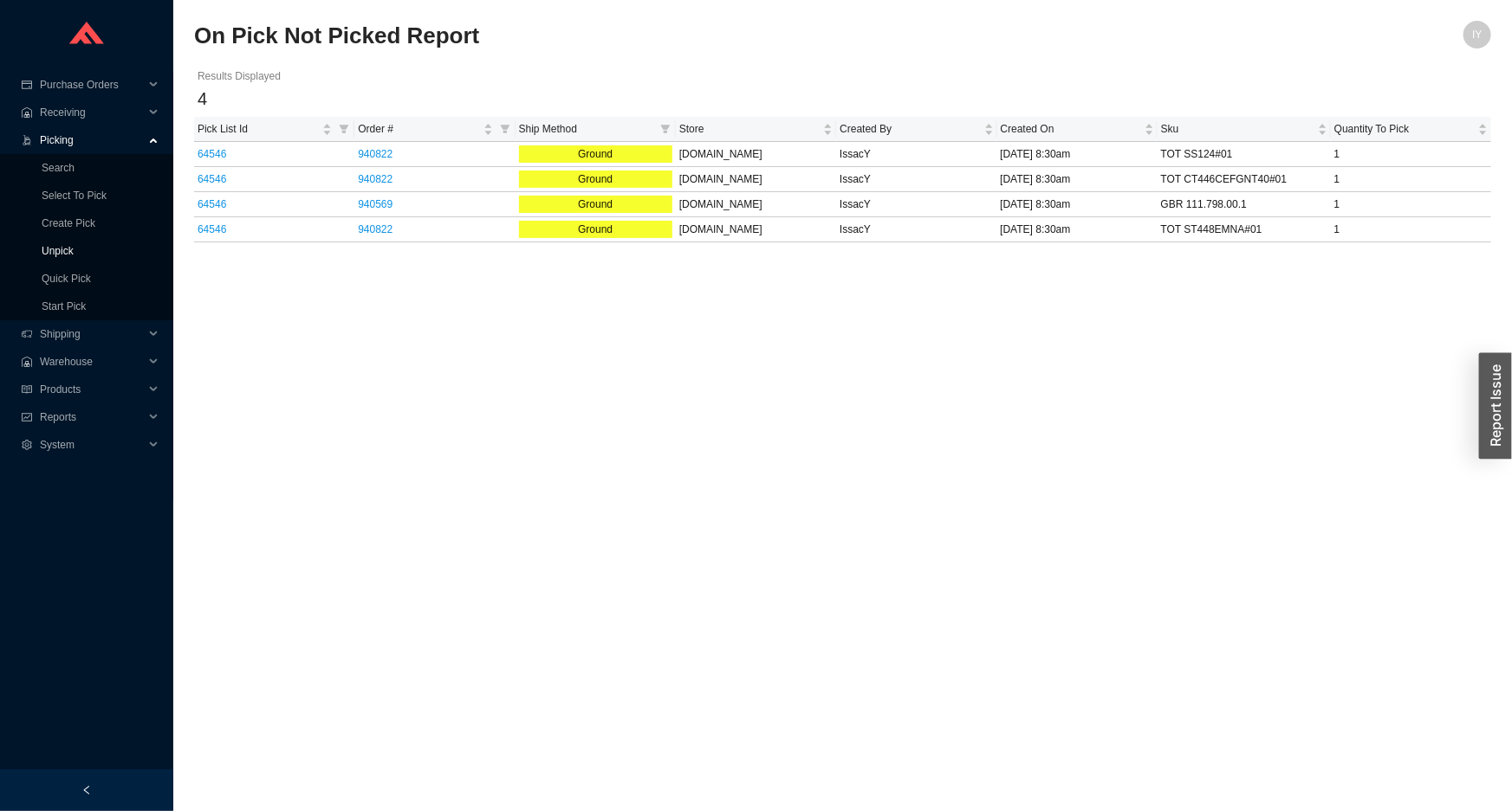
click at [73, 257] on link "Unpick" at bounding box center [57, 251] width 32 height 12
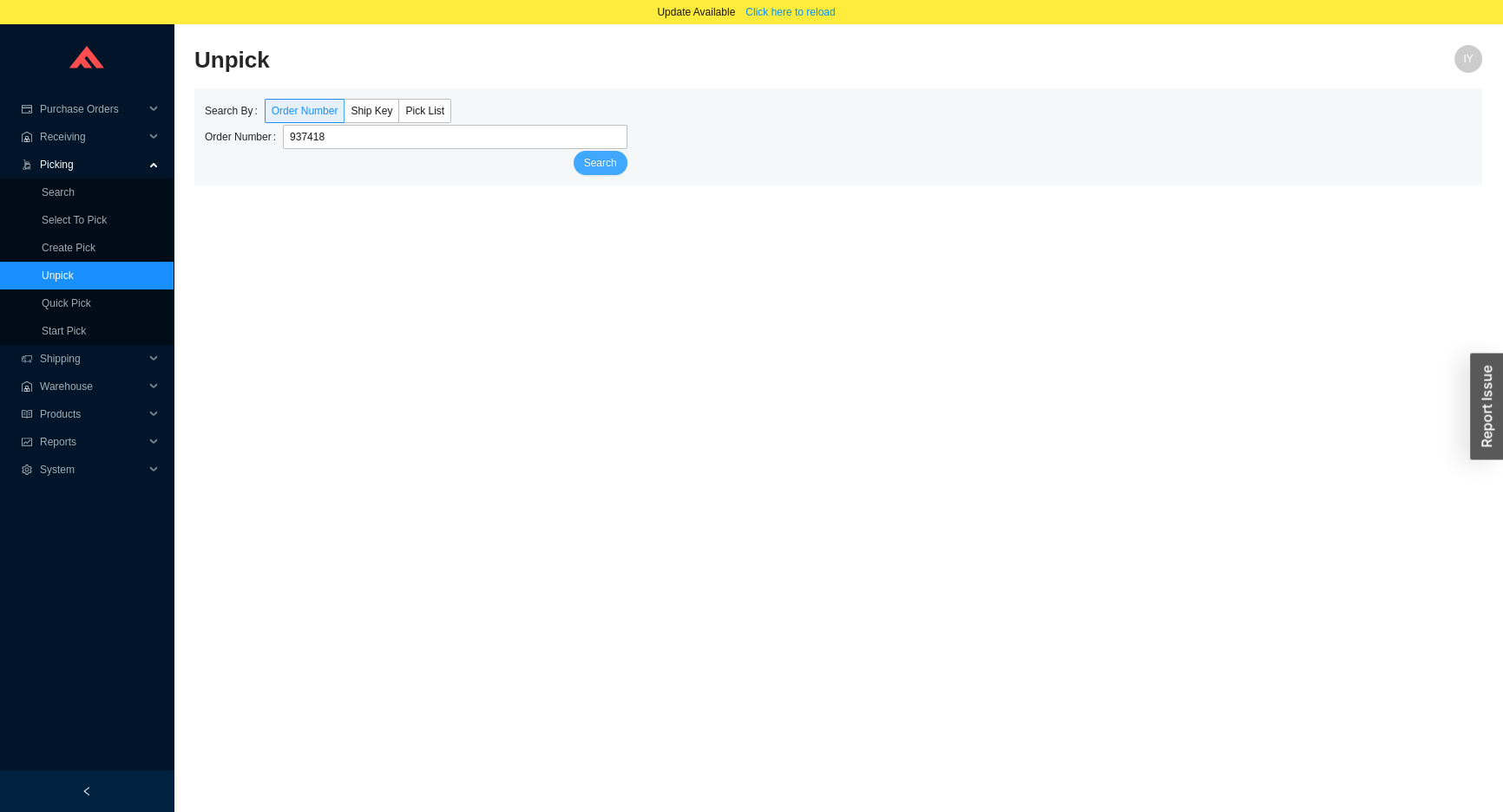
type input "937418"
click at [607, 174] on button "Search" at bounding box center [600, 163] width 54 height 24
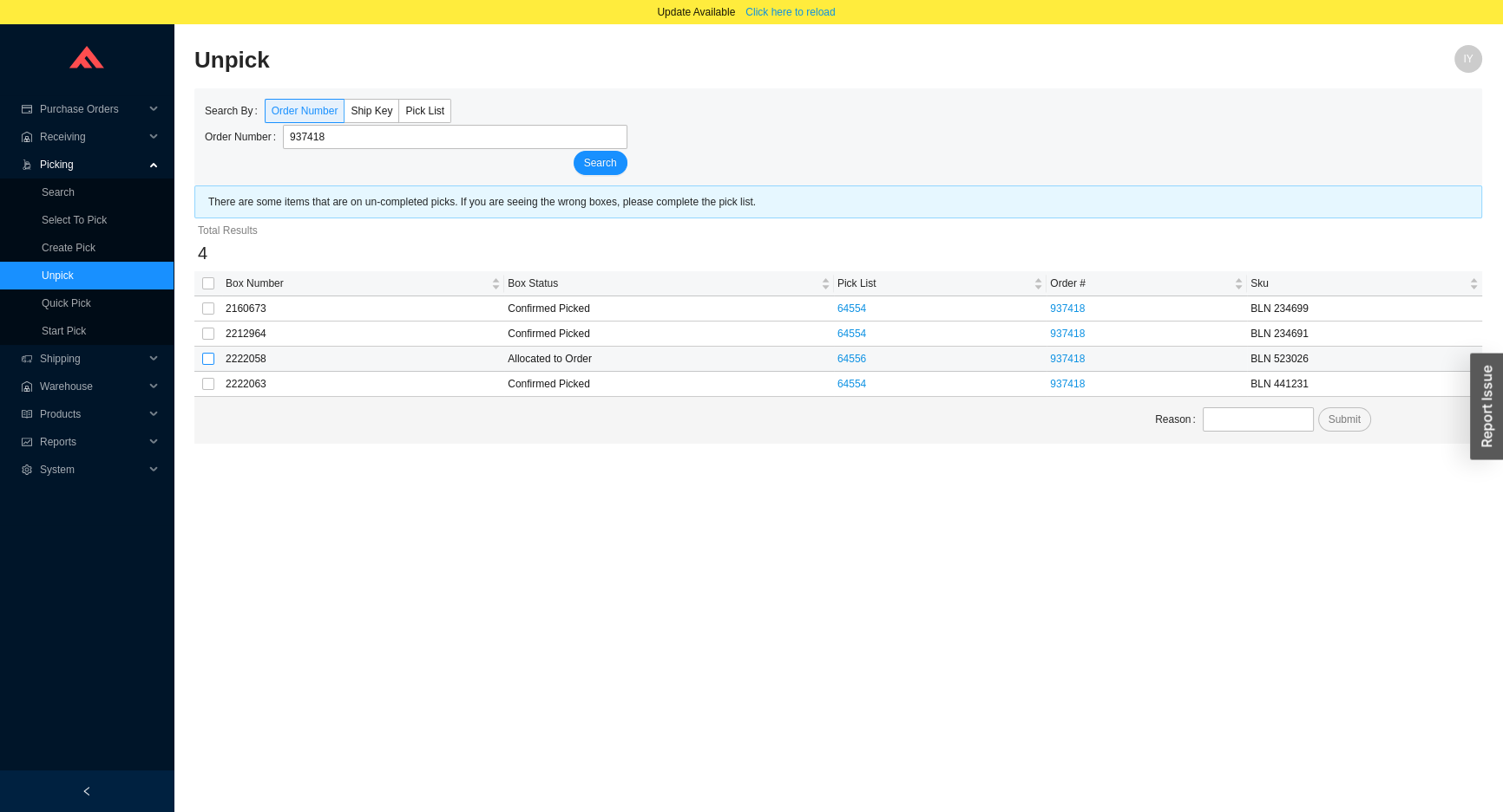
click at [208, 356] on input "checkbox" at bounding box center [207, 358] width 12 height 12
checkbox input "true"
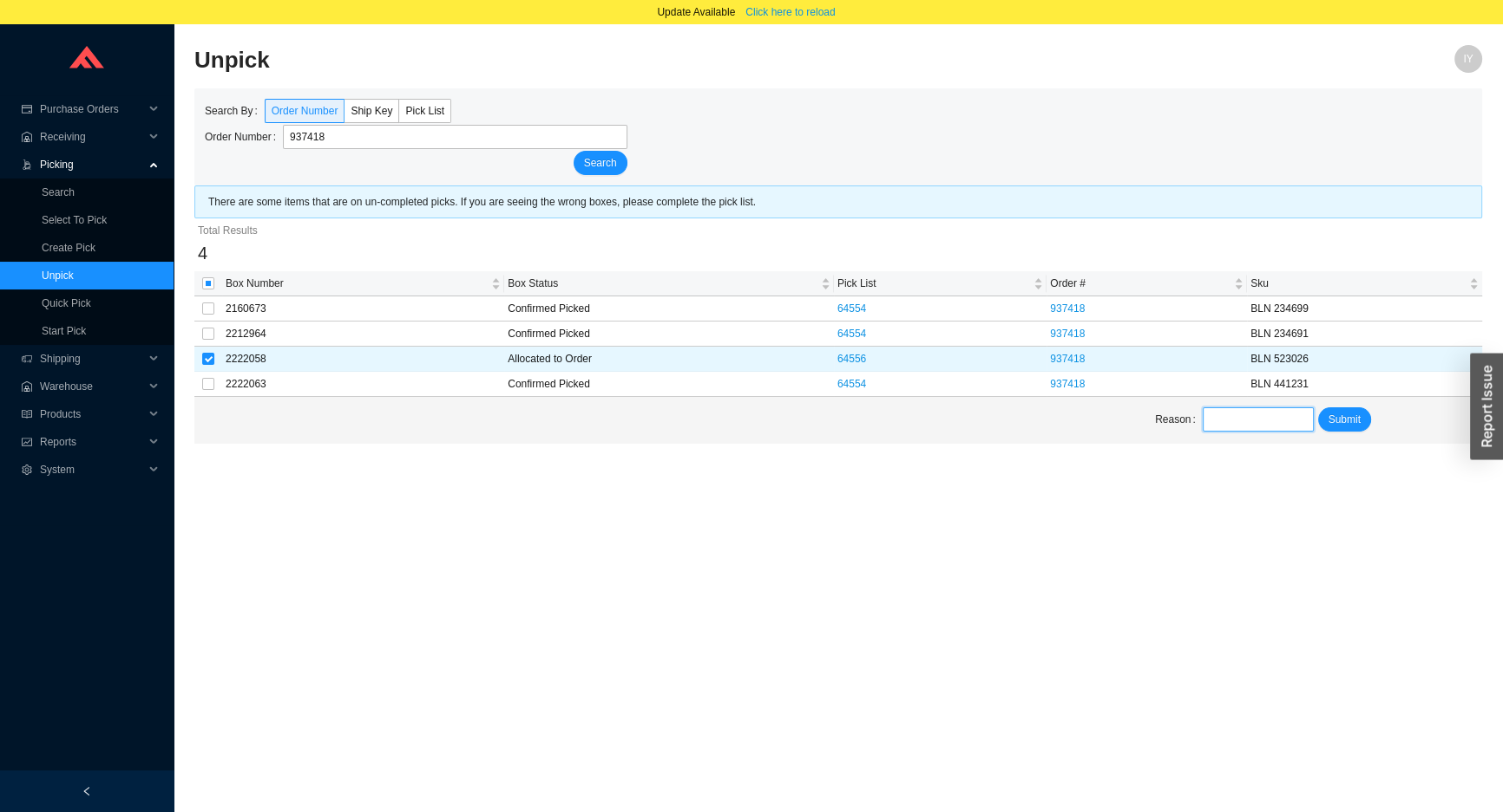
click at [1237, 418] on input "text" at bounding box center [1257, 420] width 111 height 24
type input "unpick"
click at [1344, 422] on span "Submit" at bounding box center [1343, 419] width 32 height 17
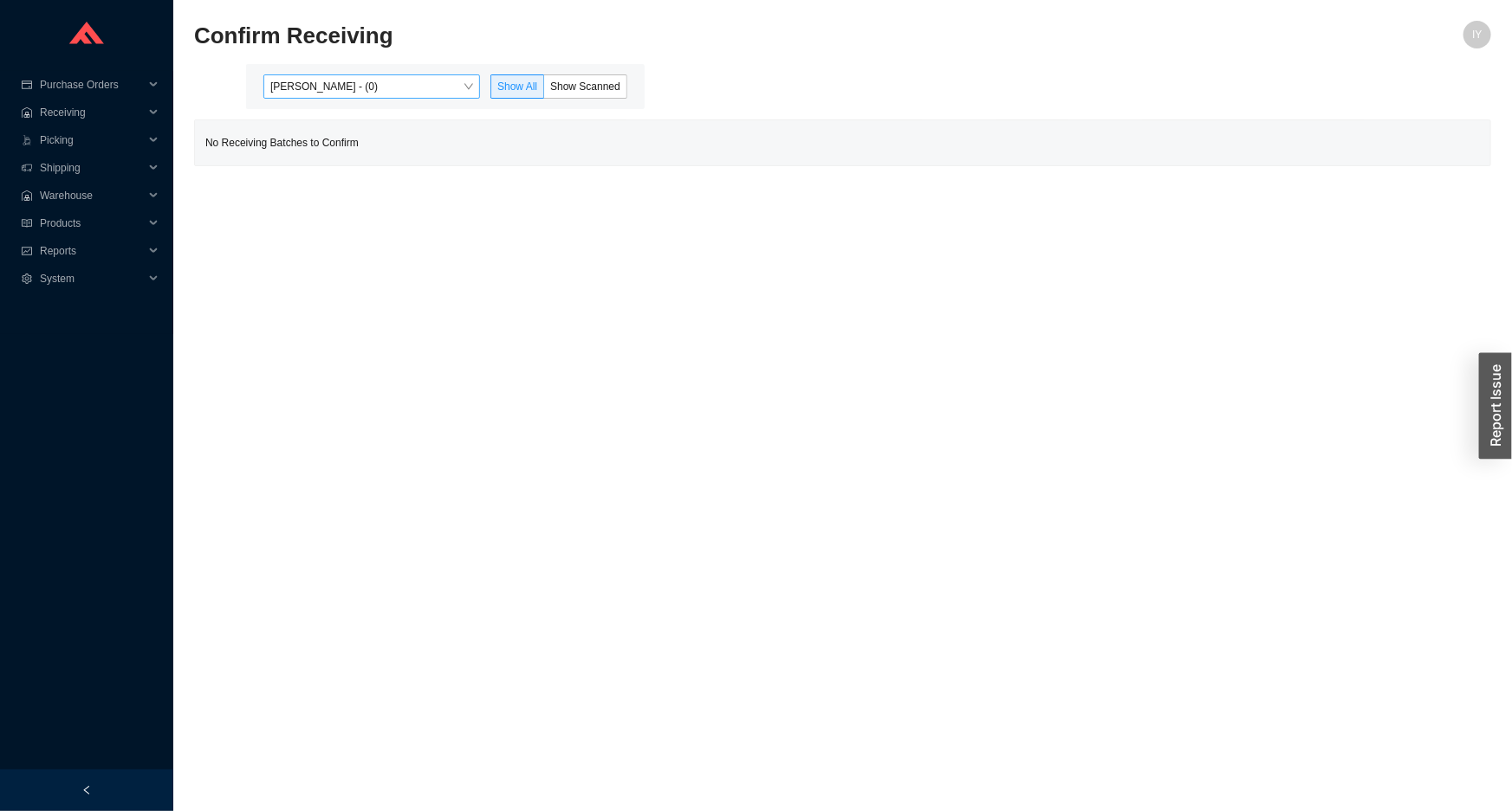
click at [440, 84] on span "[PERSON_NAME] - (0)" at bounding box center [371, 86] width 202 height 23
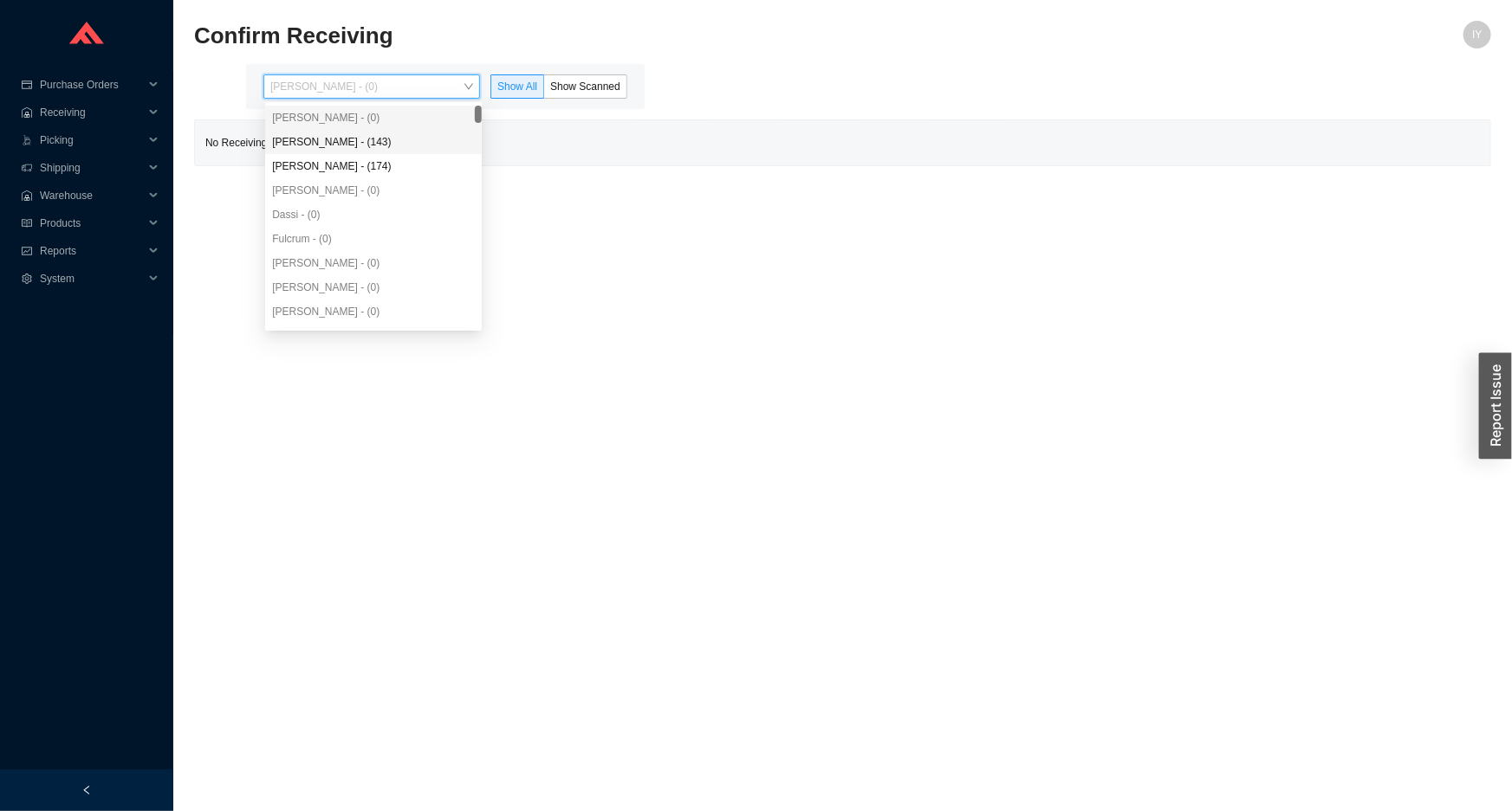
click at [397, 146] on div "[PERSON_NAME] - (143)" at bounding box center [373, 142] width 202 height 16
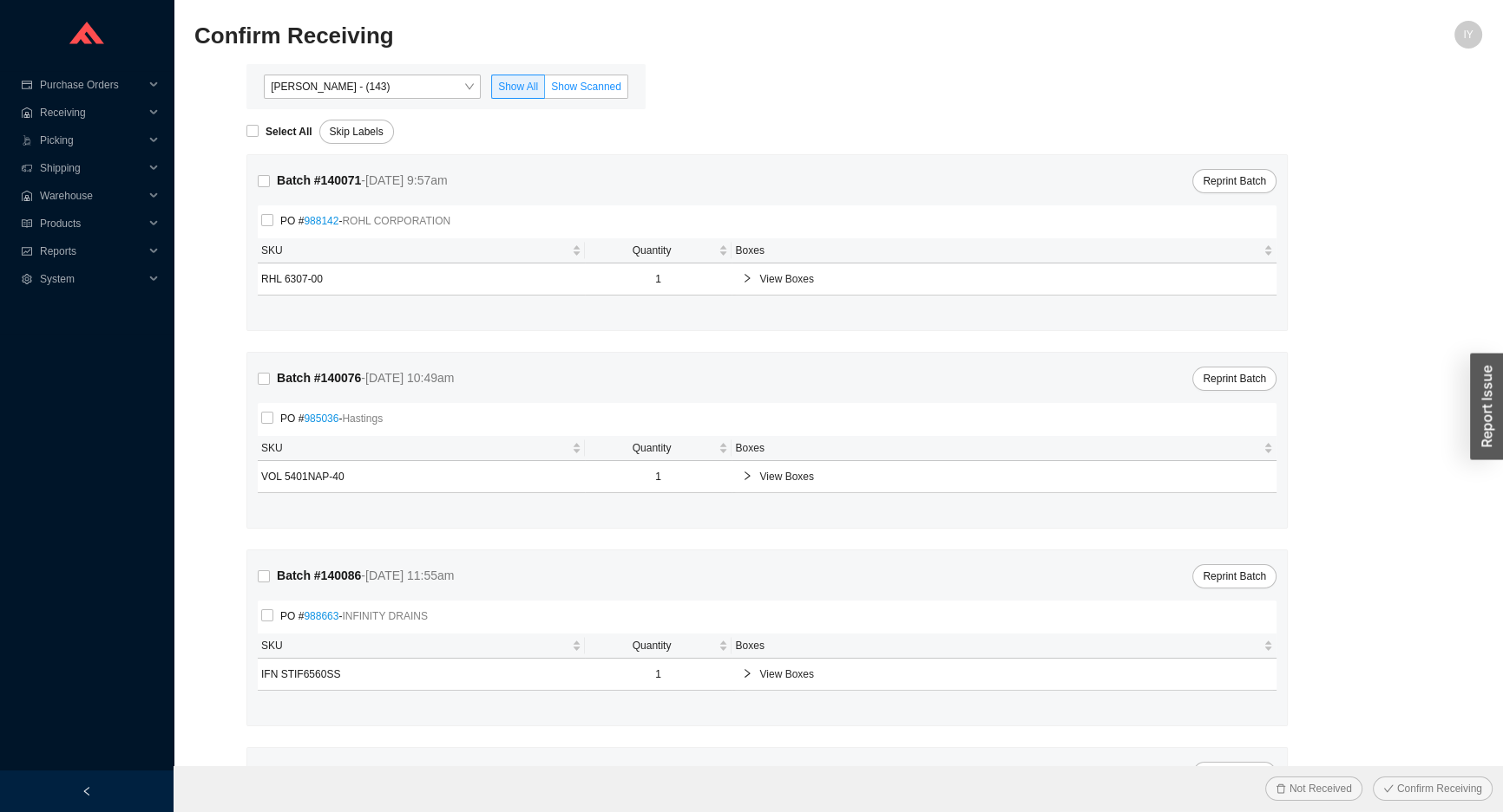
click at [571, 89] on span "Show Scanned" at bounding box center [586, 86] width 71 height 12
click at [545, 90] on input "Show Scanned" at bounding box center [545, 90] width 0 height 0
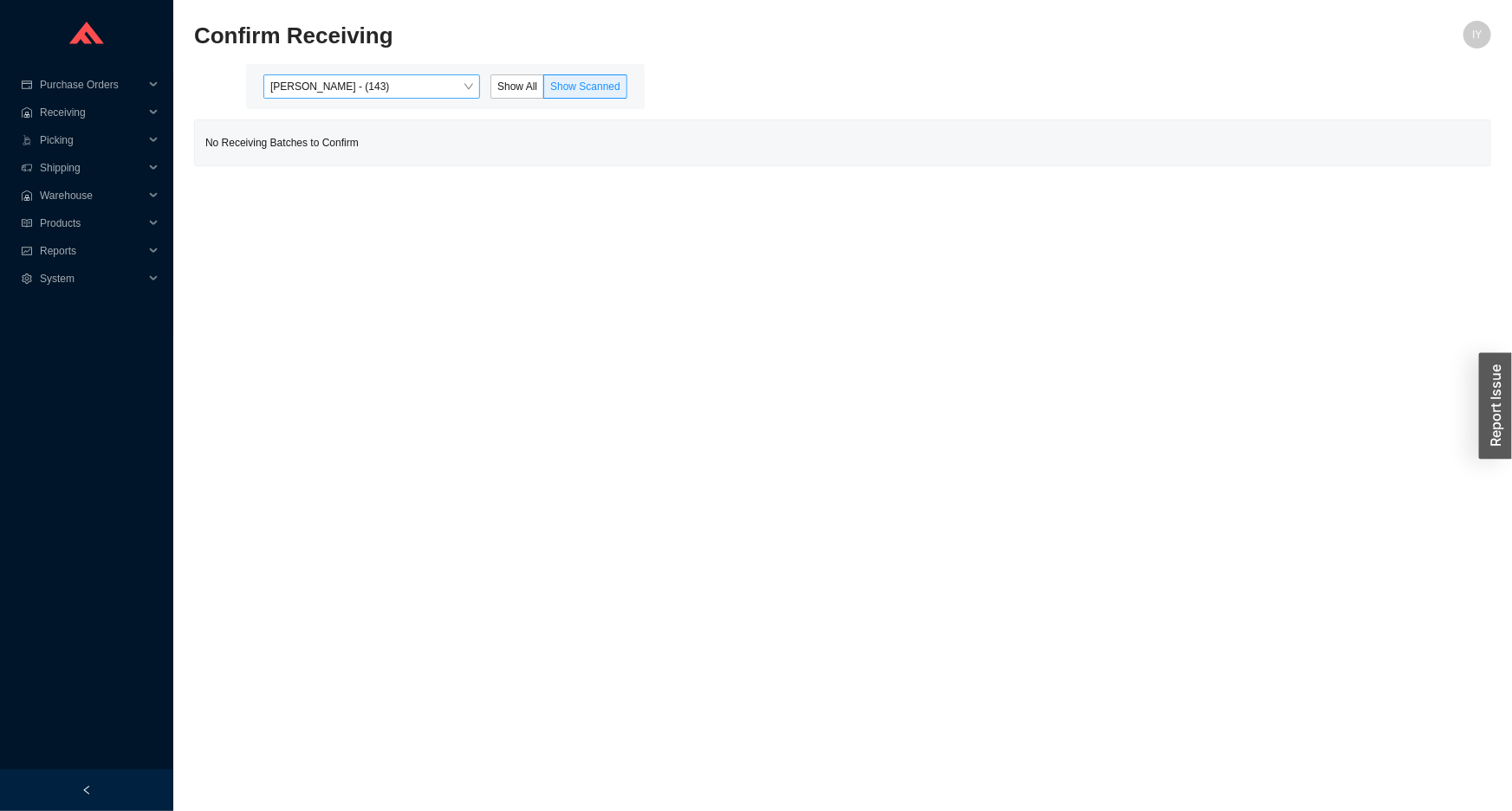
click at [461, 90] on span "Angel Negron - (143)" at bounding box center [371, 86] width 202 height 23
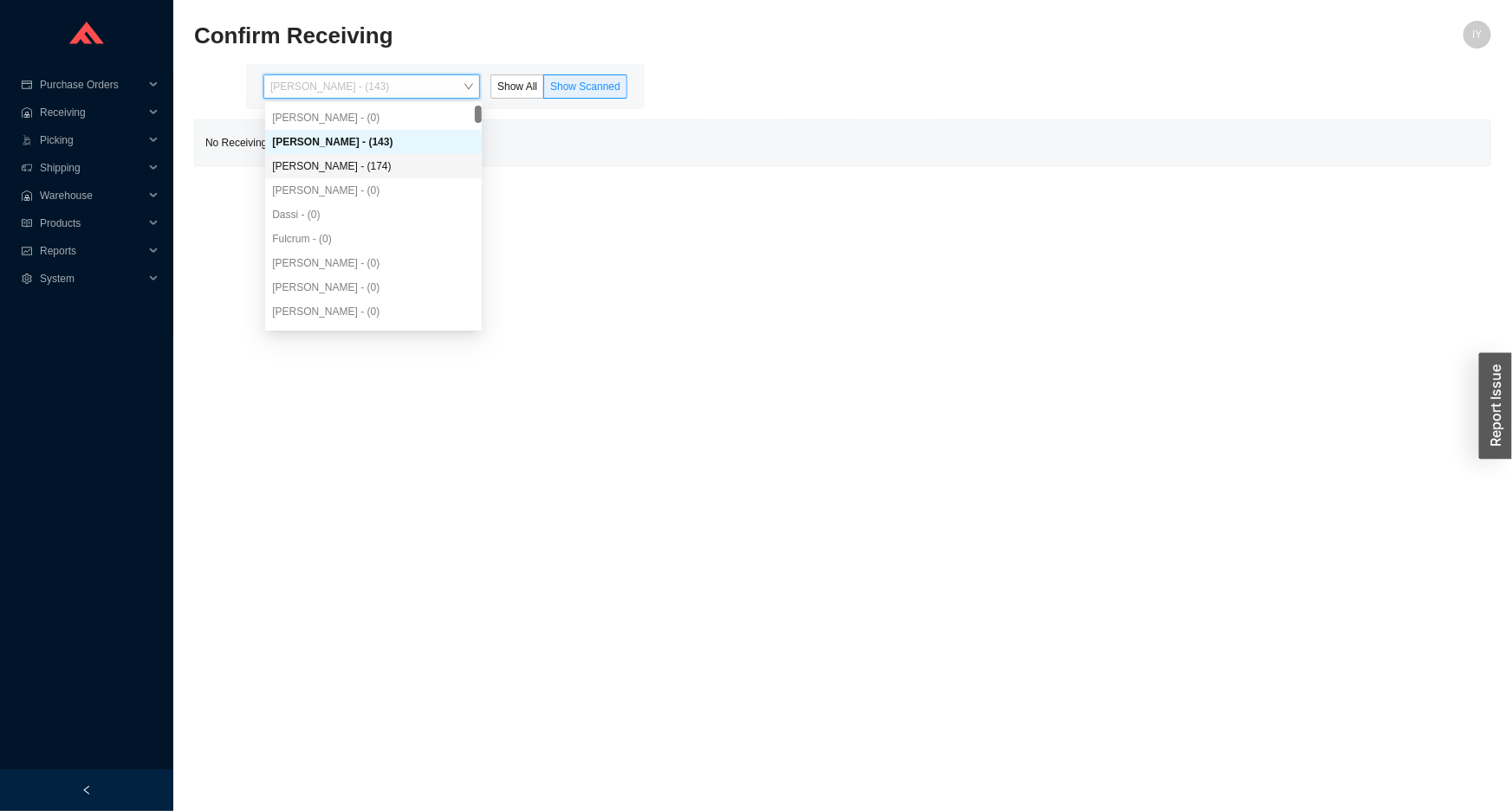
click at [397, 157] on div "Yossi Siff - (174)" at bounding box center [373, 166] width 217 height 24
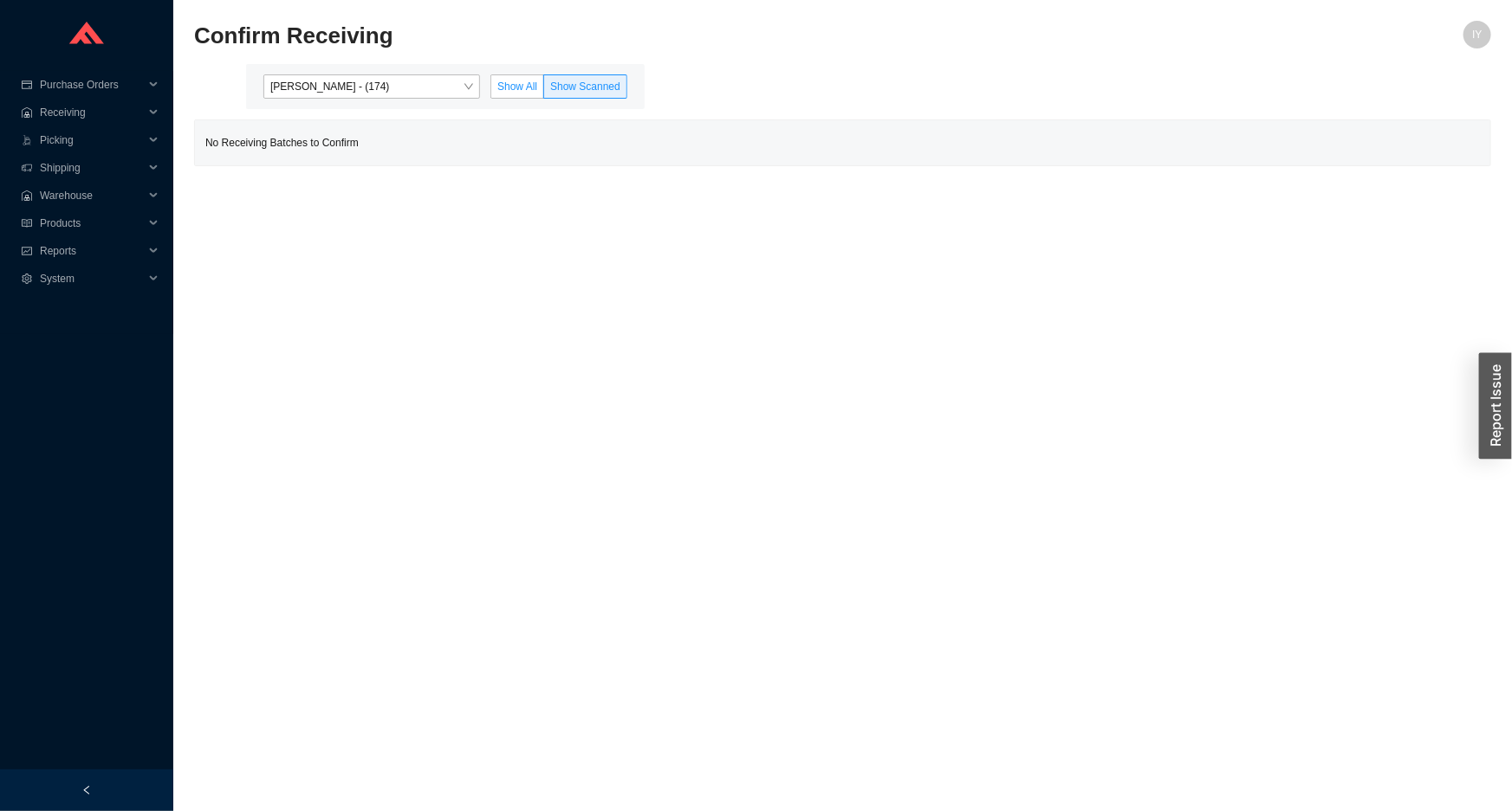
click at [521, 87] on span "Show All" at bounding box center [517, 86] width 40 height 12
click at [491, 90] on input "Show All" at bounding box center [491, 90] width 0 height 0
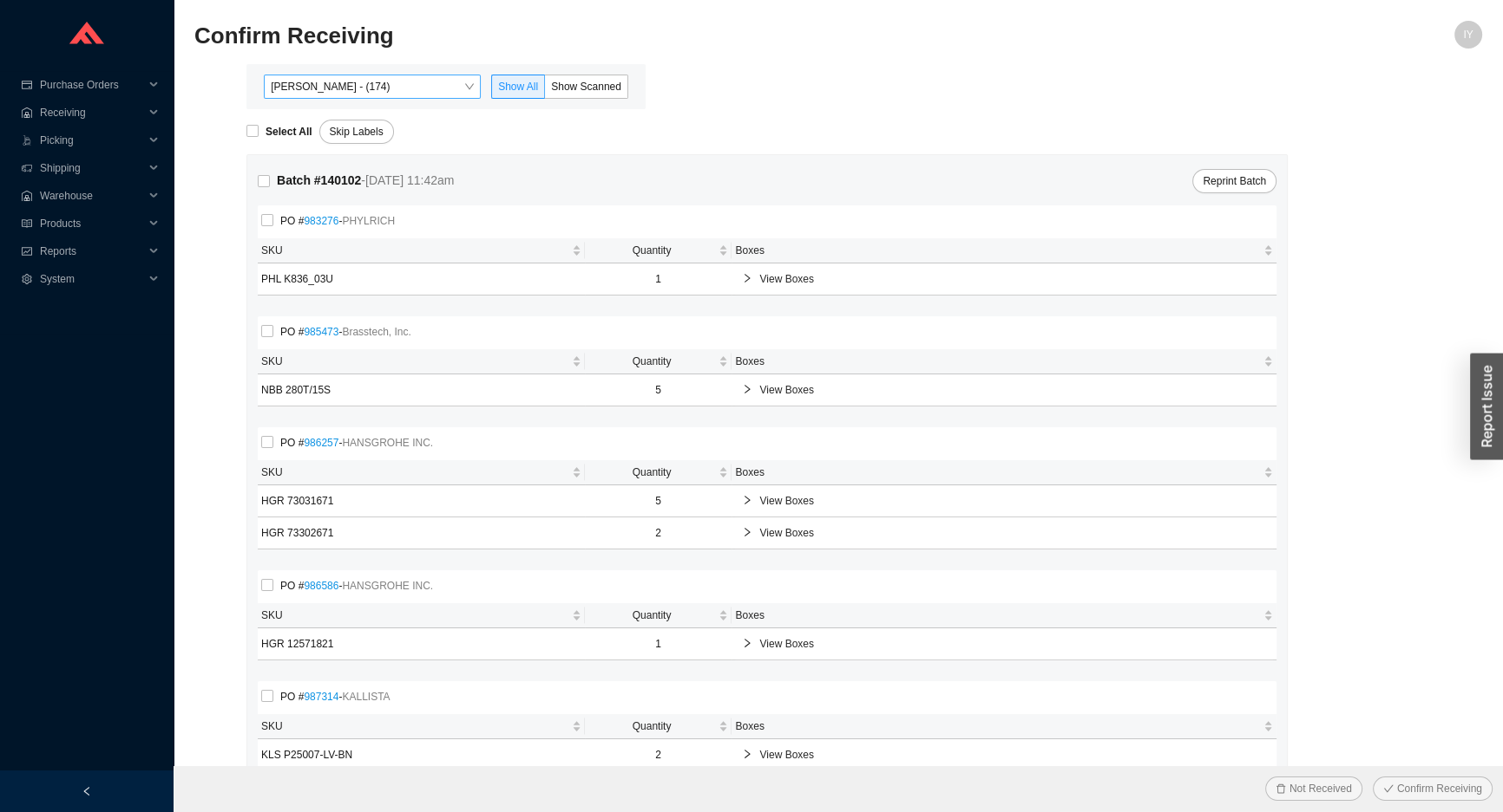
click at [472, 82] on span "Yossi Siff - (174)" at bounding box center [371, 86] width 203 height 23
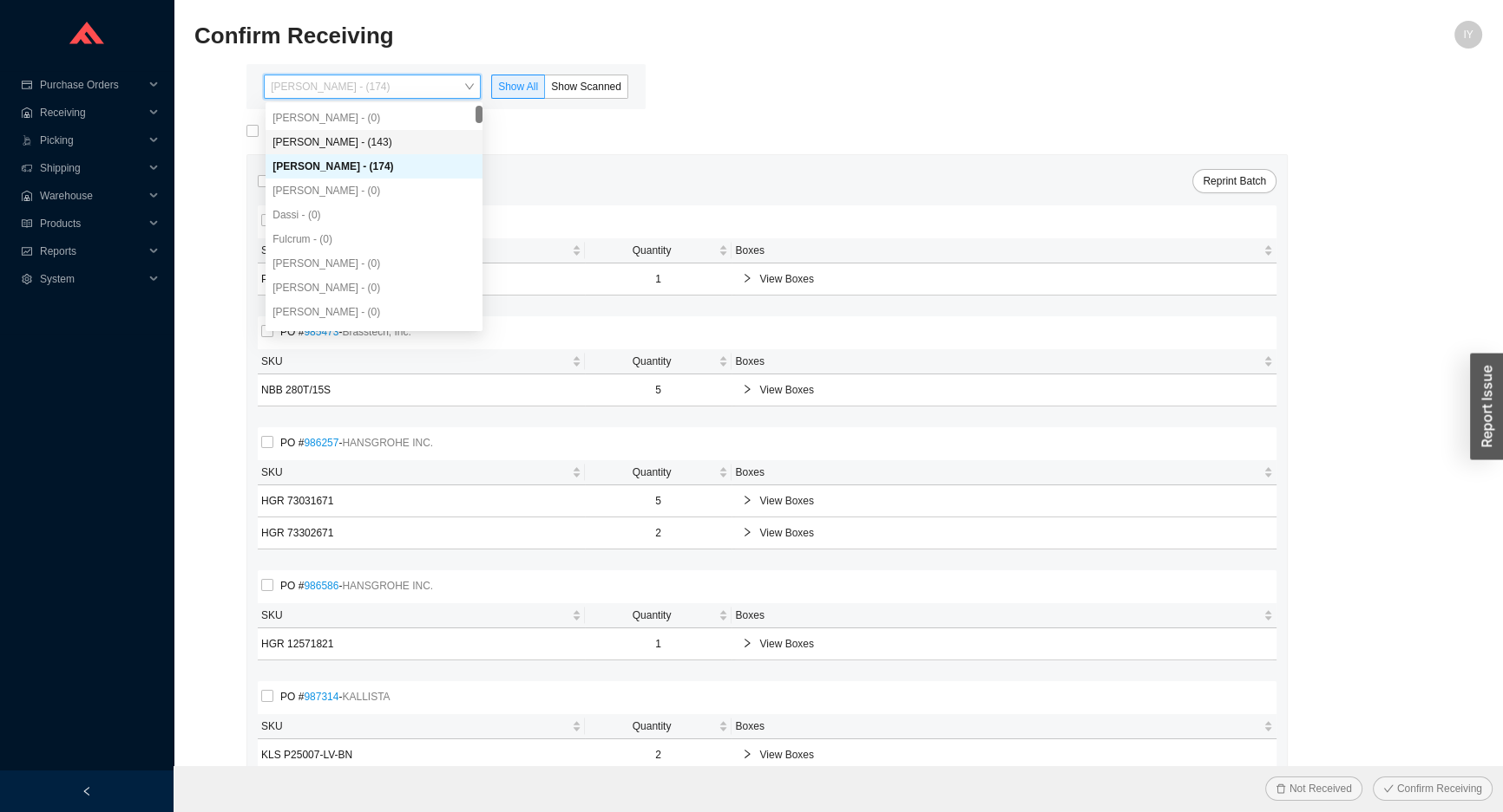
click at [438, 137] on div "Angel Negron - (143)" at bounding box center [373, 142] width 203 height 16
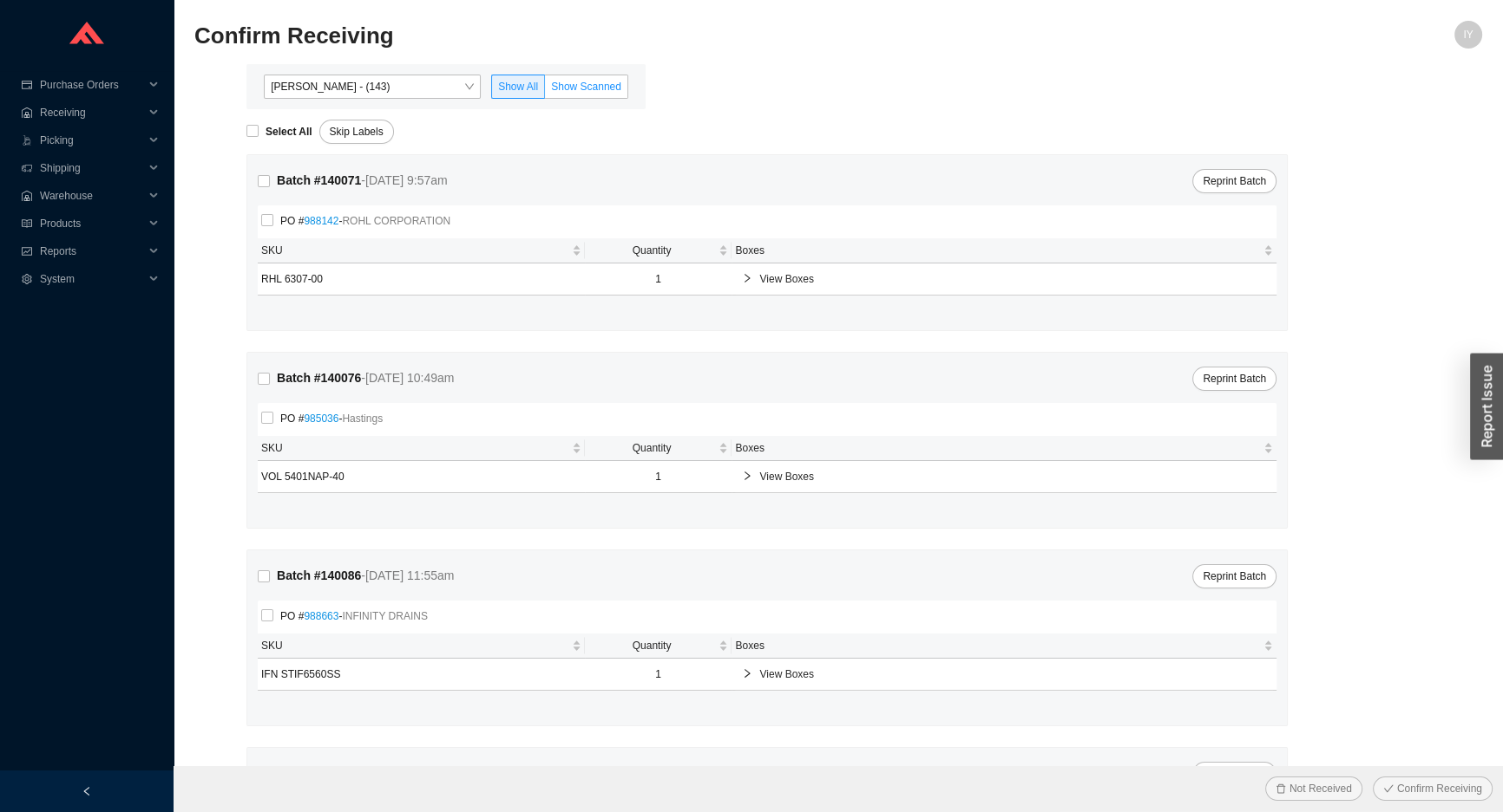
click at [586, 88] on span "Show Scanned" at bounding box center [586, 86] width 71 height 12
click at [545, 90] on input "Show Scanned" at bounding box center [545, 90] width 0 height 0
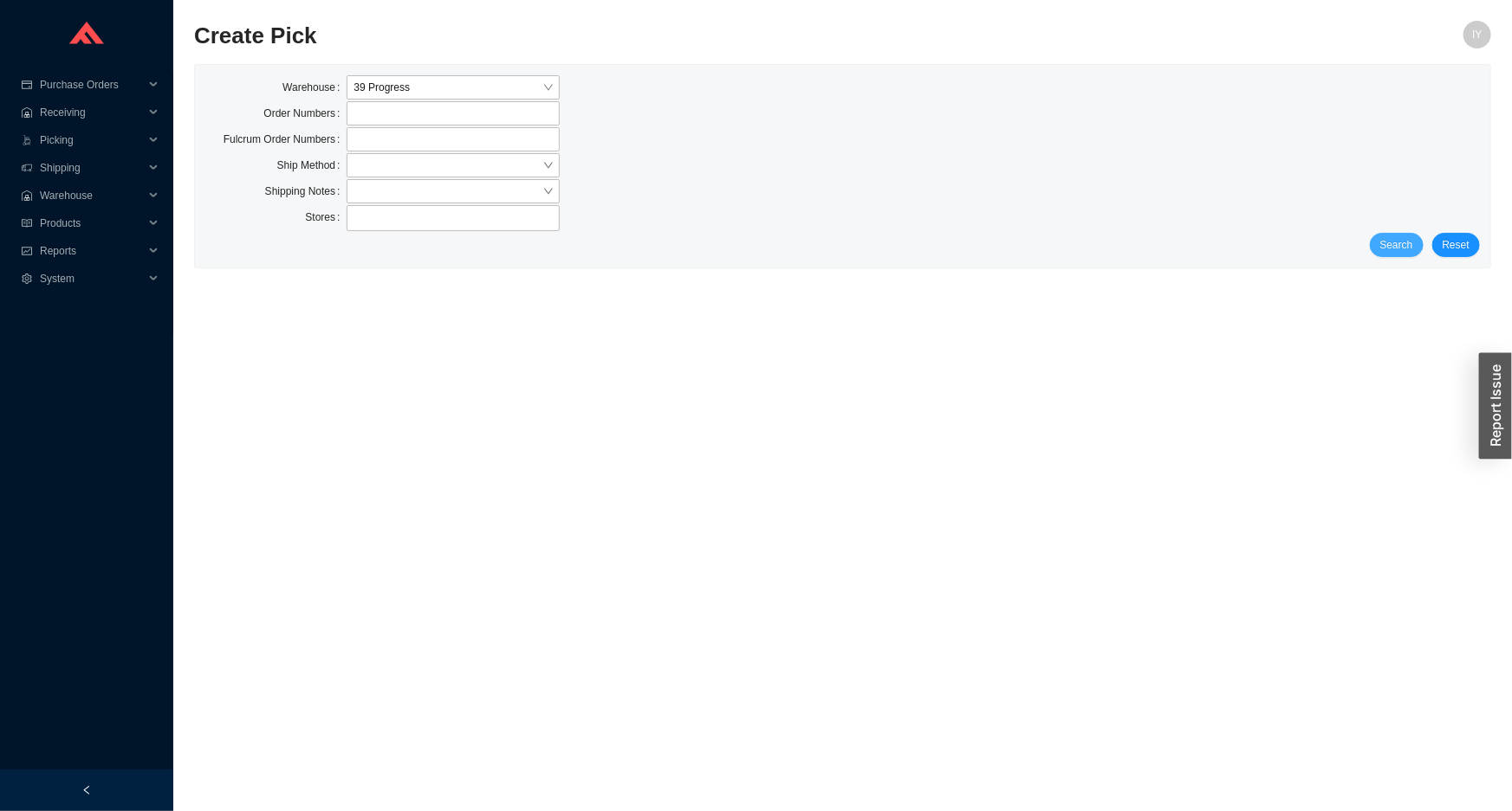
click at [1399, 242] on span "Search" at bounding box center [1397, 244] width 33 height 17
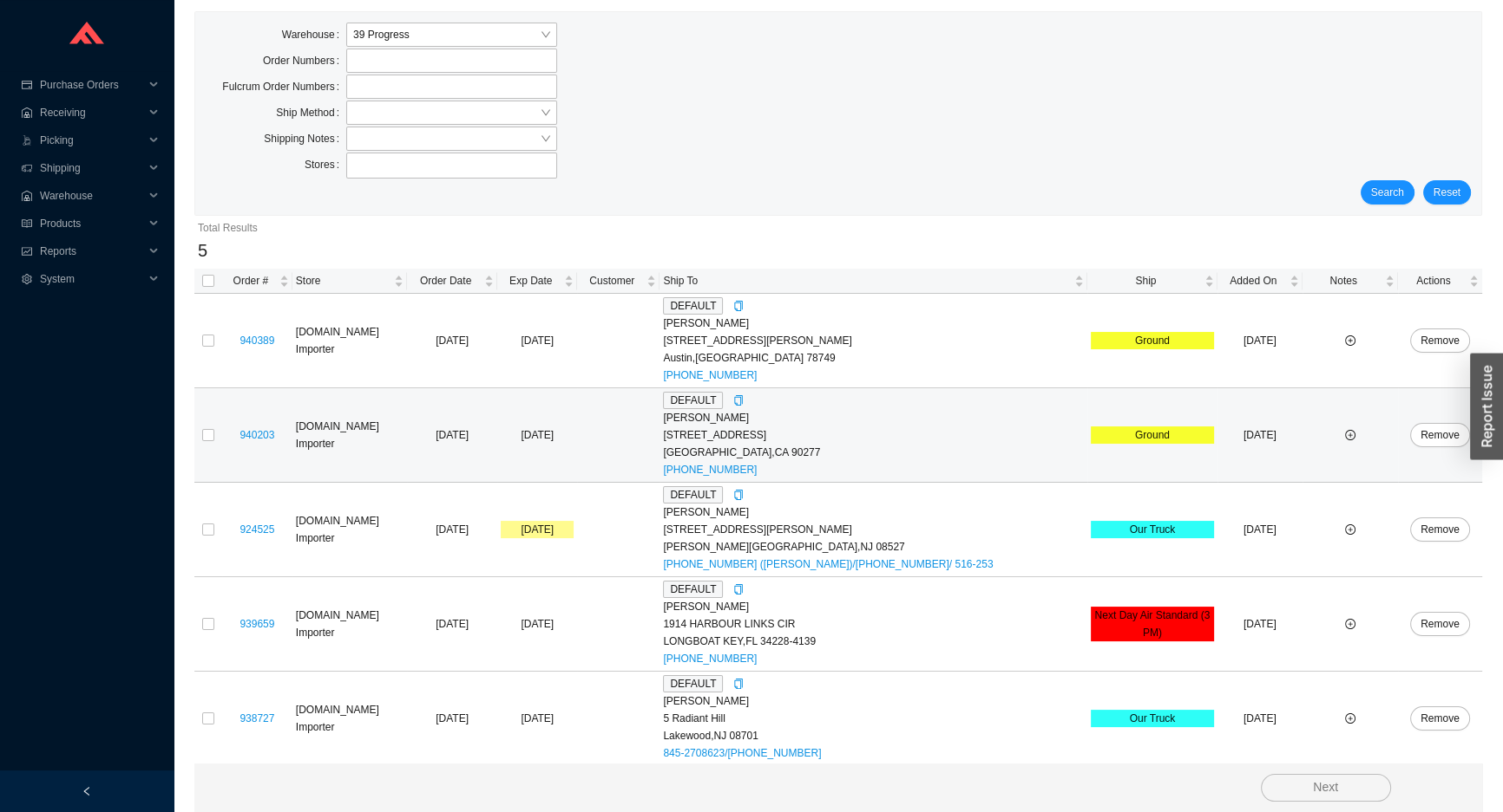
scroll to position [54, 0]
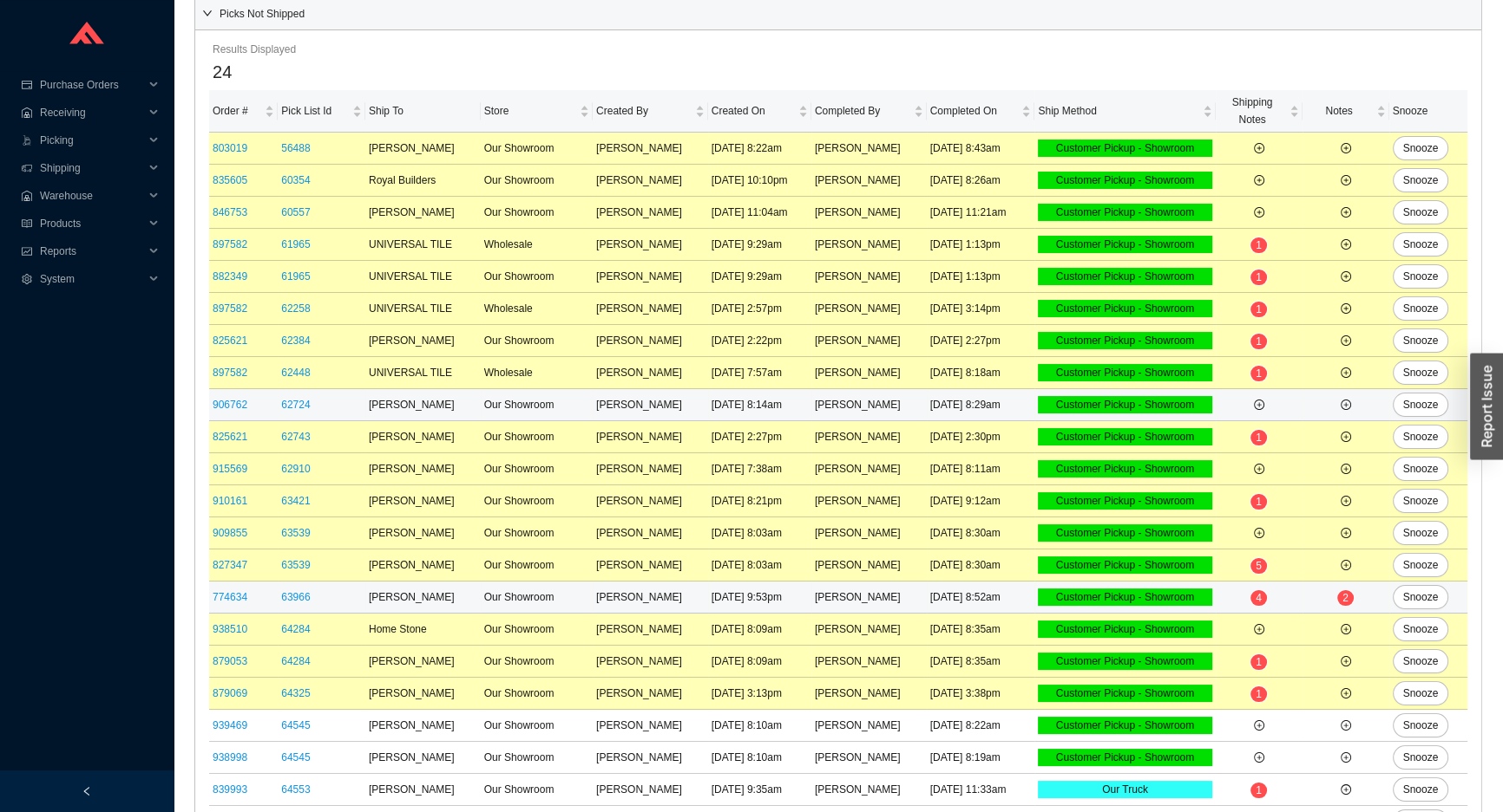
scroll to position [254, 0]
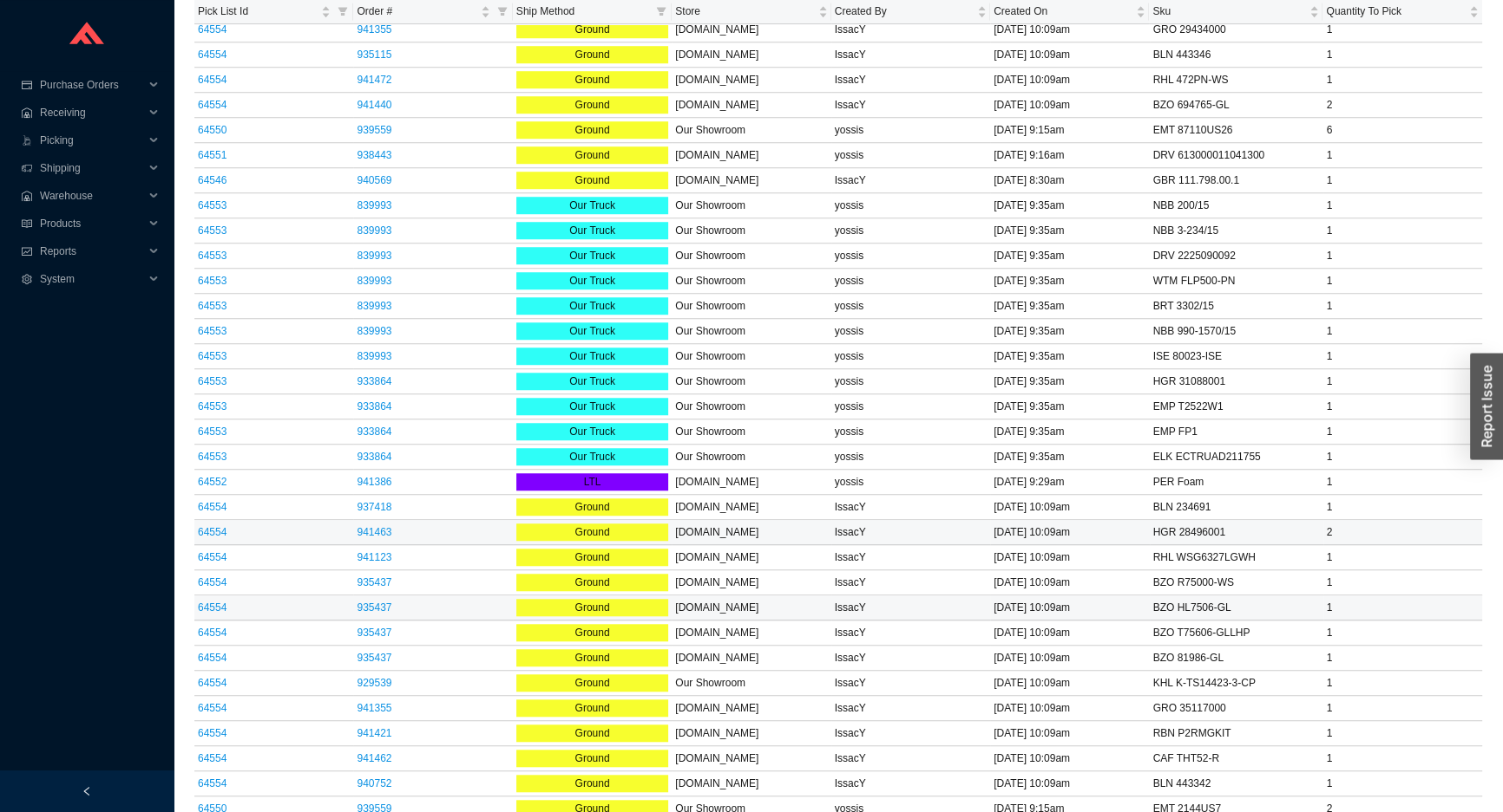
scroll to position [1773, 0]
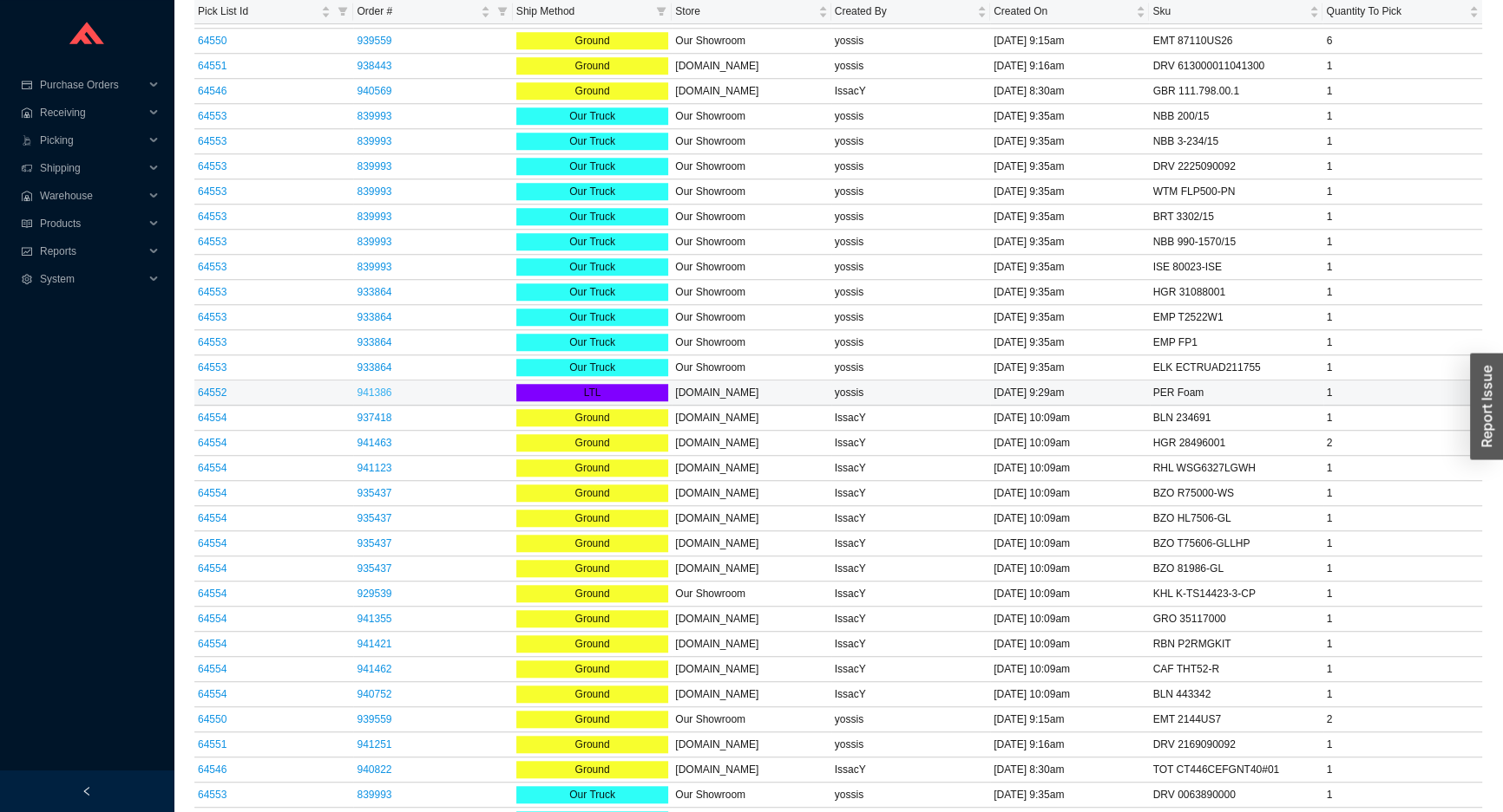
click at [367, 387] on link "941386" at bounding box center [374, 392] width 35 height 12
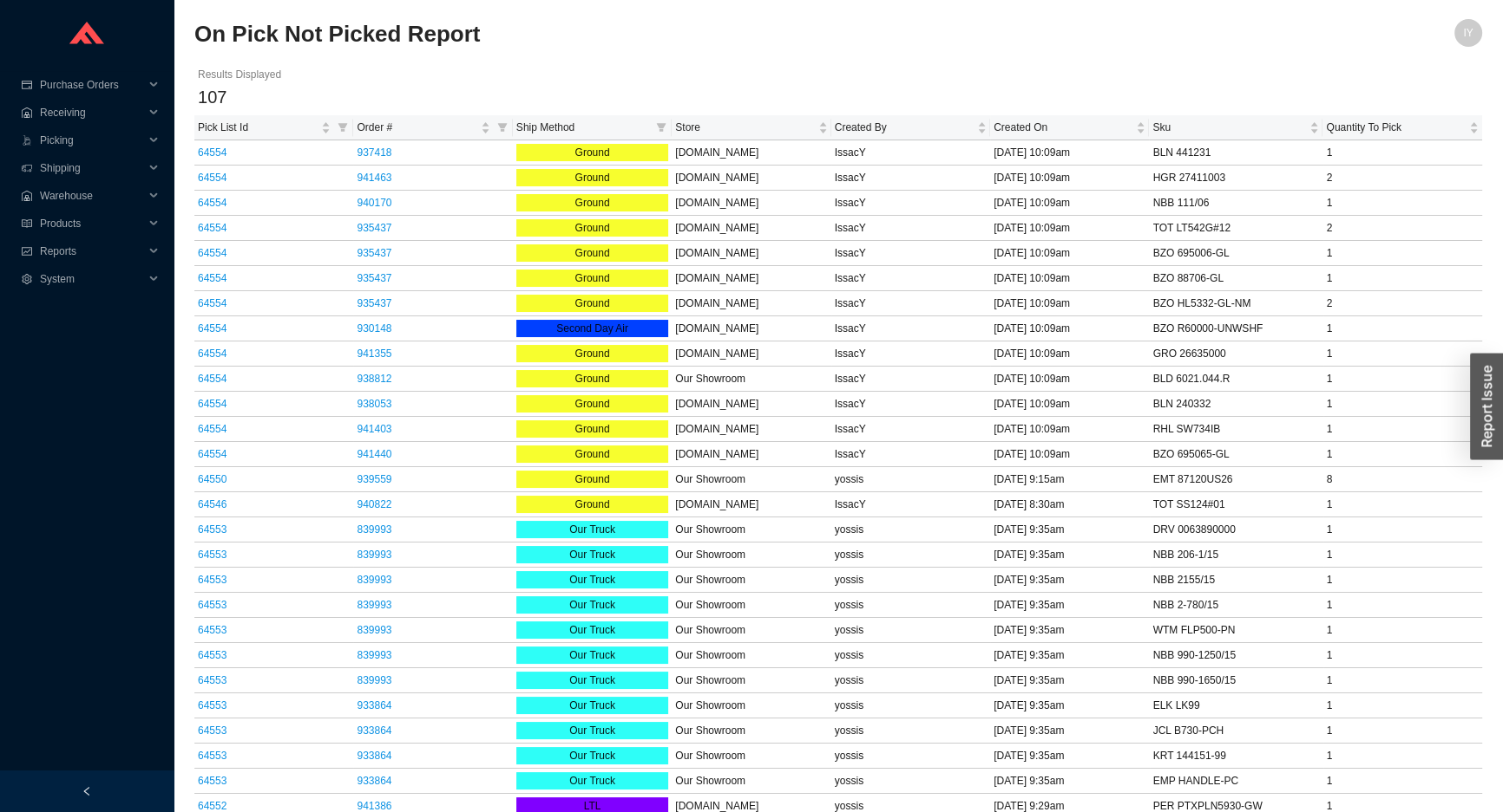
scroll to position [0, 0]
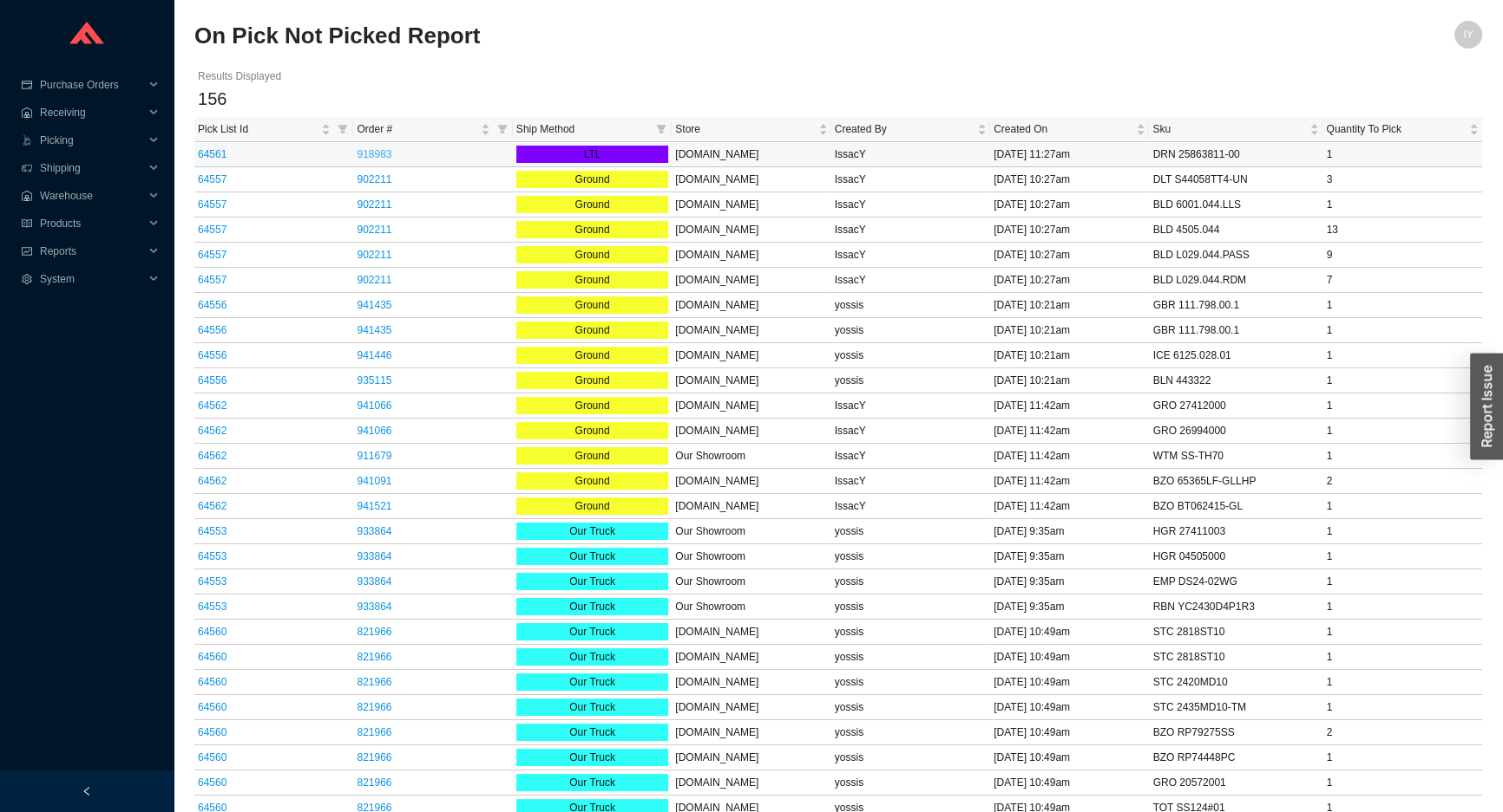
click at [362, 153] on link "918983" at bounding box center [374, 154] width 35 height 12
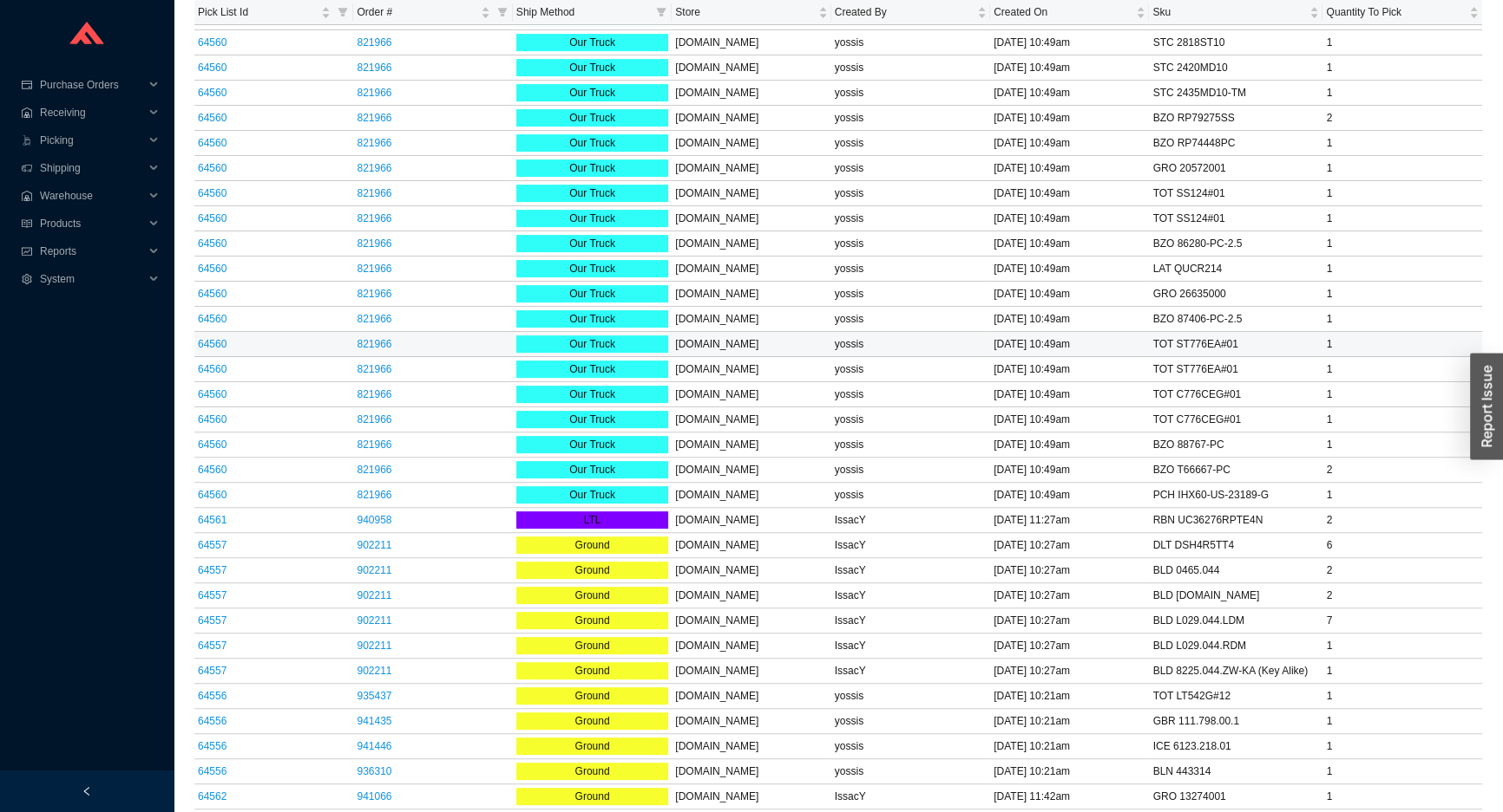
scroll to position [867, 0]
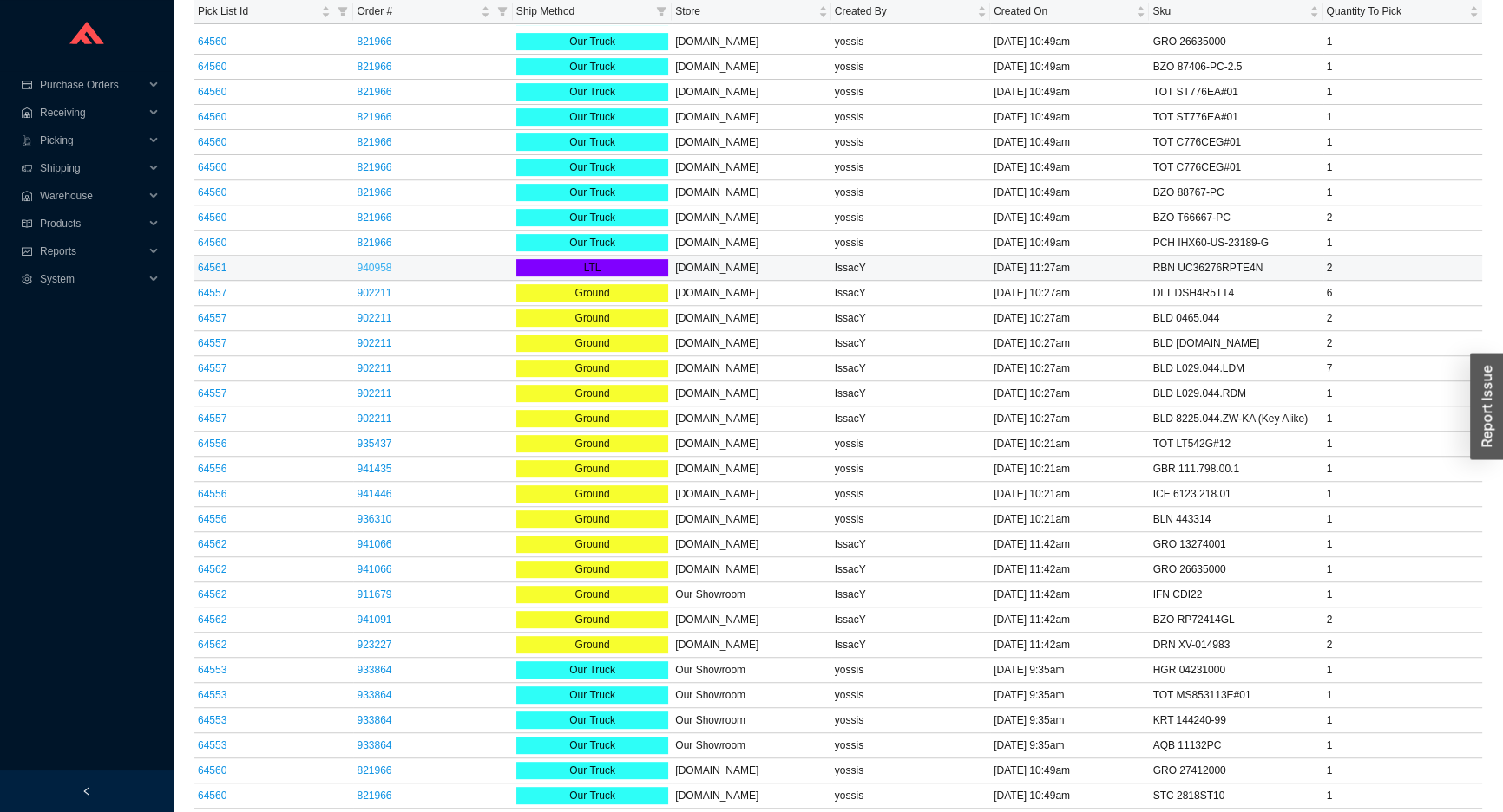
click at [372, 263] on link "940958" at bounding box center [374, 268] width 35 height 12
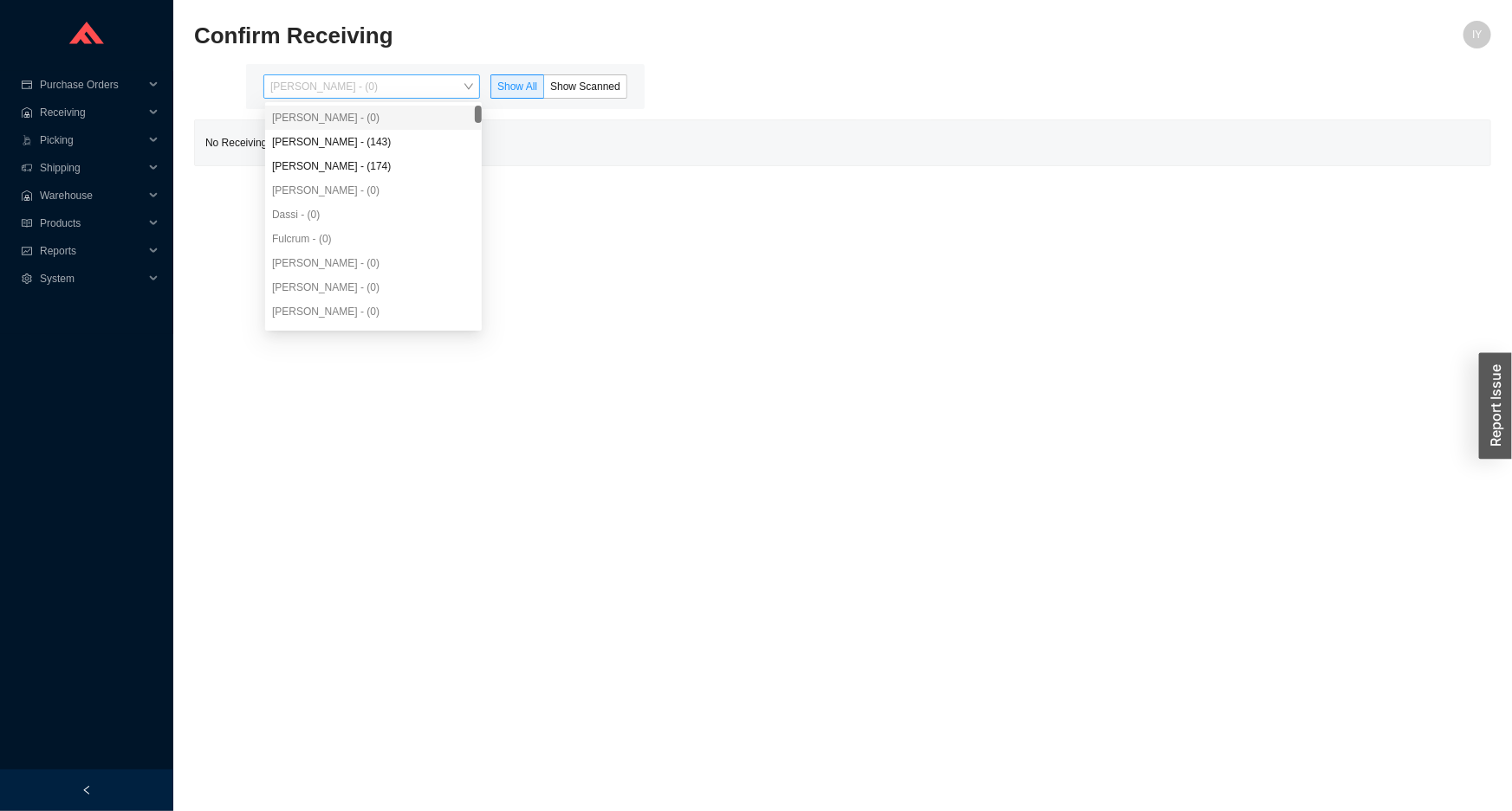
click at [389, 89] on span "[PERSON_NAME] - (0)" at bounding box center [371, 86] width 202 height 23
click at [384, 147] on div "Angel Negron - (143)" at bounding box center [373, 142] width 202 height 16
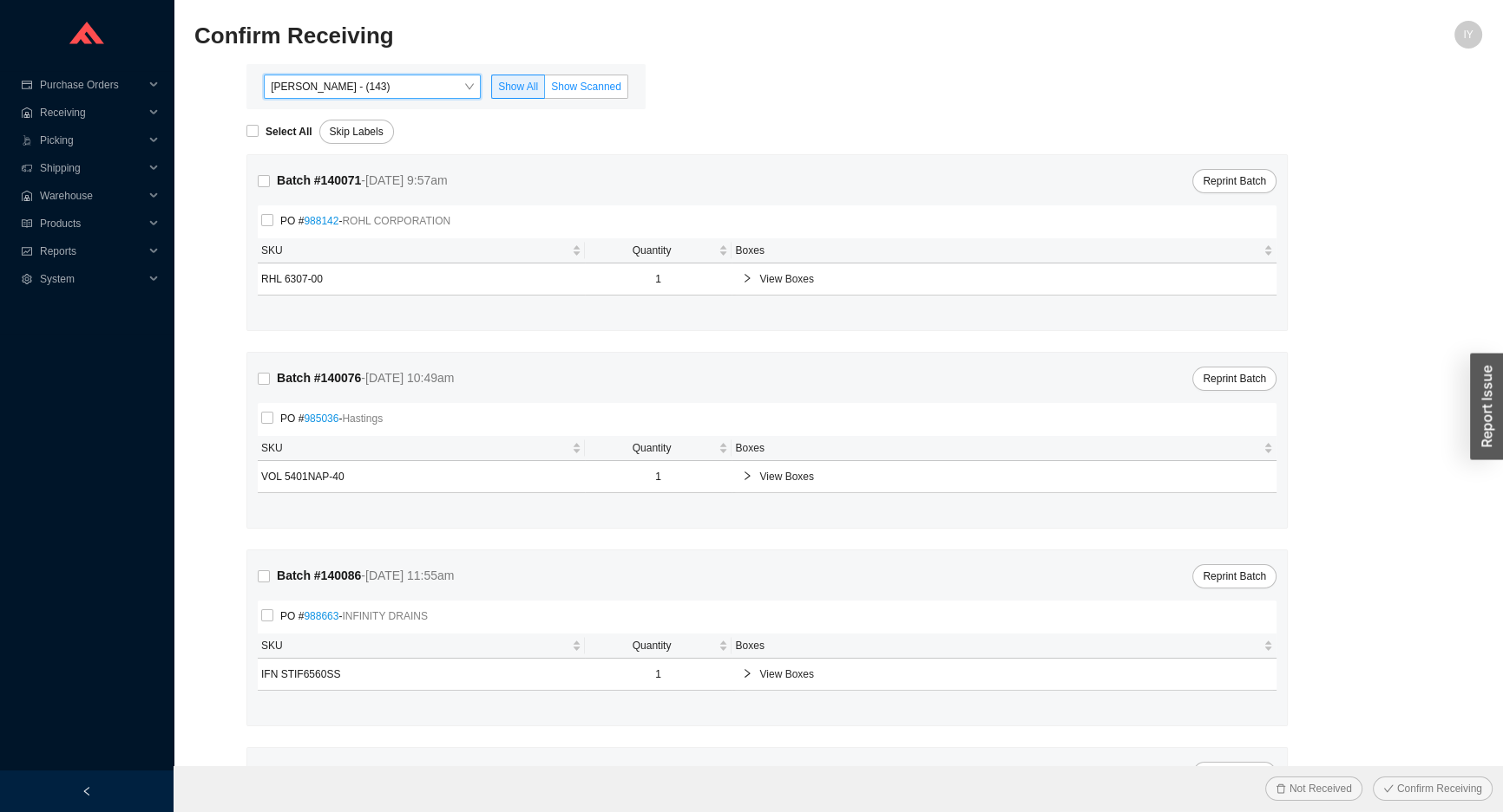
click at [569, 91] on span "Show Scanned" at bounding box center [586, 86] width 71 height 12
click at [545, 90] on input "Show Scanned" at bounding box center [545, 90] width 0 height 0
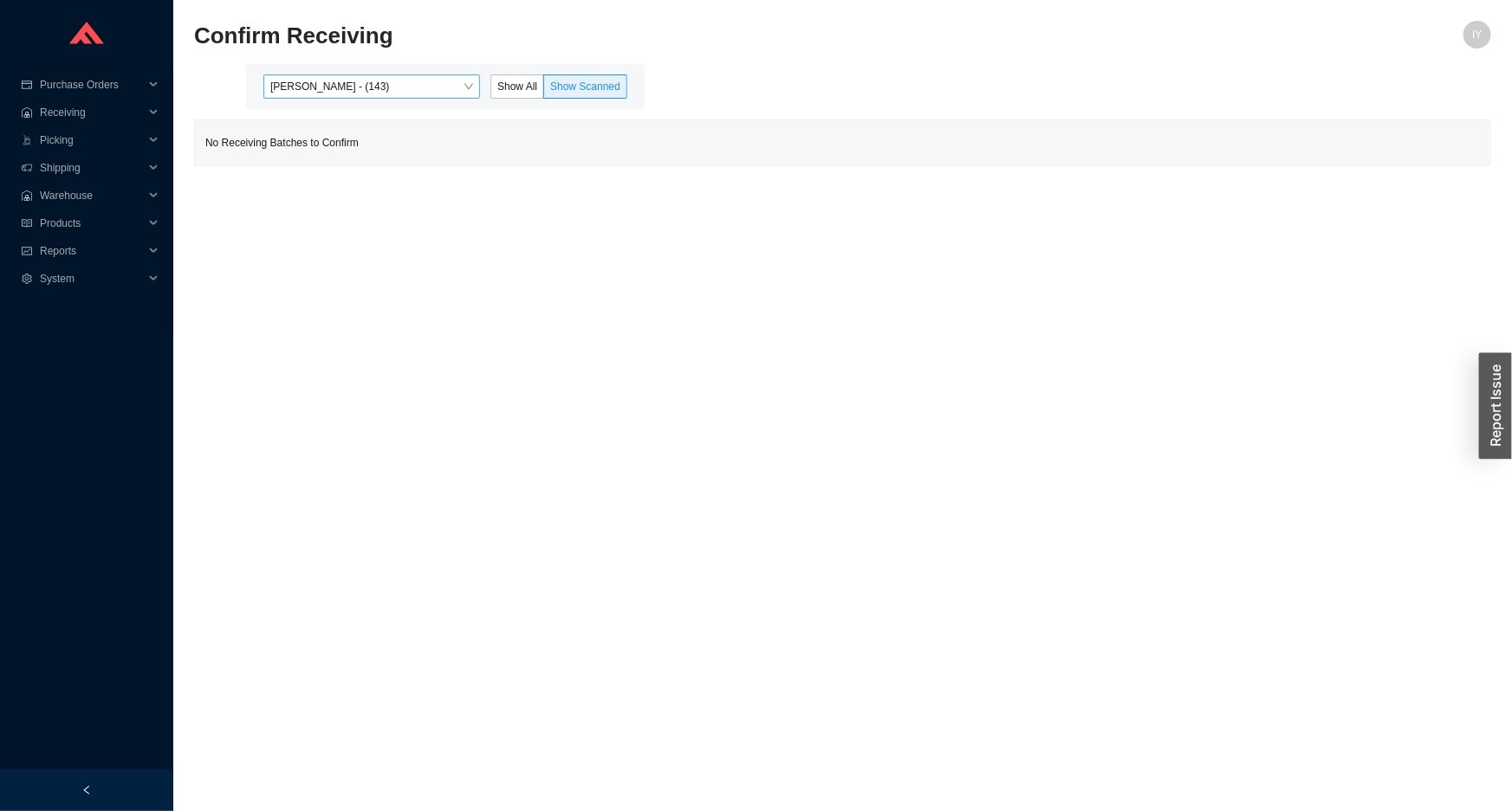
click at [369, 89] on span "Angel Negron - (143)" at bounding box center [371, 86] width 202 height 23
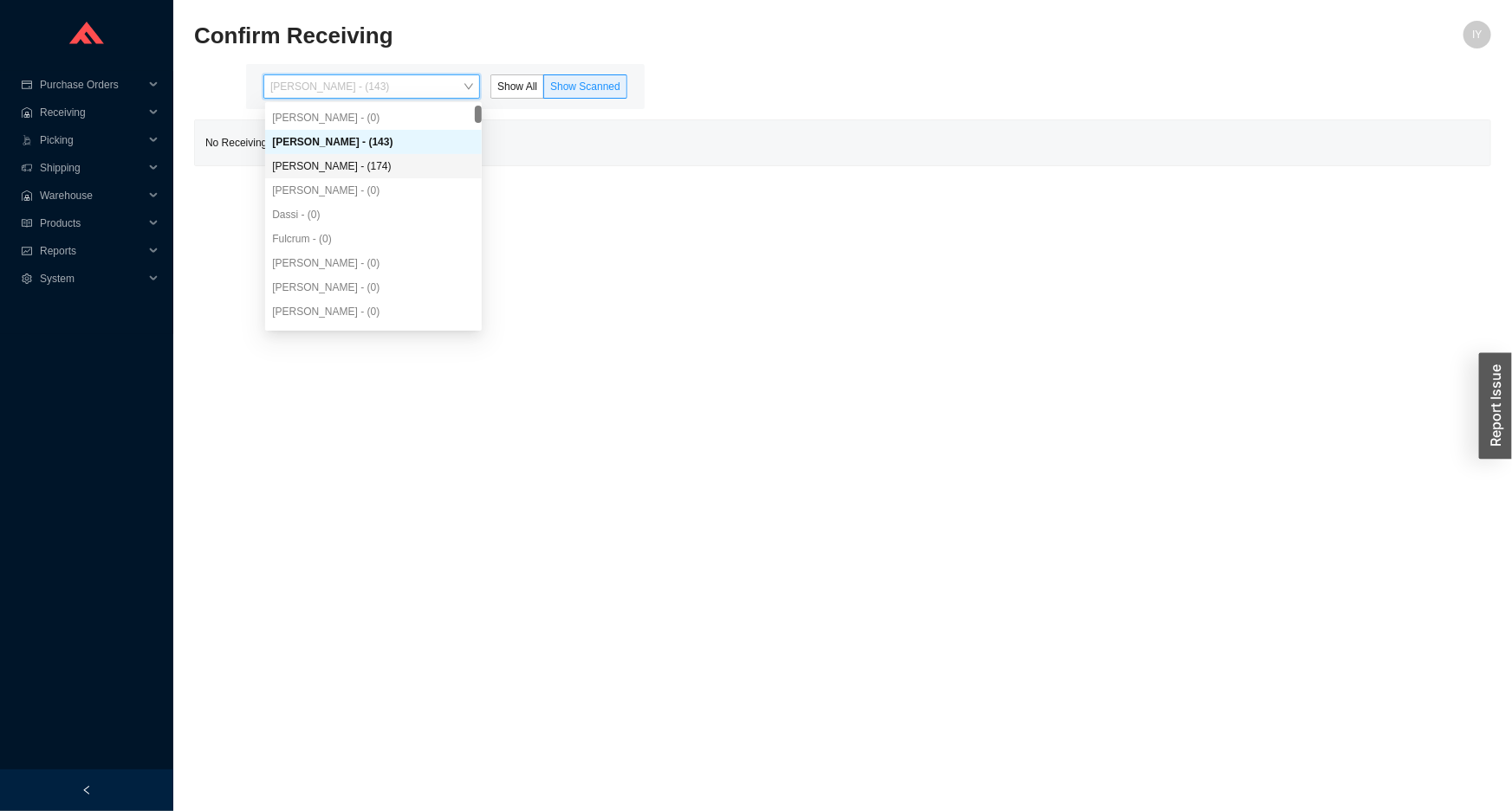
click at [354, 159] on div "Yossi Siff - (174)" at bounding box center [373, 166] width 202 height 16
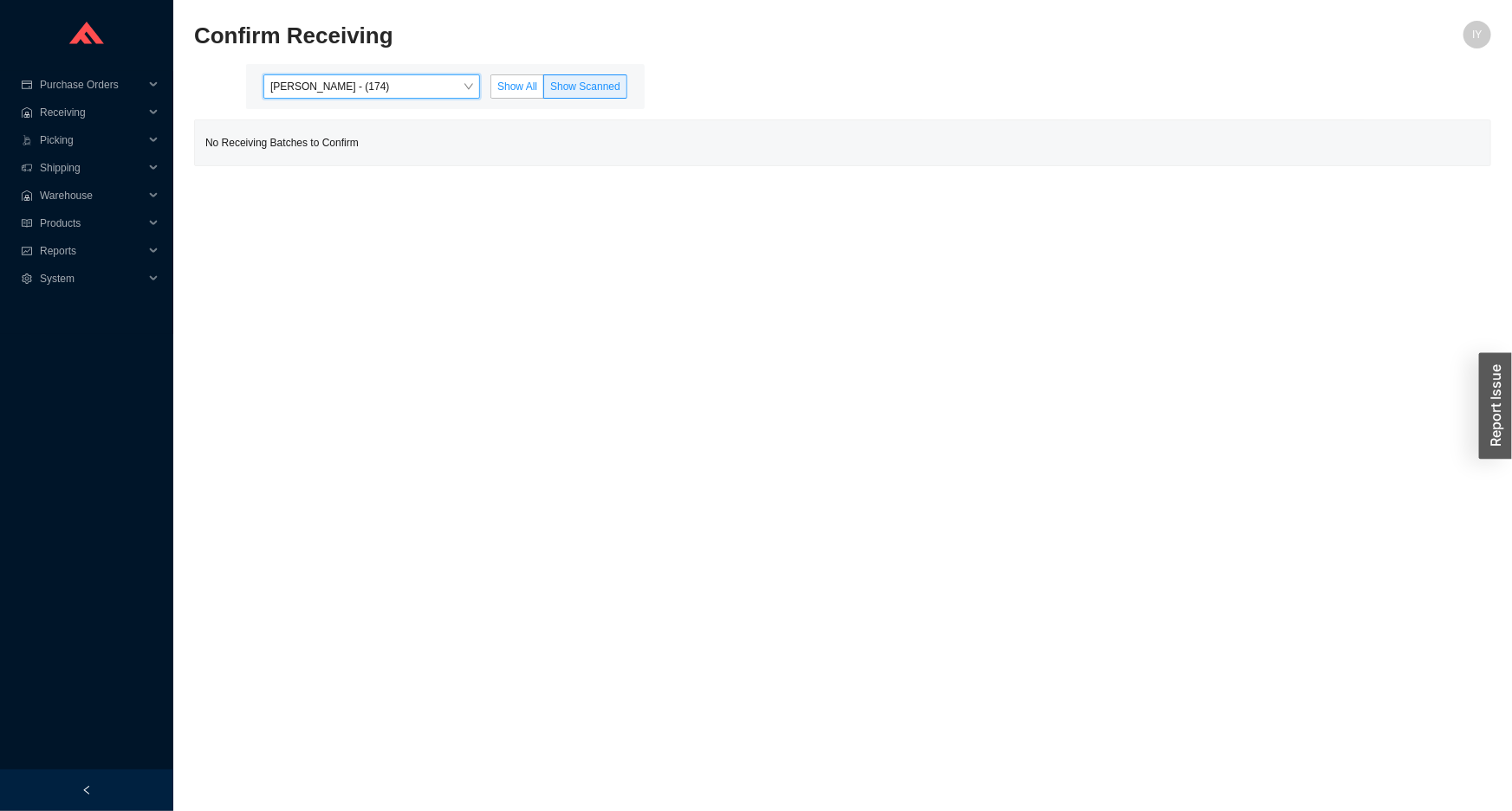
click at [507, 88] on span "Show All" at bounding box center [517, 86] width 40 height 12
click at [491, 90] on input "Show All" at bounding box center [491, 90] width 0 height 0
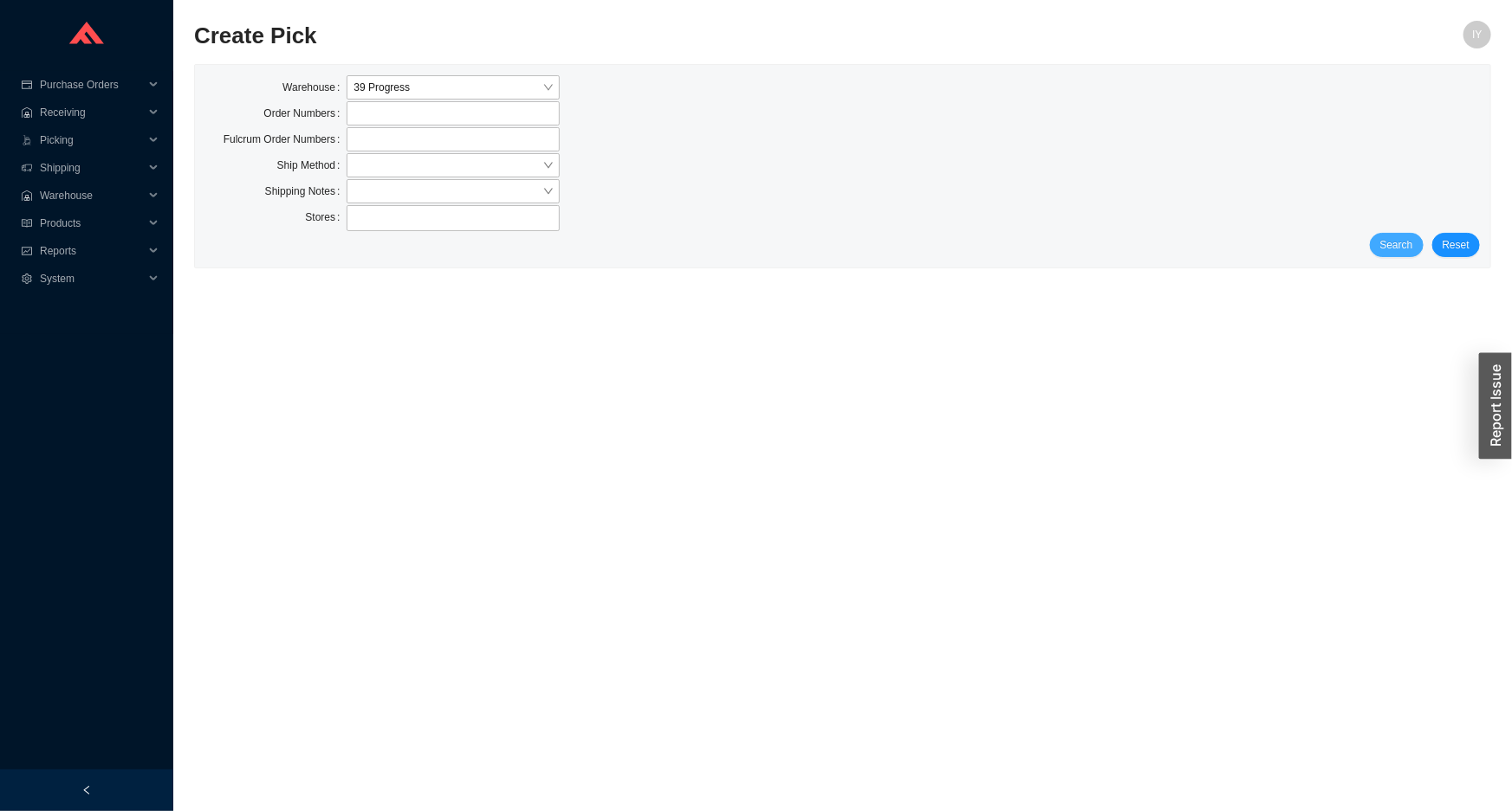
click at [1411, 236] on span "Search" at bounding box center [1397, 244] width 33 height 17
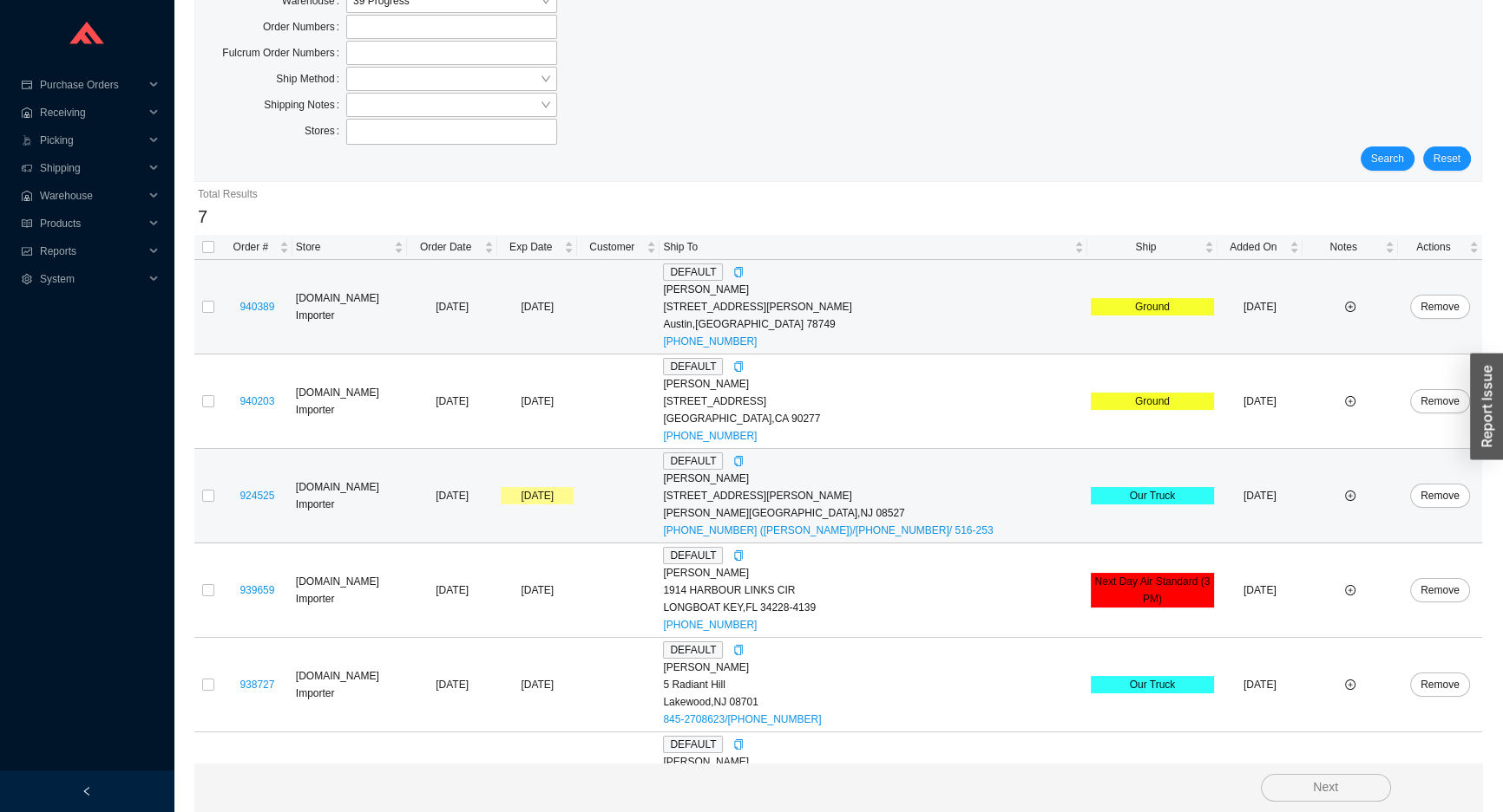
scroll to position [243, 0]
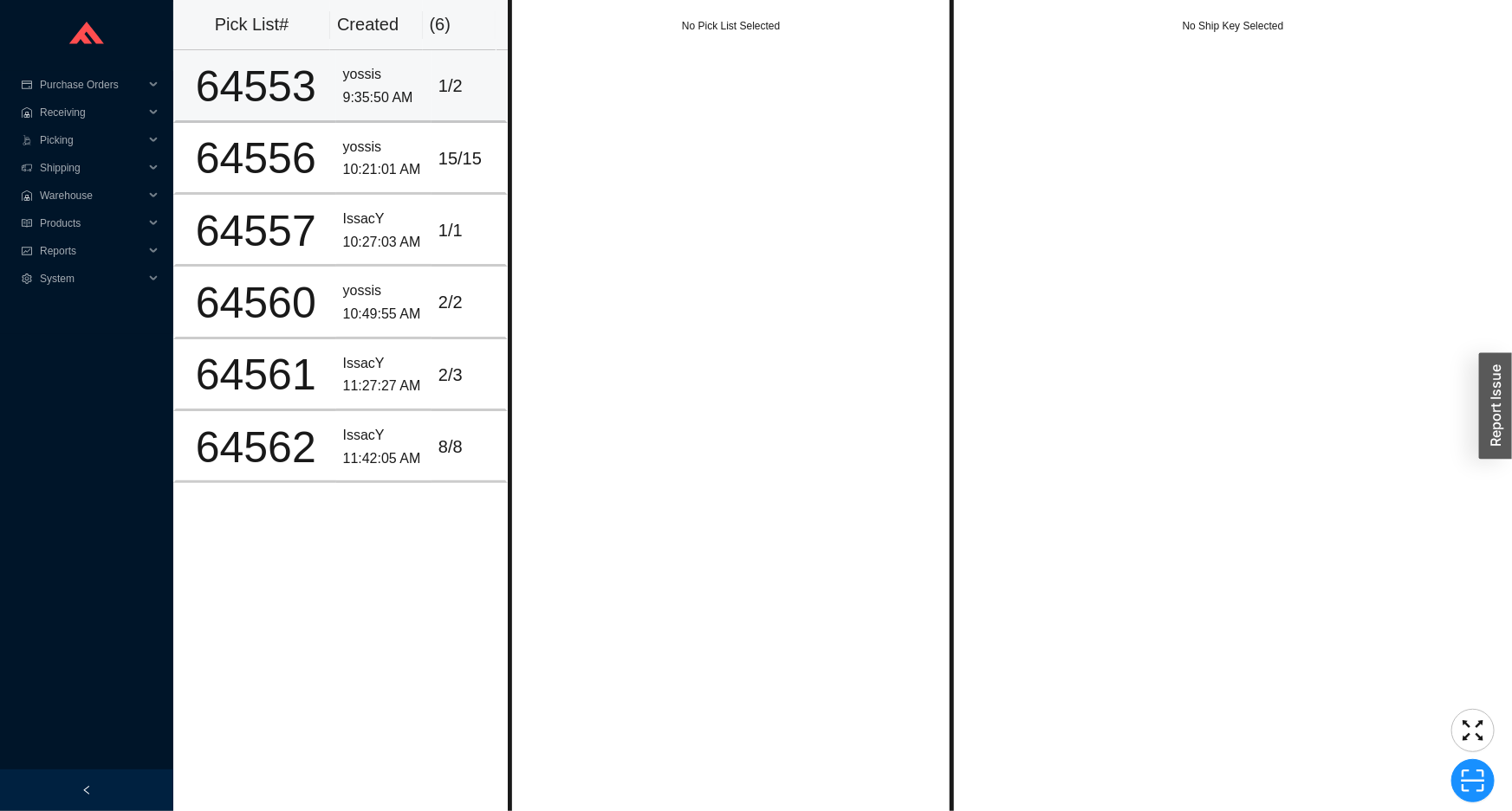
click at [401, 81] on div "yossis" at bounding box center [384, 75] width 82 height 24
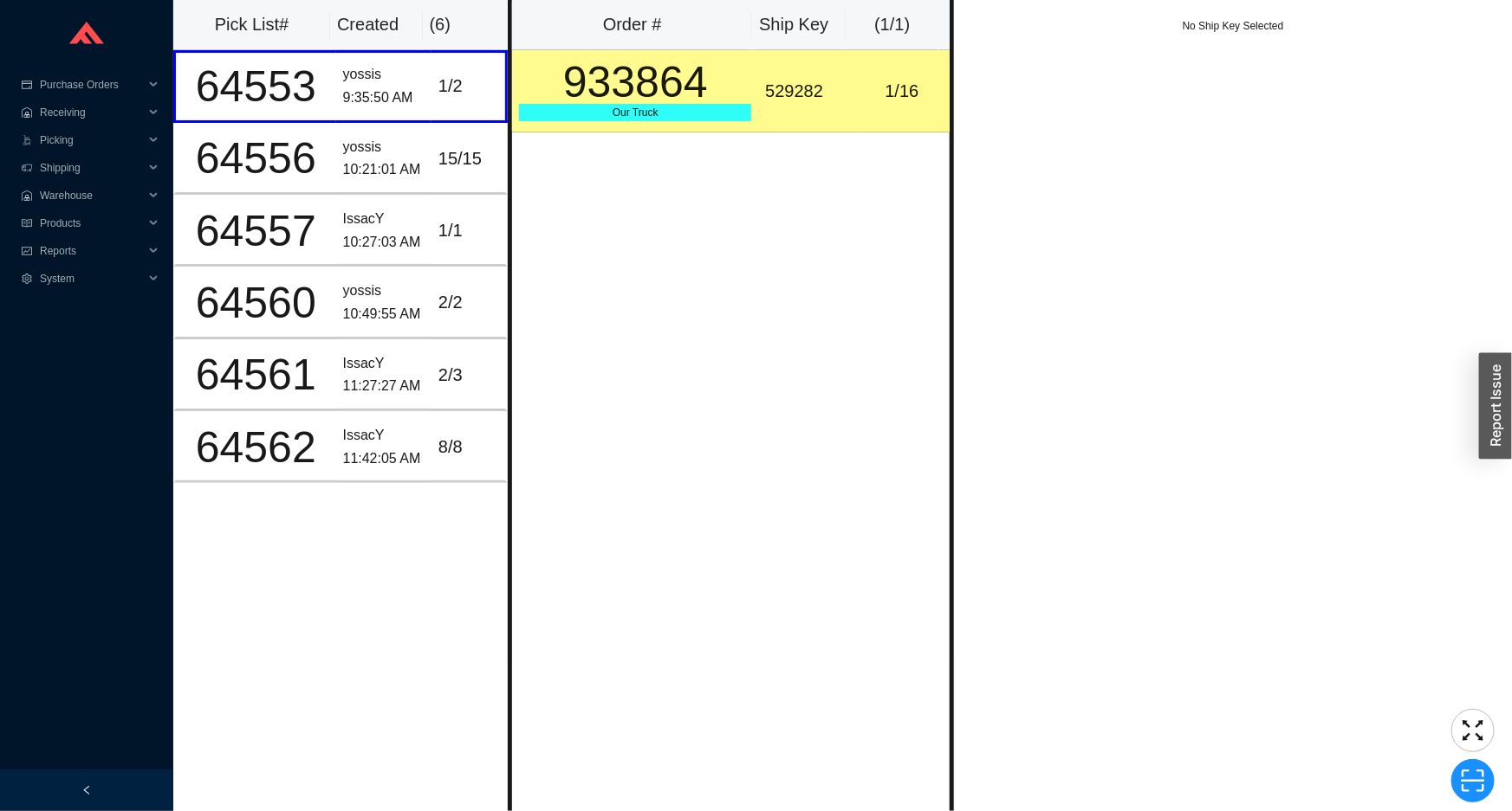
click at [561, 88] on div "933864" at bounding box center [636, 81] width 233 height 43
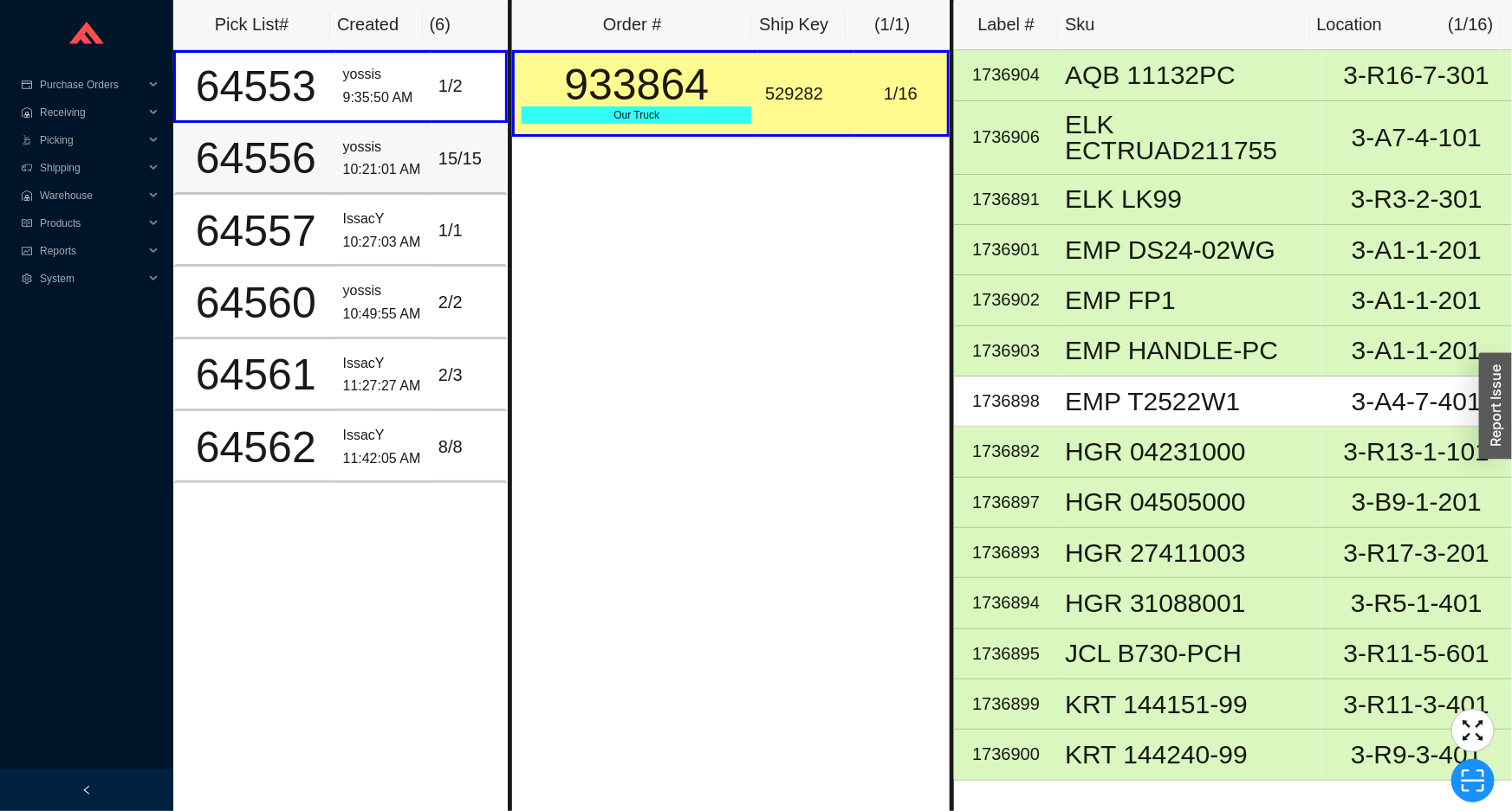
click at [443, 166] on div "15 / 15" at bounding box center [468, 158] width 60 height 28
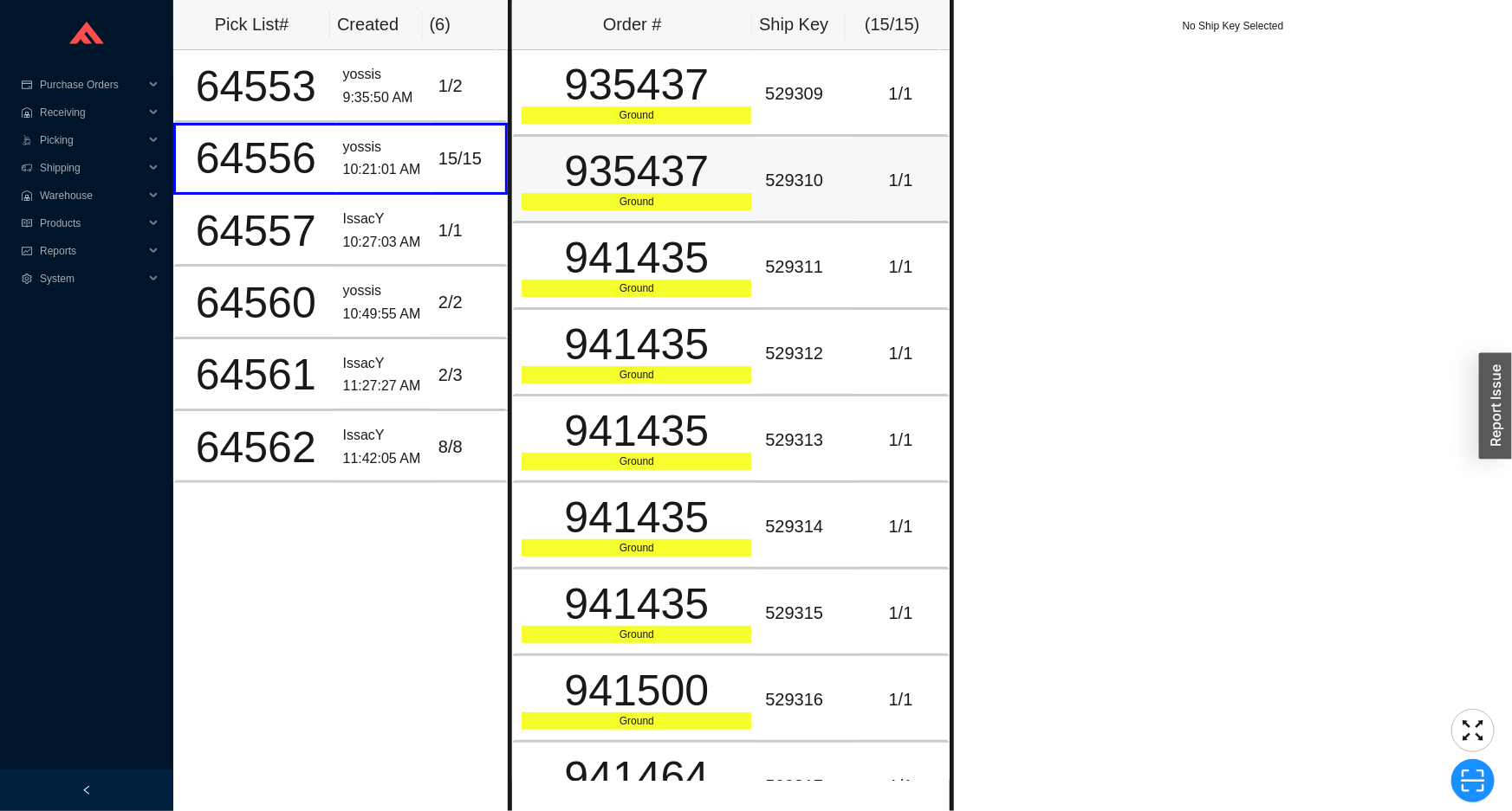
click at [586, 155] on div "935437" at bounding box center [636, 171] width 230 height 43
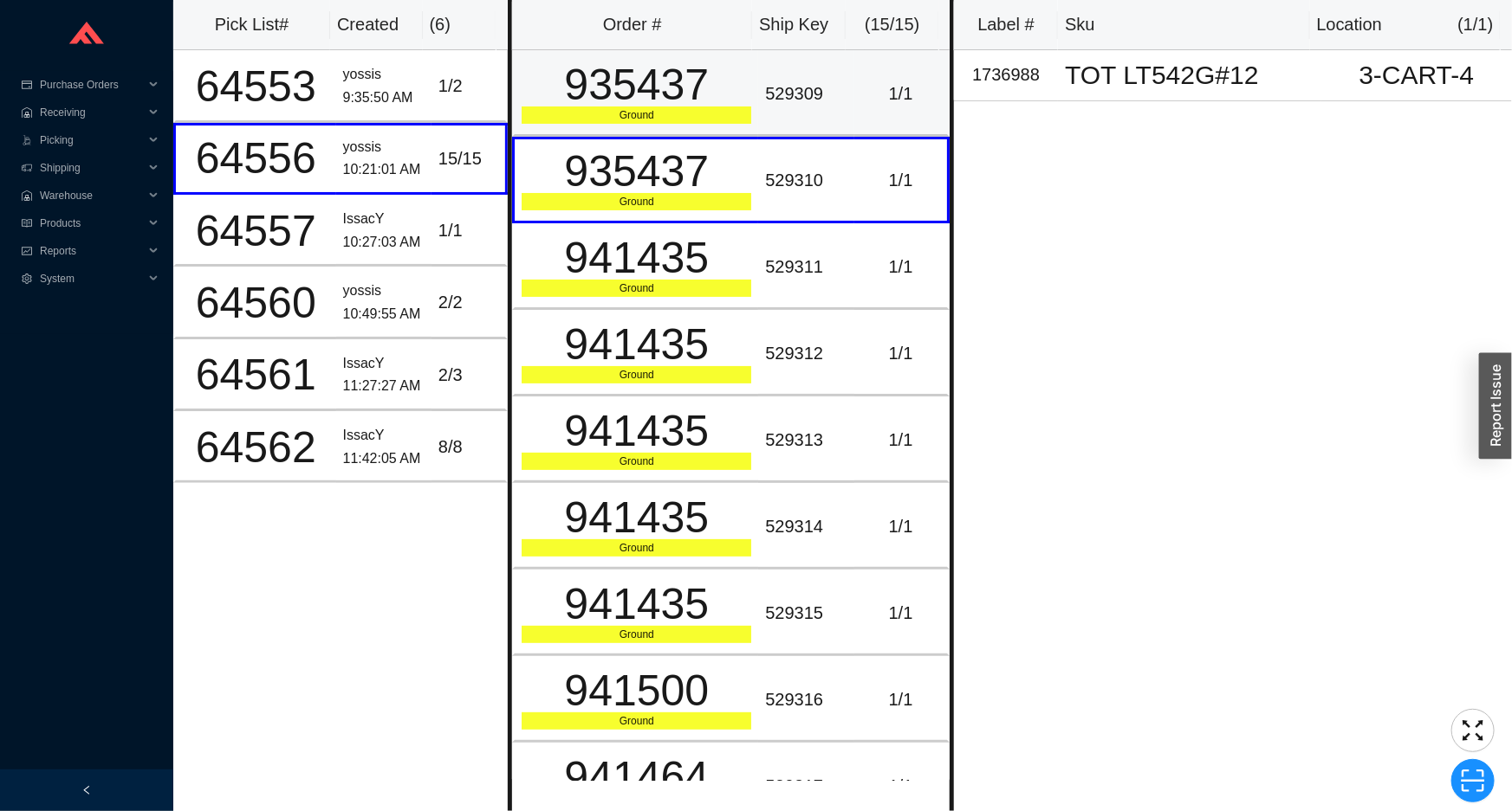
click at [622, 114] on div "Ground" at bounding box center [636, 114] width 230 height 17
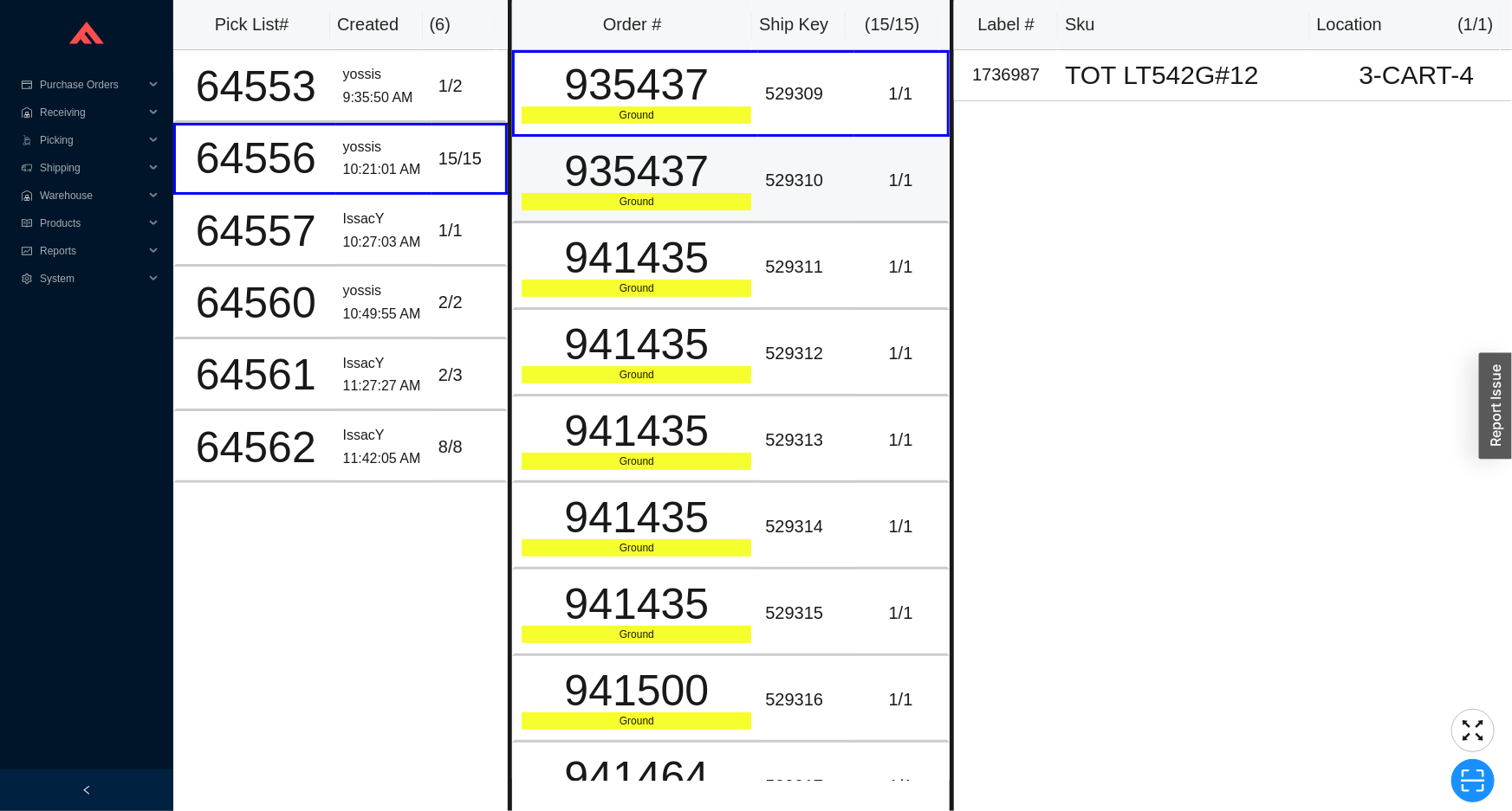
click at [626, 212] on td "935437 Ground" at bounding box center [635, 179] width 246 height 87
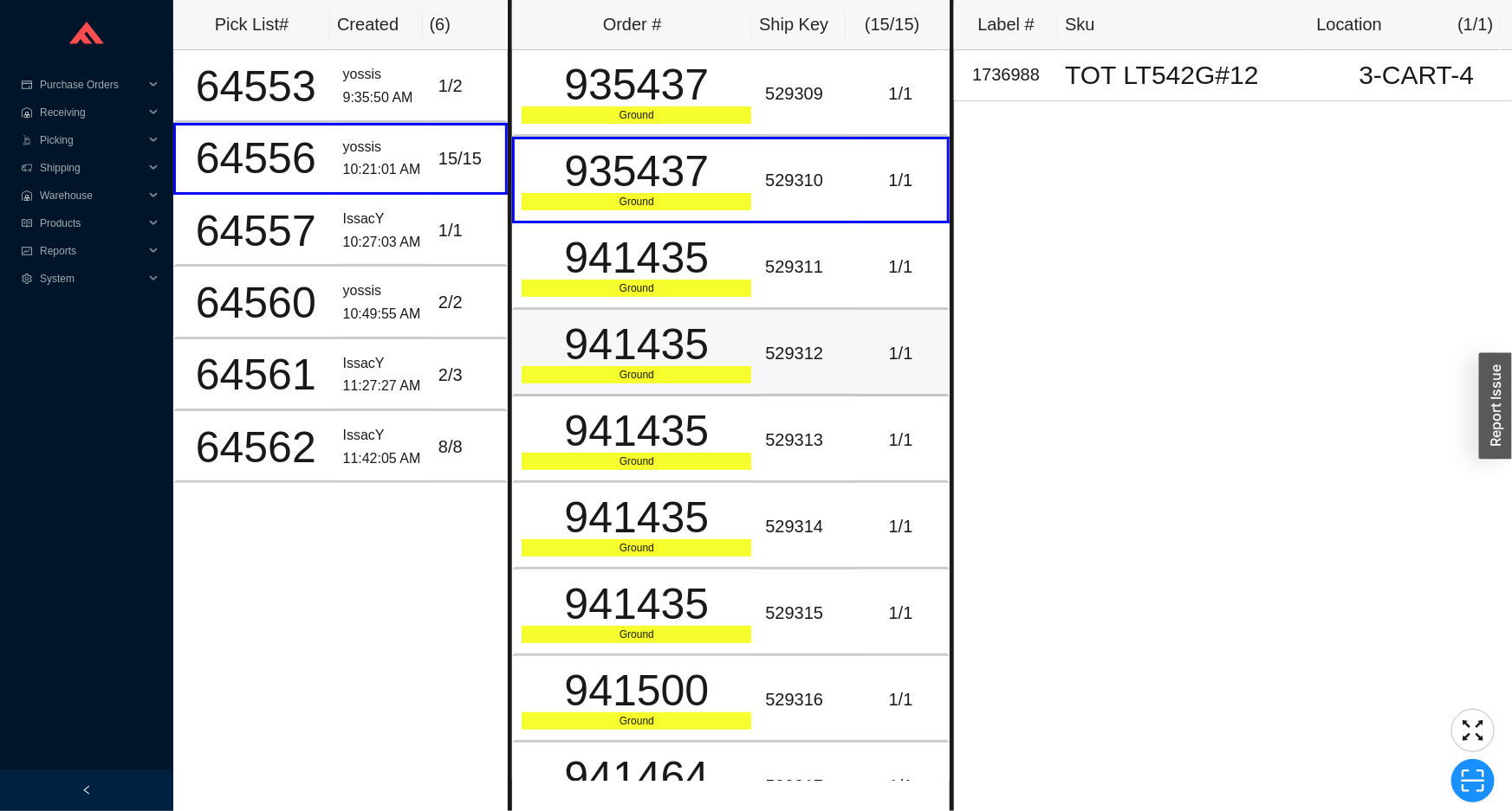
click at [625, 372] on div "Ground" at bounding box center [636, 374] width 230 height 17
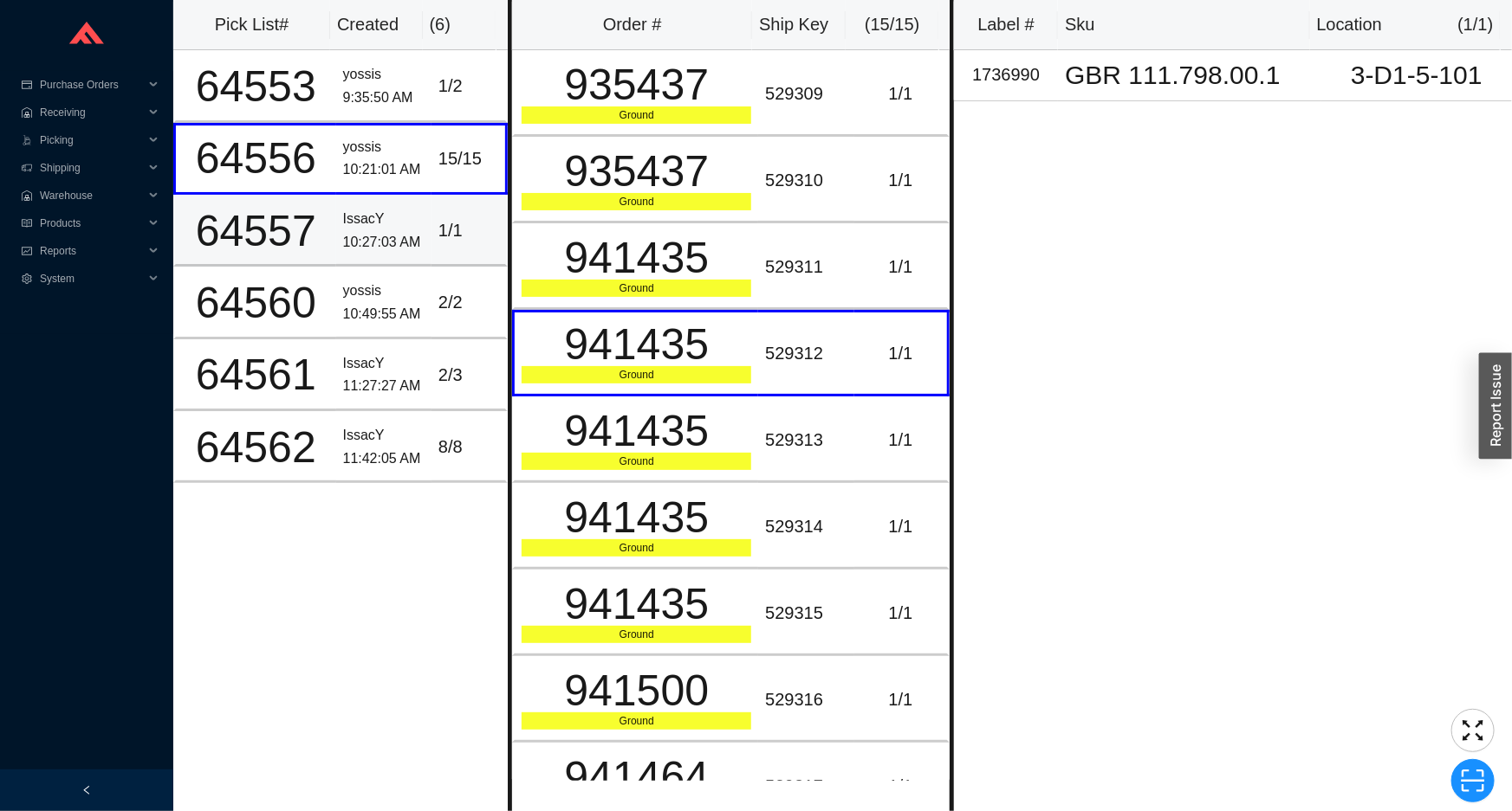
click at [455, 240] on div "1 / 1" at bounding box center [468, 231] width 60 height 28
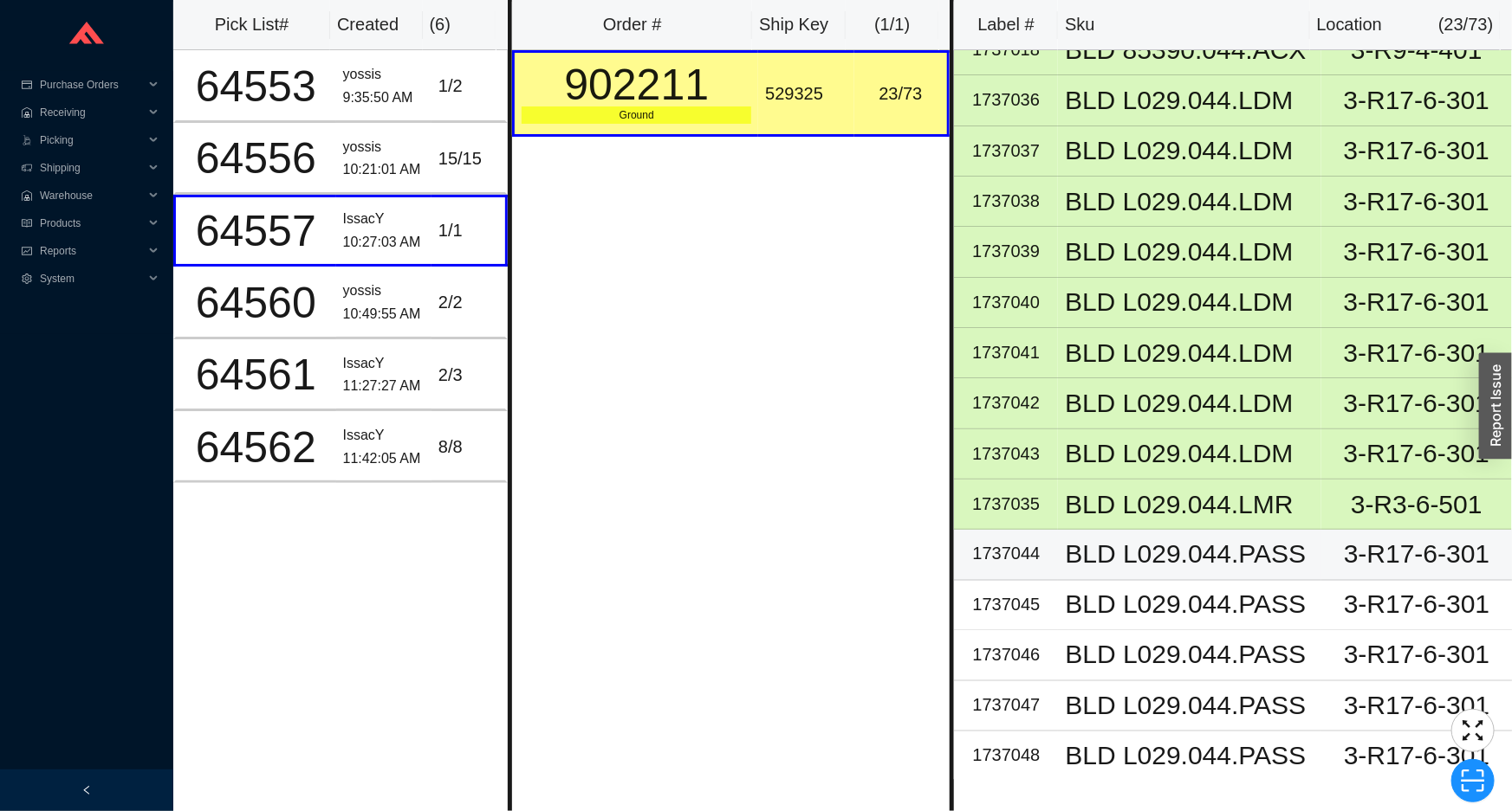
scroll to position [1260, 0]
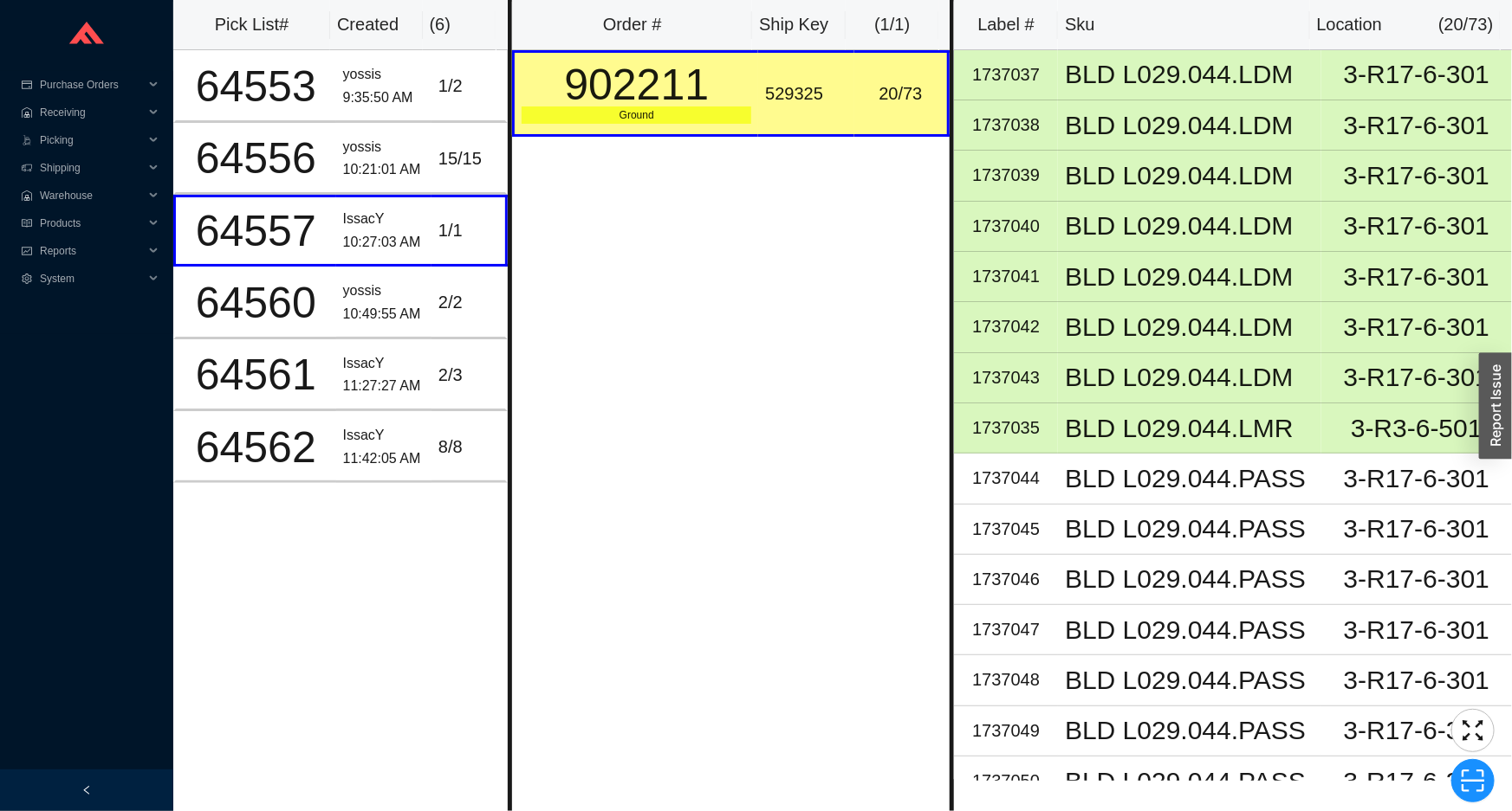
click at [747, 103] on td "902211 Ground" at bounding box center [635, 93] width 246 height 87
click at [456, 303] on div "2 / 2" at bounding box center [468, 302] width 60 height 28
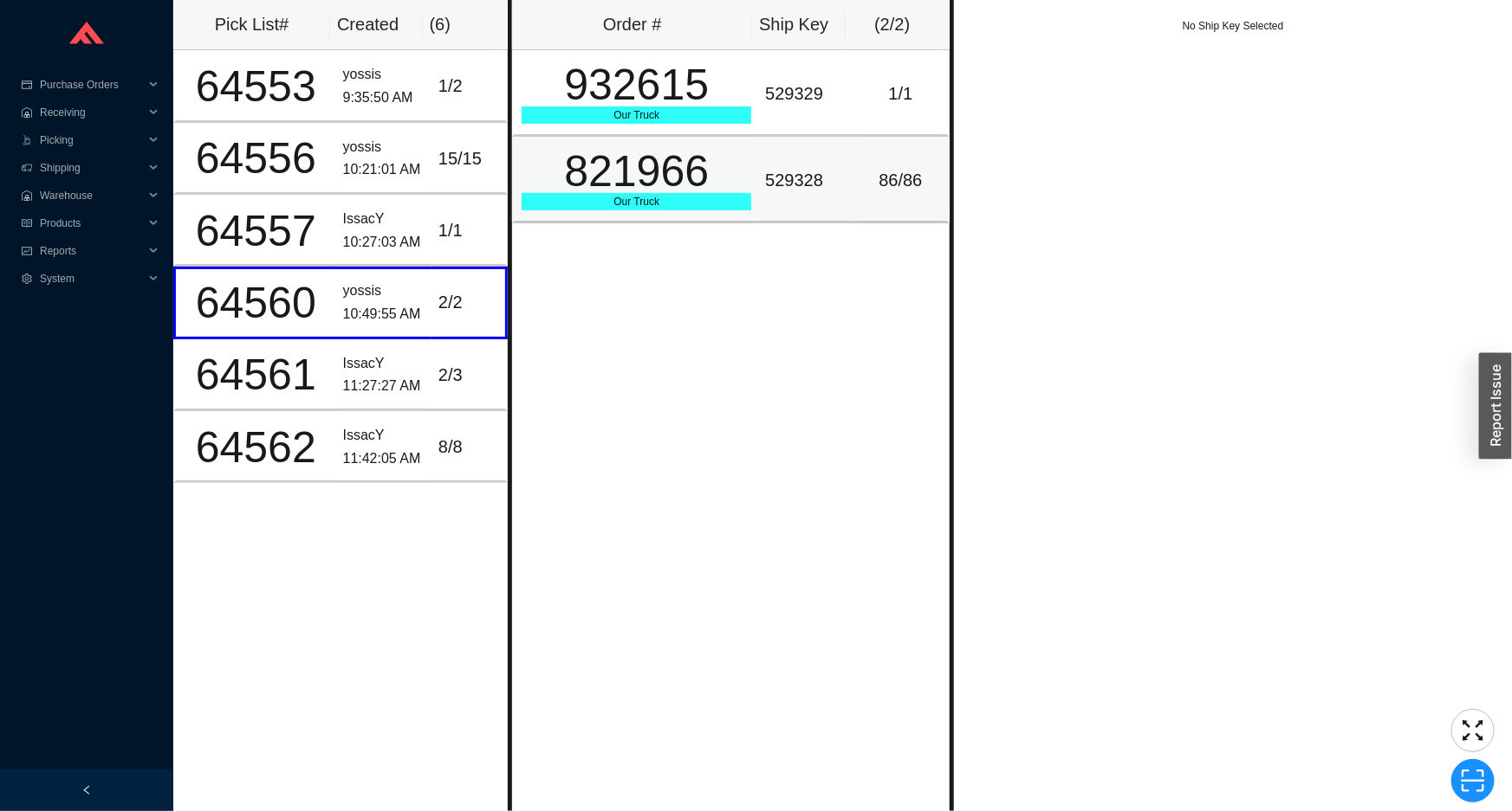
click at [656, 192] on div "821966" at bounding box center [636, 171] width 230 height 43
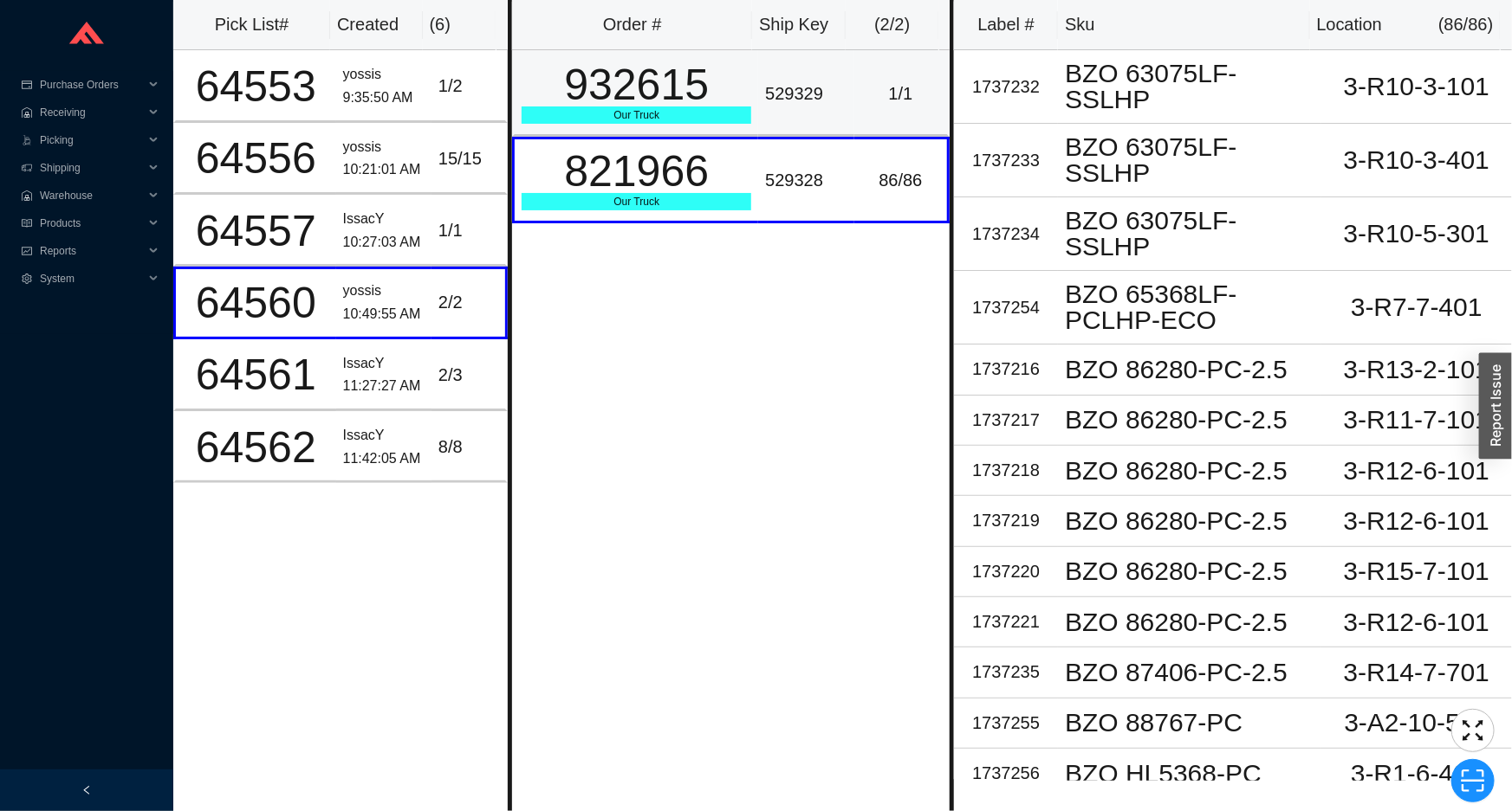
click at [697, 103] on div "932615" at bounding box center [636, 84] width 230 height 43
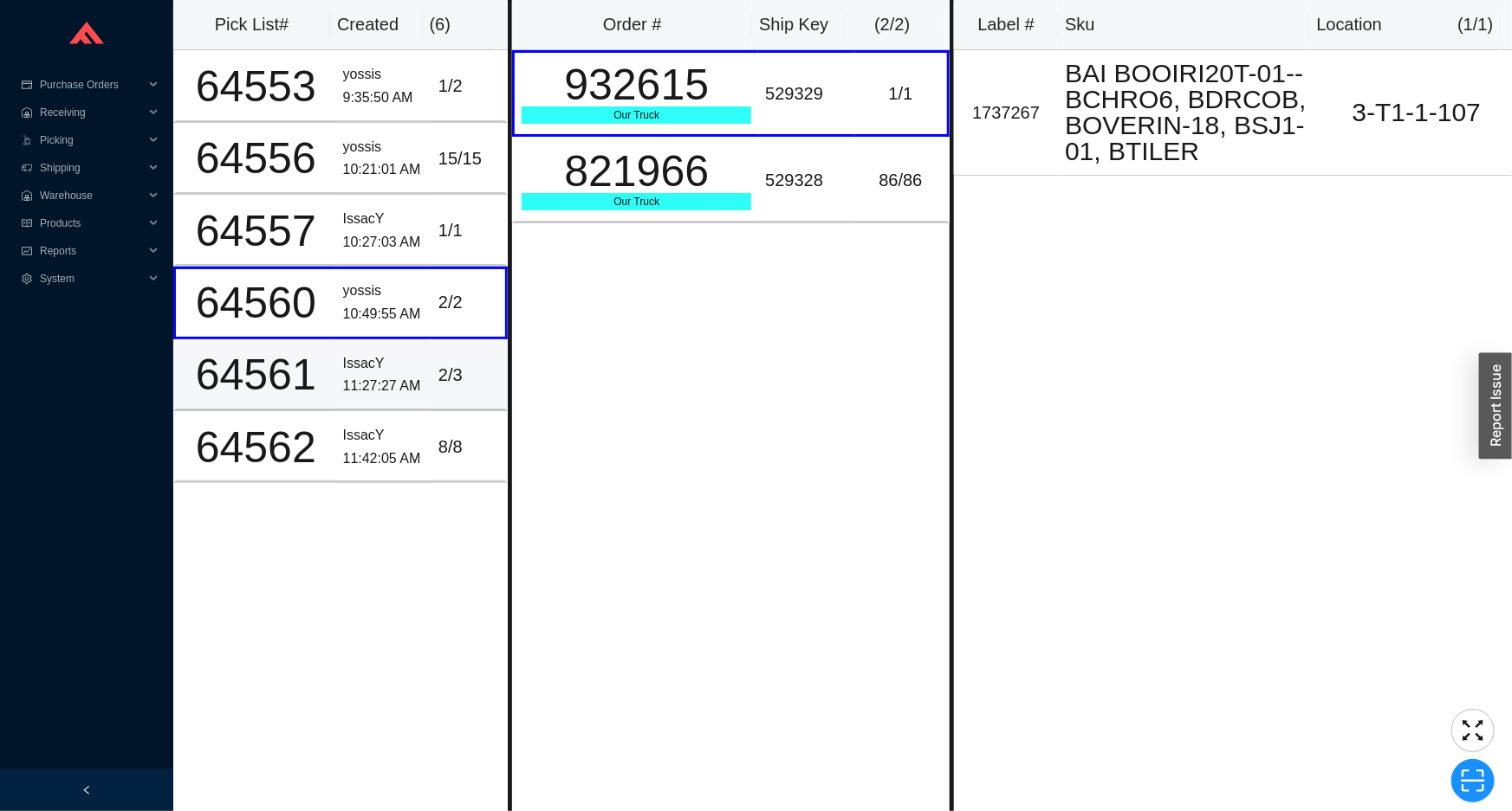
click at [472, 378] on div "2 / 3" at bounding box center [468, 375] width 60 height 28
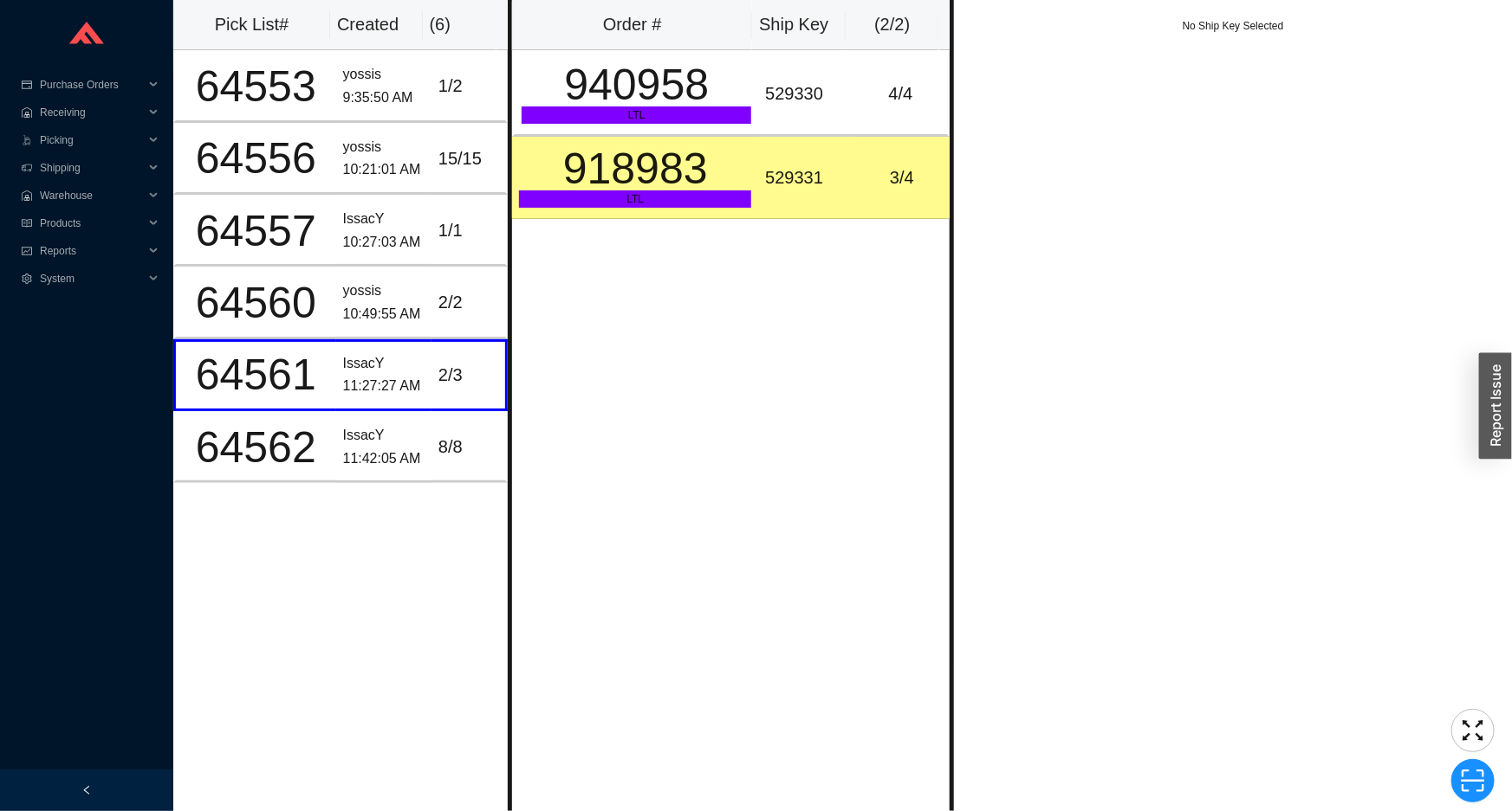
click at [636, 191] on div "LTL" at bounding box center [636, 199] width 233 height 17
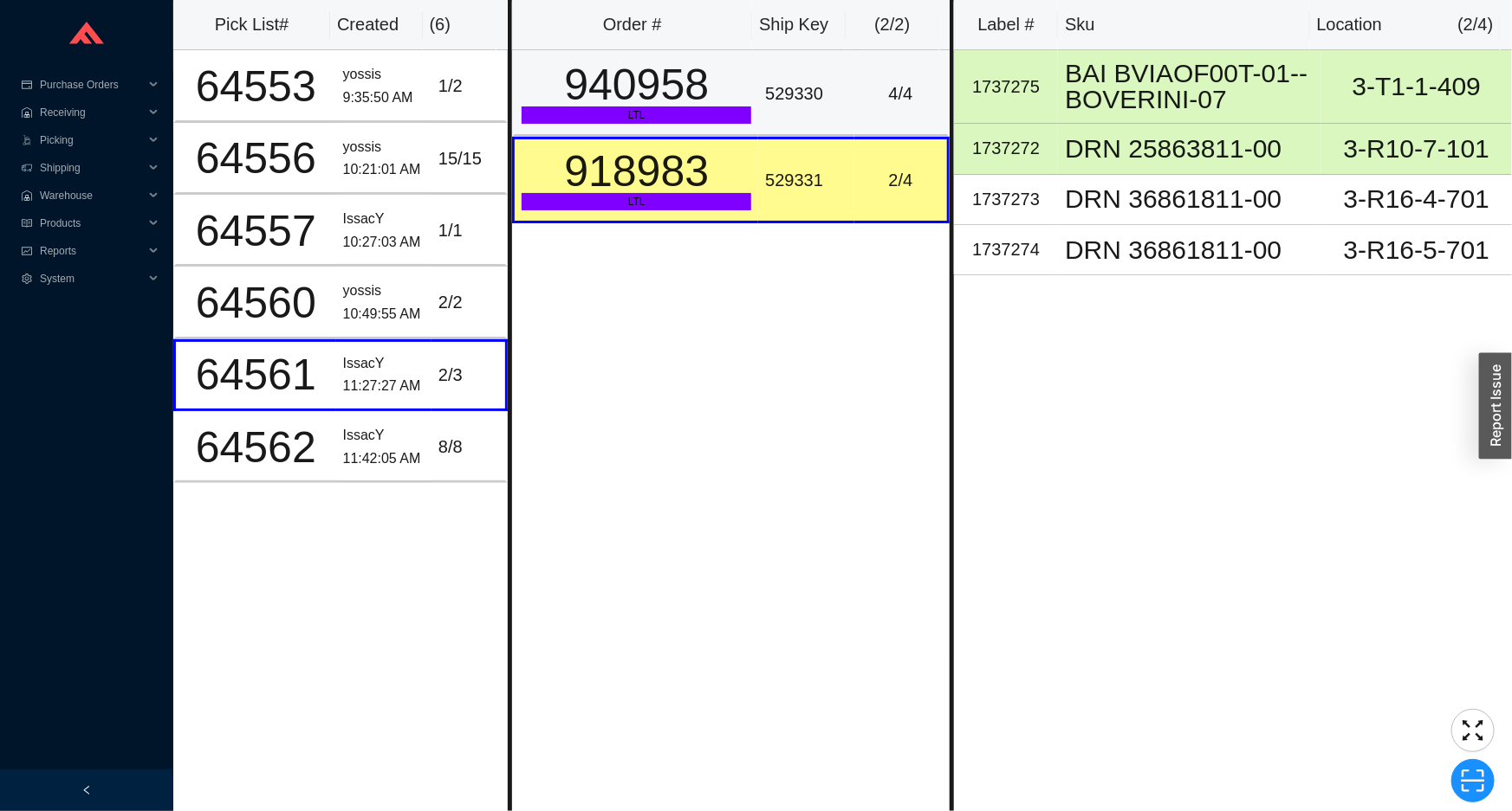
click at [686, 97] on div "940958" at bounding box center [636, 84] width 230 height 43
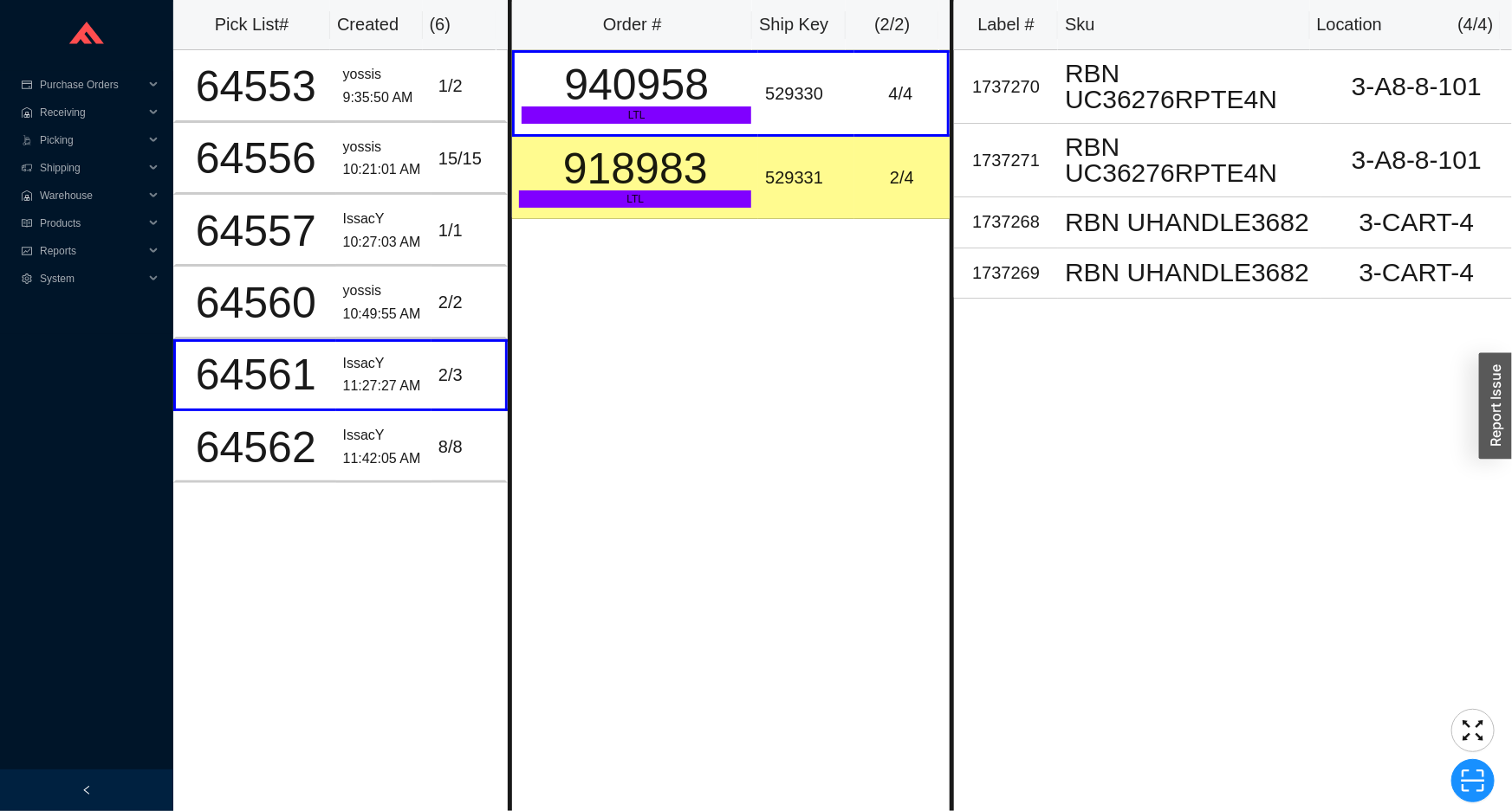
click at [656, 163] on div "918983" at bounding box center [636, 168] width 233 height 43
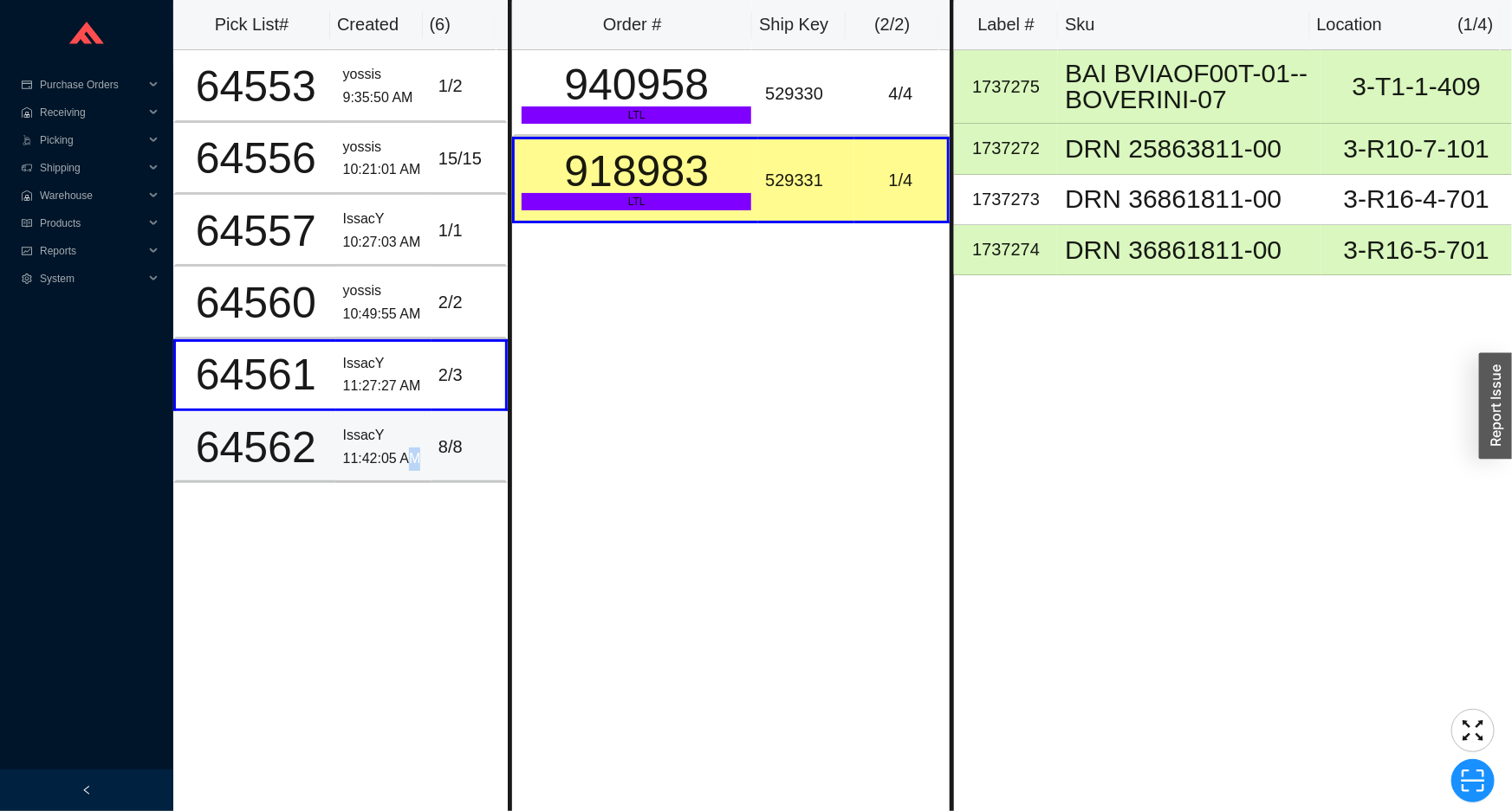
click at [408, 457] on div "11:42:05 AM" at bounding box center [384, 460] width 82 height 24
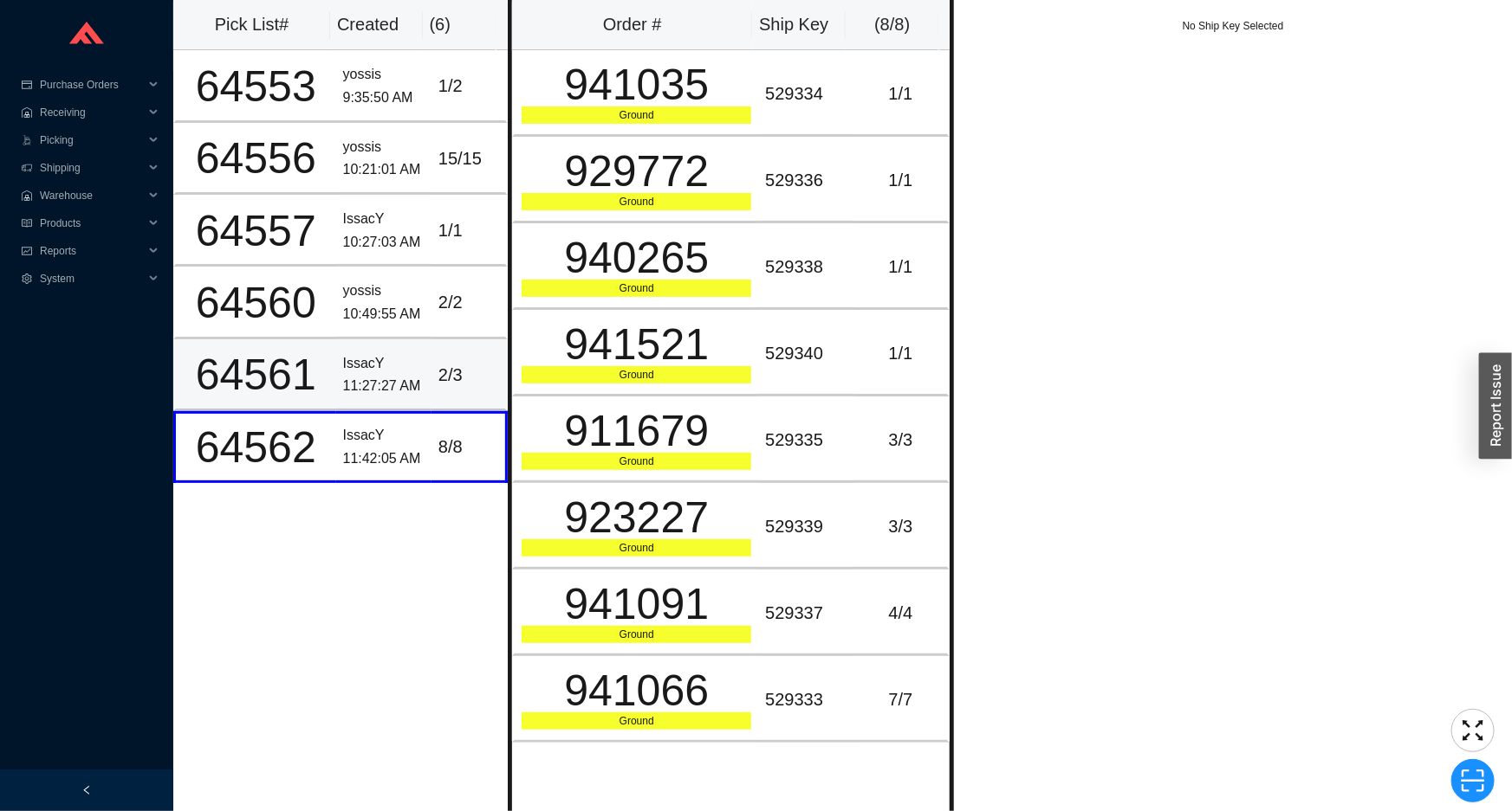
click at [450, 380] on div "2 / 3" at bounding box center [468, 375] width 60 height 28
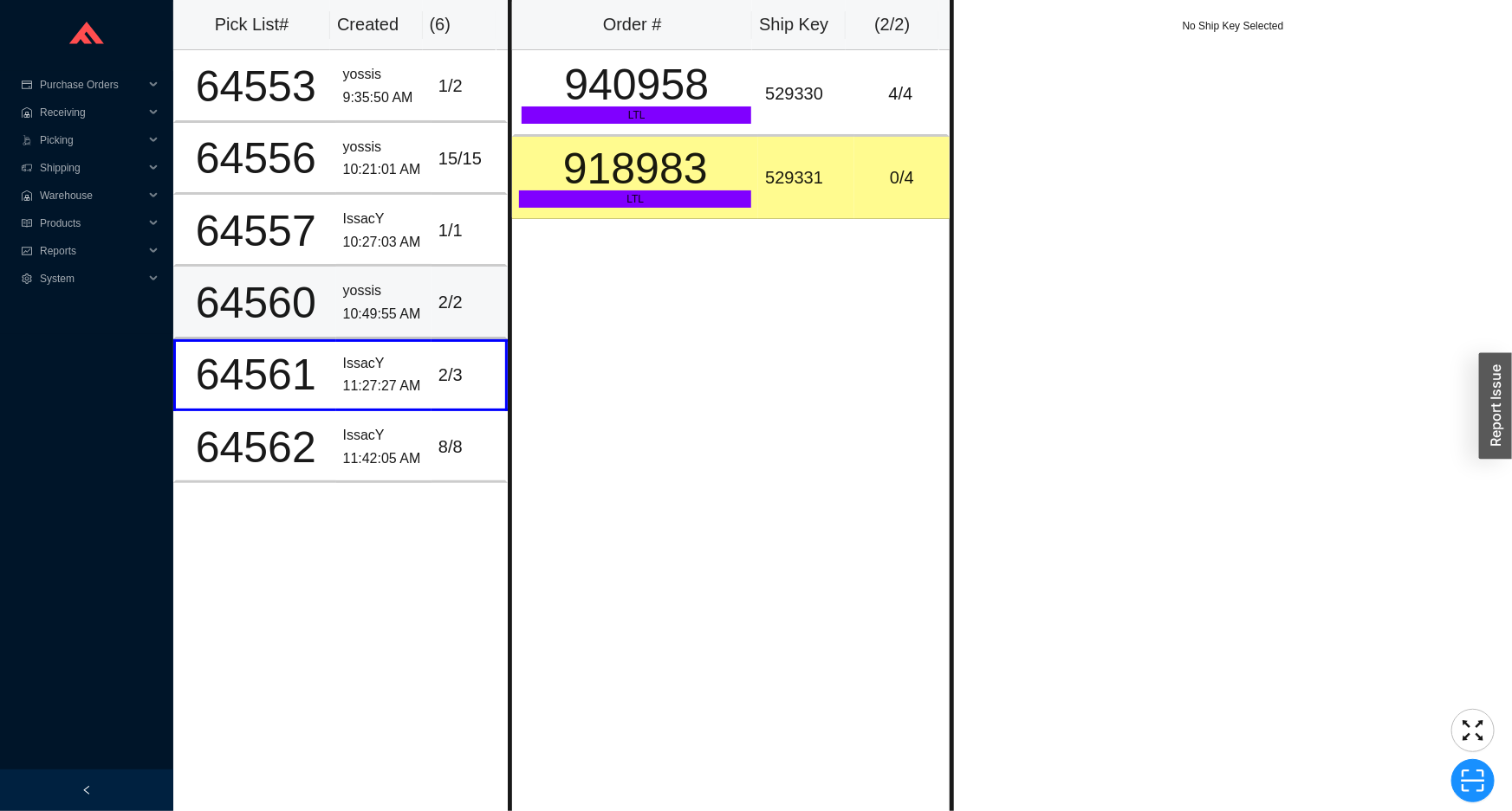
click at [466, 314] on div "2 / 2" at bounding box center [468, 302] width 60 height 28
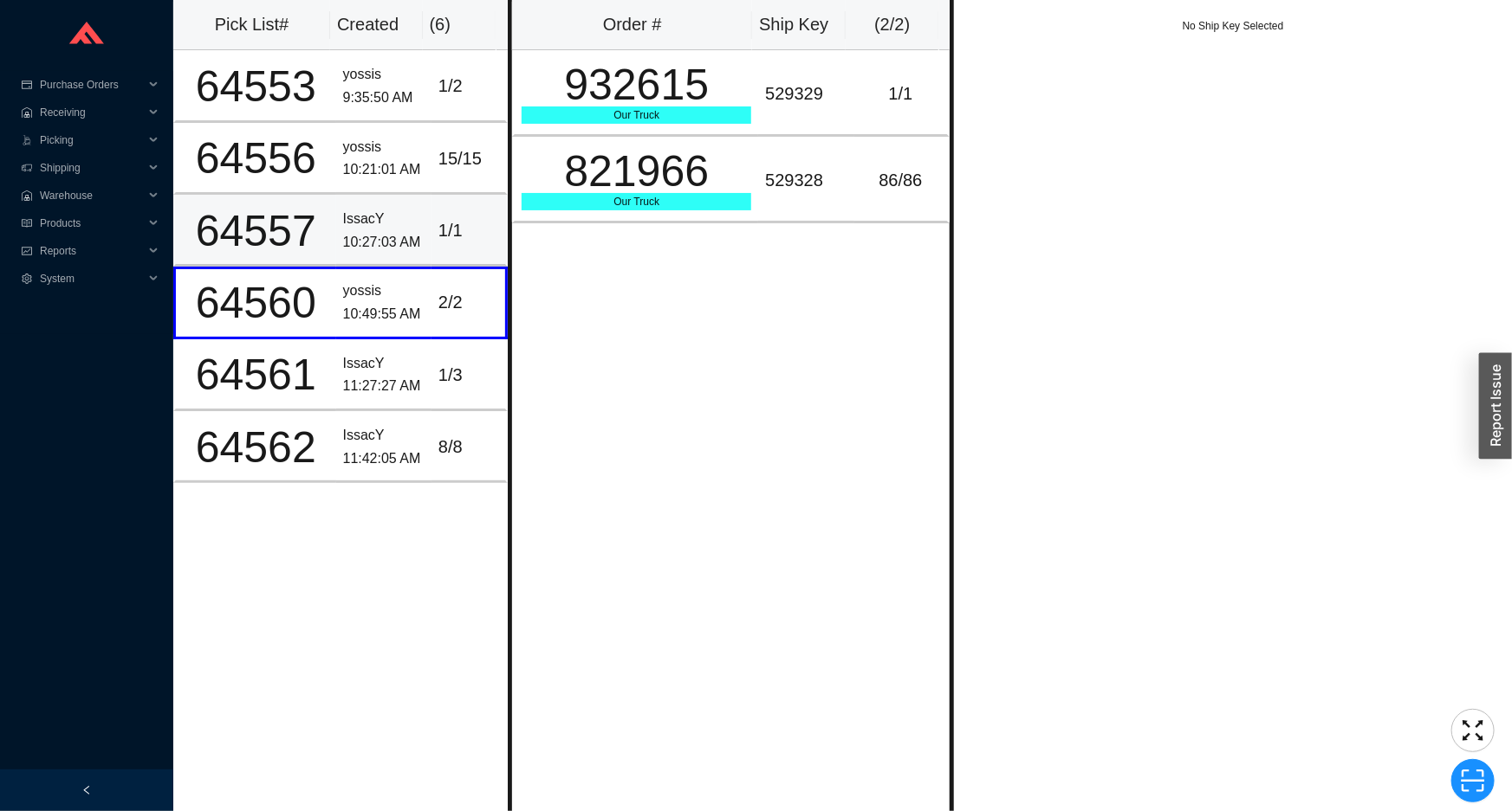
click at [475, 217] on div "1 / 1" at bounding box center [468, 231] width 60 height 28
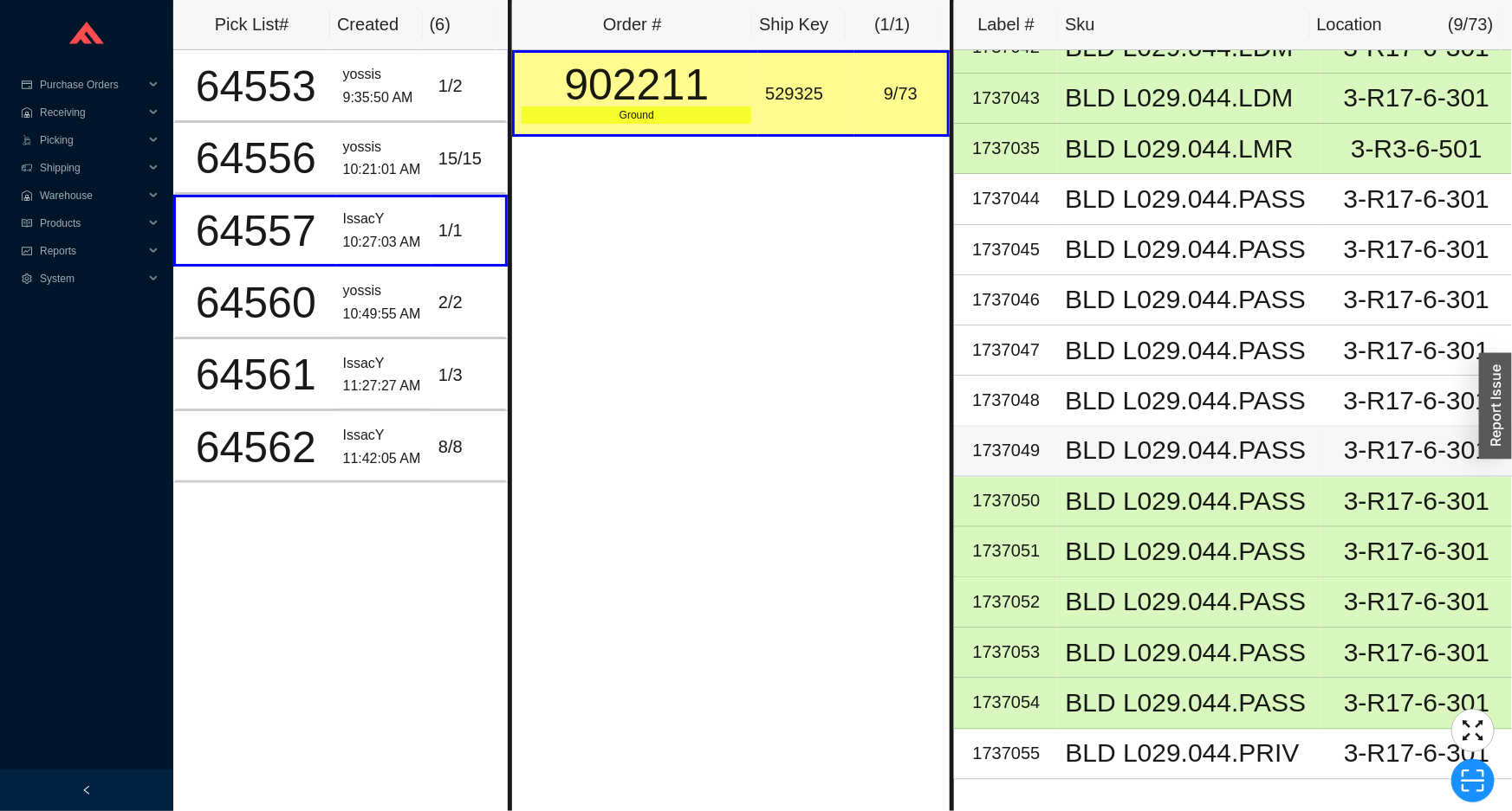
scroll to position [1338, 0]
